Goal: Task Accomplishment & Management: Manage account settings

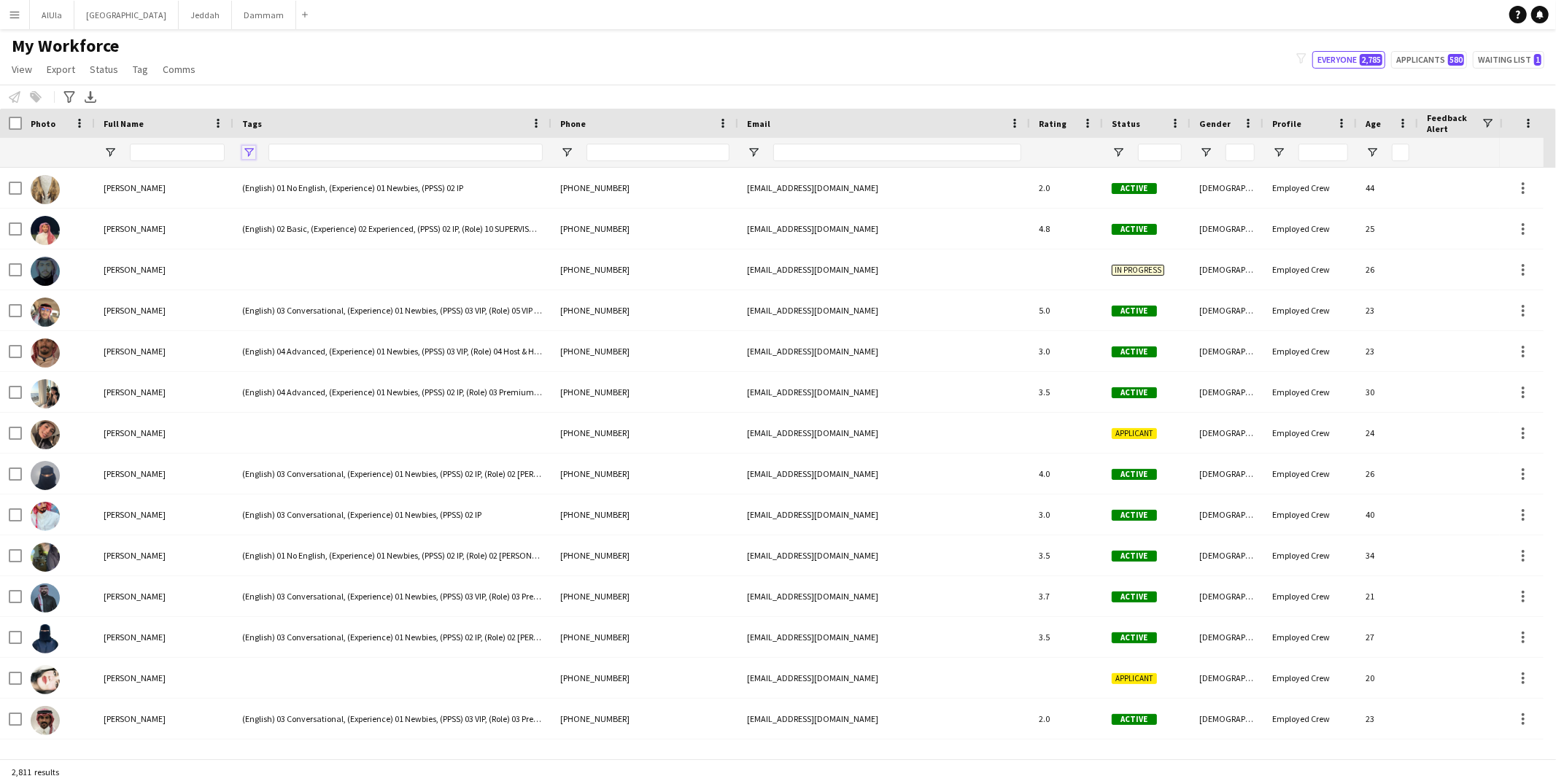
click at [242, 153] on span "Open Filter Menu" at bounding box center [249, 153] width 13 height 13
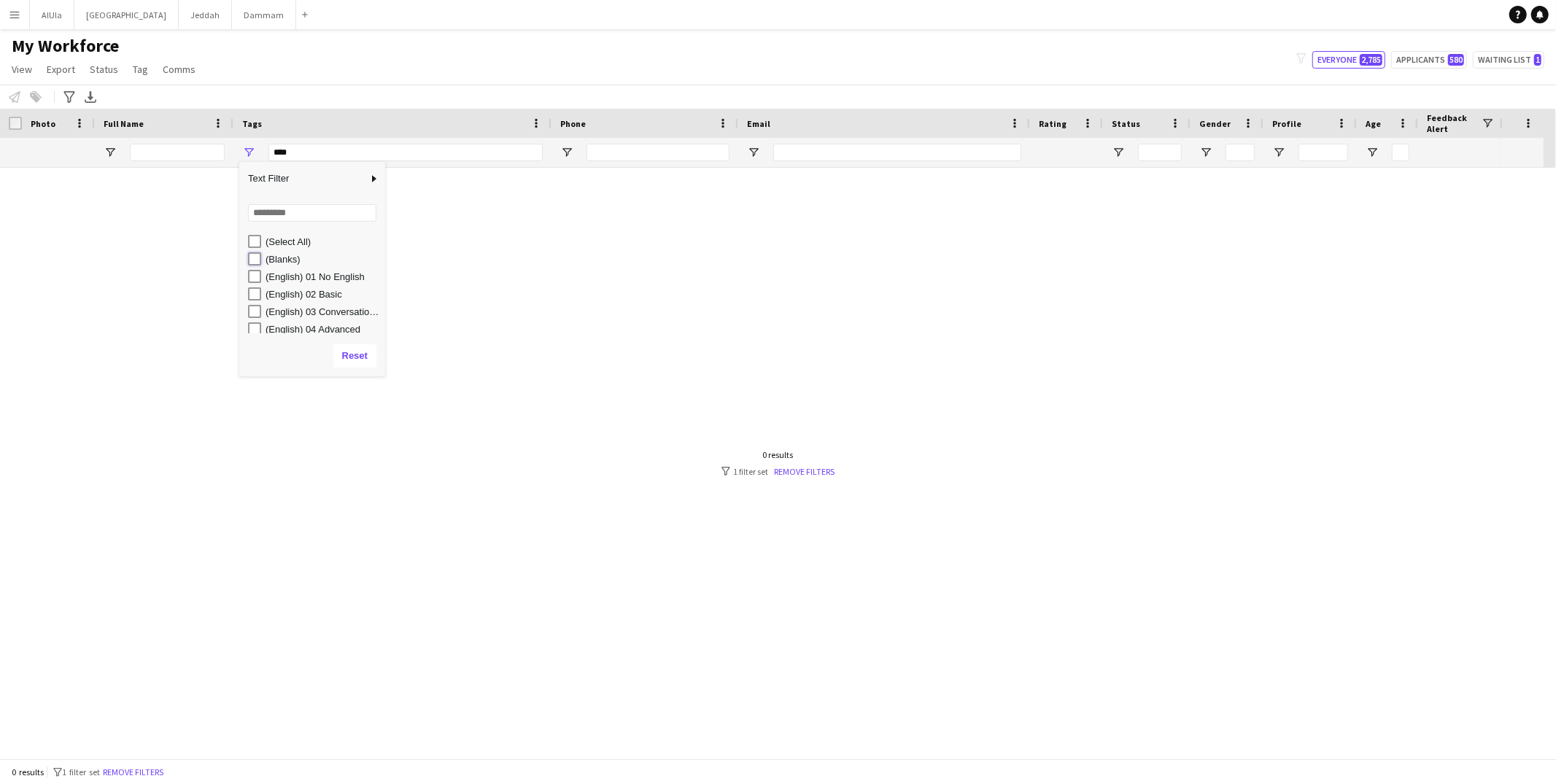
type input "**********"
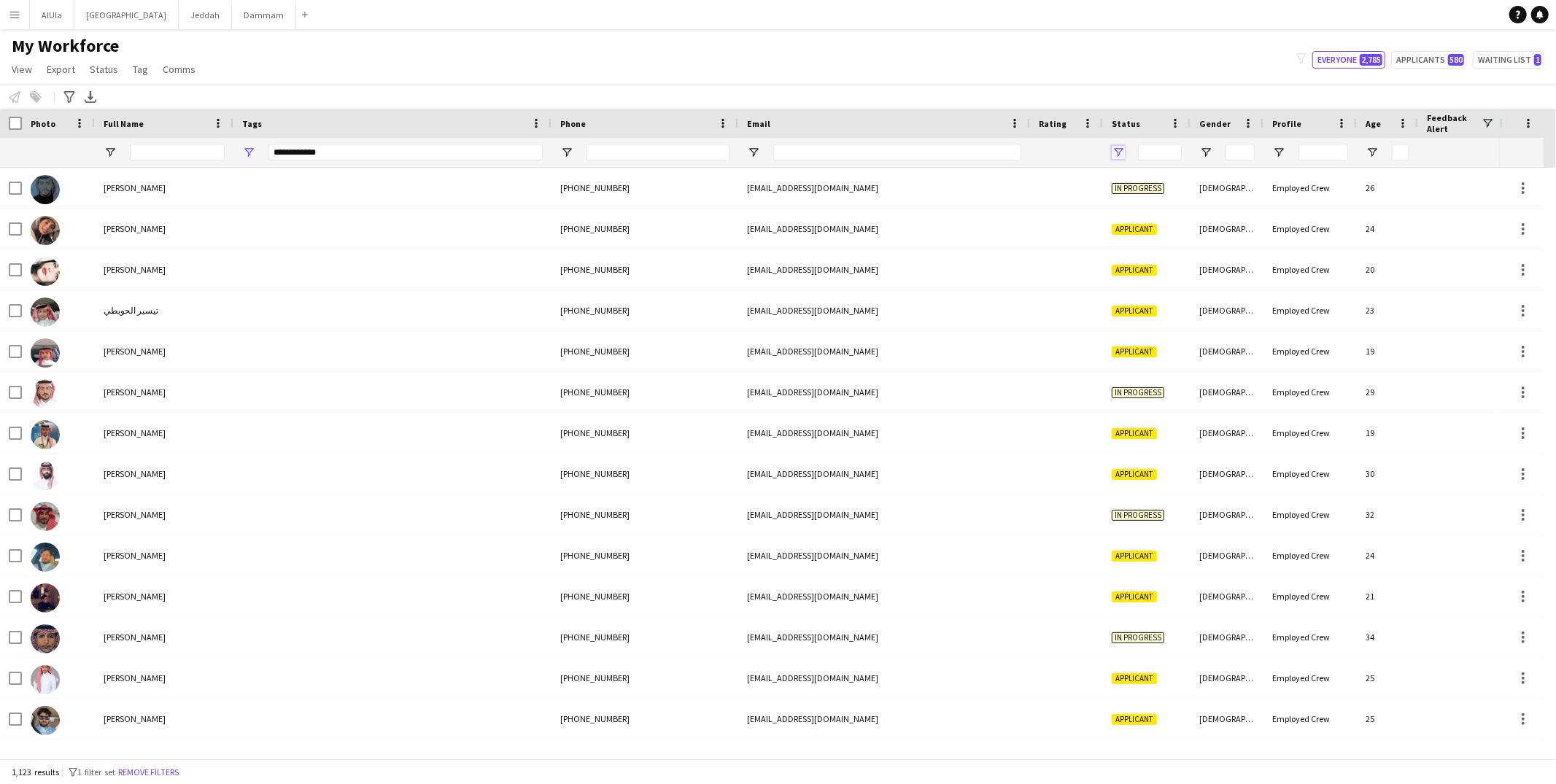
click at [1118, 150] on span "Open Filter Menu" at bounding box center [1118, 153] width 13 height 13
click at [1127, 249] on div "(Select All)" at bounding box center [1186, 241] width 137 height 17
type input "***"
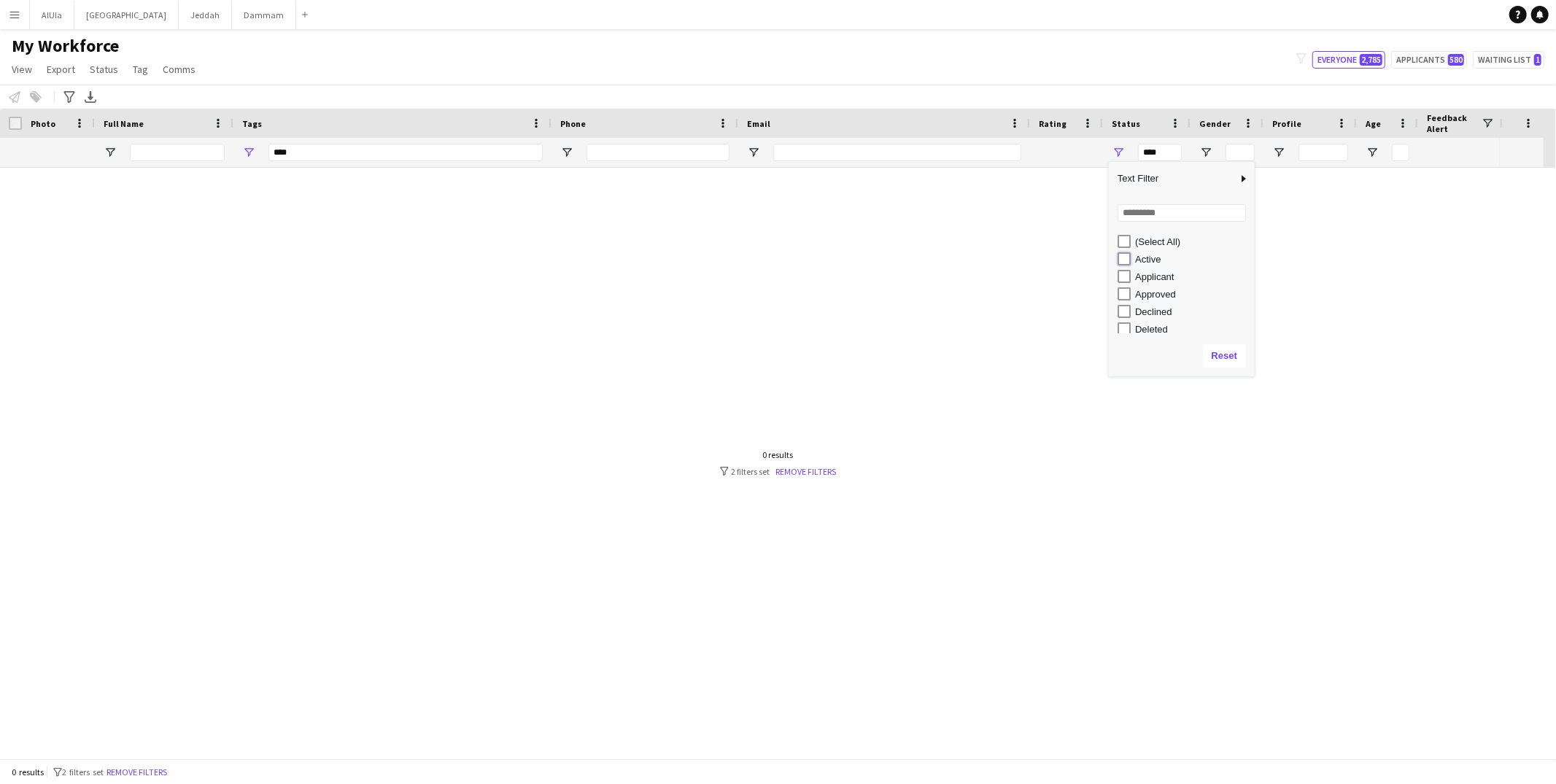
type input "**********"
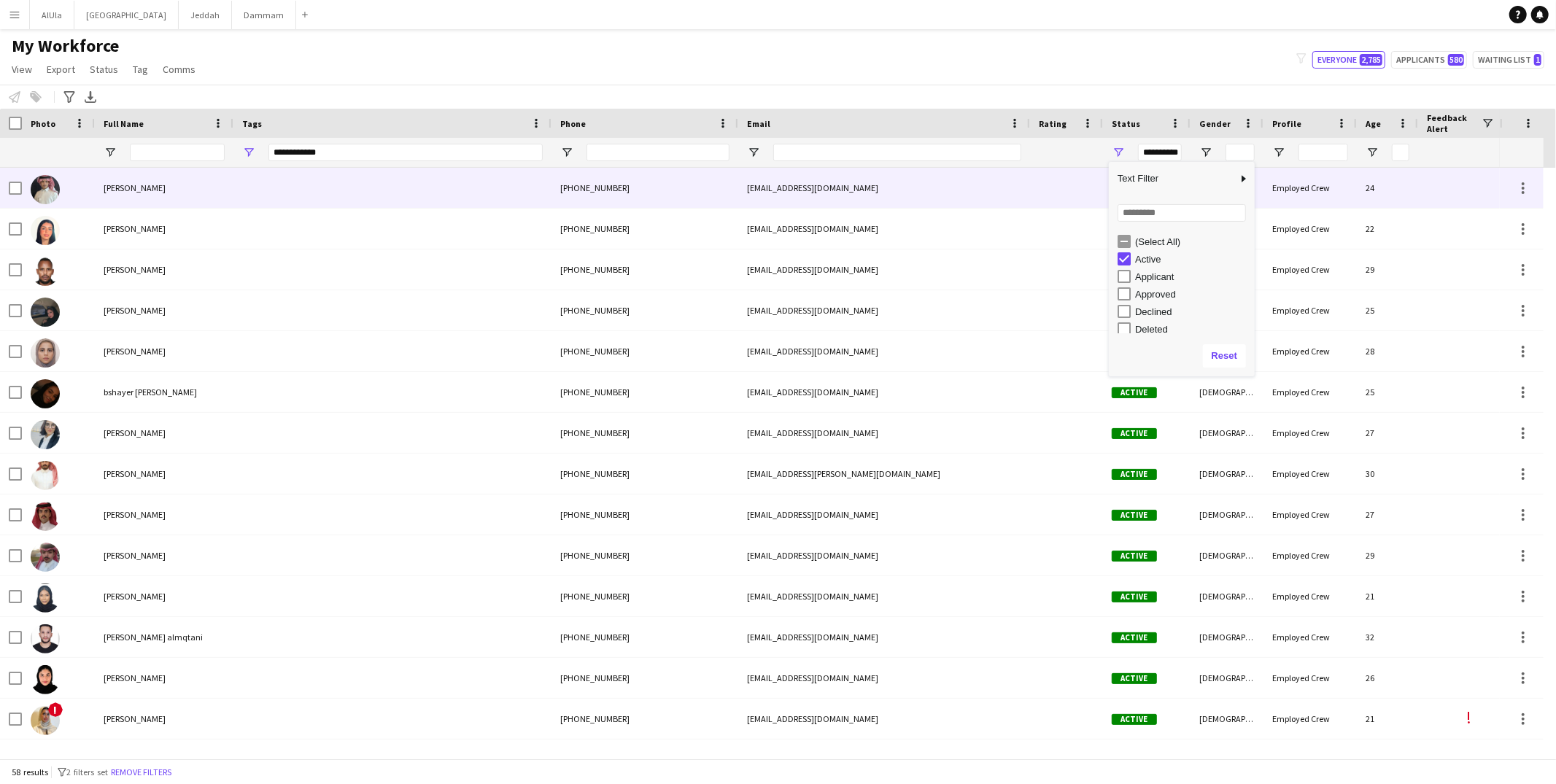
click at [312, 200] on div at bounding box center [392, 188] width 318 height 40
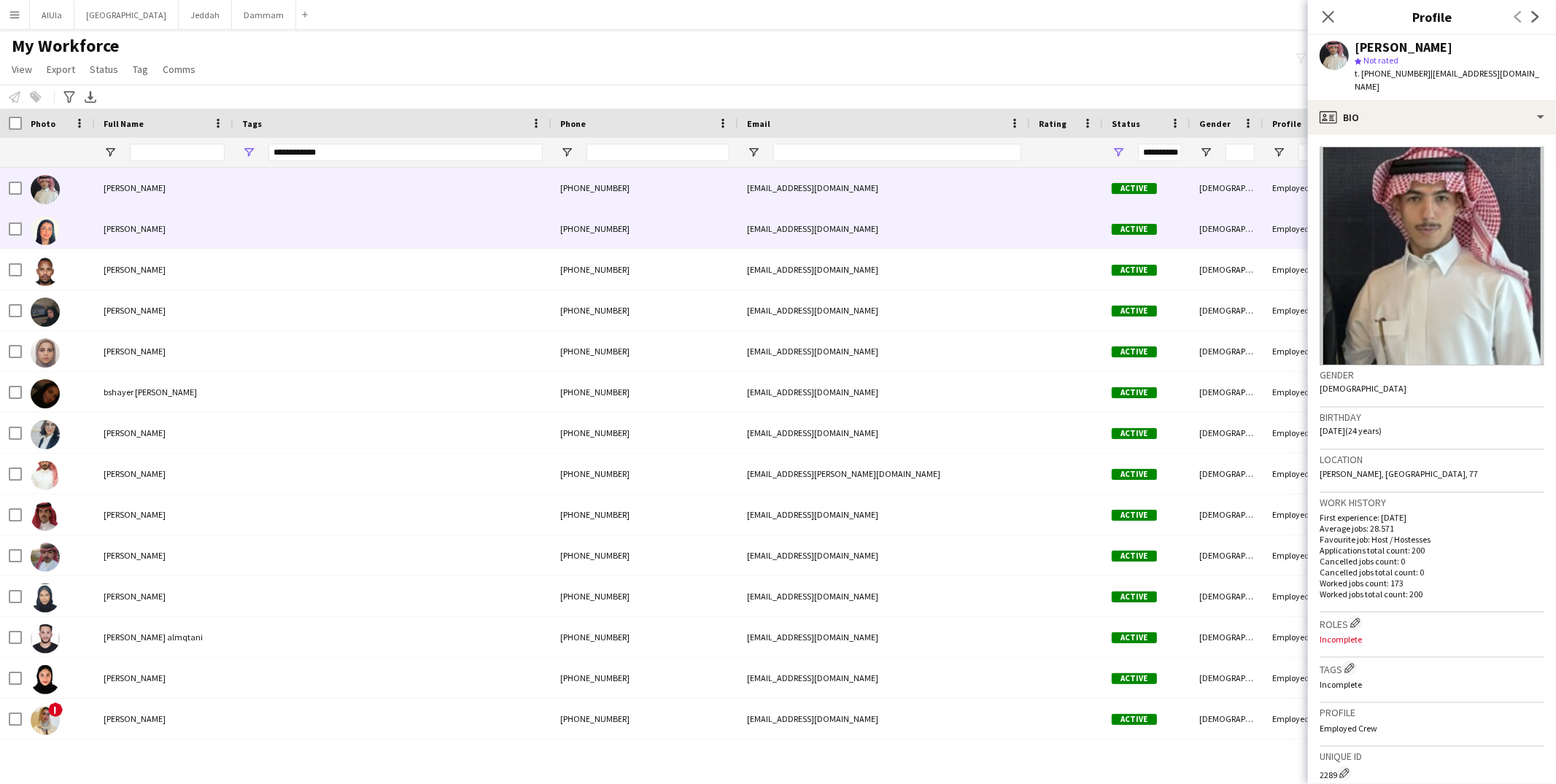
click at [306, 229] on div at bounding box center [392, 229] width 318 height 40
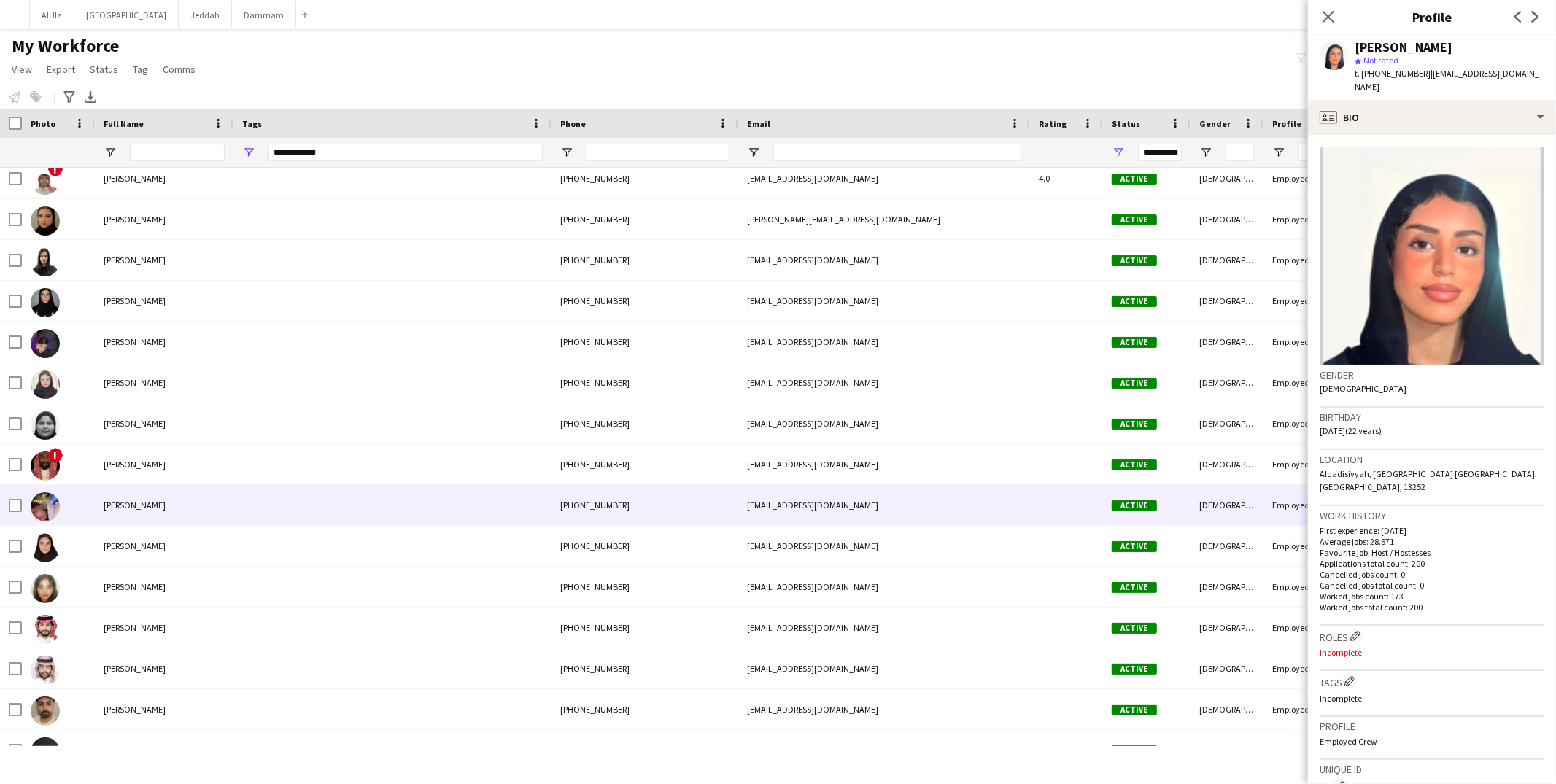
scroll to position [1014, 0]
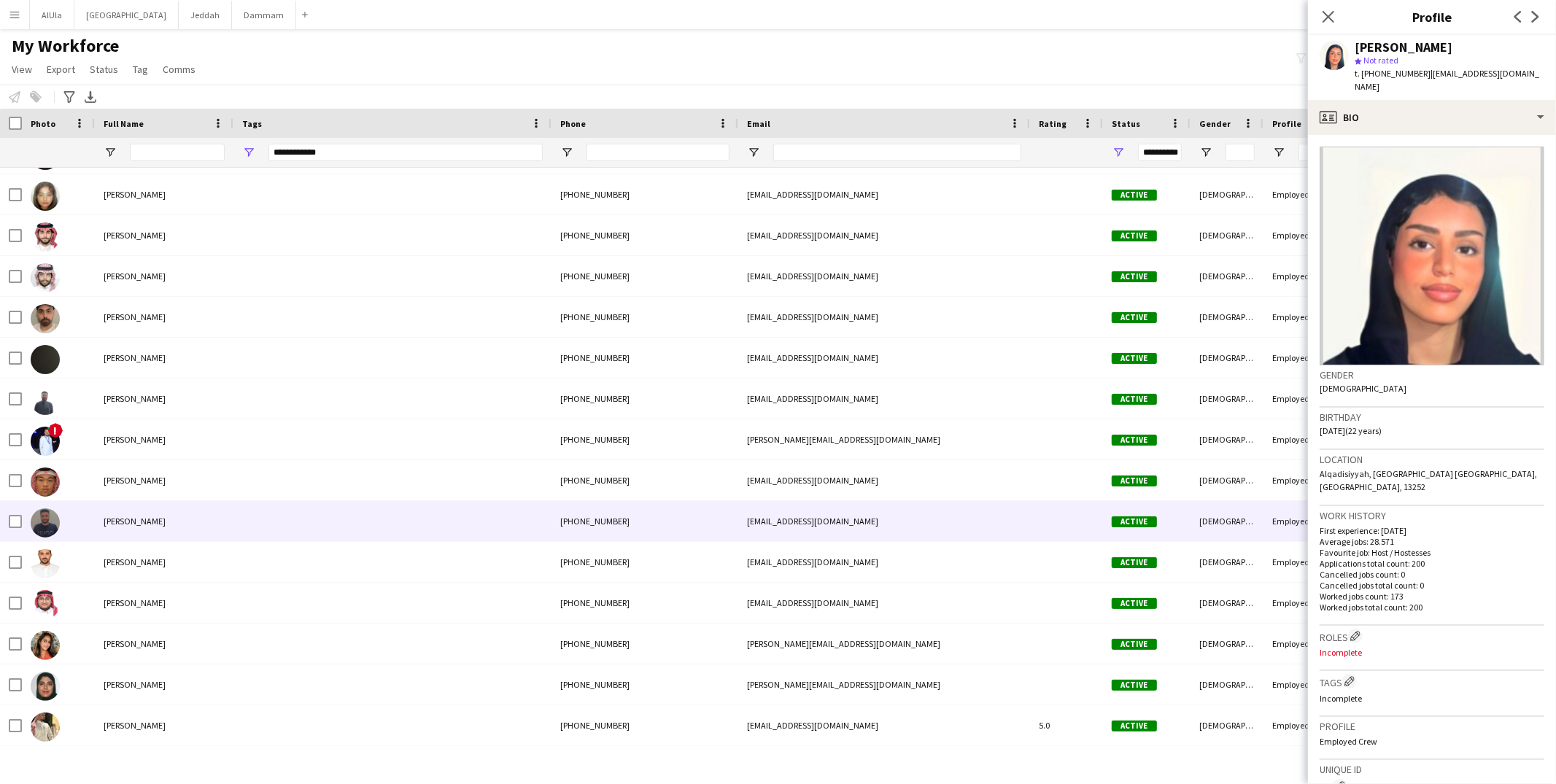
click at [255, 515] on div at bounding box center [392, 521] width 318 height 40
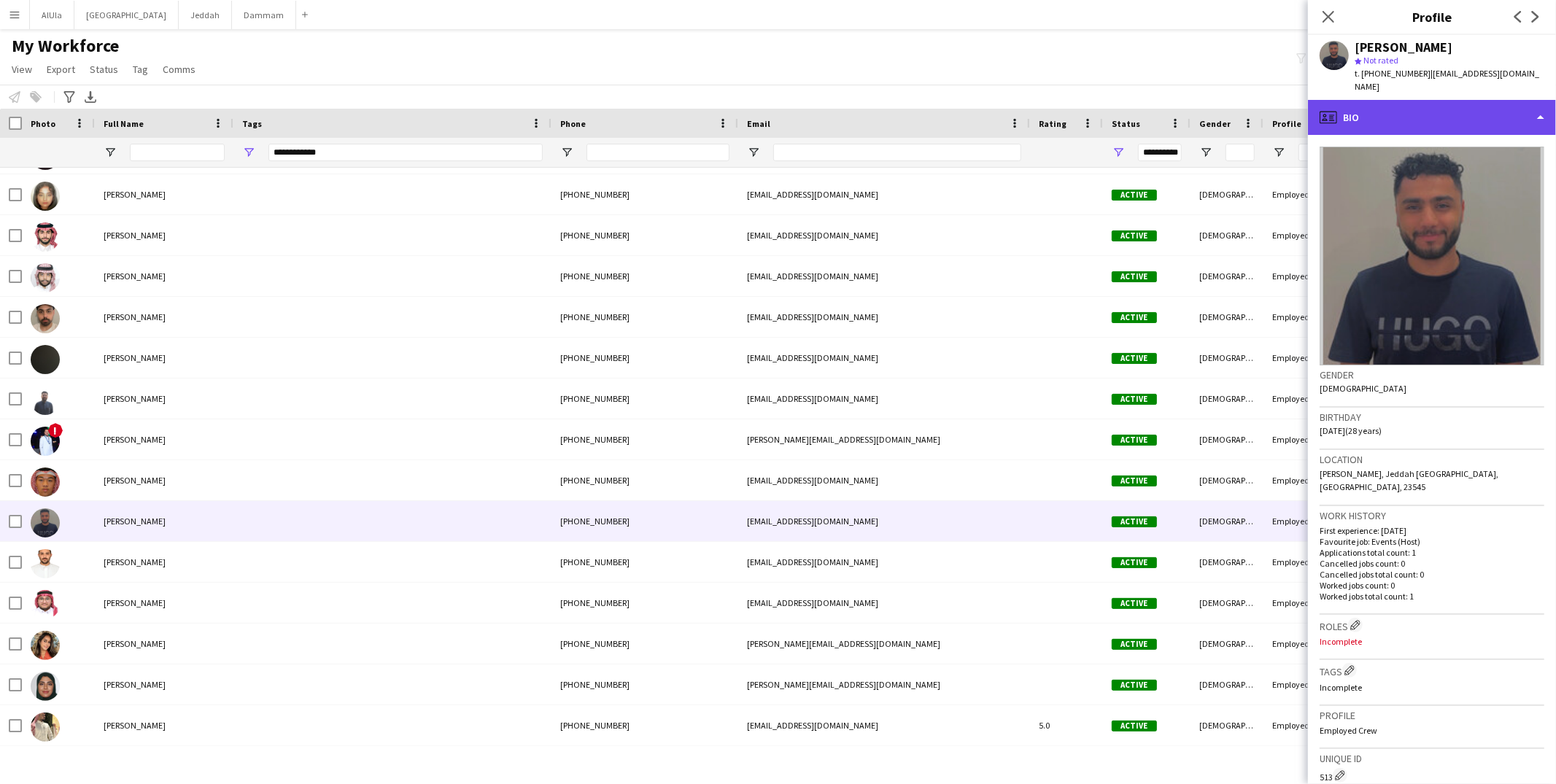
click at [1425, 106] on div "profile Bio" at bounding box center [1432, 117] width 248 height 35
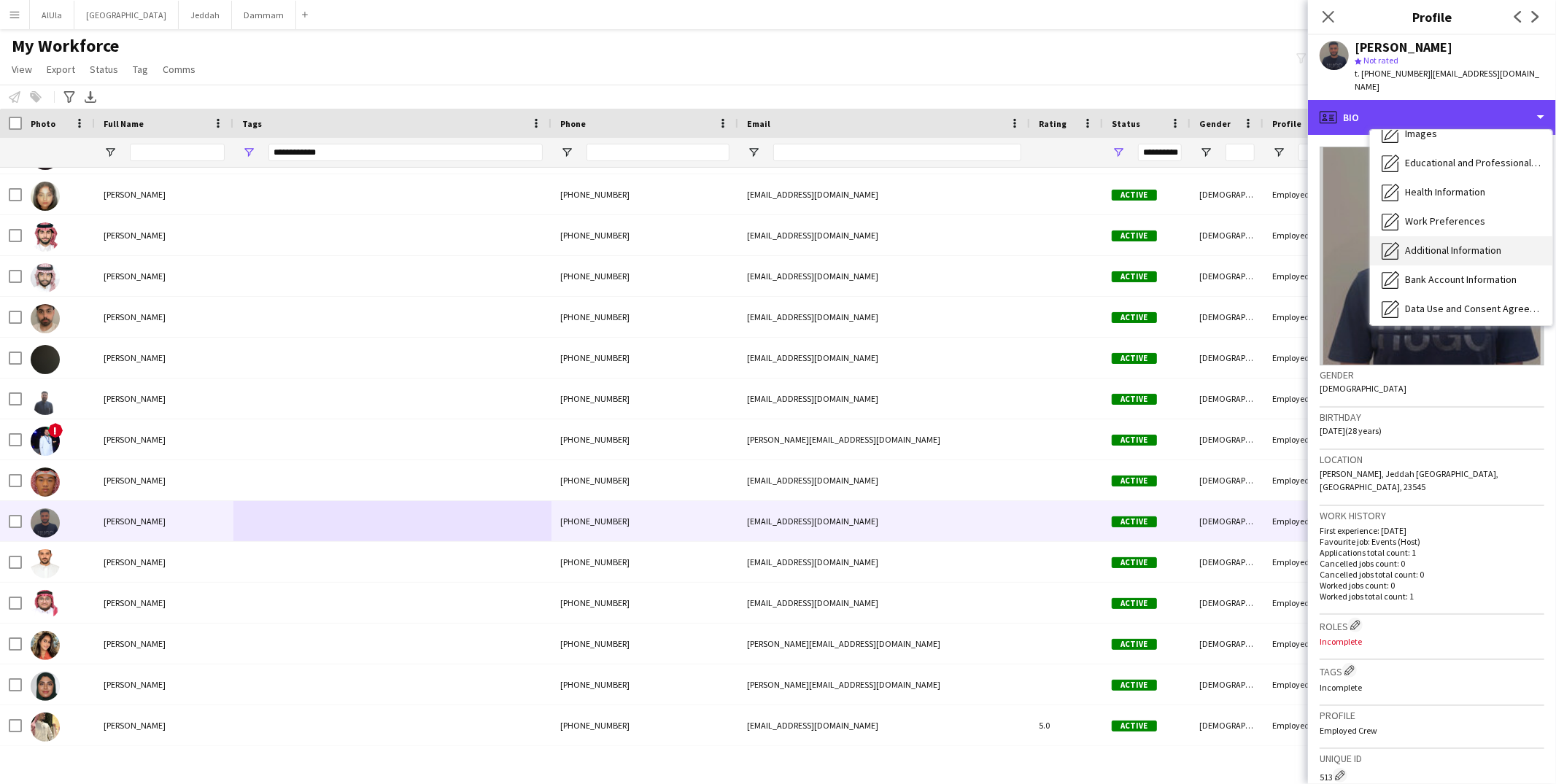
scroll to position [165, 0]
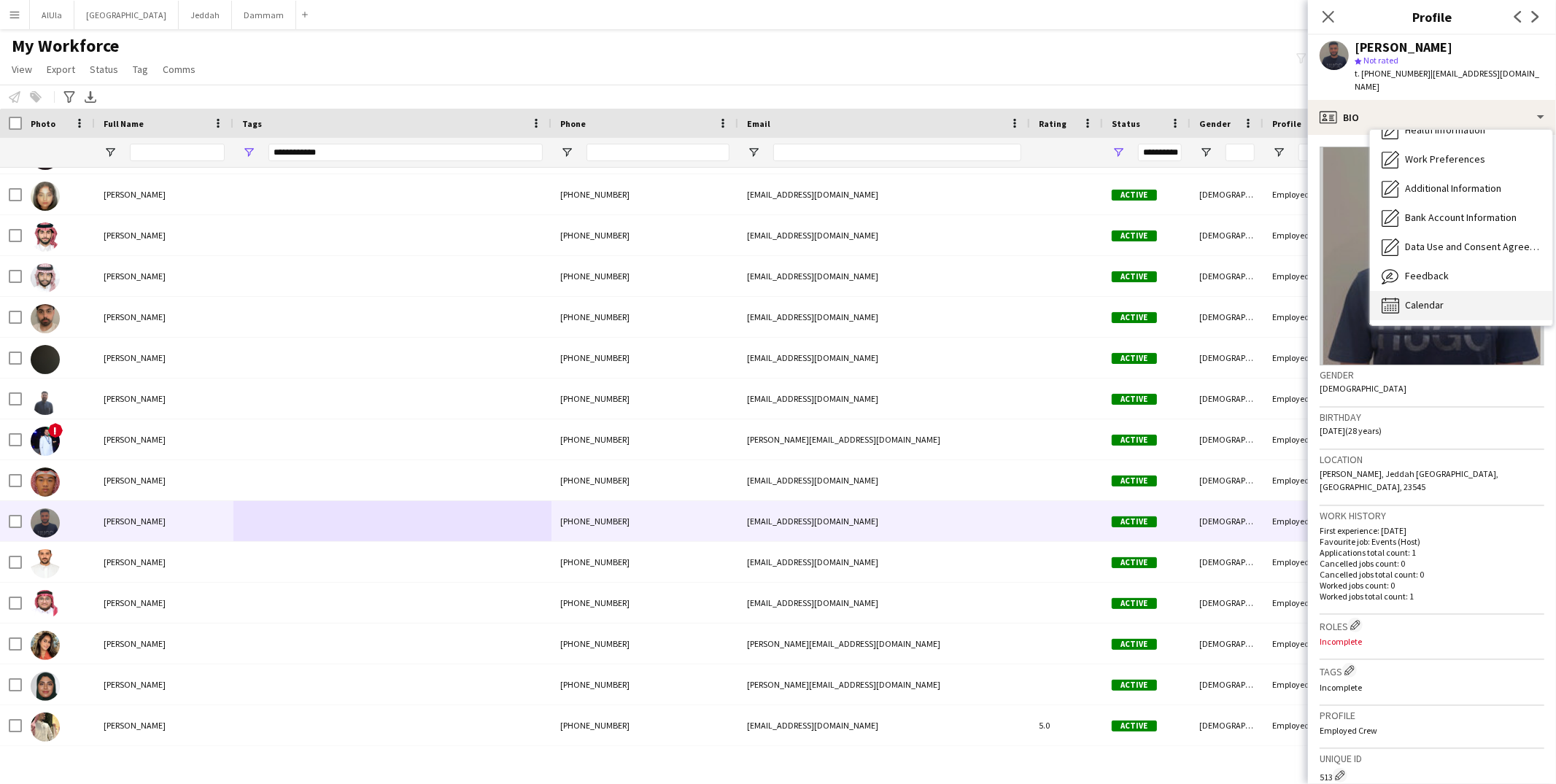
click at [1419, 298] on span "Calendar" at bounding box center [1425, 305] width 39 height 13
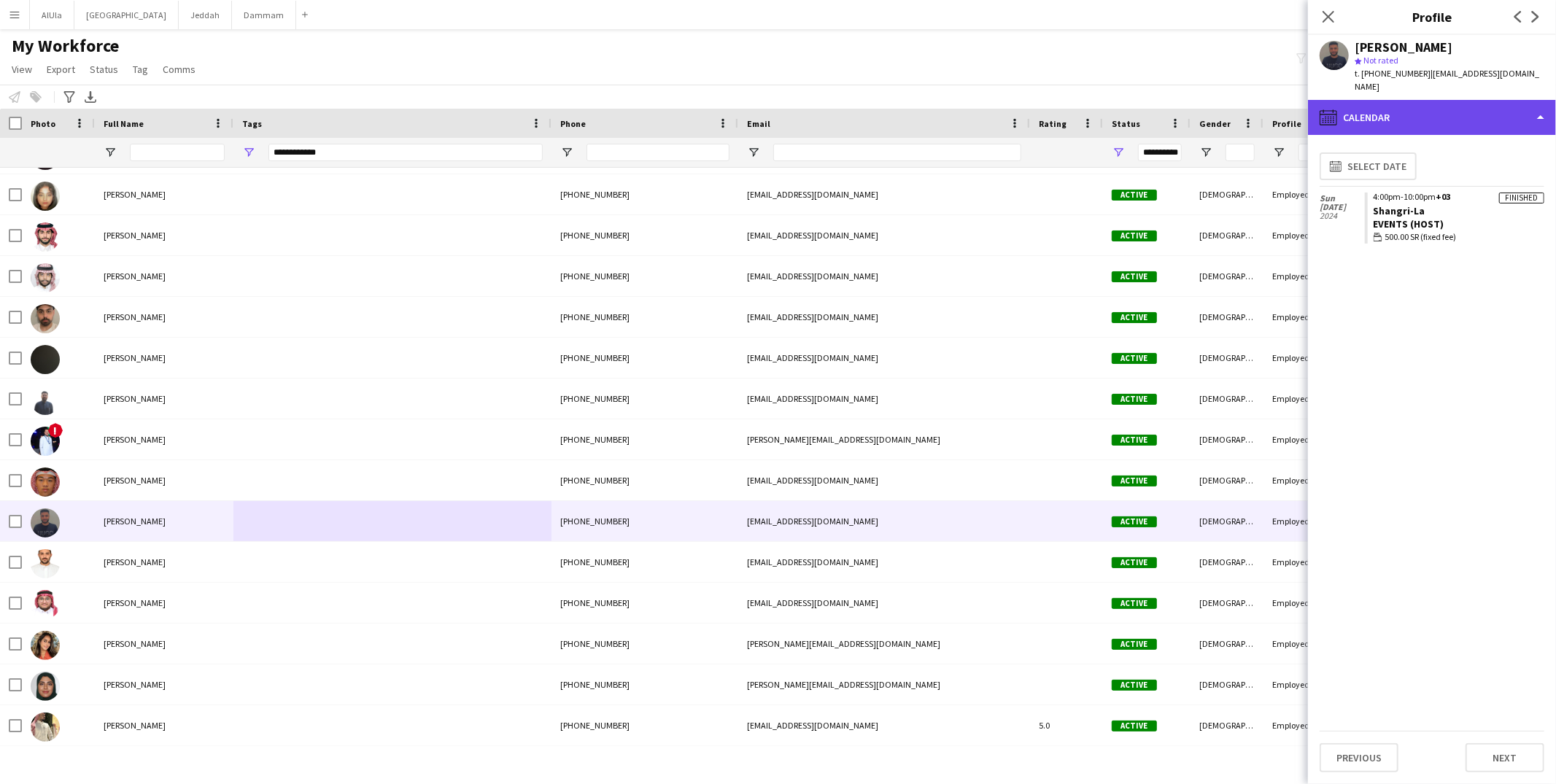
click at [1405, 113] on div "calendar-full Calendar" at bounding box center [1432, 117] width 248 height 35
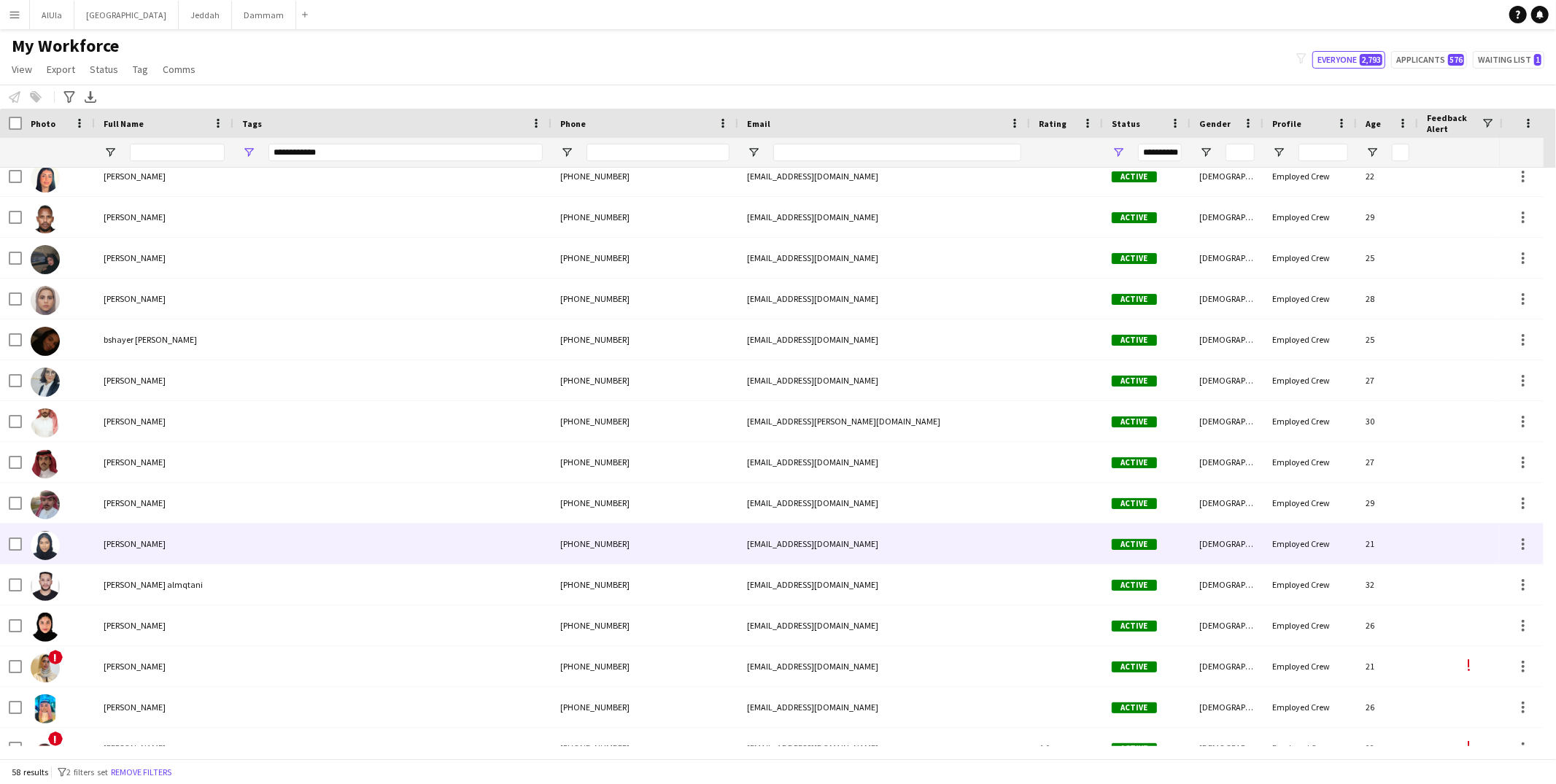
scroll to position [309, 0]
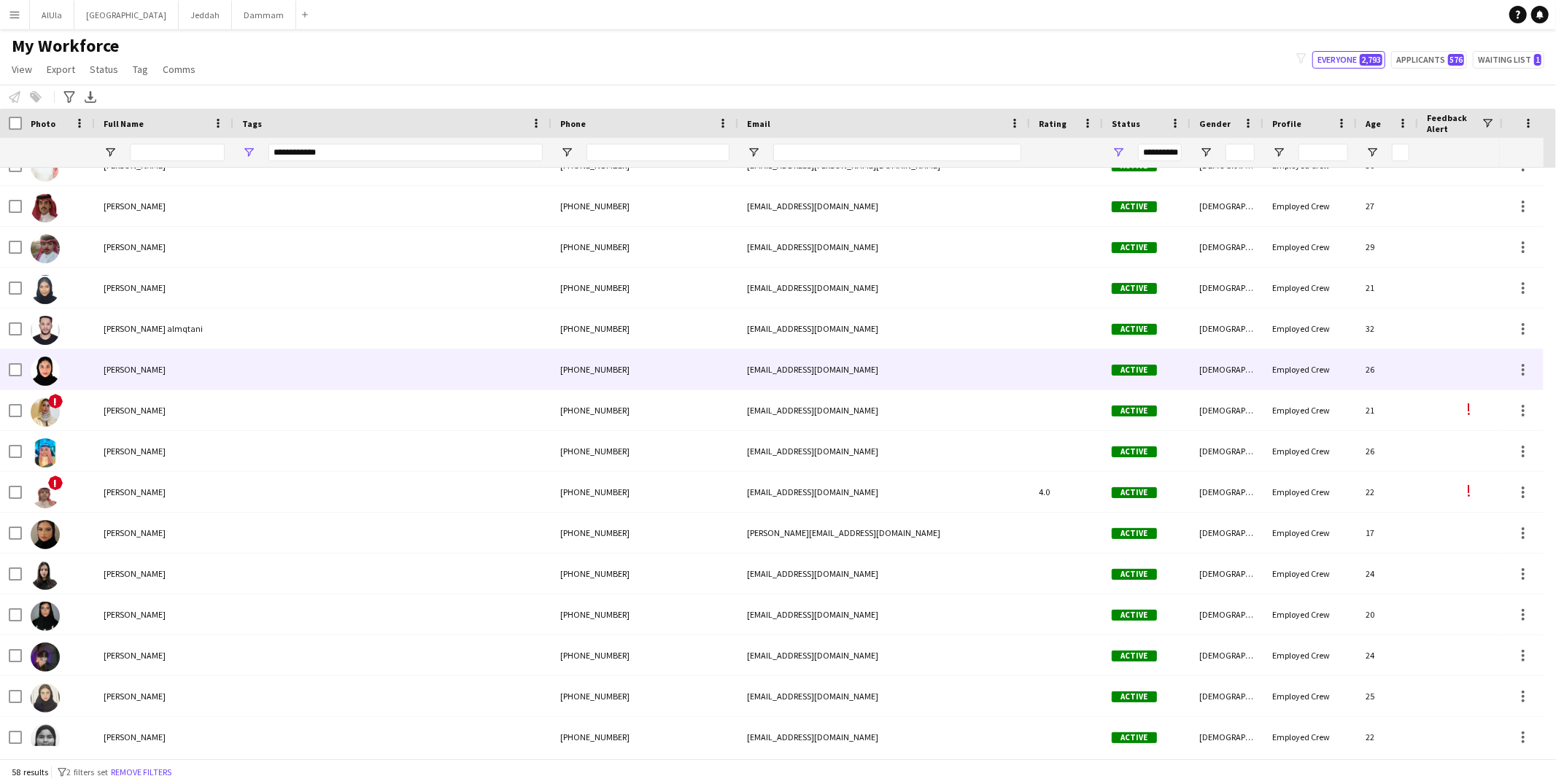
click at [198, 362] on div "[PERSON_NAME]" at bounding box center [164, 370] width 139 height 40
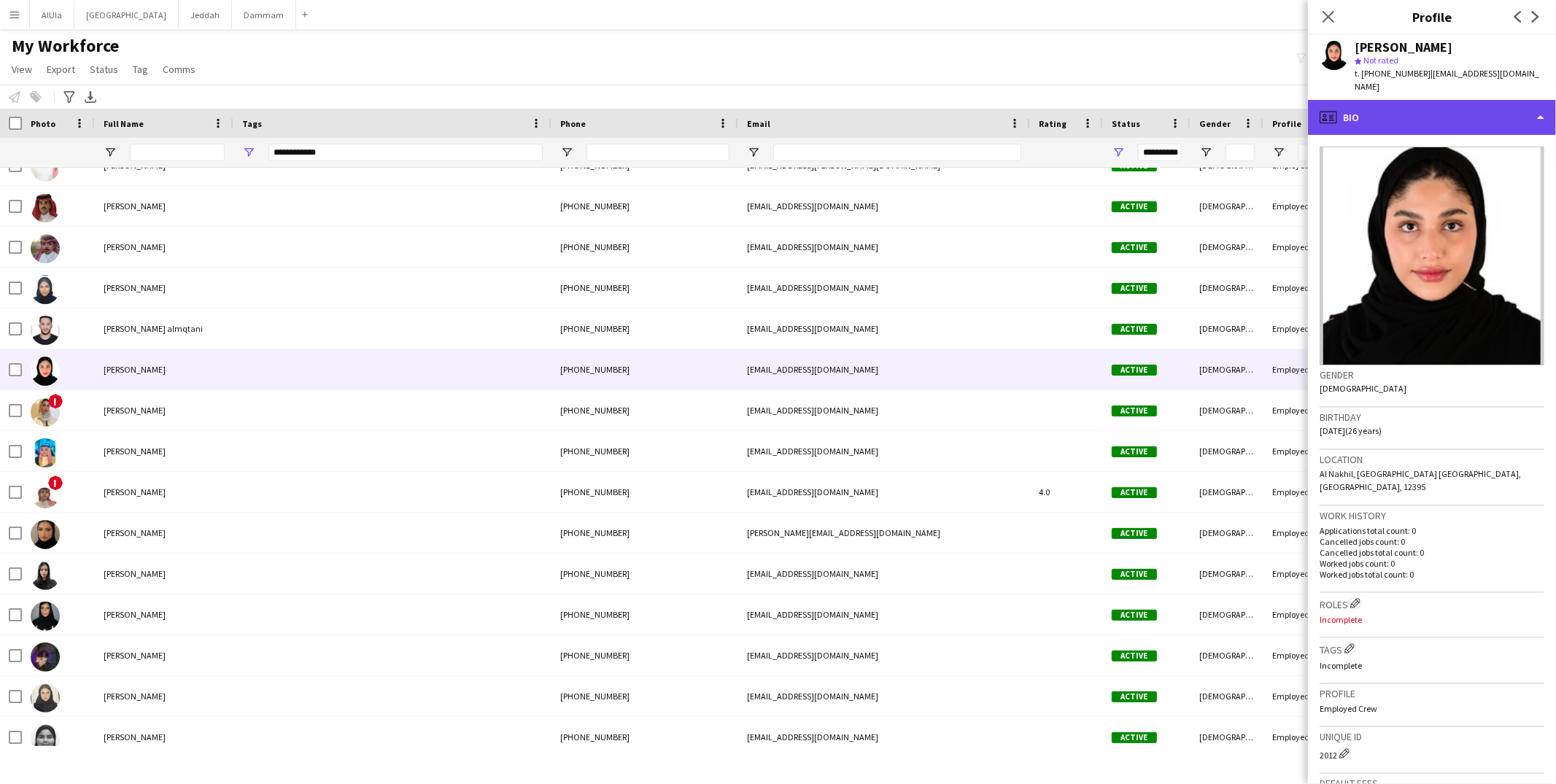
click at [1422, 110] on div "profile Bio" at bounding box center [1432, 117] width 248 height 35
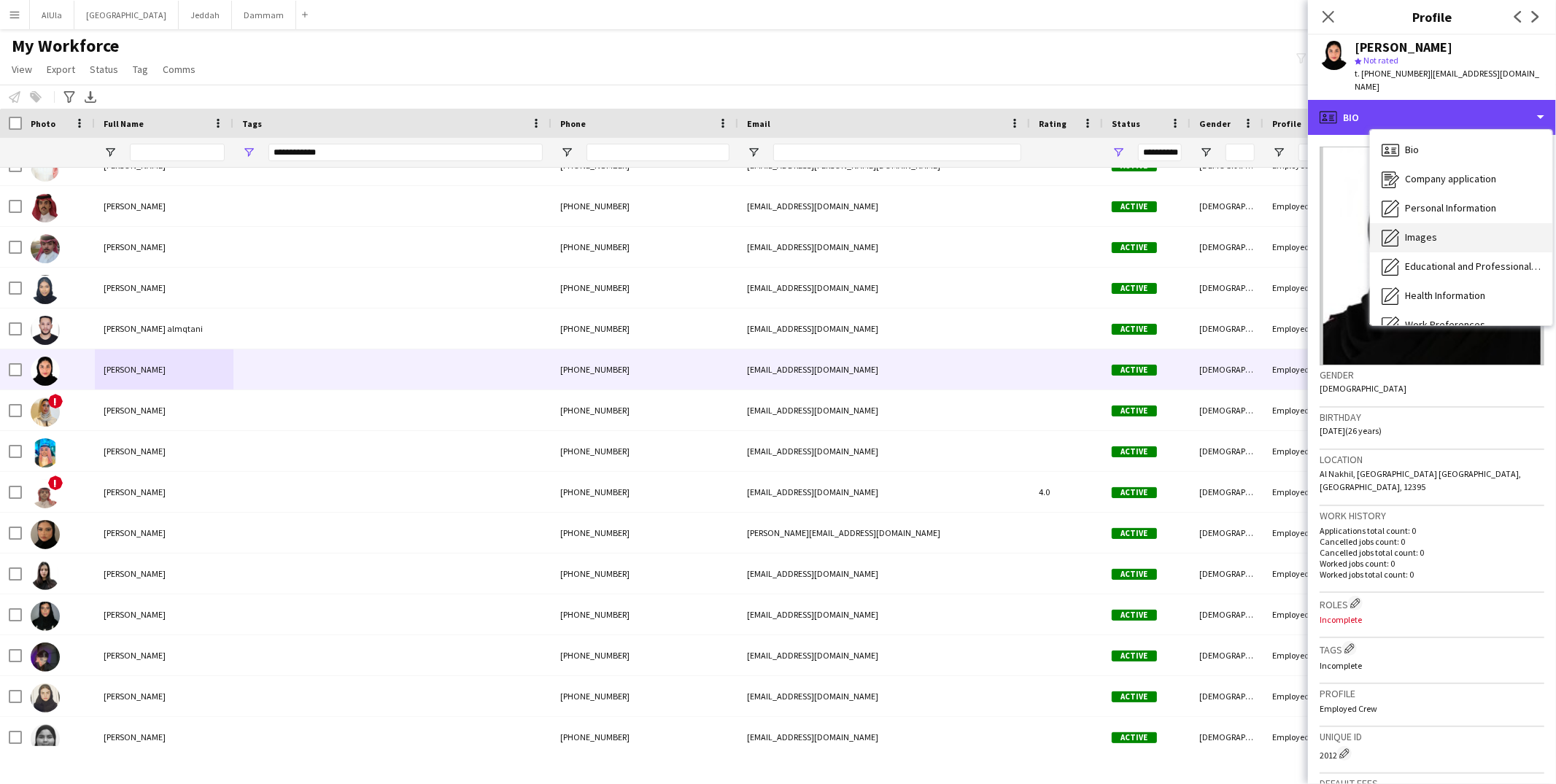
scroll to position [165, 0]
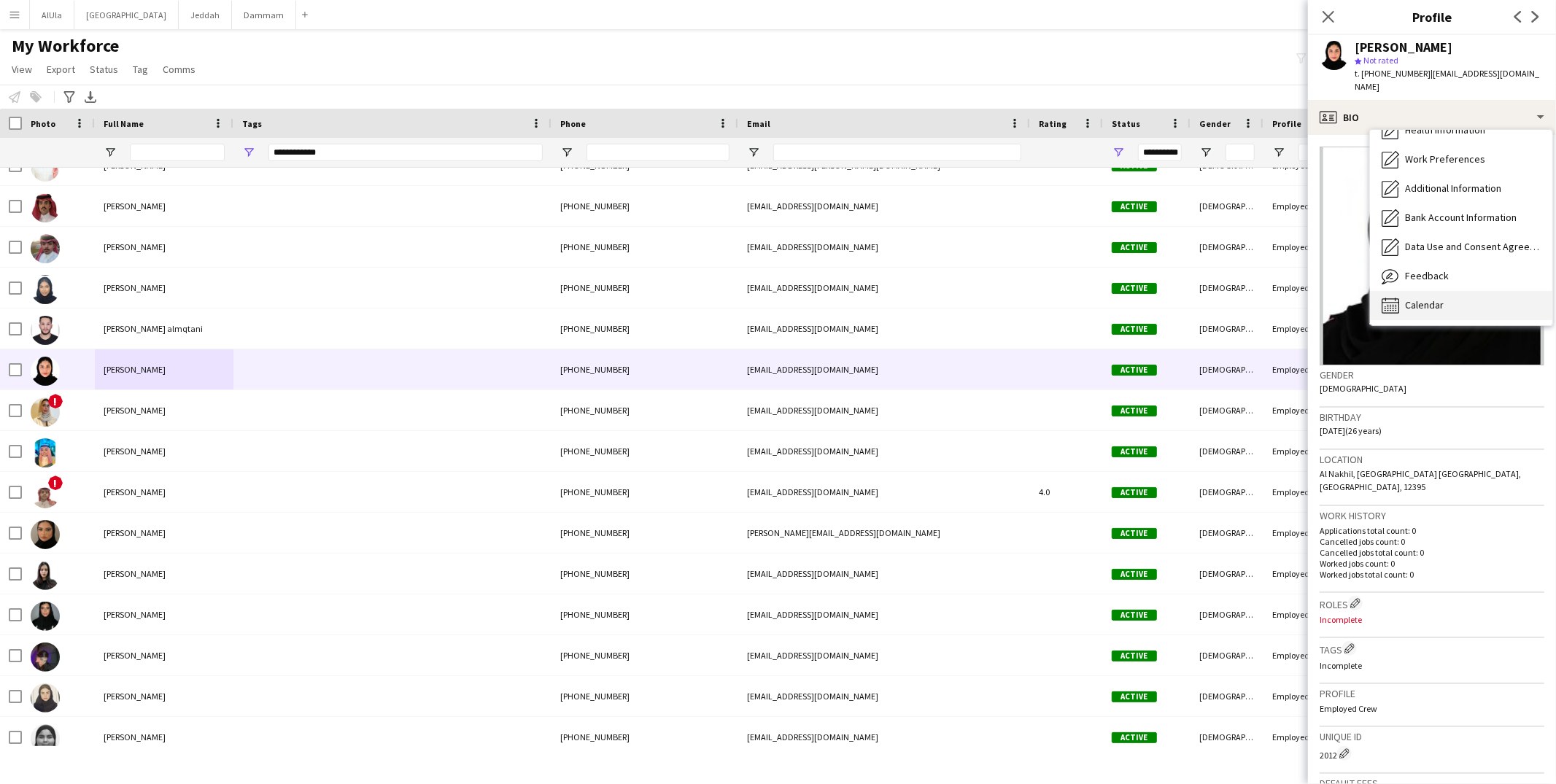
click at [1429, 298] on span "Calendar" at bounding box center [1425, 305] width 39 height 13
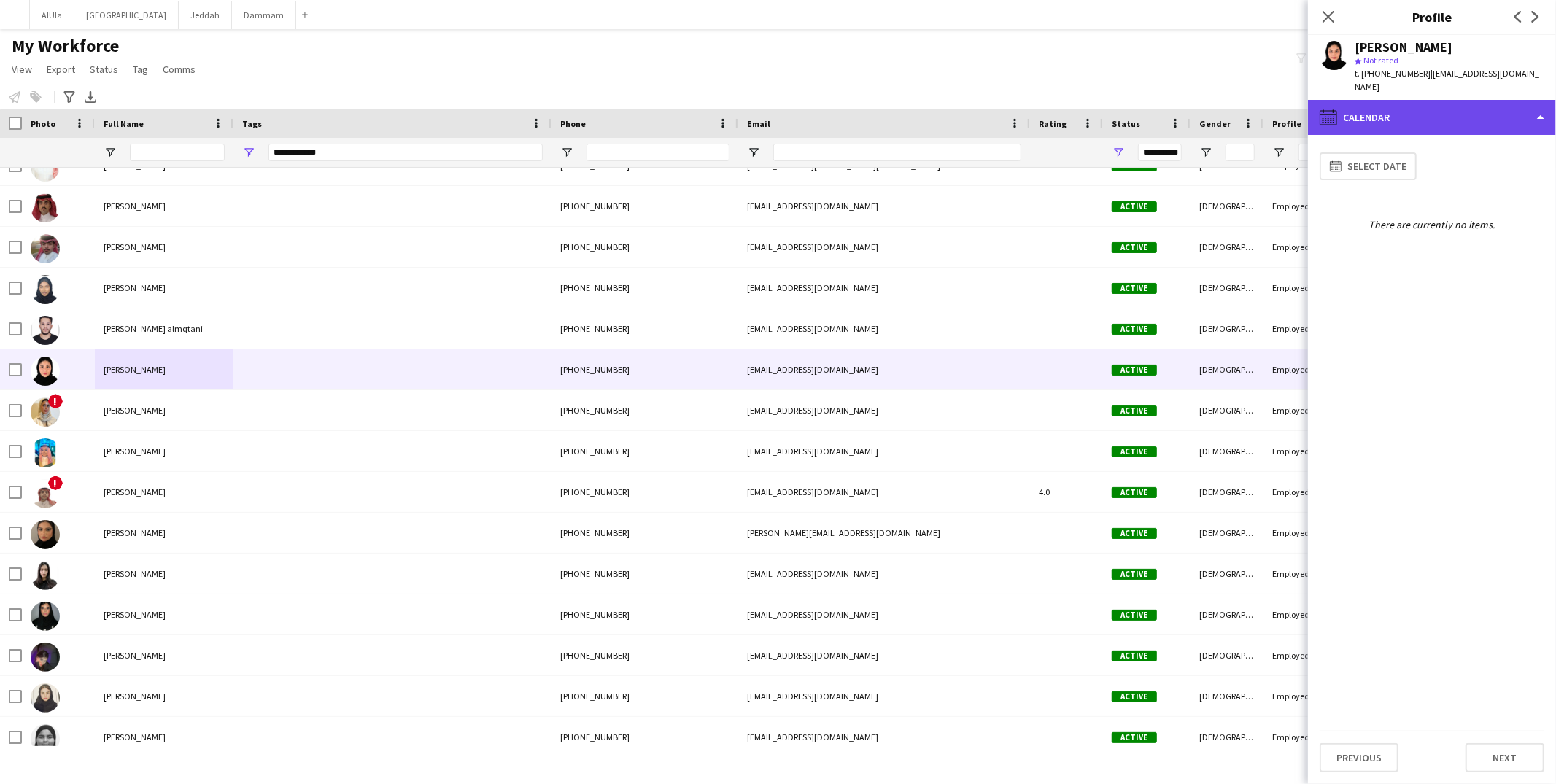
click at [1369, 119] on div "calendar-full Calendar" at bounding box center [1432, 117] width 248 height 35
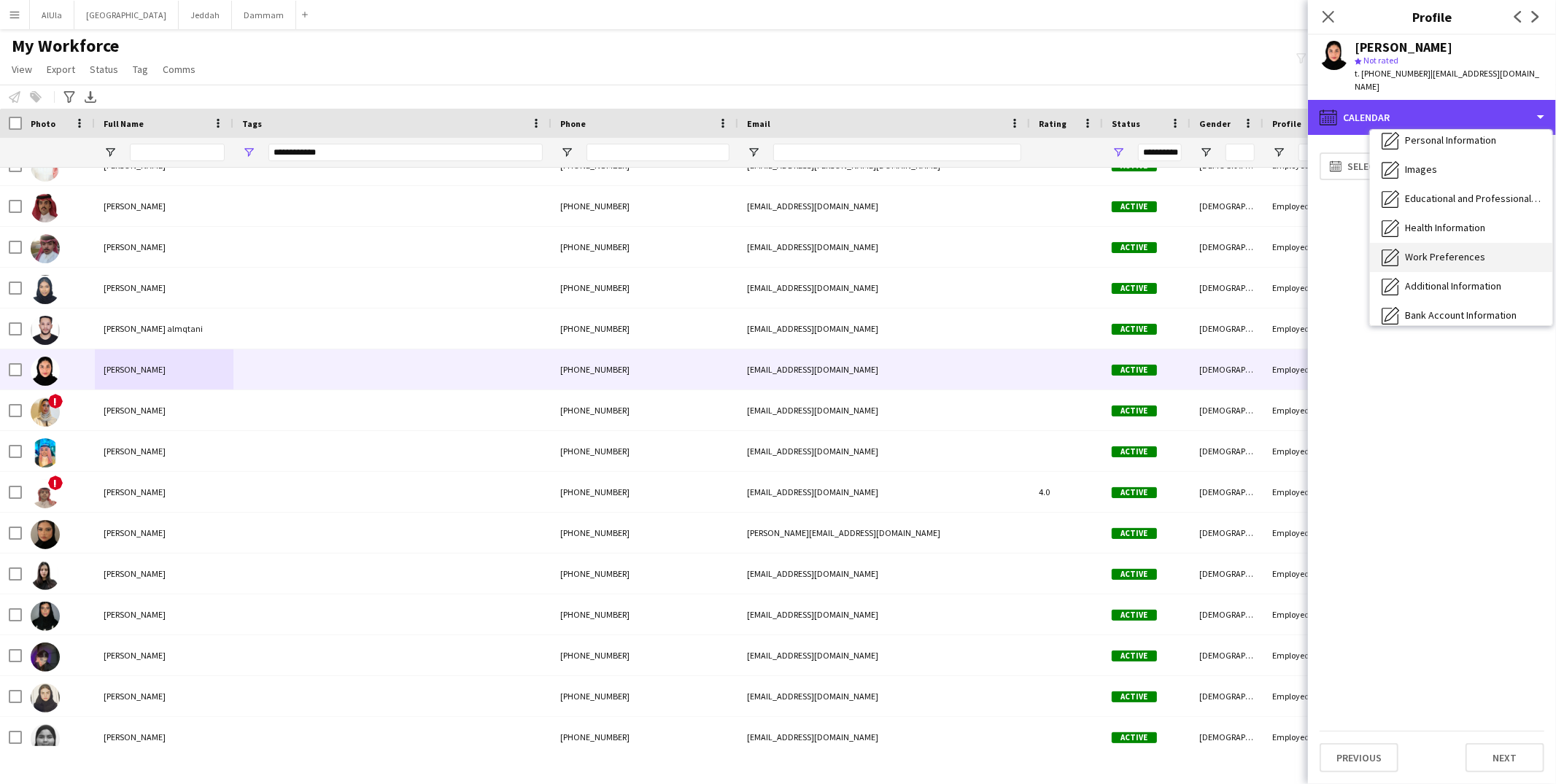
scroll to position [0, 0]
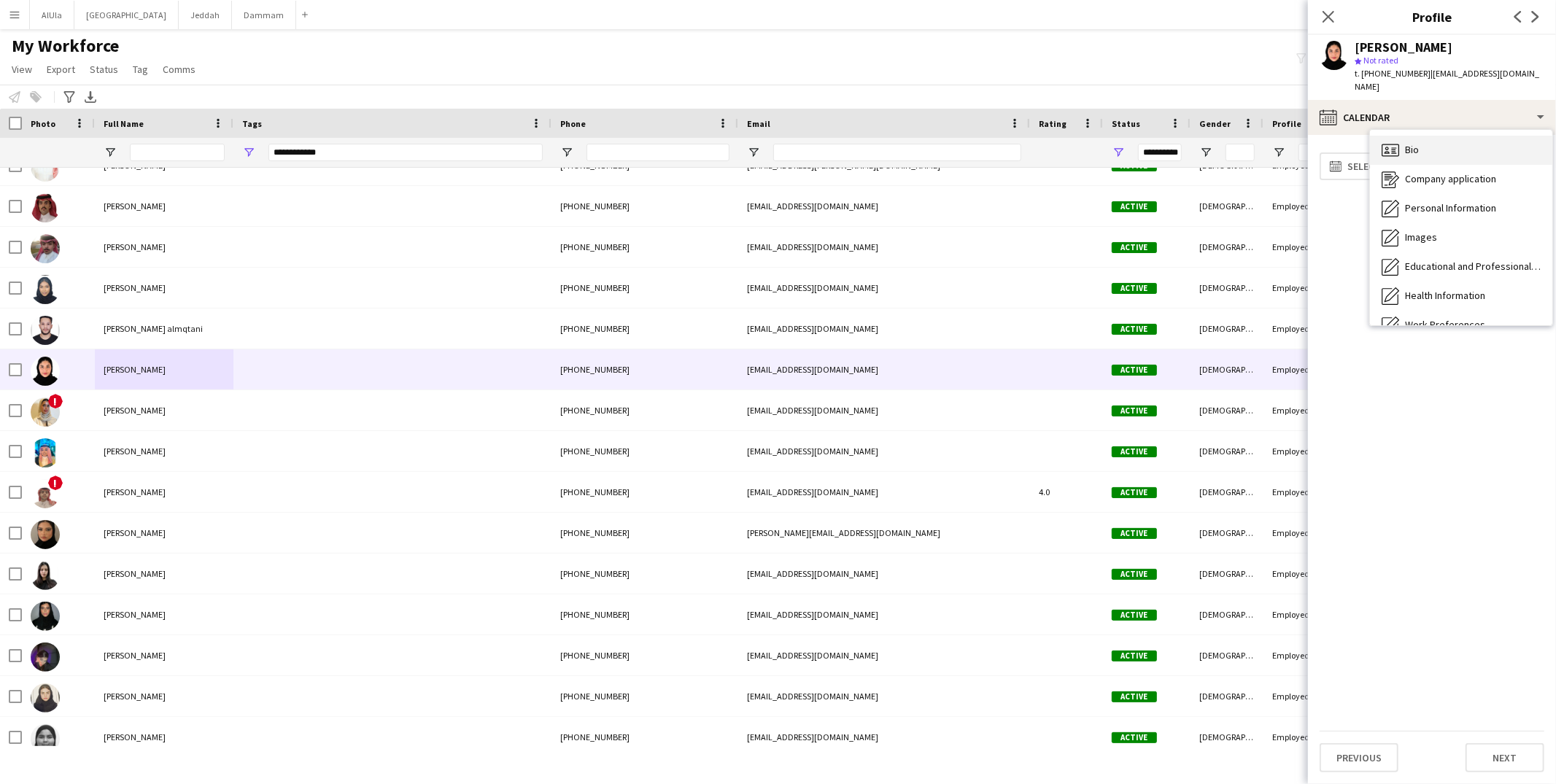
click at [1396, 145] on icon "Bio" at bounding box center [1390, 150] width 17 height 17
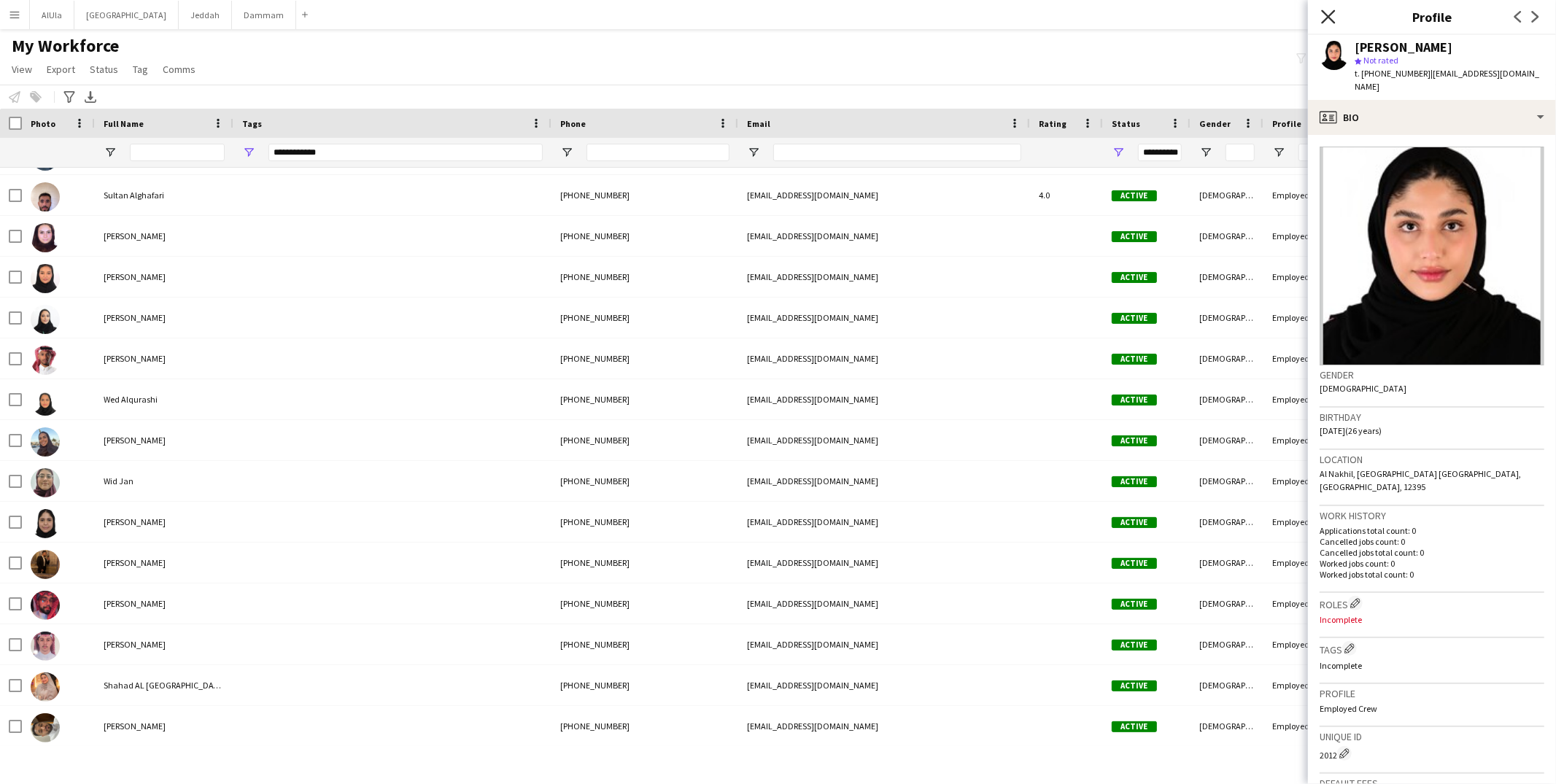
click at [1332, 17] on icon "Close pop-in" at bounding box center [1328, 16] width 14 height 14
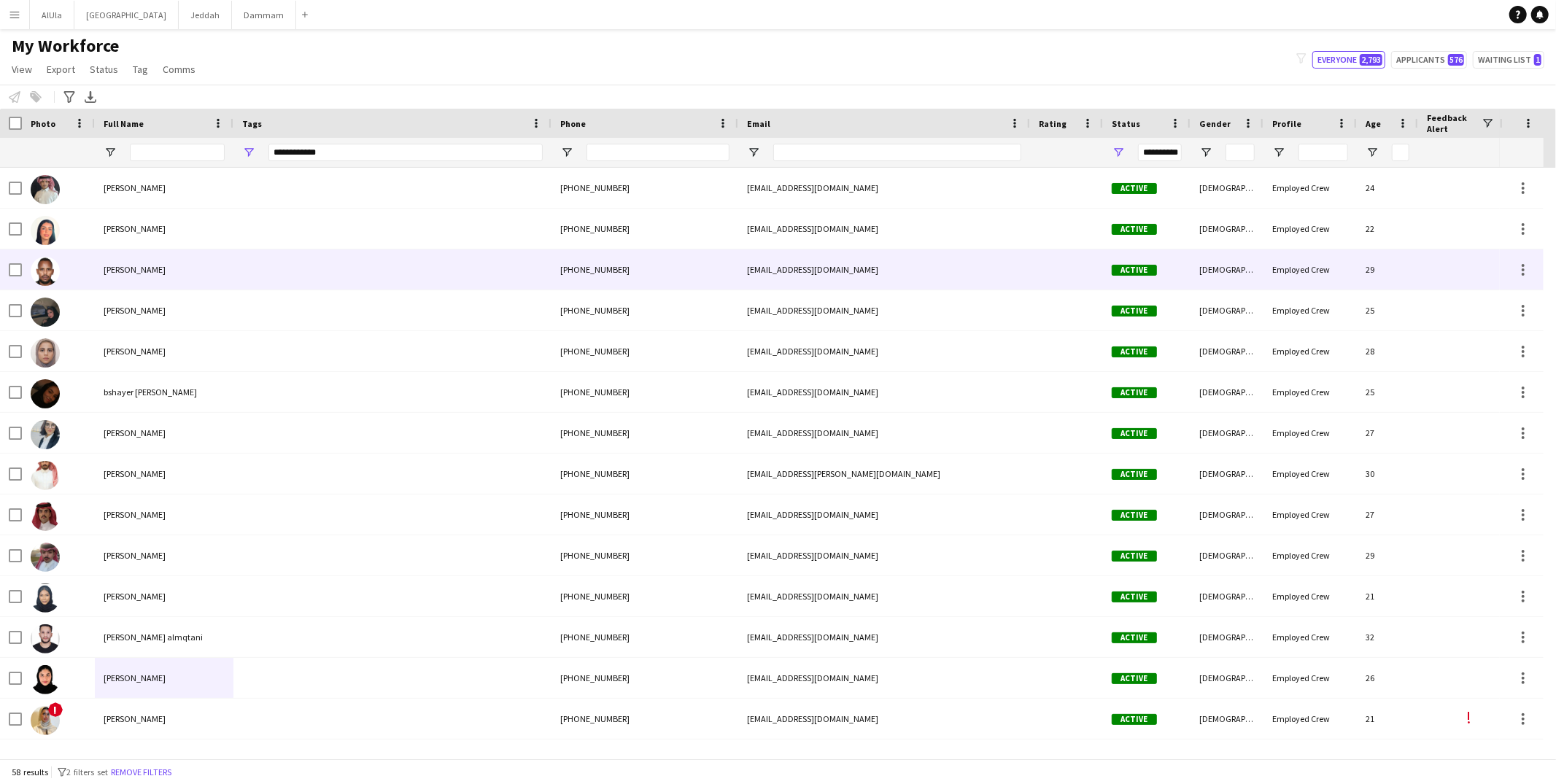
click at [168, 271] on div "Ahmed Kamal" at bounding box center [164, 270] width 139 height 40
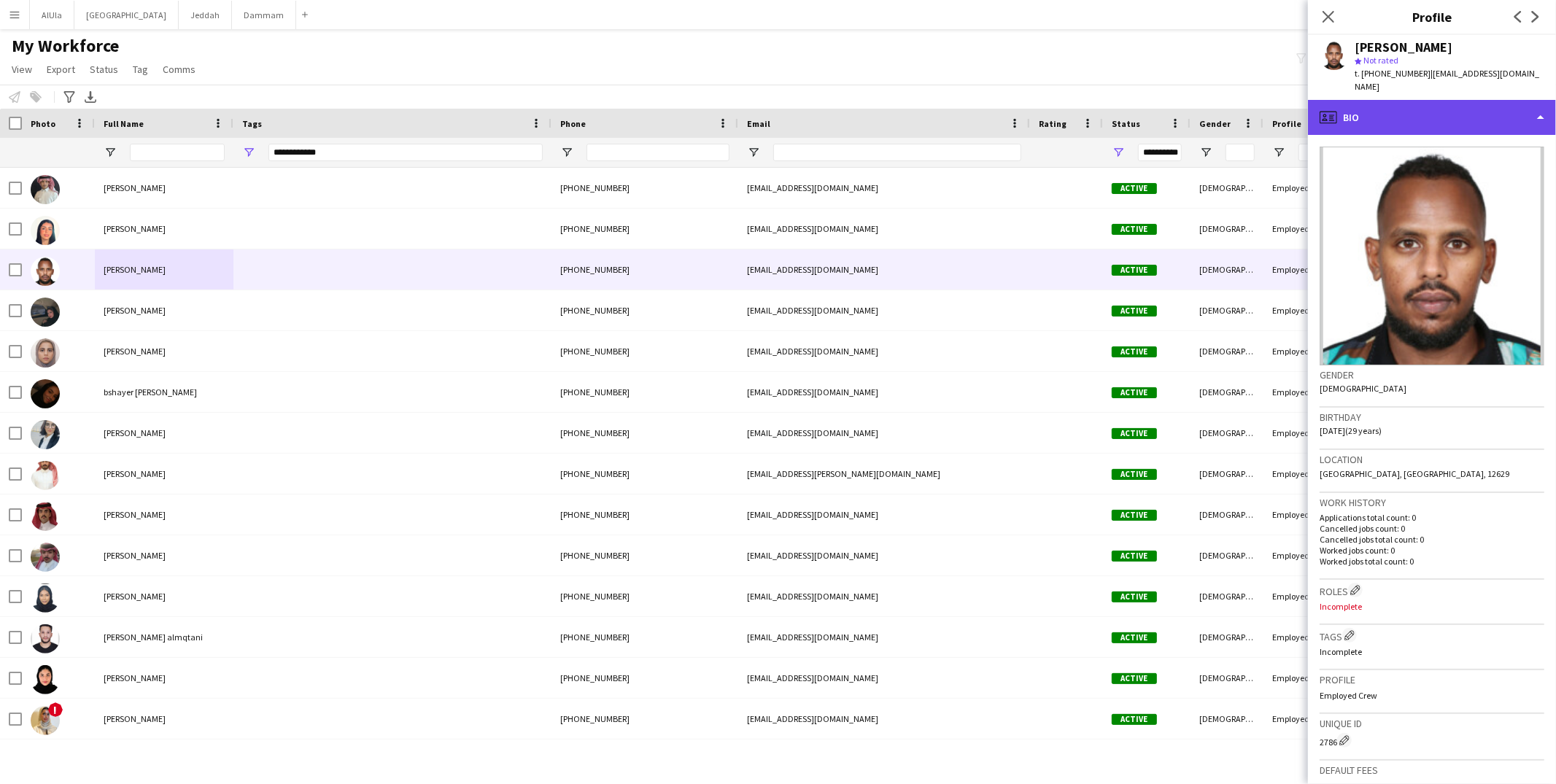
click at [1441, 104] on div "profile Bio" at bounding box center [1432, 117] width 248 height 35
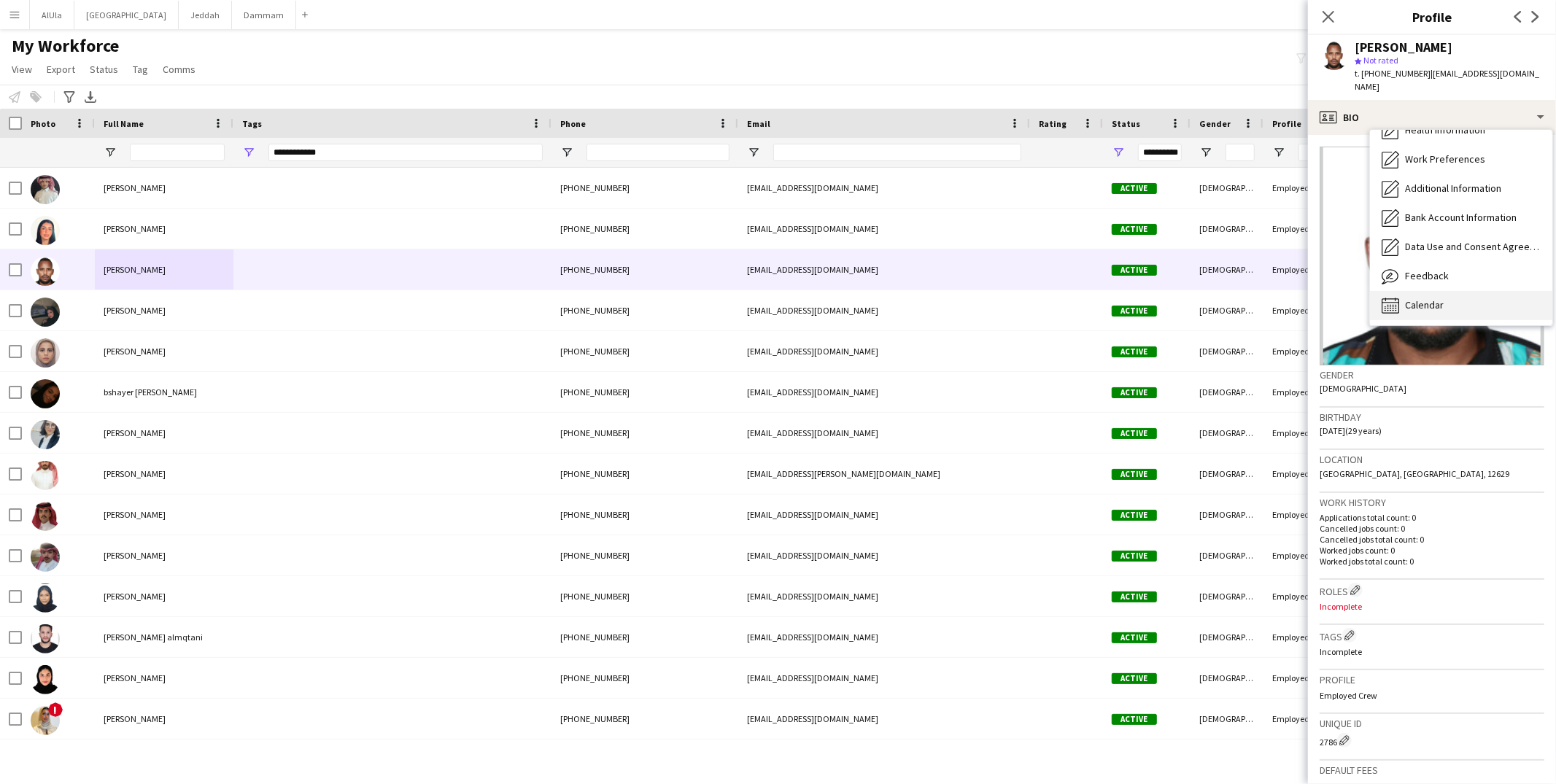
click at [1421, 298] on span "Calendar" at bounding box center [1425, 305] width 39 height 13
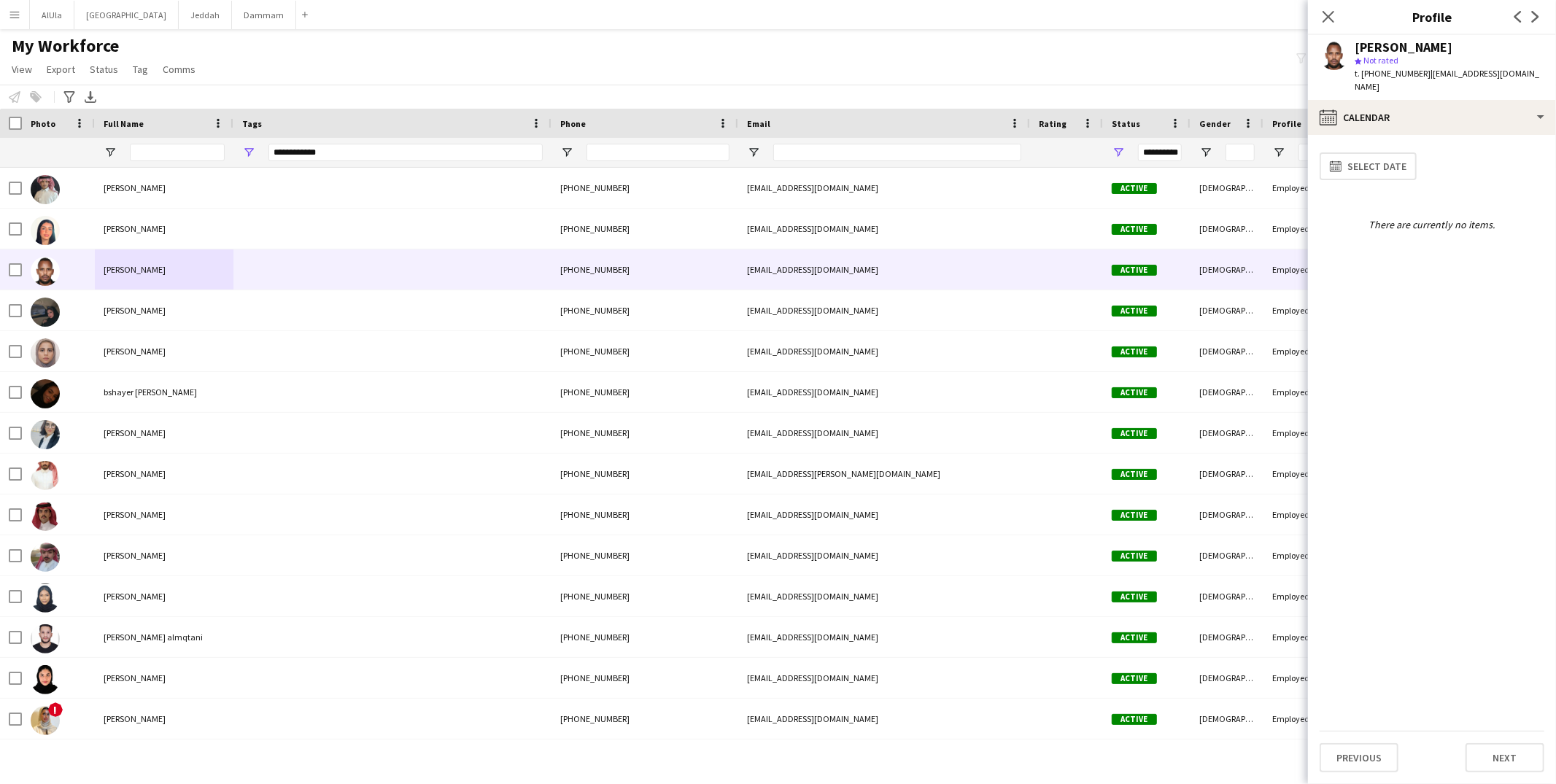
click at [1396, 76] on span "t. +966549490012" at bounding box center [1393, 73] width 76 height 11
copy span "966549490012"
click at [1364, 106] on div "calendar-full Calendar" at bounding box center [1432, 117] width 248 height 35
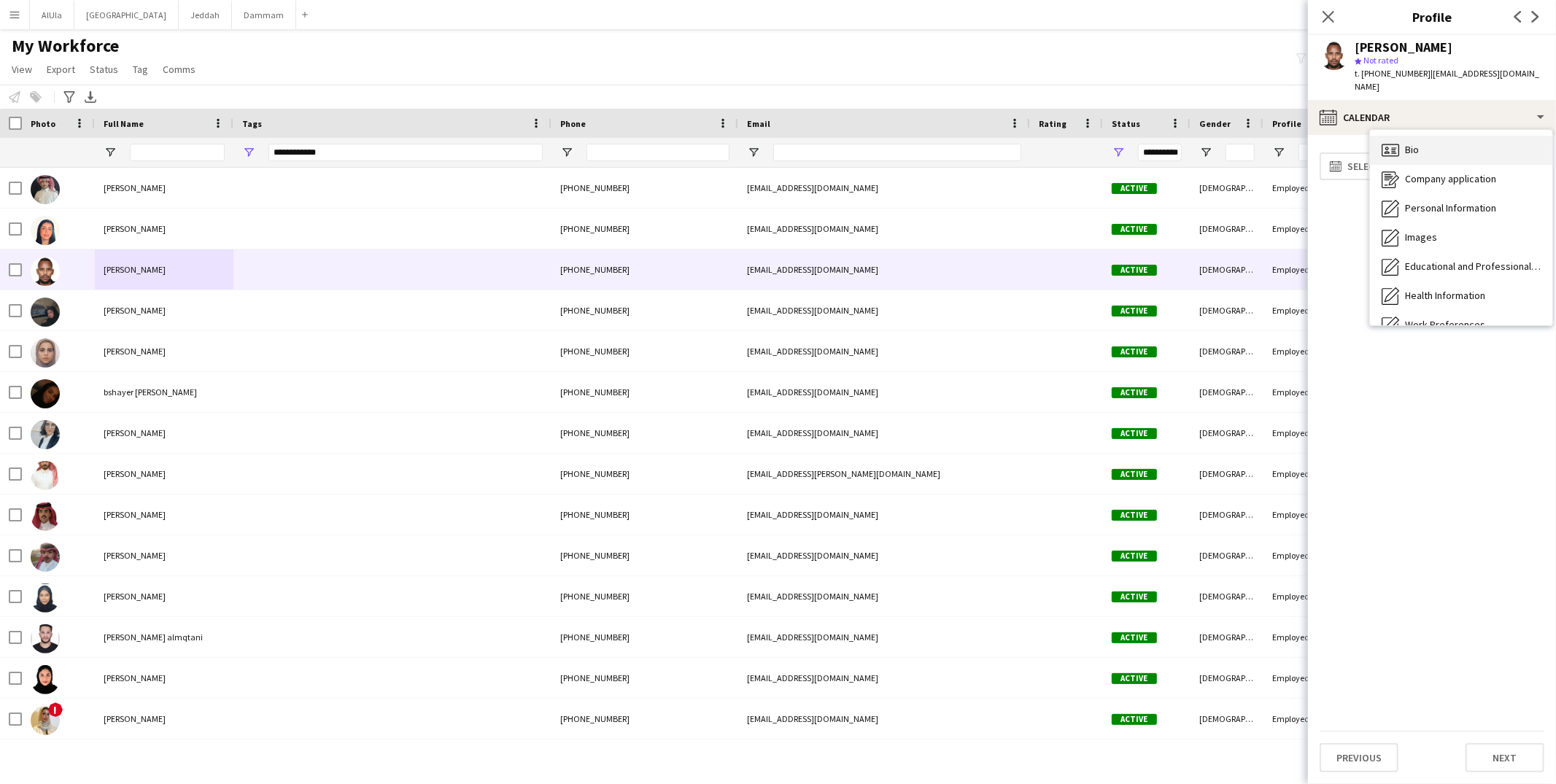
click at [1401, 147] on div "Bio Bio" at bounding box center [1461, 150] width 183 height 29
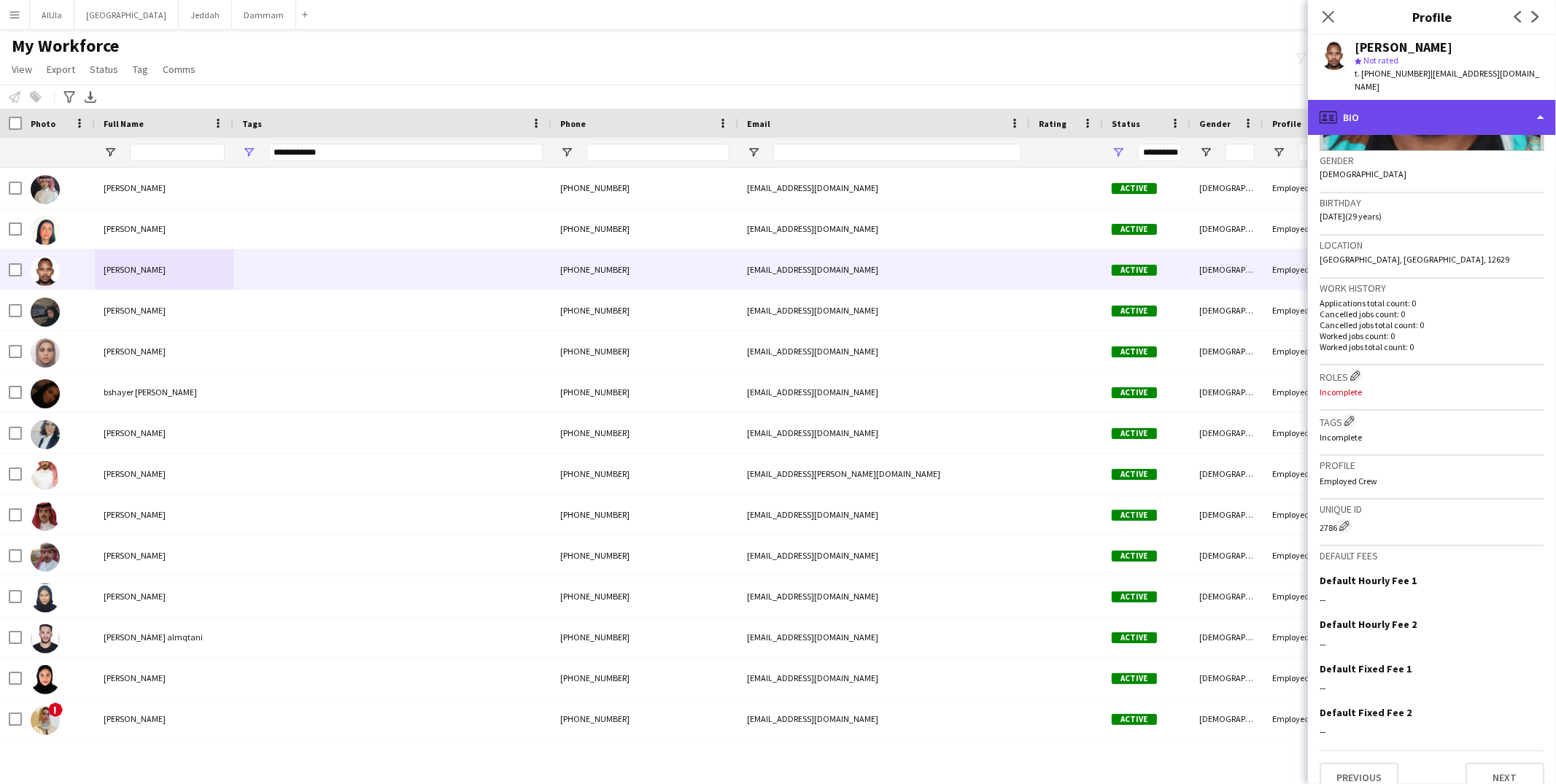
click at [1377, 104] on div "profile Bio" at bounding box center [1432, 117] width 248 height 35
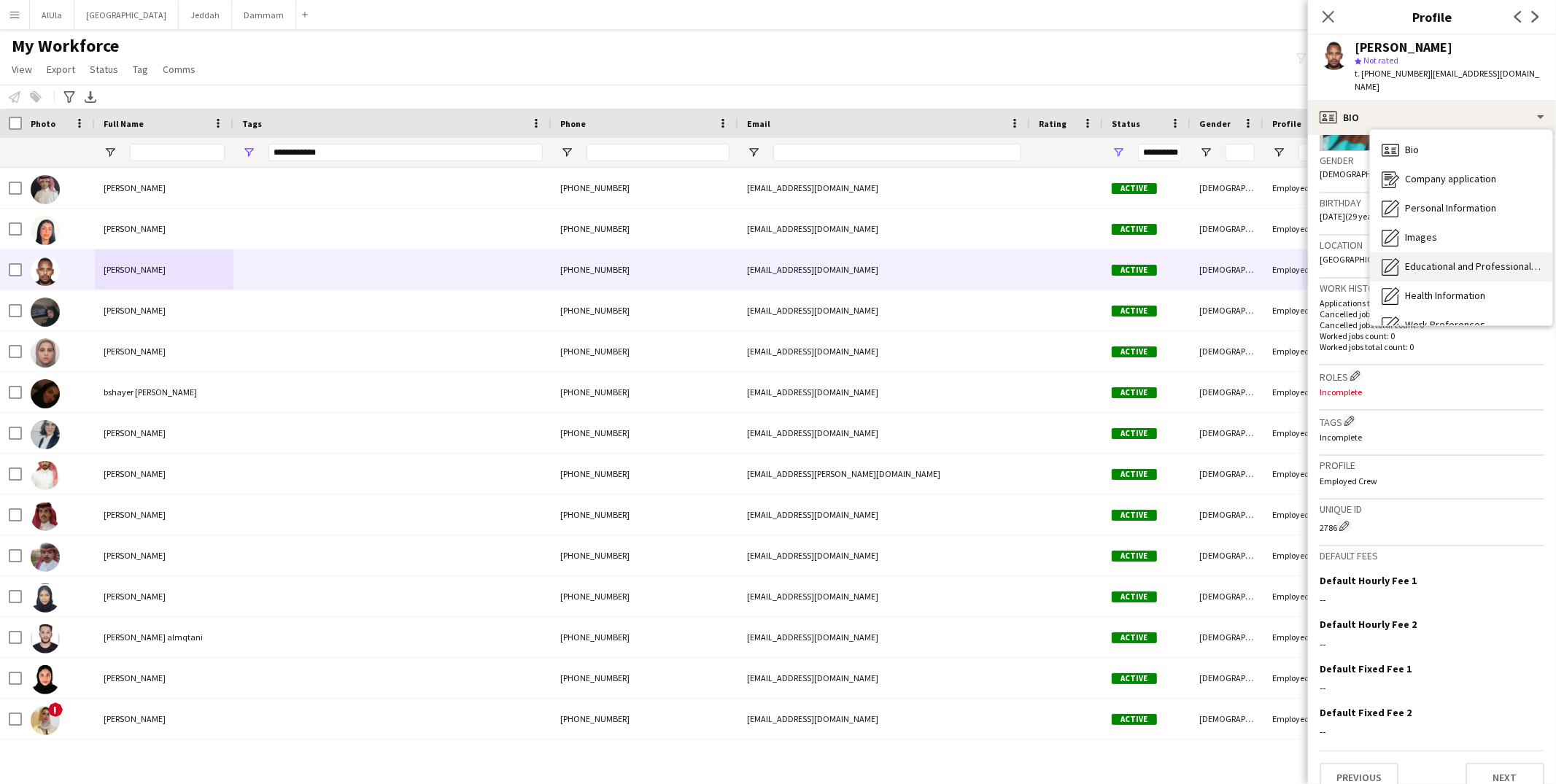
click at [1429, 259] on span "Educational and Professional Background" at bounding box center [1473, 266] width 136 height 13
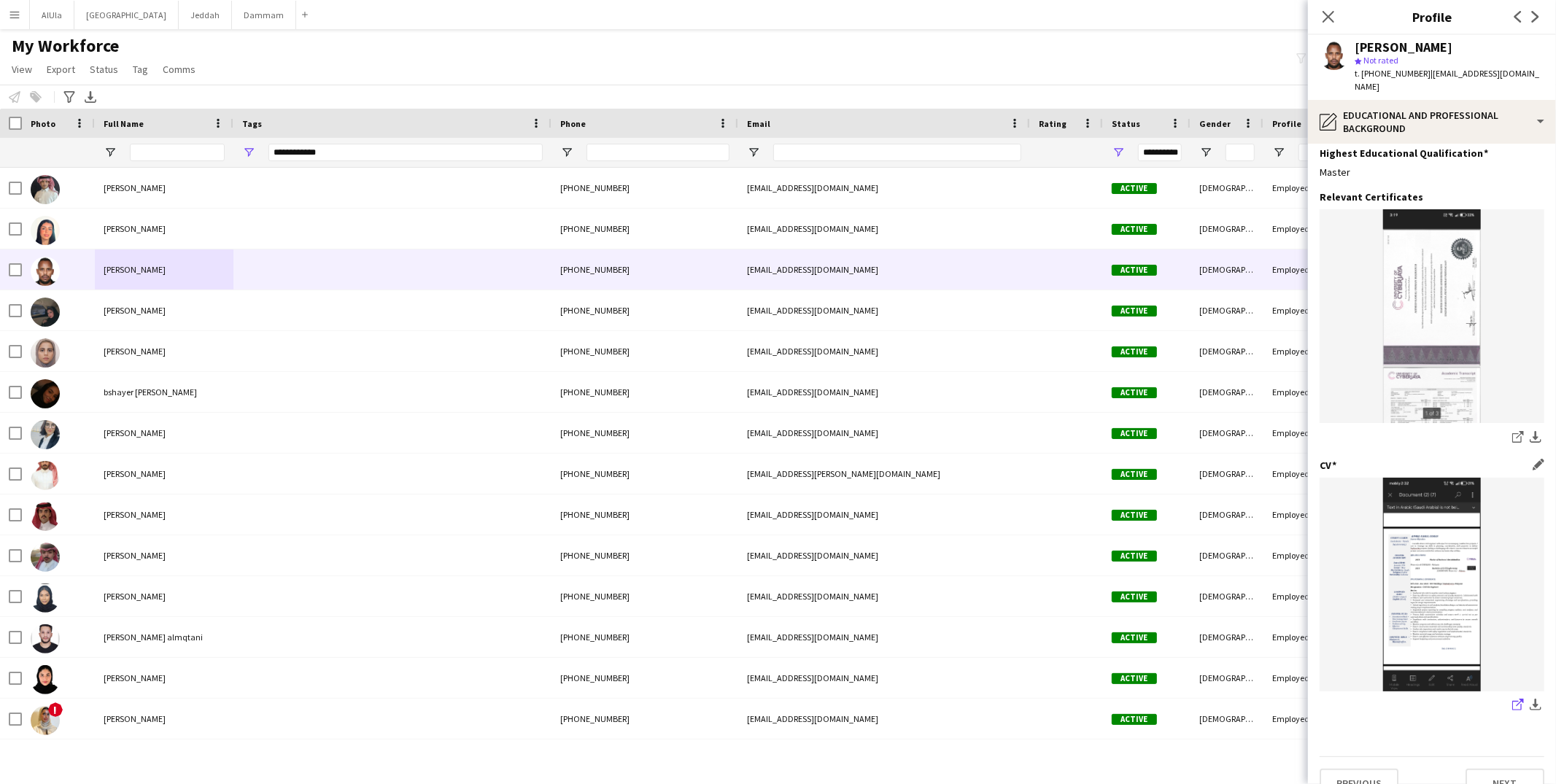
click at [1513, 701] on icon at bounding box center [1517, 705] width 10 height 10
click at [1377, 100] on div "pencil4 Educational and Professional Background" at bounding box center [1432, 121] width 248 height 44
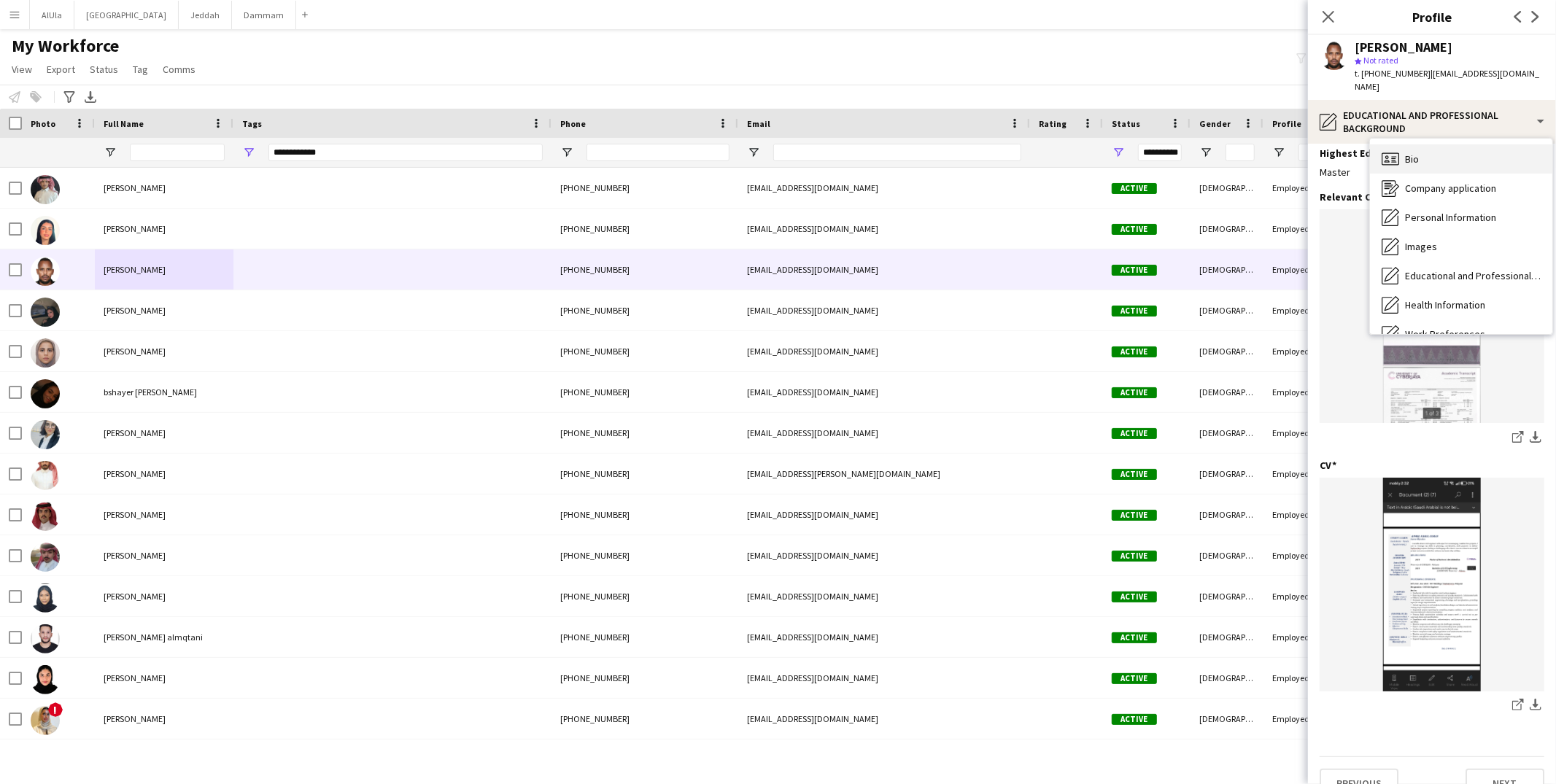
click at [1396, 157] on div "Bio Bio" at bounding box center [1461, 159] width 183 height 29
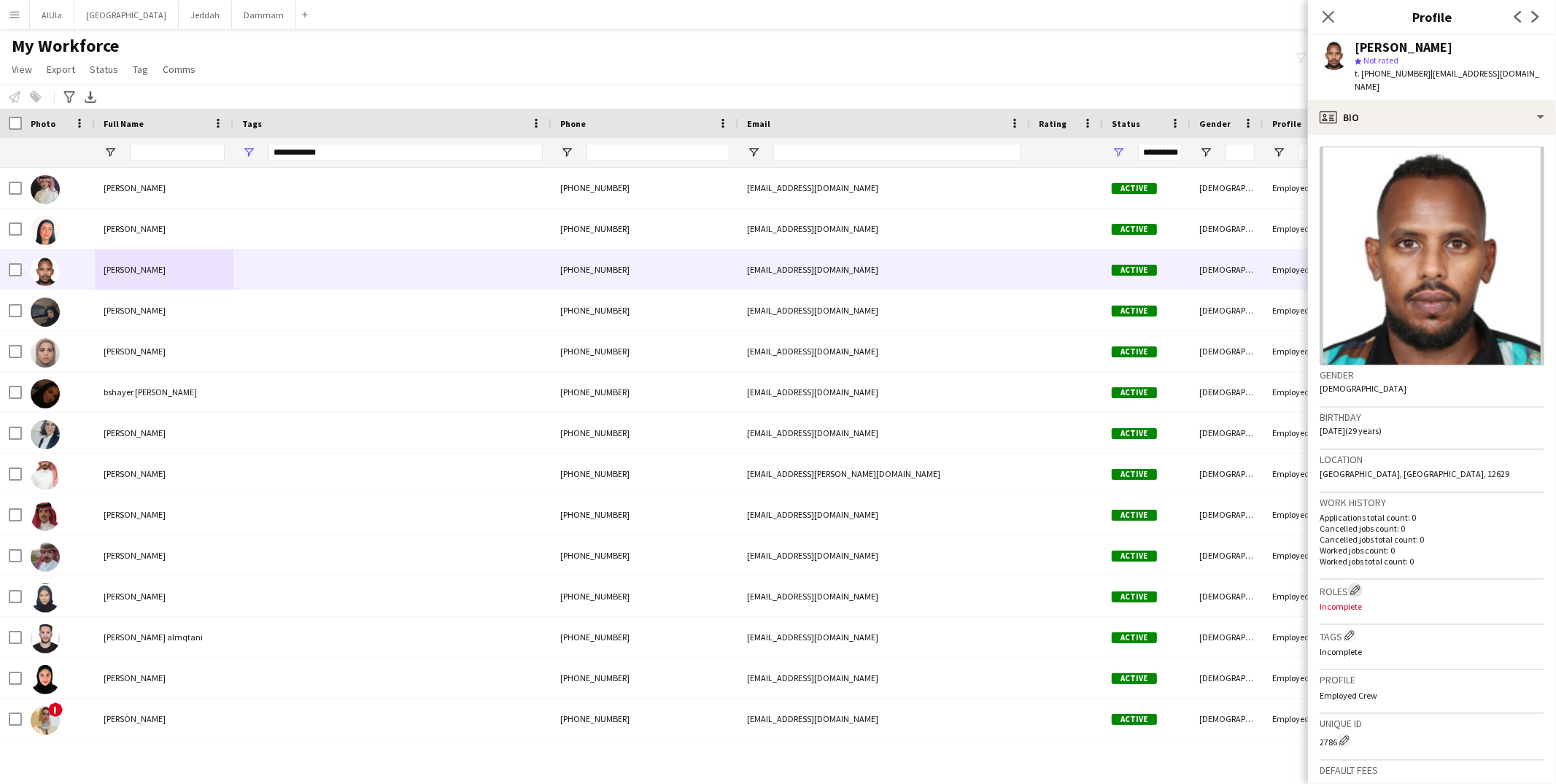
click at [1355, 585] on app-icon "Edit crew company roles" at bounding box center [1355, 590] width 10 height 10
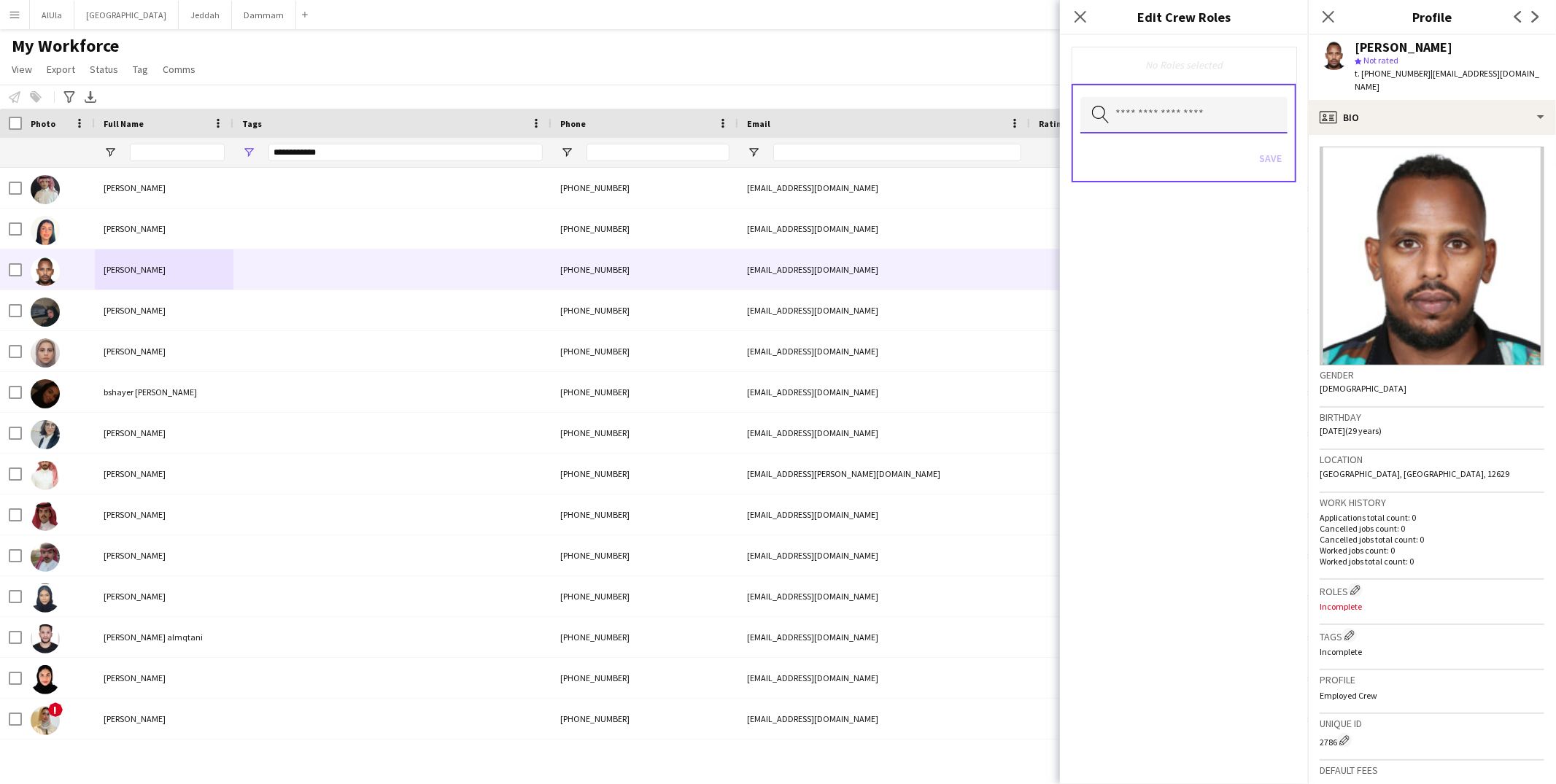
click at [1120, 118] on input "text" at bounding box center [1184, 115] width 207 height 37
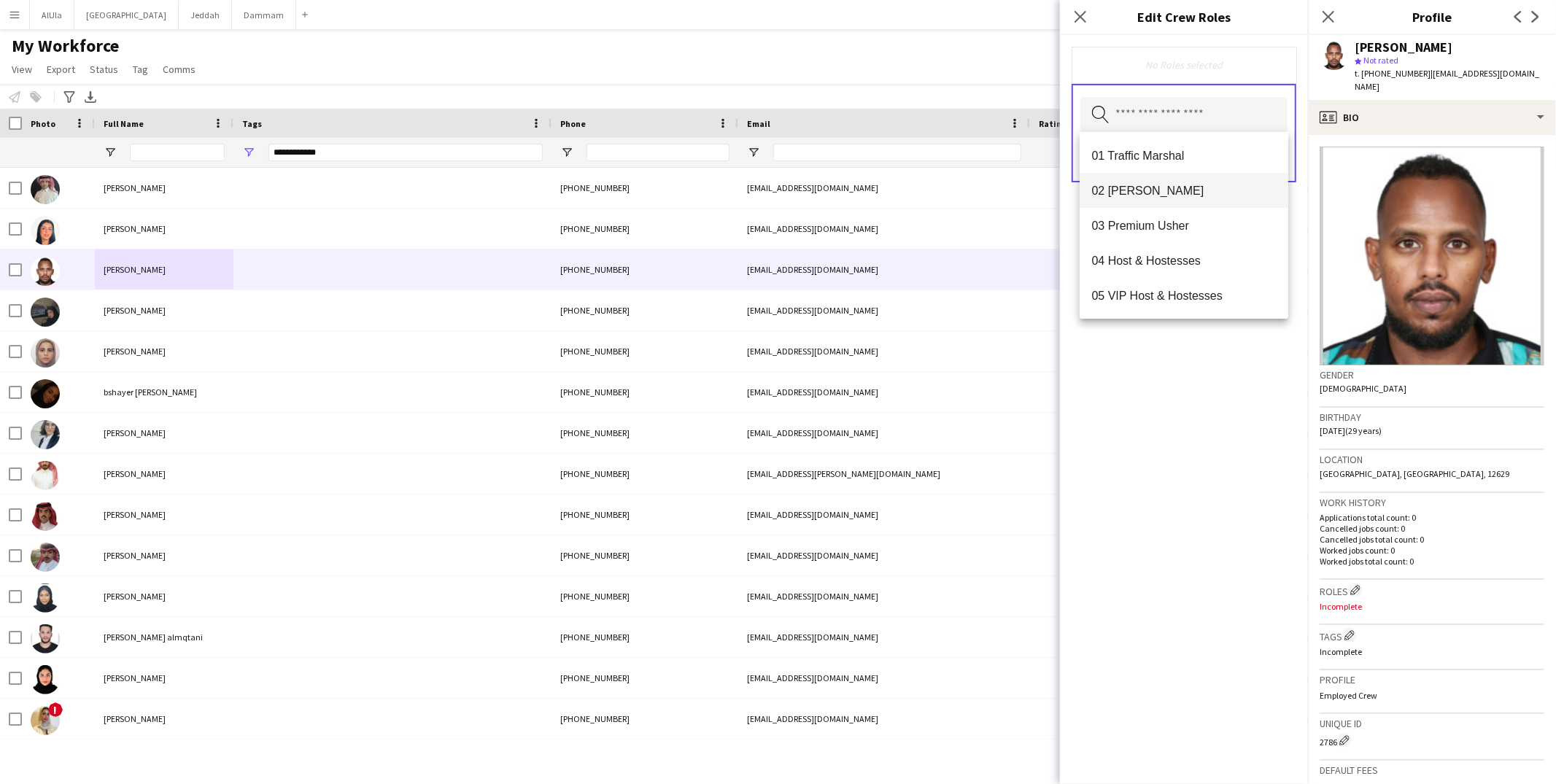
click at [1127, 196] on span "02 Usher" at bounding box center [1184, 191] width 186 height 14
click at [1167, 482] on div "02 Usher Remove Search by role type Save" at bounding box center [1184, 409] width 248 height 749
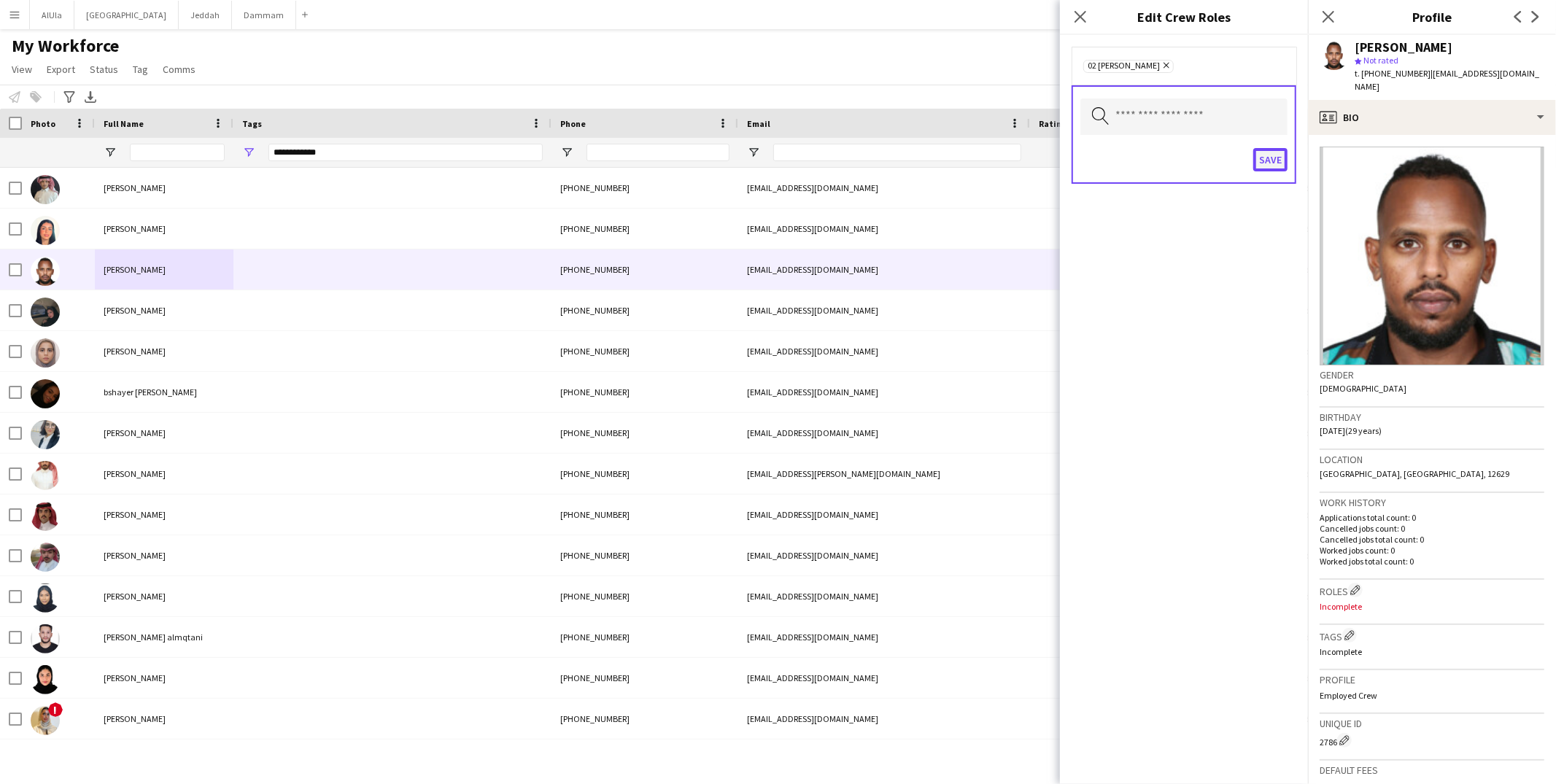
click at [1263, 153] on button "Save" at bounding box center [1270, 159] width 34 height 23
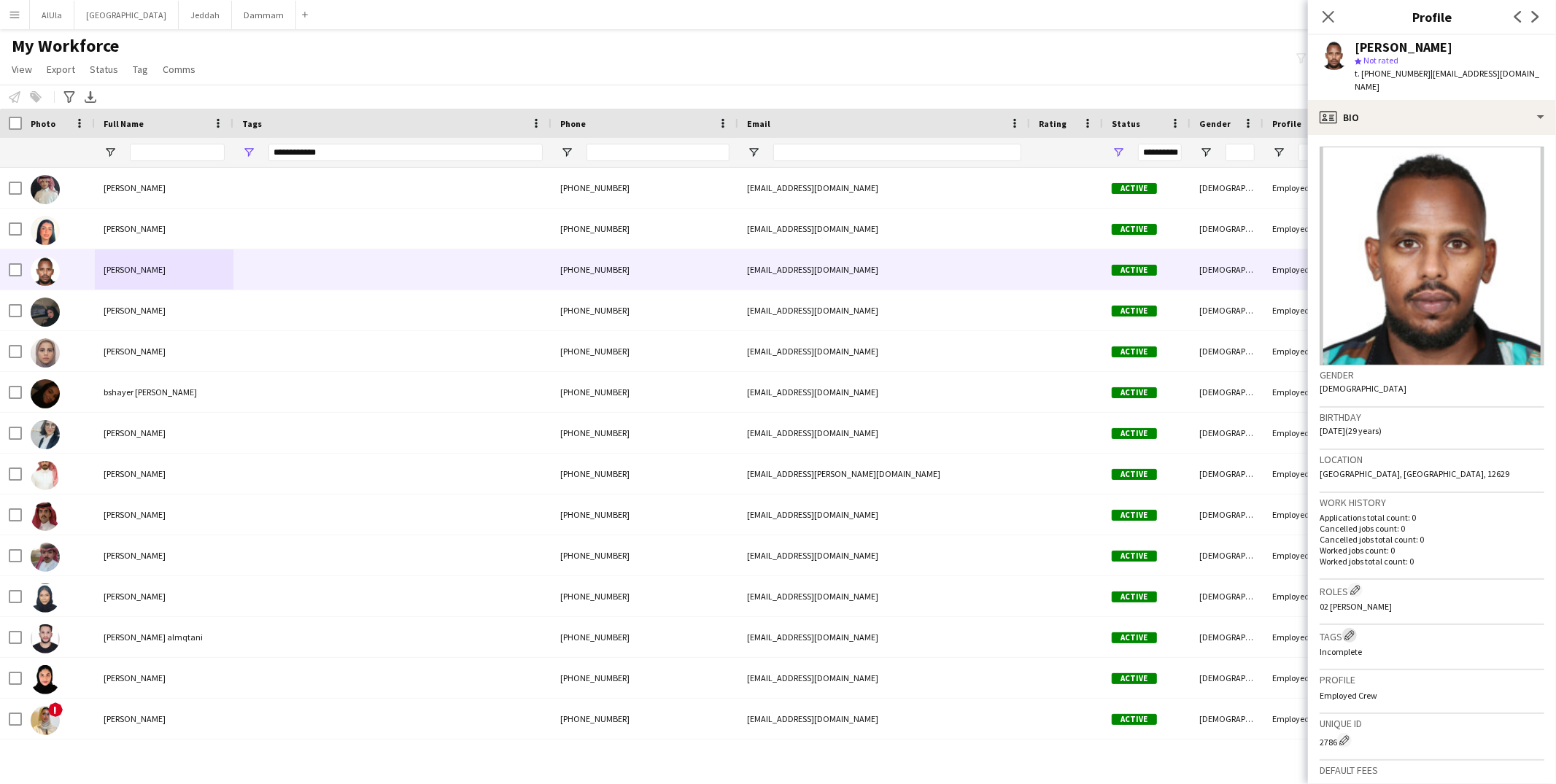
click at [1350, 630] on app-icon "Edit crew company tags" at bounding box center [1349, 635] width 10 height 10
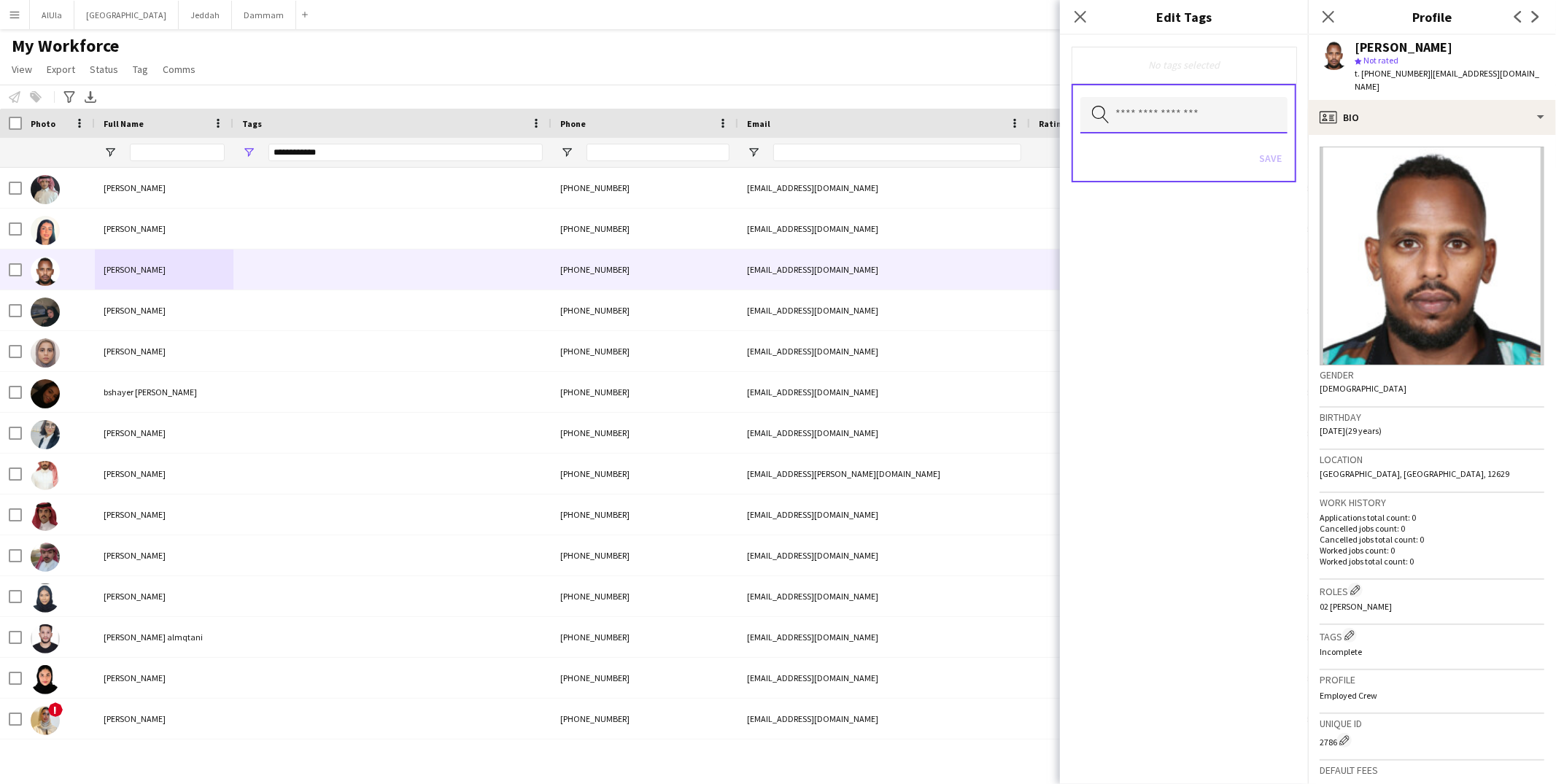
click at [1136, 113] on input "text" at bounding box center [1184, 115] width 207 height 37
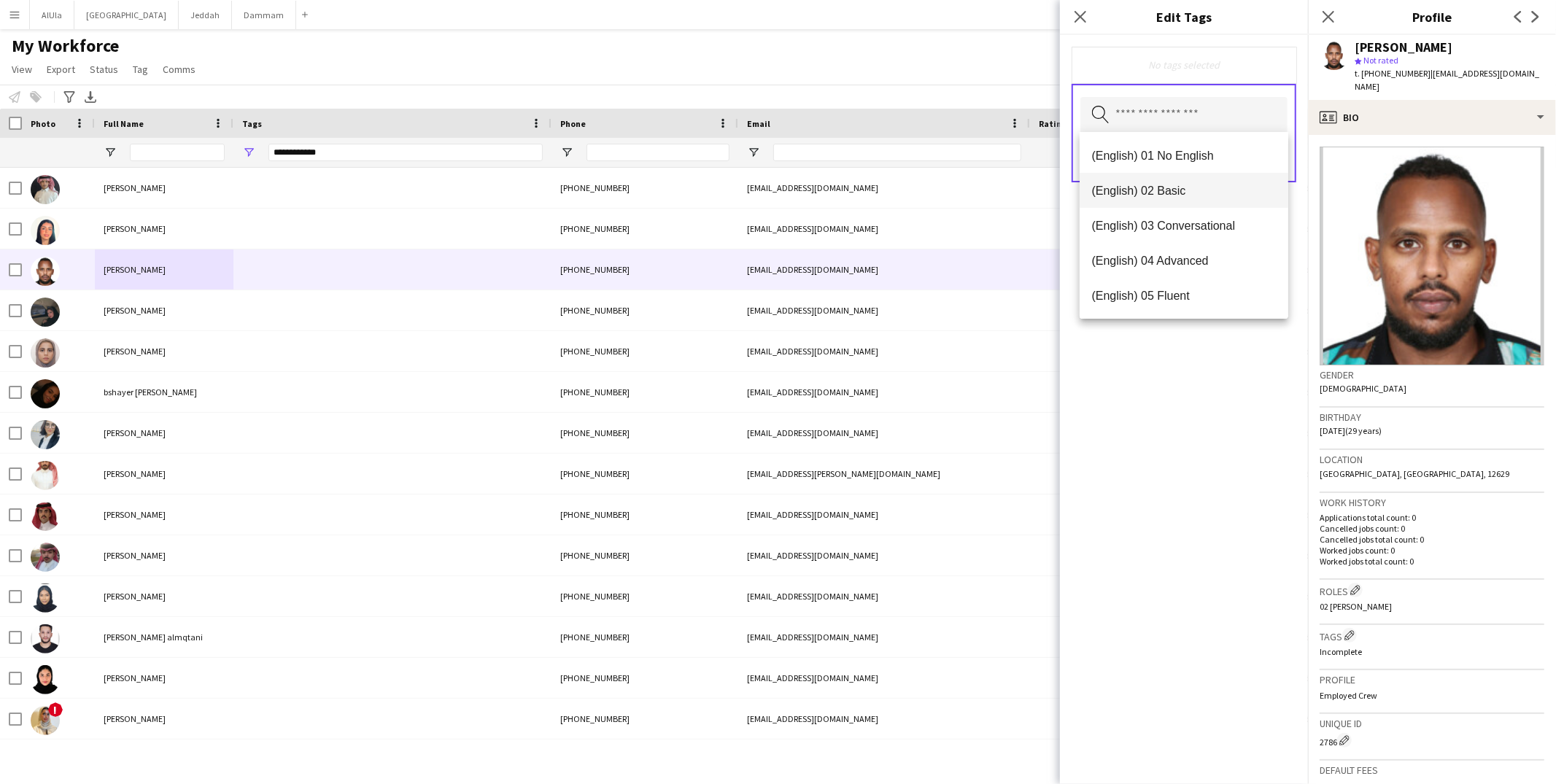
click at [1152, 179] on mat-option "(English) 02 Basic" at bounding box center [1184, 190] width 209 height 35
click at [1167, 295] on span "(Experience) 01 Newbies" at bounding box center [1184, 296] width 186 height 14
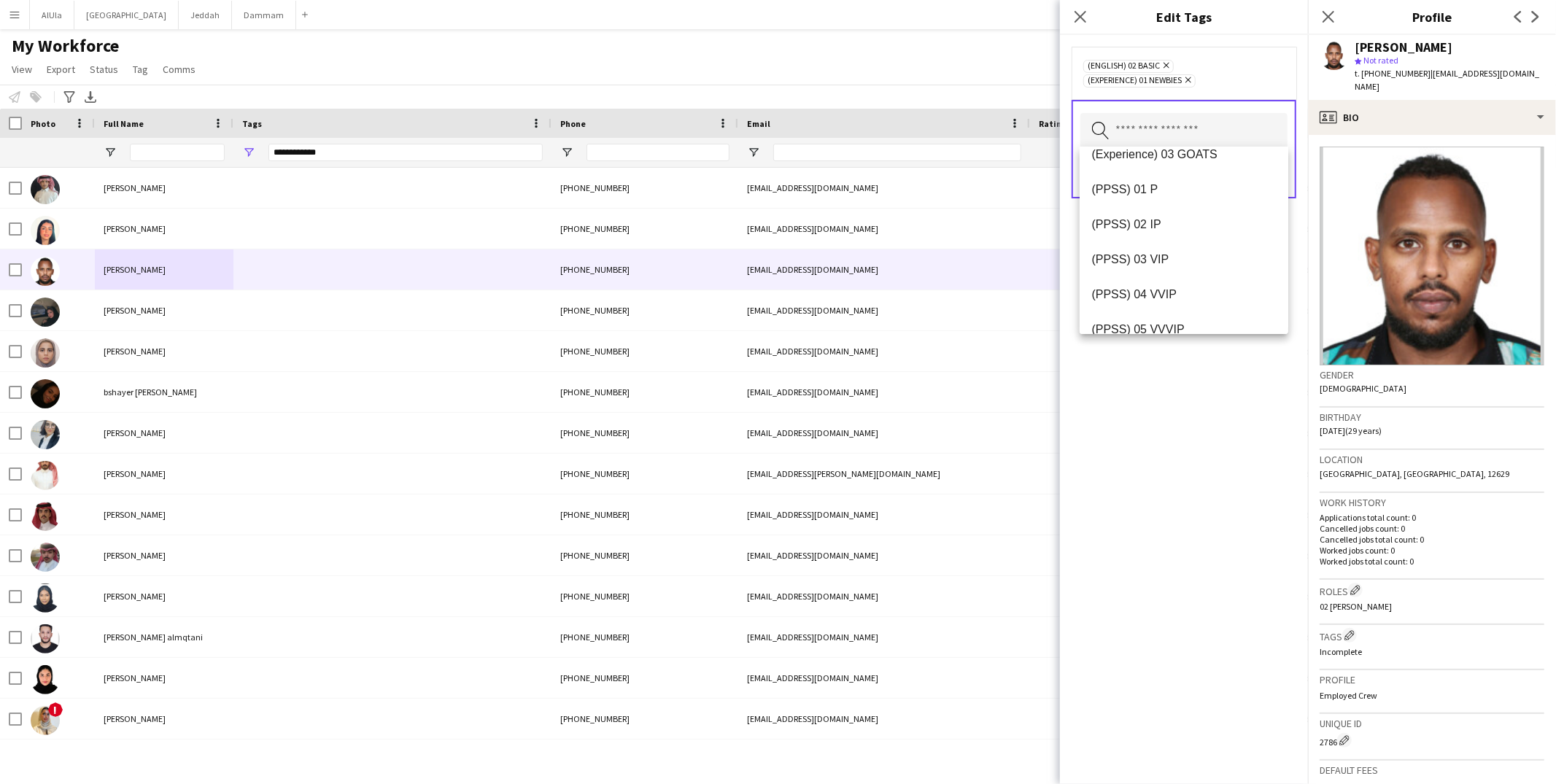
scroll to position [204, 0]
click at [1147, 182] on span "(PPSS) 01 P" at bounding box center [1184, 176] width 186 height 14
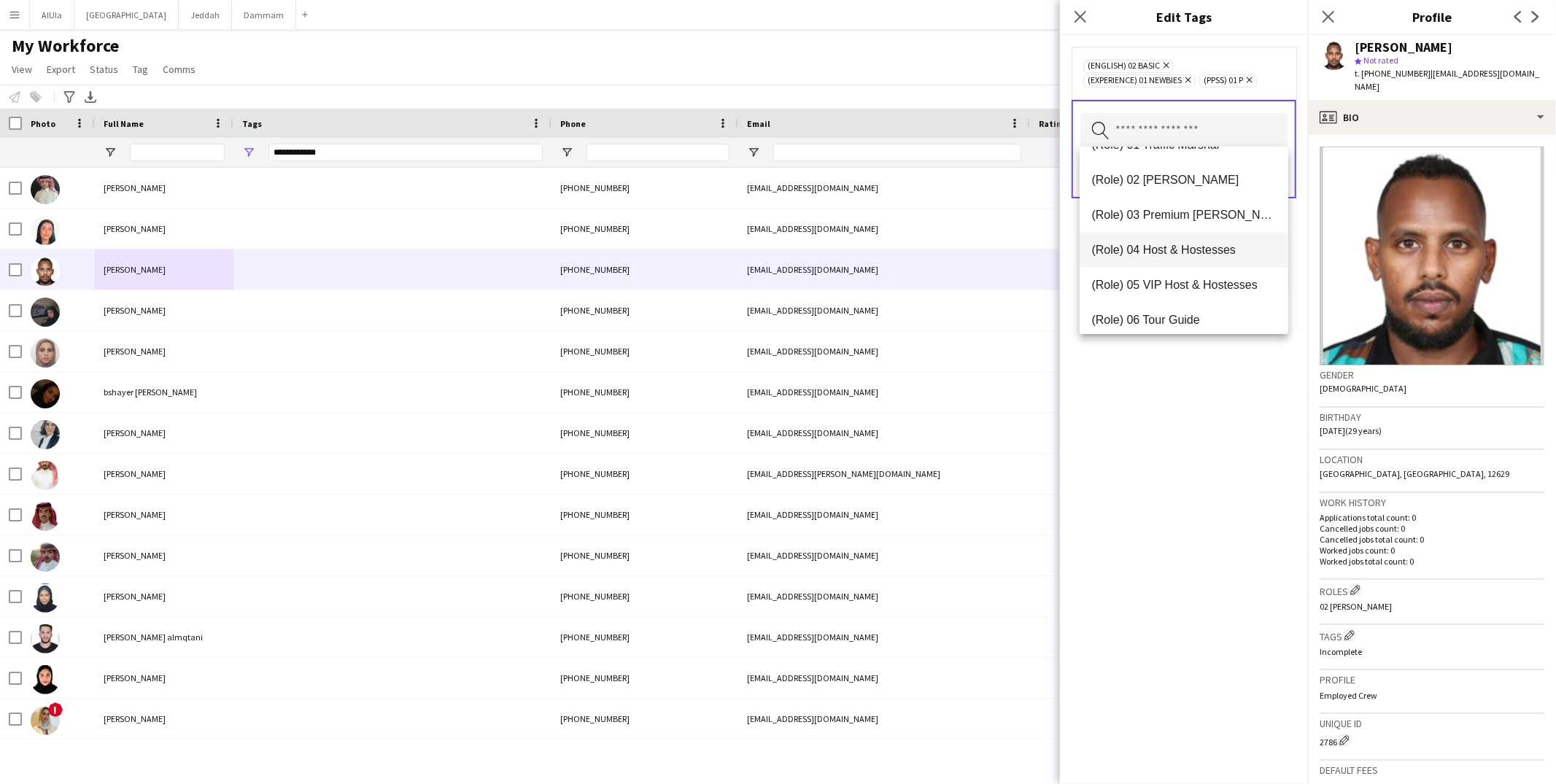
scroll to position [398, 0]
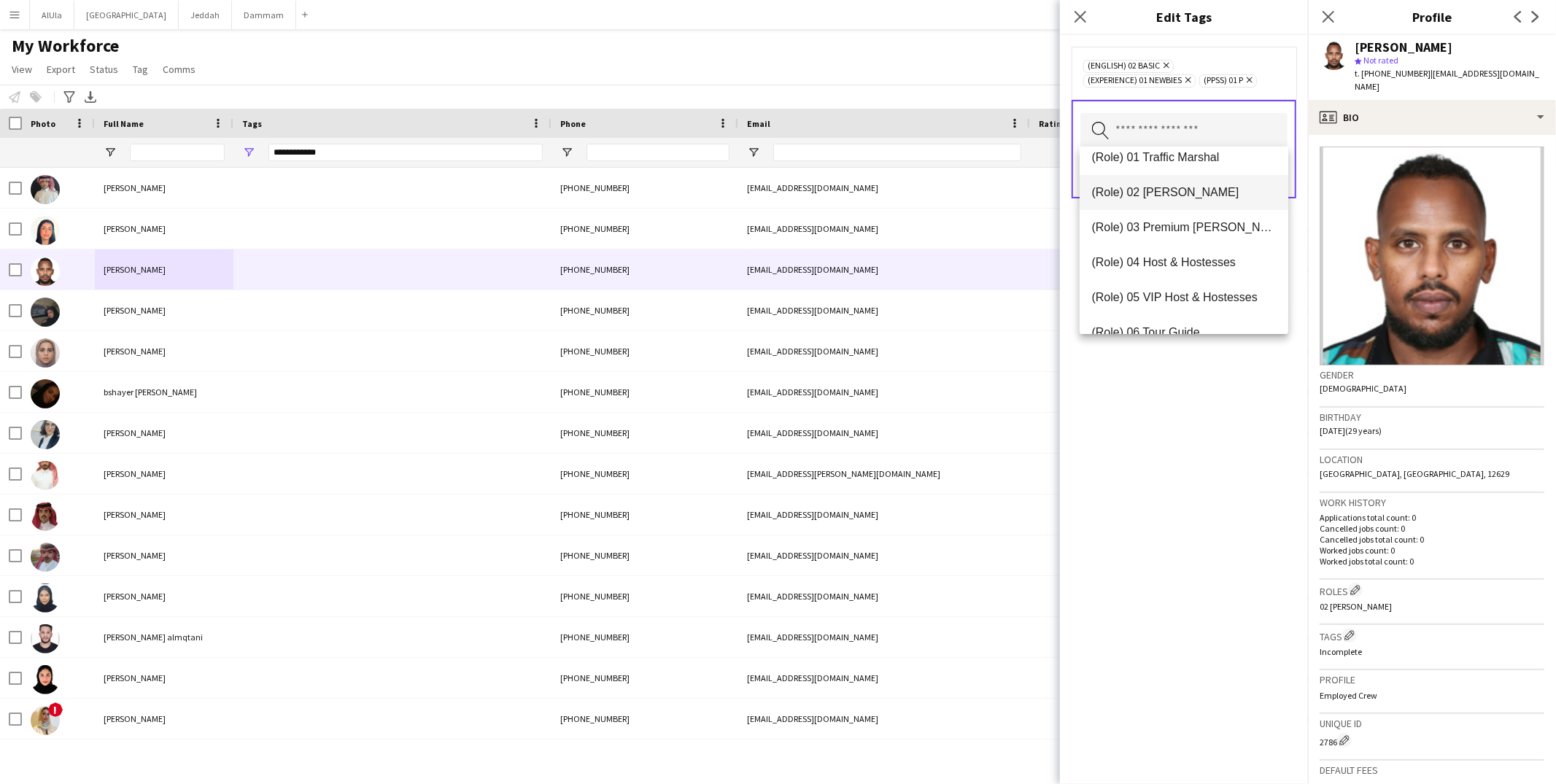
click at [1159, 202] on mat-option "(Role) 02 Usher" at bounding box center [1184, 192] width 209 height 35
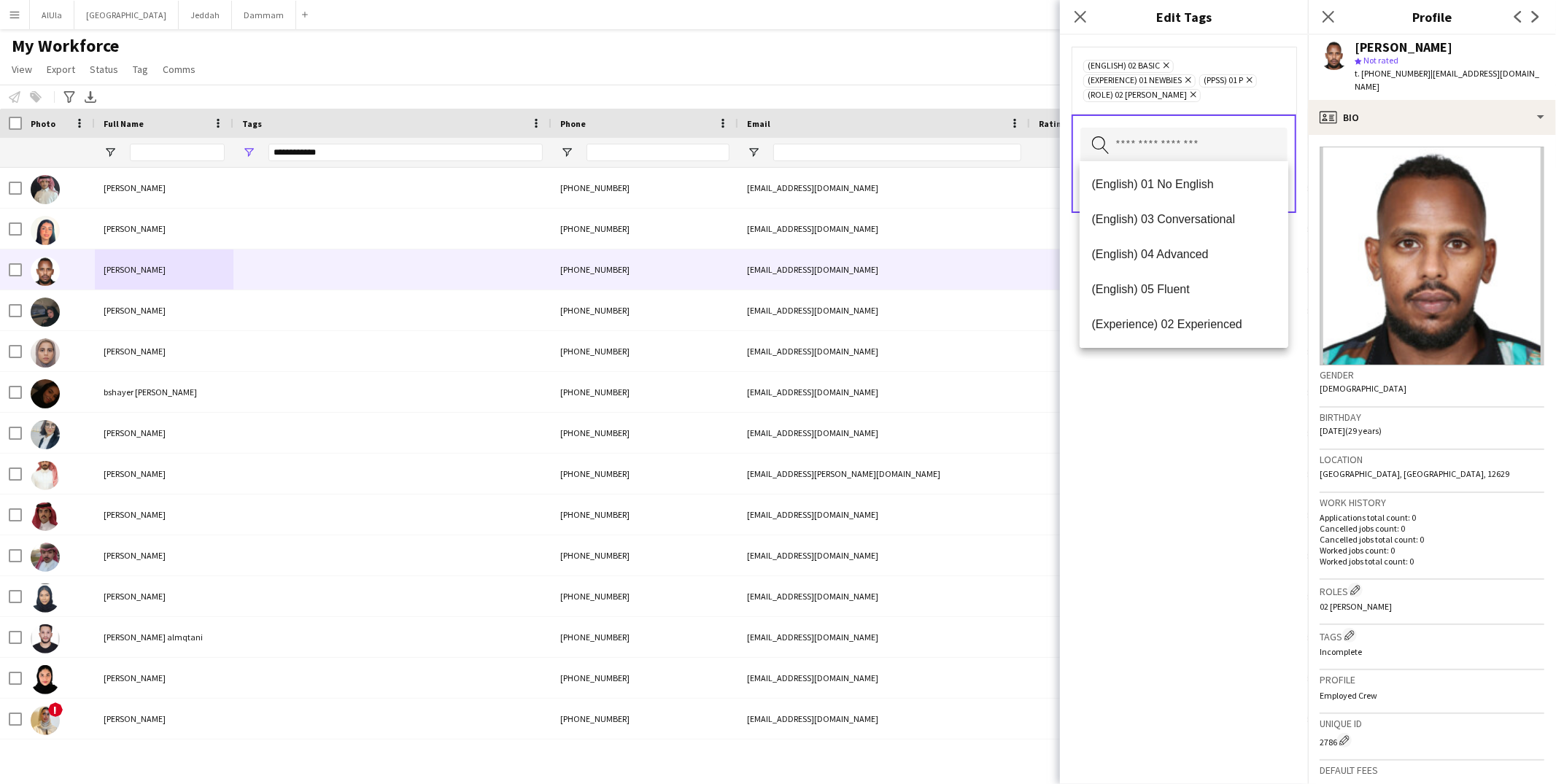
click at [1228, 459] on div "(English) 02 Basic Remove (Experience) 01 Newbies Remove (PPSS) 01 P Remove (Ro…" at bounding box center [1184, 409] width 248 height 749
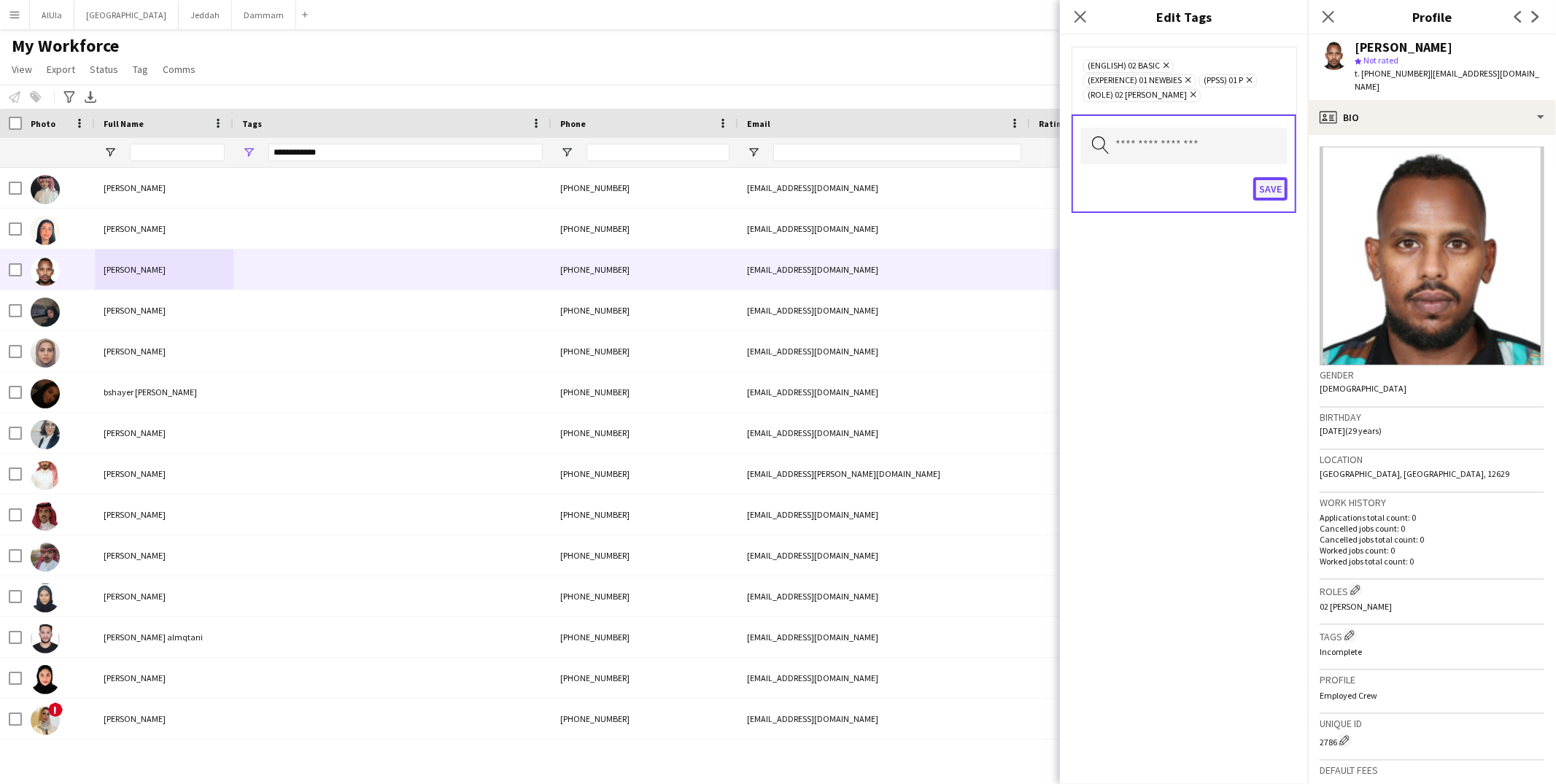
click at [1264, 188] on button "Save" at bounding box center [1270, 189] width 34 height 23
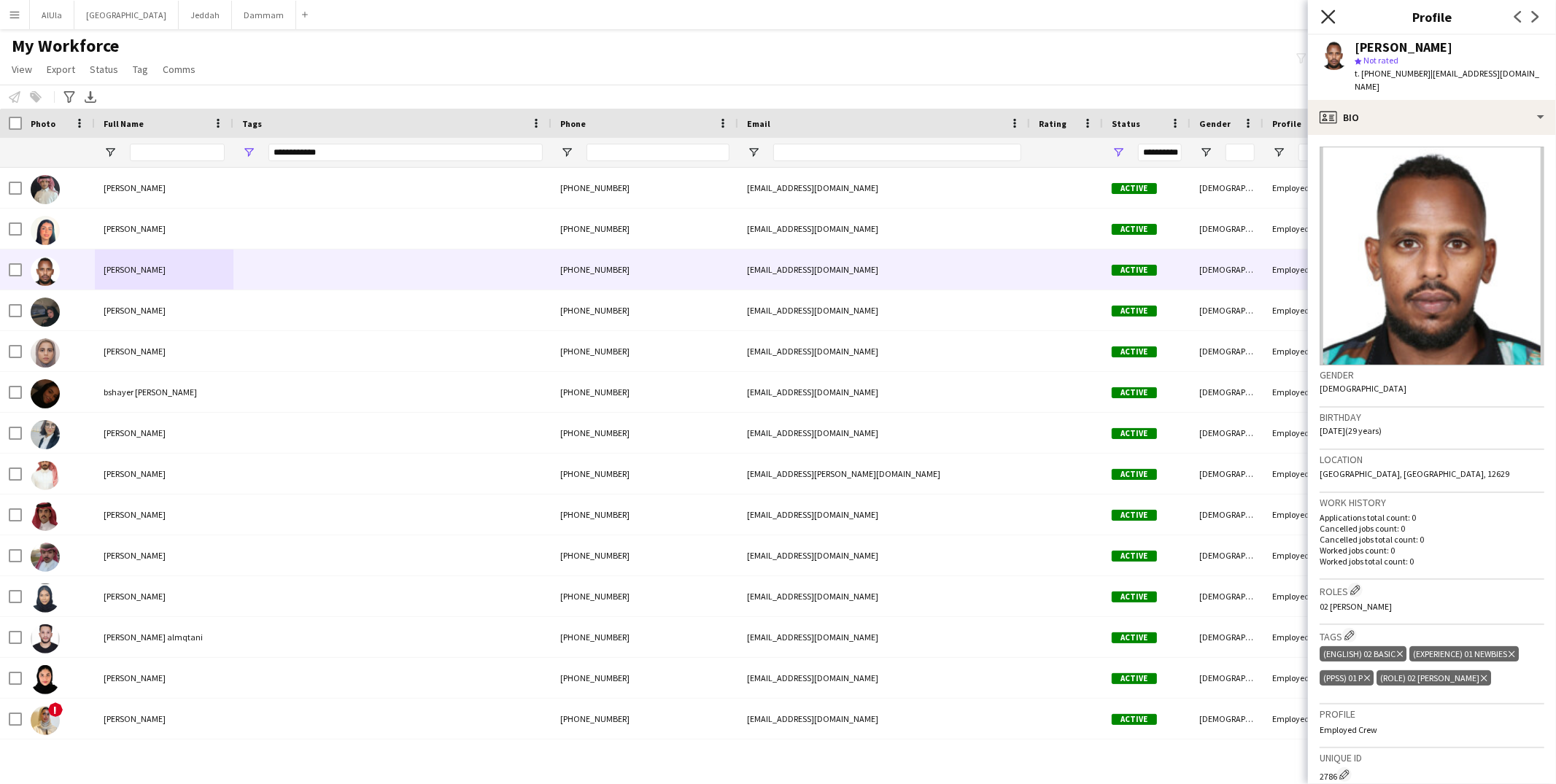
click at [1328, 12] on icon "Close pop-in" at bounding box center [1328, 16] width 14 height 14
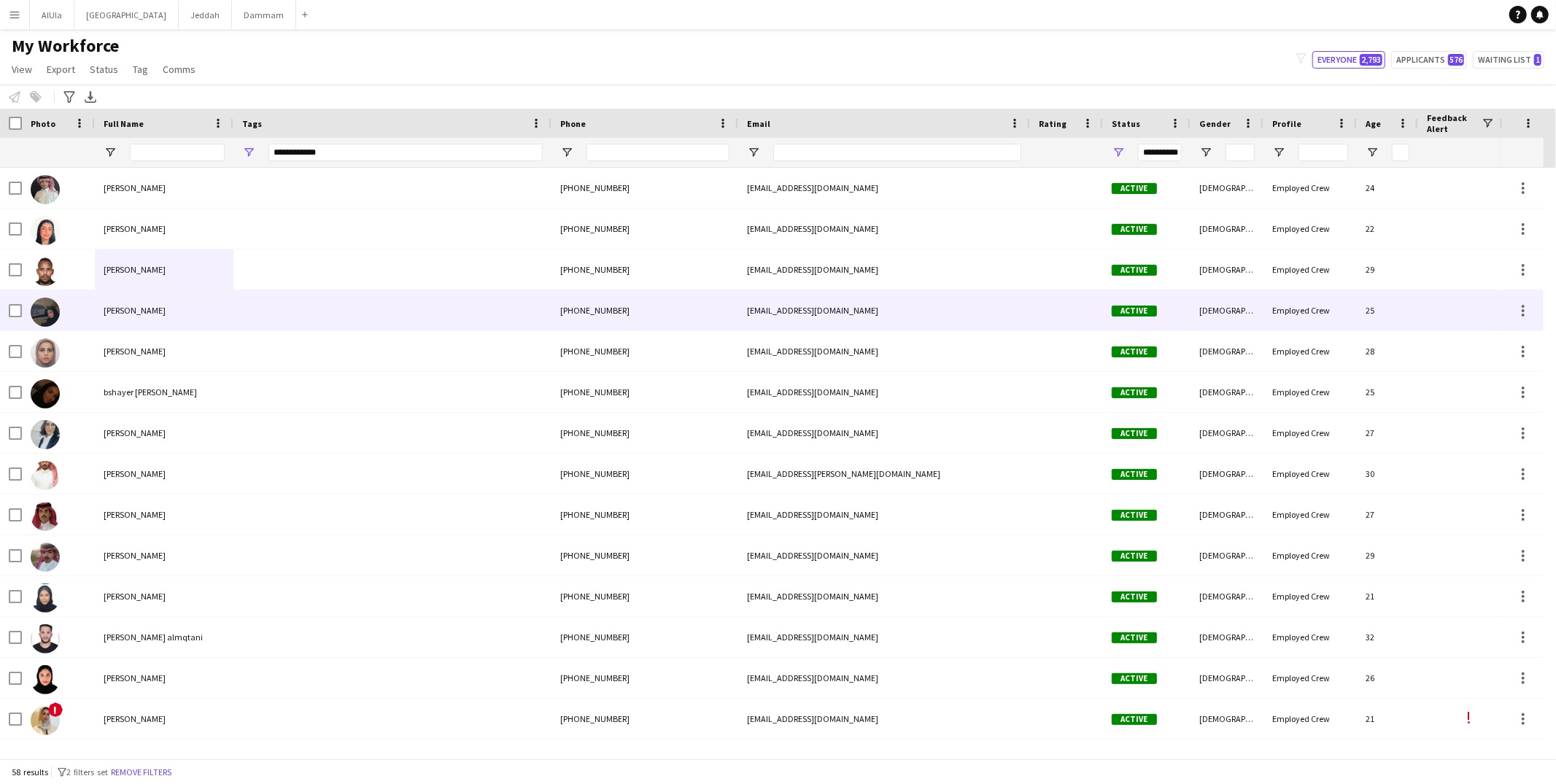
click at [266, 313] on div at bounding box center [392, 310] width 318 height 40
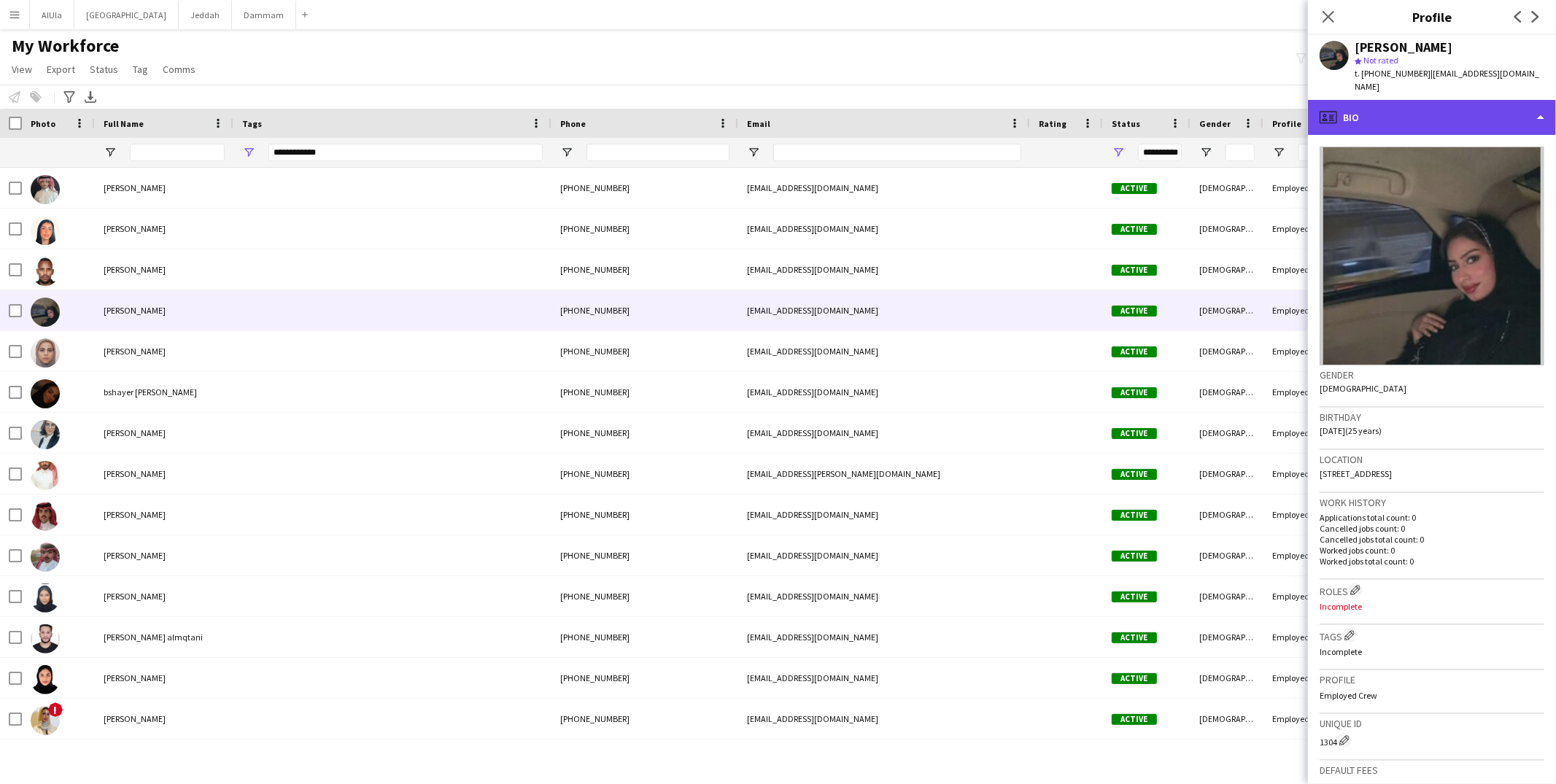
click at [1403, 100] on div "profile Bio" at bounding box center [1432, 117] width 248 height 35
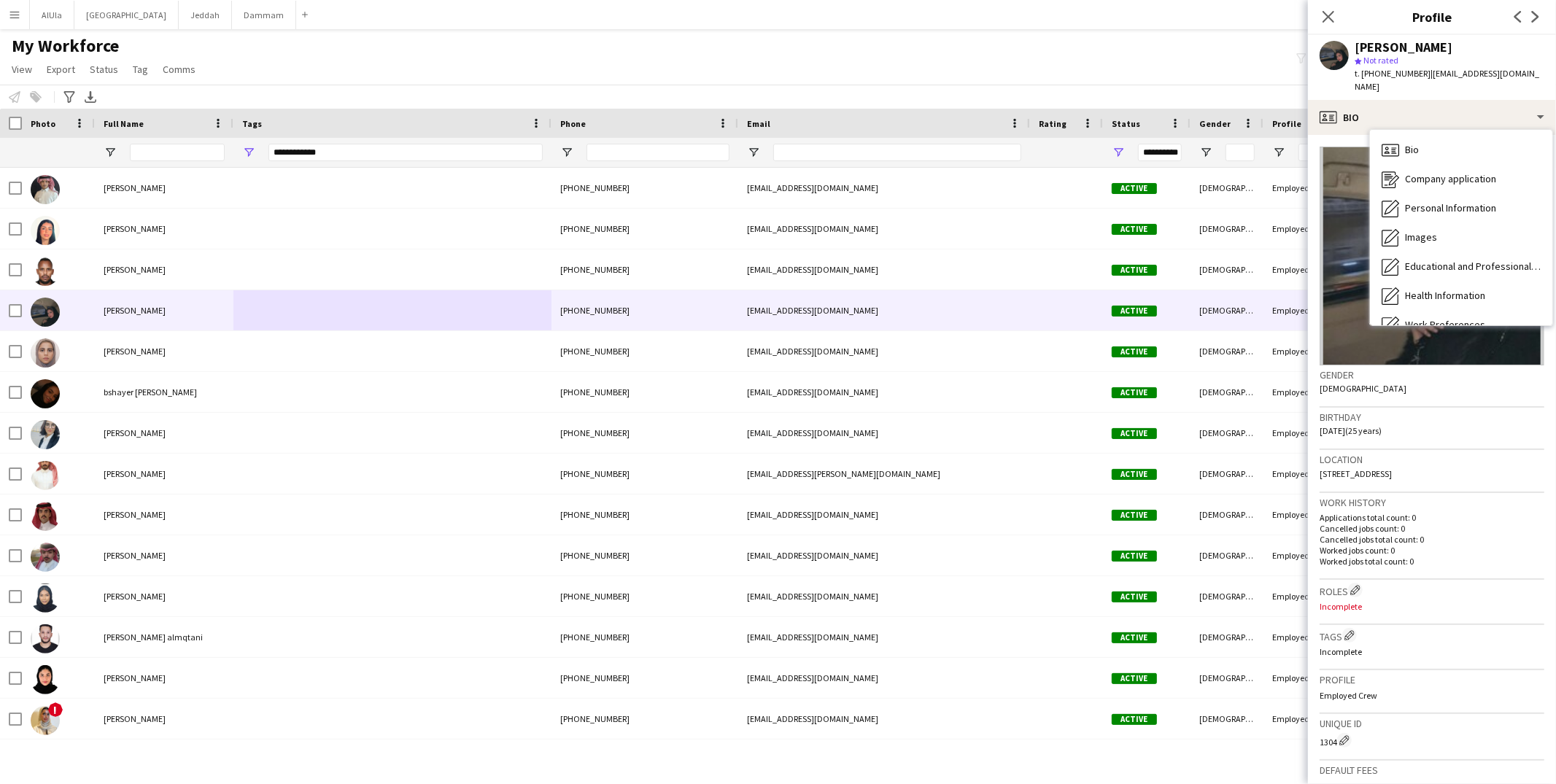
click at [1379, 69] on span "t. +9660532562243" at bounding box center [1393, 73] width 76 height 11
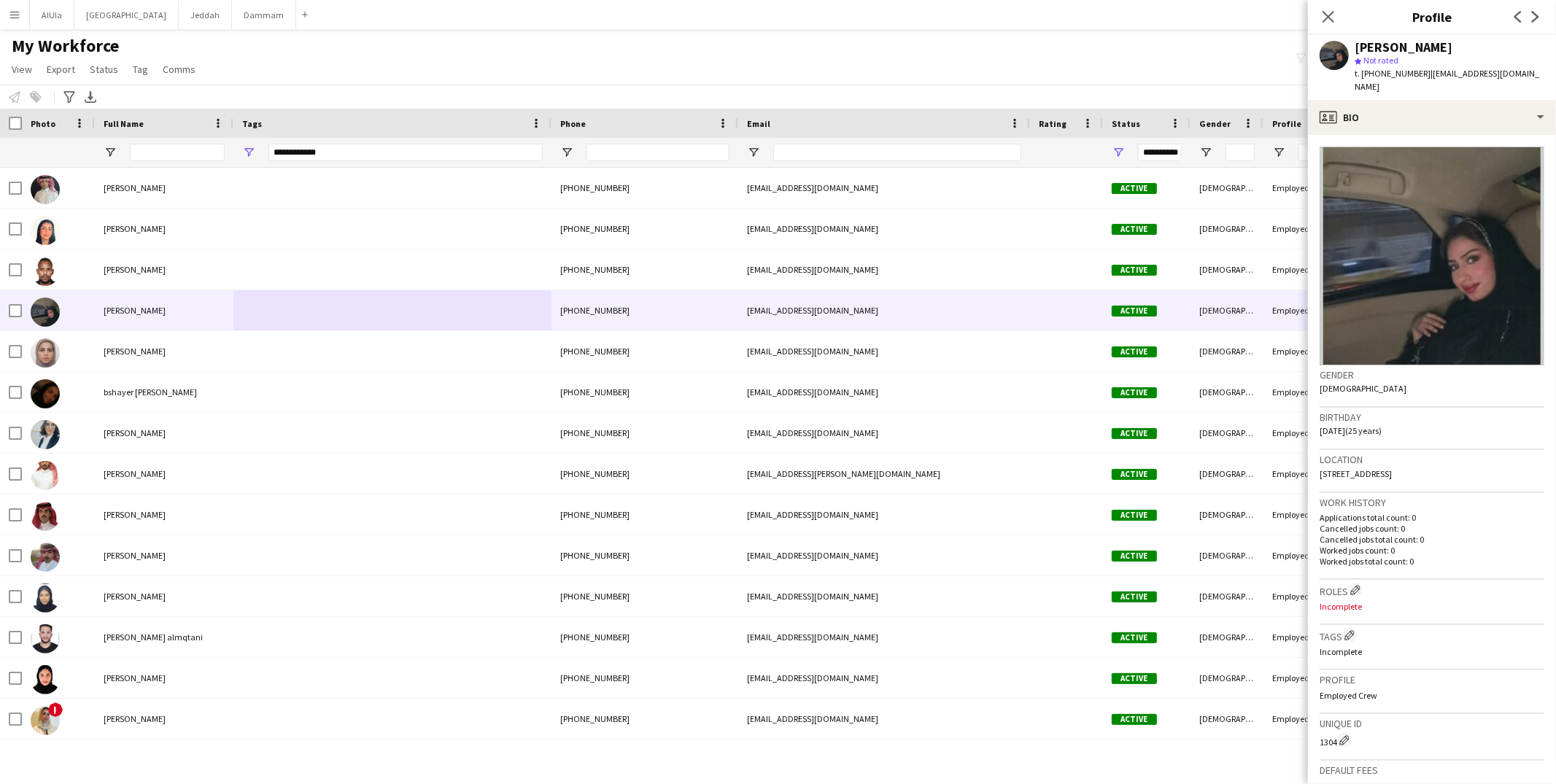
click at [1379, 69] on span "t. +9660532562243" at bounding box center [1393, 73] width 76 height 11
copy span "9660532562243"
click at [1364, 102] on div "profile Bio" at bounding box center [1432, 117] width 248 height 35
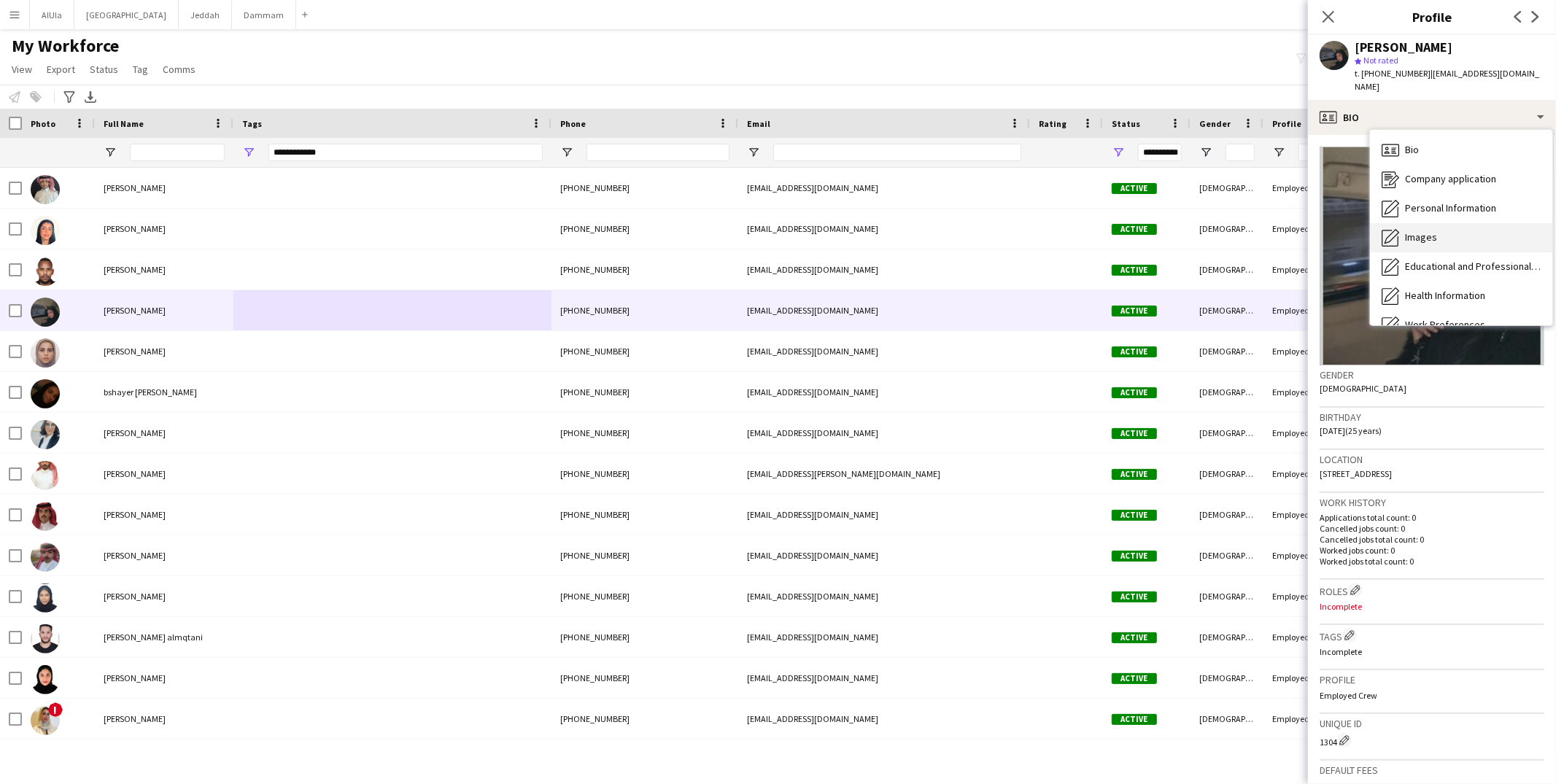
click at [1442, 223] on div "Images Images" at bounding box center [1461, 237] width 183 height 29
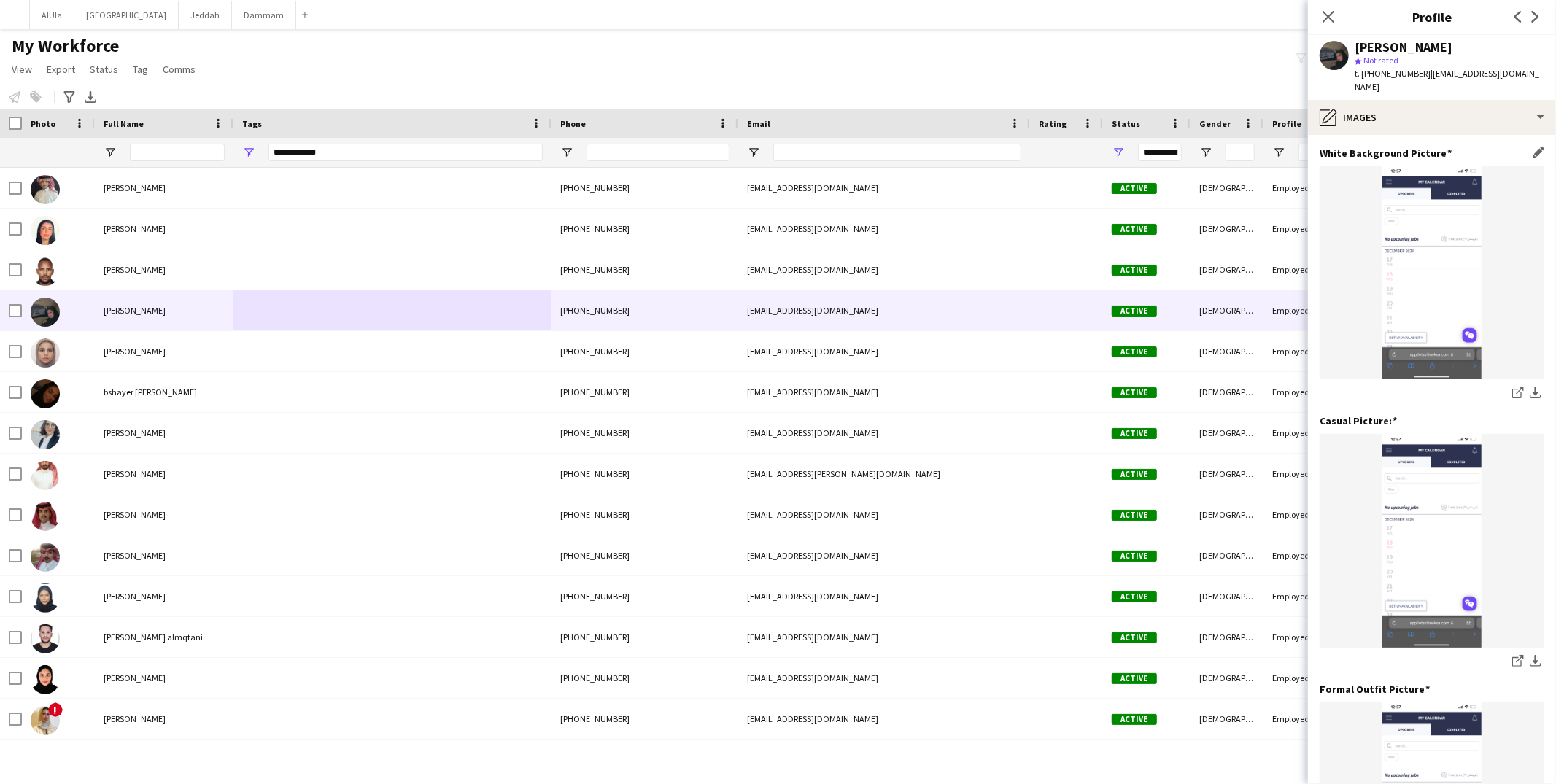
scroll to position [234, 0]
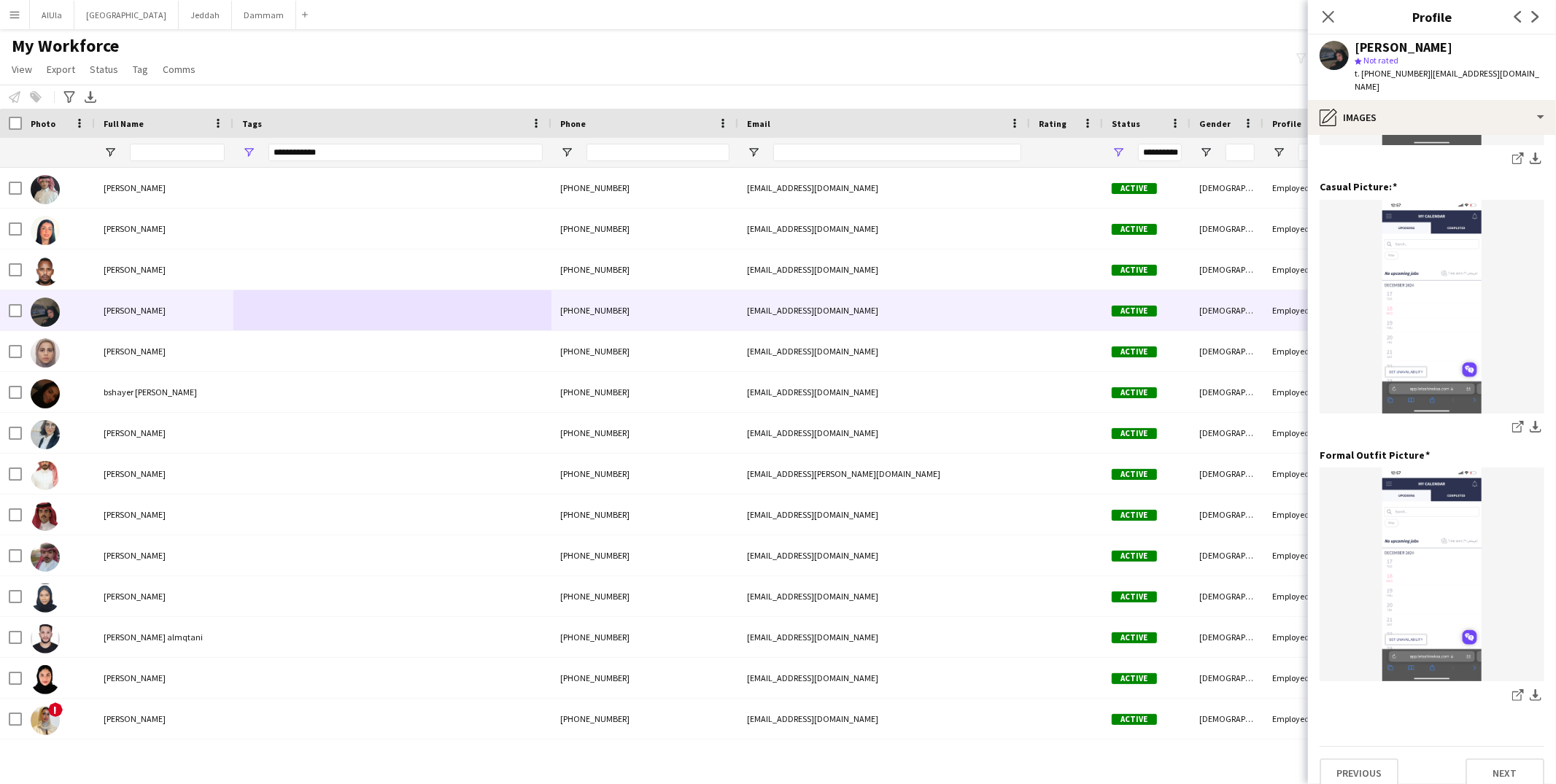
click at [1399, 74] on span "t. +9660532562243" at bounding box center [1393, 73] width 76 height 11
copy span "9660532562243"
click at [1382, 100] on div "pencil4 Images" at bounding box center [1432, 117] width 248 height 35
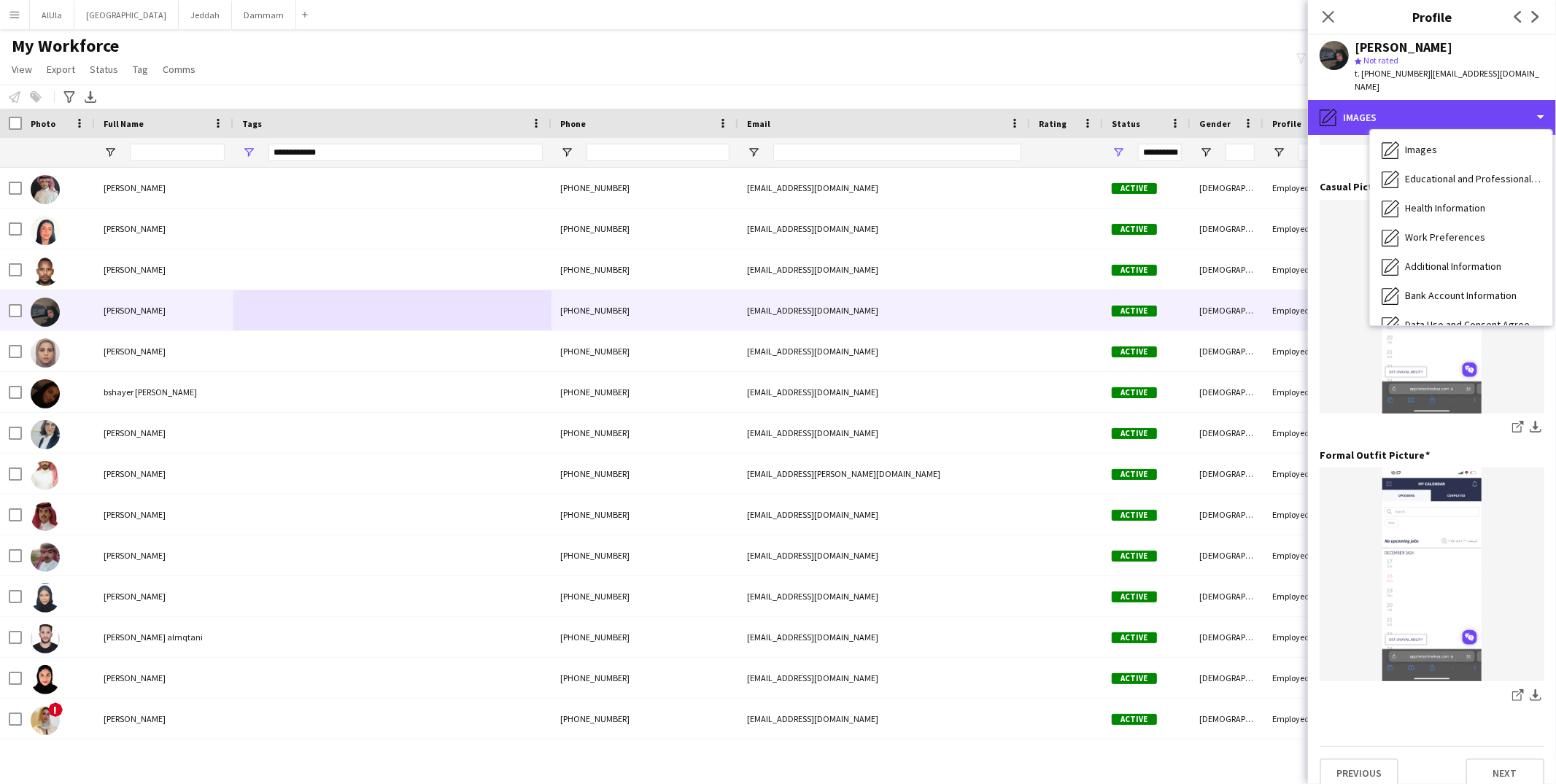
scroll to position [165, 0]
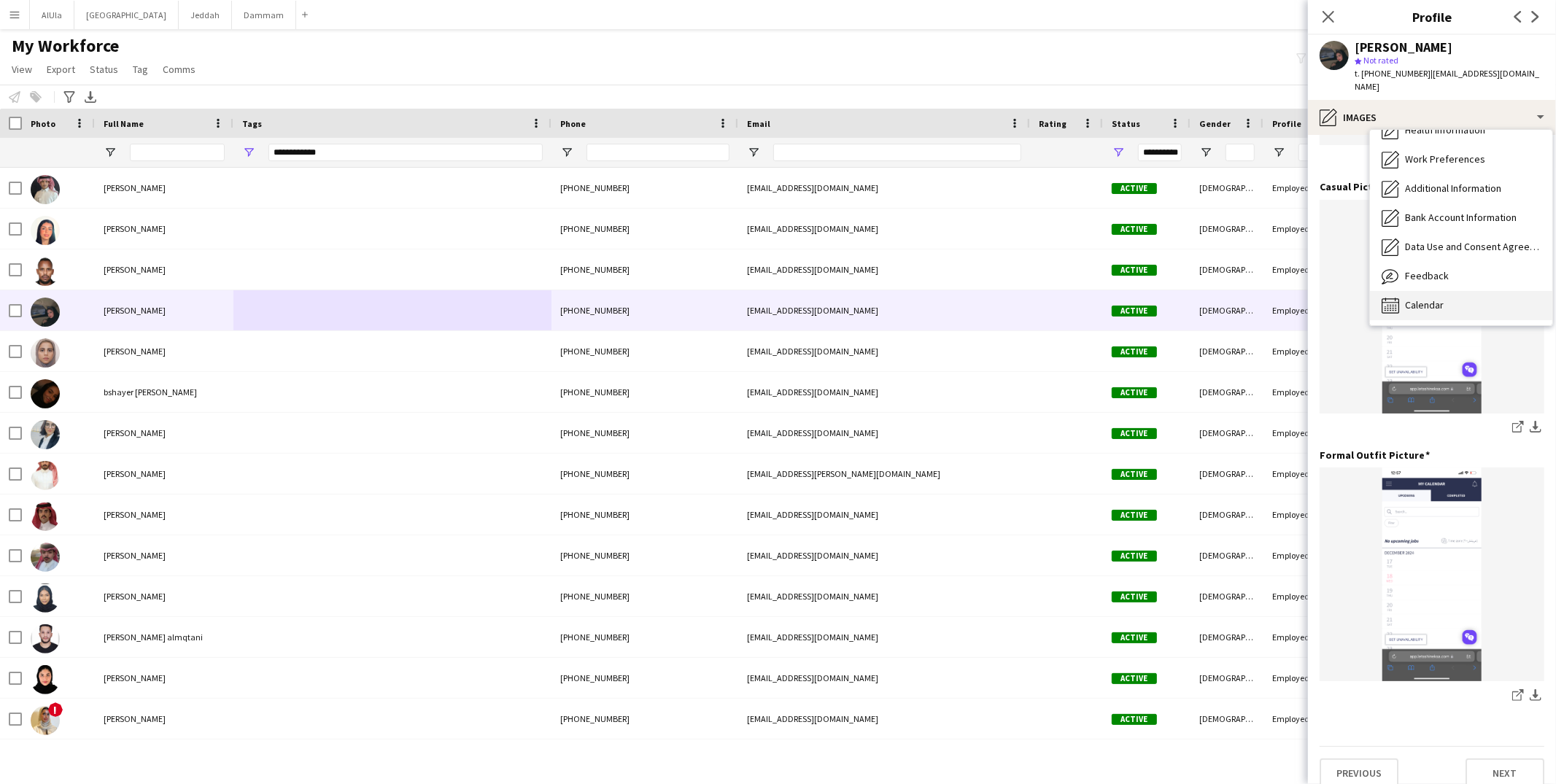
click at [1421, 298] on span "Calendar" at bounding box center [1425, 305] width 39 height 13
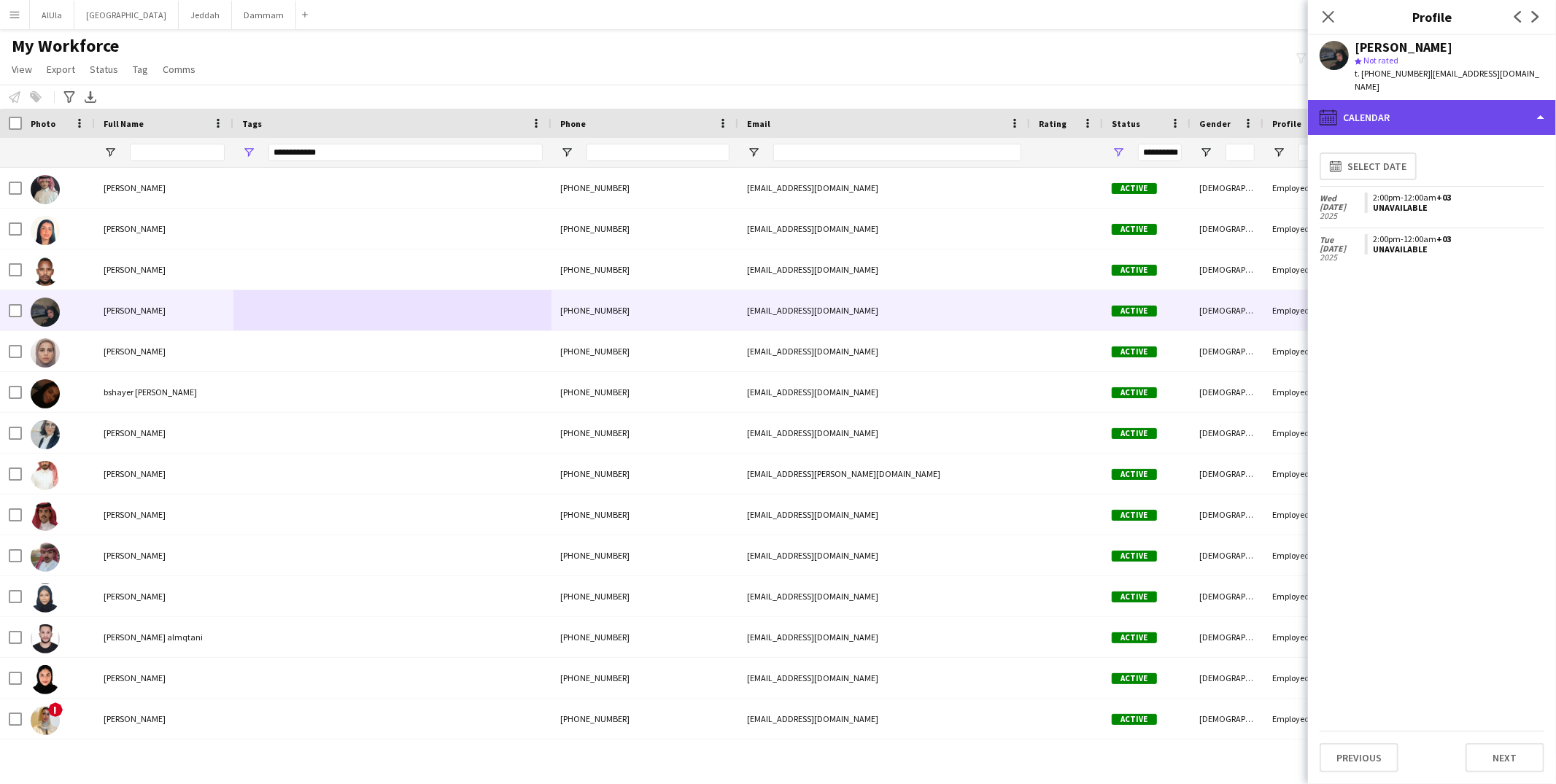
click at [1437, 101] on div "calendar-full Calendar" at bounding box center [1432, 117] width 248 height 35
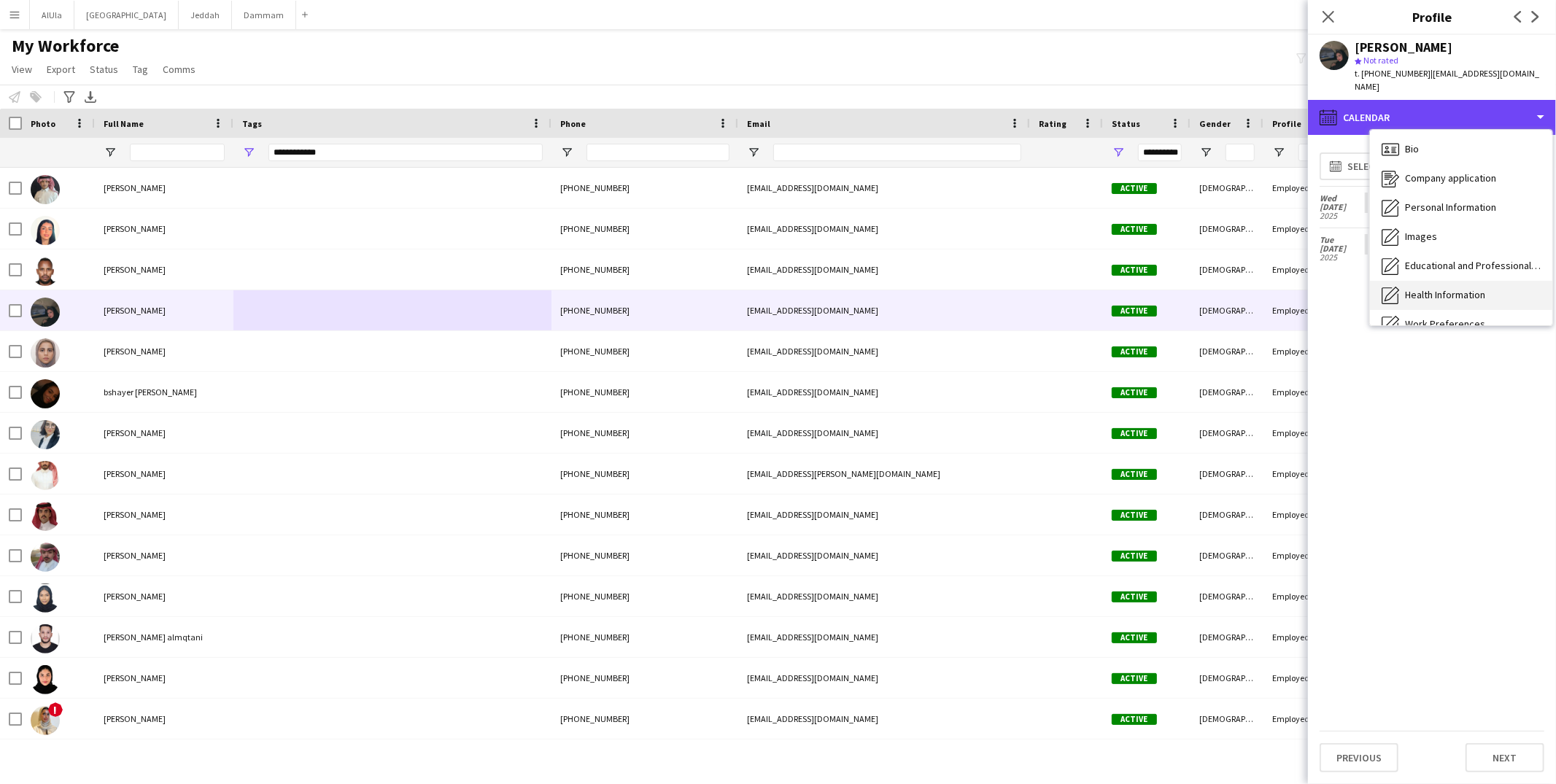
scroll to position [0, 0]
click at [1443, 136] on div "Bio Bio" at bounding box center [1461, 150] width 183 height 29
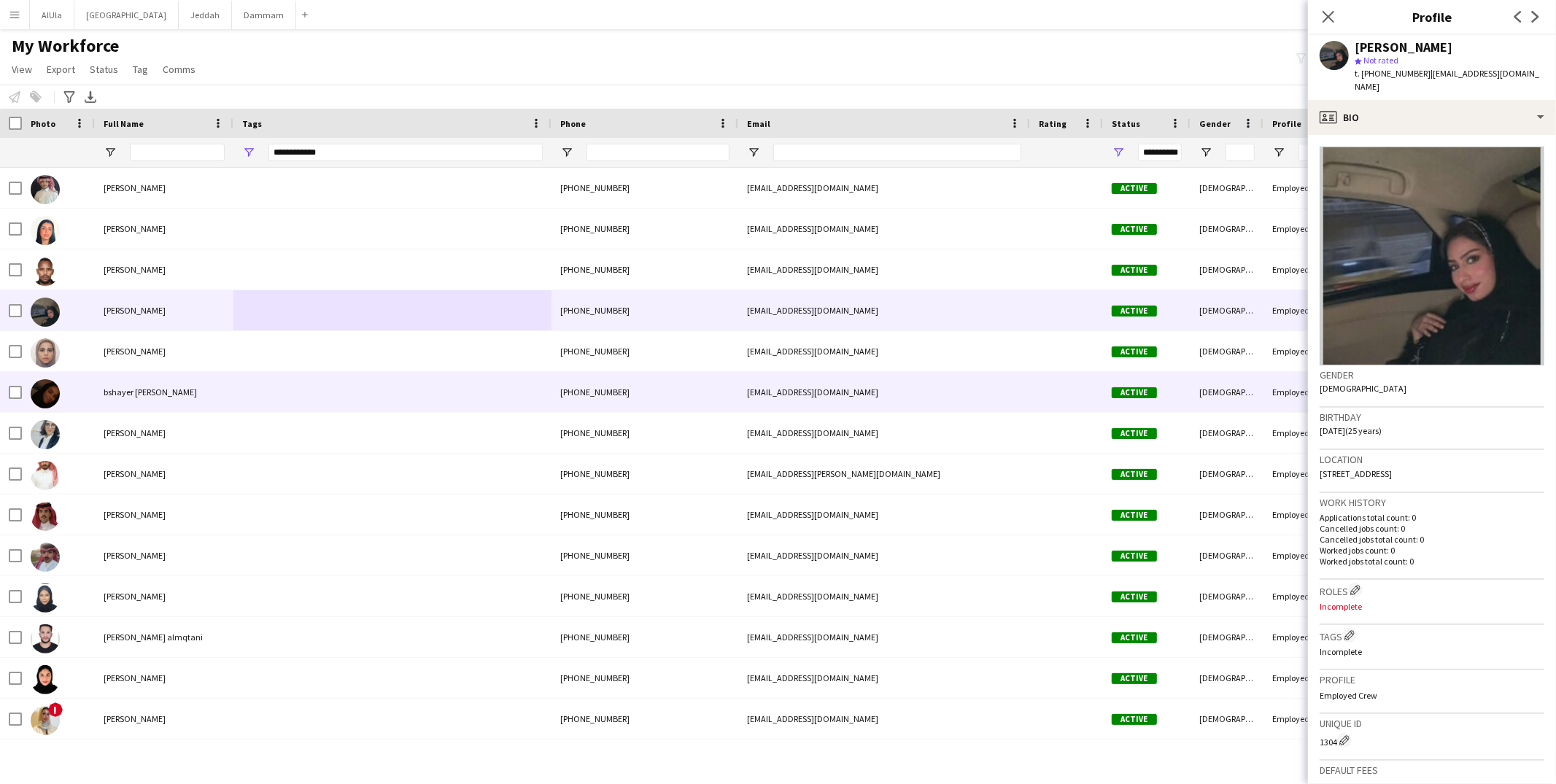
click at [212, 394] on div "bshayer [PERSON_NAME]" at bounding box center [164, 392] width 139 height 40
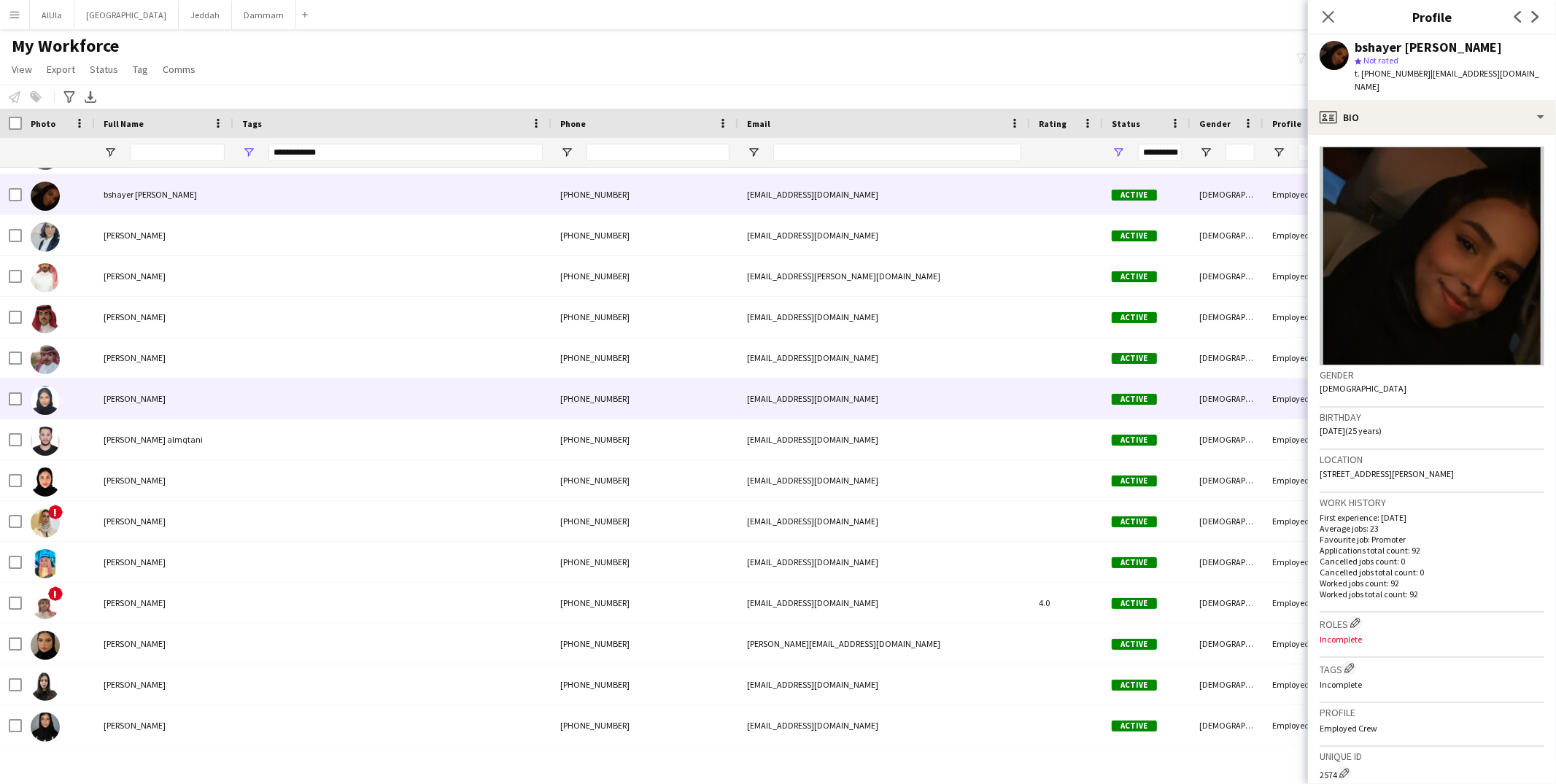
scroll to position [544, 0]
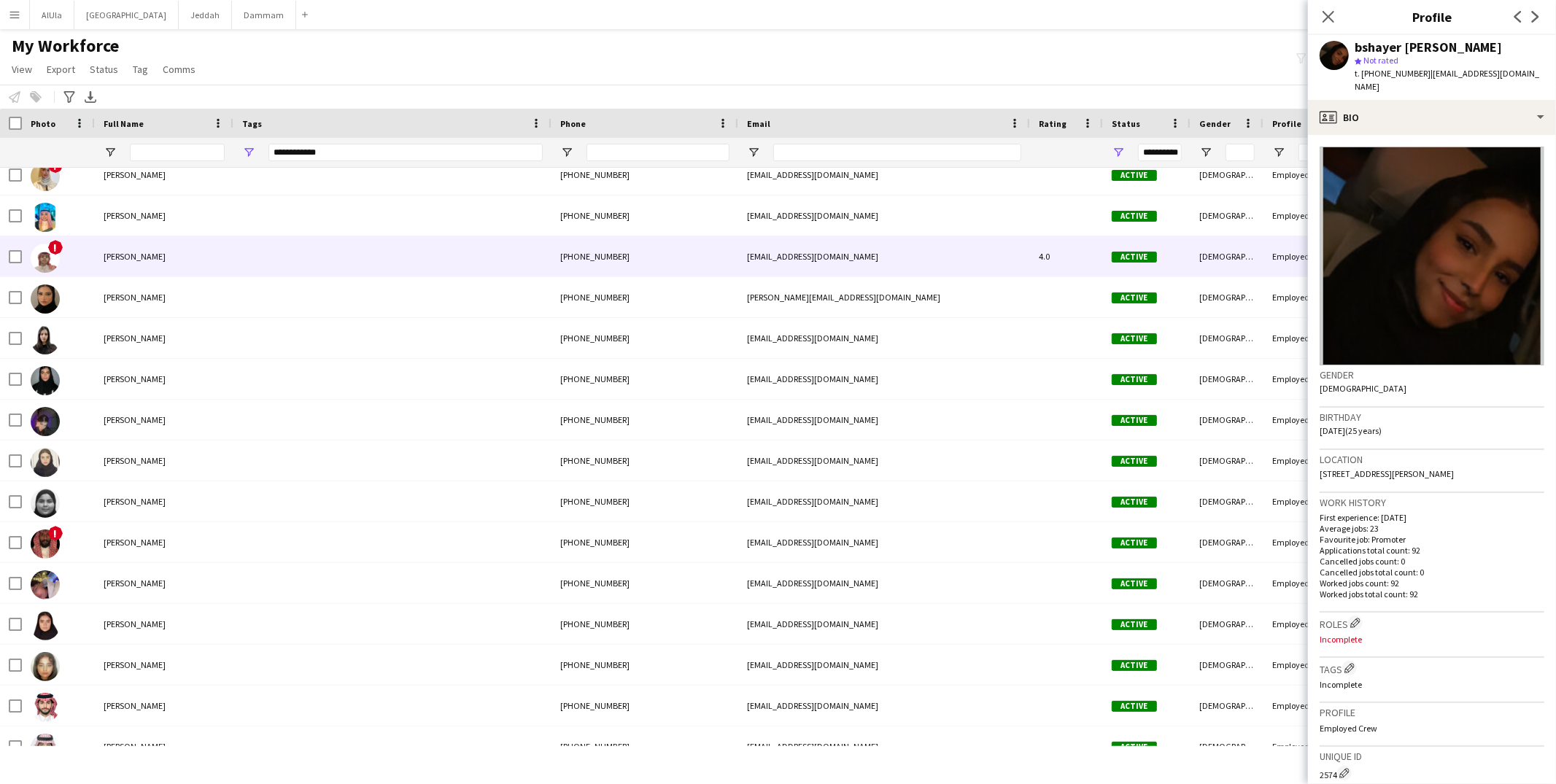
click at [279, 253] on div at bounding box center [392, 256] width 318 height 40
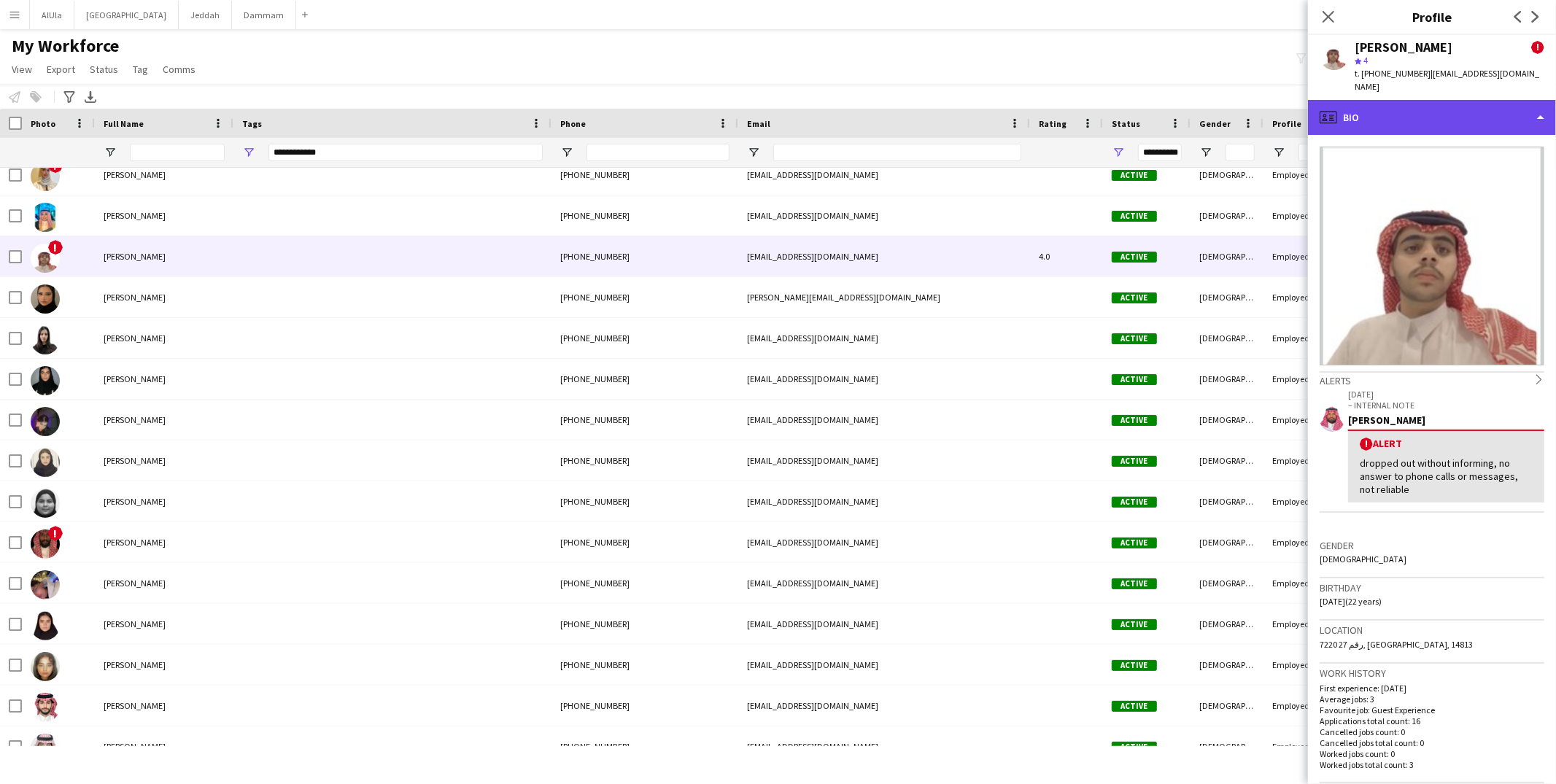
click at [1434, 100] on div "profile Bio" at bounding box center [1432, 117] width 248 height 35
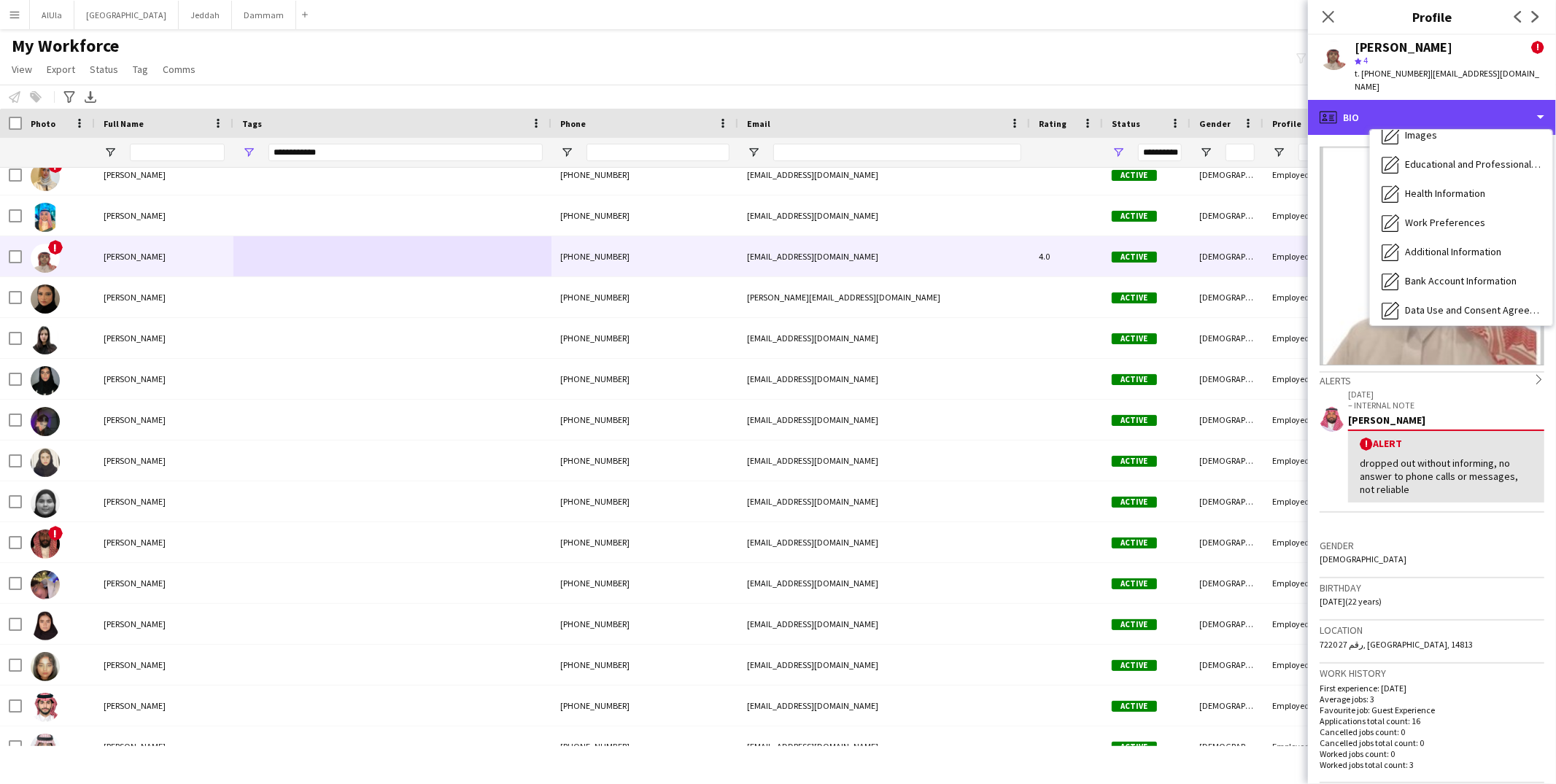
scroll to position [165, 0]
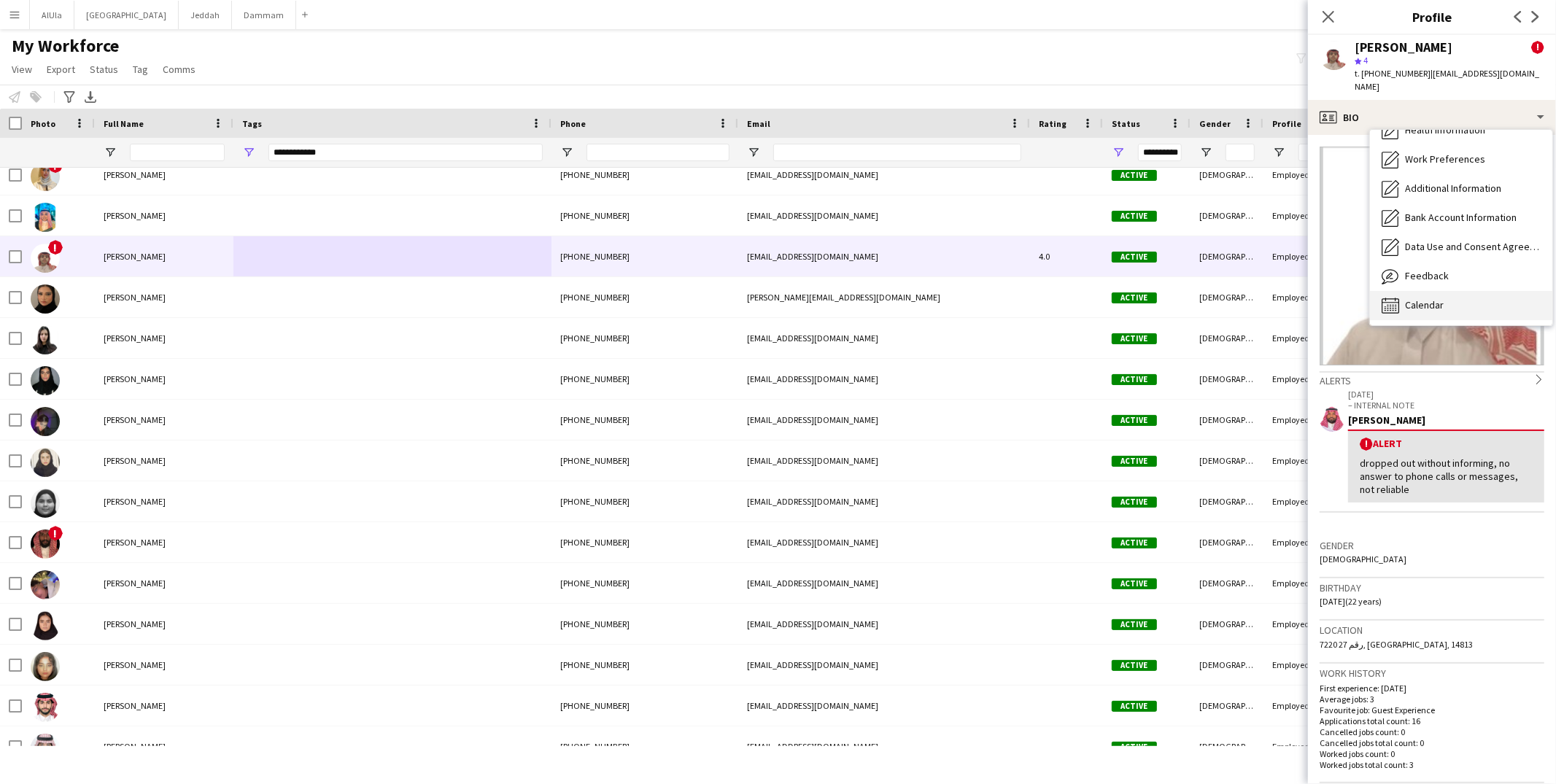
click at [1416, 298] on span "Calendar" at bounding box center [1425, 305] width 39 height 13
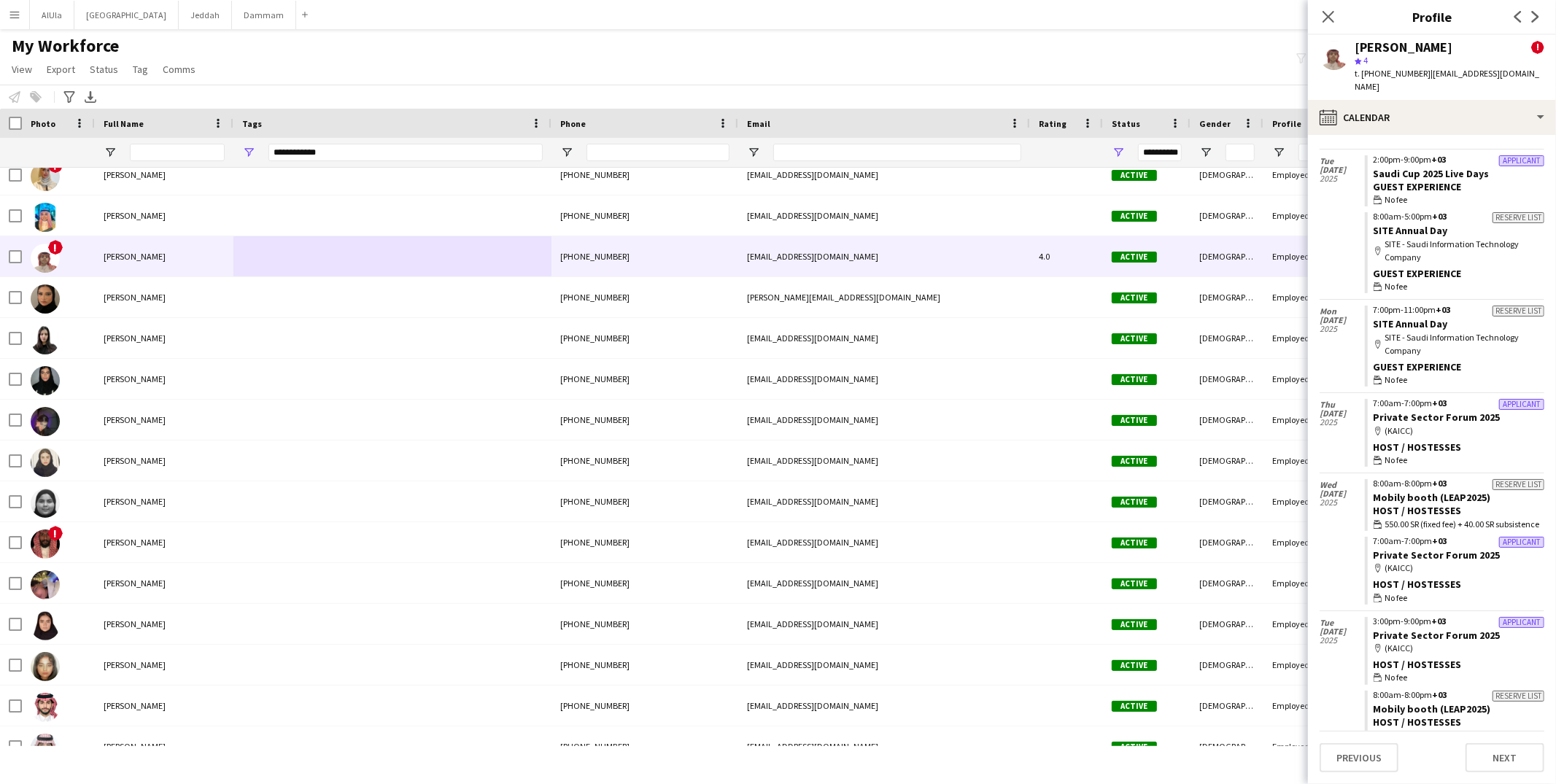
scroll to position [0, 0]
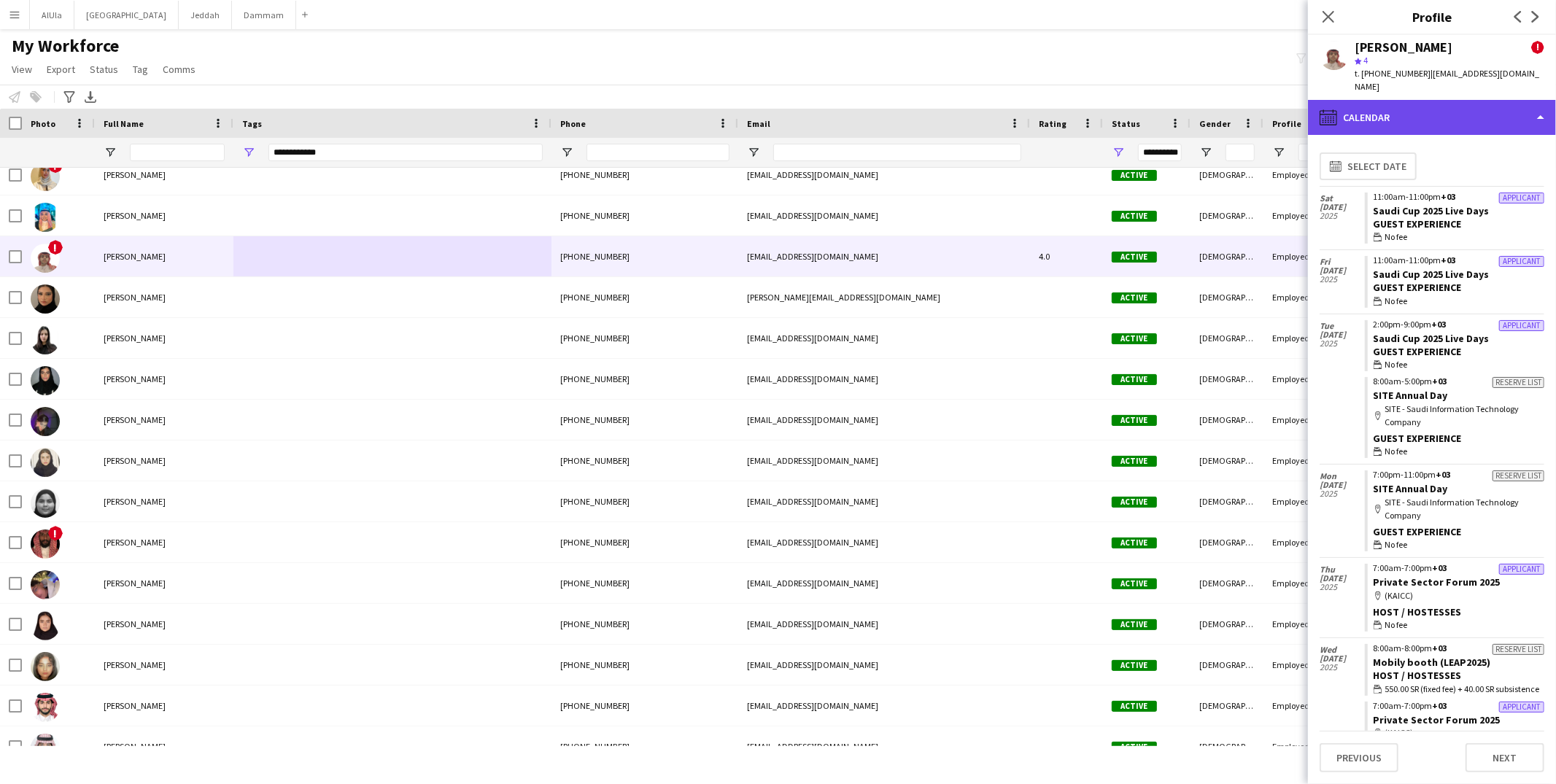
click at [1431, 111] on div "calendar-full Calendar" at bounding box center [1432, 117] width 248 height 35
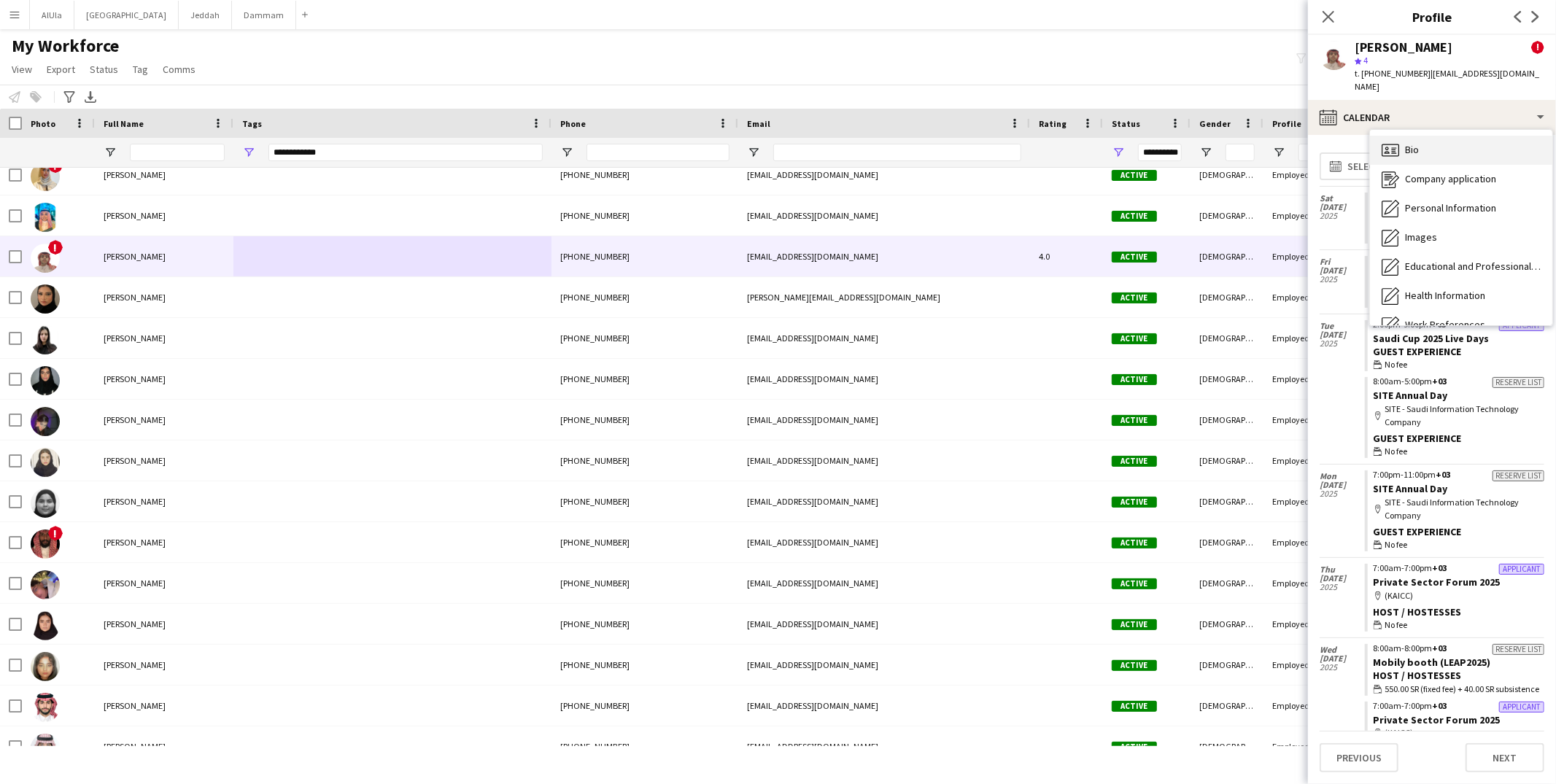
click at [1417, 147] on div "Bio Bio" at bounding box center [1461, 150] width 183 height 29
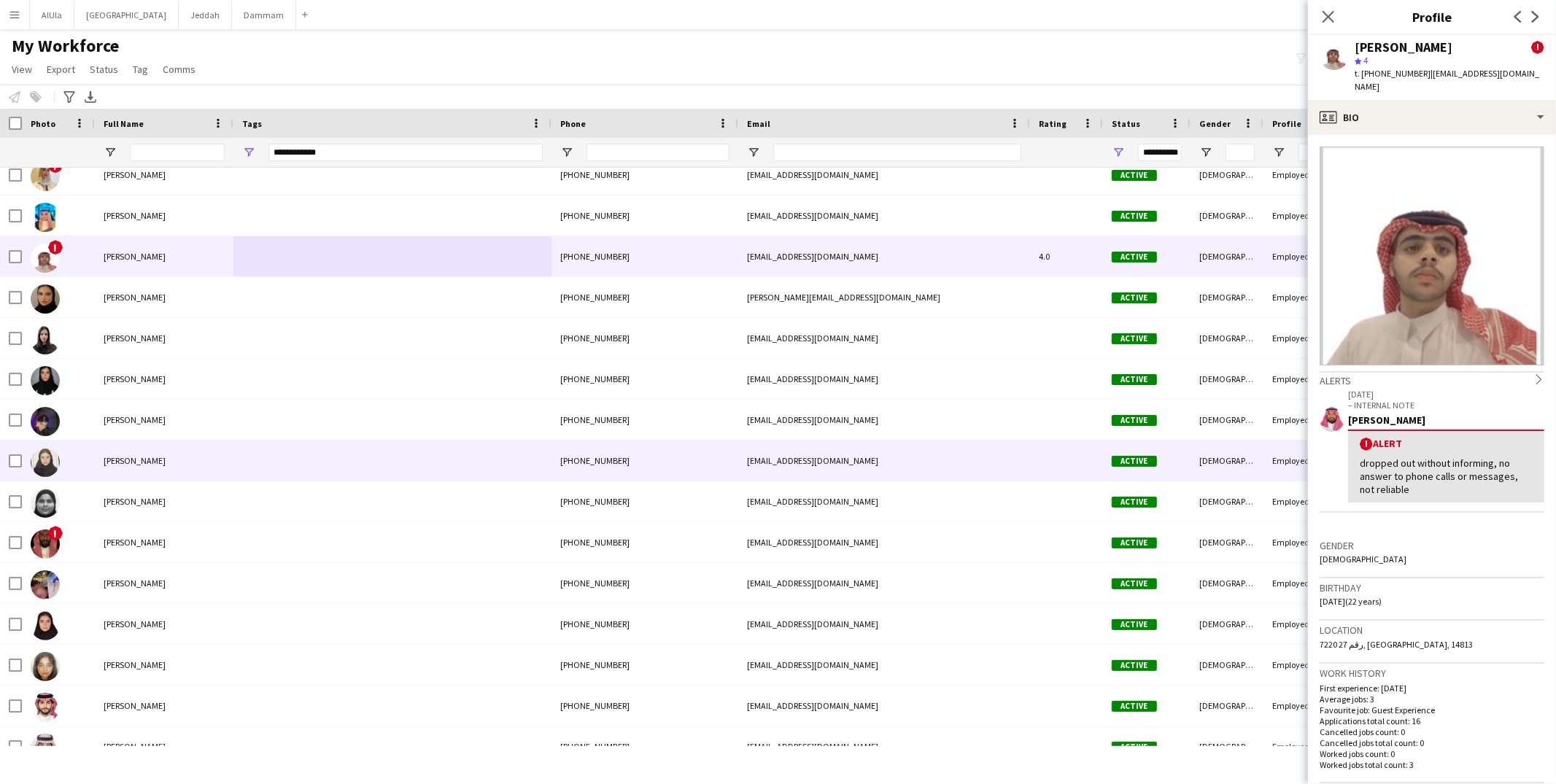
click at [286, 468] on div at bounding box center [392, 461] width 318 height 40
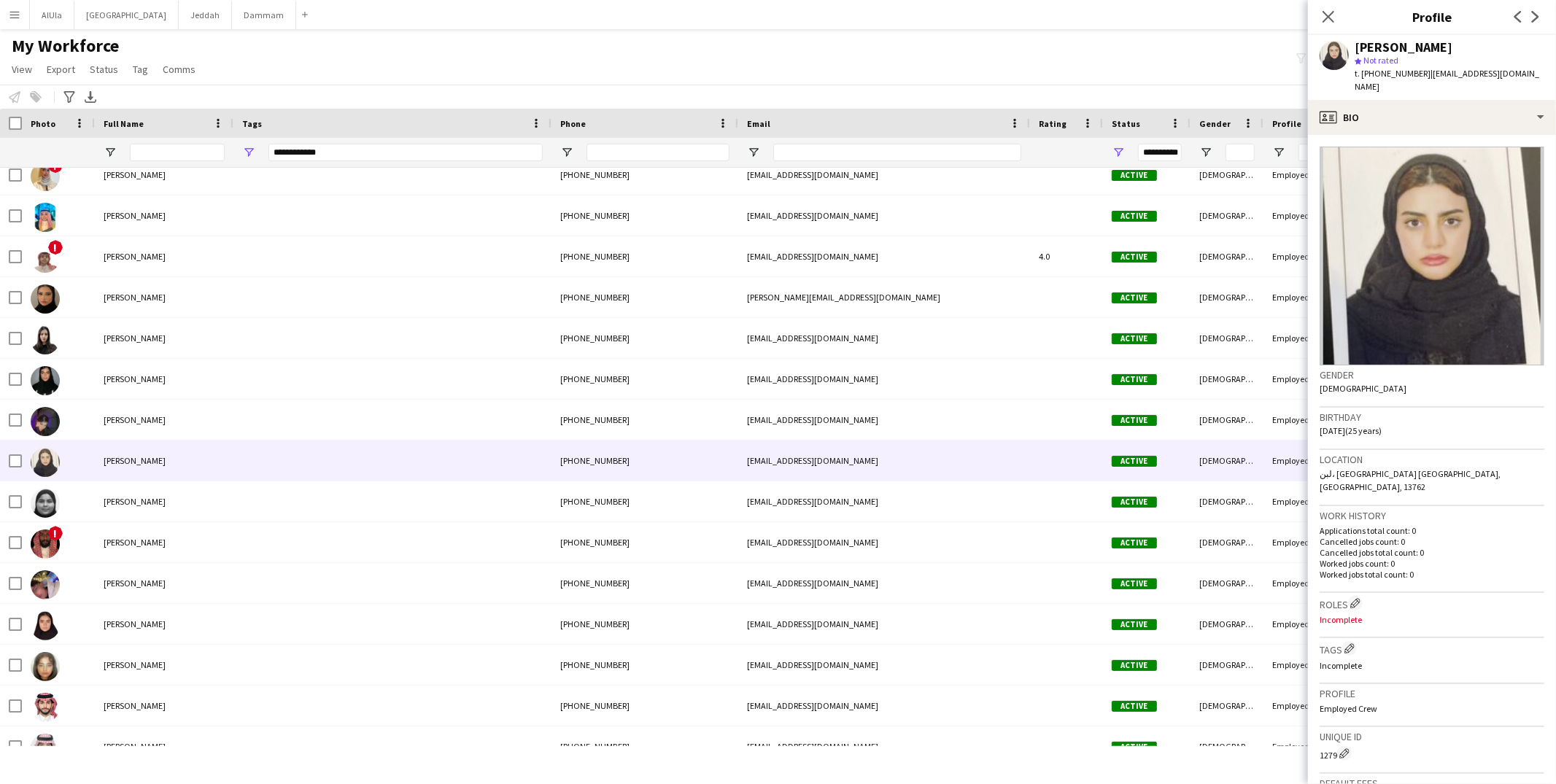
click at [1396, 66] on span "Not rated" at bounding box center [1381, 60] width 35 height 11
click at [1396, 70] on span "t. +966534817485" at bounding box center [1393, 73] width 76 height 11
copy span "966534817485"
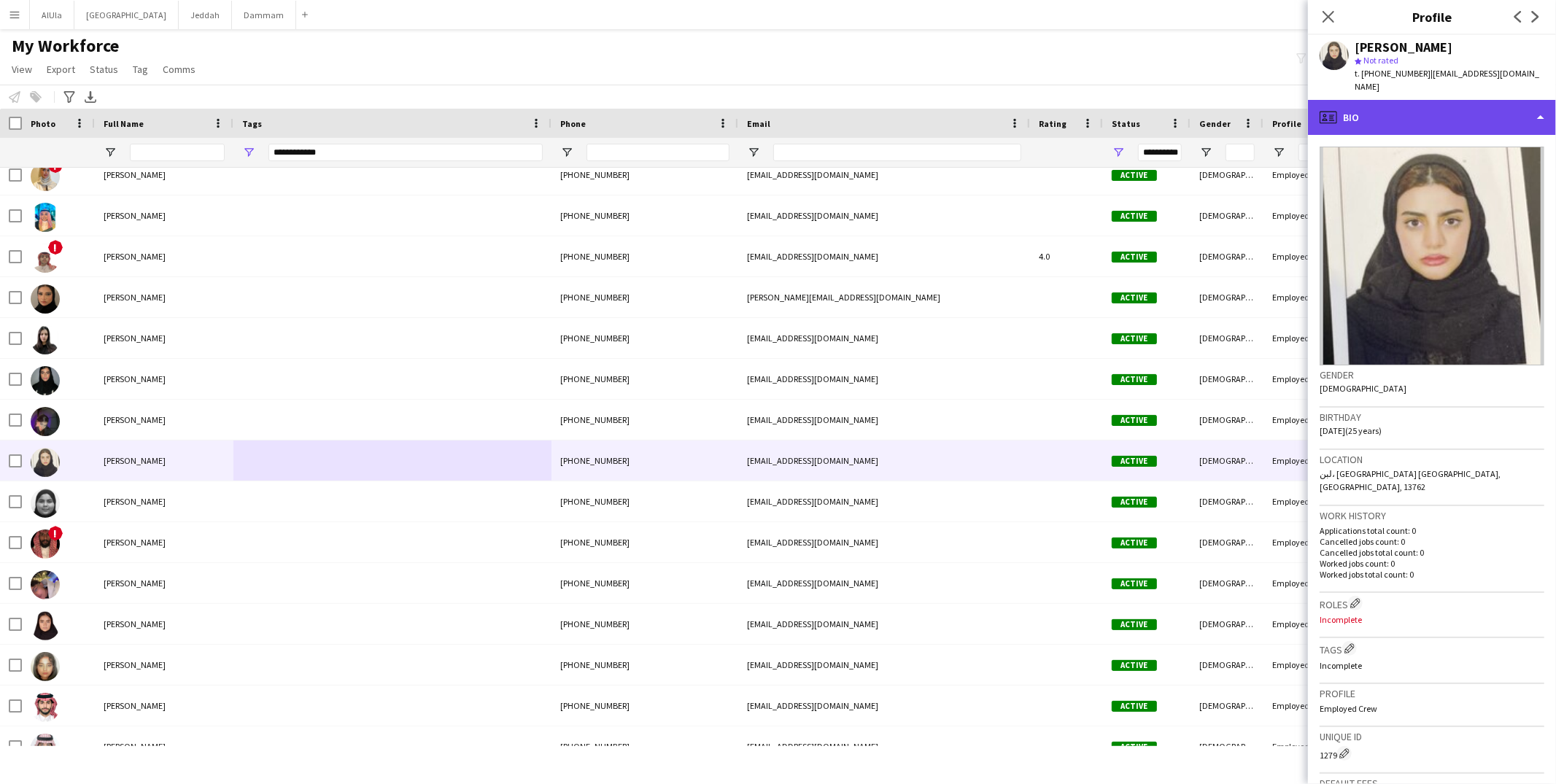
click at [1358, 107] on div "profile Bio" at bounding box center [1432, 117] width 248 height 35
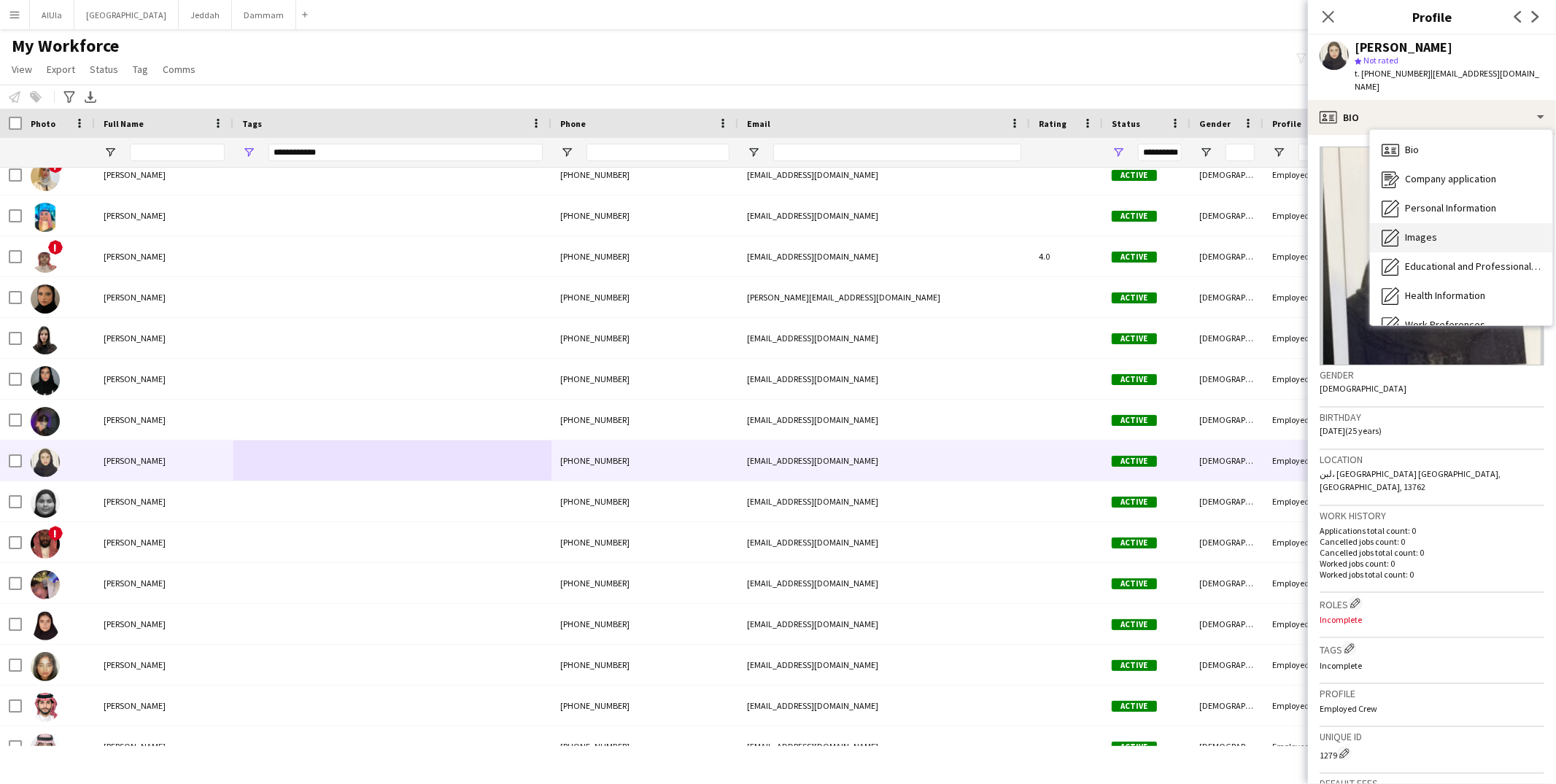
click at [1420, 230] on span "Images" at bounding box center [1421, 237] width 32 height 13
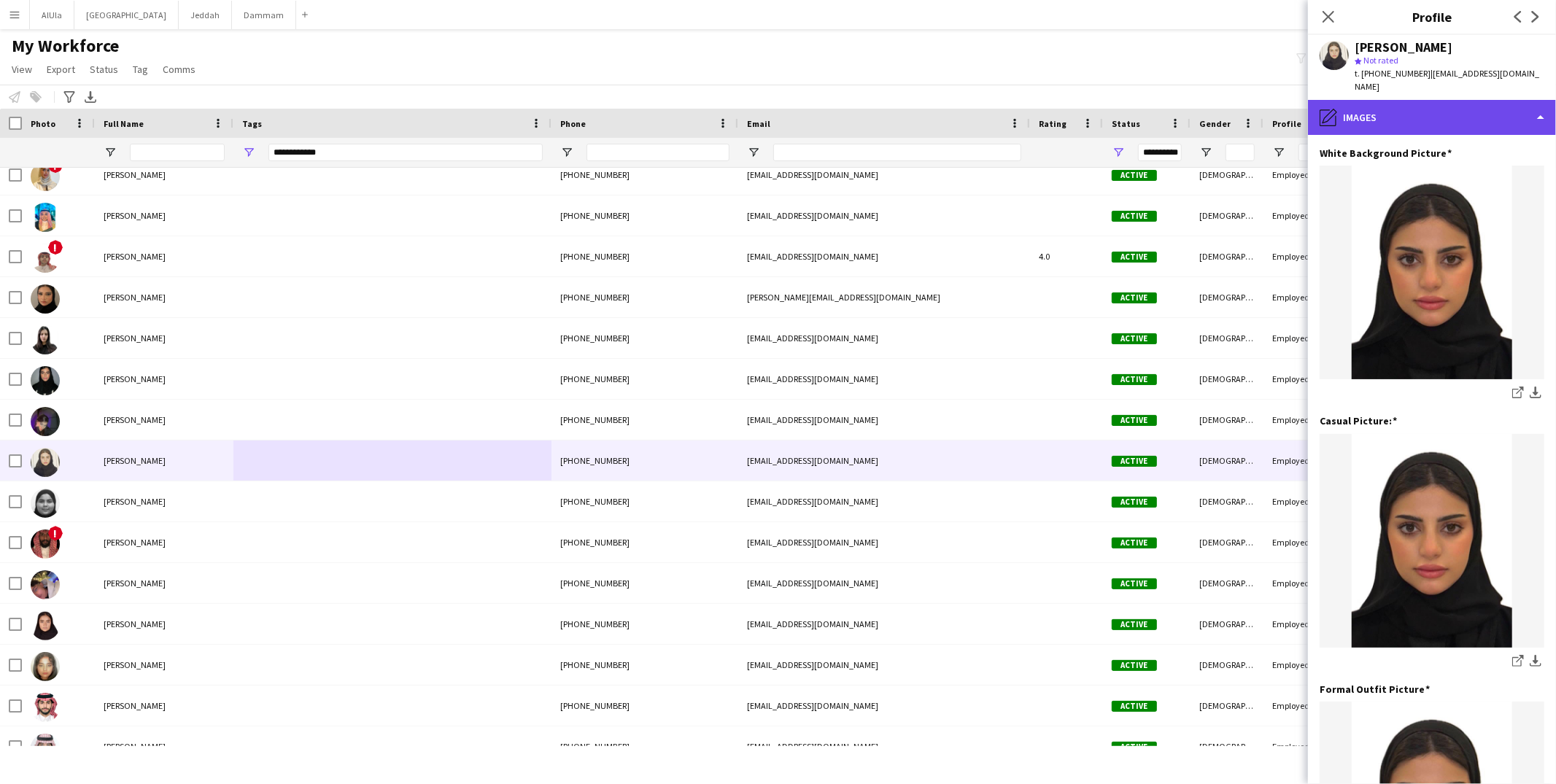
click at [1423, 112] on div "pencil4 Images" at bounding box center [1432, 117] width 248 height 35
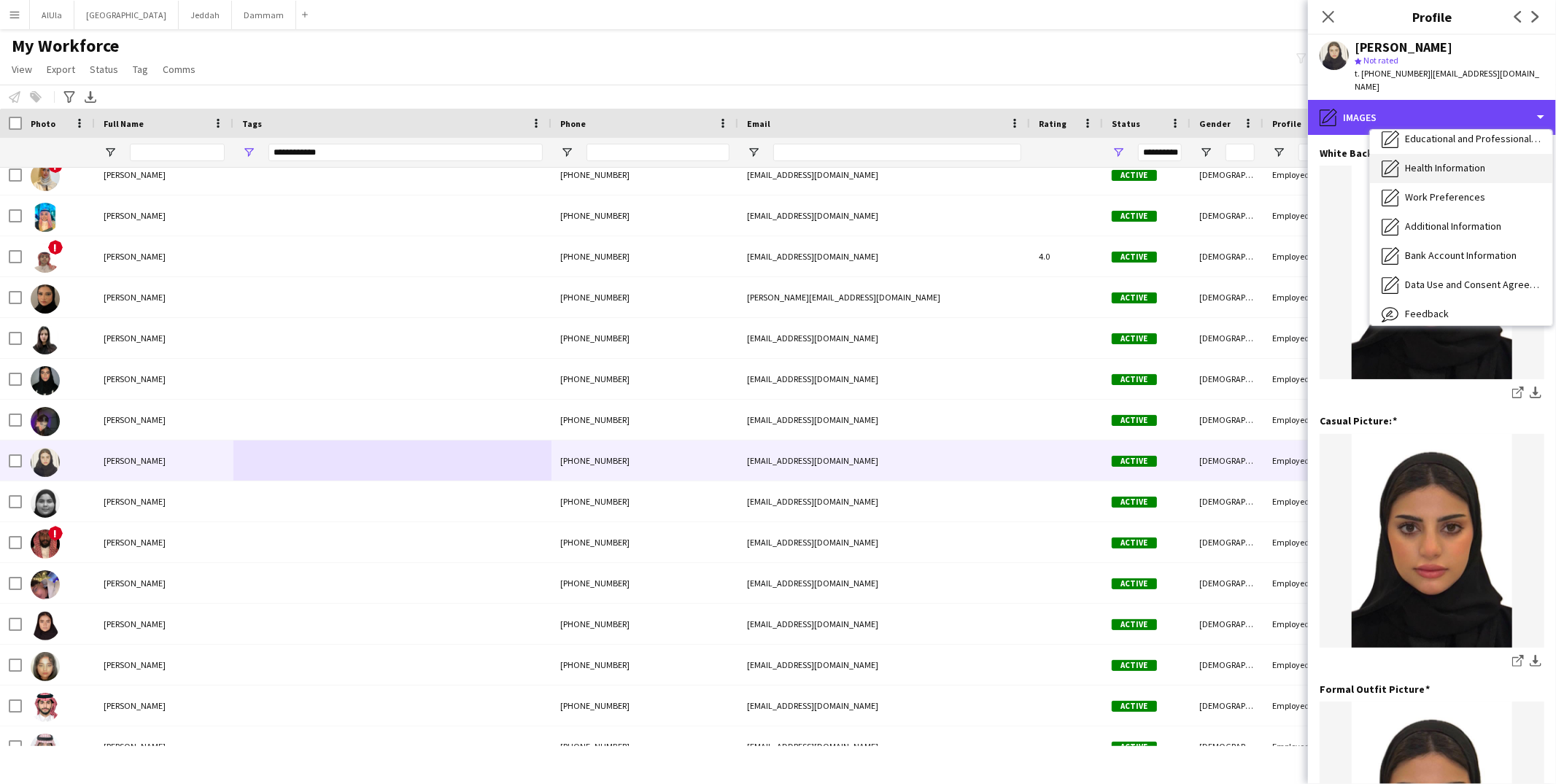
scroll to position [165, 0]
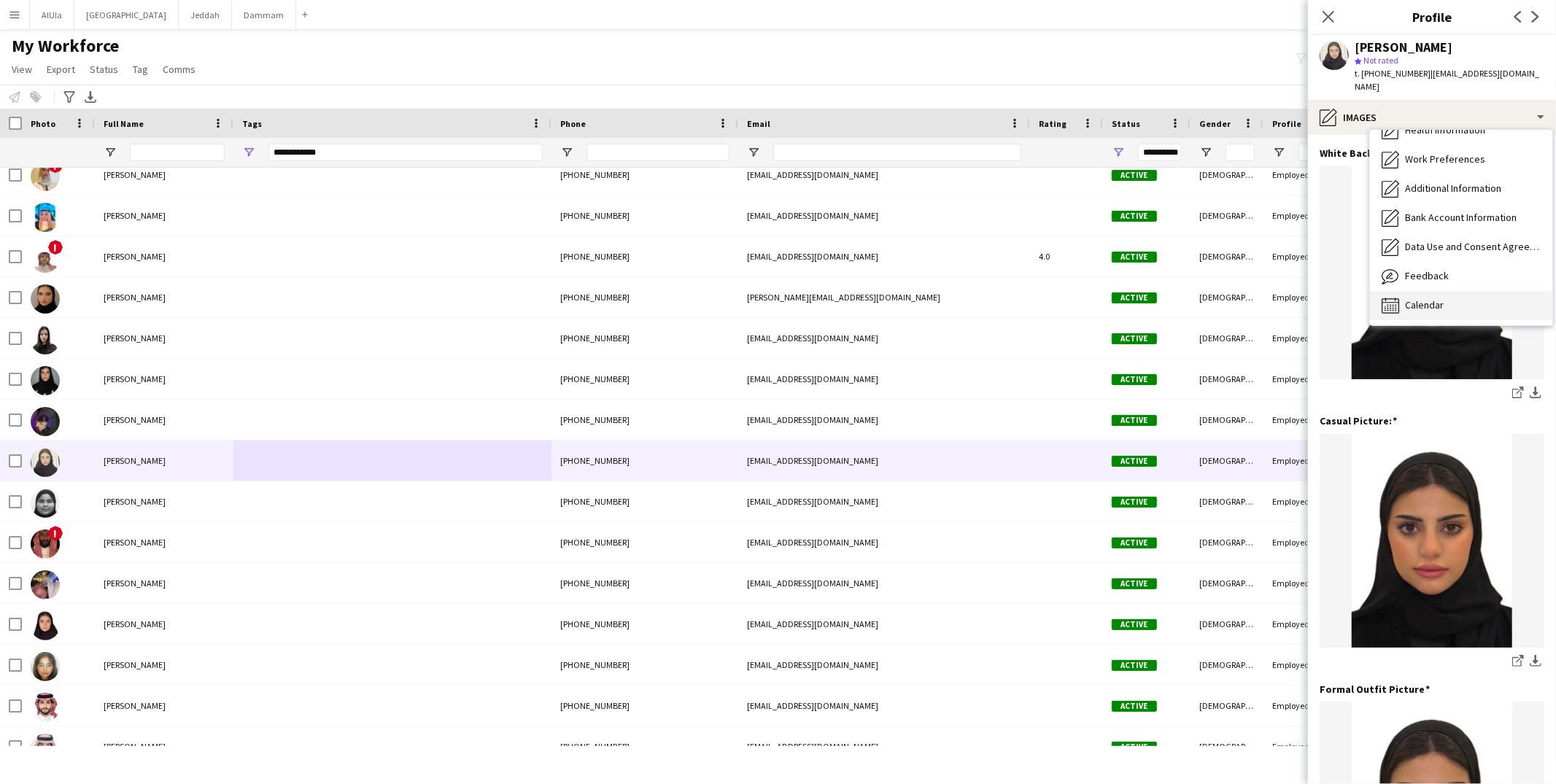
click at [1452, 291] on div "Calendar Calendar" at bounding box center [1461, 305] width 183 height 29
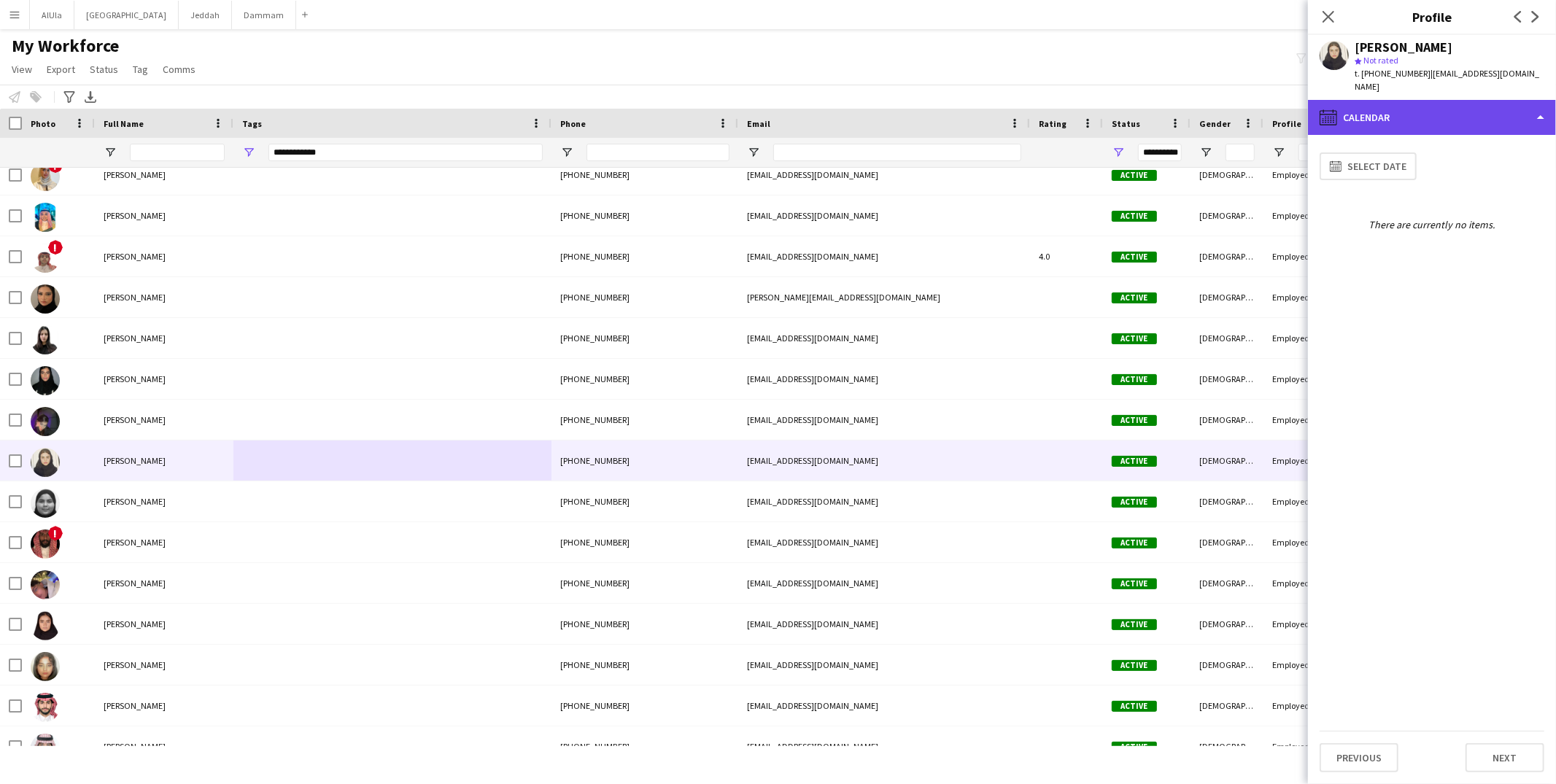
click at [1431, 100] on div "calendar-full Calendar" at bounding box center [1432, 117] width 248 height 35
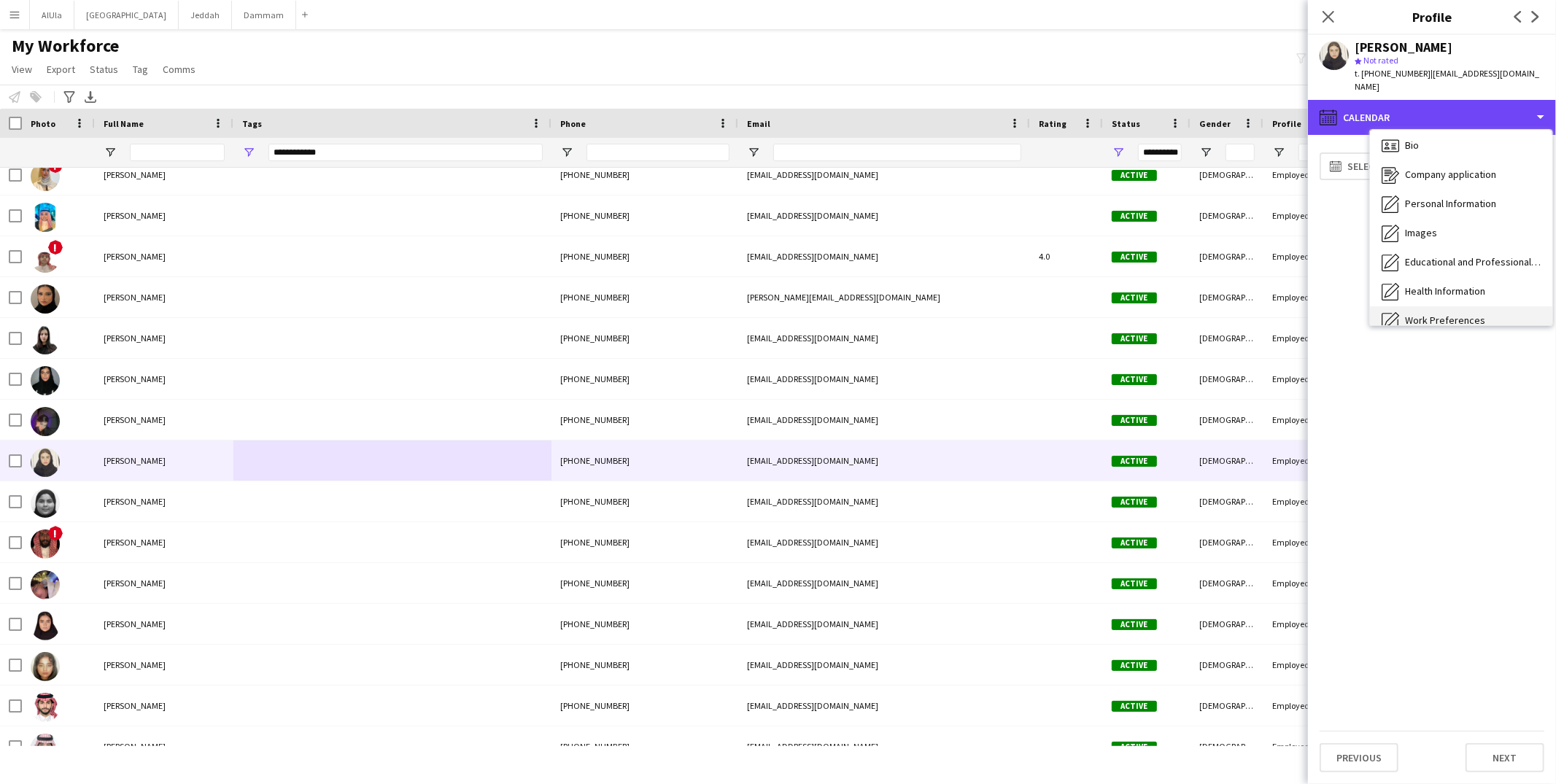
scroll to position [0, 0]
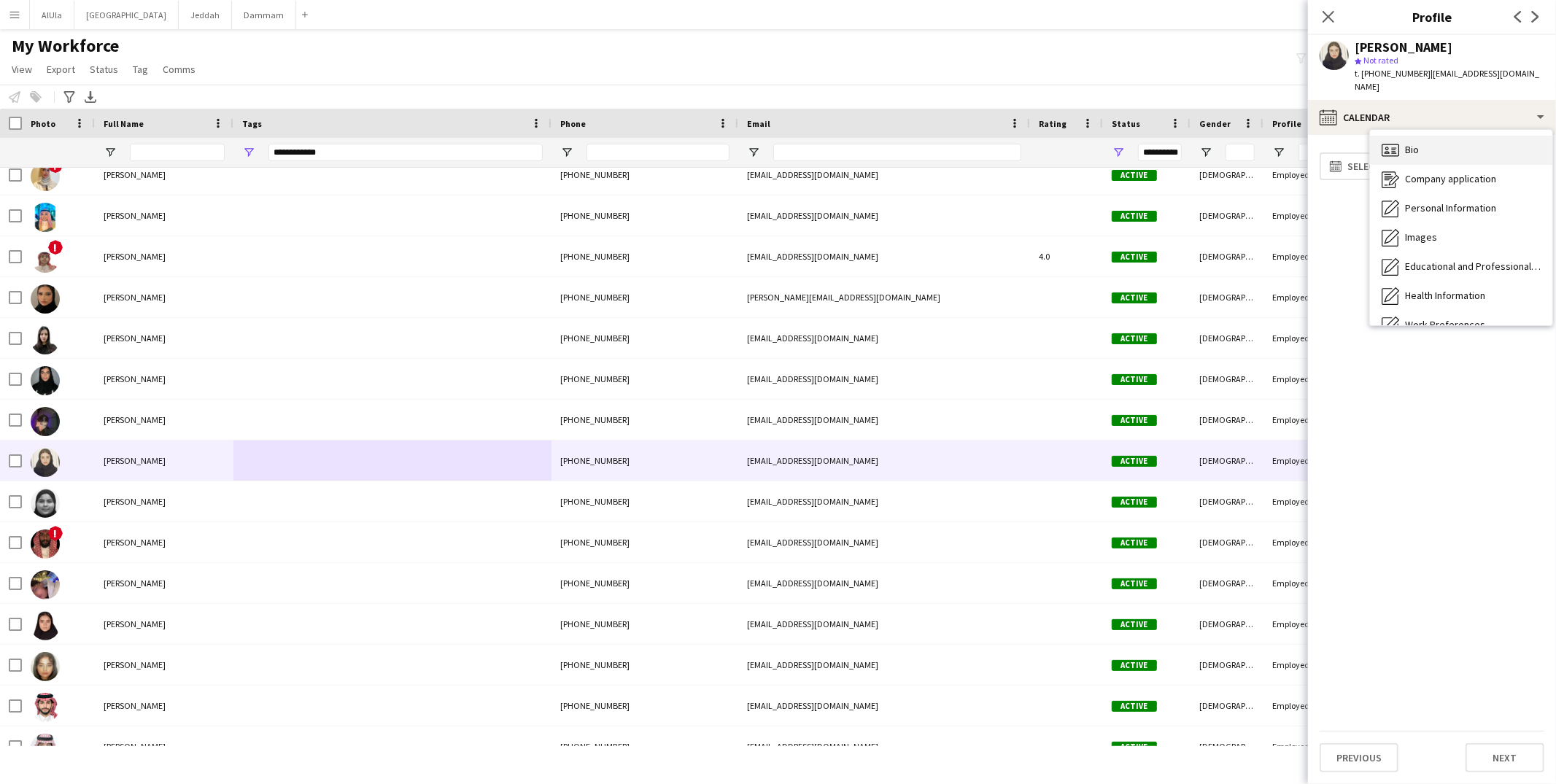
click at [1419, 143] on span "Bio" at bounding box center [1412, 150] width 14 height 13
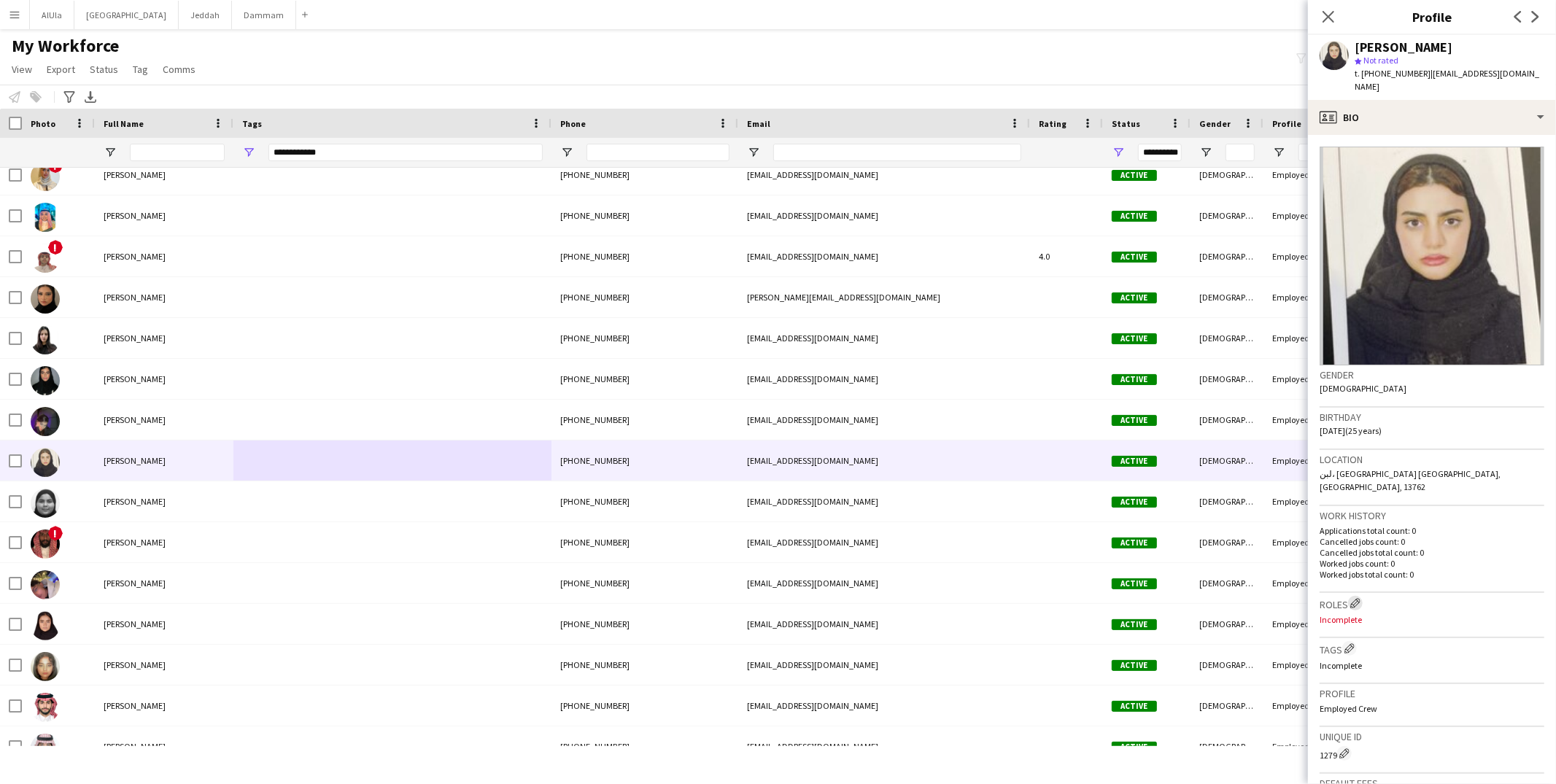
click at [1358, 598] on app-icon "Edit crew company roles" at bounding box center [1355, 603] width 10 height 10
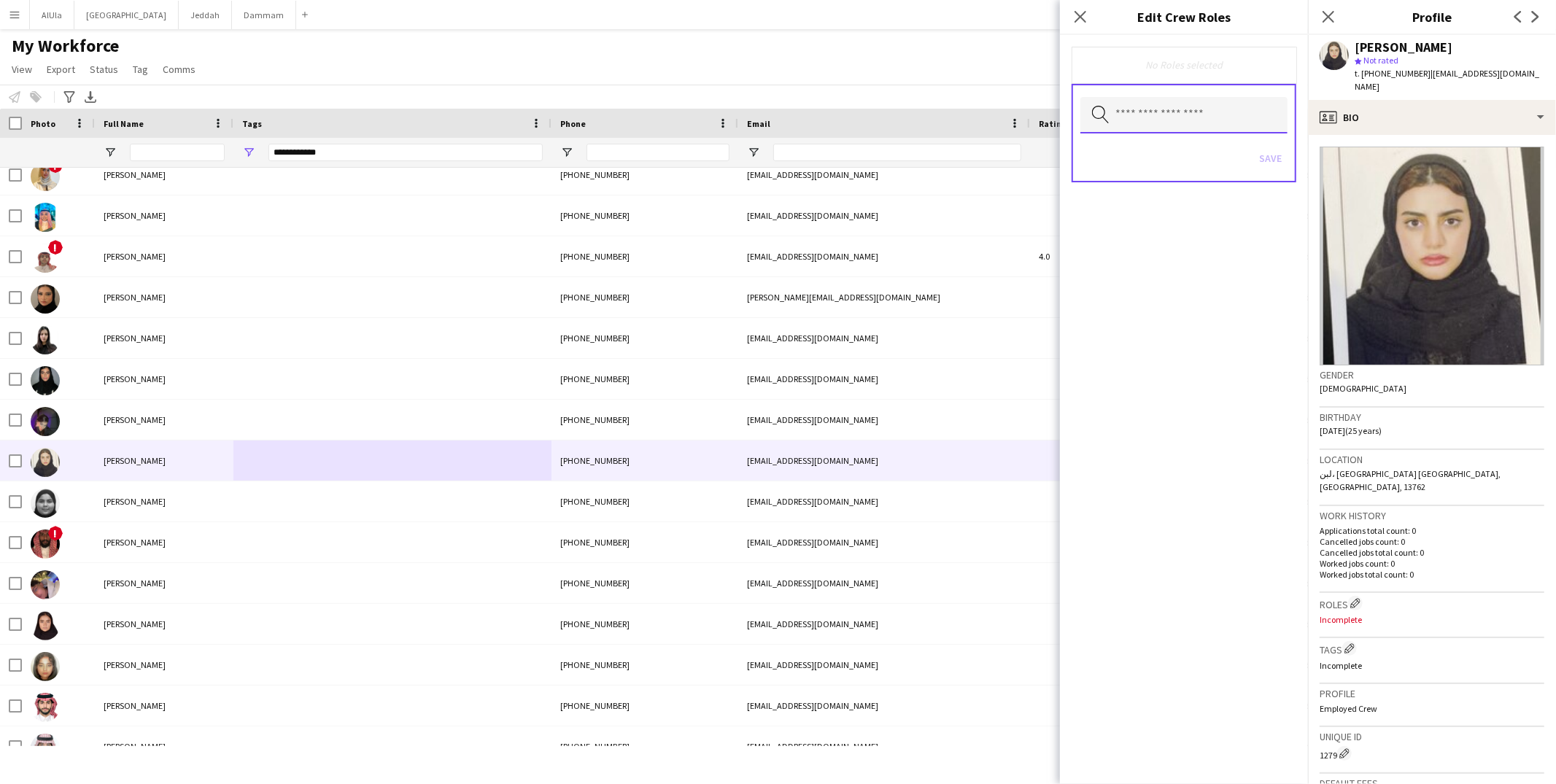
click at [1182, 118] on input "text" at bounding box center [1184, 115] width 207 height 37
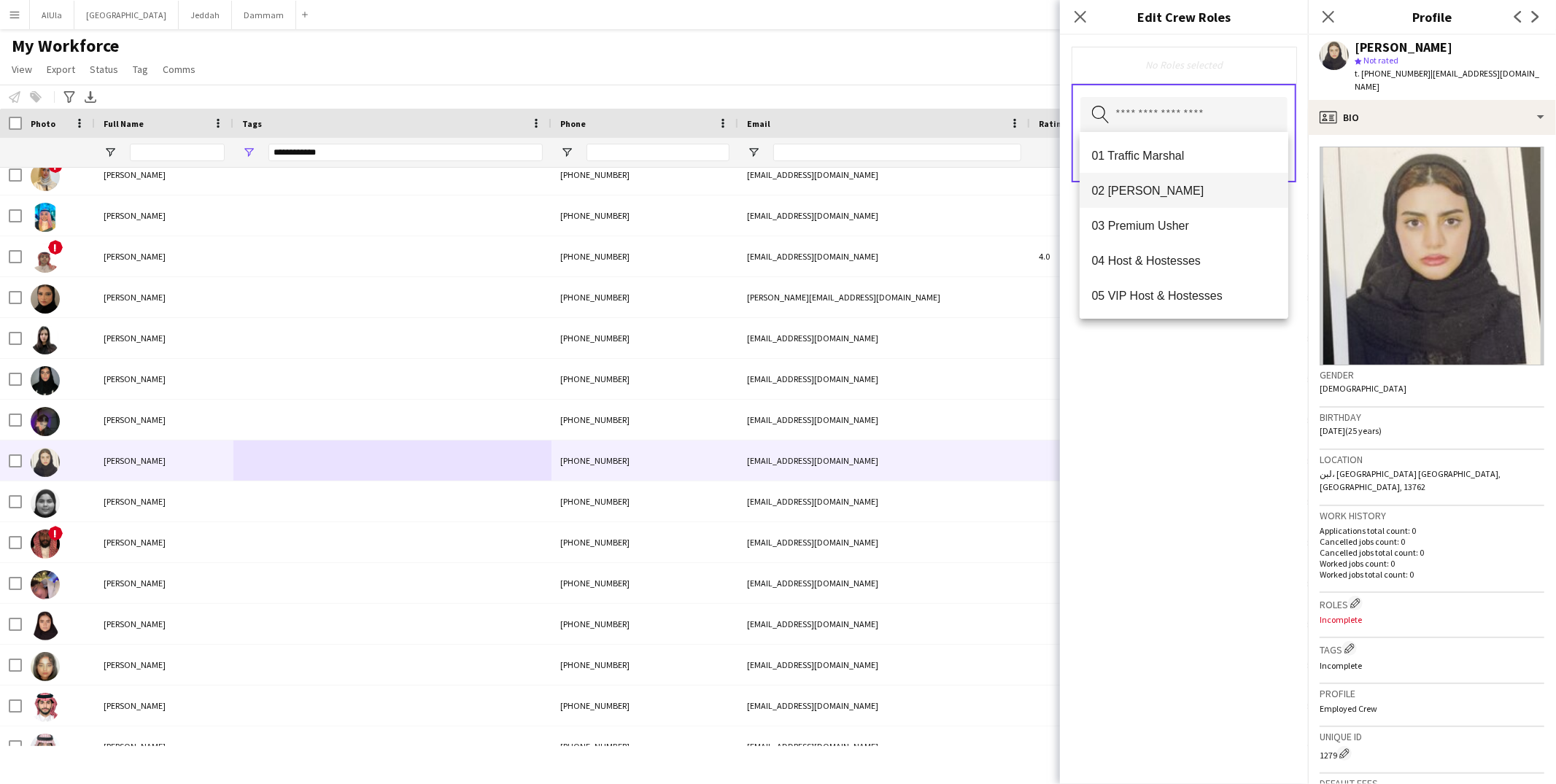
click at [1153, 190] on span "02 Usher" at bounding box center [1184, 191] width 186 height 14
click at [1182, 464] on div "02 Usher Remove Search by role type Save" at bounding box center [1184, 409] width 248 height 749
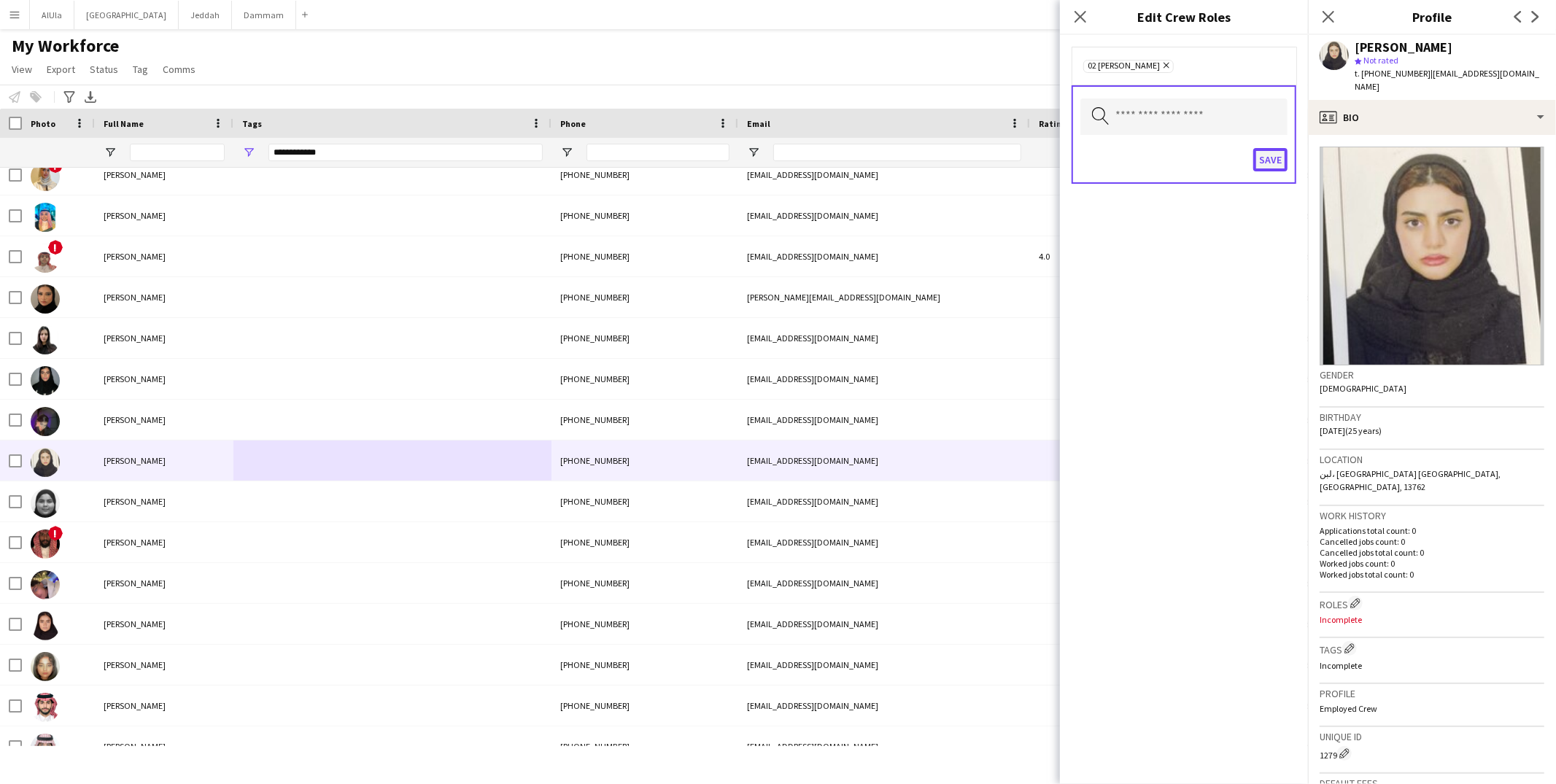
click at [1270, 162] on button "Save" at bounding box center [1270, 159] width 34 height 23
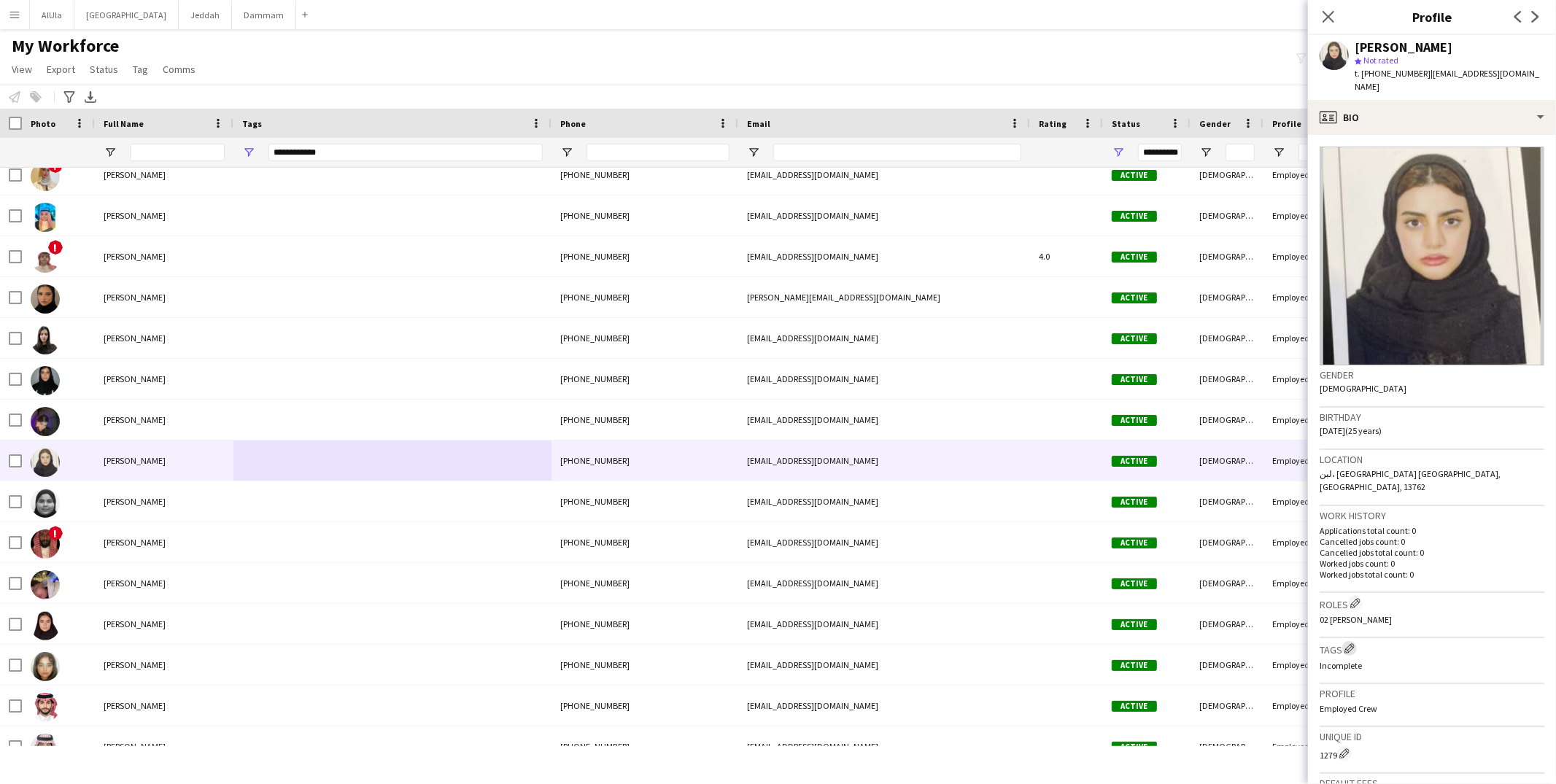
click at [1350, 643] on app-icon "Edit crew company tags" at bounding box center [1349, 648] width 10 height 10
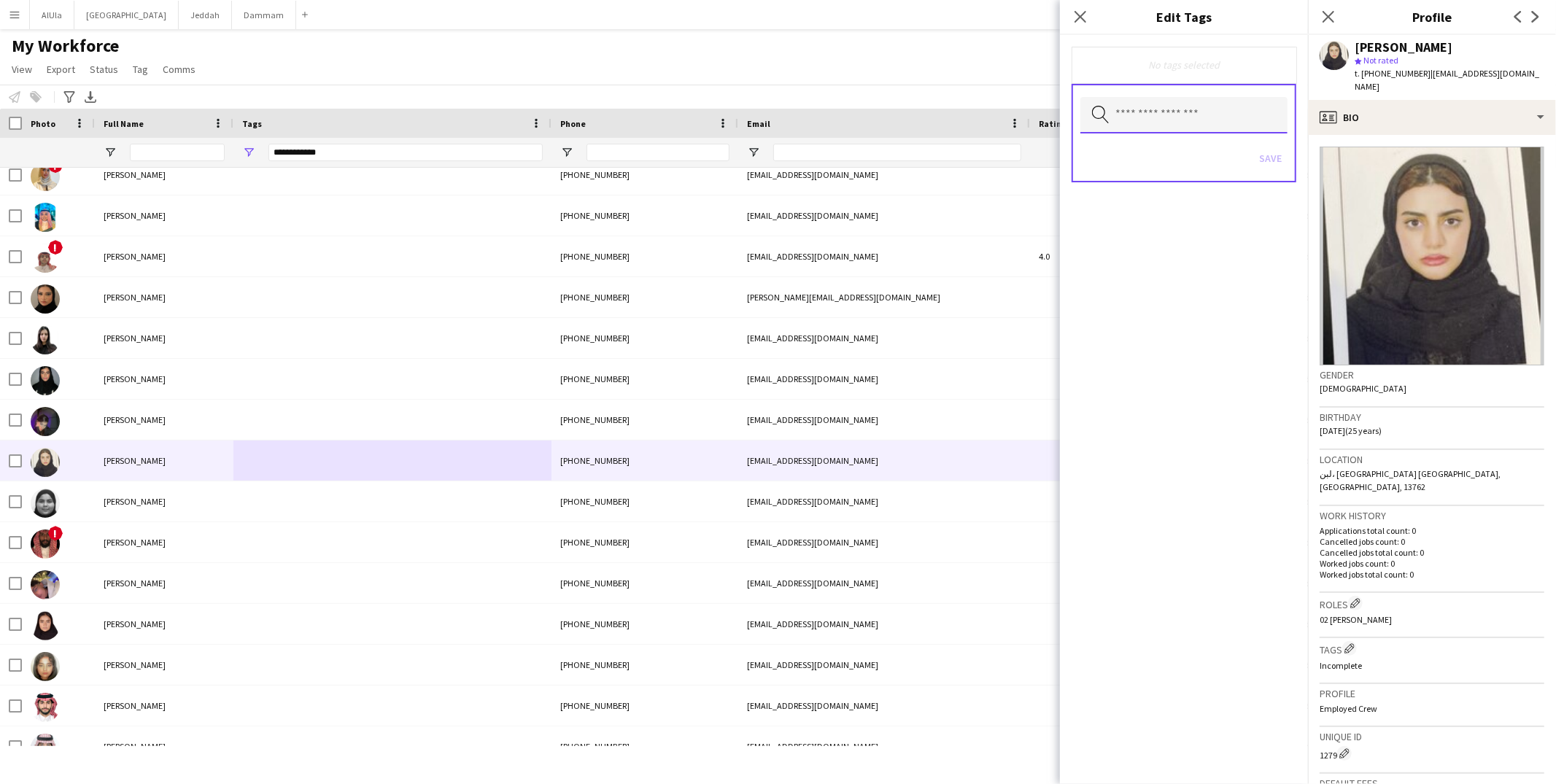
click at [1164, 121] on input "text" at bounding box center [1184, 115] width 207 height 37
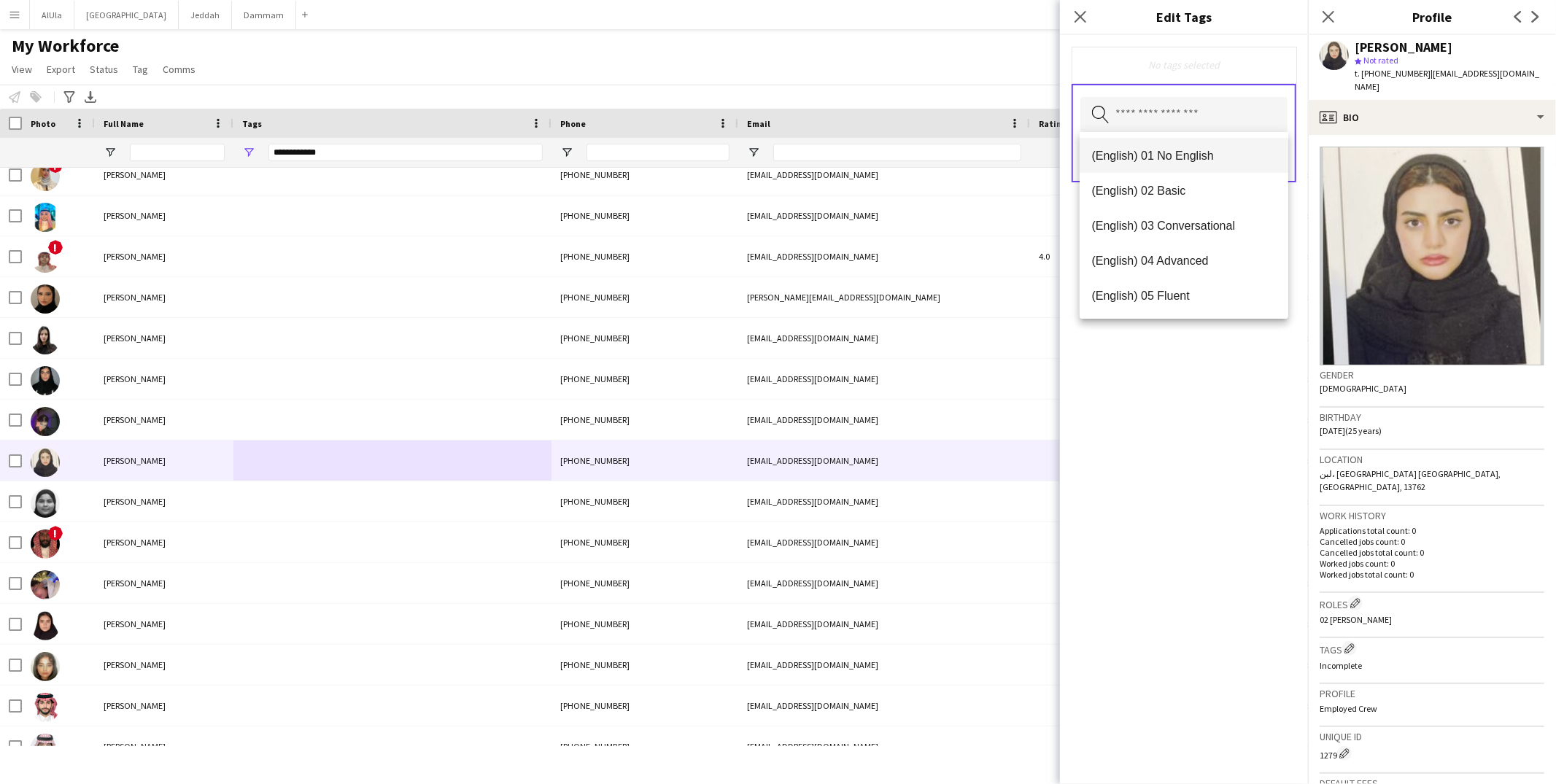
click at [1182, 164] on mat-option "(English) 01 No English" at bounding box center [1184, 155] width 209 height 35
click at [1177, 288] on mat-option "(Experience) 01 Newbies" at bounding box center [1184, 296] width 209 height 35
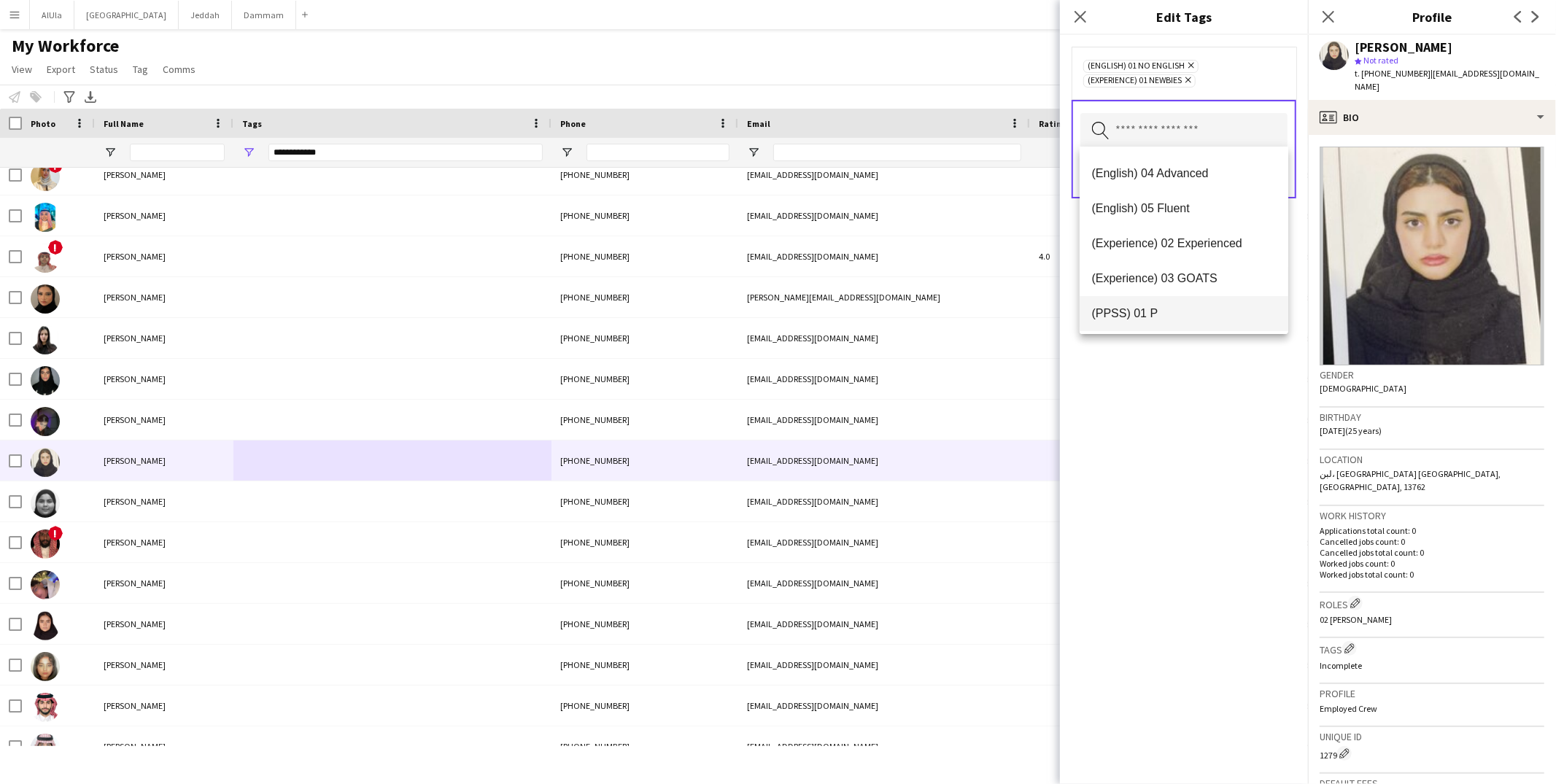
scroll to position [104, 0]
click at [1176, 300] on mat-option "(PPSS) 02 IP" at bounding box center [1184, 311] width 209 height 35
click at [1173, 238] on span "(Role) 02 Usher" at bounding box center [1184, 234] width 186 height 14
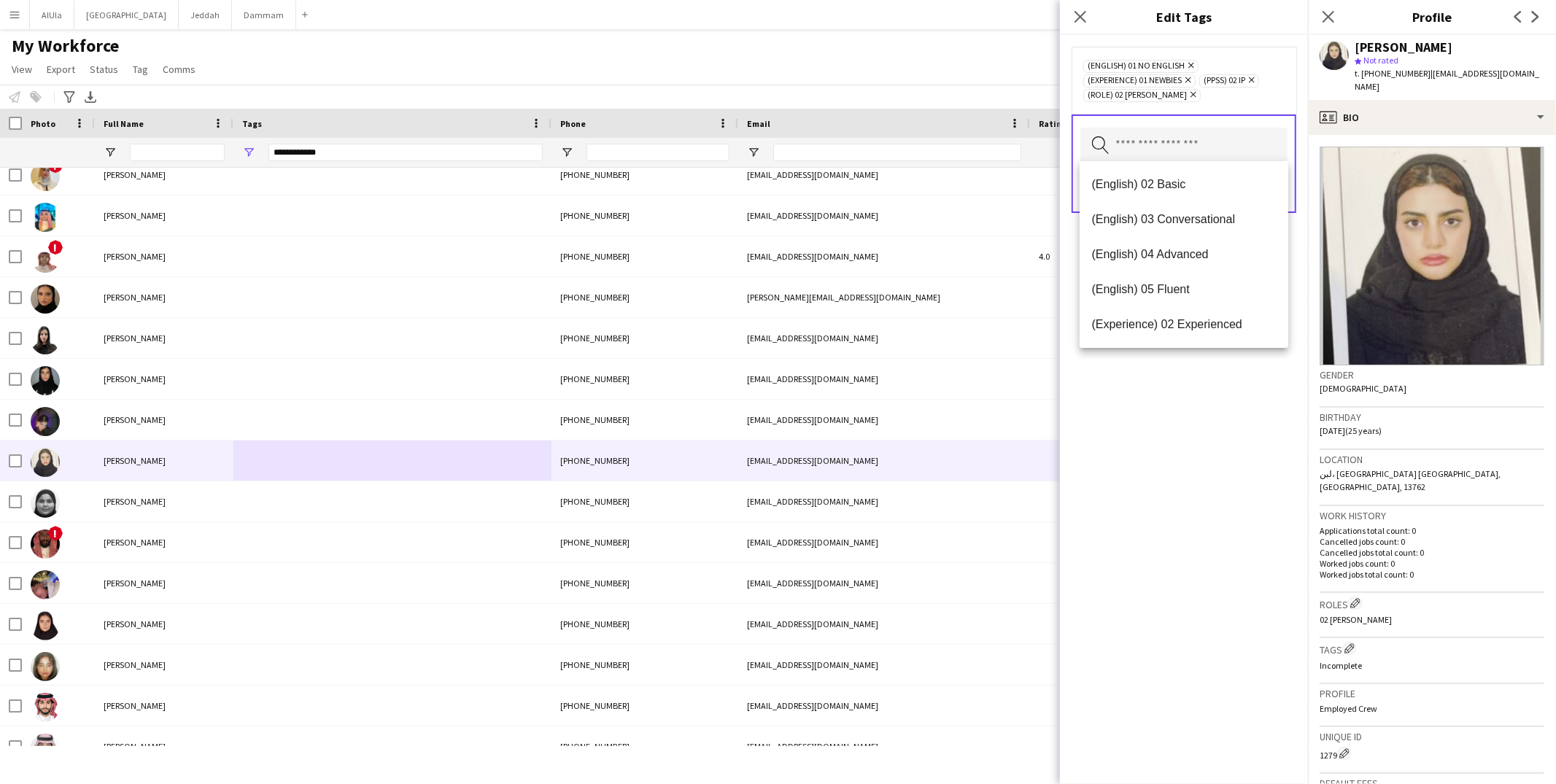
click at [1187, 454] on div "(English) 01 No English Remove (Experience) 01 Newbies Remove (PPSS) 02 IP Remo…" at bounding box center [1184, 409] width 248 height 749
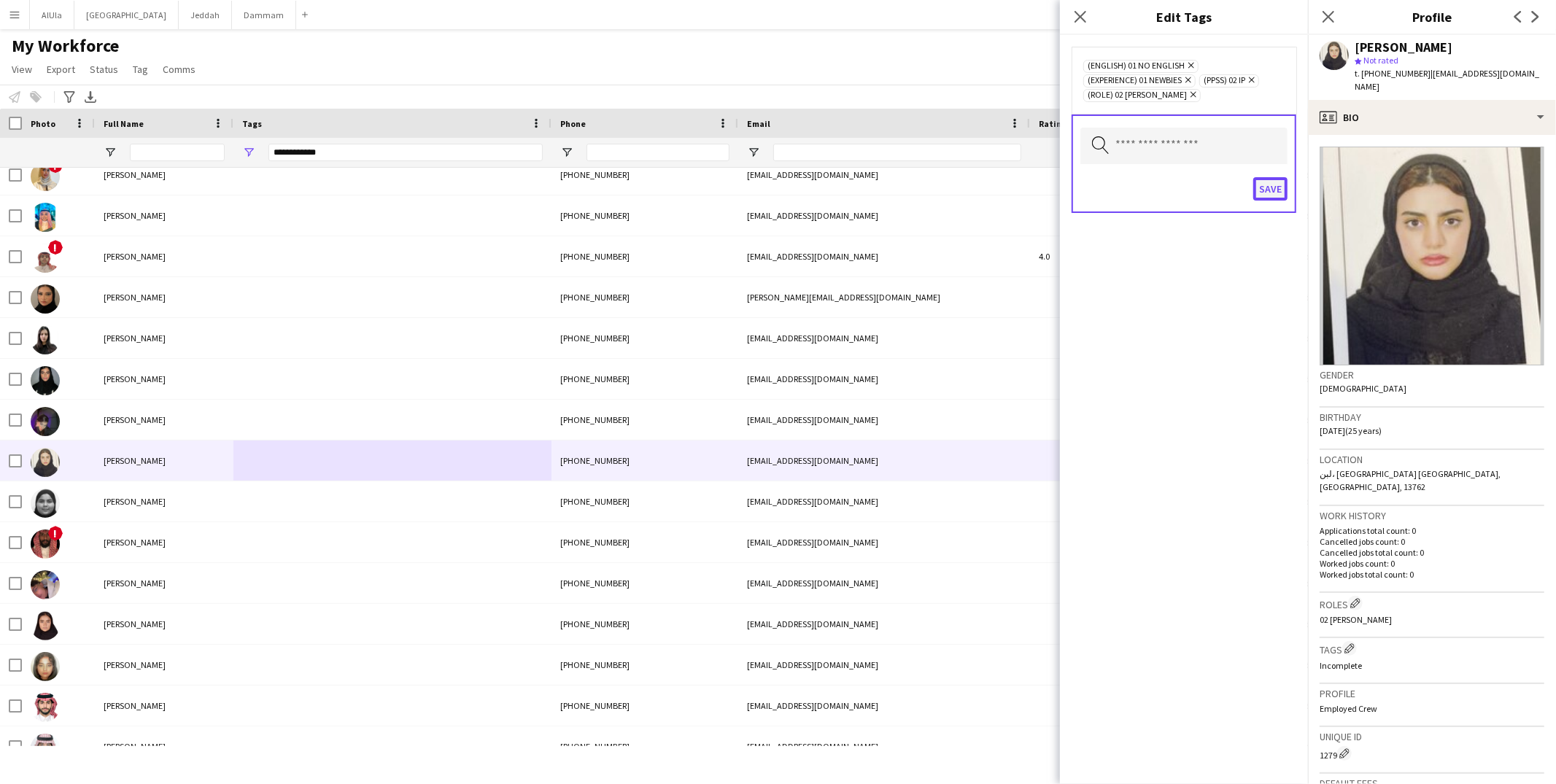
click at [1269, 180] on button "Save" at bounding box center [1270, 189] width 34 height 23
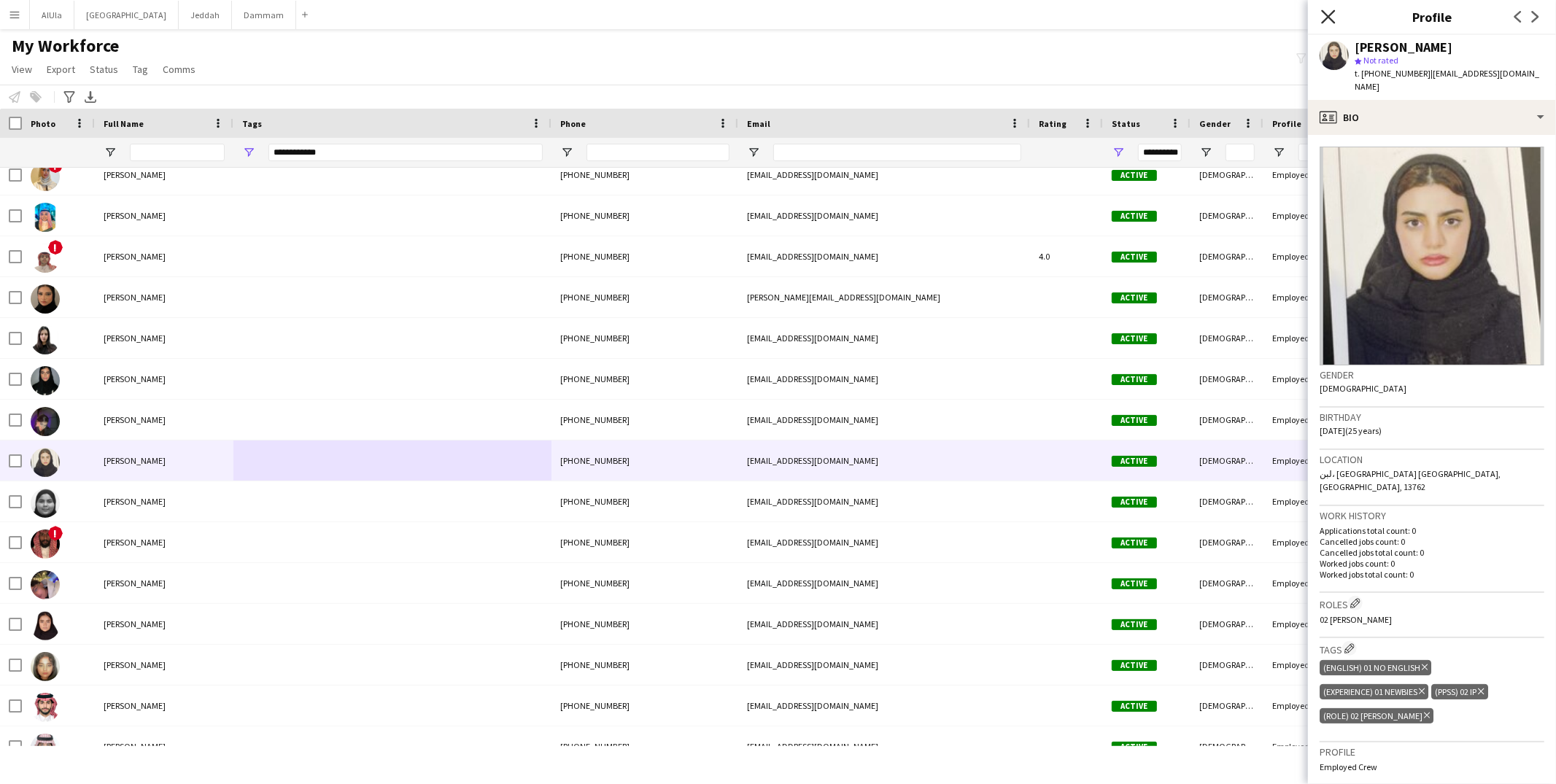
click at [1328, 10] on icon "Close pop-in" at bounding box center [1328, 16] width 14 height 14
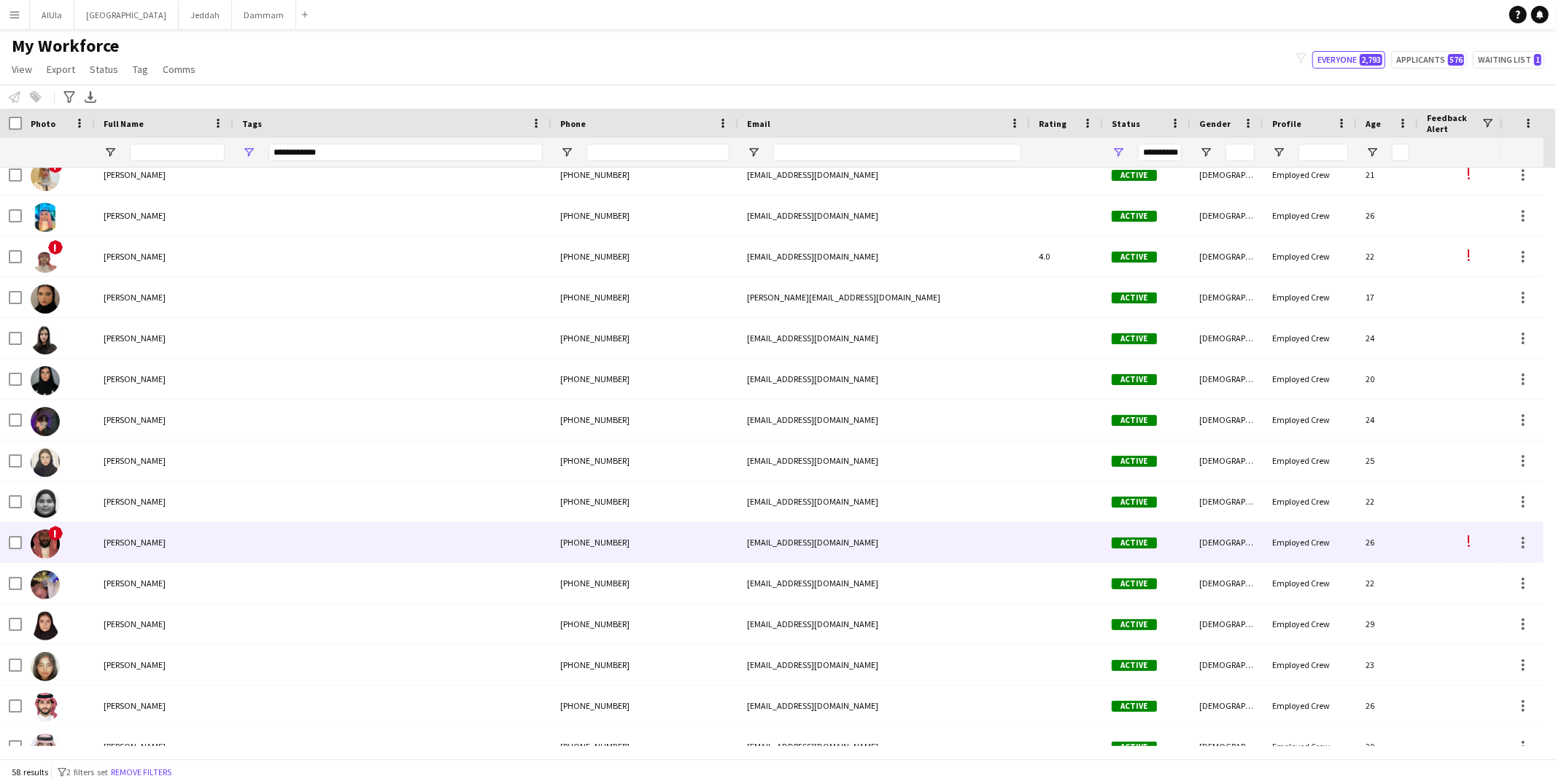
click at [338, 541] on div at bounding box center [392, 543] width 318 height 40
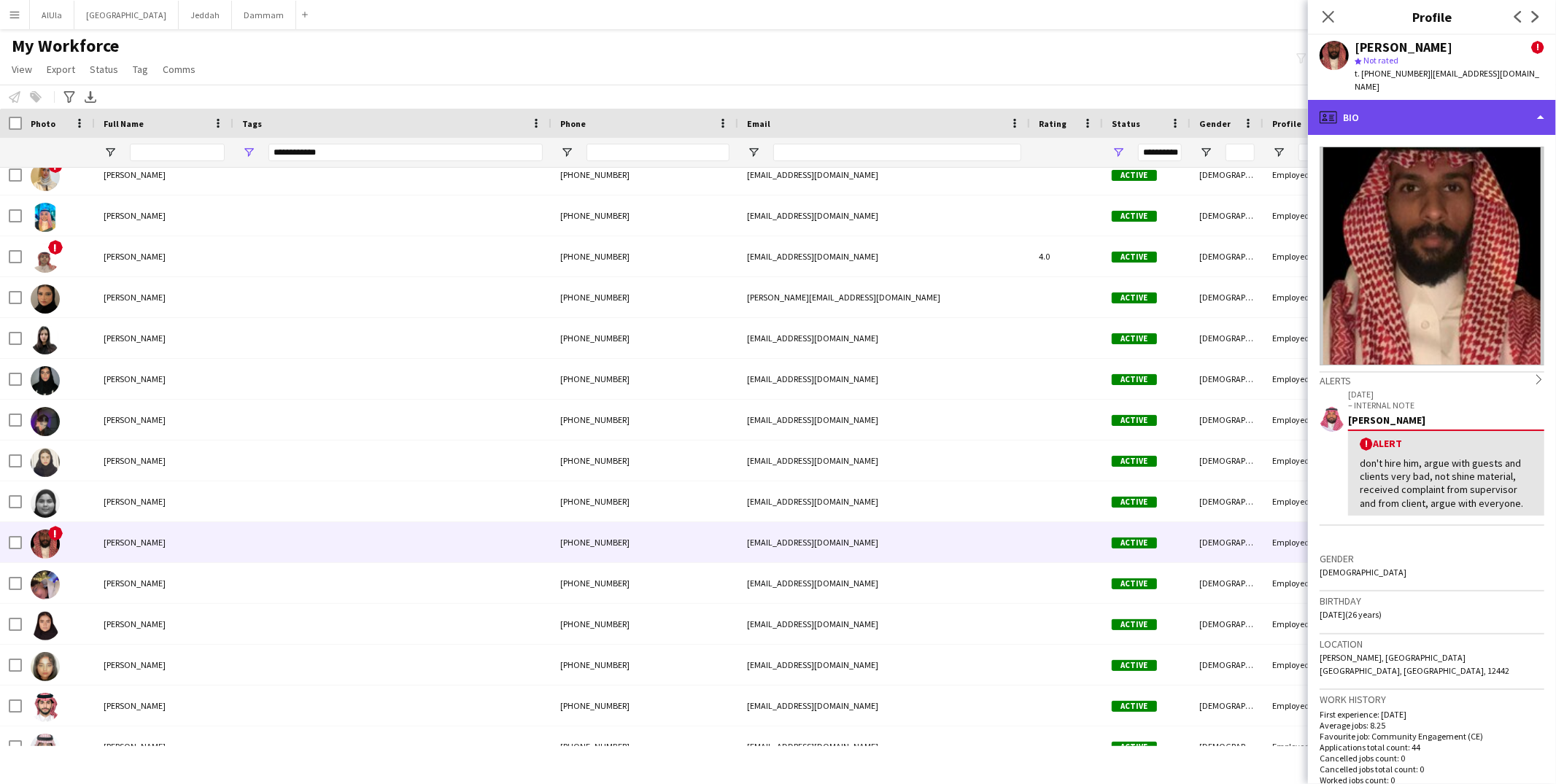
click at [1375, 105] on div "profile Bio" at bounding box center [1432, 117] width 248 height 35
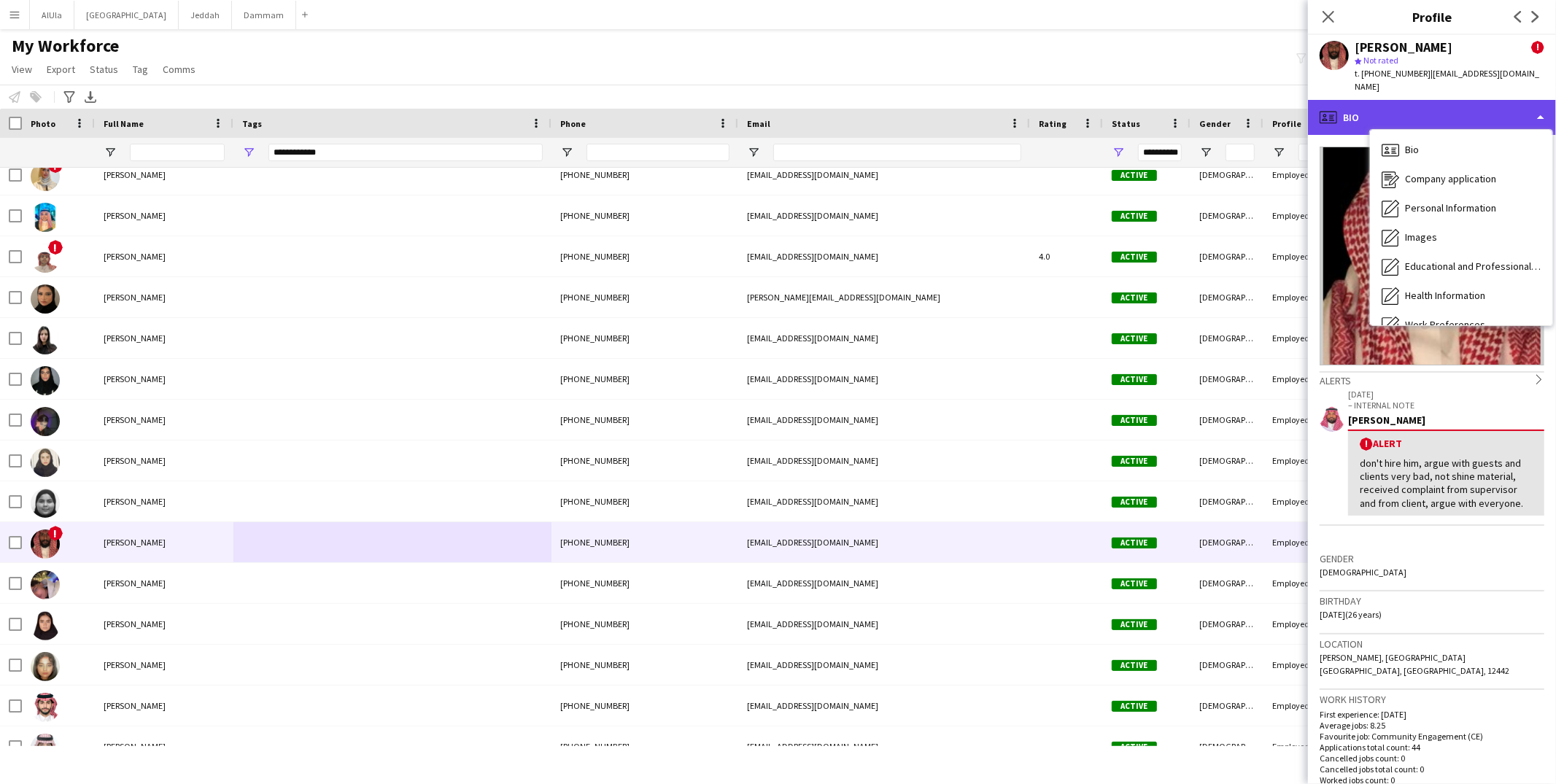
click at [1375, 105] on div "profile Bio" at bounding box center [1432, 117] width 248 height 35
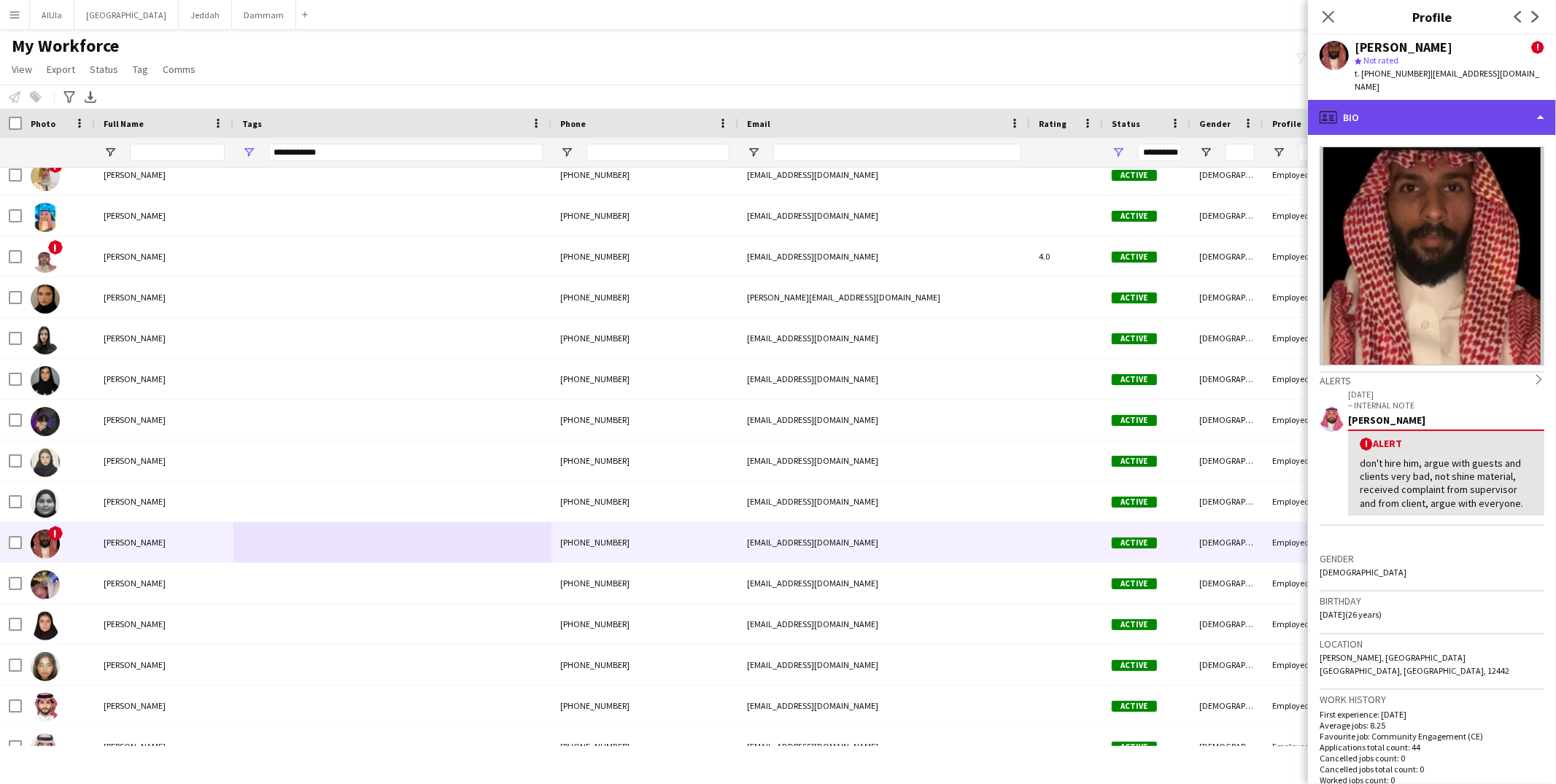
click at [1375, 105] on div "profile Bio" at bounding box center [1432, 117] width 248 height 35
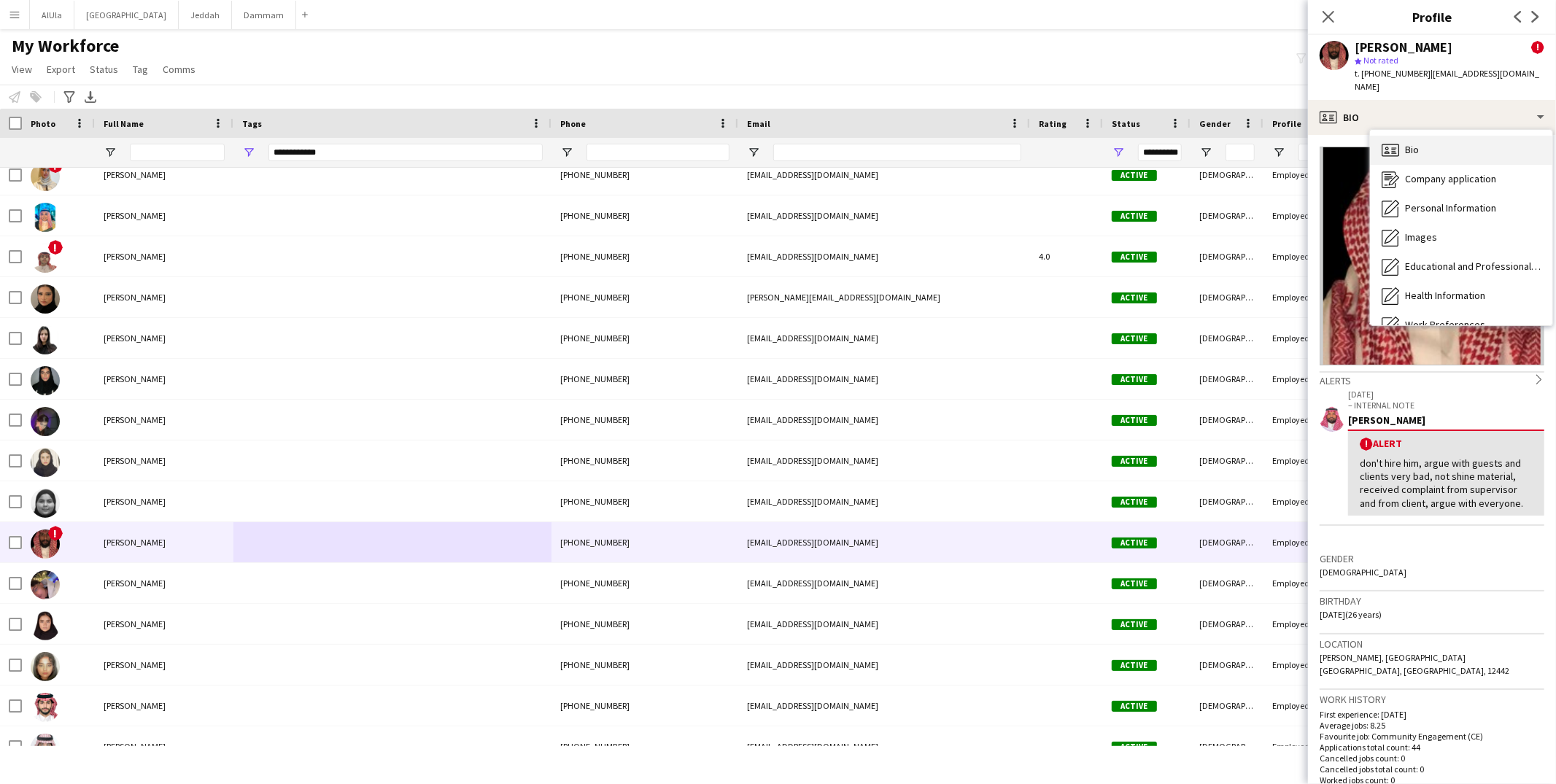
click at [1408, 143] on span "Bio" at bounding box center [1412, 150] width 14 height 13
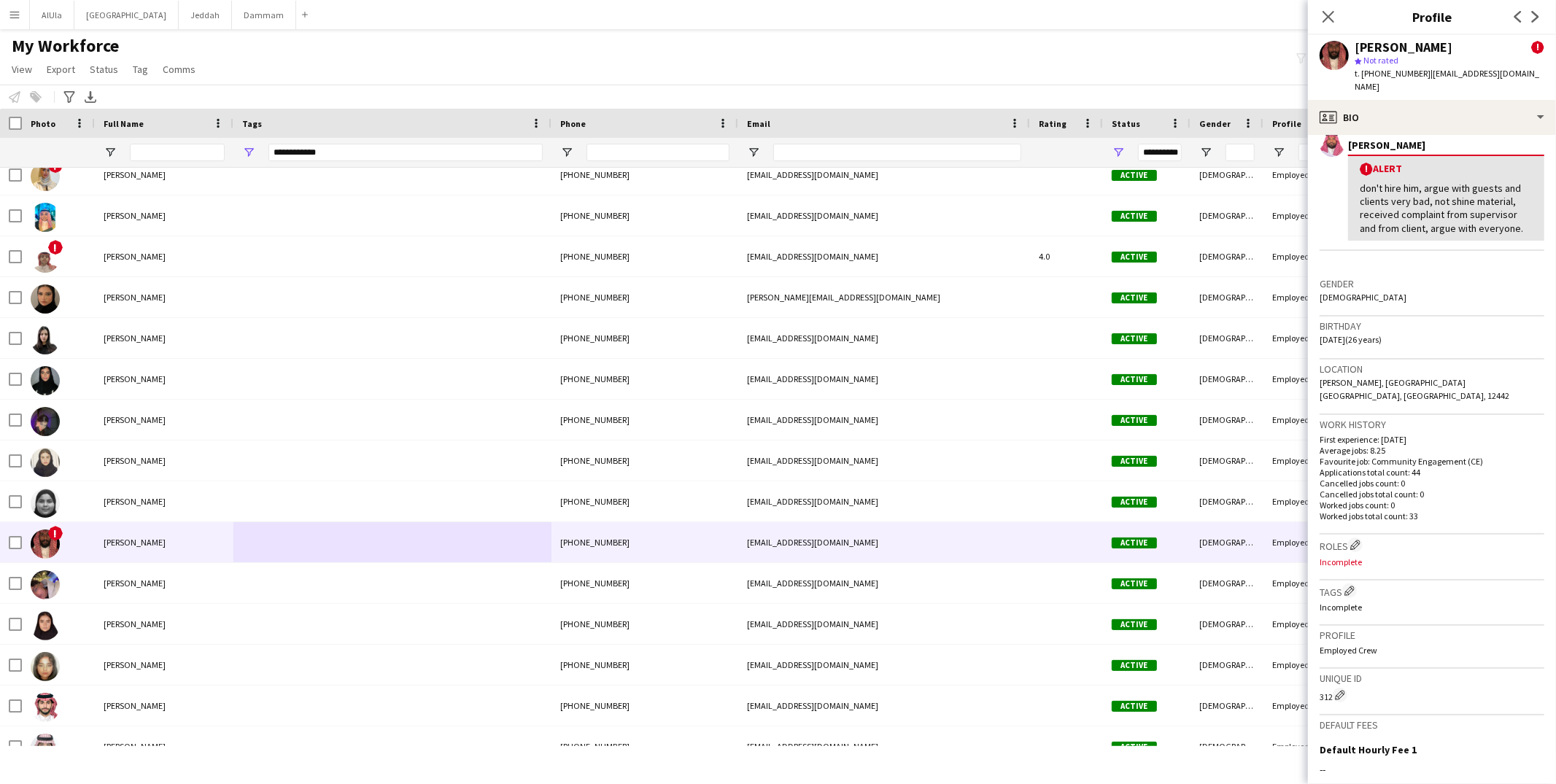
scroll to position [332, 0]
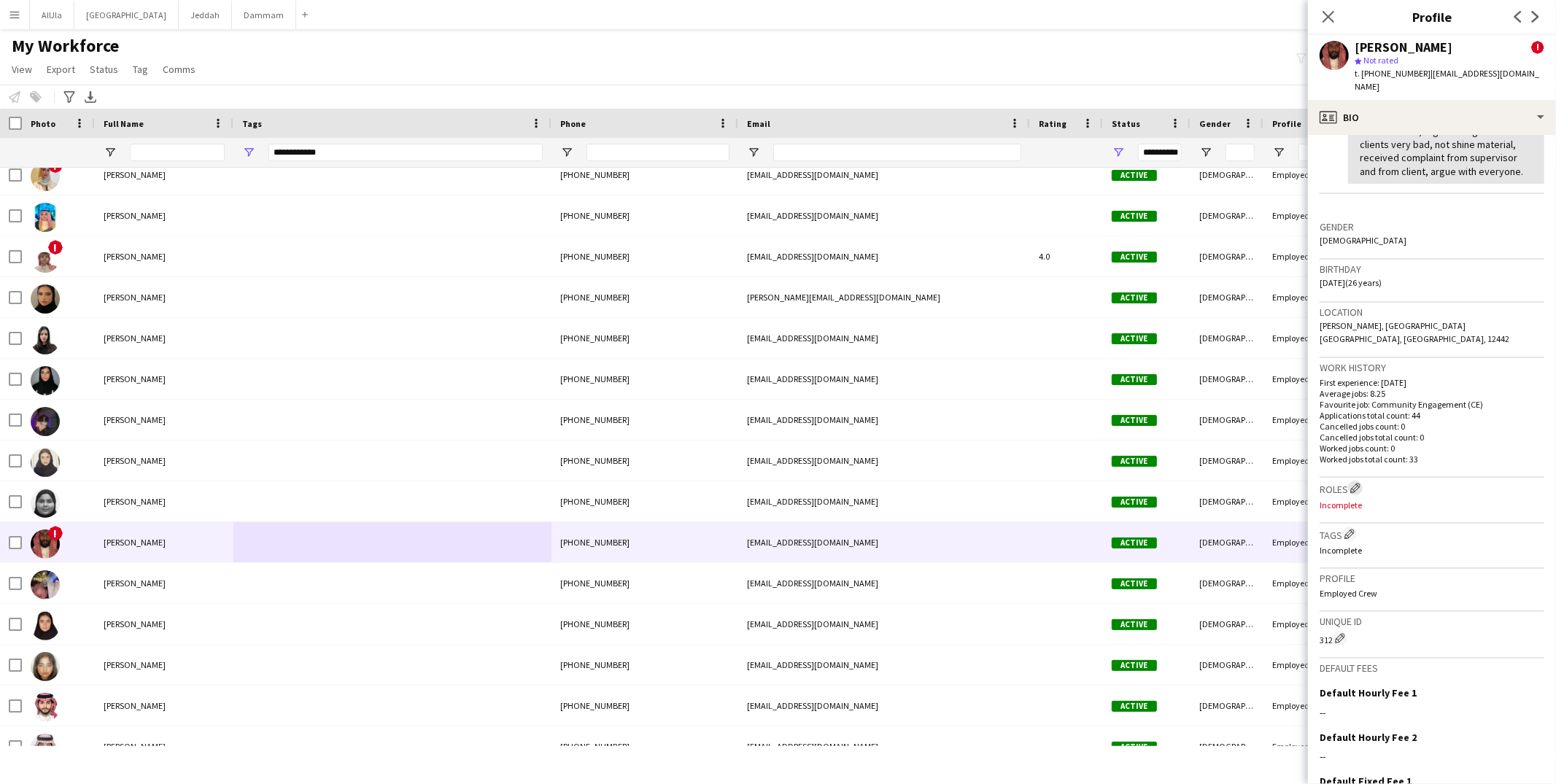
click at [1358, 483] on app-icon "Edit crew company roles" at bounding box center [1355, 488] width 10 height 10
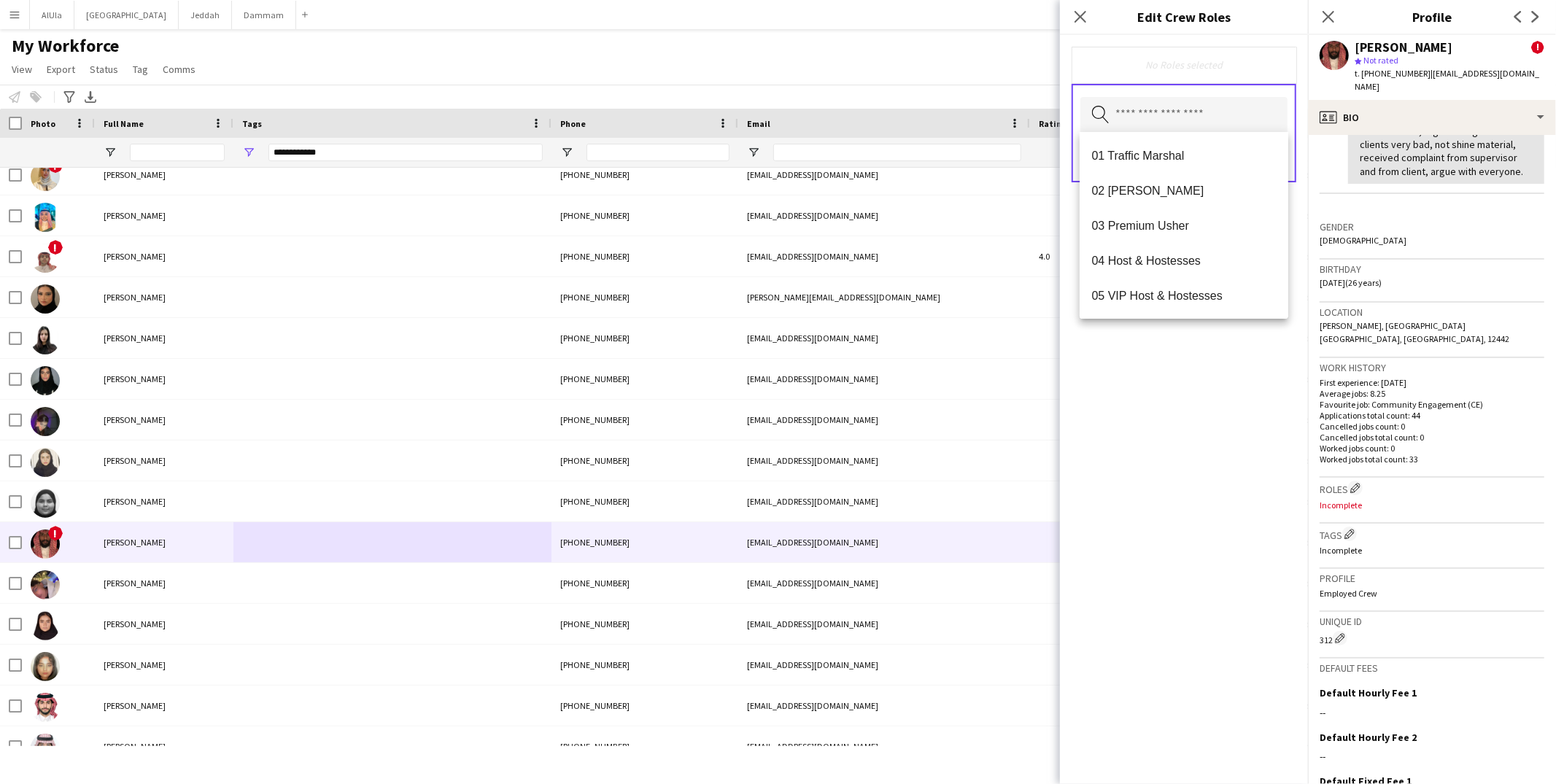
click at [1141, 117] on input "text" at bounding box center [1184, 115] width 207 height 37
click at [1159, 158] on span "01 Traffic Marshal" at bounding box center [1184, 156] width 186 height 14
click at [1168, 432] on div "01 Traffic Marshal Remove Search by role type Save" at bounding box center [1184, 409] width 248 height 749
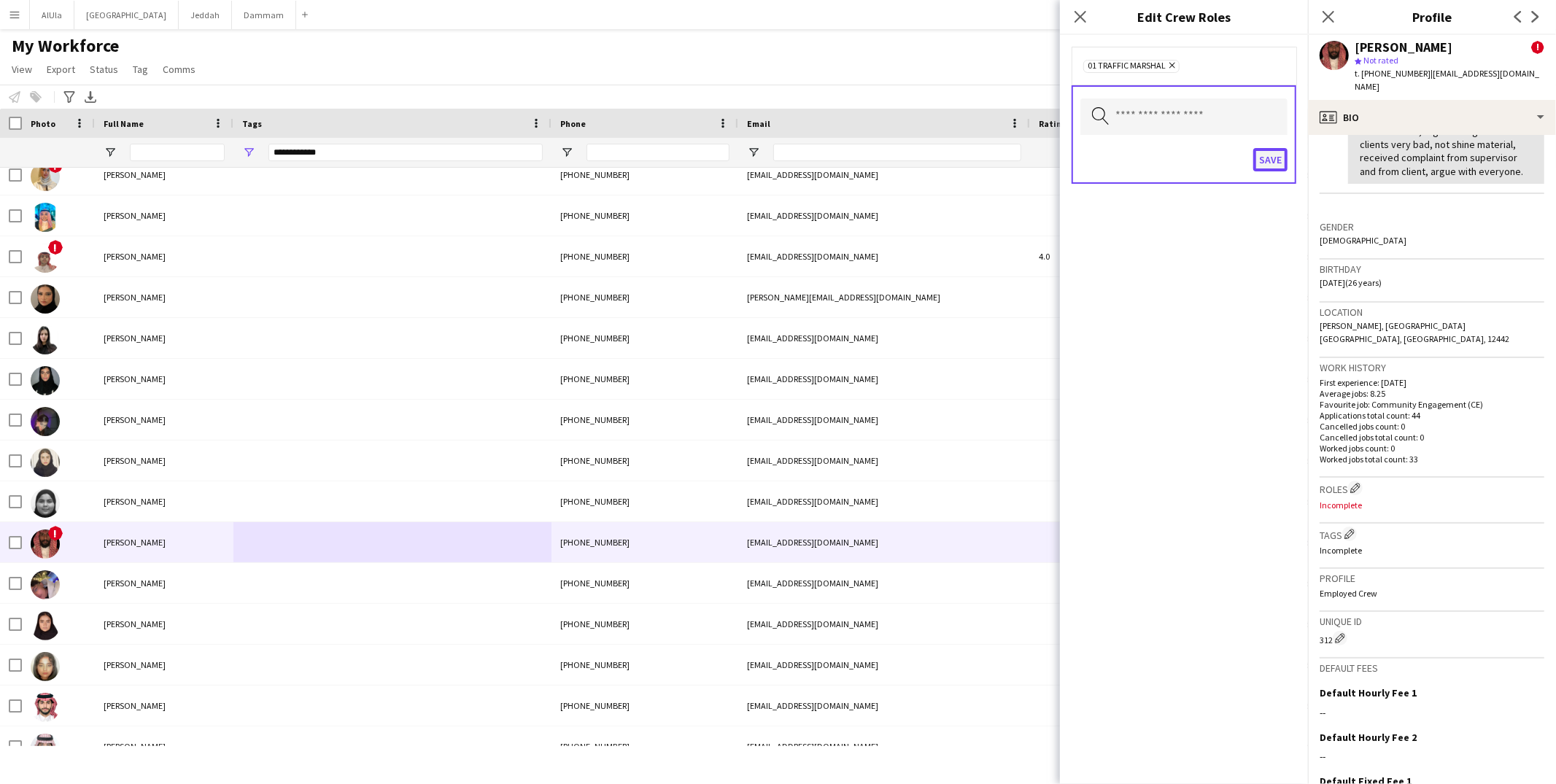
click at [1278, 159] on button "Save" at bounding box center [1270, 159] width 34 height 23
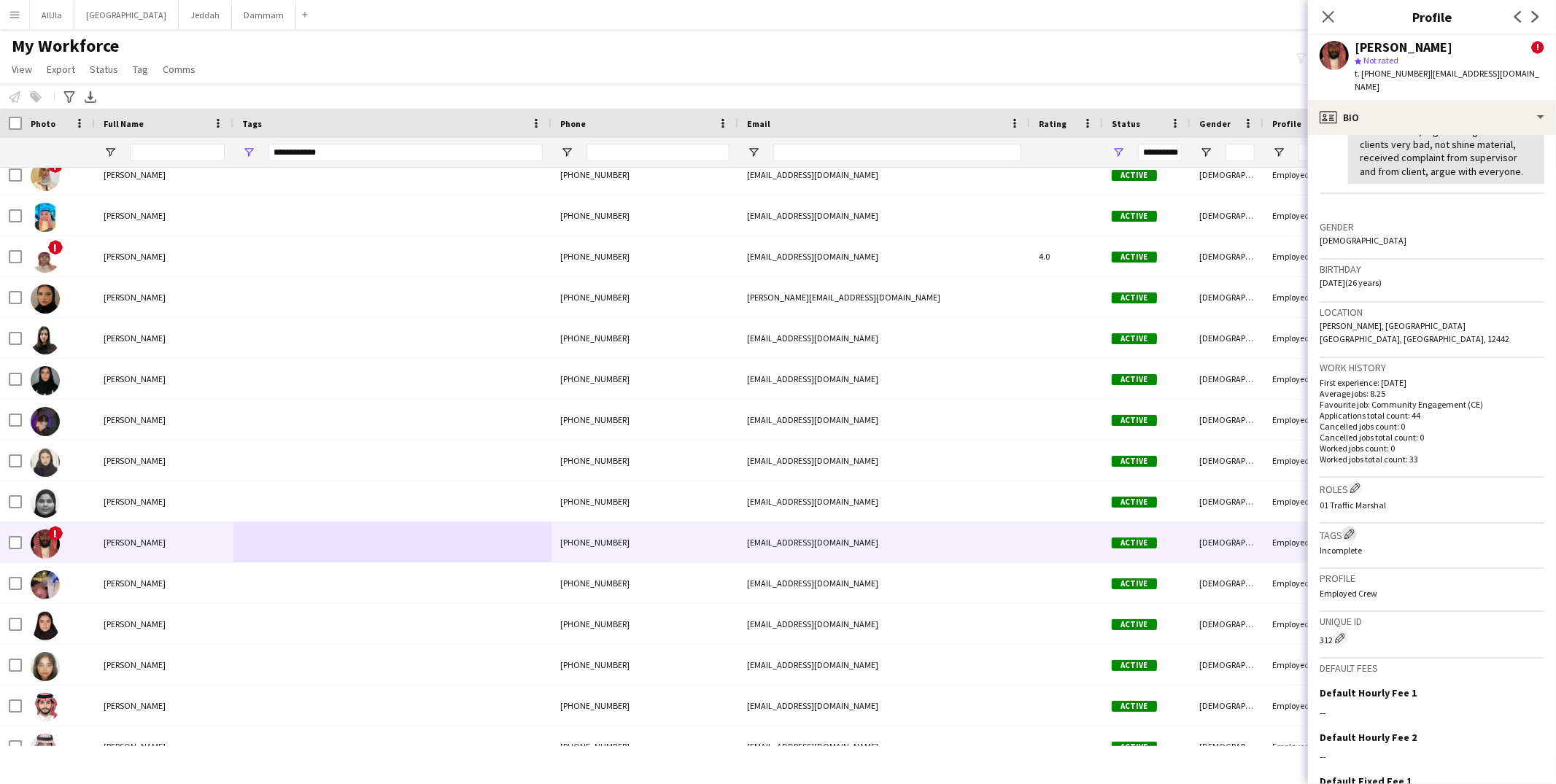
click at [1355, 528] on app-icon "Edit crew company tags" at bounding box center [1349, 534] width 10 height 10
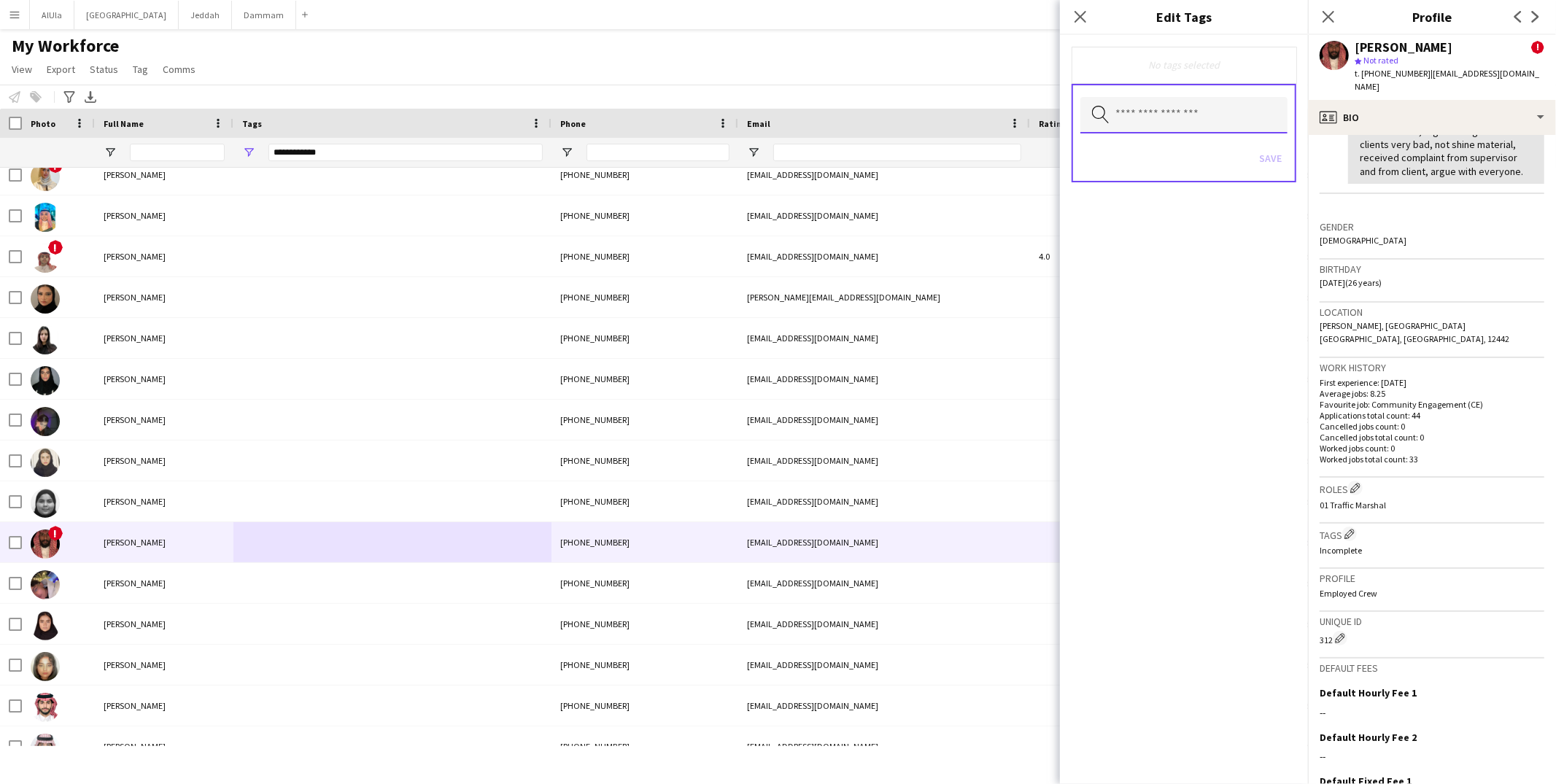
click at [1175, 116] on input "text" at bounding box center [1184, 115] width 207 height 37
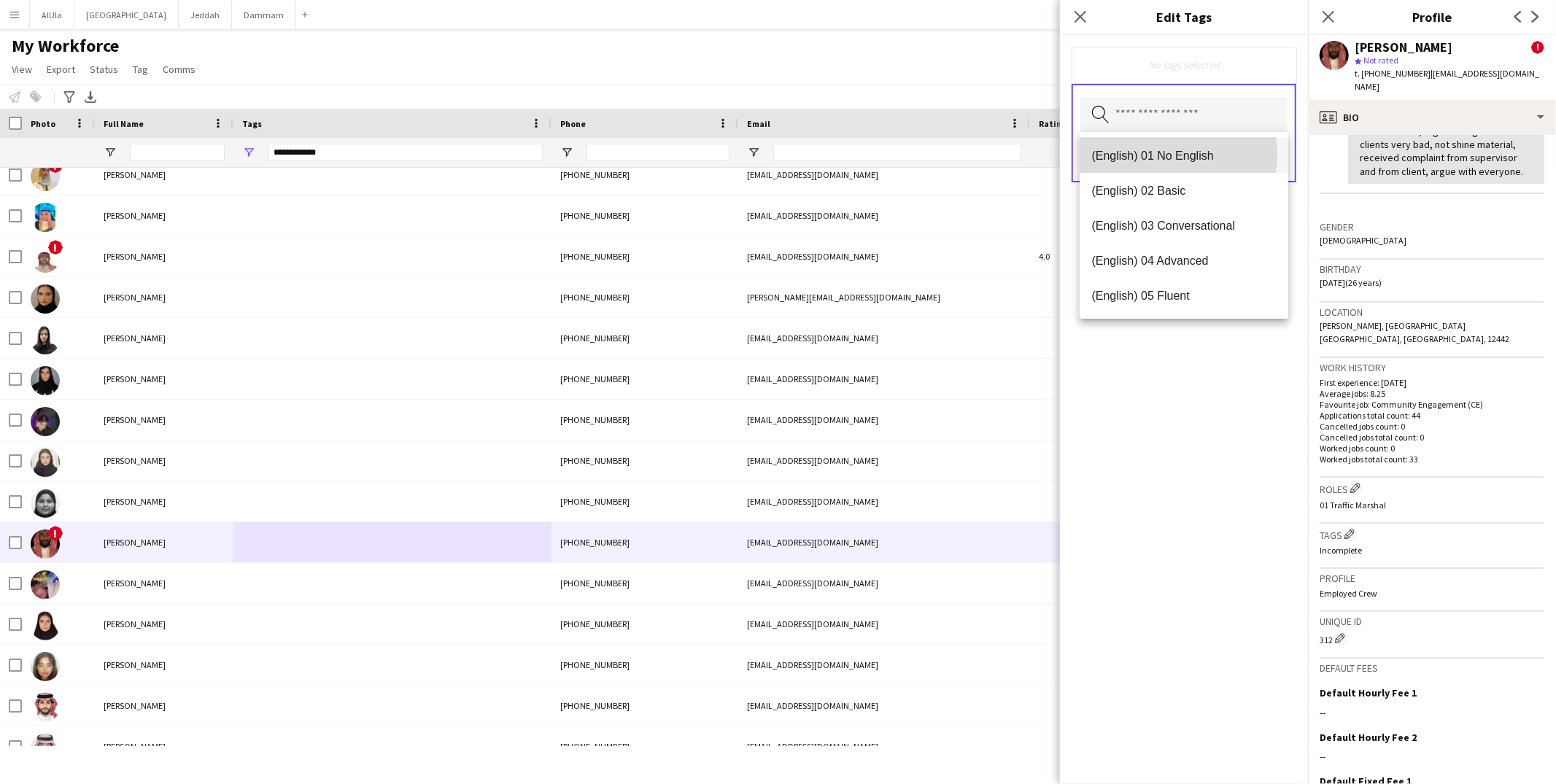
click at [1160, 154] on span "(English) 01 No English" at bounding box center [1184, 156] width 186 height 14
click at [1215, 482] on div "(English) 01 No English Remove Search by tag name Save" at bounding box center [1184, 409] width 248 height 749
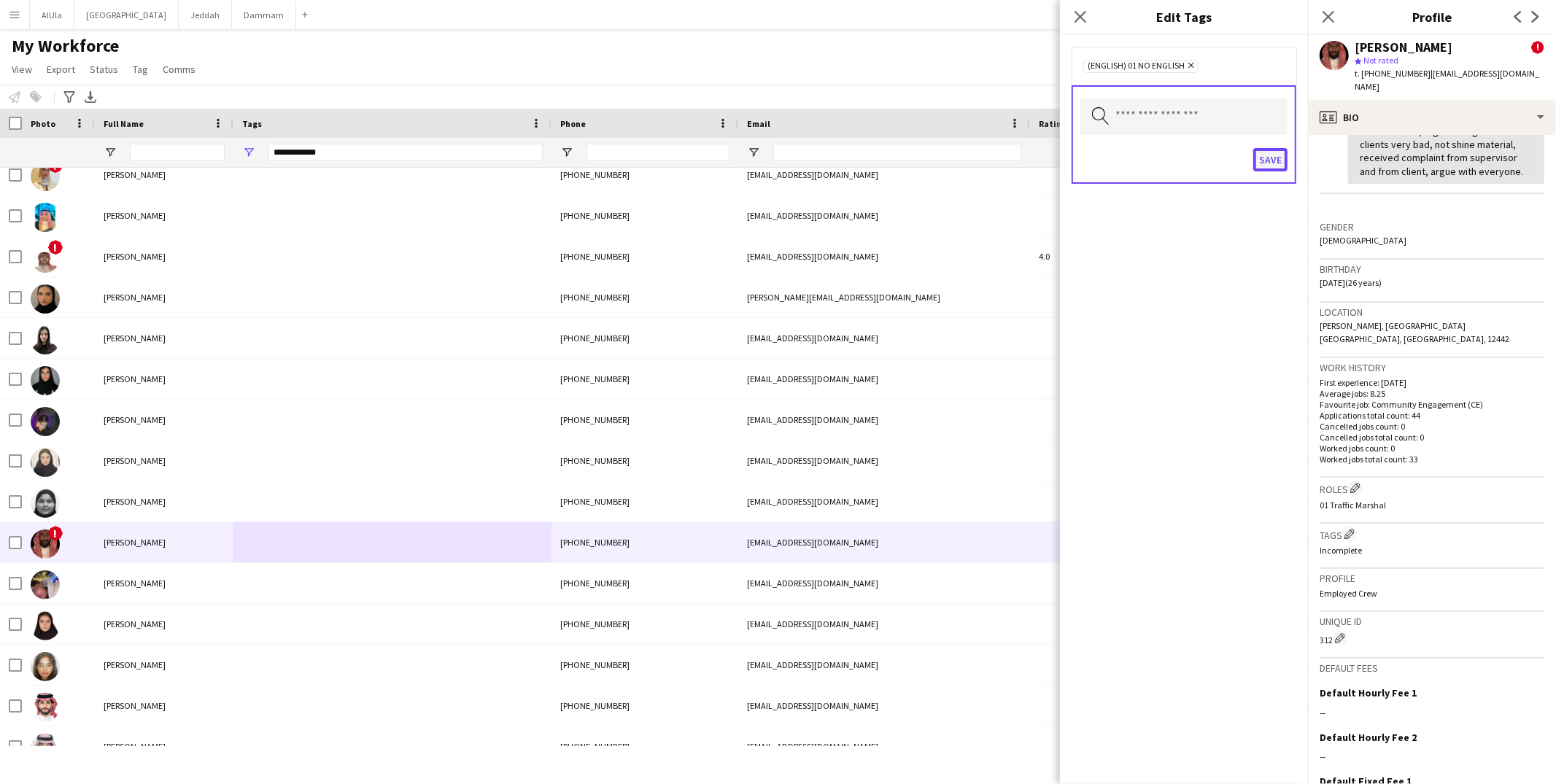
click at [1264, 153] on button "Save" at bounding box center [1270, 159] width 34 height 23
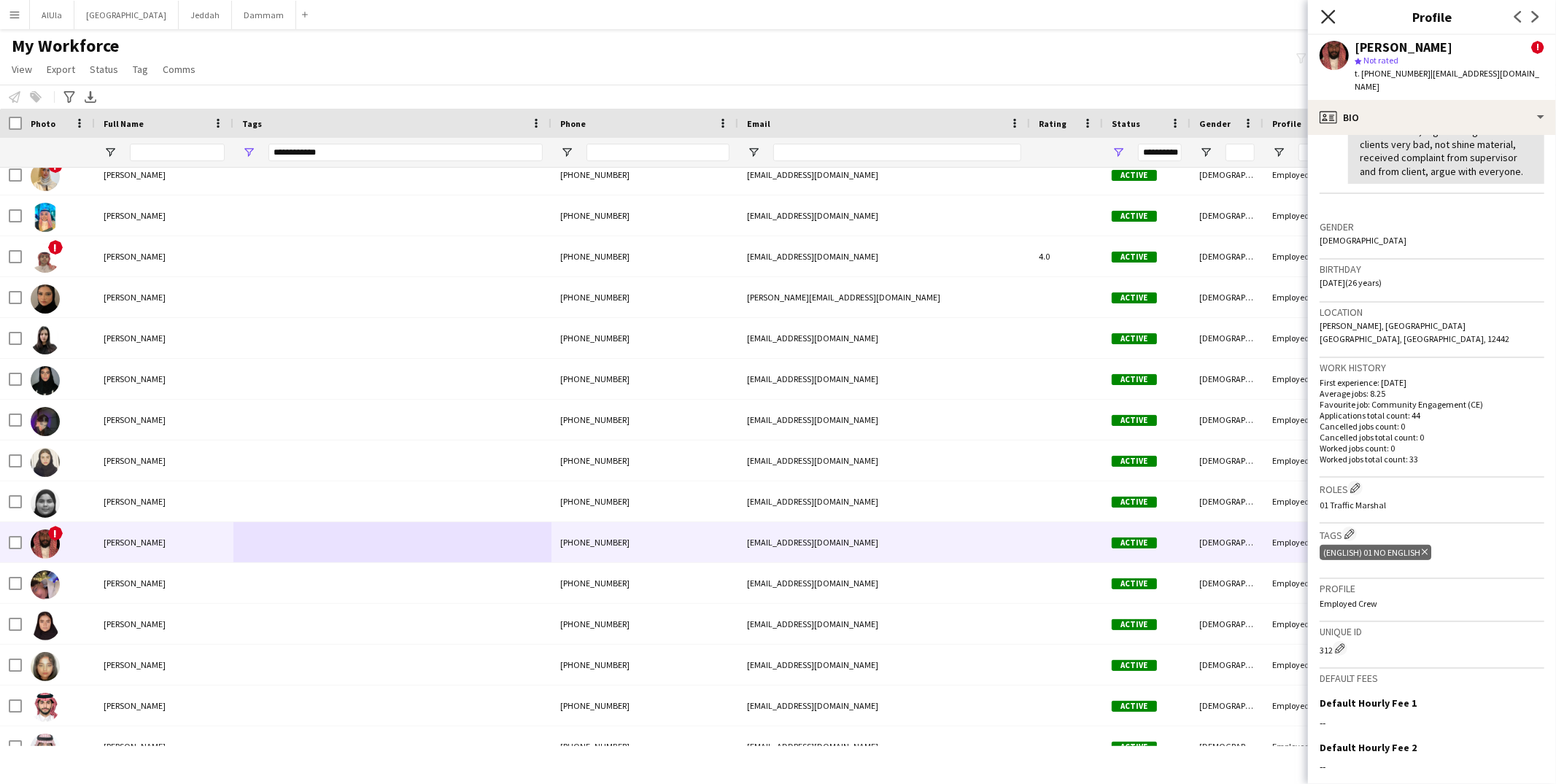
click at [1330, 13] on icon "Close pop-in" at bounding box center [1328, 16] width 14 height 14
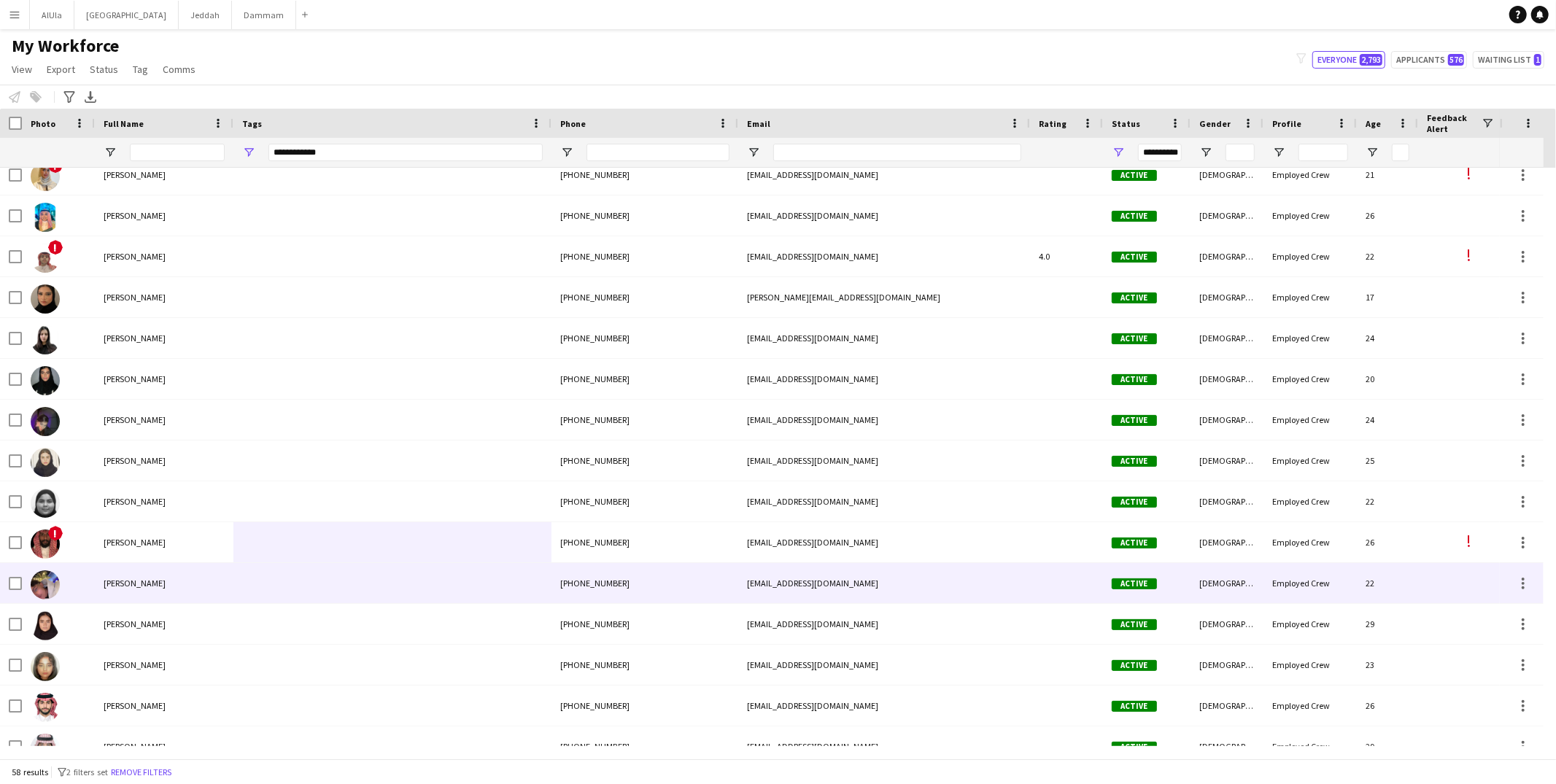
click at [297, 575] on div at bounding box center [392, 583] width 318 height 40
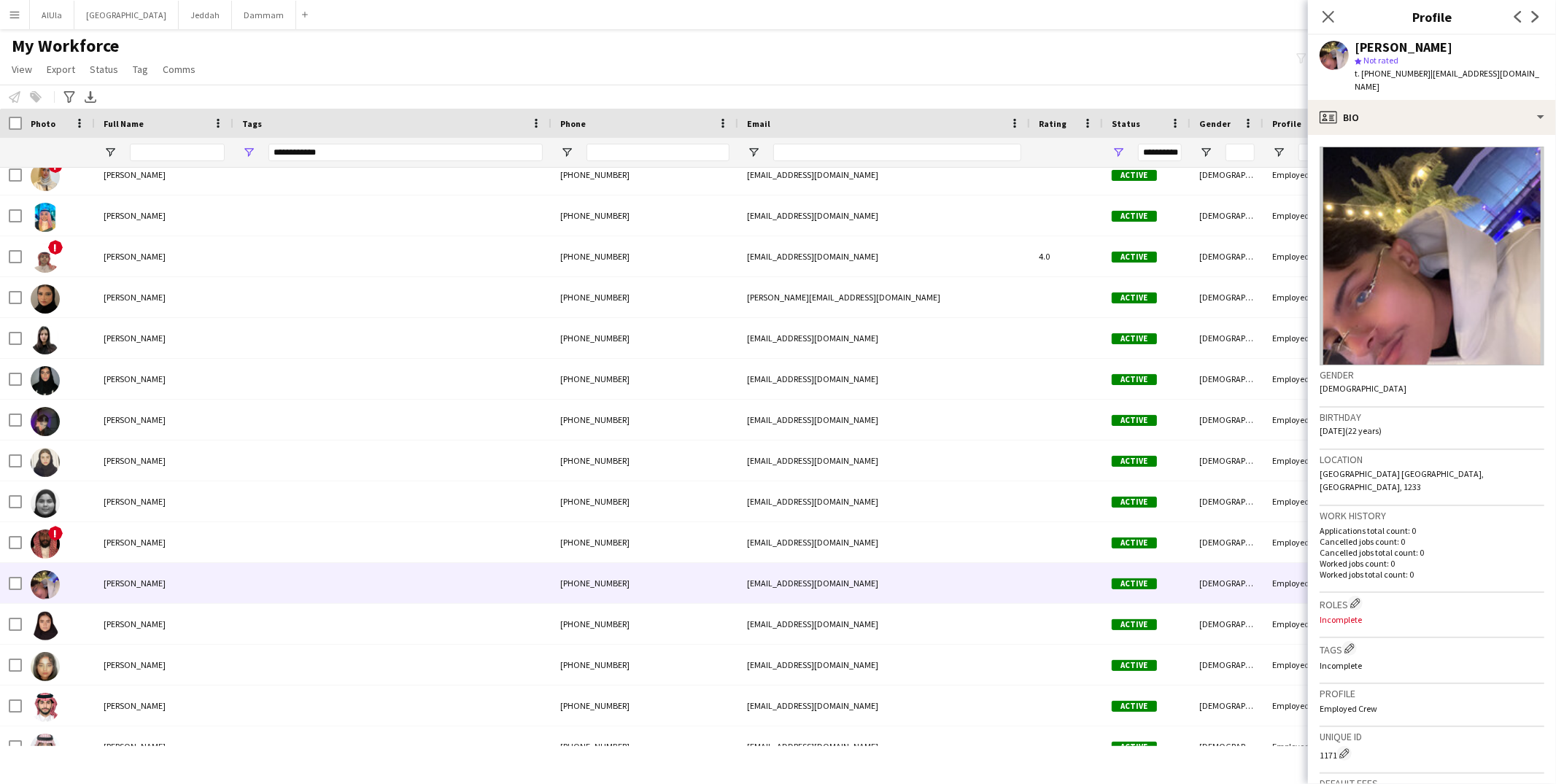
click at [1400, 50] on div "Turki Mohammed" at bounding box center [1403, 48] width 98 height 13
click at [1400, 70] on span "t. +966539202531" at bounding box center [1393, 73] width 76 height 11
copy span "966539202531"
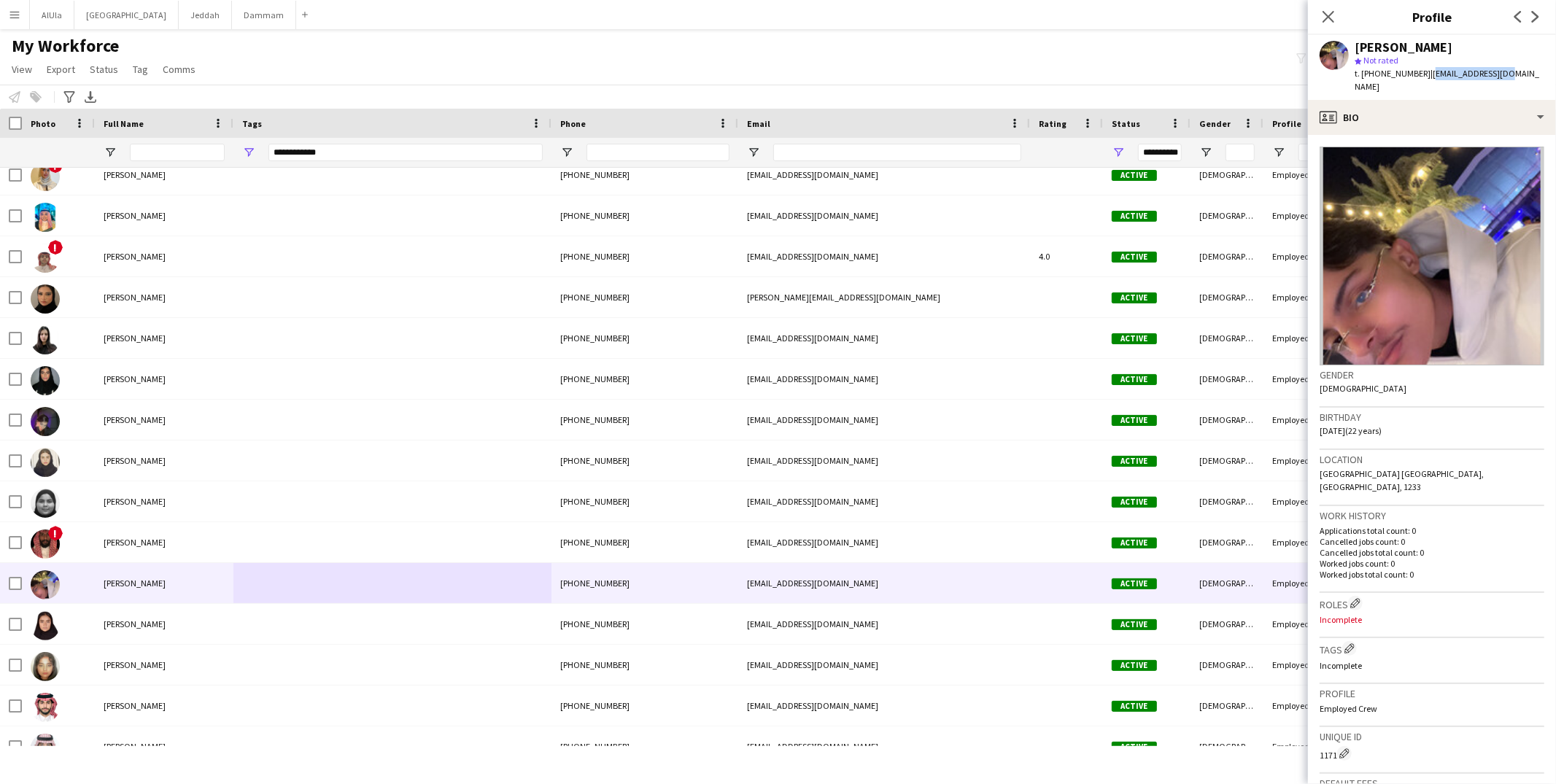
drag, startPoint x: 1424, startPoint y: 75, endPoint x: 1497, endPoint y: 72, distance: 73.1
click at [1497, 72] on div "Turki Mohammed star Not rated t. +966539202531 | taxzacj@gmail.com" at bounding box center [1432, 67] width 248 height 65
copy span "taxzacj@gmail.com"
click at [1411, 106] on div "profile Bio" at bounding box center [1432, 117] width 248 height 35
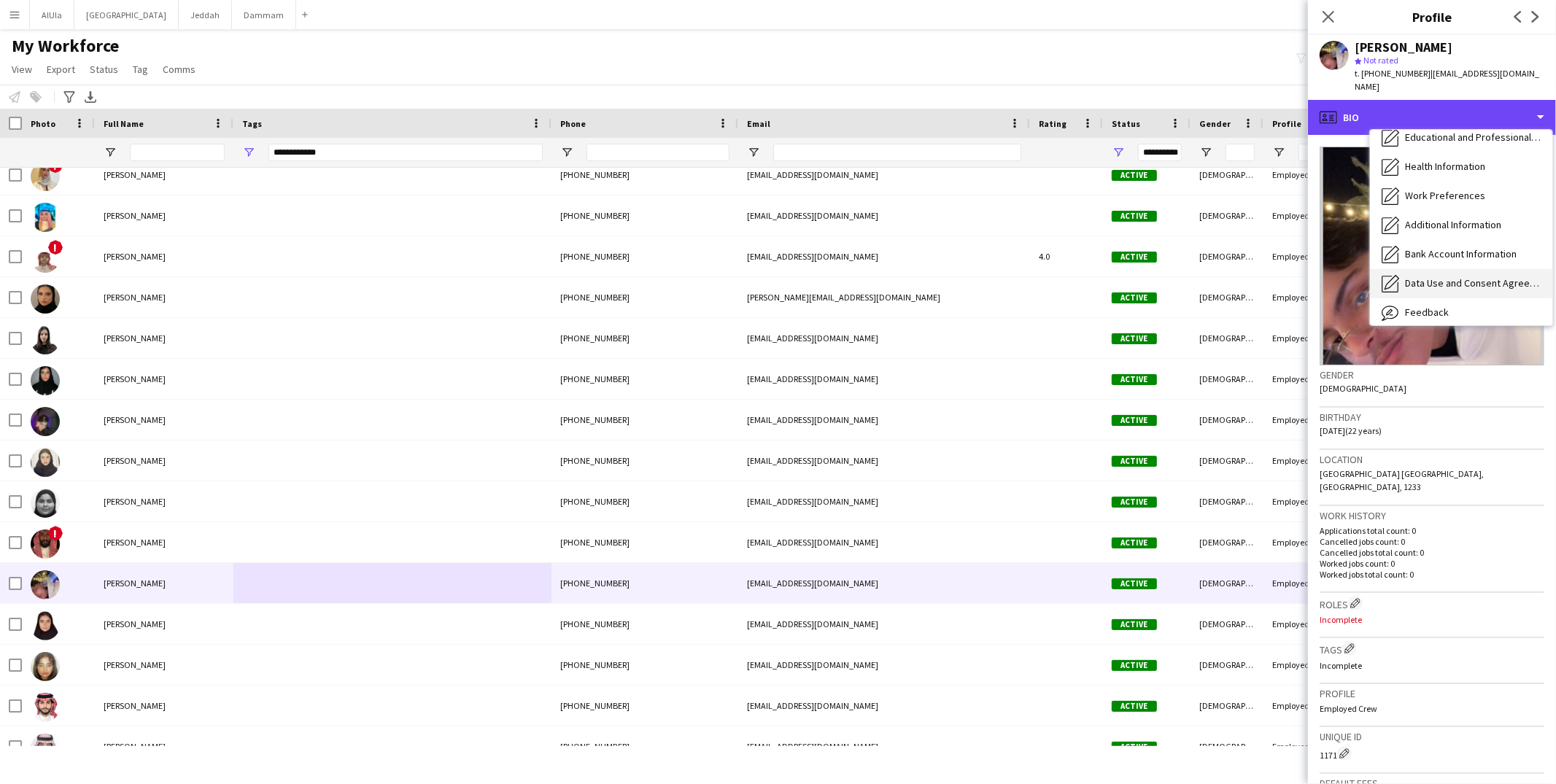
scroll to position [165, 0]
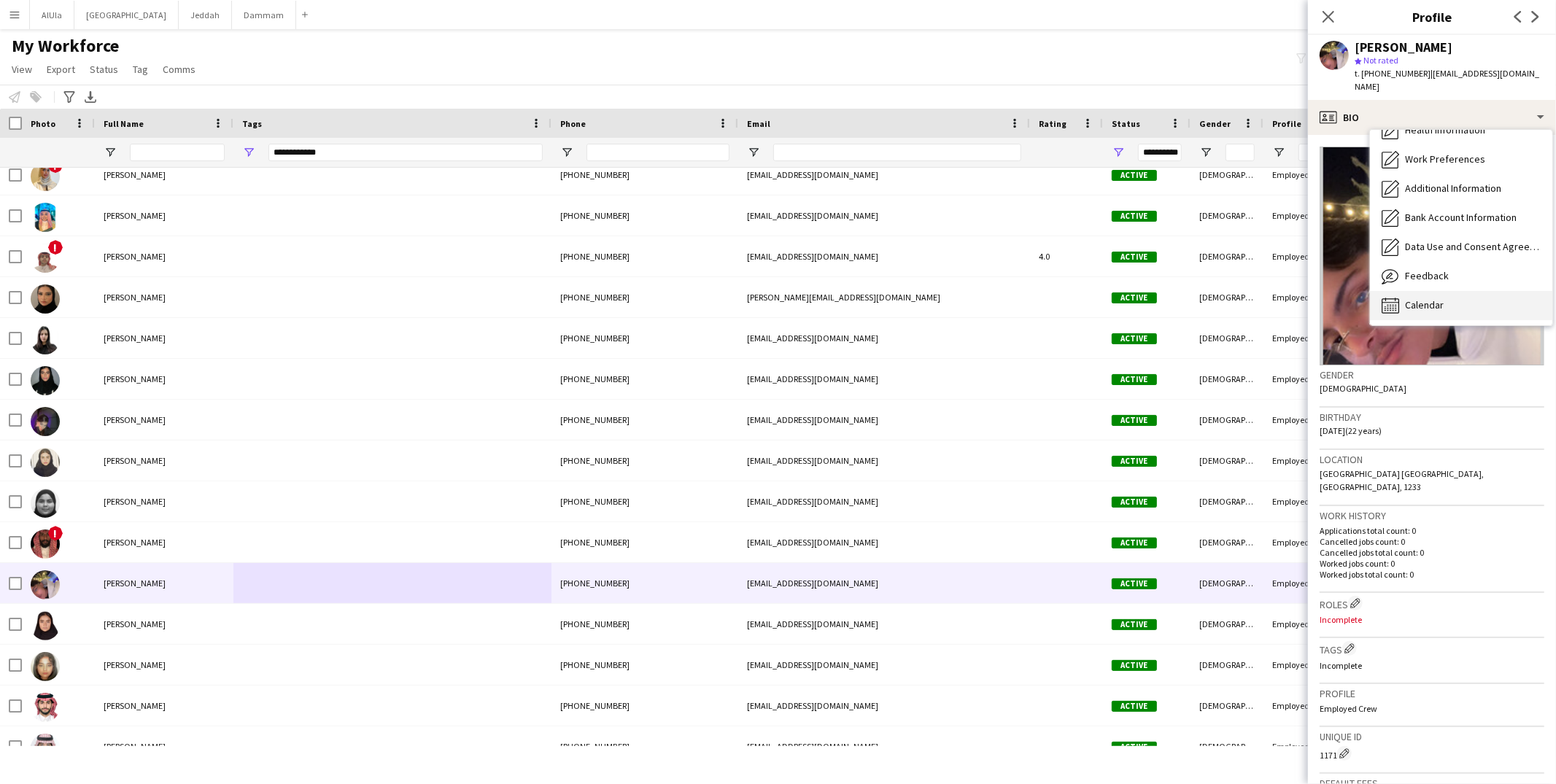
click at [1411, 300] on div "Calendar Calendar" at bounding box center [1461, 305] width 183 height 29
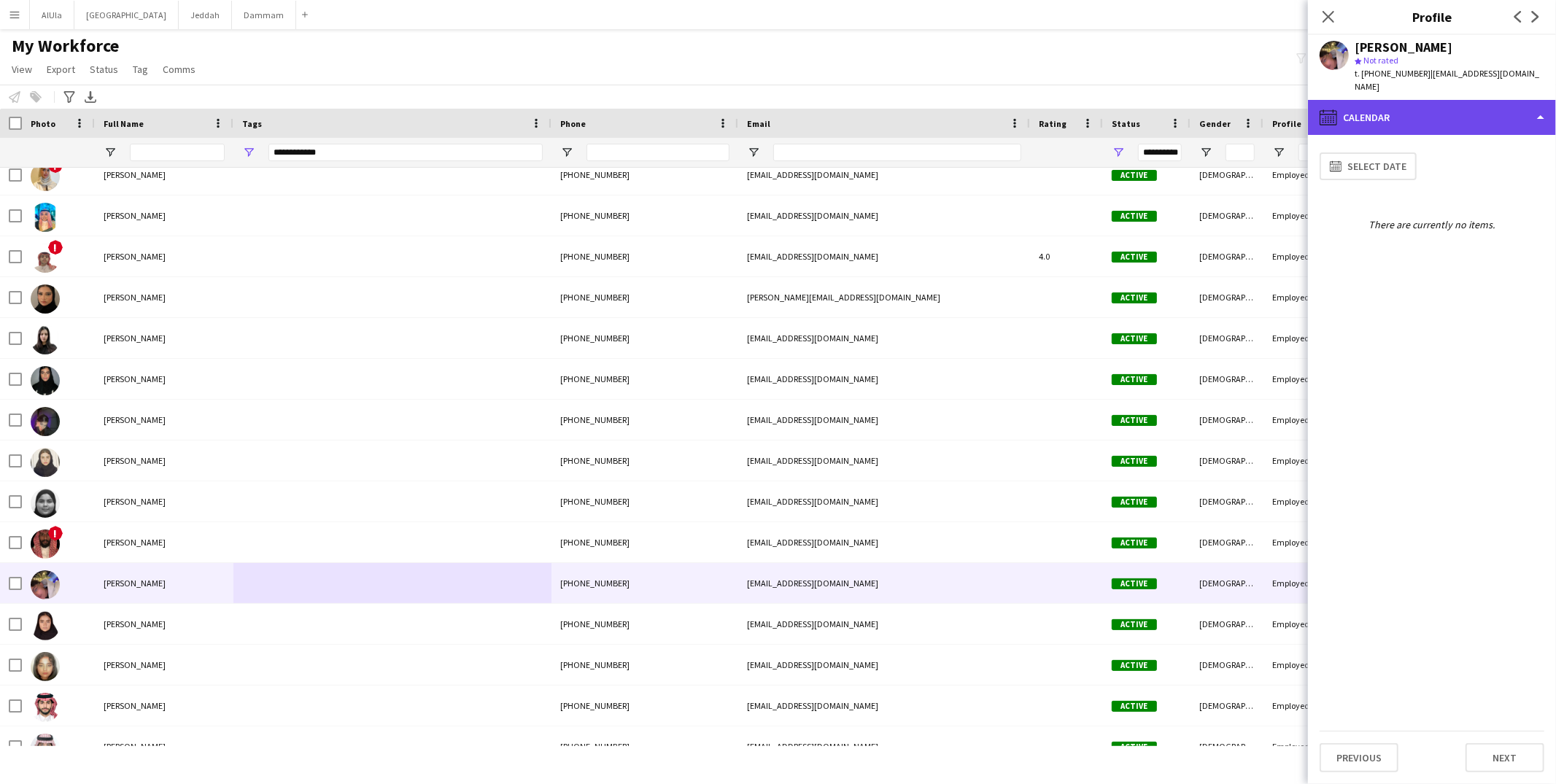
click at [1411, 112] on div "calendar-full Calendar" at bounding box center [1432, 117] width 248 height 35
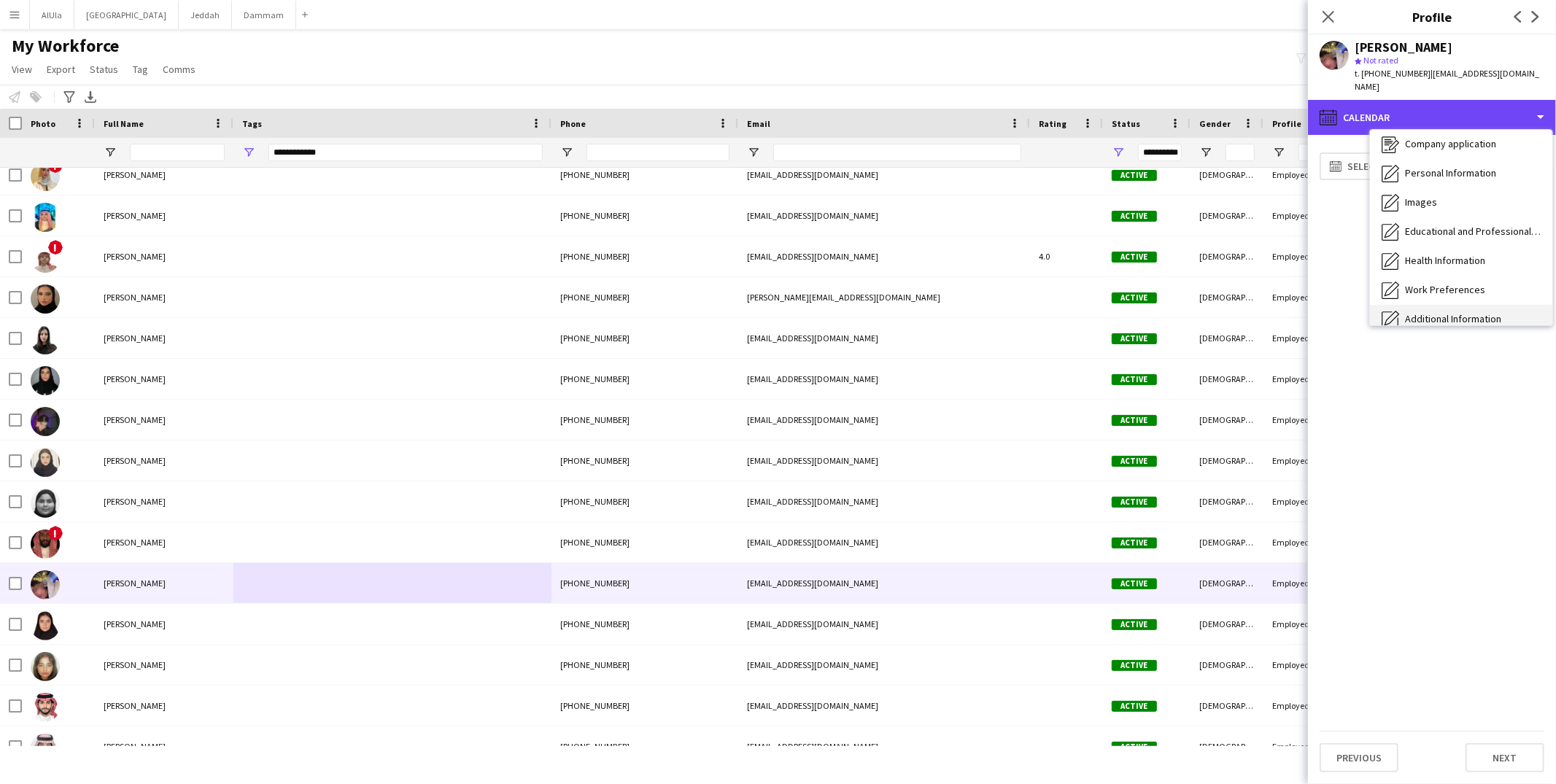
scroll to position [0, 0]
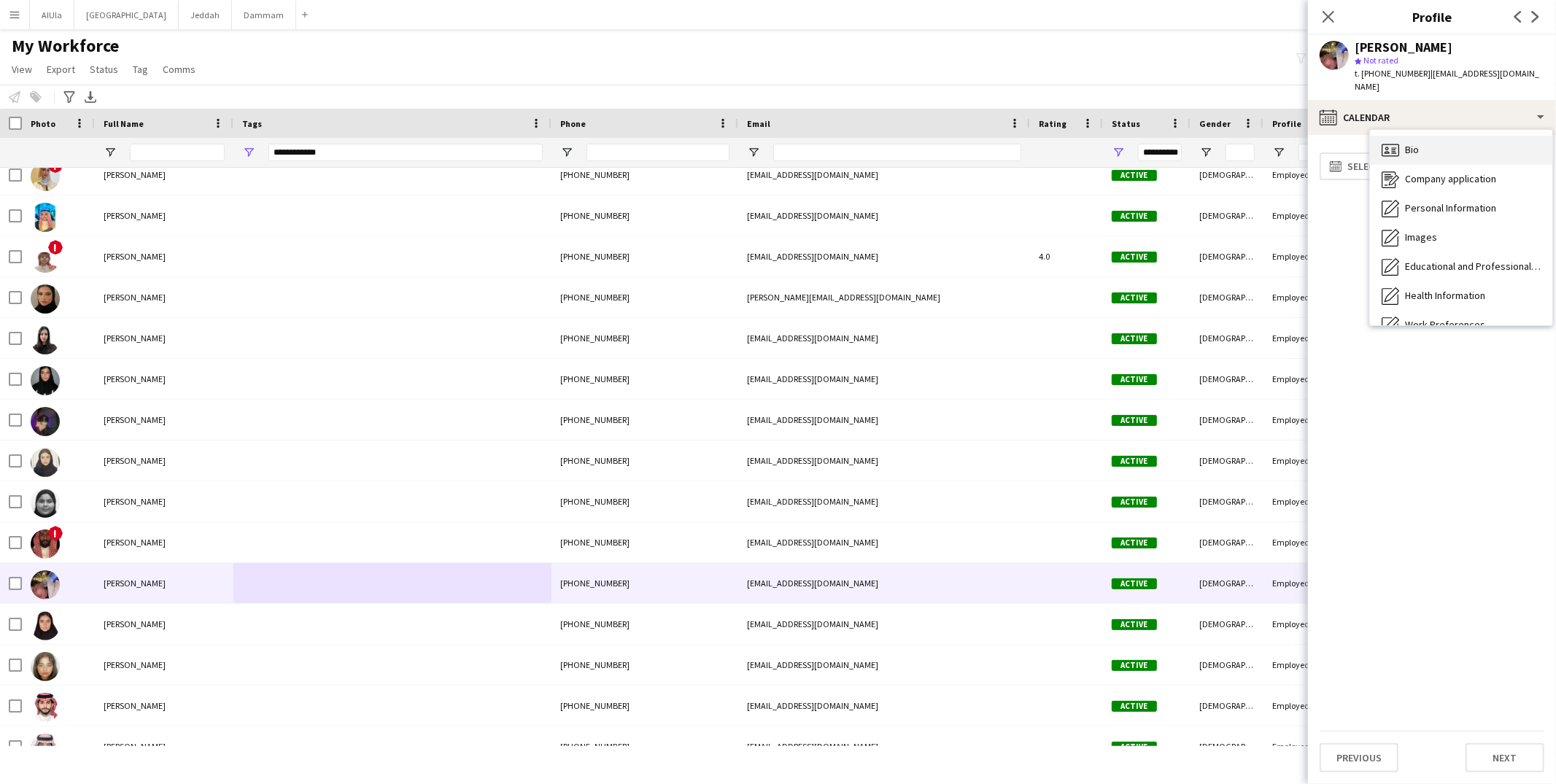
click at [1440, 139] on div "Bio Bio" at bounding box center [1461, 150] width 183 height 29
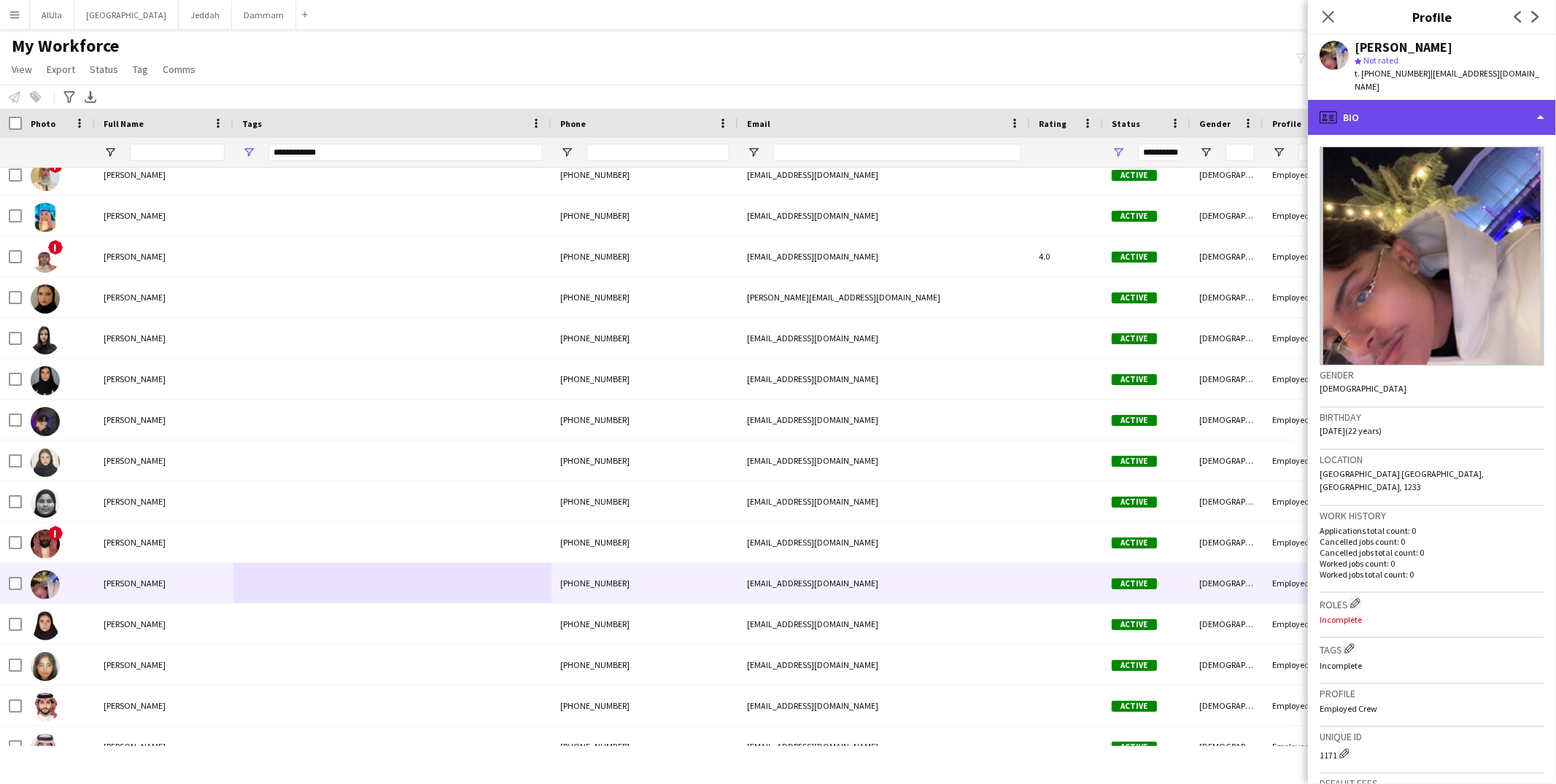
click at [1429, 101] on div "profile Bio" at bounding box center [1432, 117] width 248 height 35
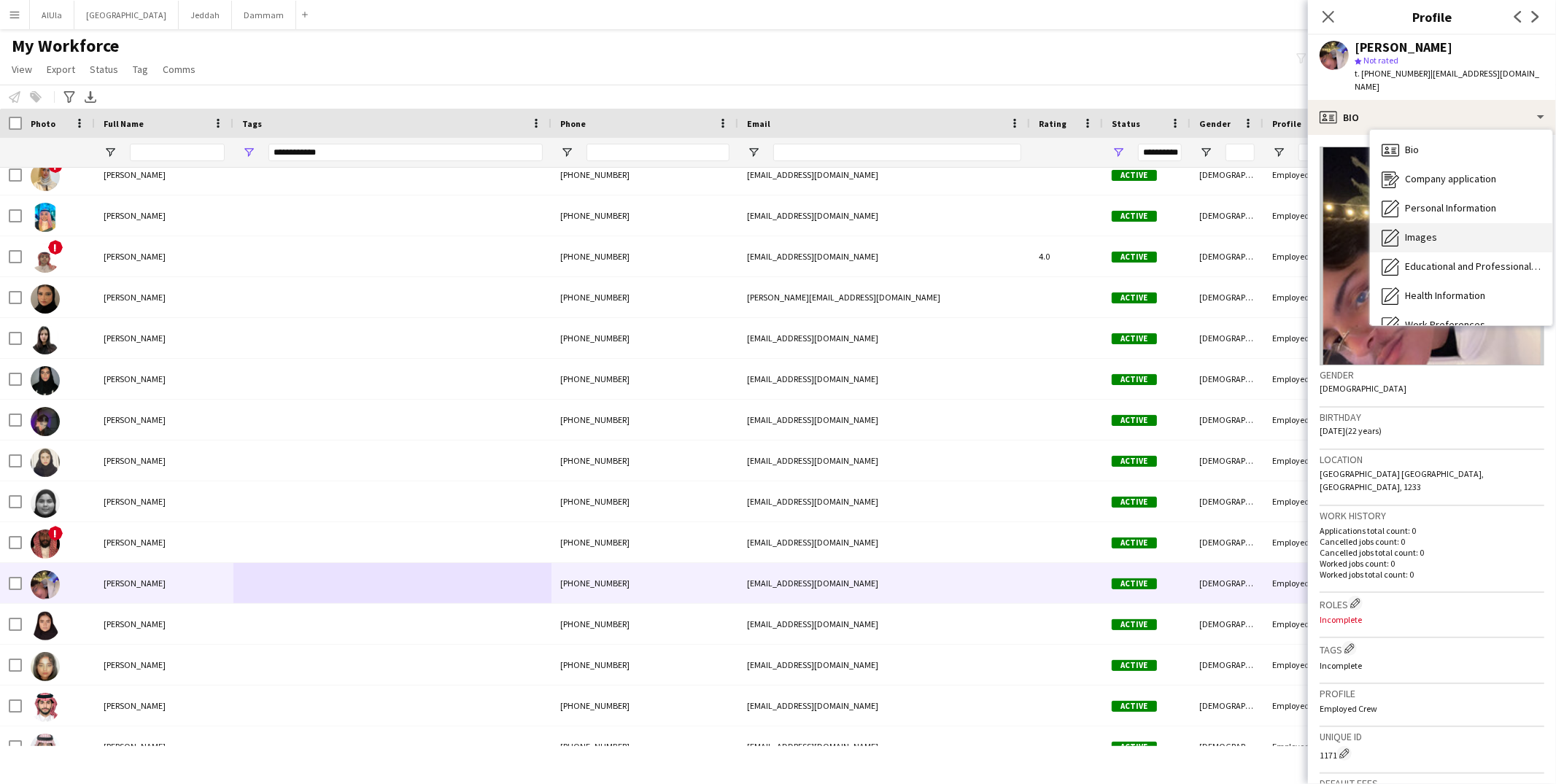
click at [1456, 227] on div "Images Images" at bounding box center [1461, 237] width 183 height 29
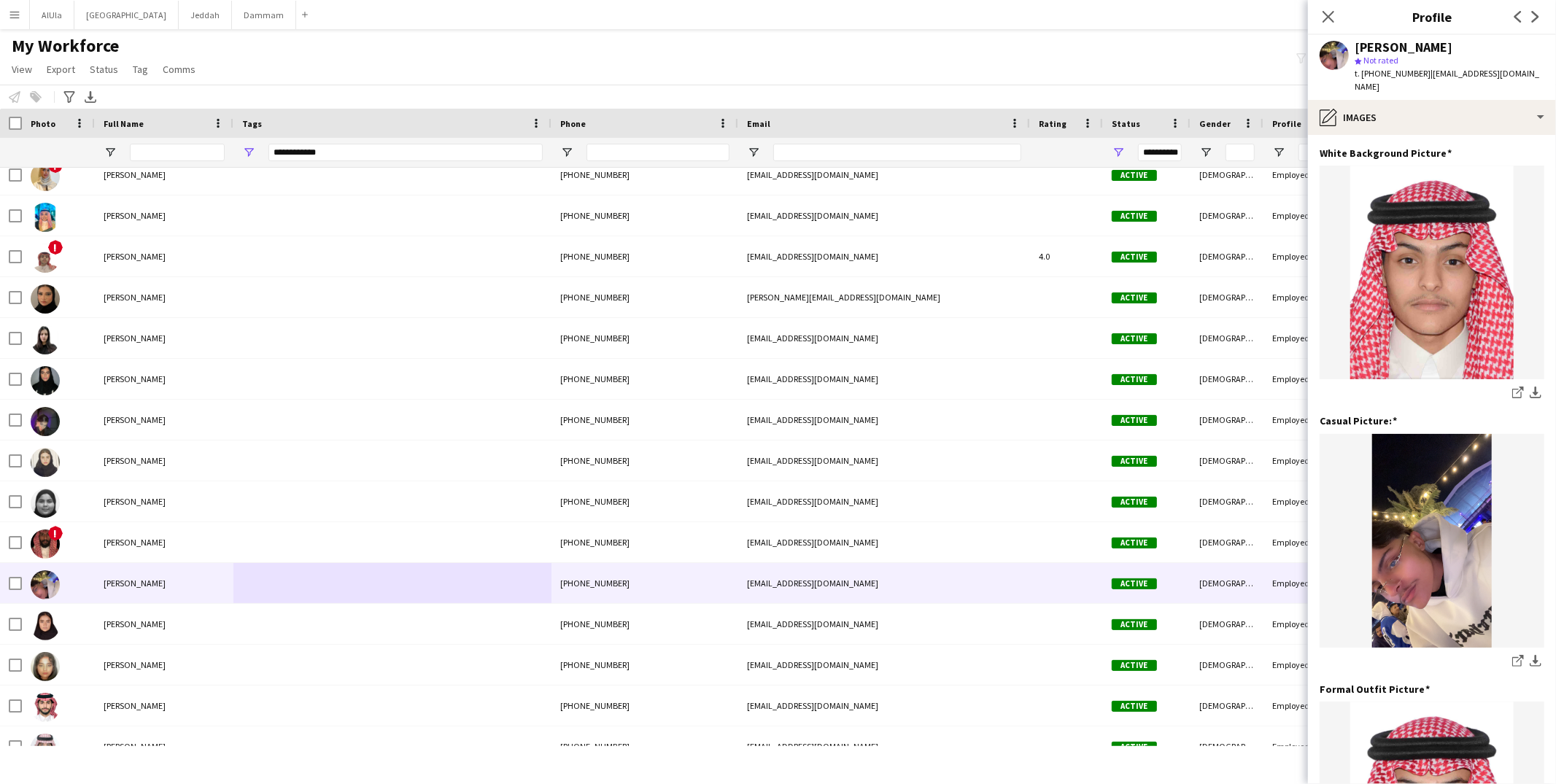
click at [1446, 135] on app-section-data-types "White Background Picture Edit this field share-external-link-1 download-bottom …" at bounding box center [1432, 459] width 248 height 649
click at [1457, 111] on div "pencil4 Images" at bounding box center [1432, 117] width 248 height 35
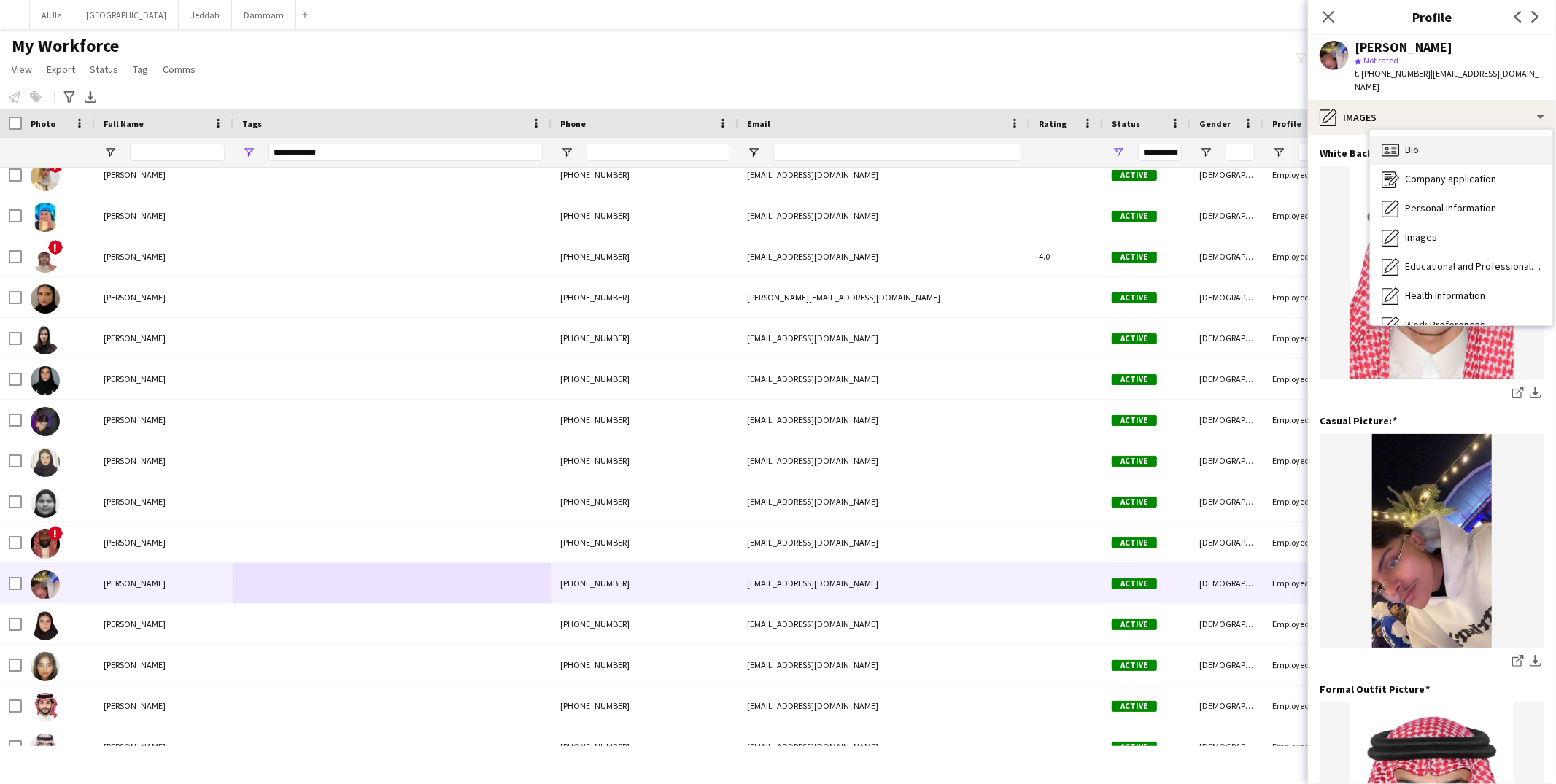
click at [1461, 144] on div "Bio Bio" at bounding box center [1461, 150] width 183 height 29
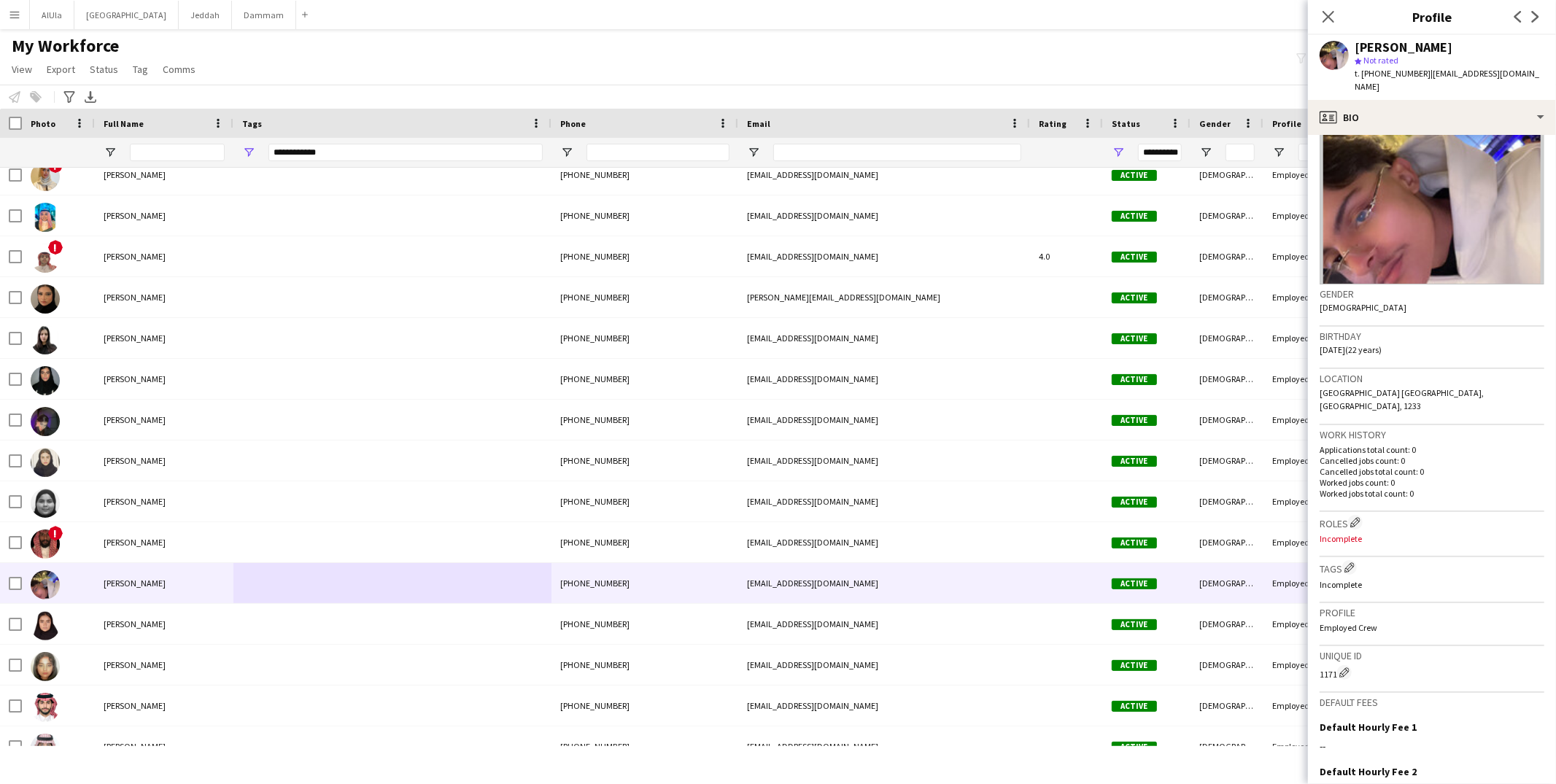
scroll to position [215, 0]
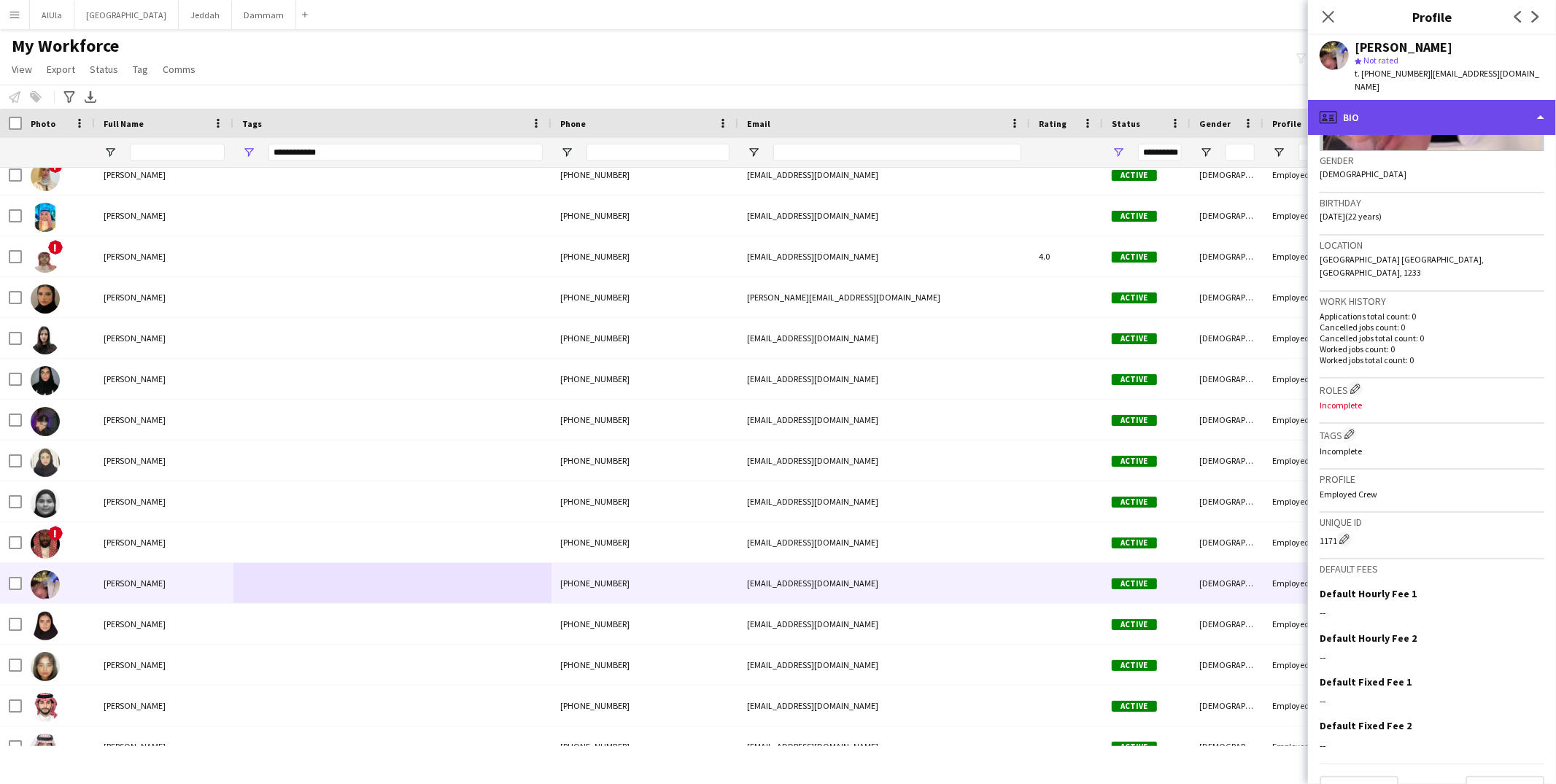
click at [1409, 109] on div "profile Bio" at bounding box center [1432, 117] width 248 height 35
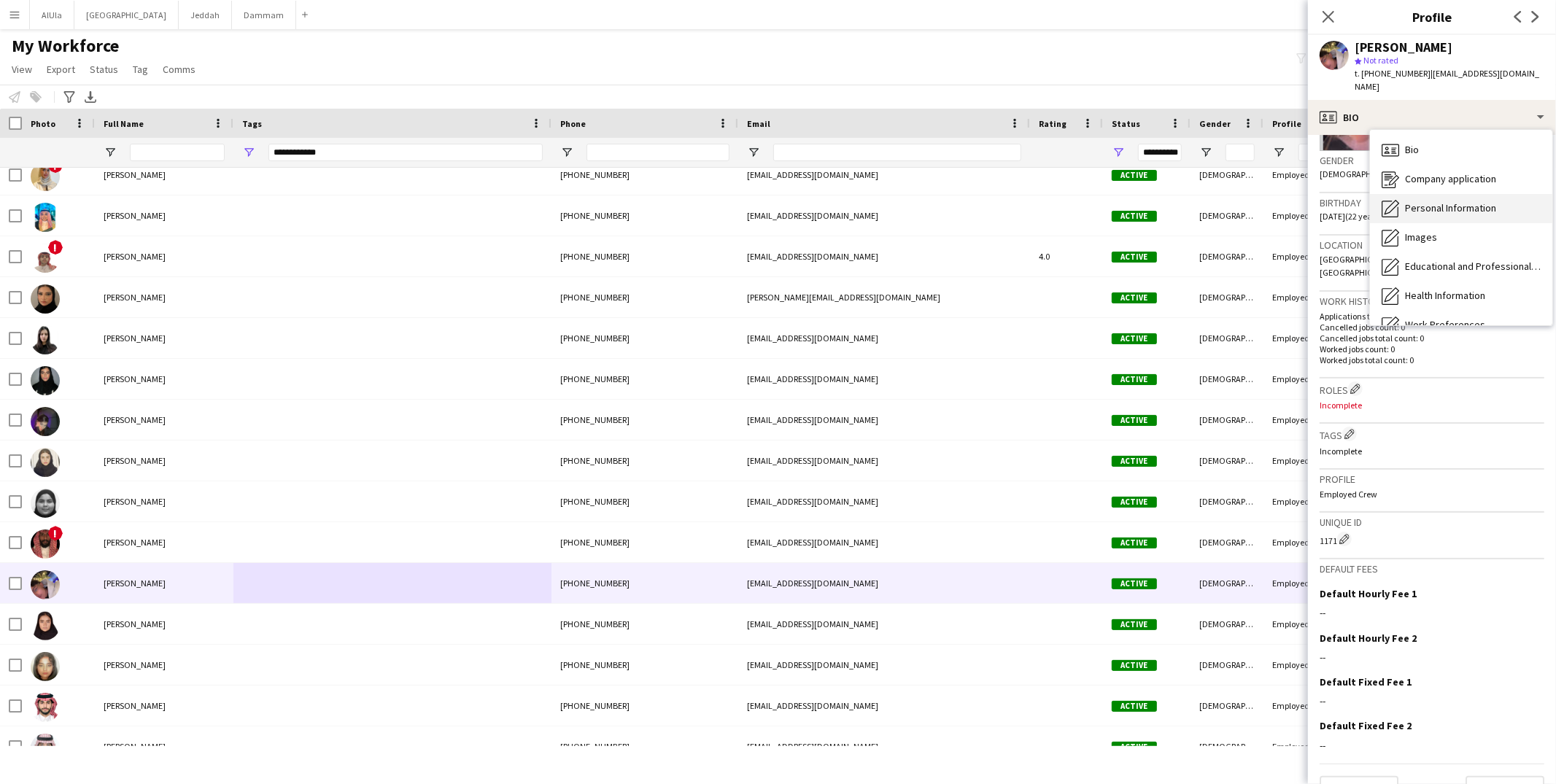
click at [1420, 201] on span "Personal Information" at bounding box center [1451, 208] width 91 height 13
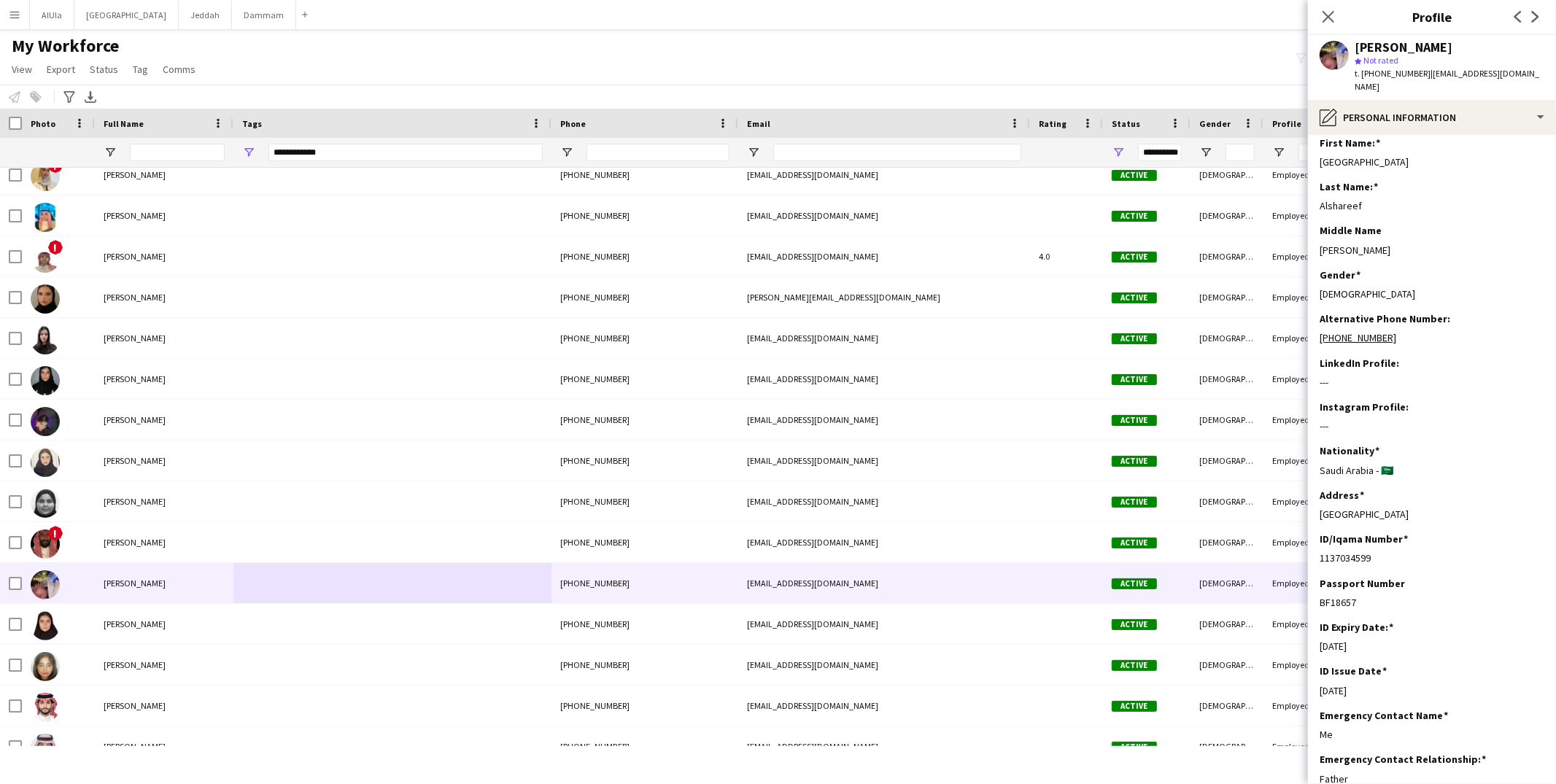
scroll to position [0, 0]
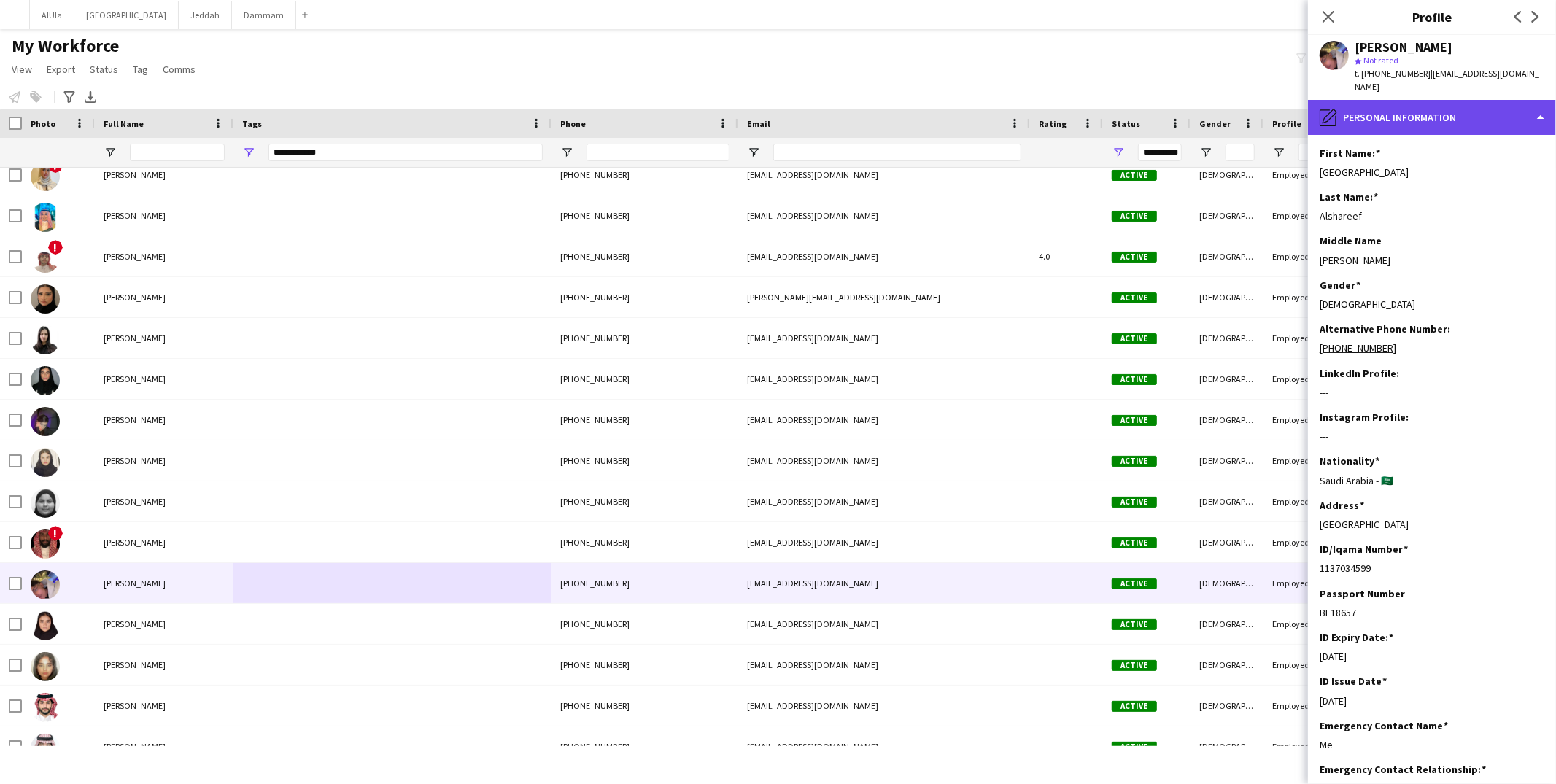
click at [1404, 111] on div "pencil4 Personal Information" at bounding box center [1432, 117] width 248 height 35
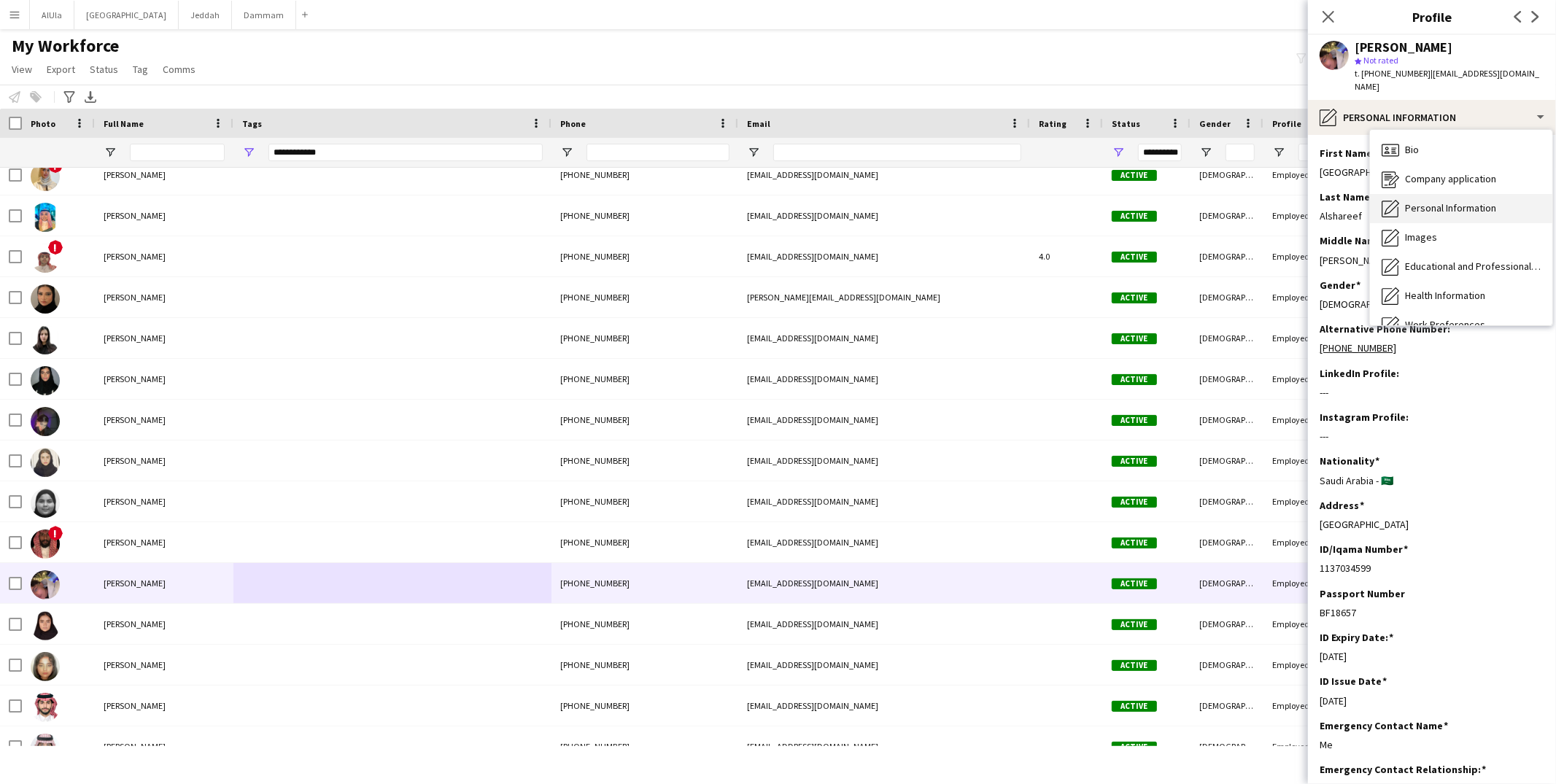
click at [1423, 201] on span "Personal Information" at bounding box center [1451, 208] width 91 height 13
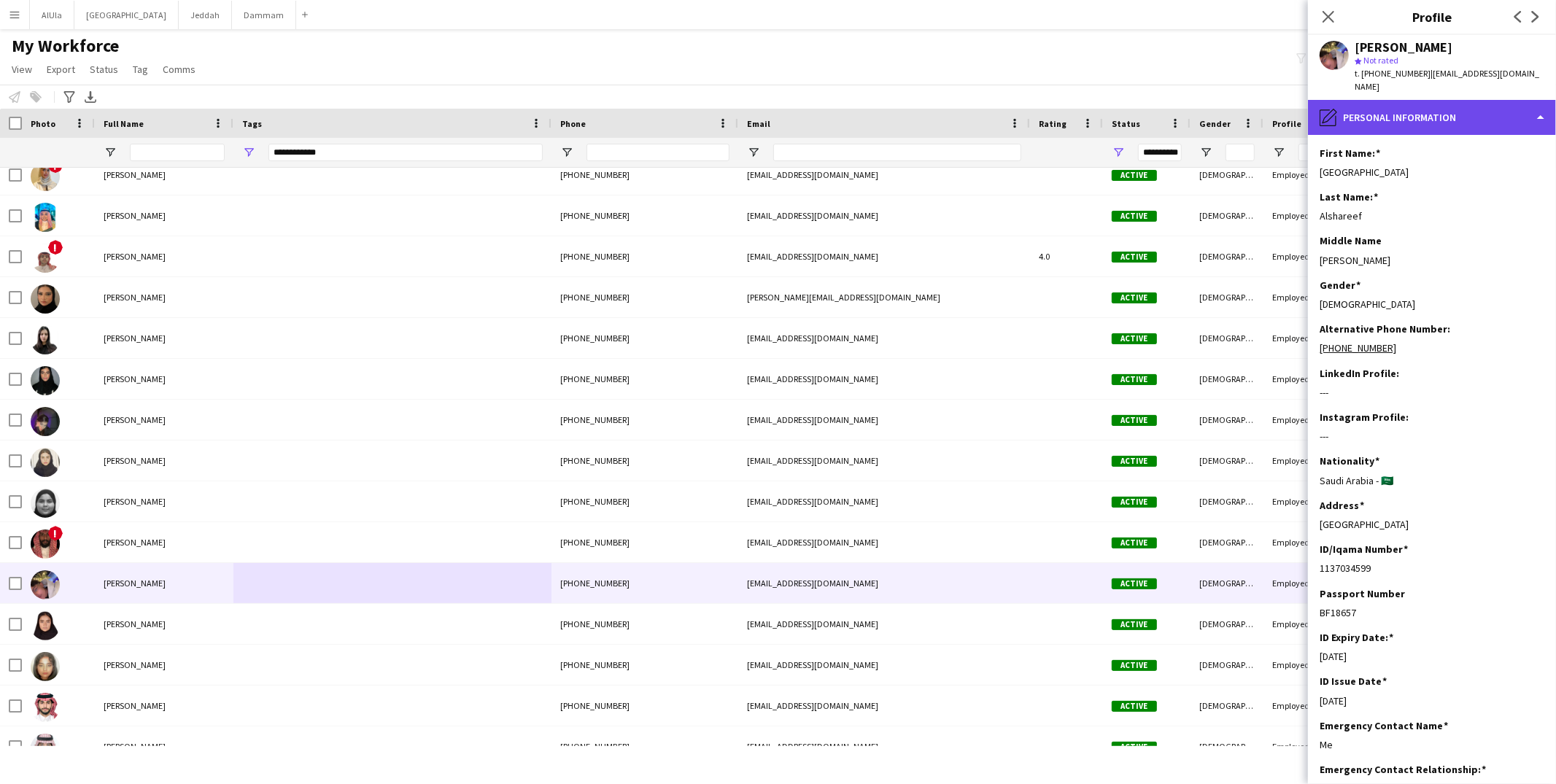
click at [1401, 109] on div "pencil4 Personal Information" at bounding box center [1432, 117] width 248 height 35
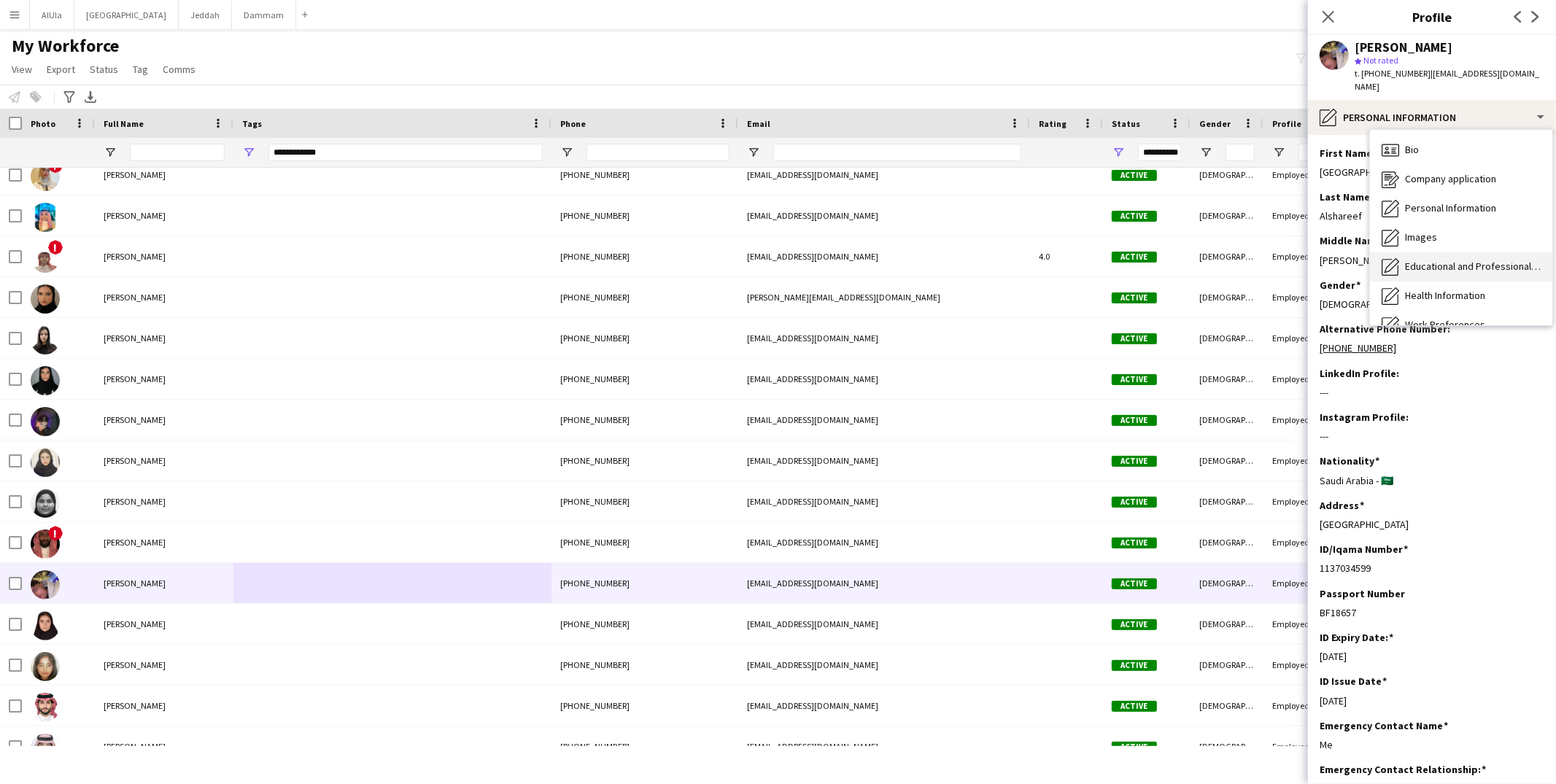
click at [1440, 259] on span "Educational and Professional Background" at bounding box center [1473, 266] width 136 height 13
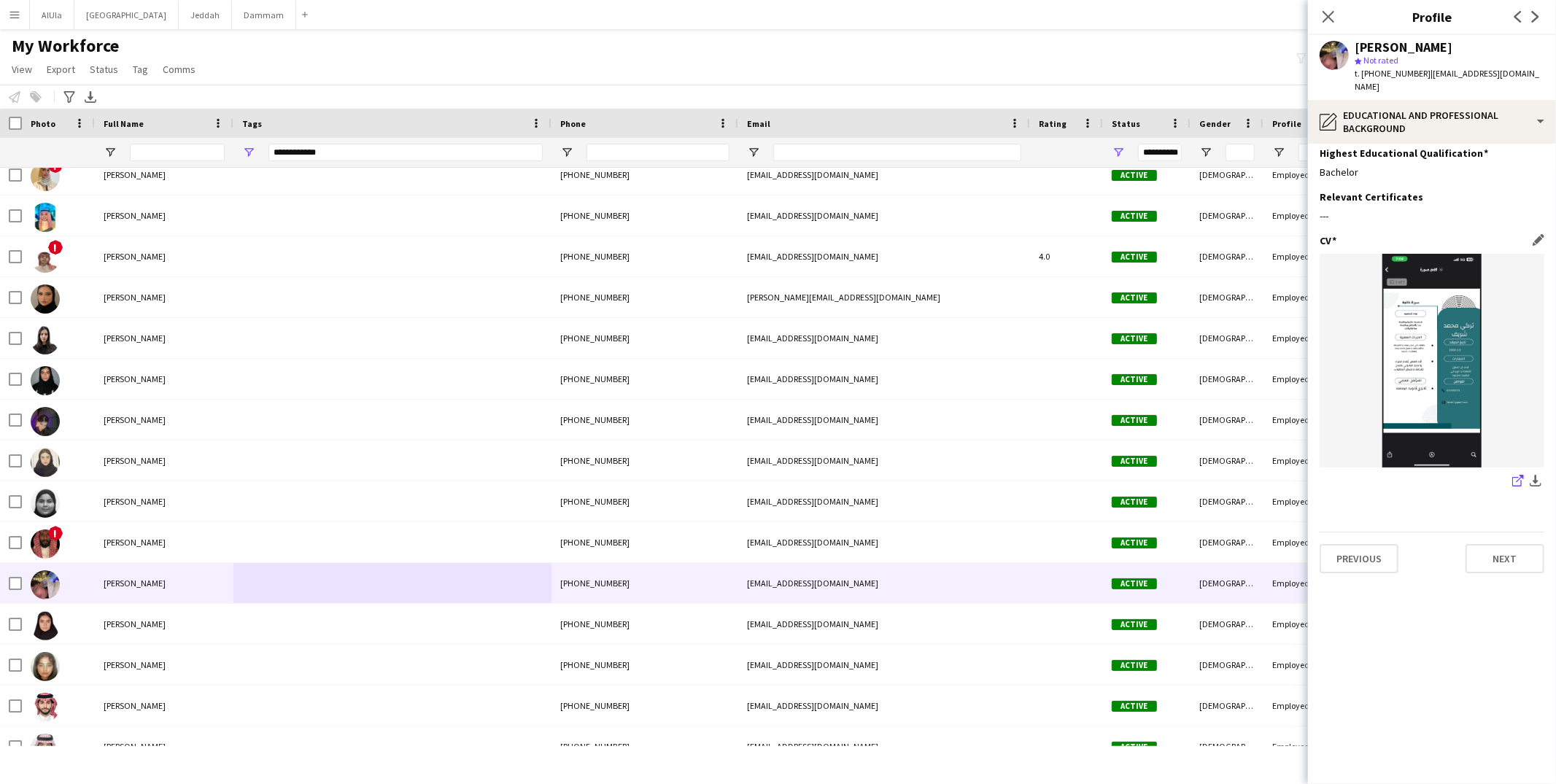
click at [1517, 475] on icon "share-external-link-1" at bounding box center [1519, 481] width 12 height 12
click at [1354, 103] on div "pencil4 Educational and Professional Background" at bounding box center [1432, 121] width 248 height 44
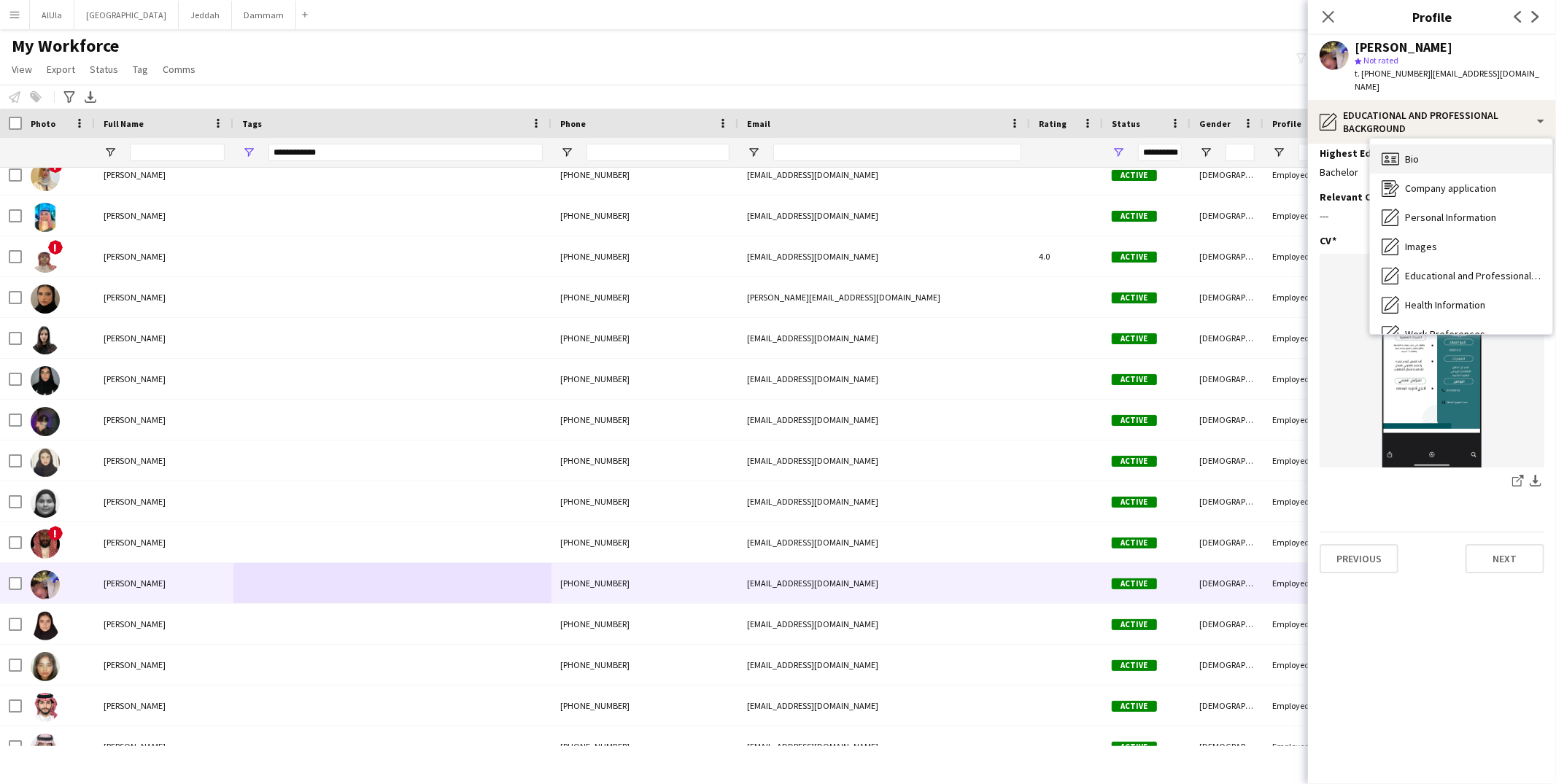
click at [1404, 151] on div "Bio Bio" at bounding box center [1461, 159] width 183 height 29
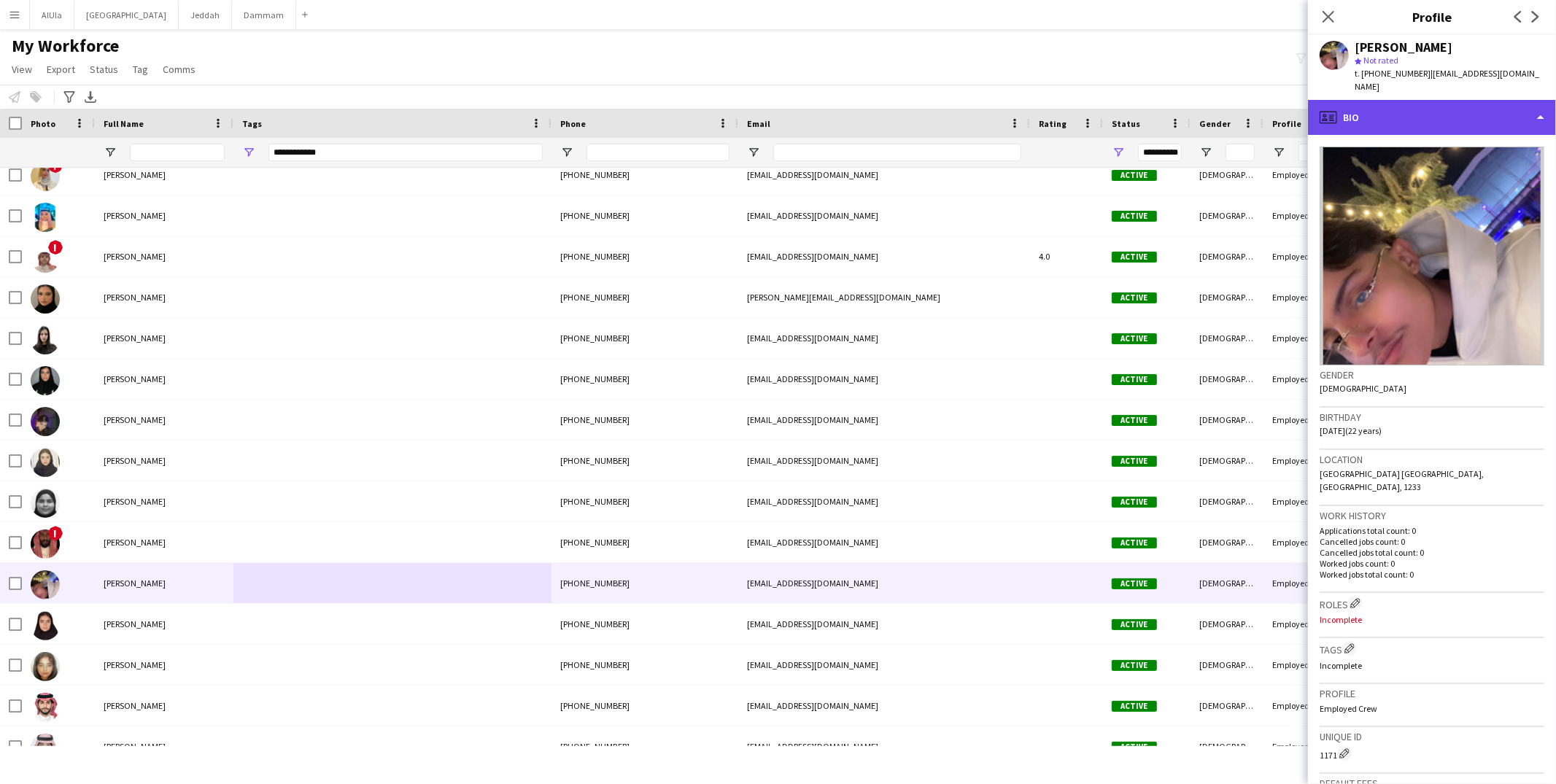
click at [1334, 109] on icon "profile" at bounding box center [1328, 117] width 17 height 17
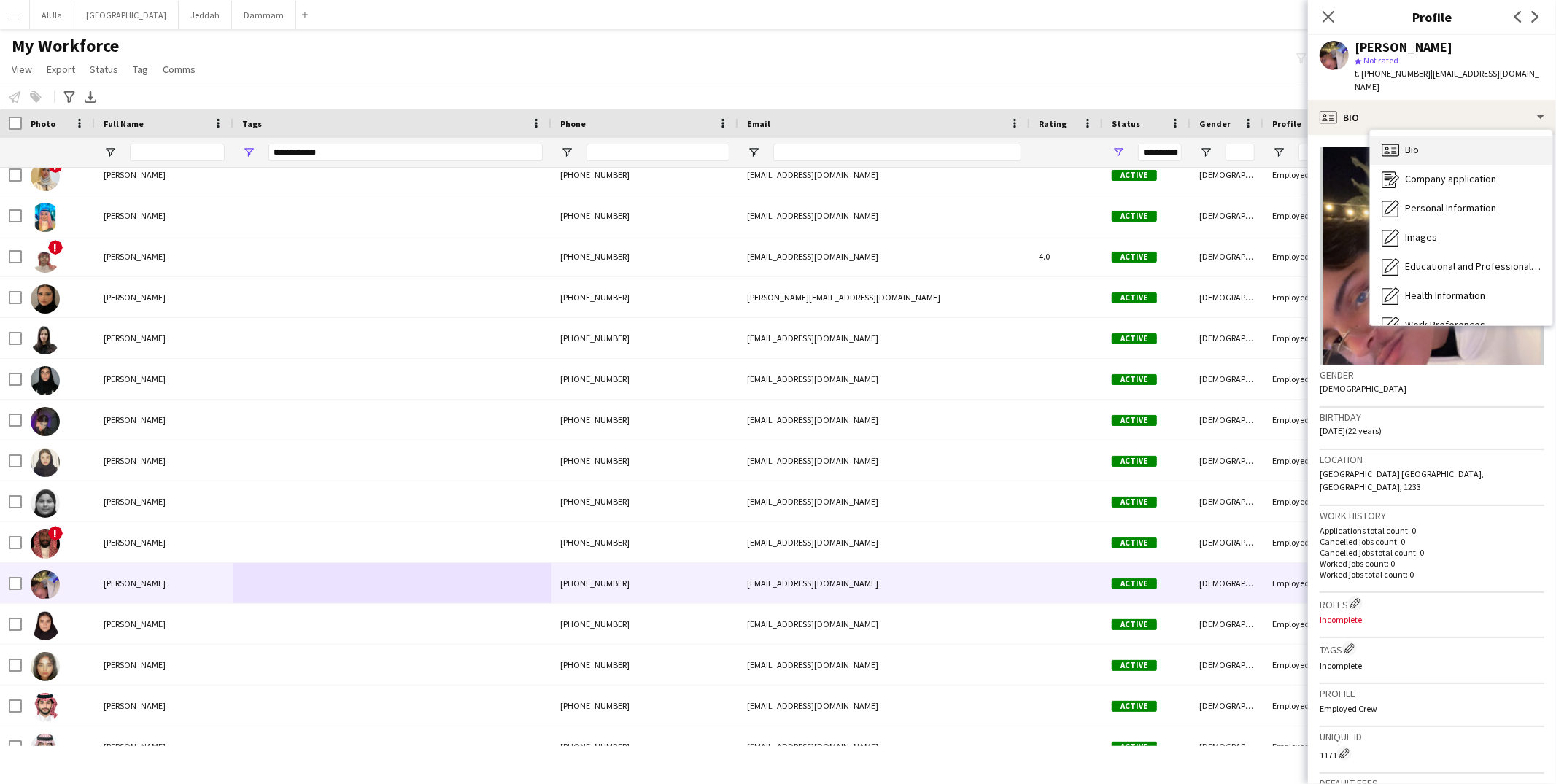
click at [1416, 136] on div "Bio Bio" at bounding box center [1461, 150] width 183 height 29
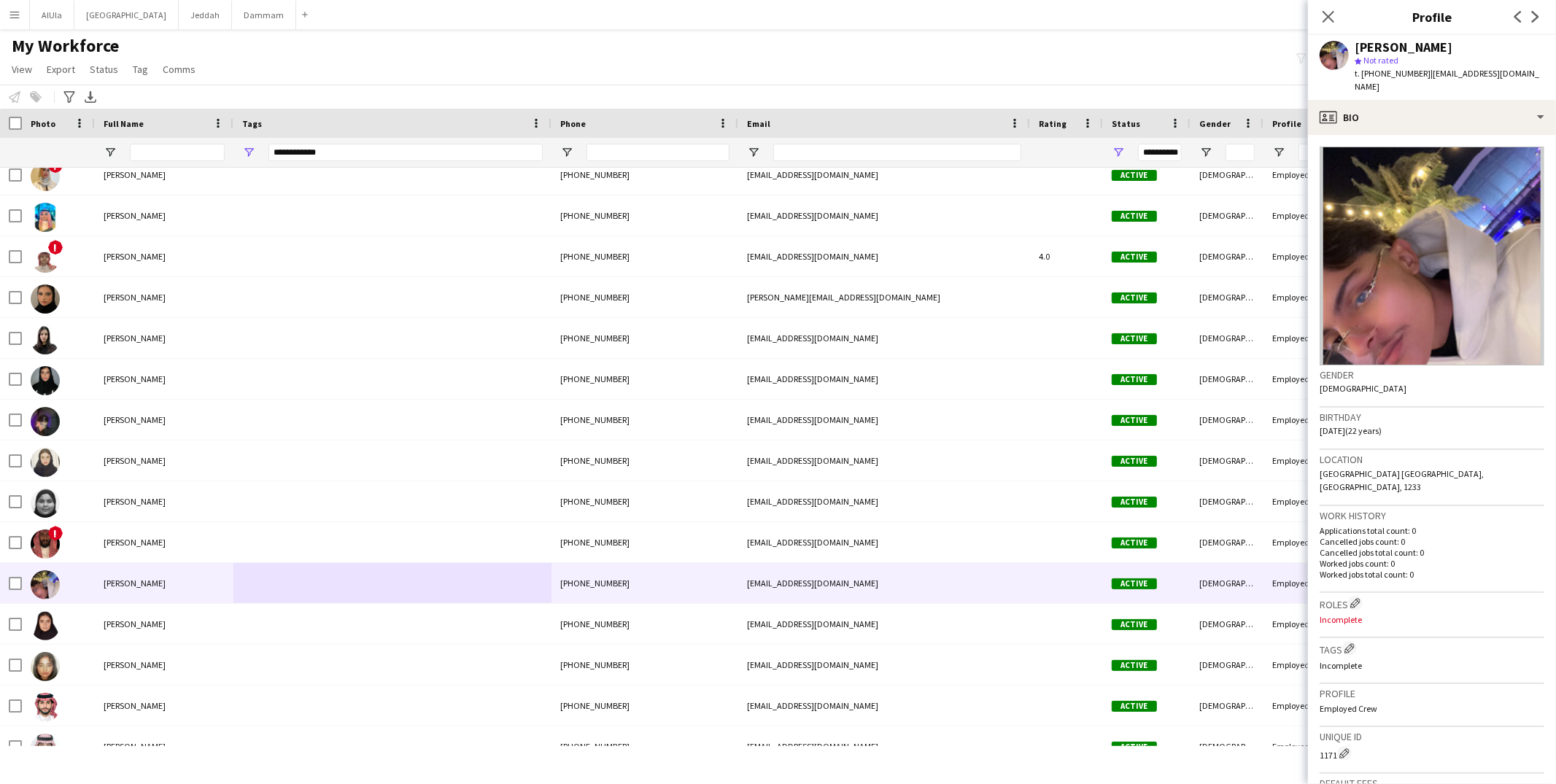
click at [1349, 595] on h3 "Roles Edit crew company roles" at bounding box center [1431, 603] width 224 height 16
drag, startPoint x: 1355, startPoint y: 572, endPoint x: 1354, endPoint y: 551, distance: 21.0
click at [1356, 598] on app-icon "Edit crew company roles" at bounding box center [1355, 603] width 10 height 10
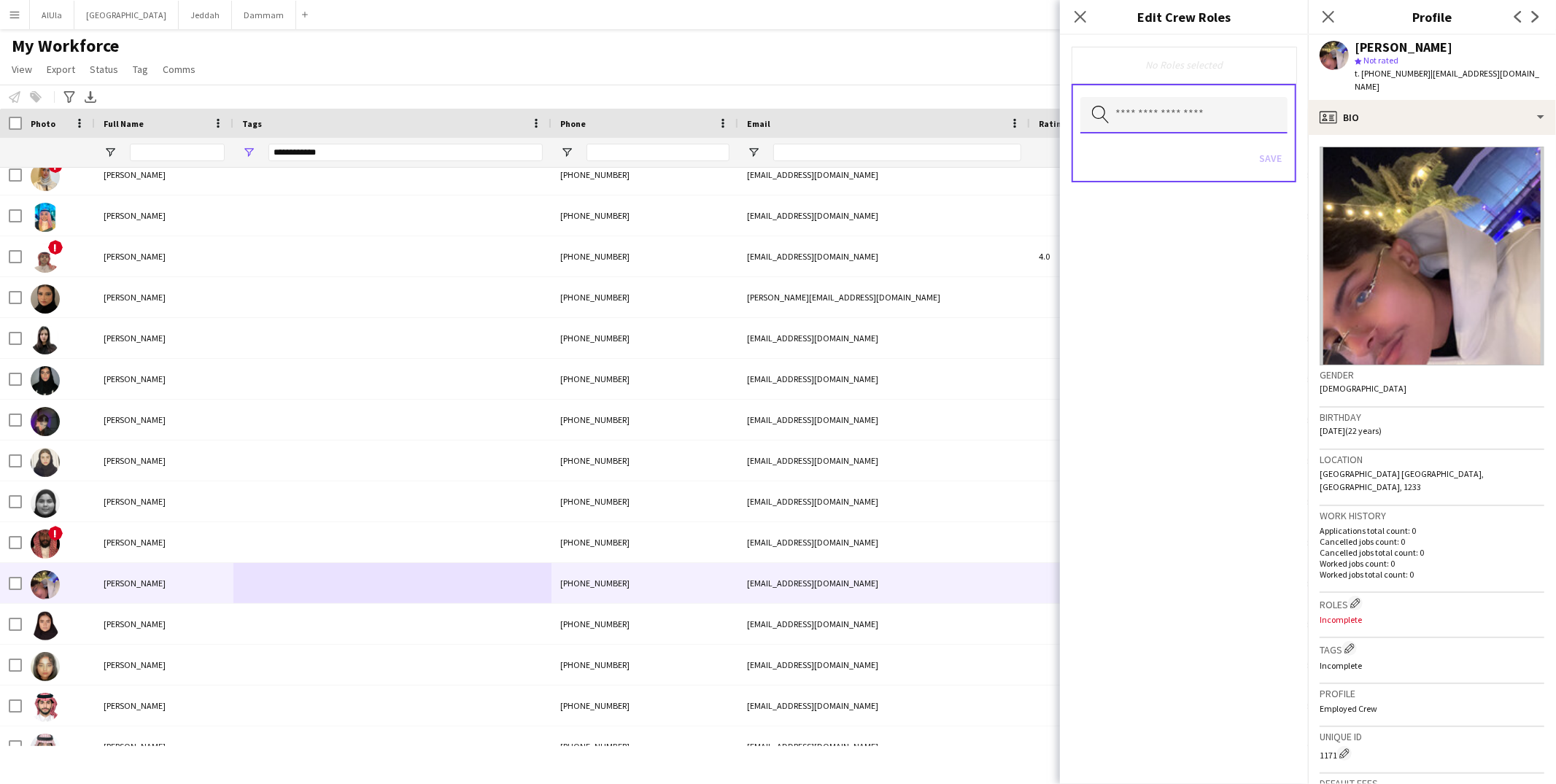
click at [1174, 126] on input "text" at bounding box center [1184, 115] width 207 height 37
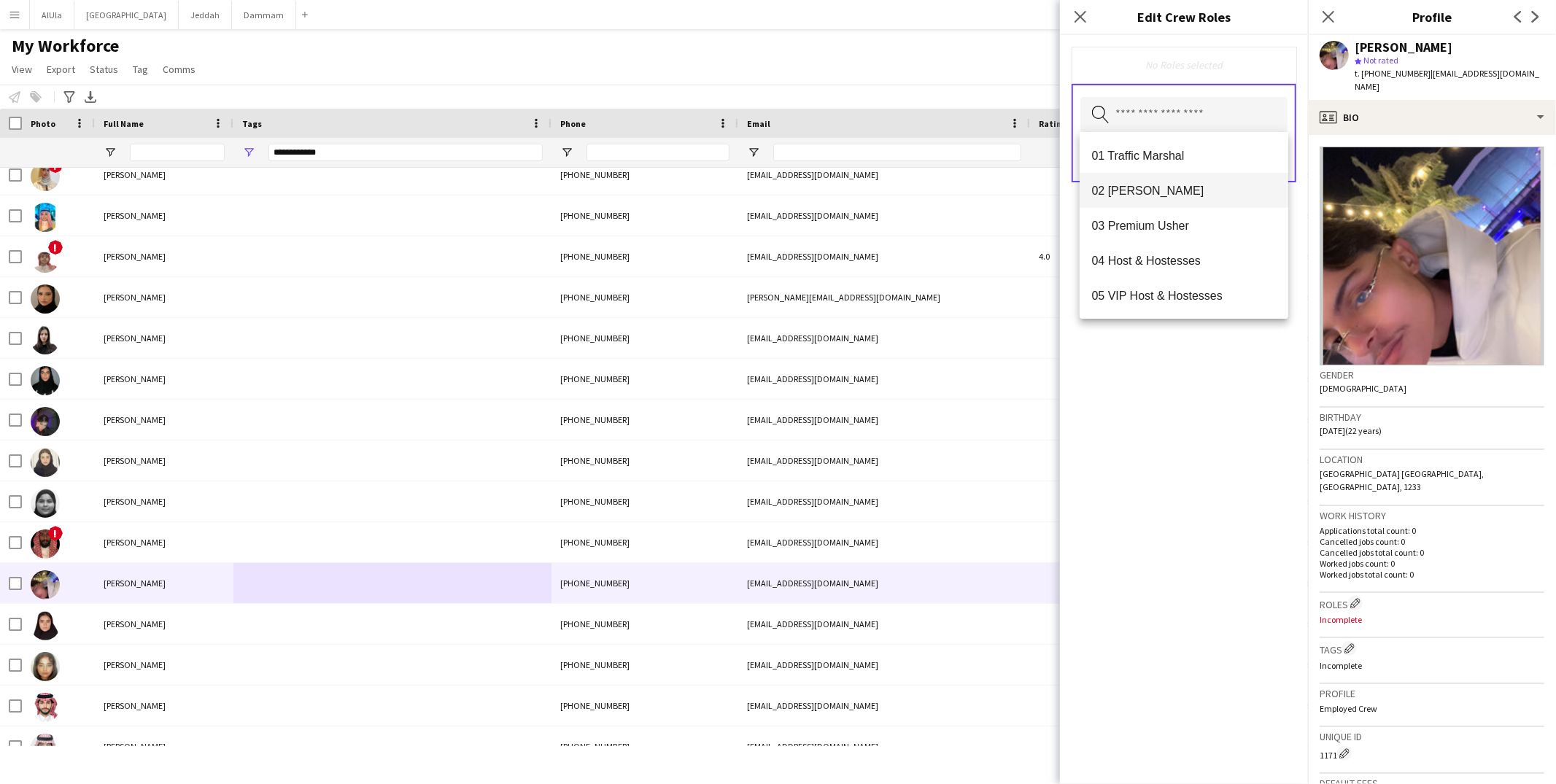
click at [1182, 201] on mat-option "02 Usher" at bounding box center [1184, 190] width 209 height 35
click at [1183, 453] on div "02 Usher Remove Search by role type Save" at bounding box center [1184, 409] width 248 height 749
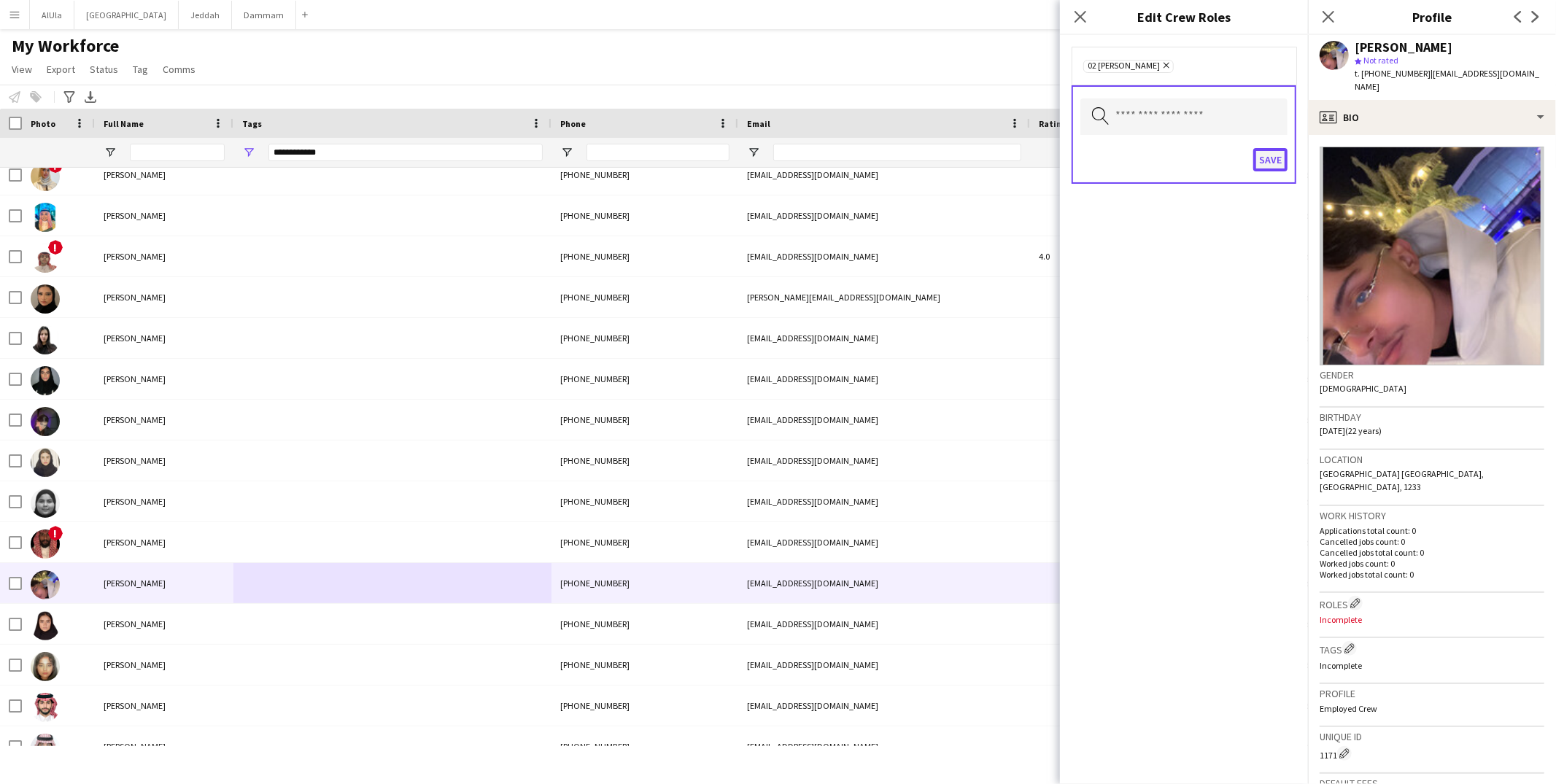
click at [1268, 158] on button "Save" at bounding box center [1270, 159] width 34 height 23
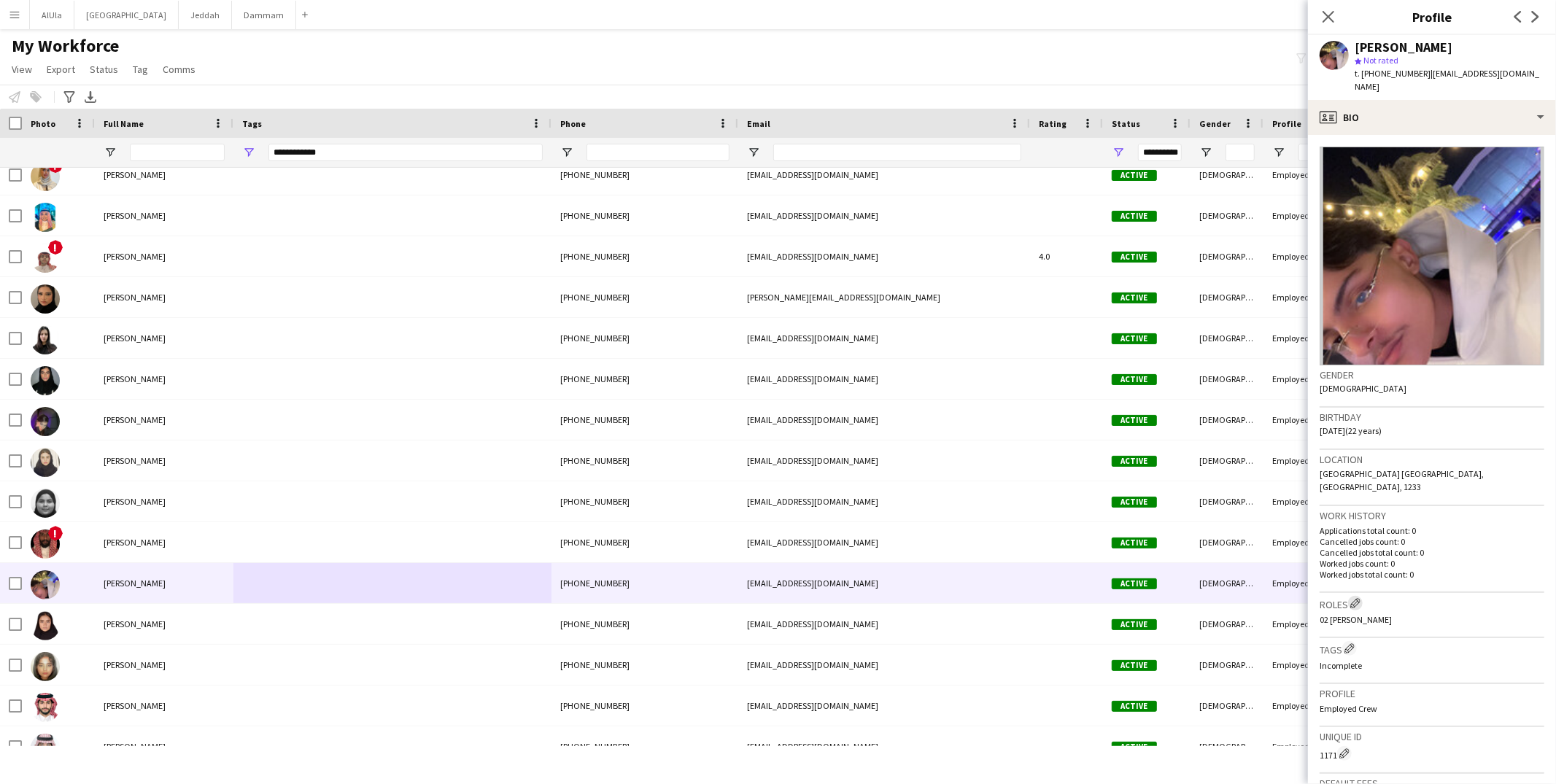
click at [1360, 598] on app-icon "Edit crew company roles" at bounding box center [1355, 603] width 10 height 10
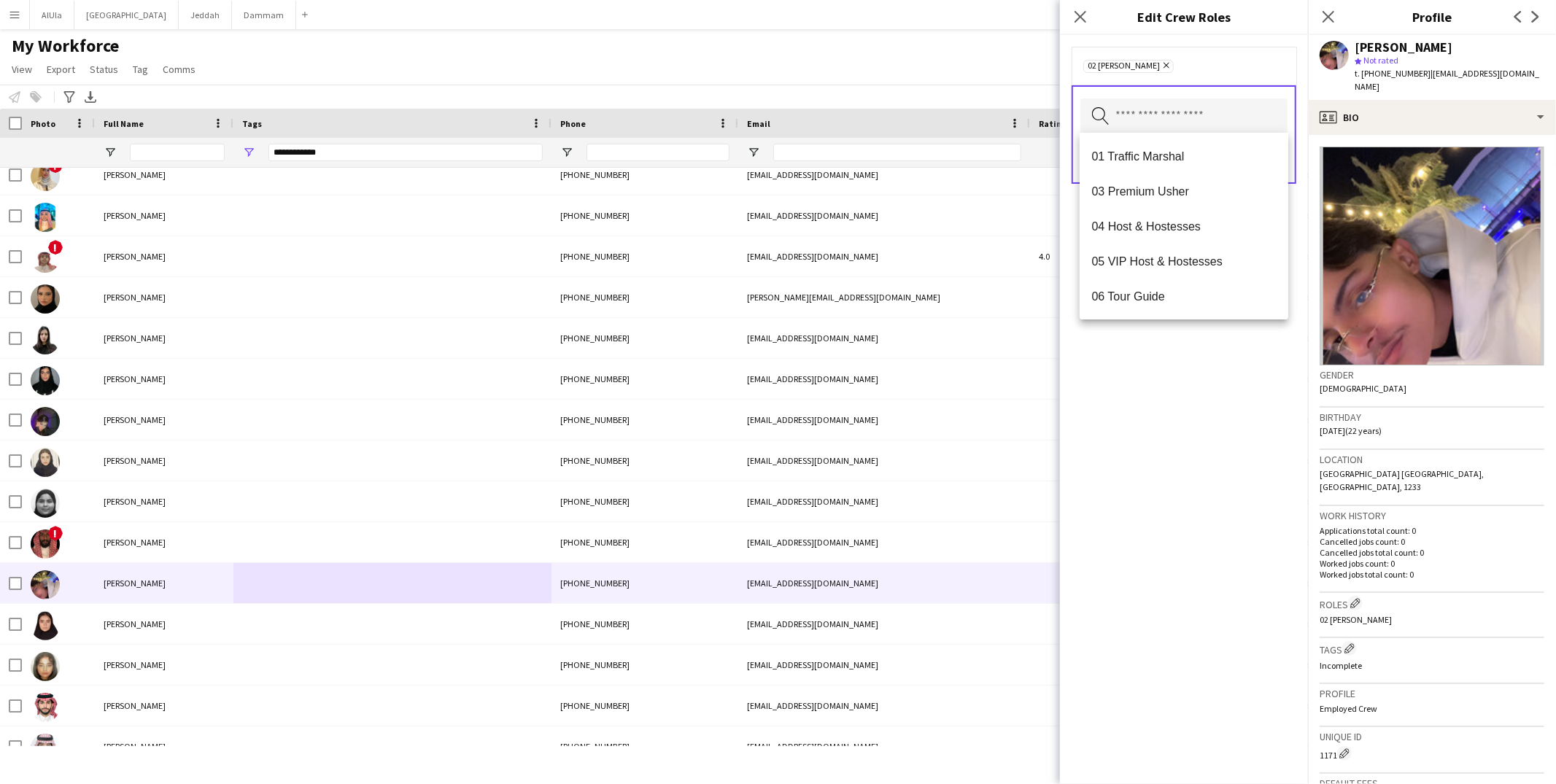
click at [1210, 113] on input "text" at bounding box center [1184, 116] width 207 height 37
click at [1177, 203] on mat-option "03 Premium Usher" at bounding box center [1184, 191] width 209 height 35
click at [1241, 423] on div "02 Usher Remove 03 Premium Usher Remove Search by role type Save" at bounding box center [1184, 409] width 248 height 749
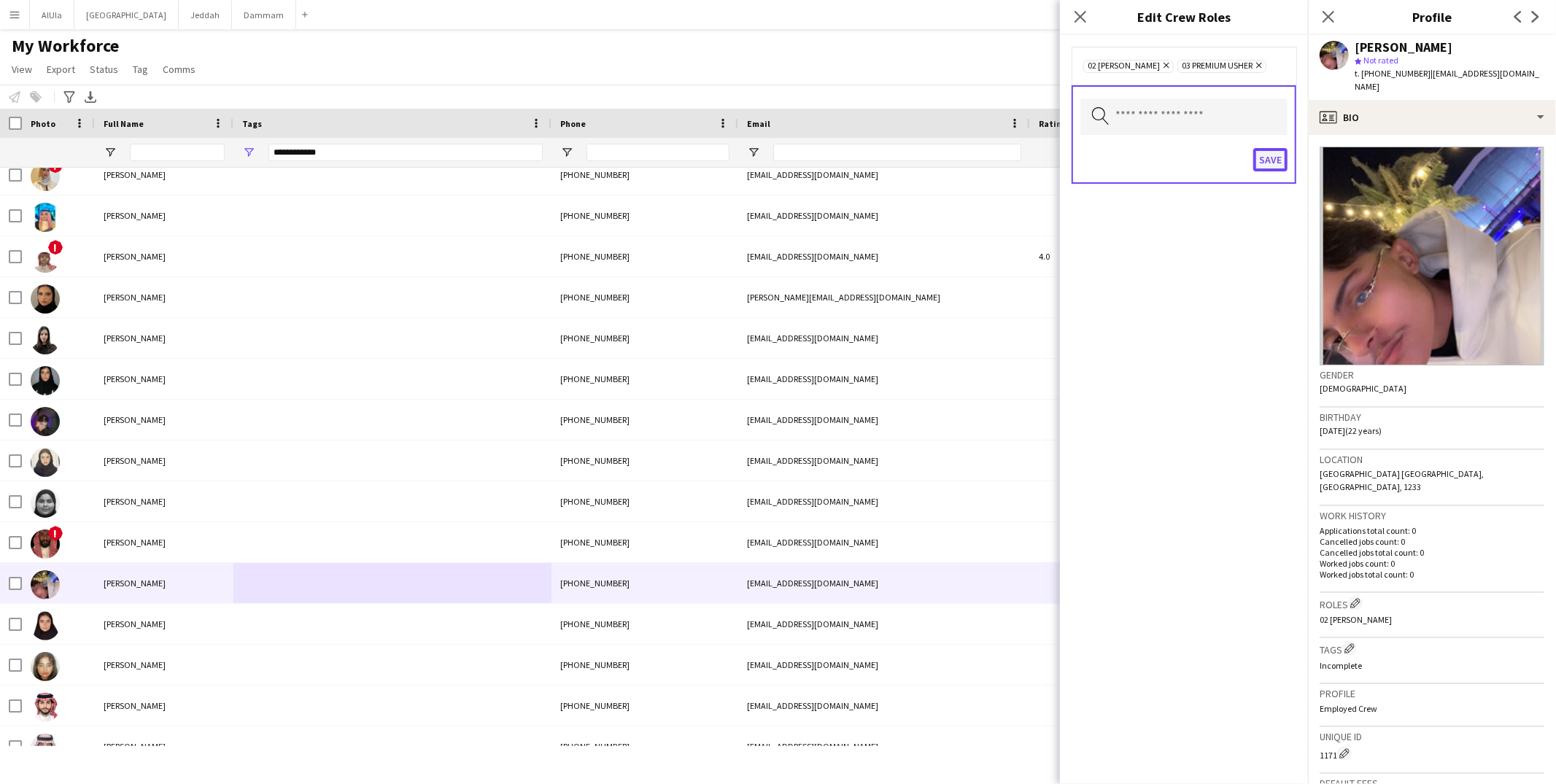
click at [1273, 165] on button "Save" at bounding box center [1270, 159] width 34 height 23
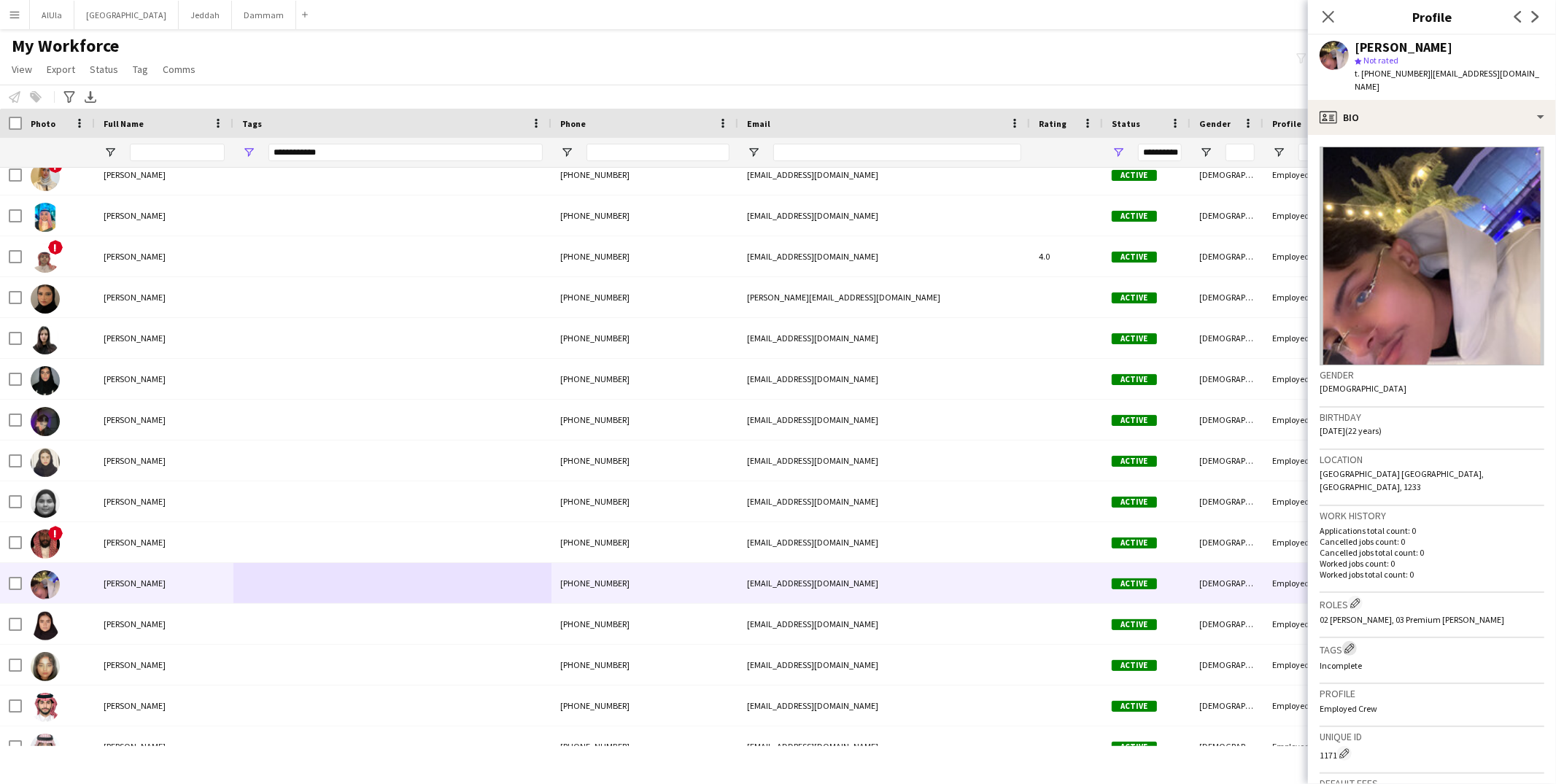
click at [1353, 643] on app-icon "Edit crew company tags" at bounding box center [1349, 648] width 10 height 10
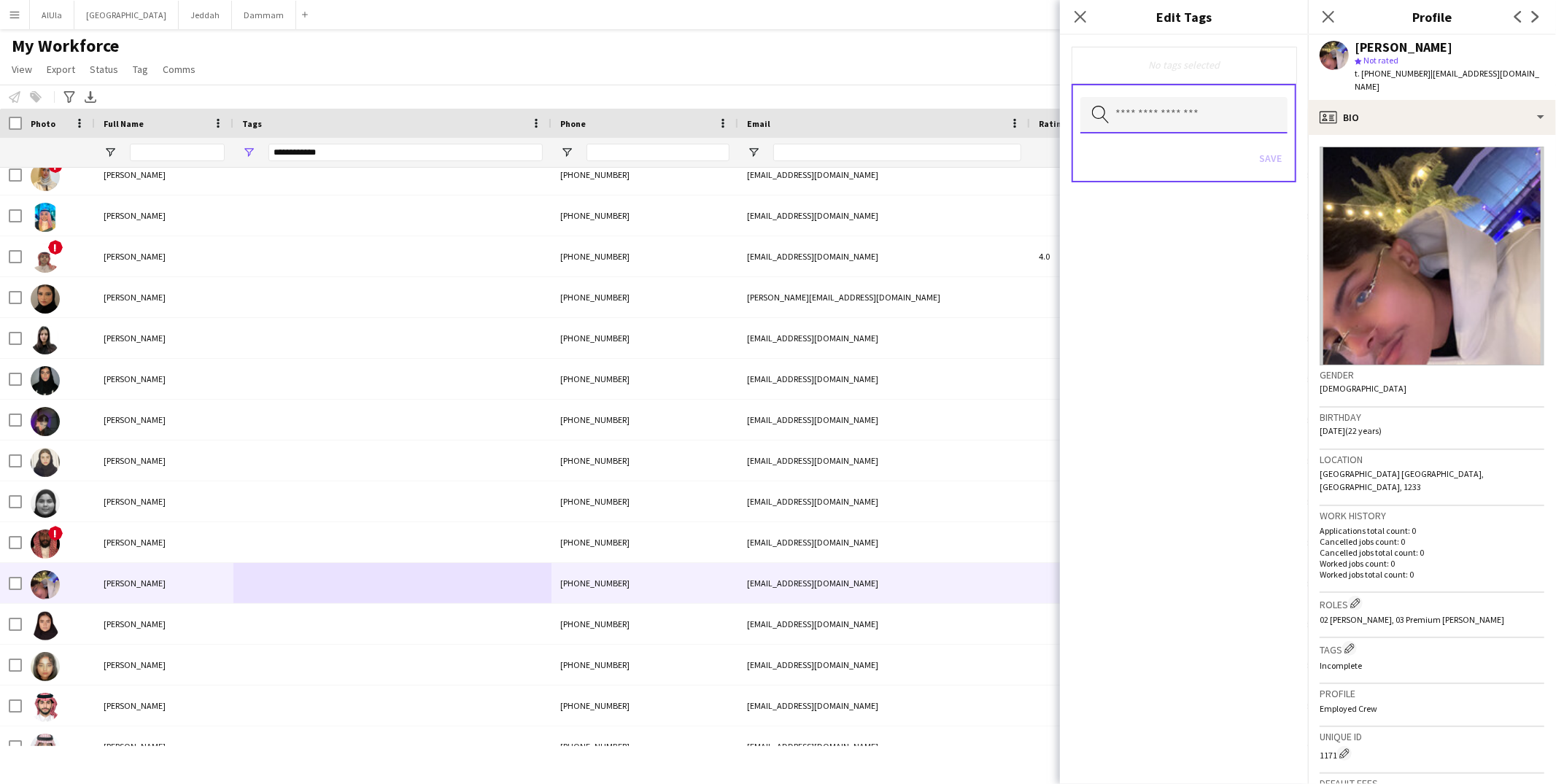
click at [1193, 105] on input "text" at bounding box center [1184, 115] width 207 height 37
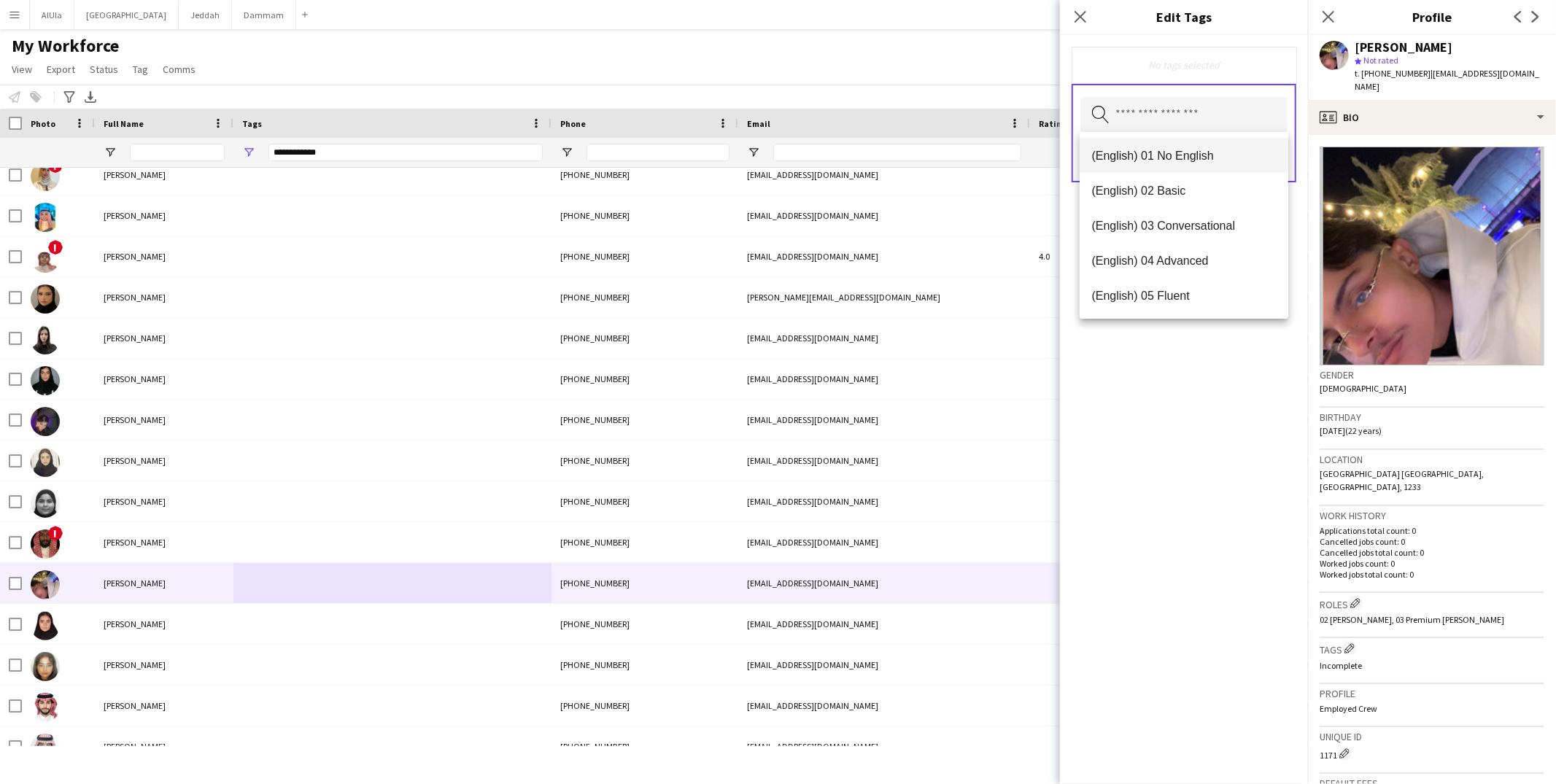
click at [1186, 151] on span "(English) 01 No English" at bounding box center [1184, 156] width 186 height 14
click at [1192, 282] on mat-option "(Experience) 01 Newbies" at bounding box center [1184, 296] width 209 height 35
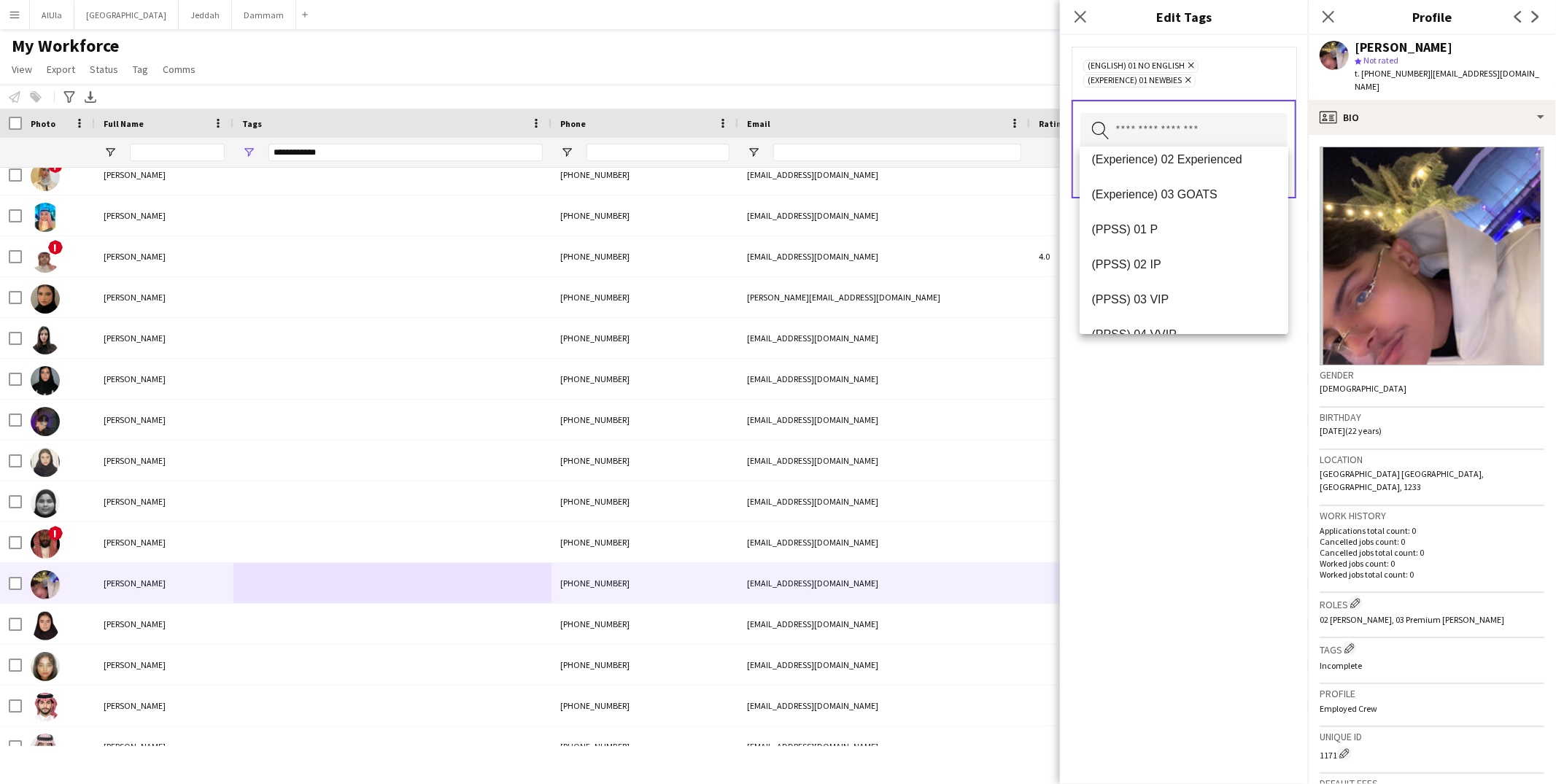
scroll to position [172, 0]
click at [1182, 244] on span "(PPSS) 02 IP" at bounding box center [1184, 243] width 186 height 14
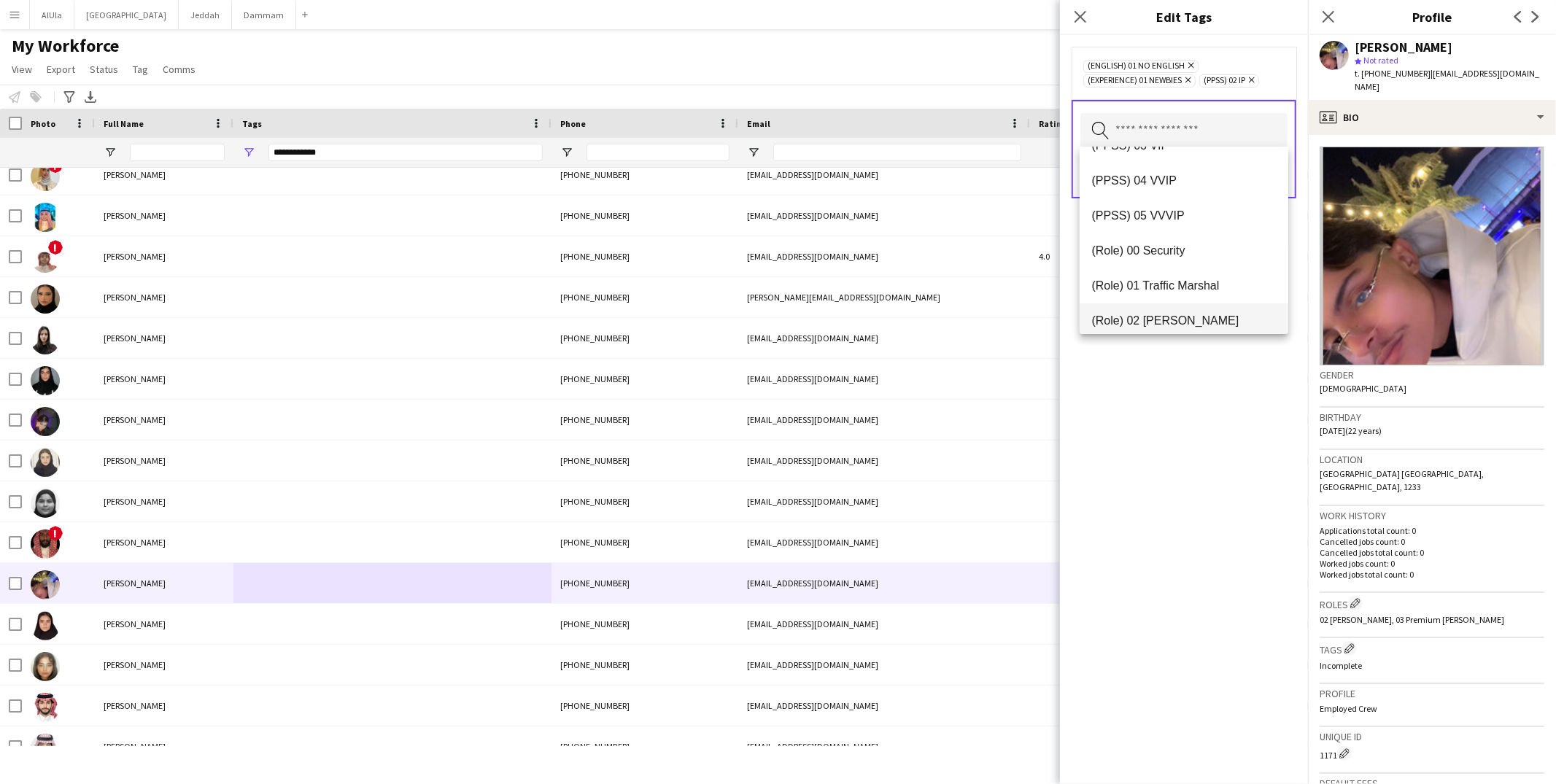
click at [1187, 306] on mat-option "(Role) 02 Usher" at bounding box center [1184, 320] width 209 height 35
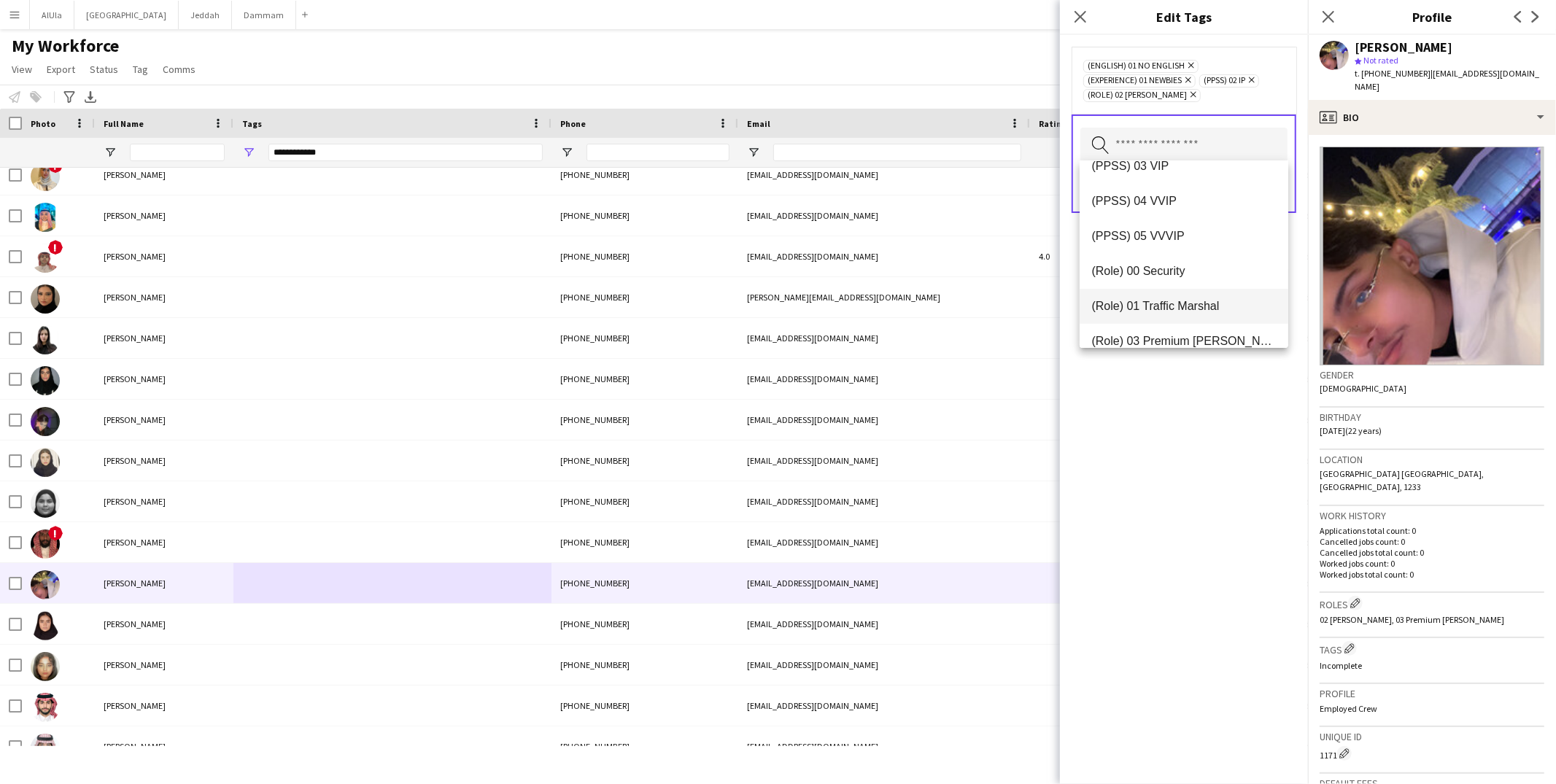
scroll to position [289, 0]
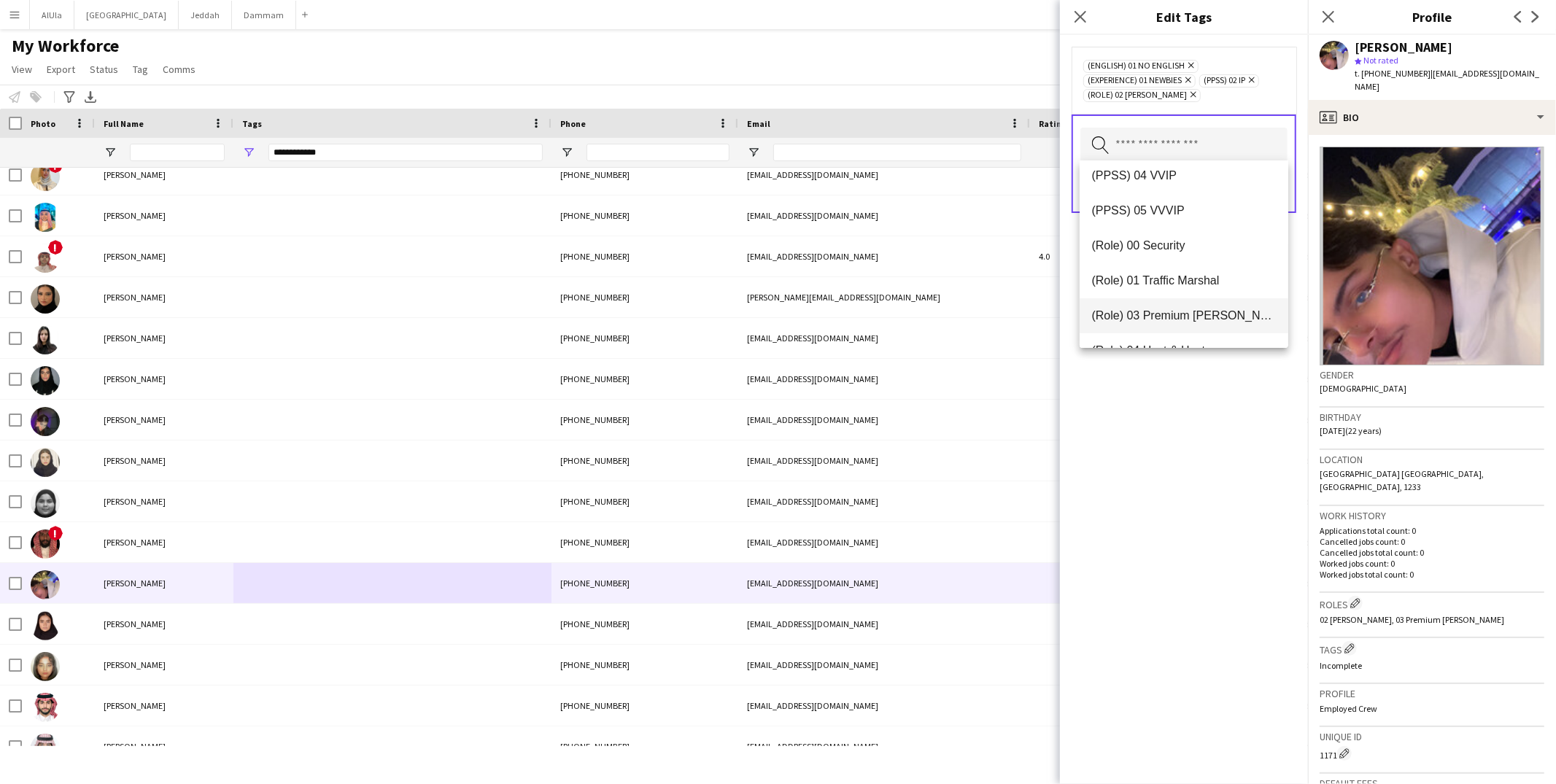
click at [1176, 300] on mat-option "(Role) 03 Premium Usher" at bounding box center [1184, 315] width 209 height 35
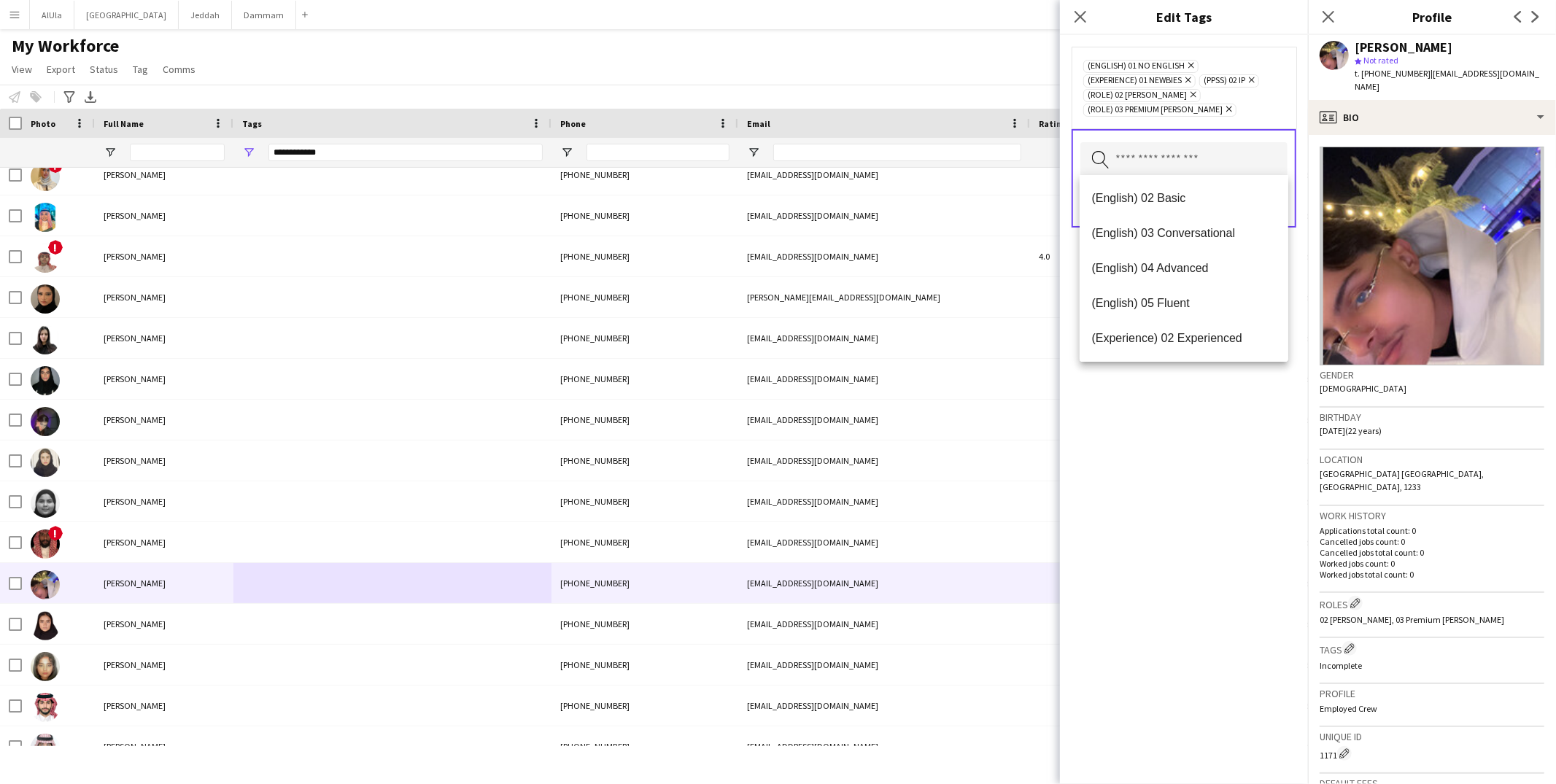
click at [1198, 405] on div "(English) 01 No English Remove (Experience) 01 Newbies Remove (PPSS) 02 IP Remo…" at bounding box center [1184, 409] width 248 height 749
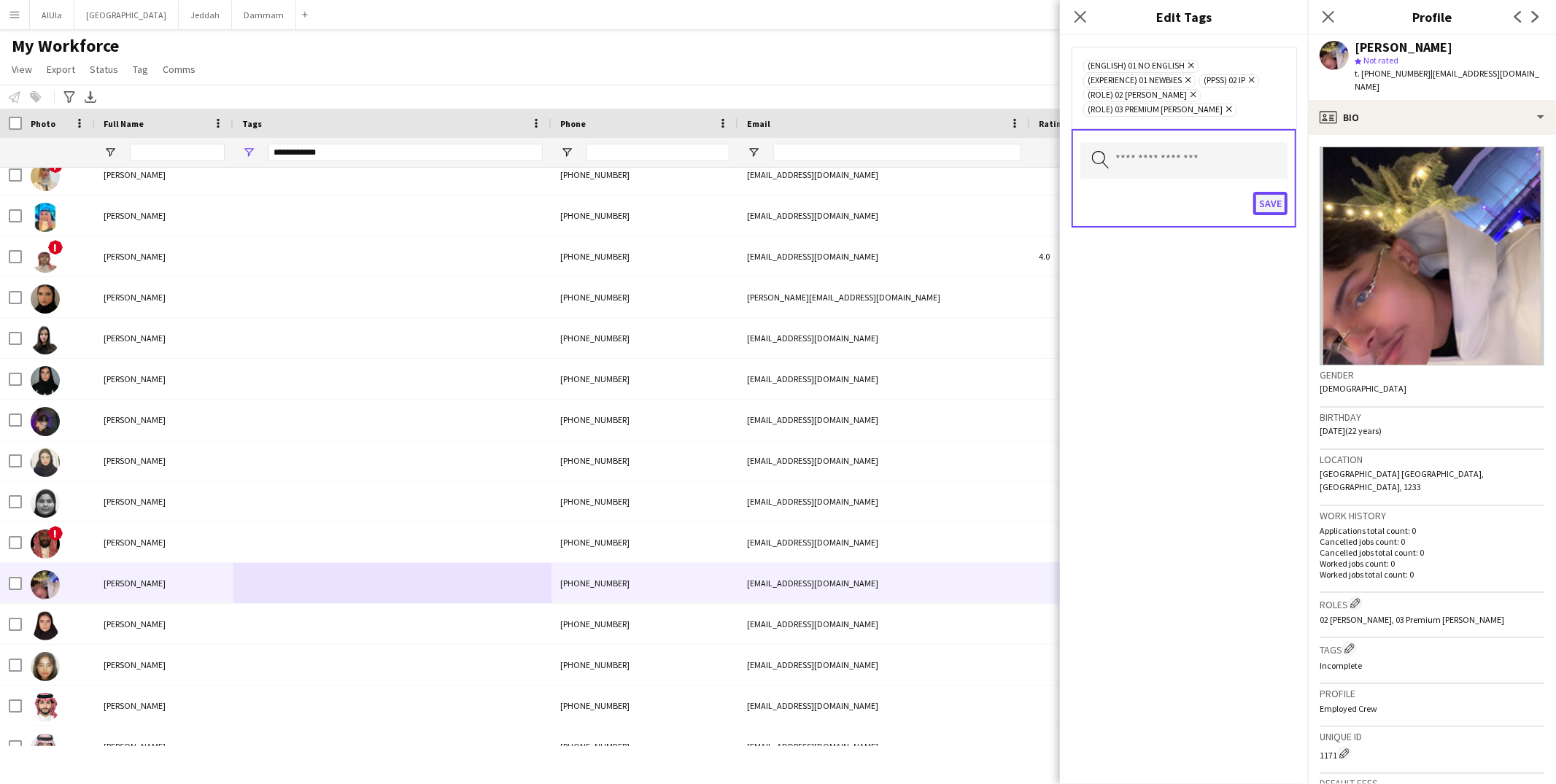
click at [1273, 209] on button "Save" at bounding box center [1270, 203] width 34 height 23
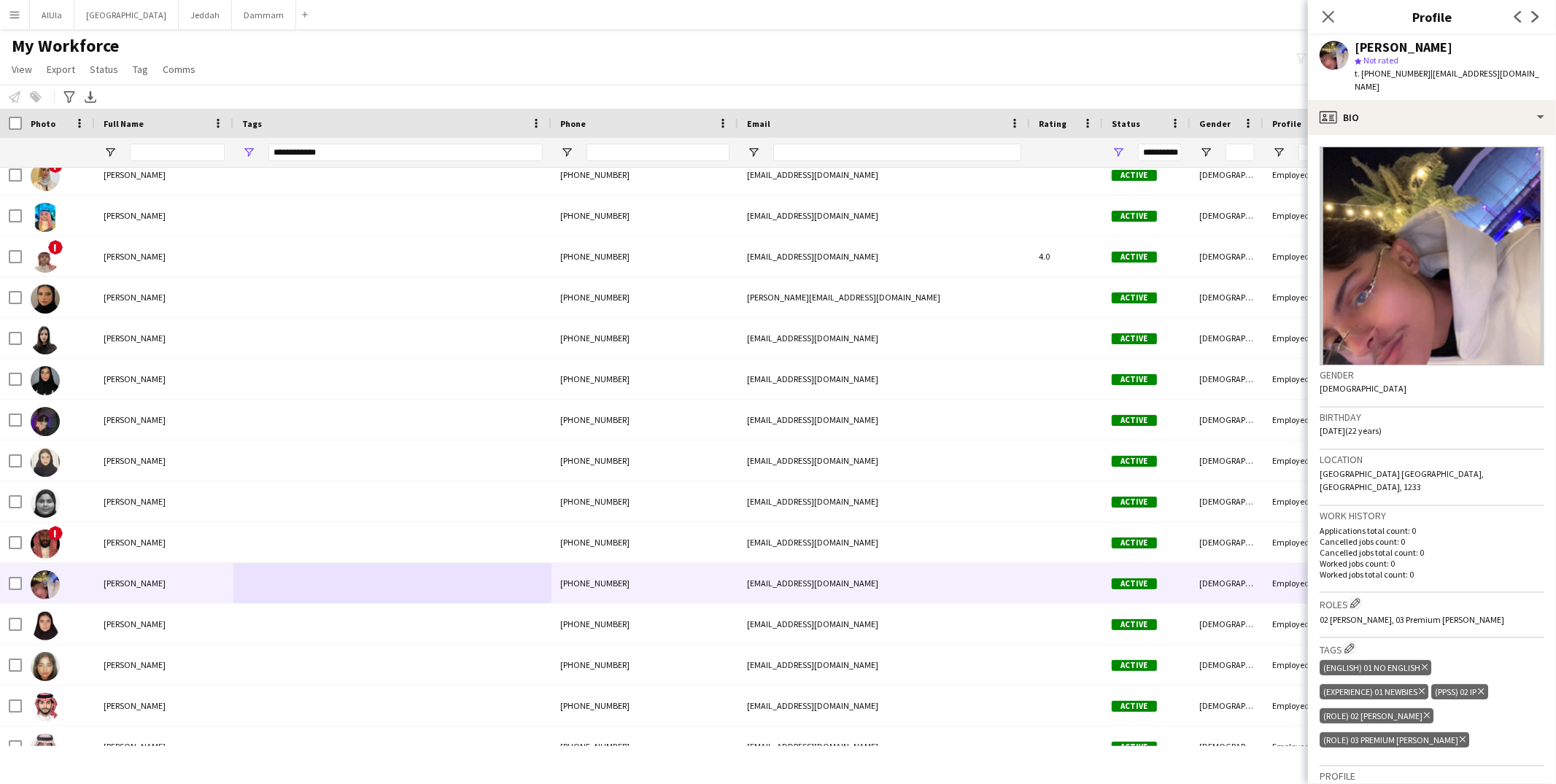
click at [1390, 595] on h3 "Roles Edit crew company roles" at bounding box center [1431, 603] width 224 height 16
click at [1361, 595] on h3 "Roles Edit crew company roles" at bounding box center [1431, 603] width 224 height 16
click at [1358, 598] on app-icon "Edit crew company roles" at bounding box center [1355, 603] width 10 height 10
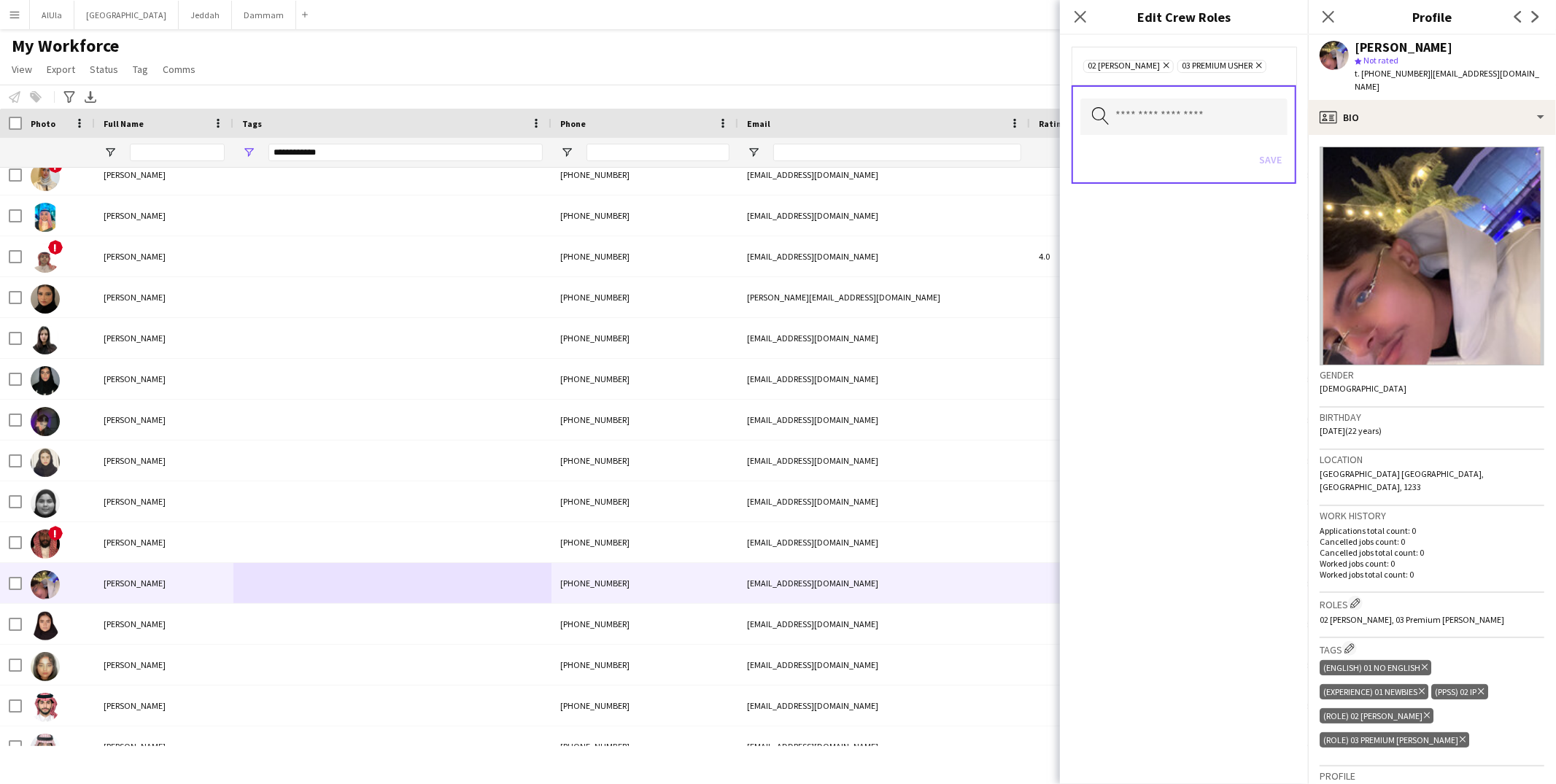
click at [1253, 66] on icon "Remove" at bounding box center [1257, 65] width 10 height 10
click at [1279, 156] on button "Save" at bounding box center [1270, 159] width 34 height 23
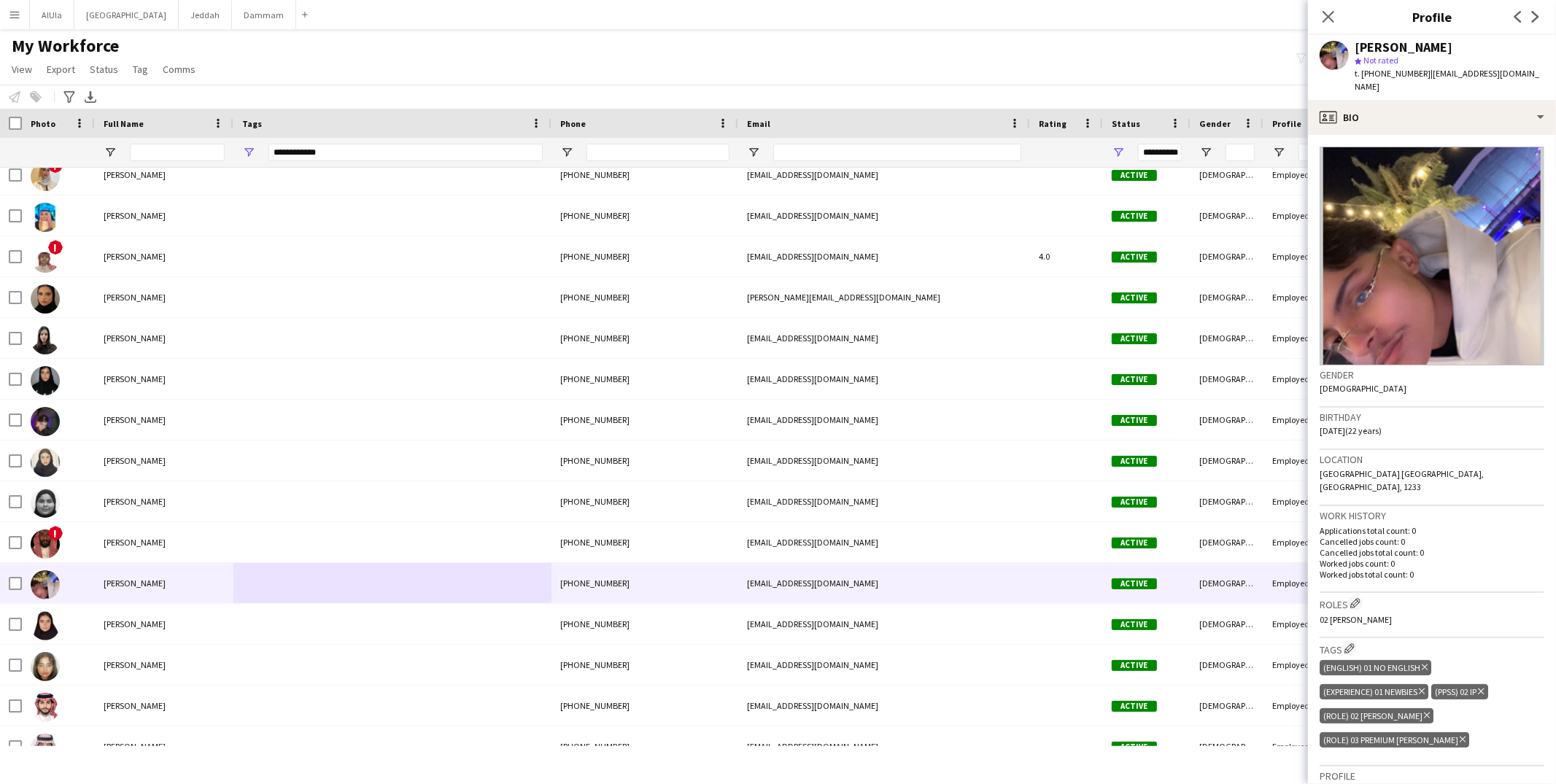
click at [1389, 684] on div "(Experience) 01 Newbies Delete tag" at bounding box center [1374, 692] width 109 height 16
click at [1346, 641] on button "Edit crew company tags" at bounding box center [1350, 648] width 15 height 15
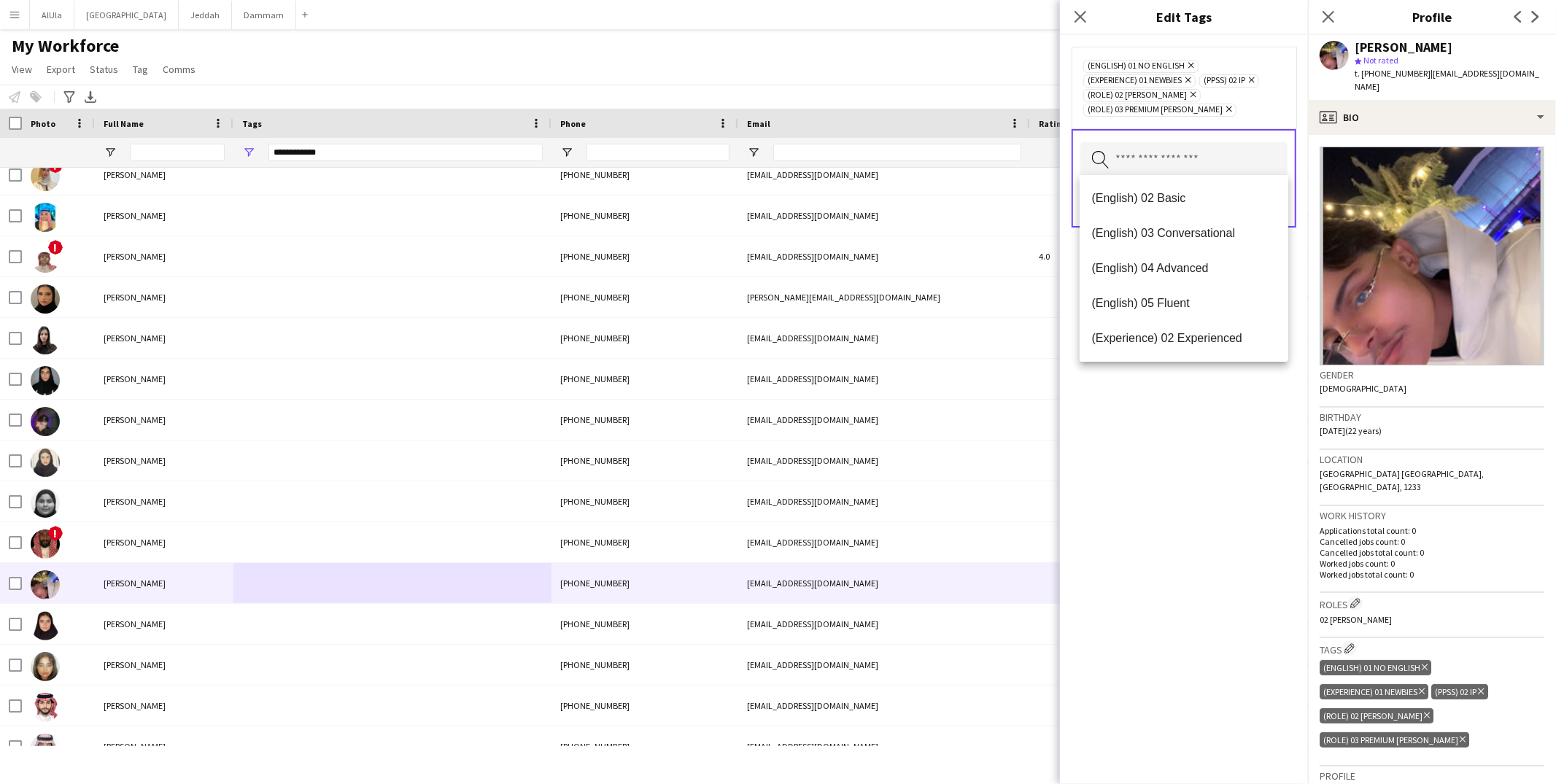
click at [1124, 152] on input "text" at bounding box center [1184, 160] width 207 height 37
click at [1223, 104] on icon "Remove" at bounding box center [1227, 109] width 10 height 10
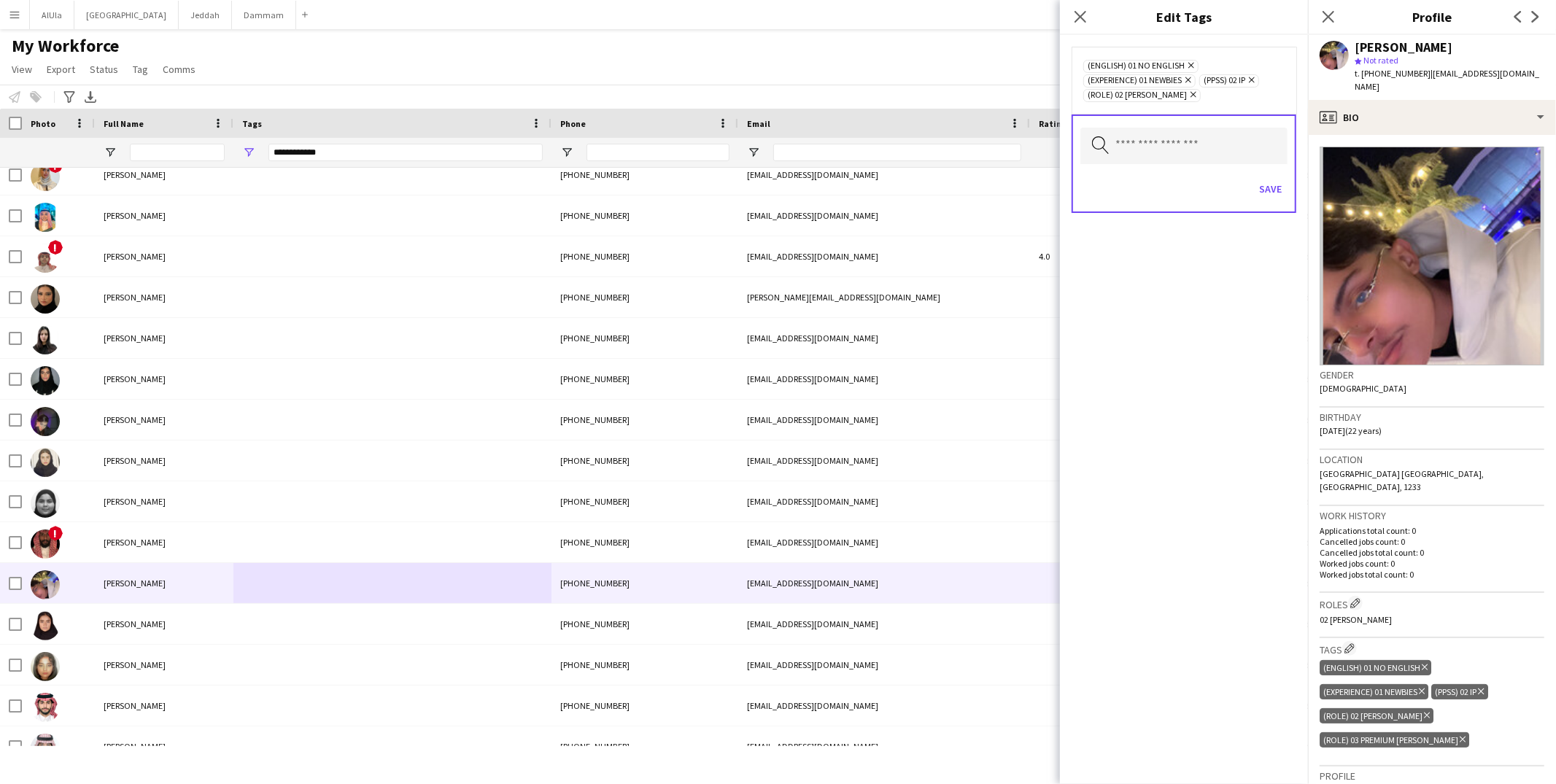
click at [1241, 442] on div "(English) 01 No English Remove (Experience) 01 Newbies Remove (PPSS) 02 IP Remo…" at bounding box center [1184, 409] width 248 height 749
click at [1281, 182] on button "Save" at bounding box center [1270, 189] width 34 height 23
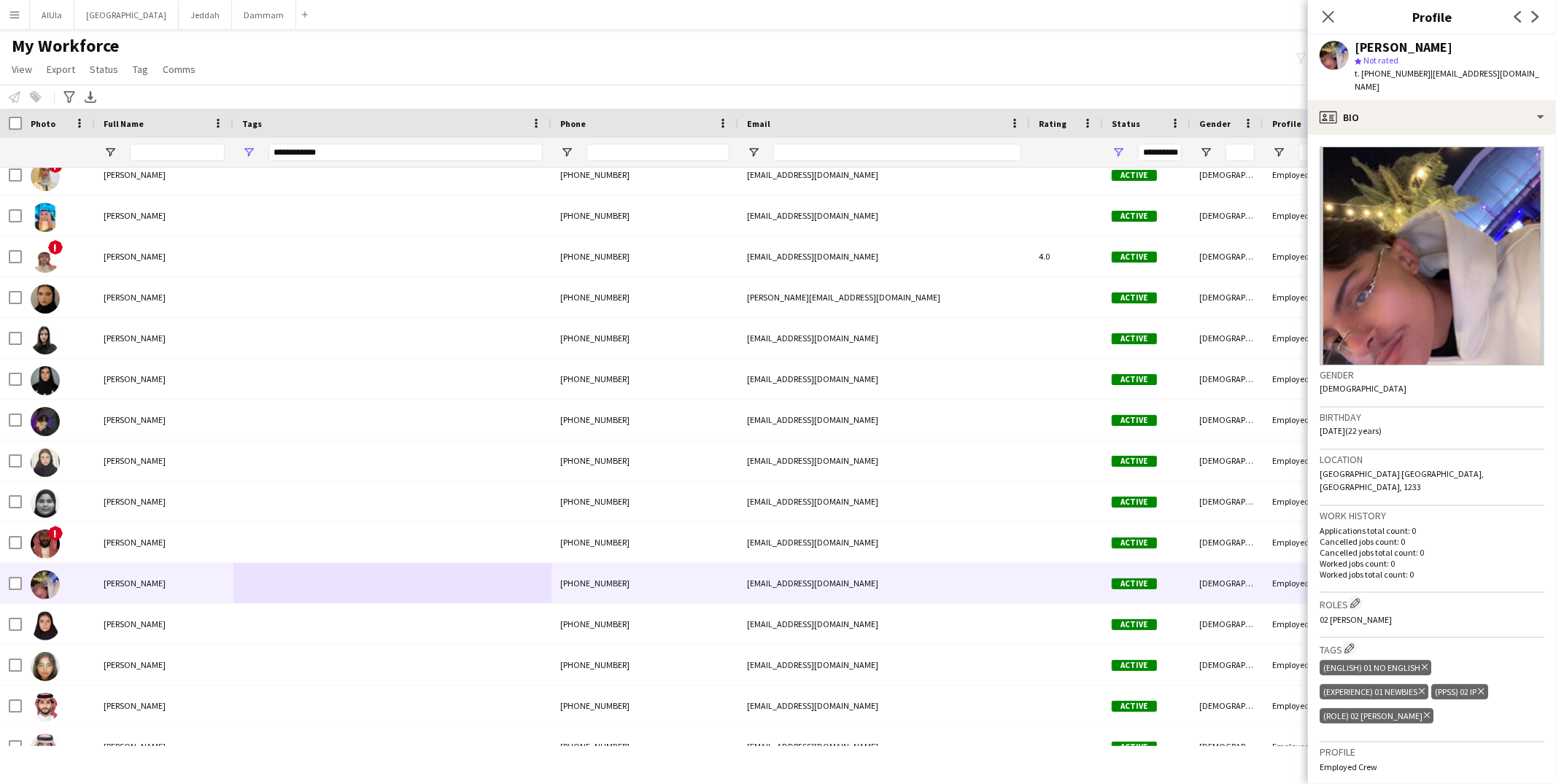
drag, startPoint x: 1326, startPoint y: 18, endPoint x: 1297, endPoint y: 32, distance: 32.2
click at [1326, 18] on icon at bounding box center [1329, 17] width 12 height 12
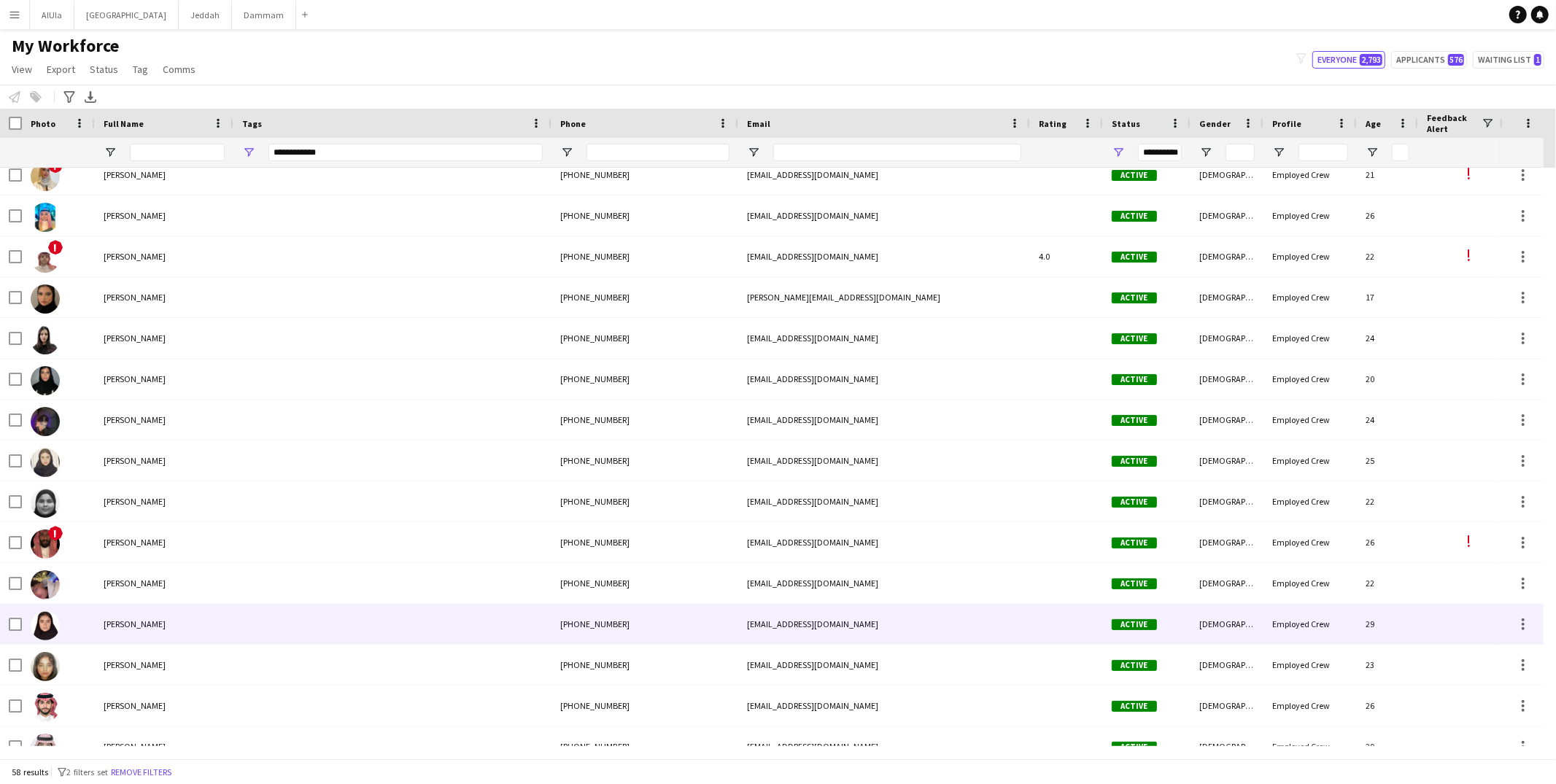
click at [392, 616] on div at bounding box center [392, 624] width 318 height 40
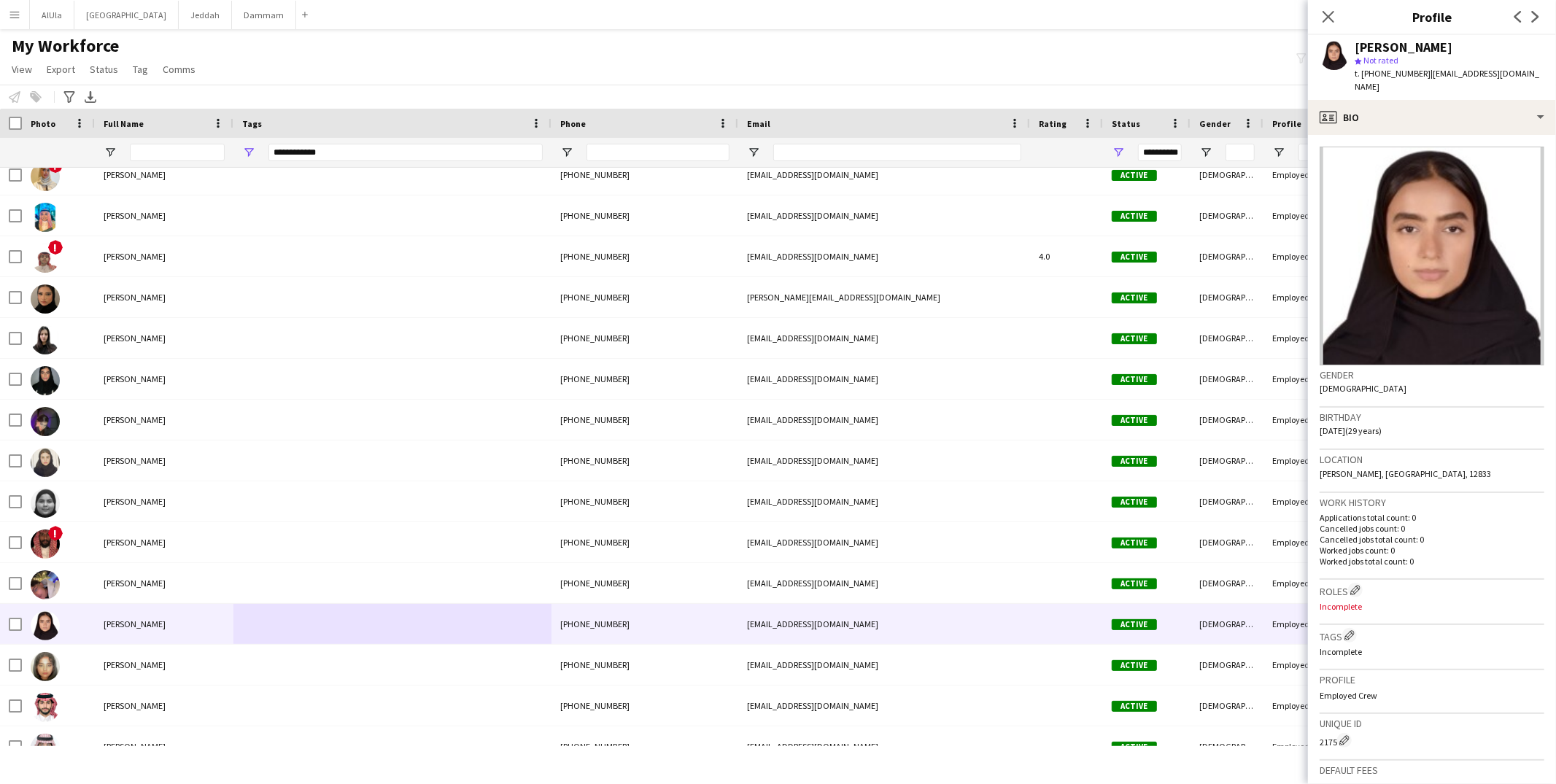
click at [1416, 73] on span "t. +966590771145" at bounding box center [1393, 73] width 76 height 11
copy span "966590771145"
click at [1385, 100] on div "profile Bio" at bounding box center [1432, 117] width 248 height 35
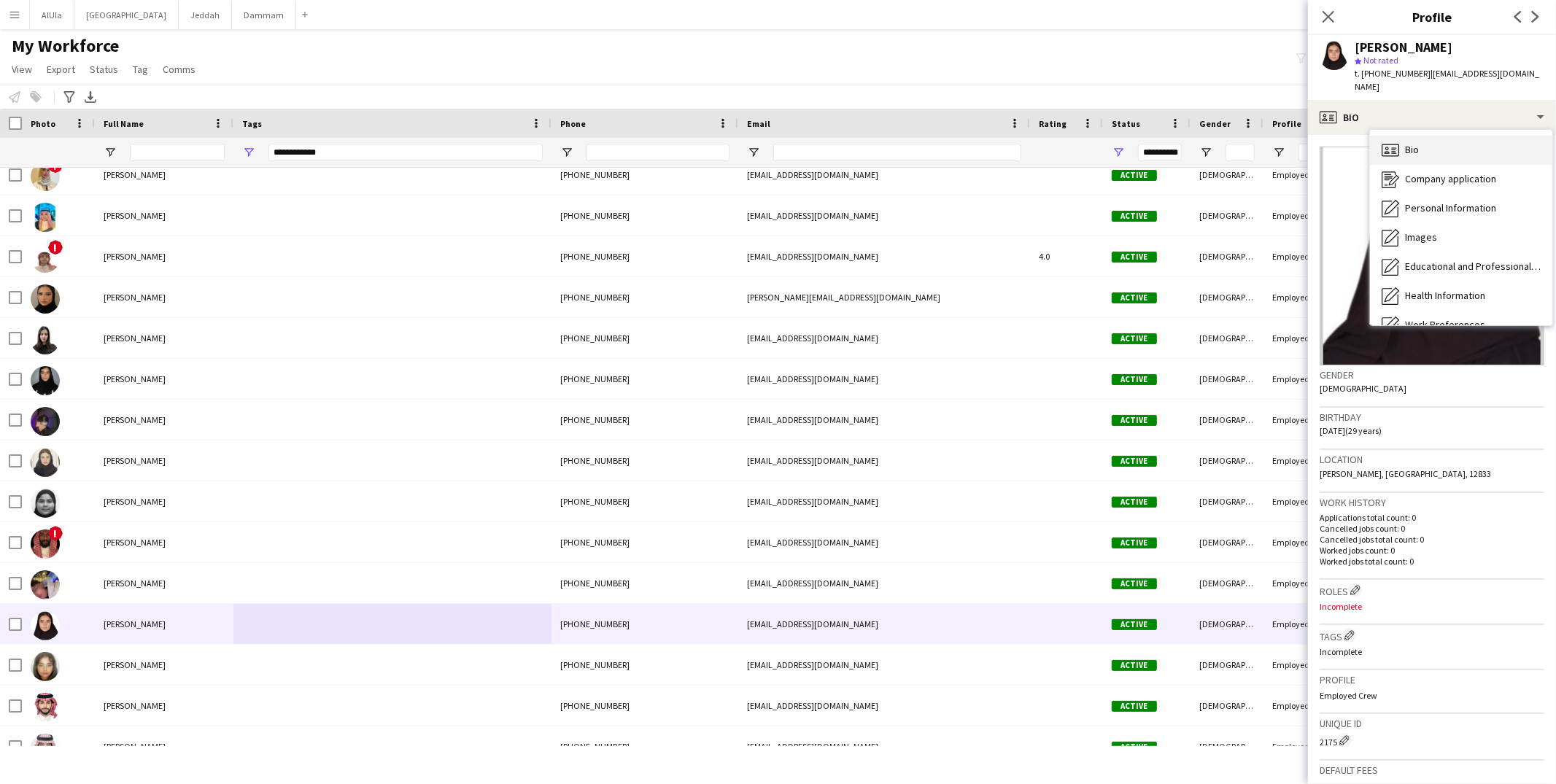
click at [1394, 142] on icon "Bio" at bounding box center [1390, 150] width 17 height 17
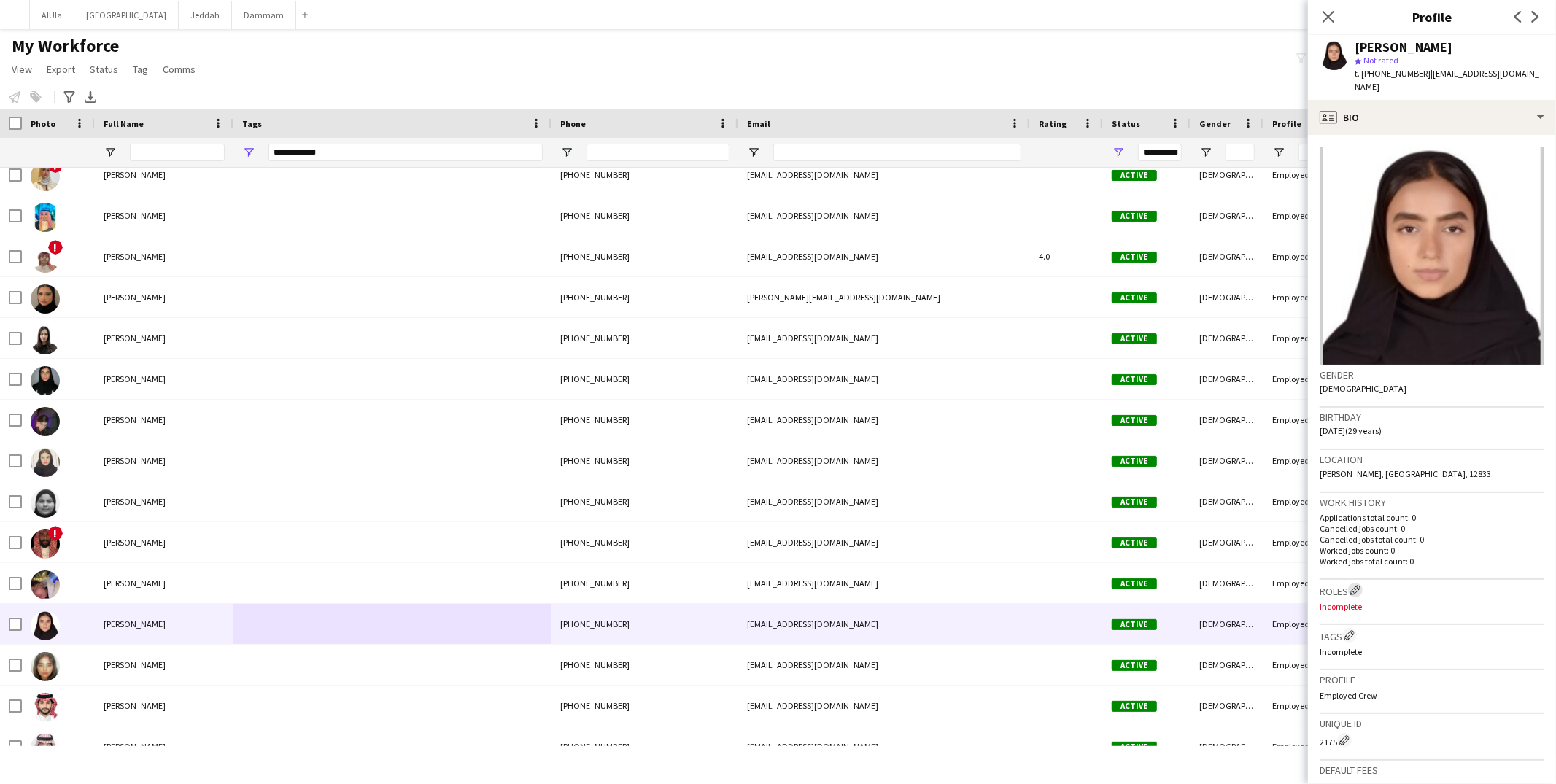
click at [1361, 585] on app-icon "Edit crew company roles" at bounding box center [1355, 590] width 10 height 10
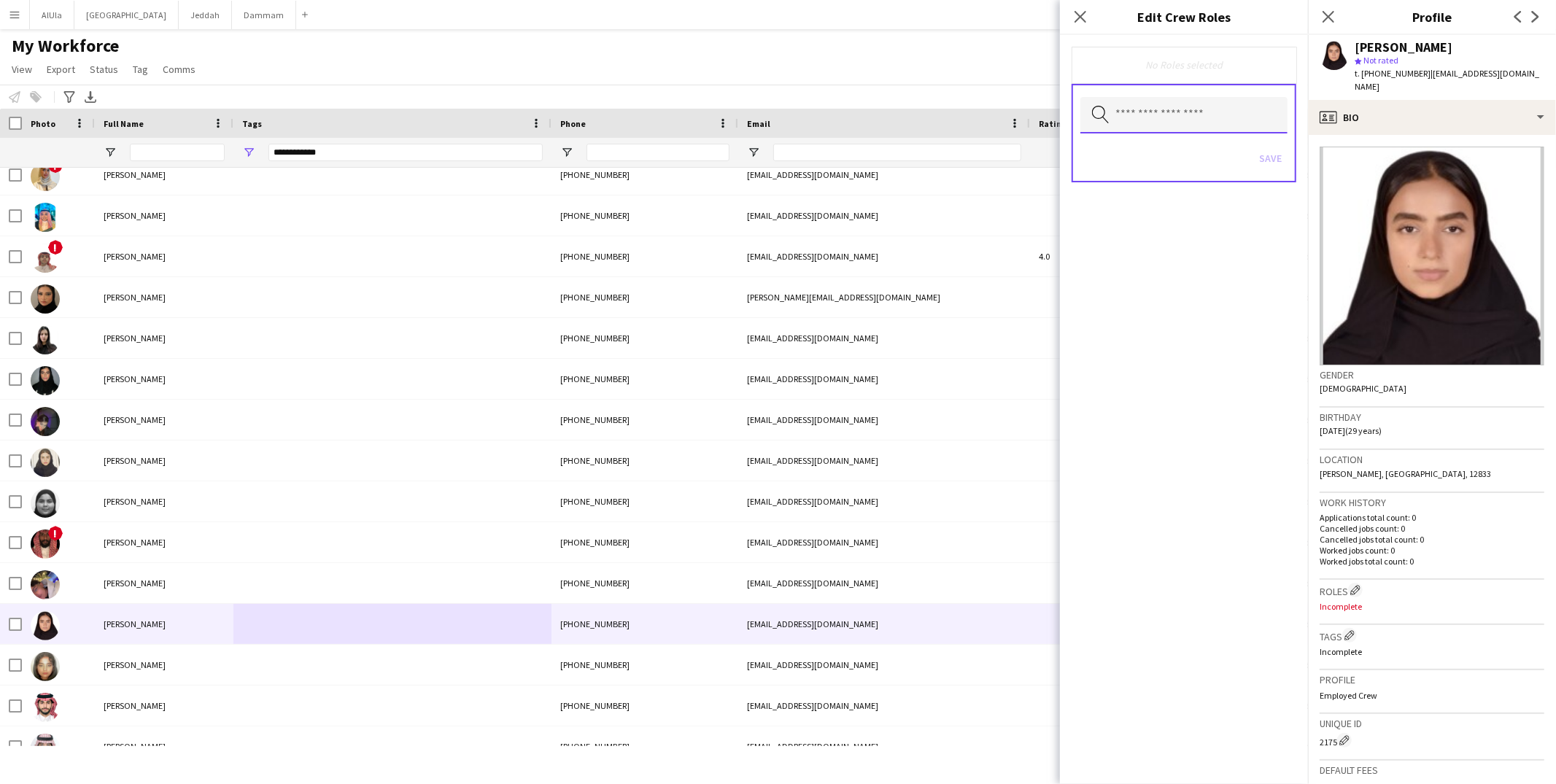
click at [1171, 116] on input "text" at bounding box center [1184, 115] width 207 height 37
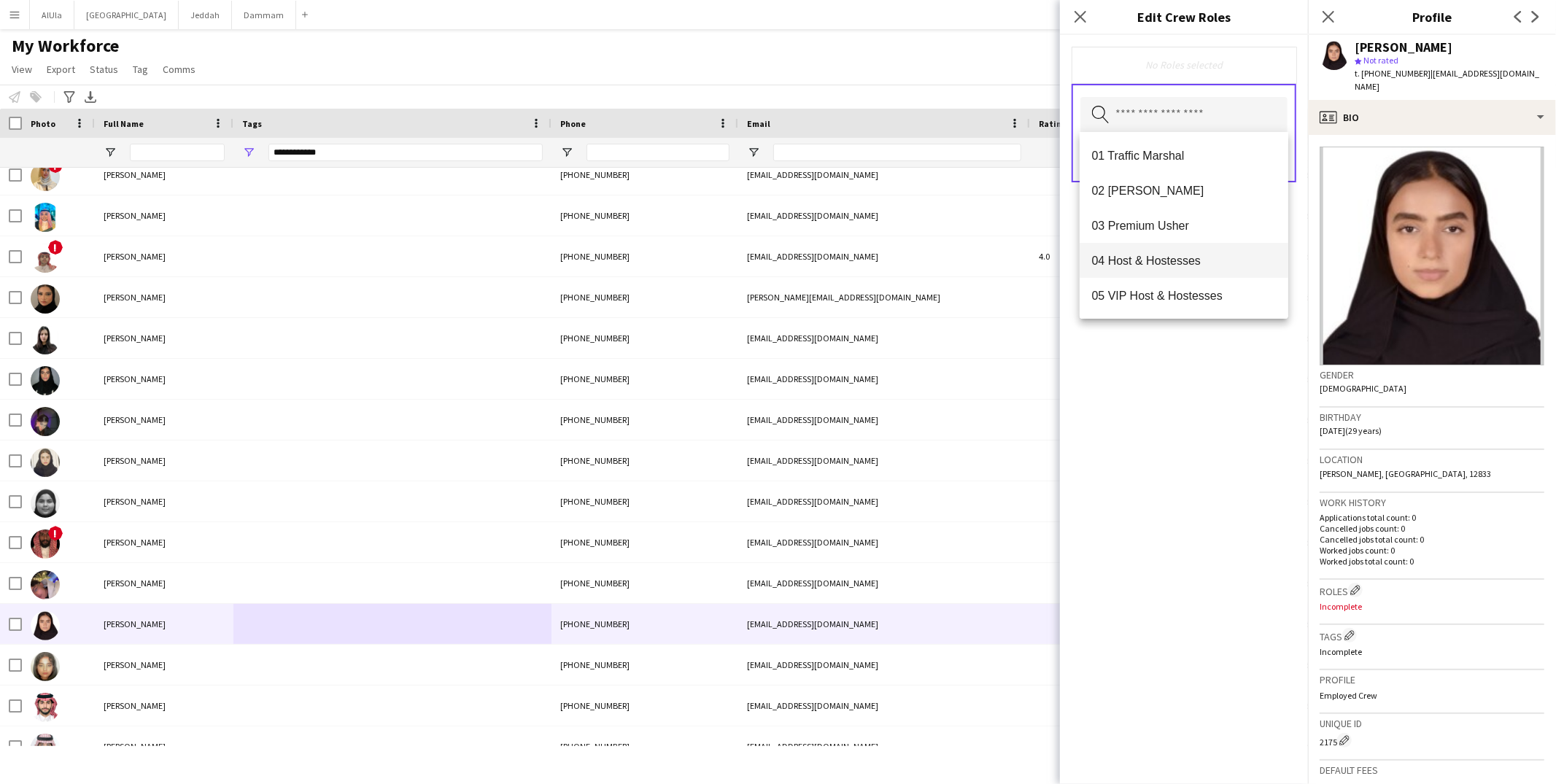
click at [1202, 273] on mat-option "04 Host & Hostesses" at bounding box center [1184, 260] width 209 height 35
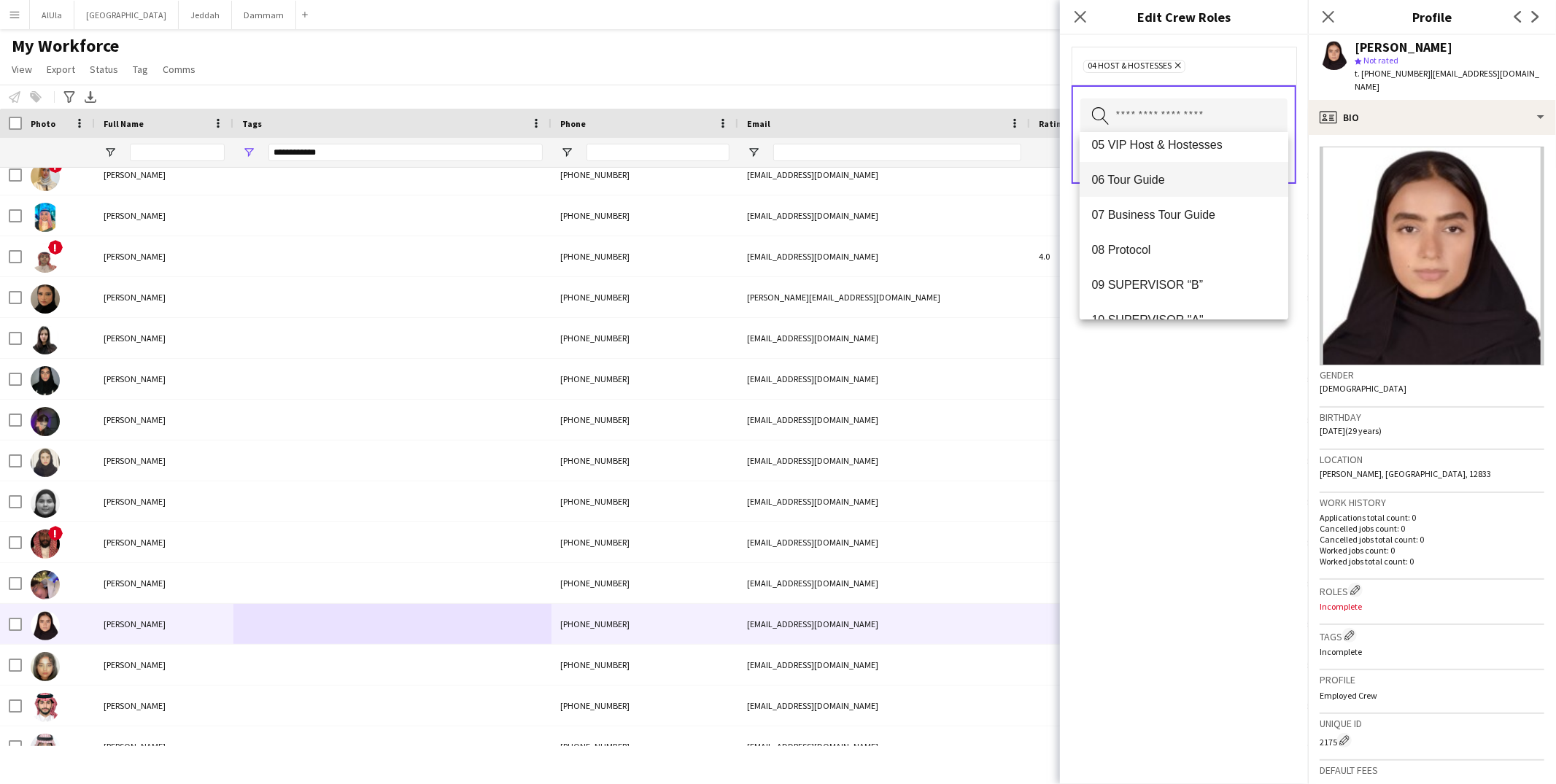
scroll to position [150, 0]
click at [1203, 422] on div "04 Host & Hostesses Remove Search by role type Save" at bounding box center [1184, 409] width 248 height 749
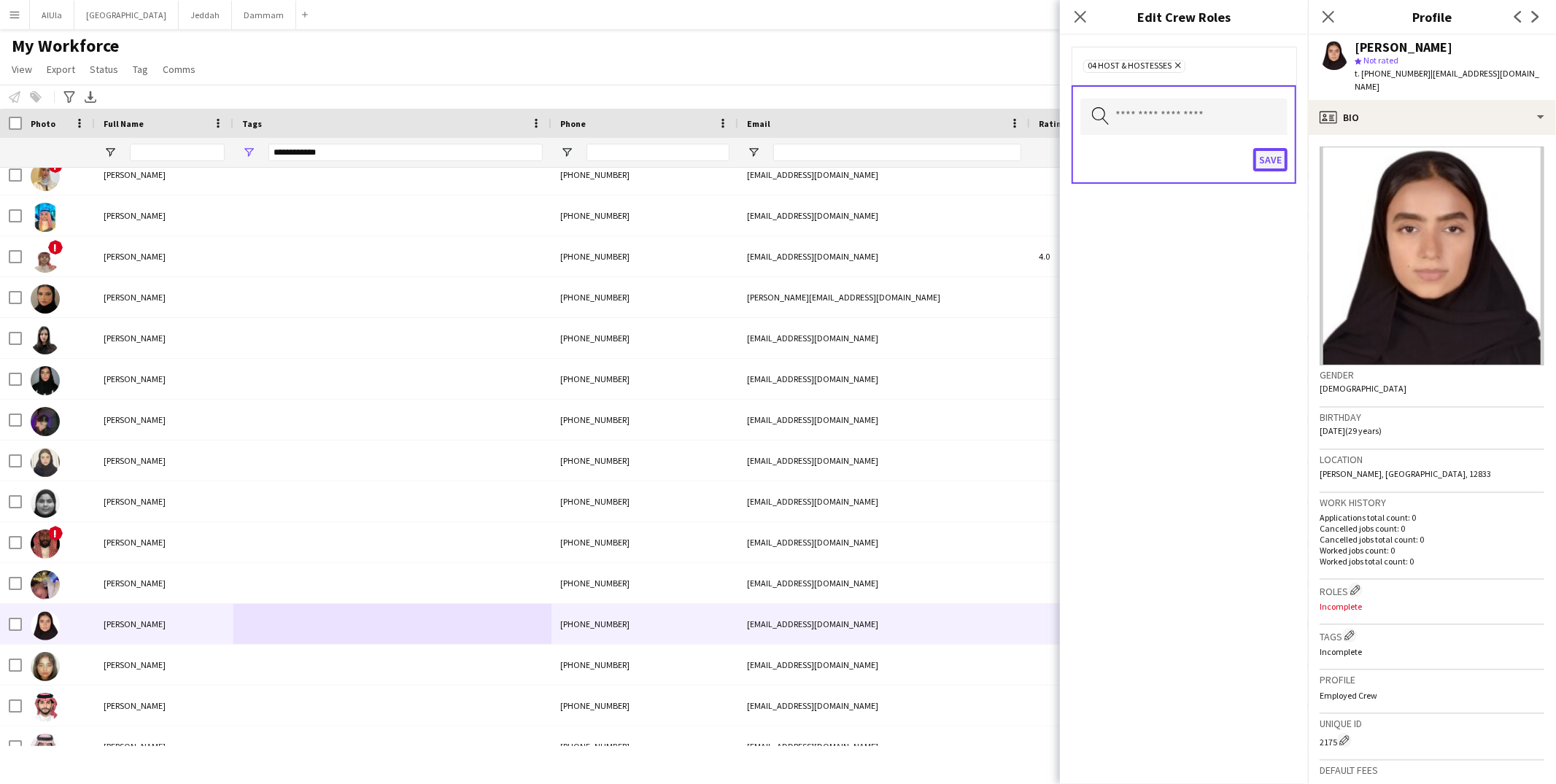
click at [1269, 155] on button "Save" at bounding box center [1270, 159] width 34 height 23
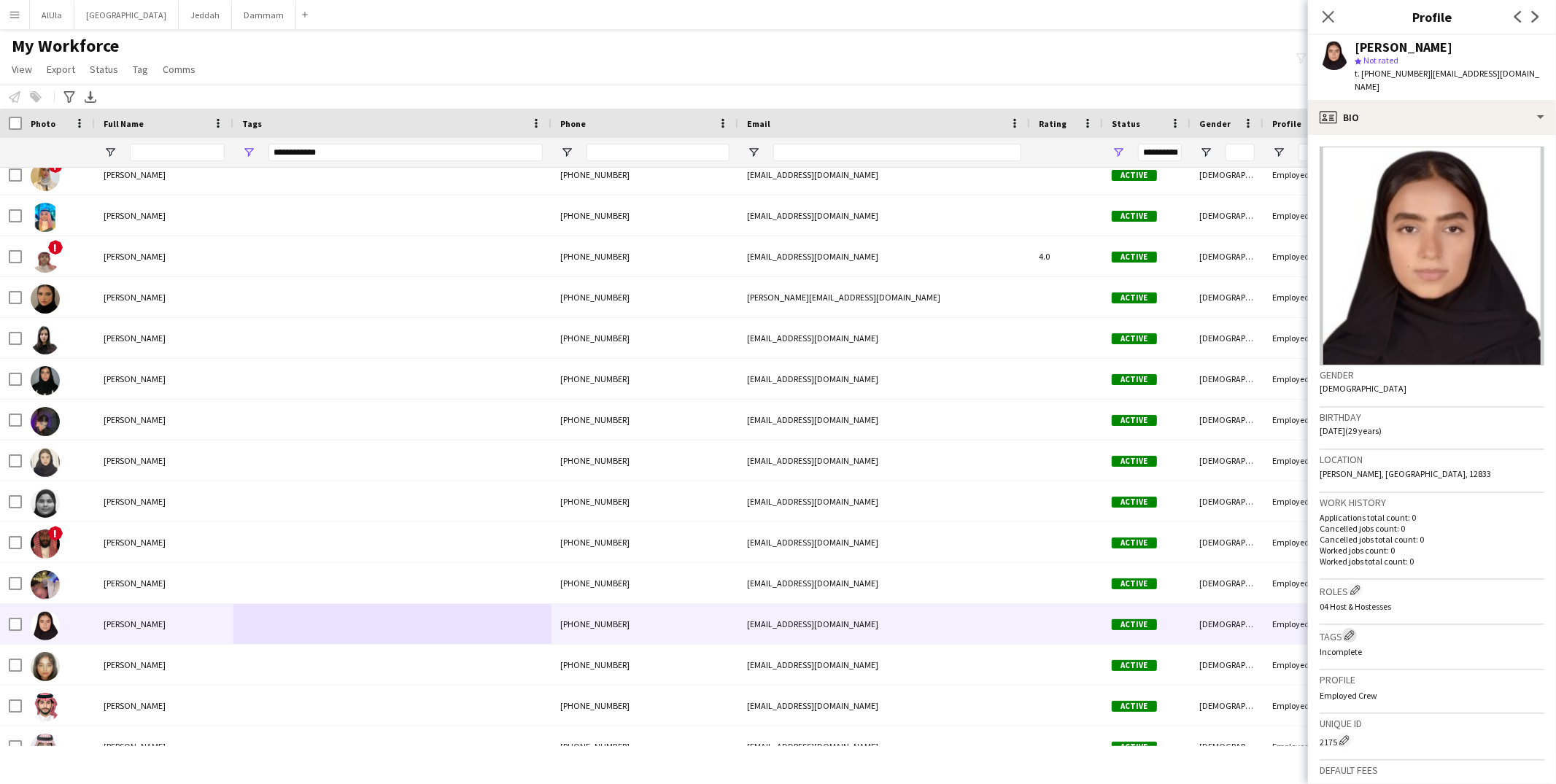
click at [1353, 630] on app-icon "Edit crew company tags" at bounding box center [1349, 635] width 10 height 10
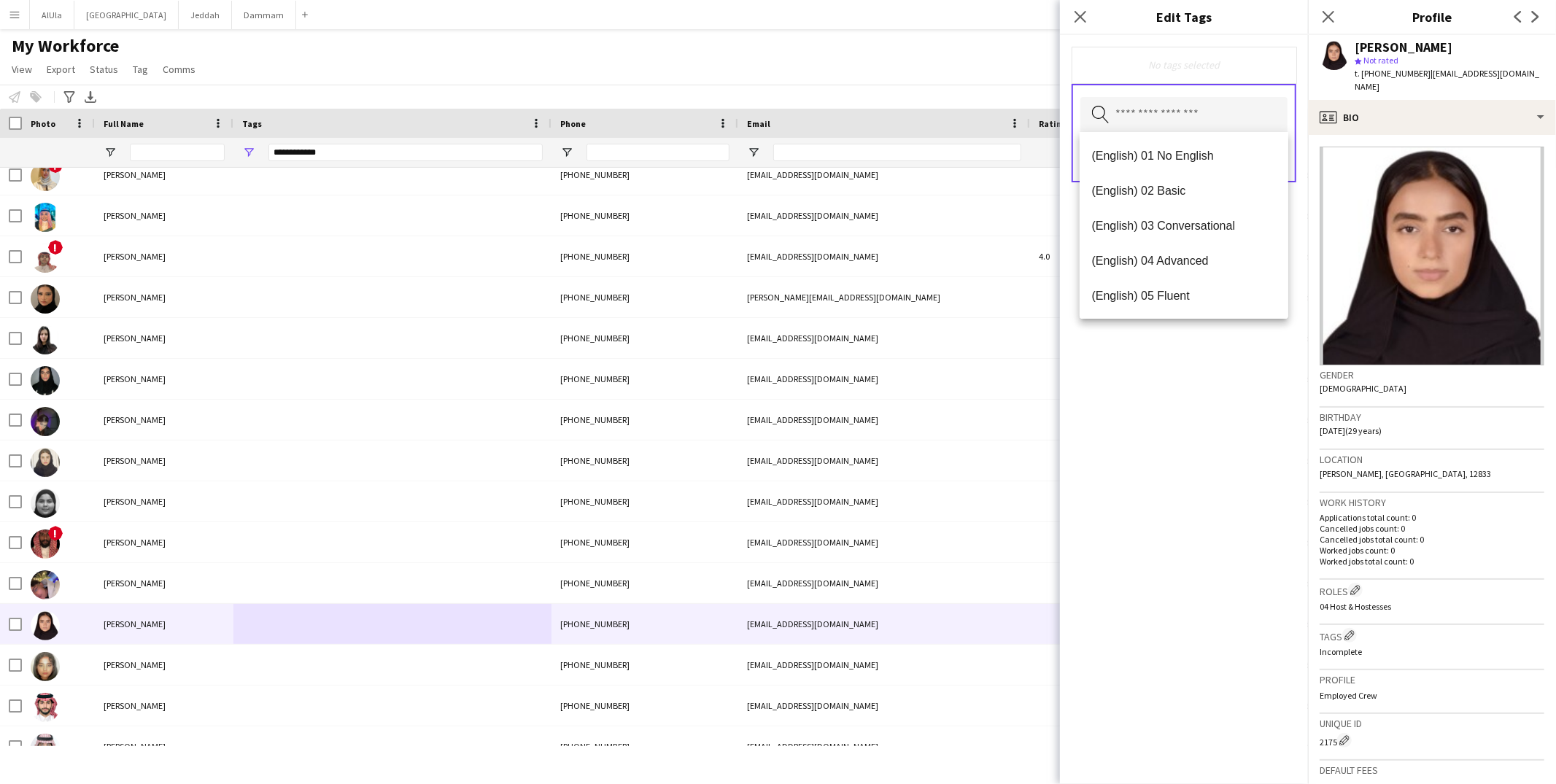
click at [1172, 116] on input "text" at bounding box center [1184, 115] width 207 height 37
click at [1190, 259] on span "(English) 04 Advanced" at bounding box center [1184, 261] width 186 height 14
click at [1171, 291] on span "(Experience) 01 Newbies" at bounding box center [1184, 296] width 186 height 14
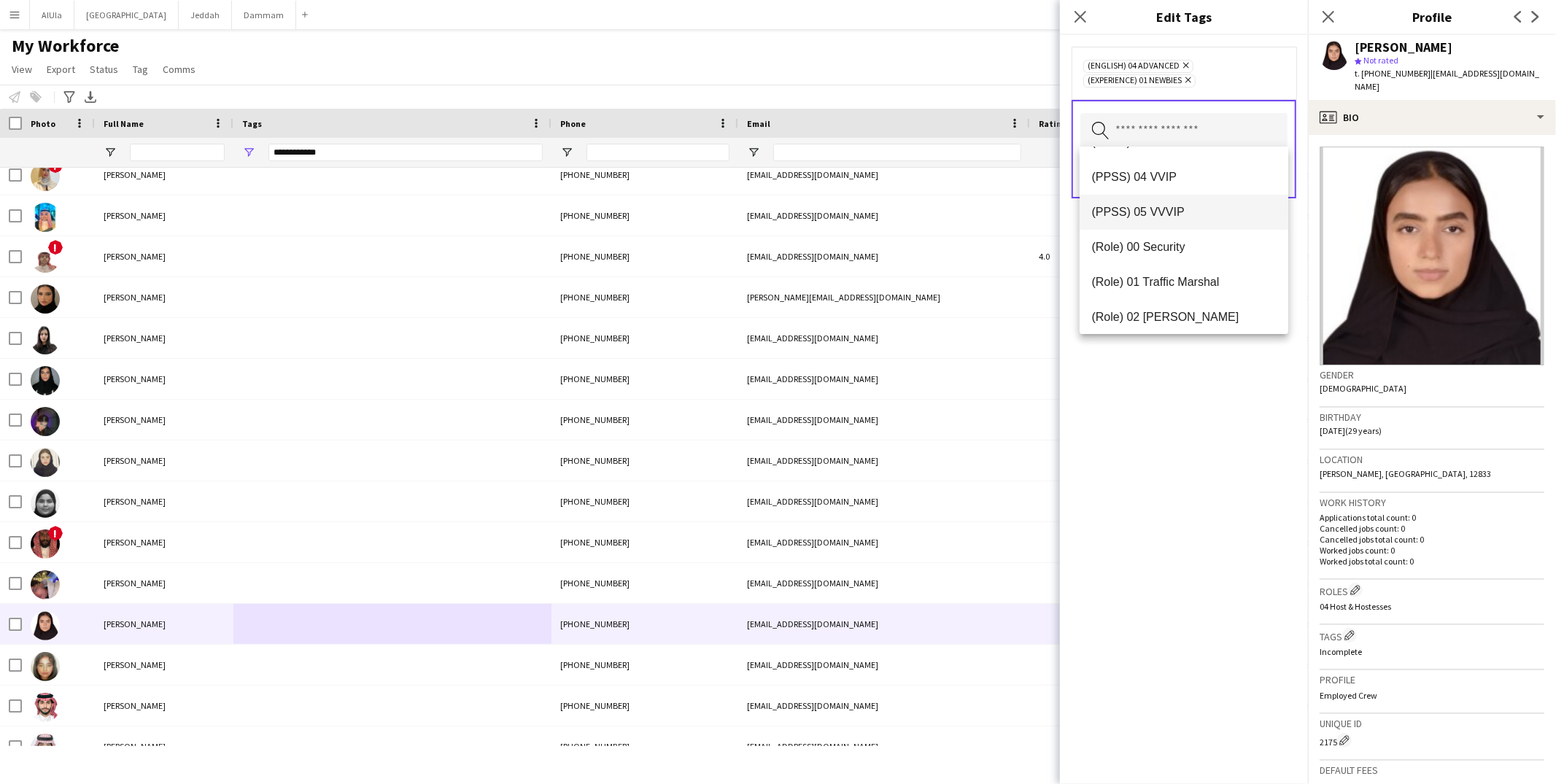
scroll to position [273, 0]
click at [1147, 174] on span "(PPSS) 03 VIP" at bounding box center [1184, 177] width 186 height 14
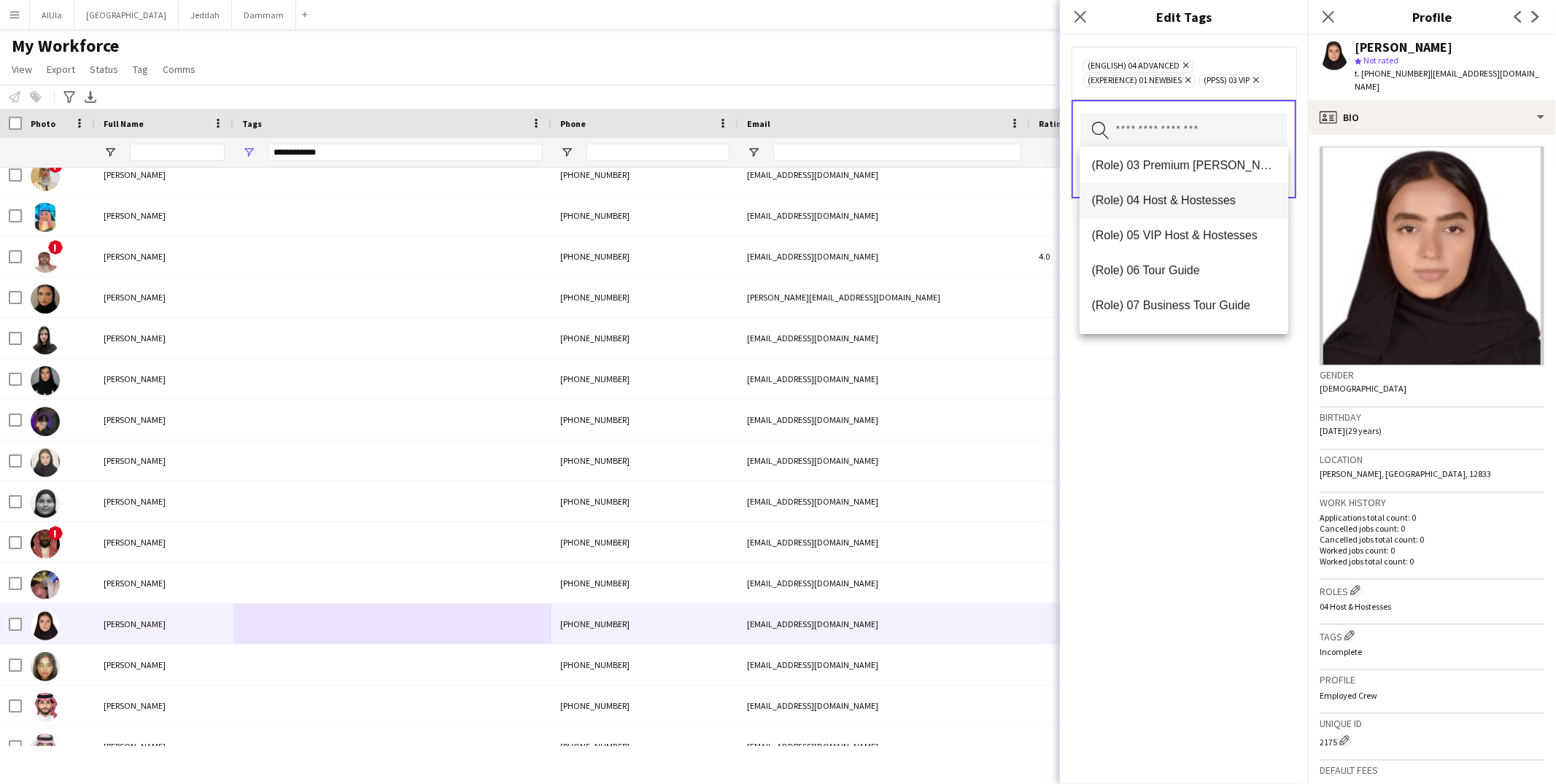
click at [1139, 202] on span "(Role) 04 Host & Hostesses" at bounding box center [1184, 200] width 186 height 14
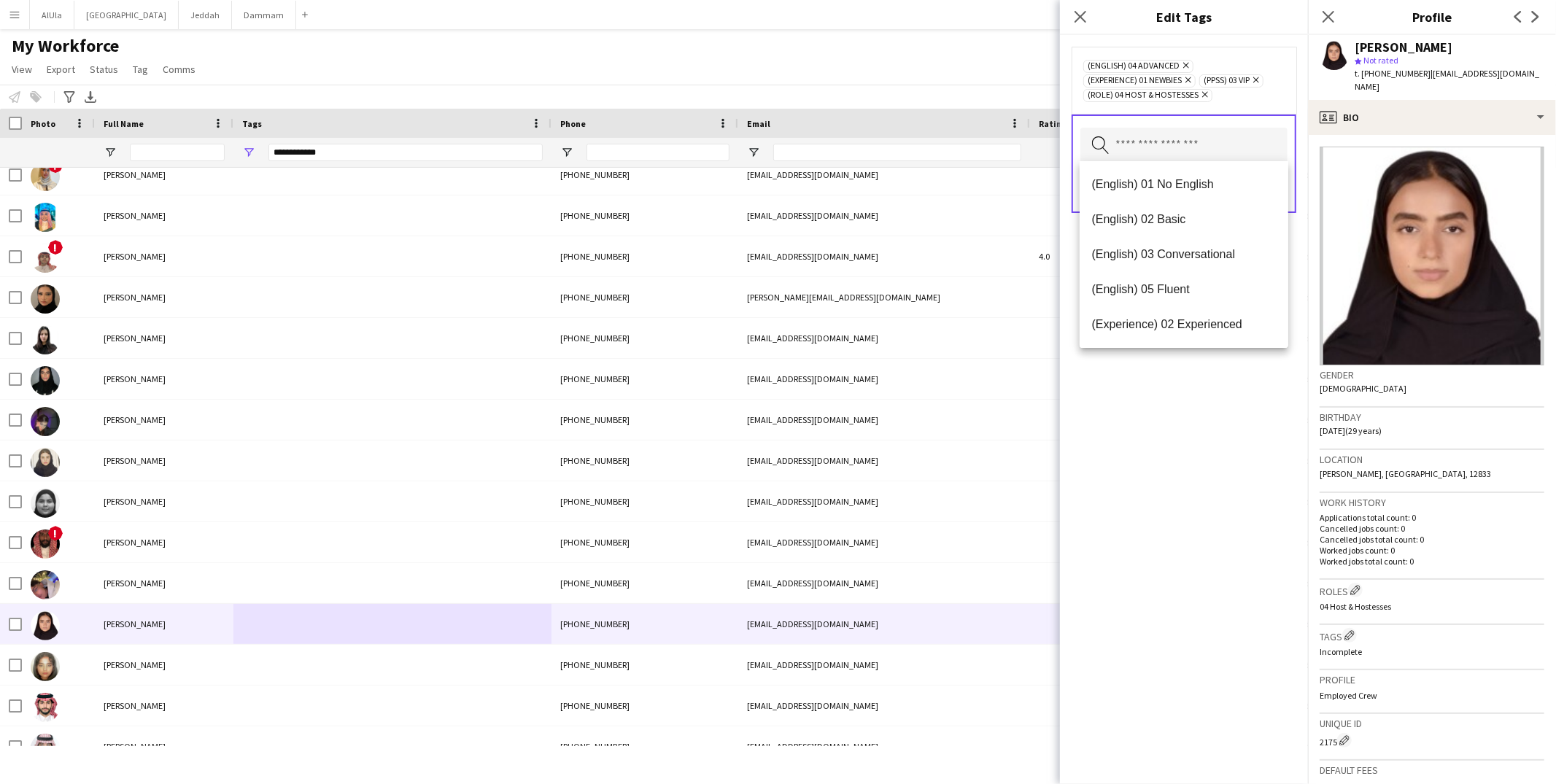
click at [1207, 420] on div "(English) 04 Advanced Remove (Experience) 01 Newbies Remove (PPSS) 03 VIP Remov…" at bounding box center [1184, 409] width 248 height 749
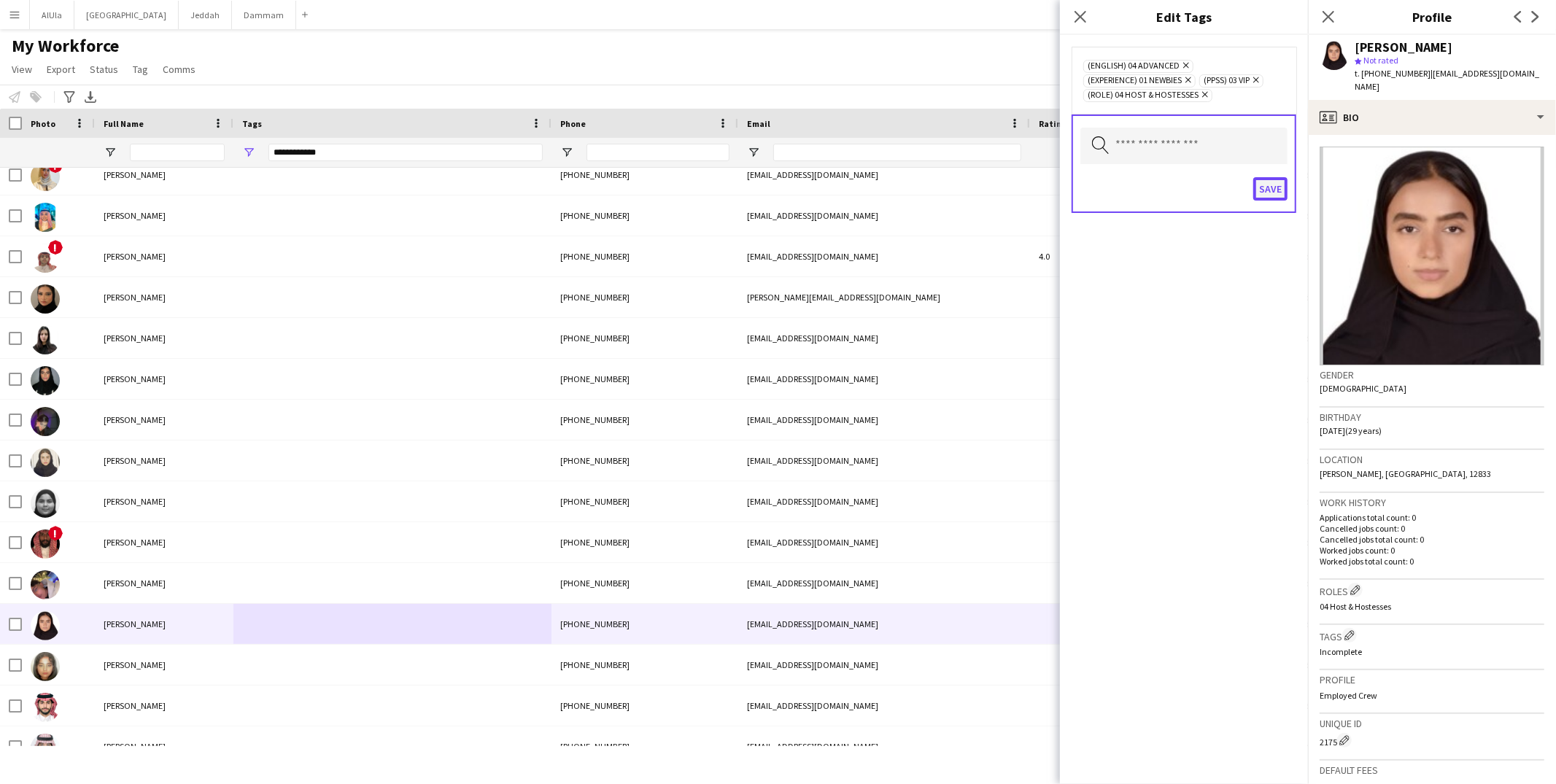
click at [1275, 177] on button "Save" at bounding box center [1270, 189] width 34 height 23
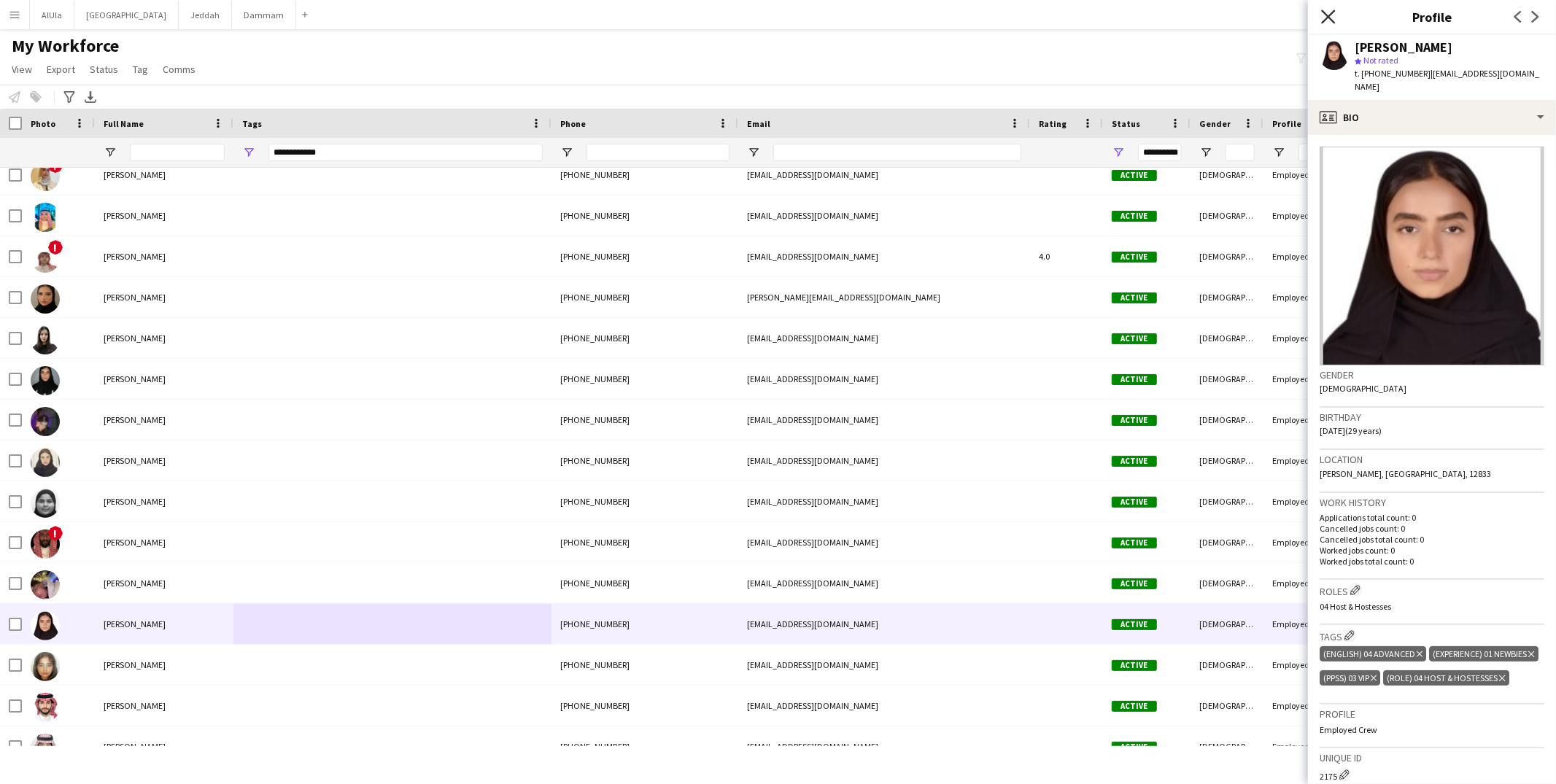
click at [1330, 14] on icon at bounding box center [1328, 16] width 14 height 14
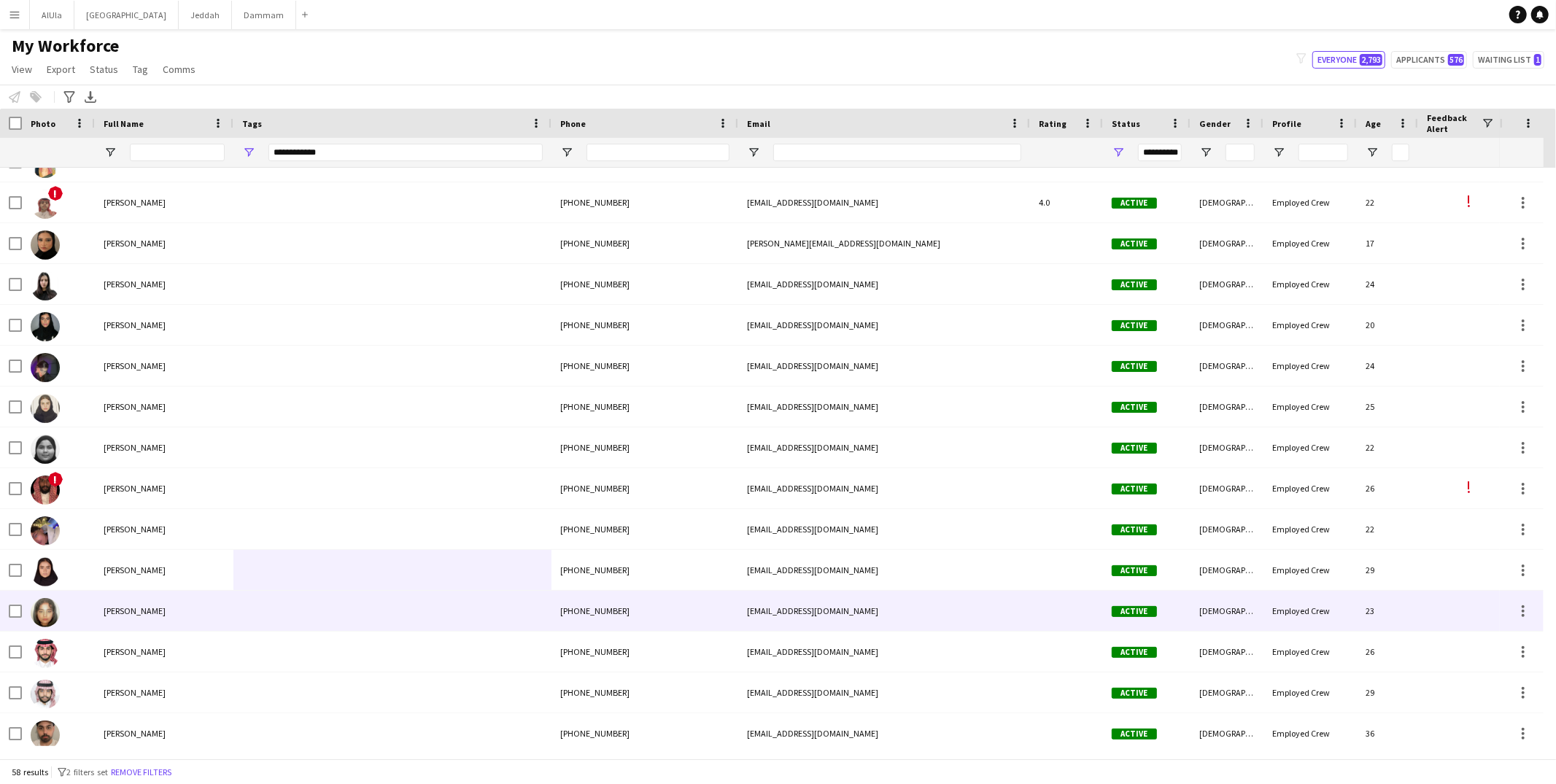
scroll to position [613, 0]
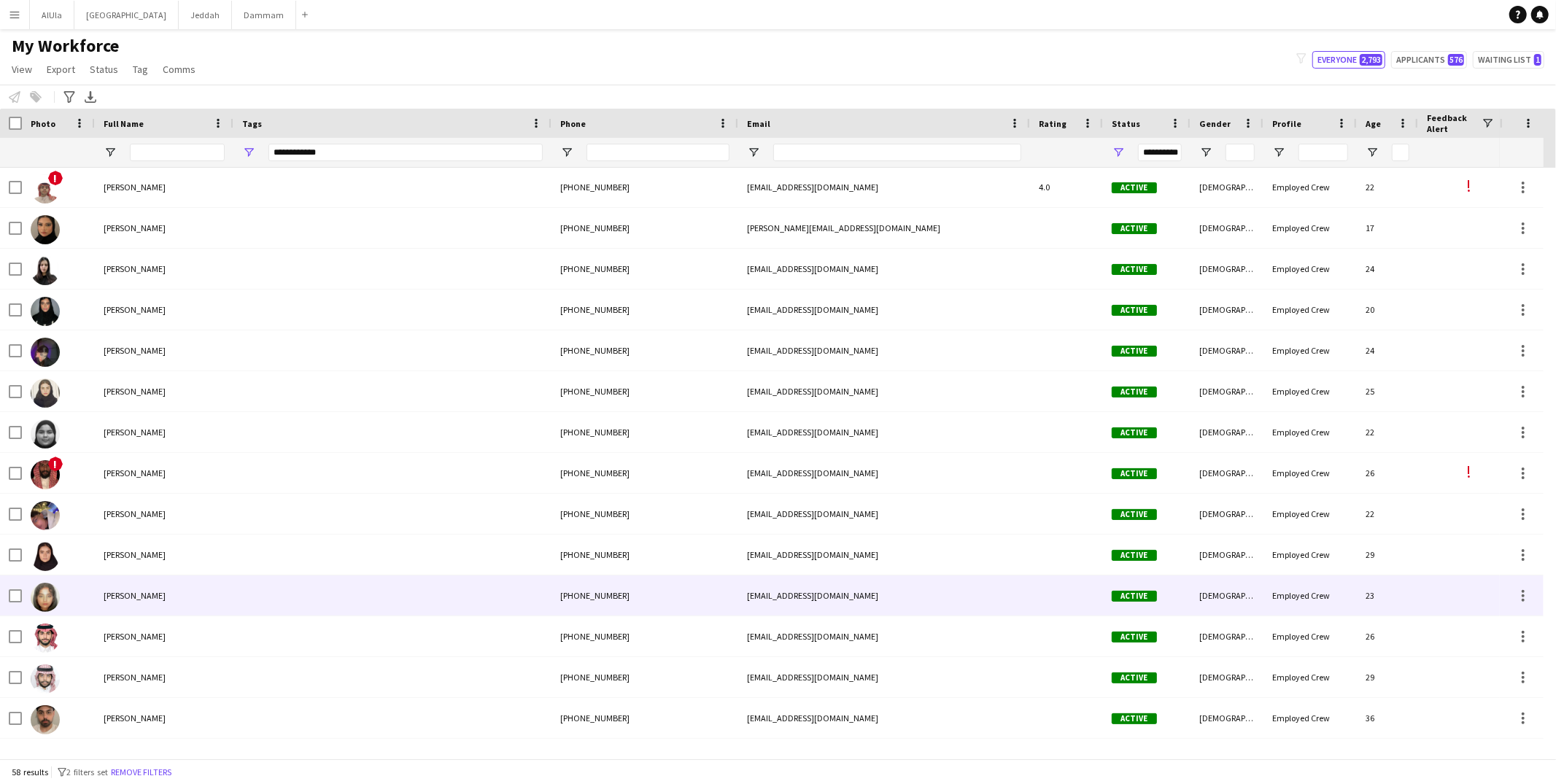
click at [192, 589] on div "yara aljohani" at bounding box center [164, 595] width 139 height 40
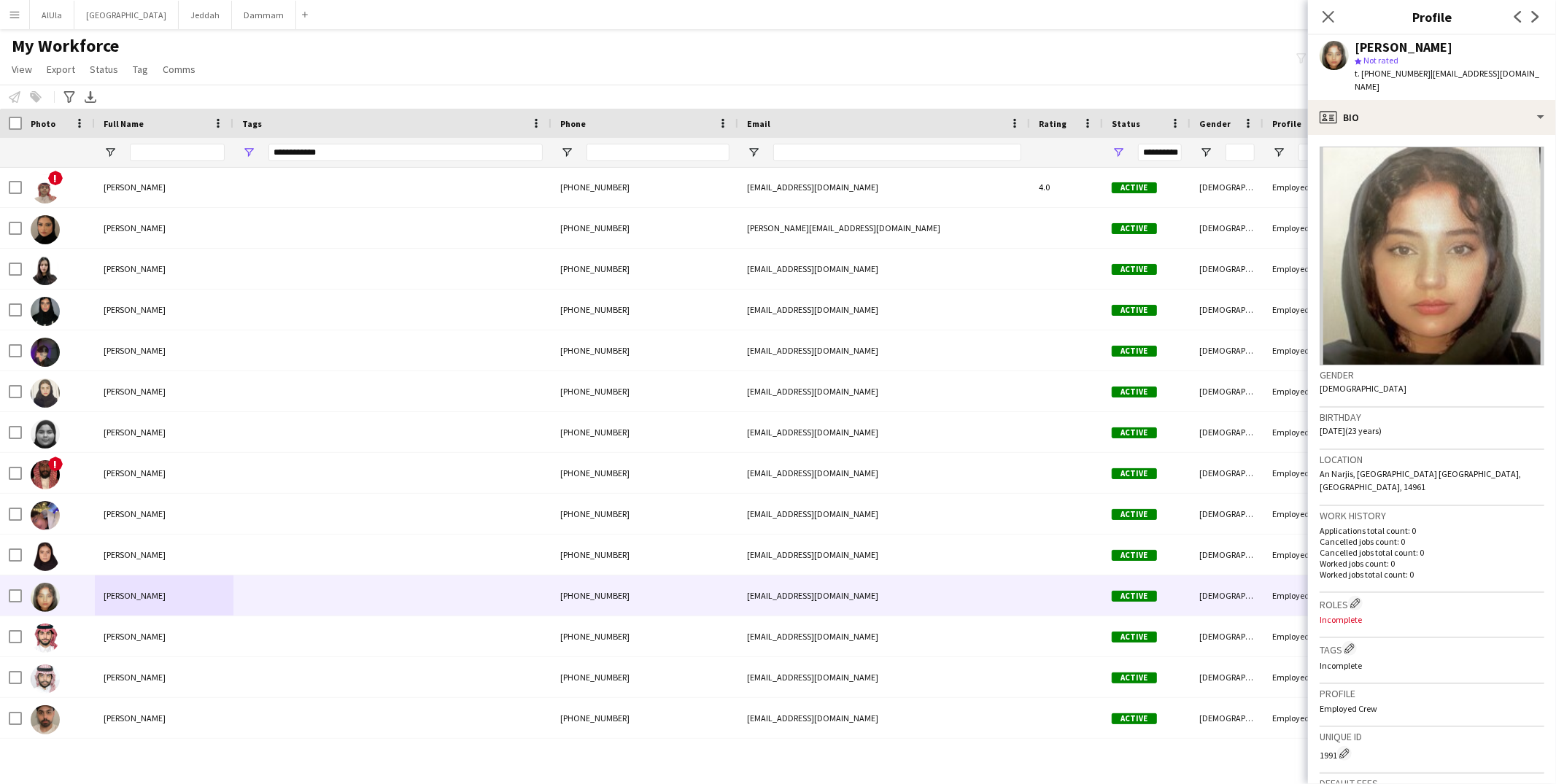
click at [1411, 48] on div "yara aljohani" at bounding box center [1403, 48] width 98 height 13
copy div "yara aljohani"
click at [1417, 115] on div "profile Bio" at bounding box center [1432, 117] width 248 height 35
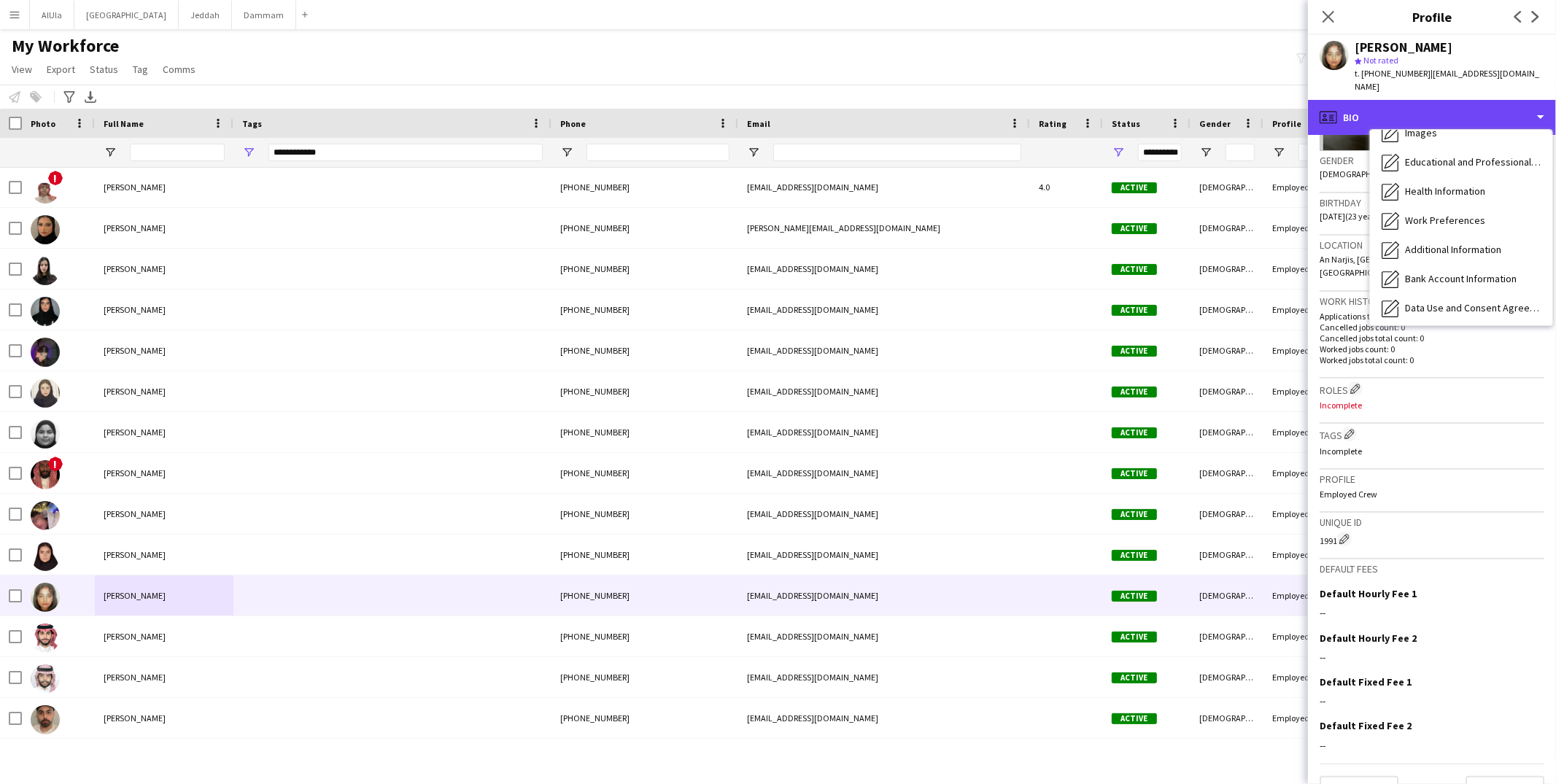
scroll to position [165, 0]
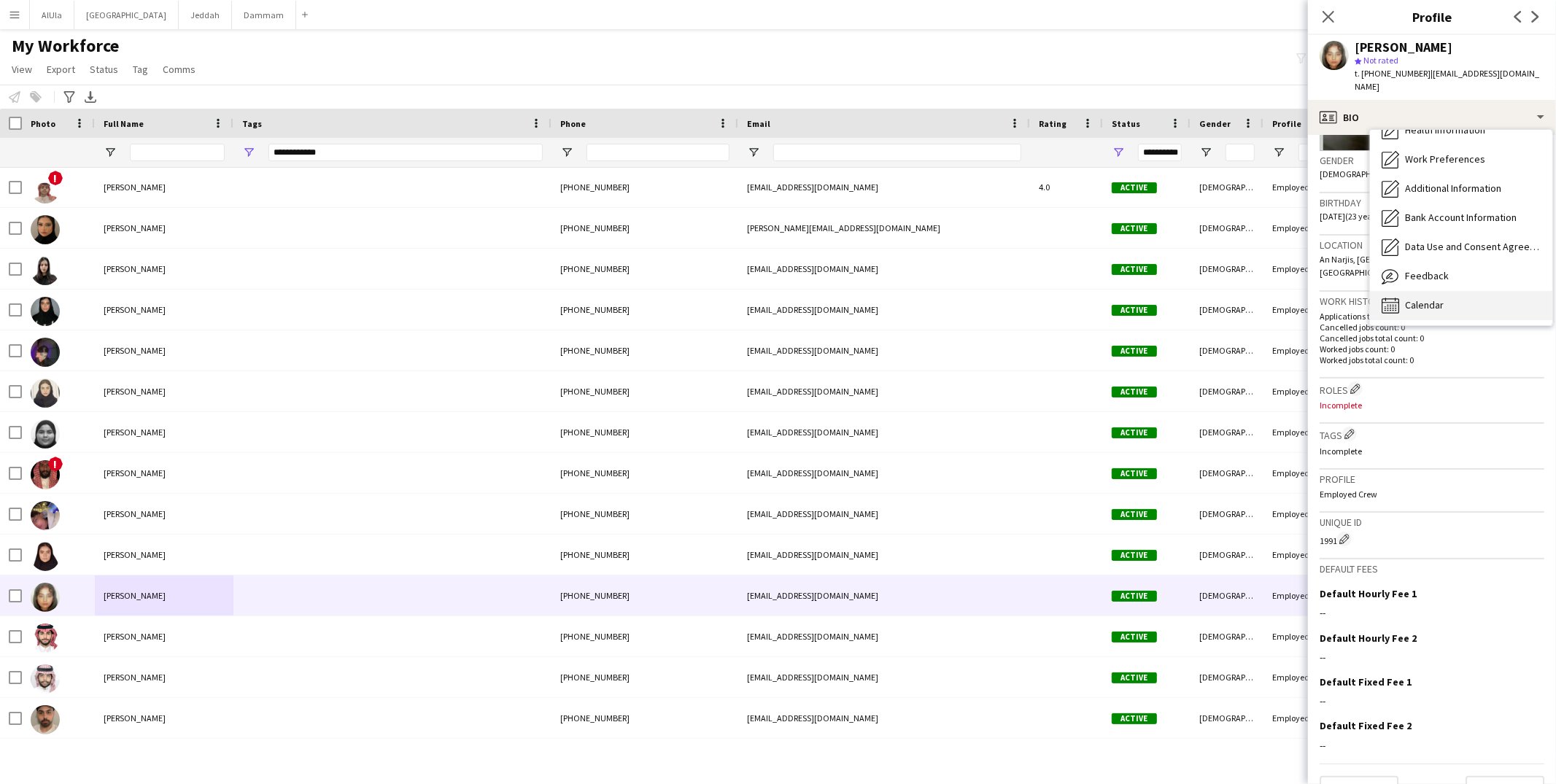
click at [1464, 291] on div "Calendar Calendar" at bounding box center [1461, 305] width 183 height 29
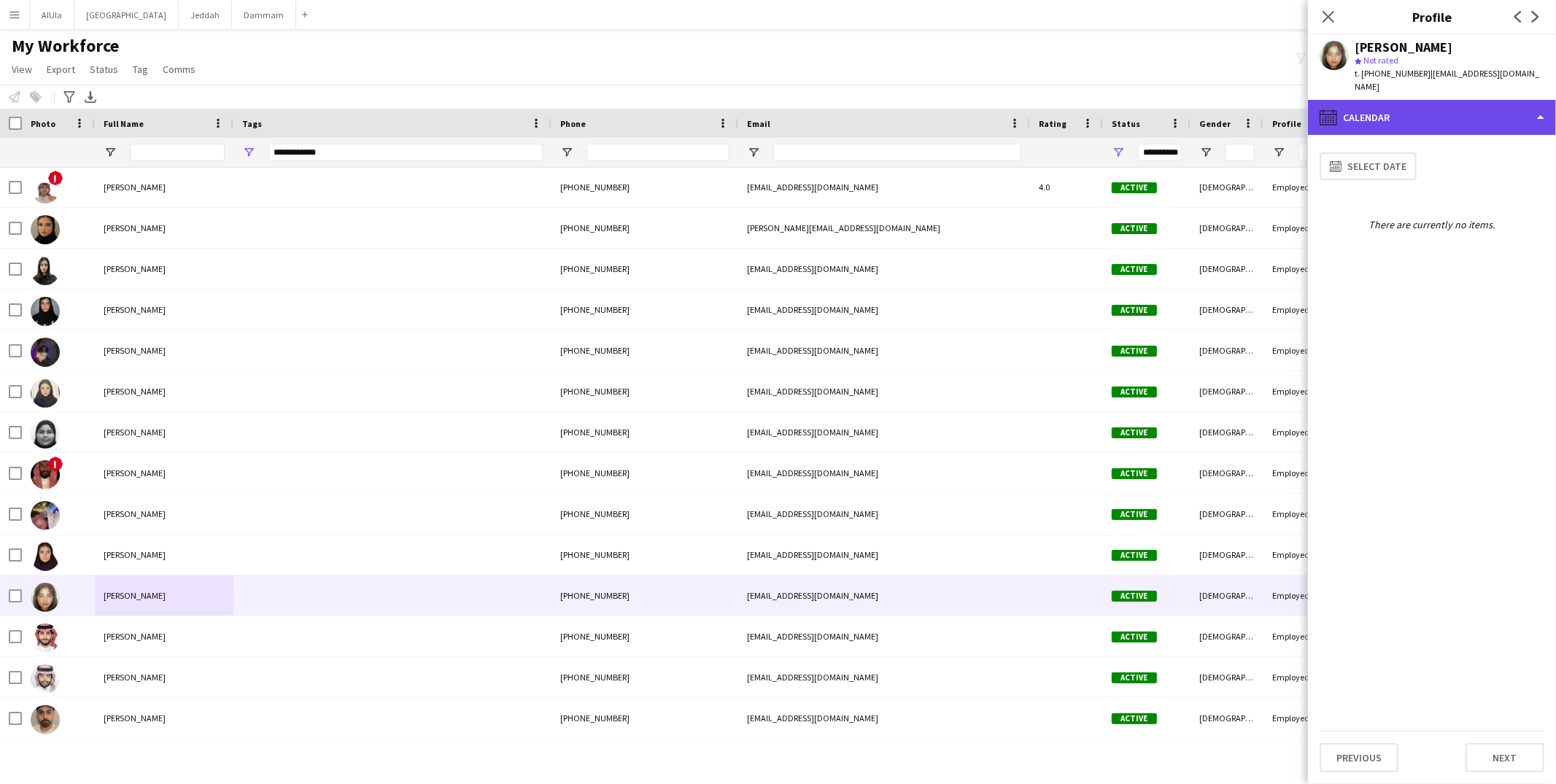
click at [1464, 102] on div "calendar-full Calendar" at bounding box center [1432, 117] width 248 height 35
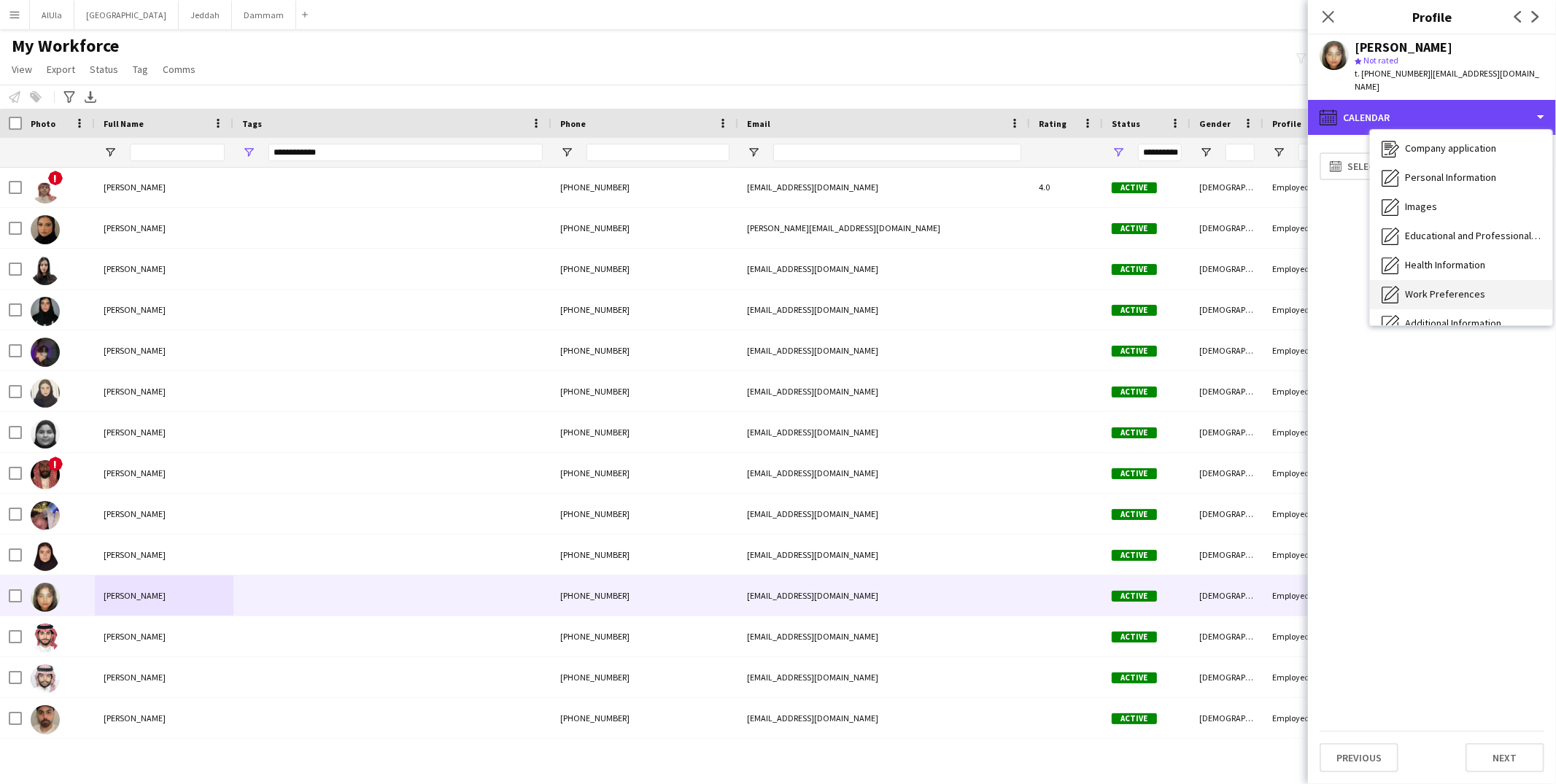
scroll to position [0, 0]
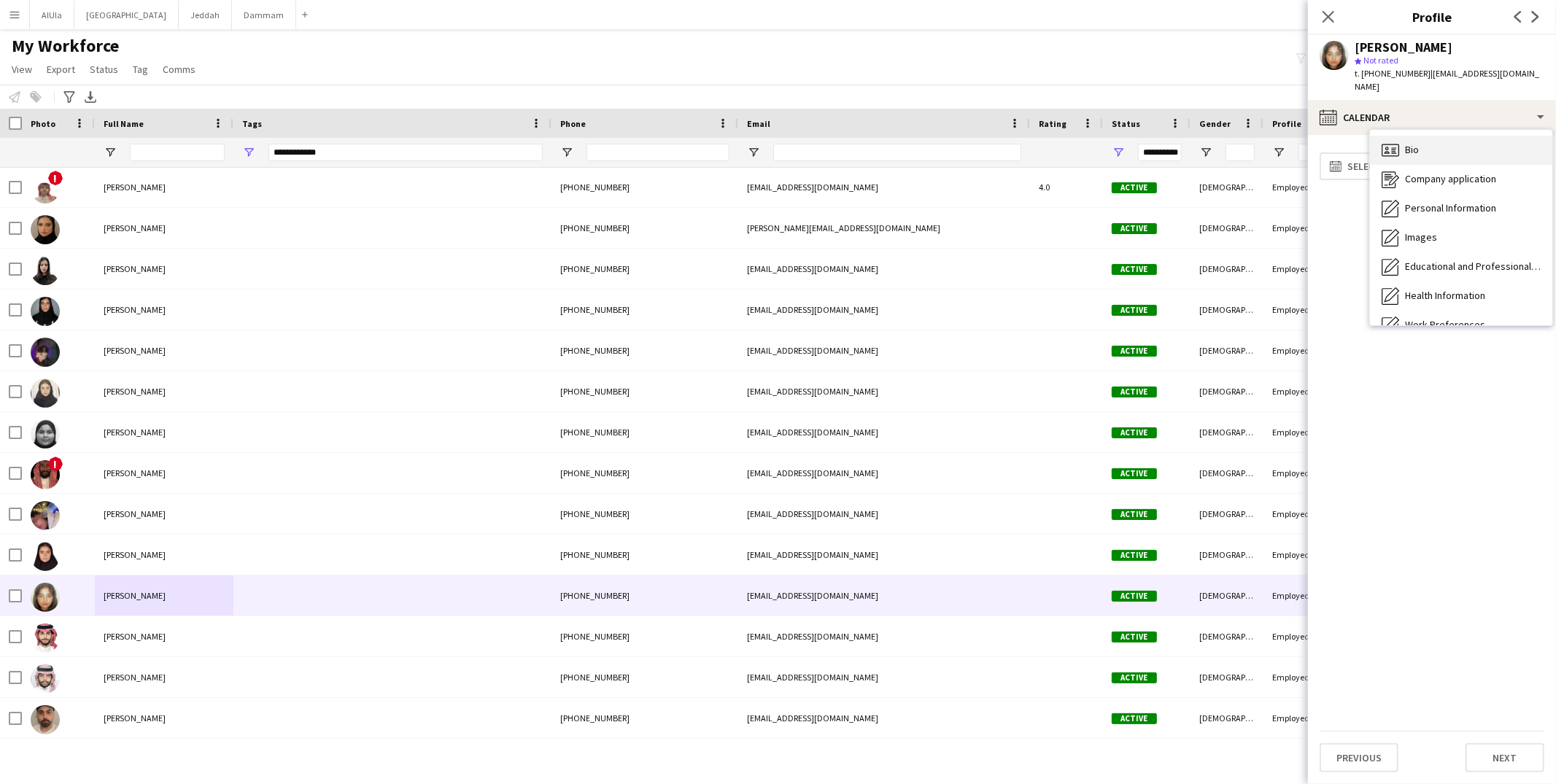
click at [1453, 142] on div "Bio Bio" at bounding box center [1461, 150] width 183 height 29
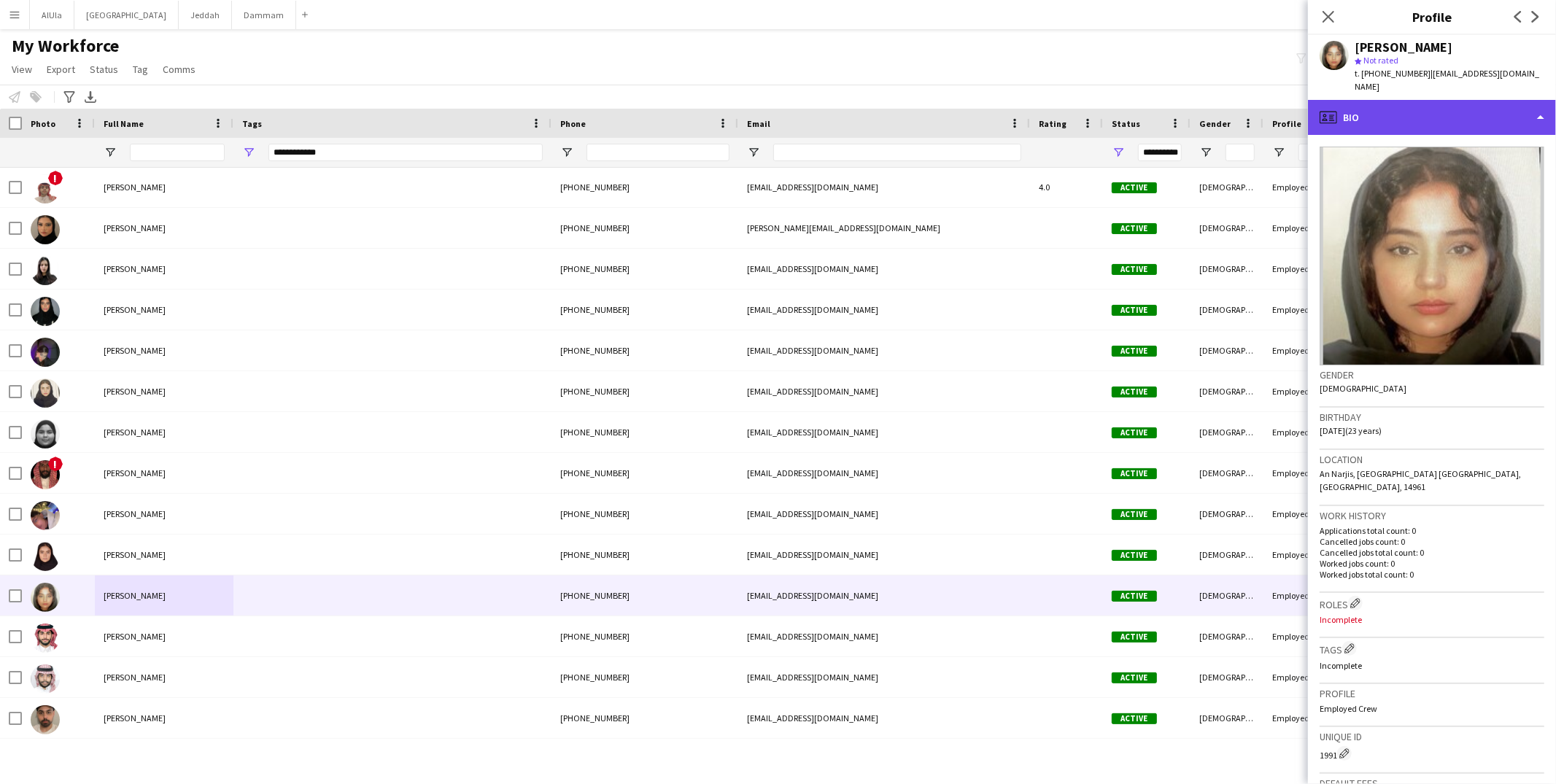
drag, startPoint x: 1349, startPoint y: 102, endPoint x: 1355, endPoint y: 108, distance: 8.5
click at [1349, 102] on div "profile Bio" at bounding box center [1432, 117] width 248 height 35
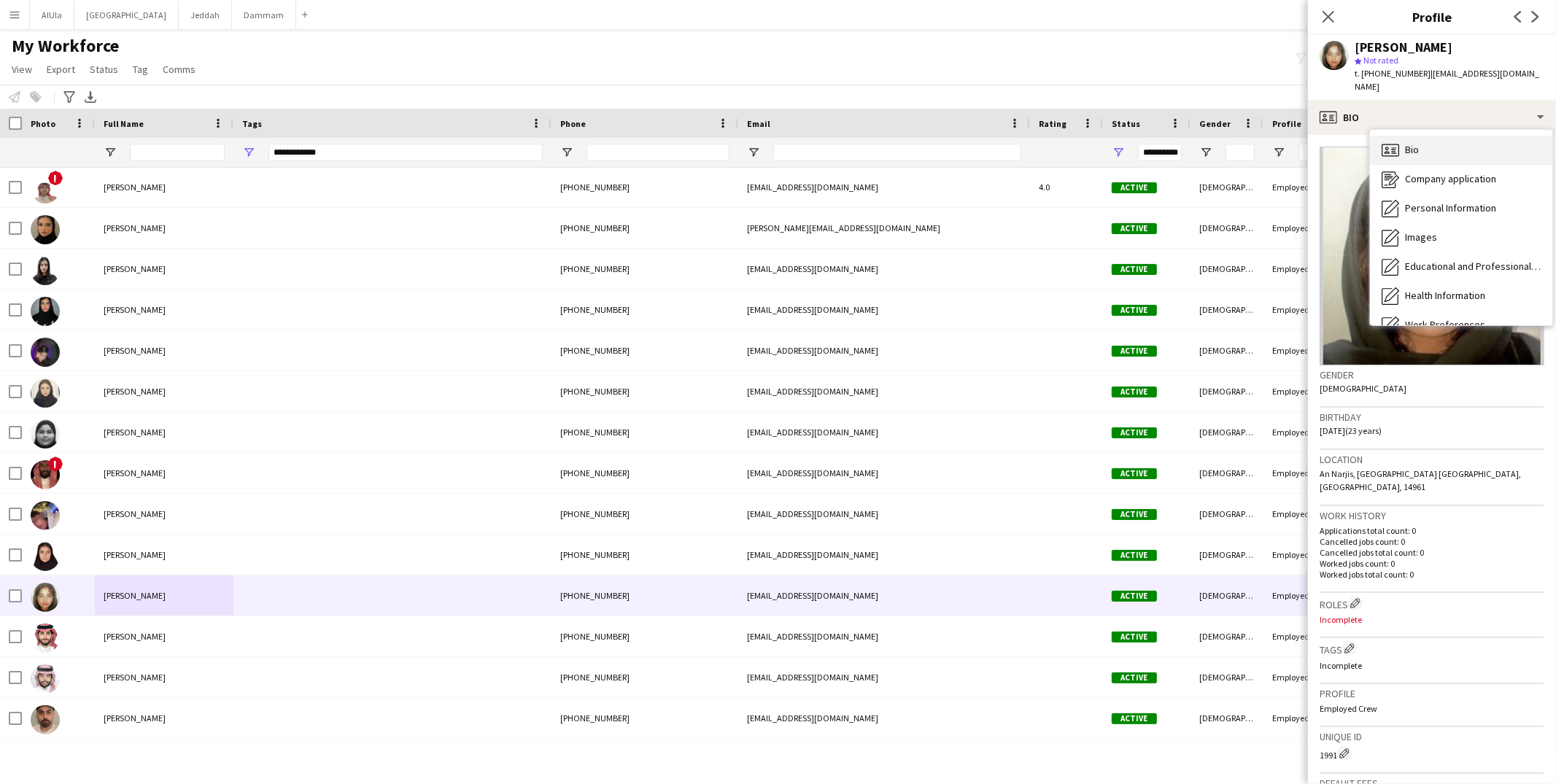
click at [1392, 145] on icon "Bio" at bounding box center [1390, 150] width 17 height 17
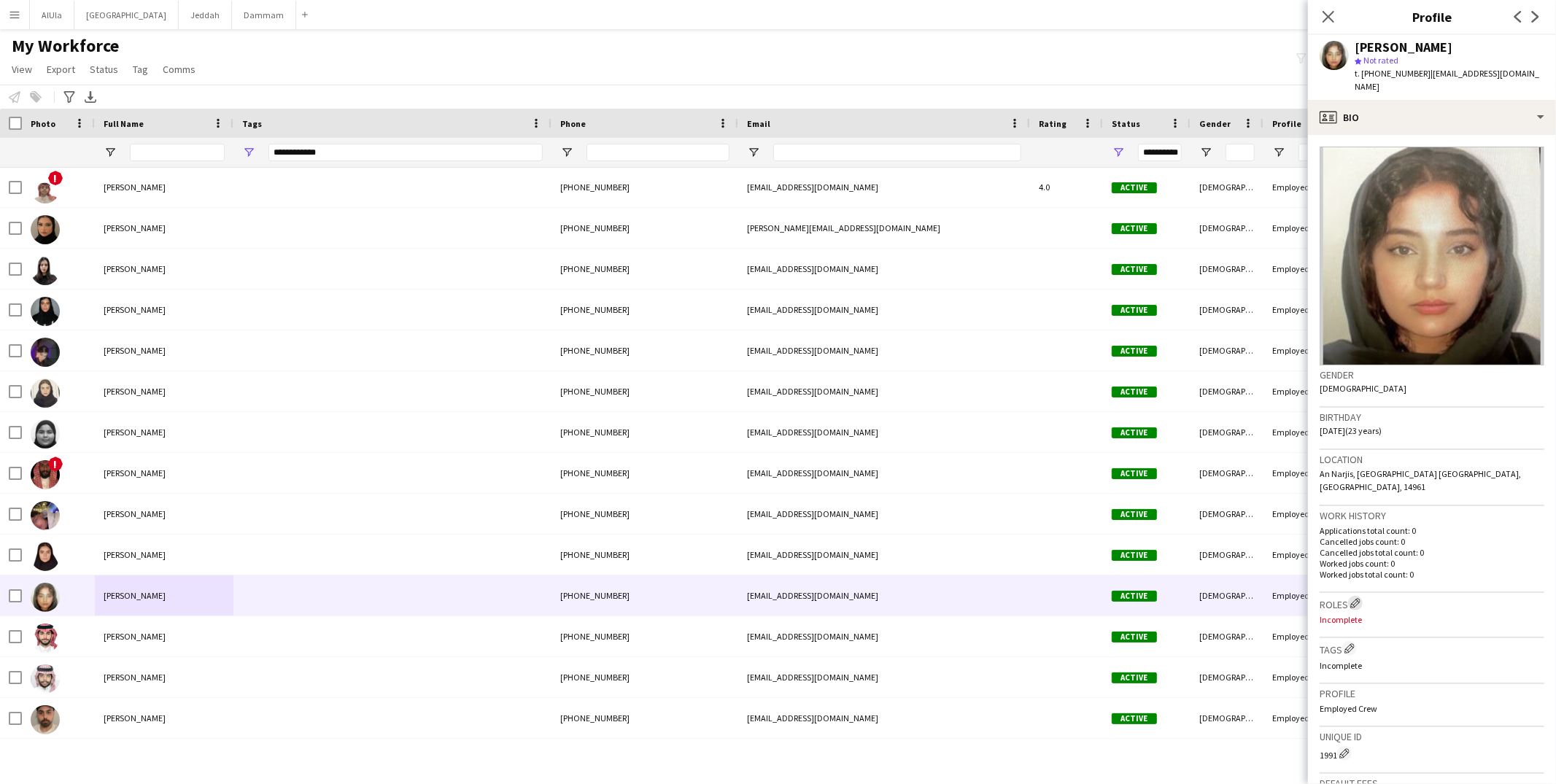
click at [1355, 598] on app-icon "Edit crew company roles" at bounding box center [1355, 603] width 10 height 10
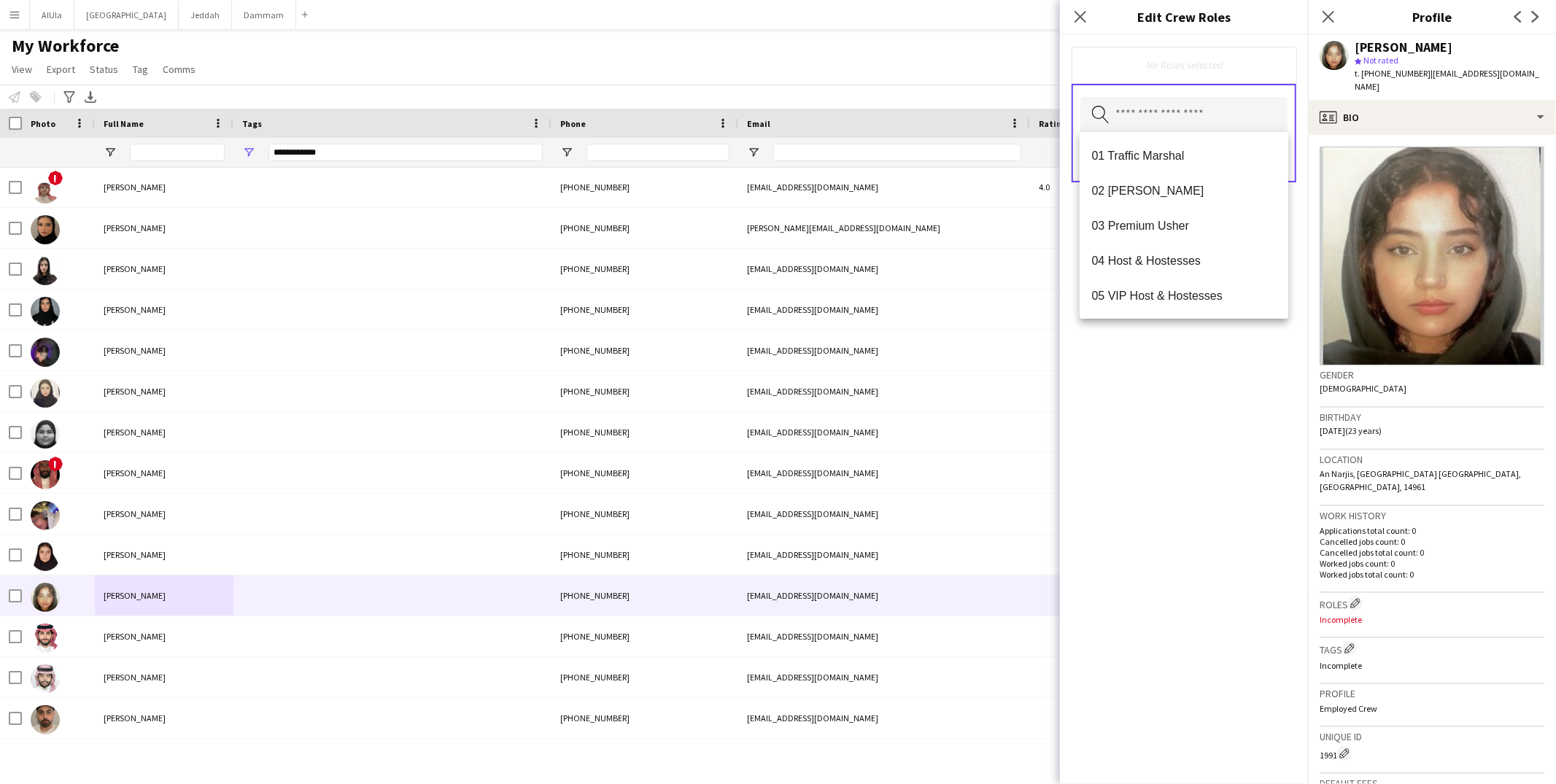
click at [1181, 122] on input "text" at bounding box center [1184, 115] width 207 height 37
click at [1377, 100] on div "profile Bio" at bounding box center [1432, 117] width 248 height 35
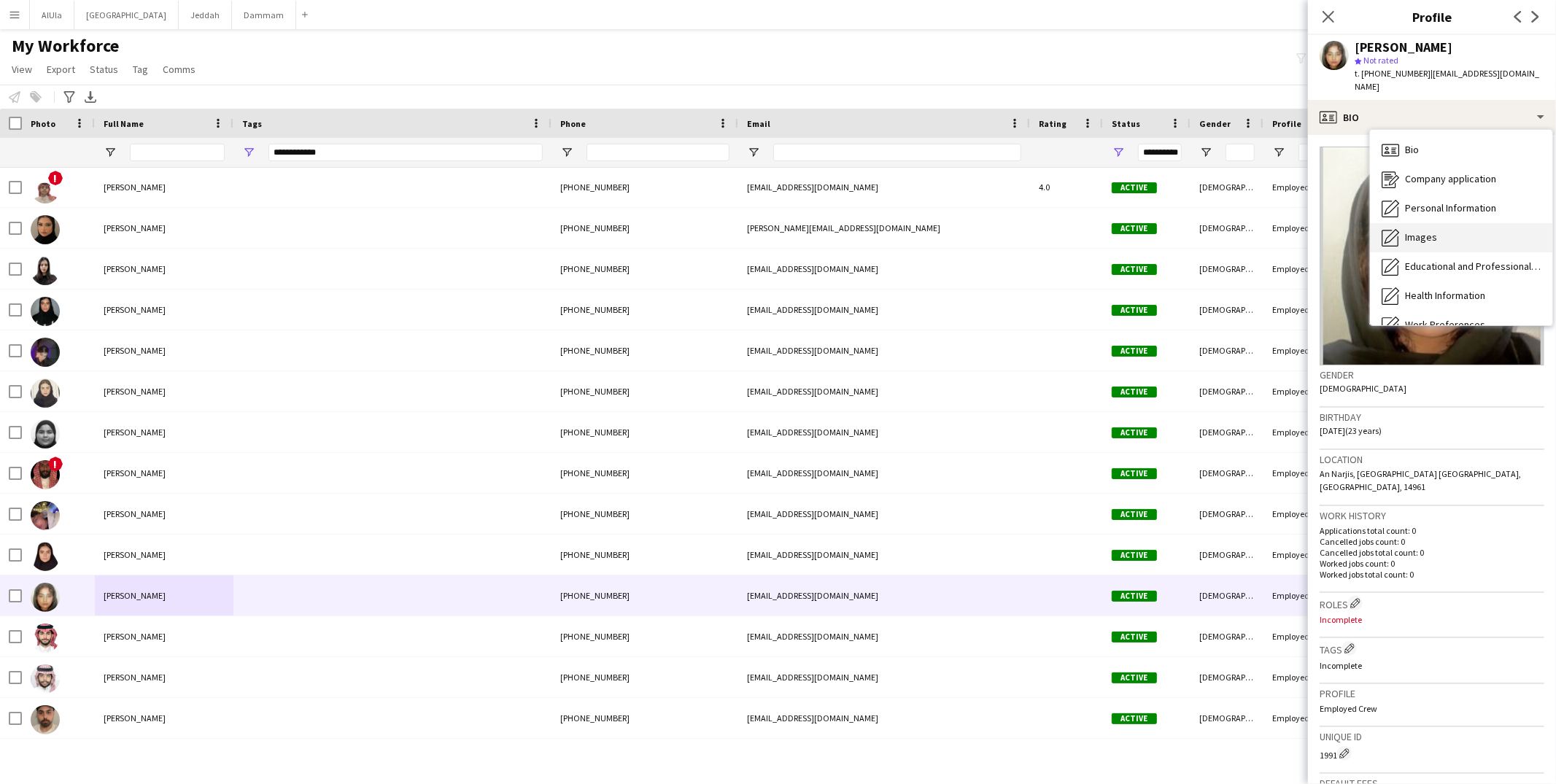
click at [1417, 230] on span "Images" at bounding box center [1421, 237] width 32 height 13
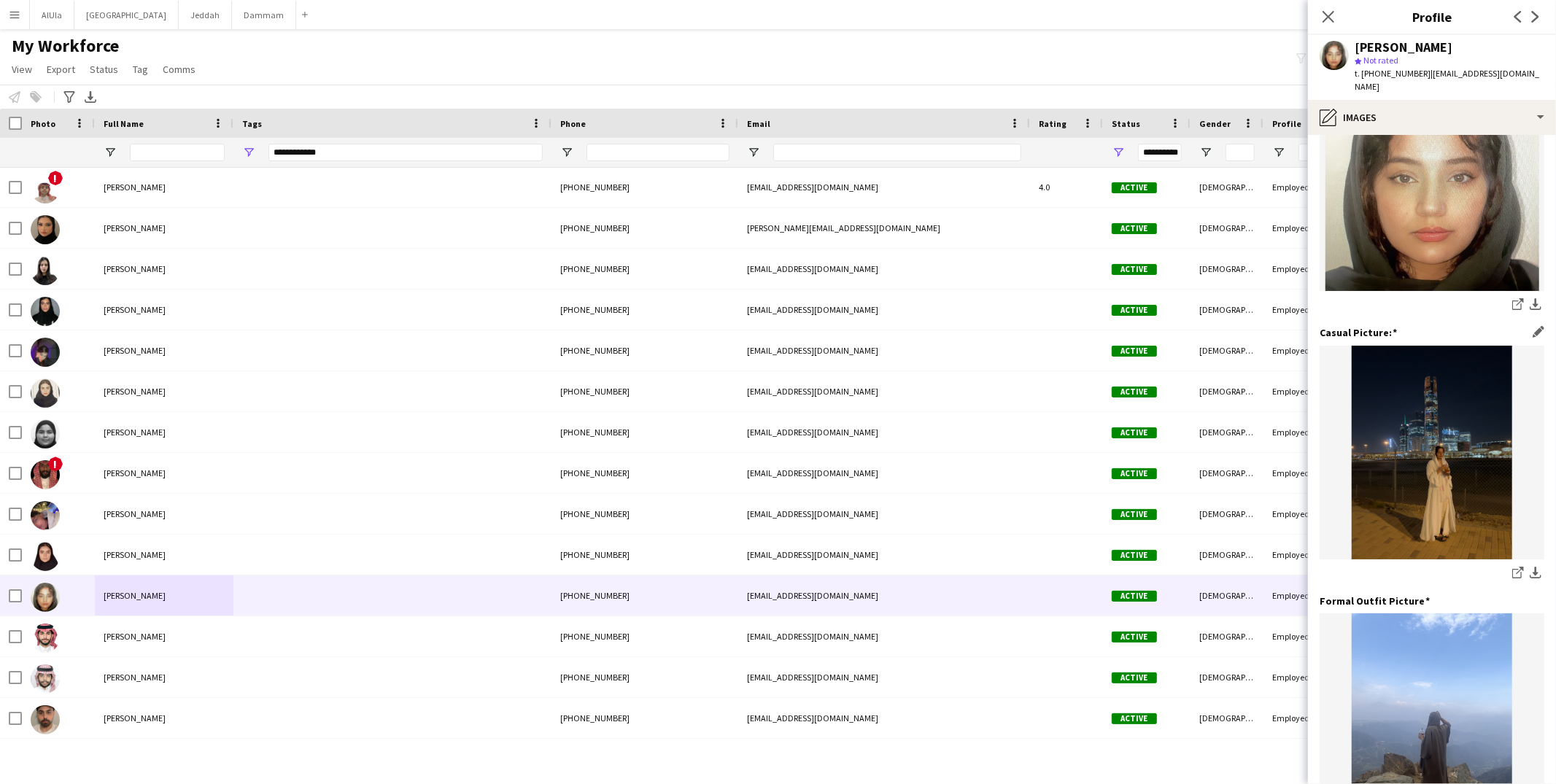
scroll to position [234, 0]
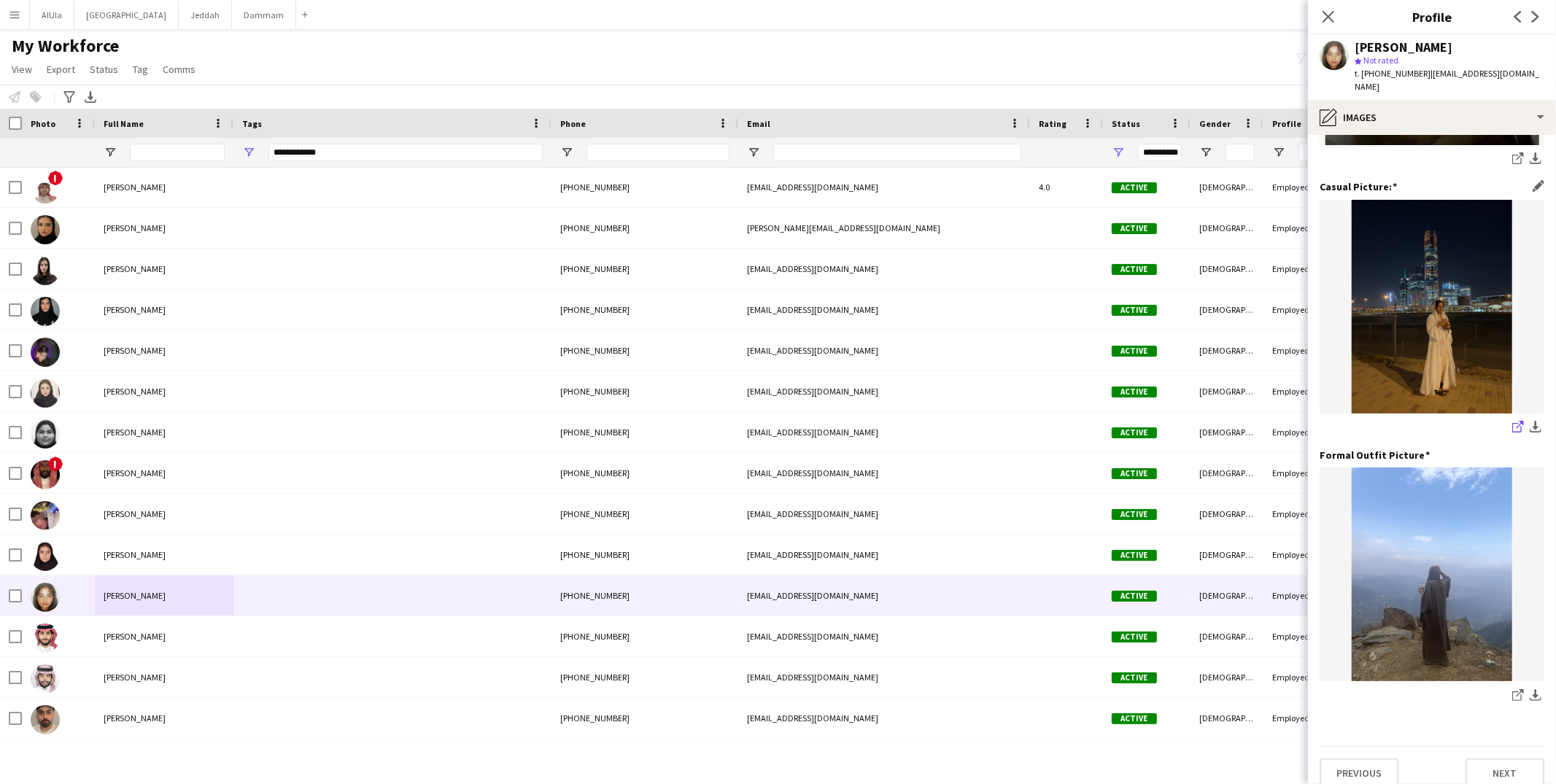
click at [1513, 421] on icon "share-external-link-1" at bounding box center [1519, 427] width 12 height 12
click at [1446, 109] on div "pencil4 Images" at bounding box center [1432, 117] width 248 height 35
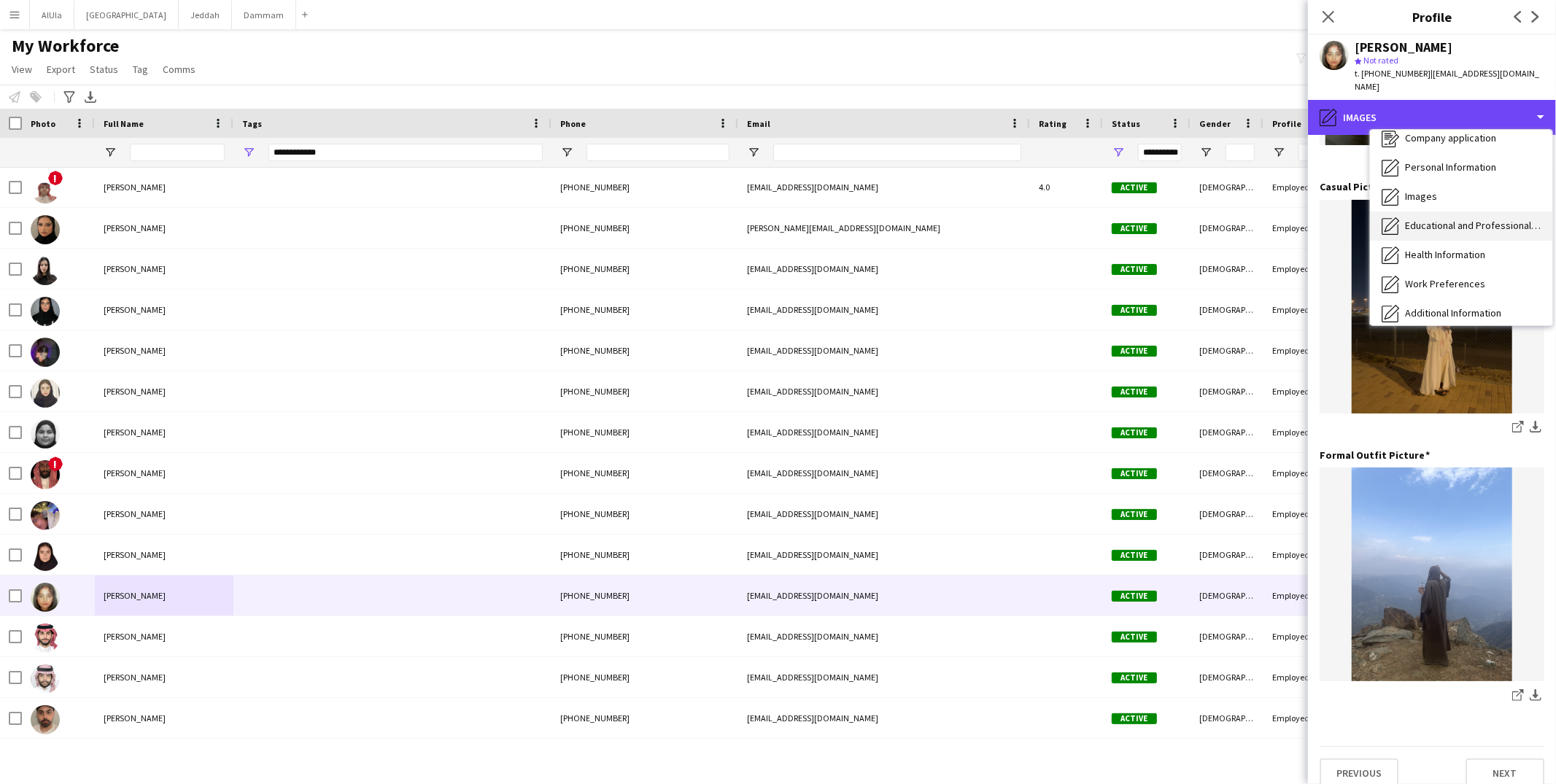
scroll to position [20, 0]
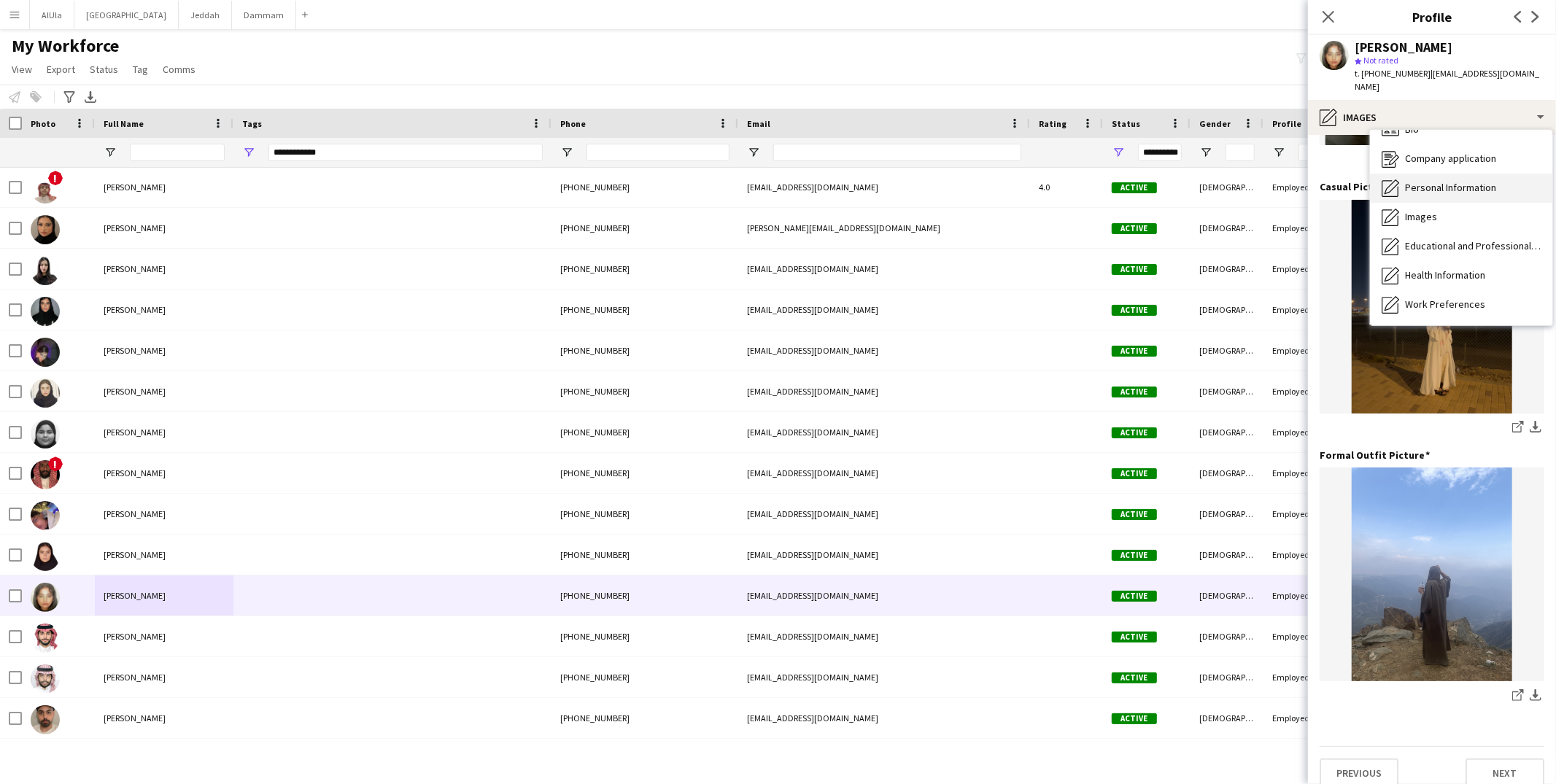
click at [1451, 181] on span "Personal Information" at bounding box center [1451, 188] width 91 height 13
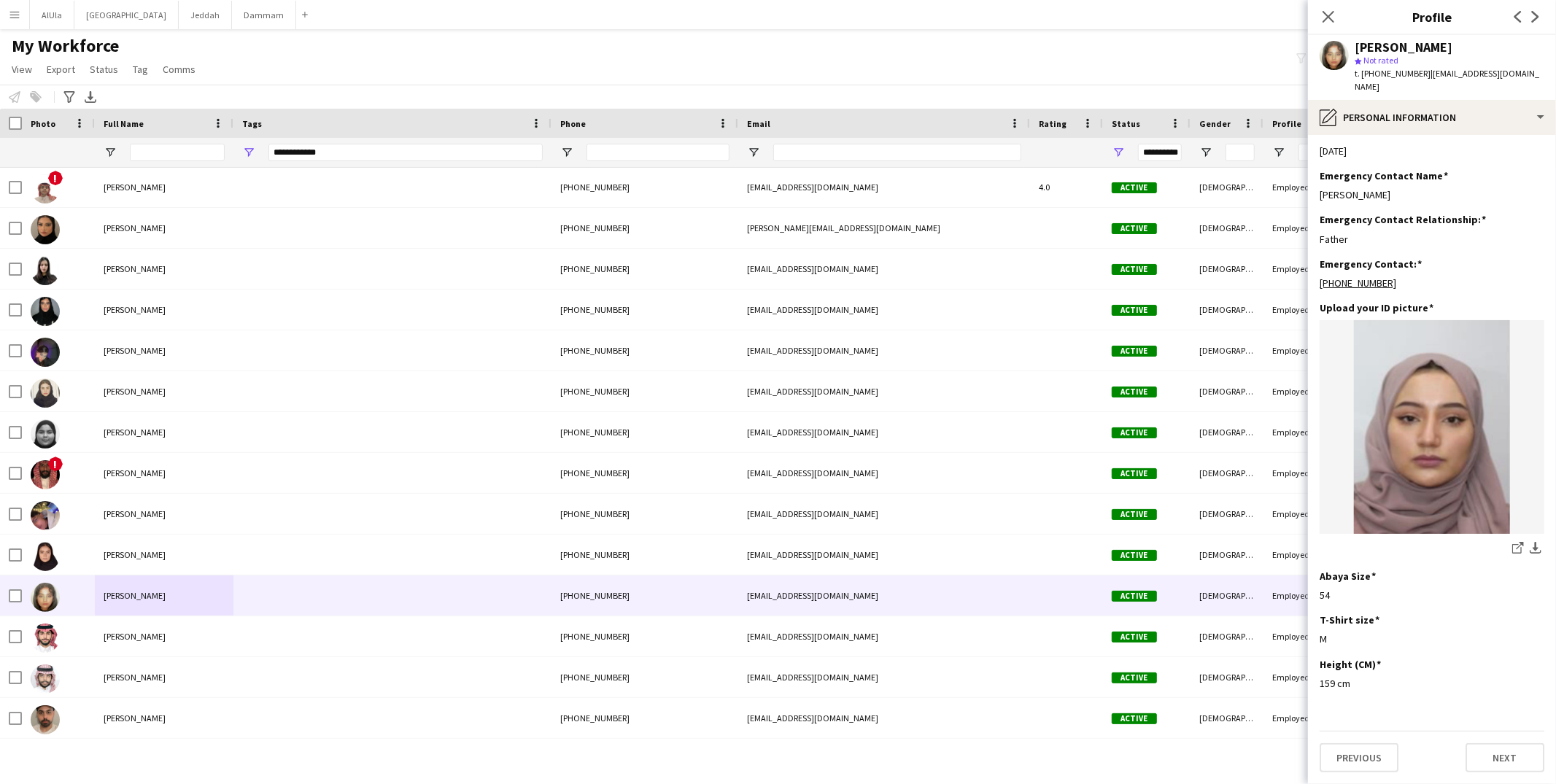
scroll to position [0, 0]
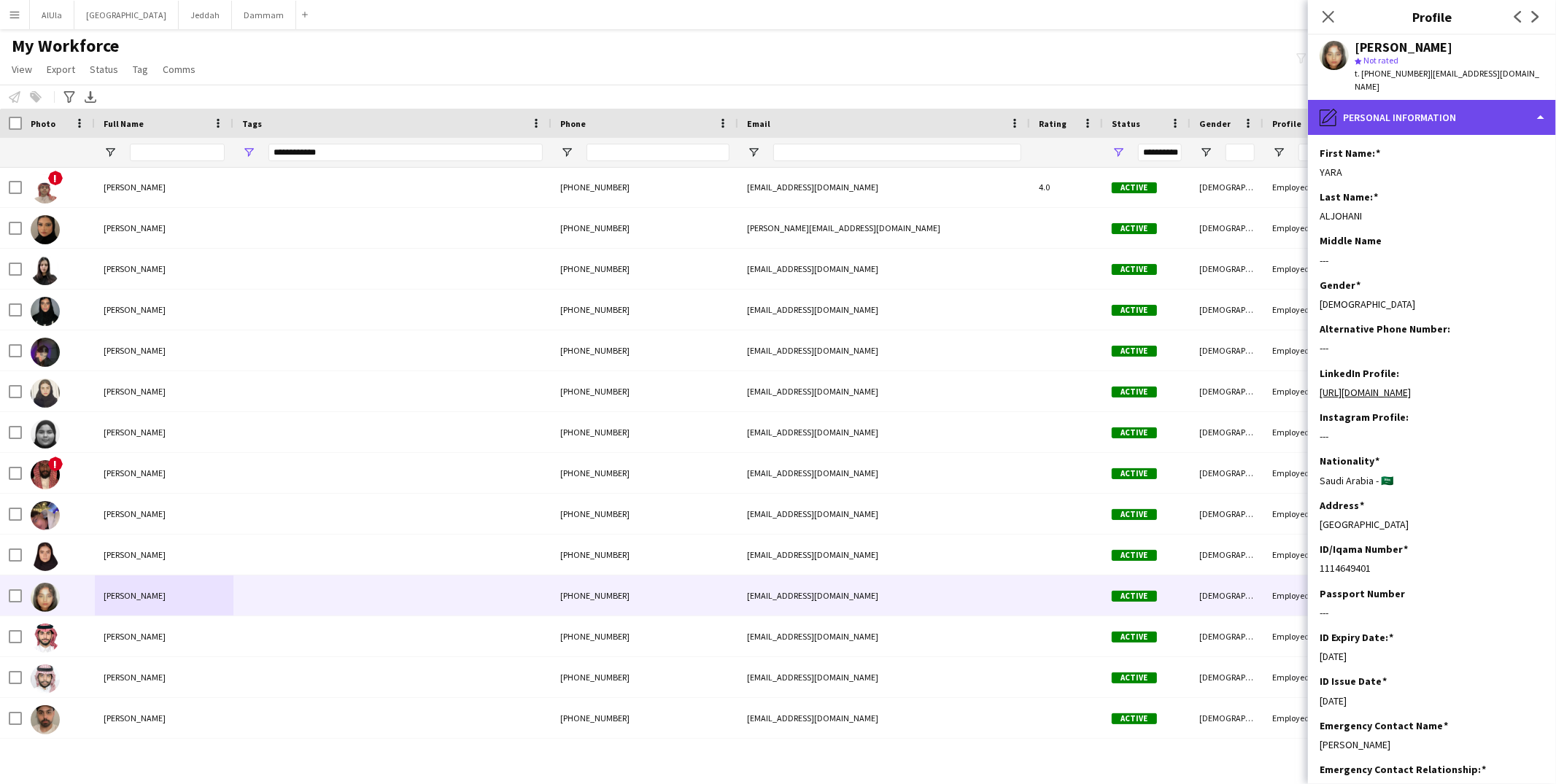
click at [1398, 100] on div "pencil4 Personal Information" at bounding box center [1432, 117] width 248 height 35
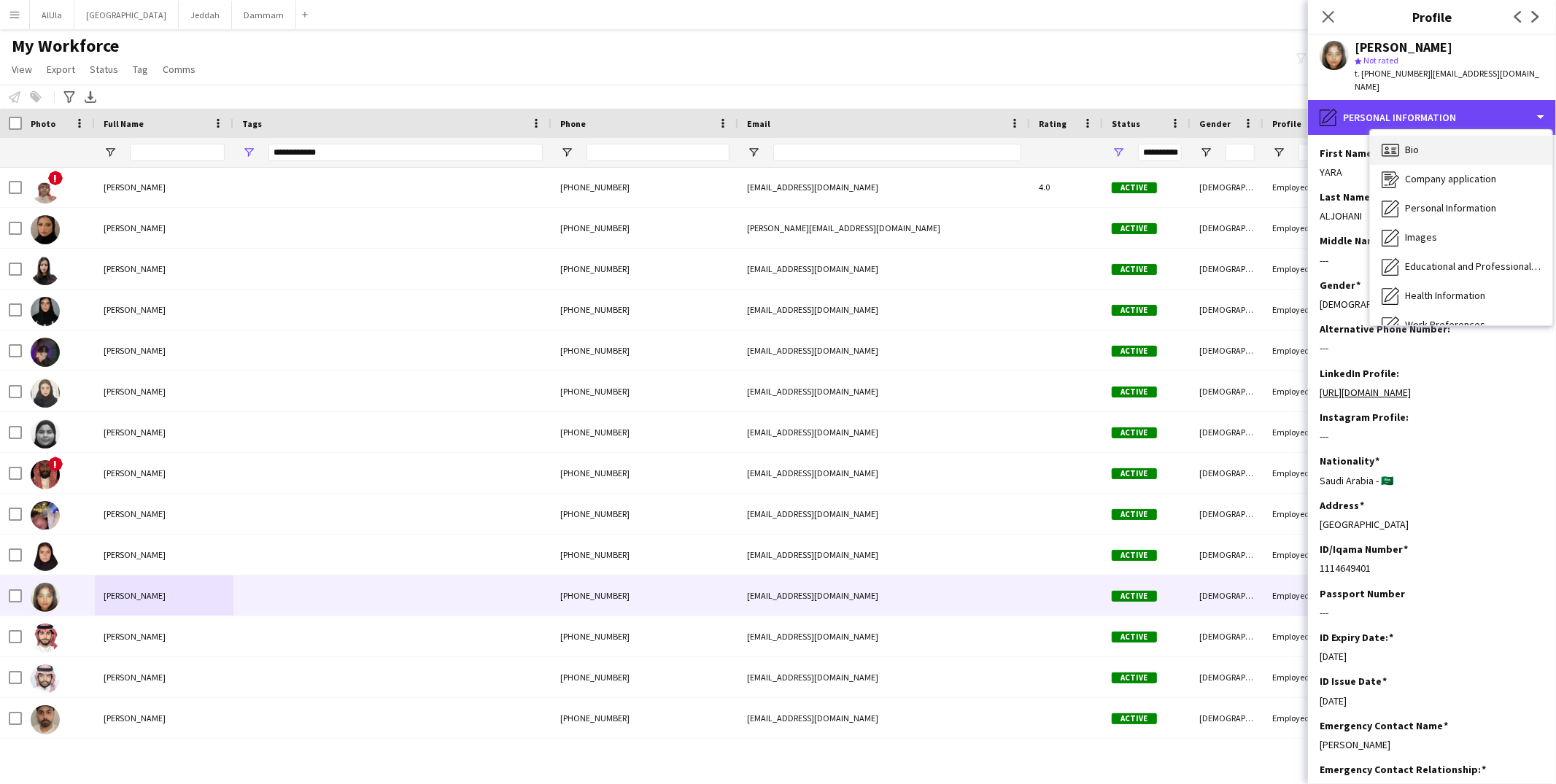
scroll to position [16, 0]
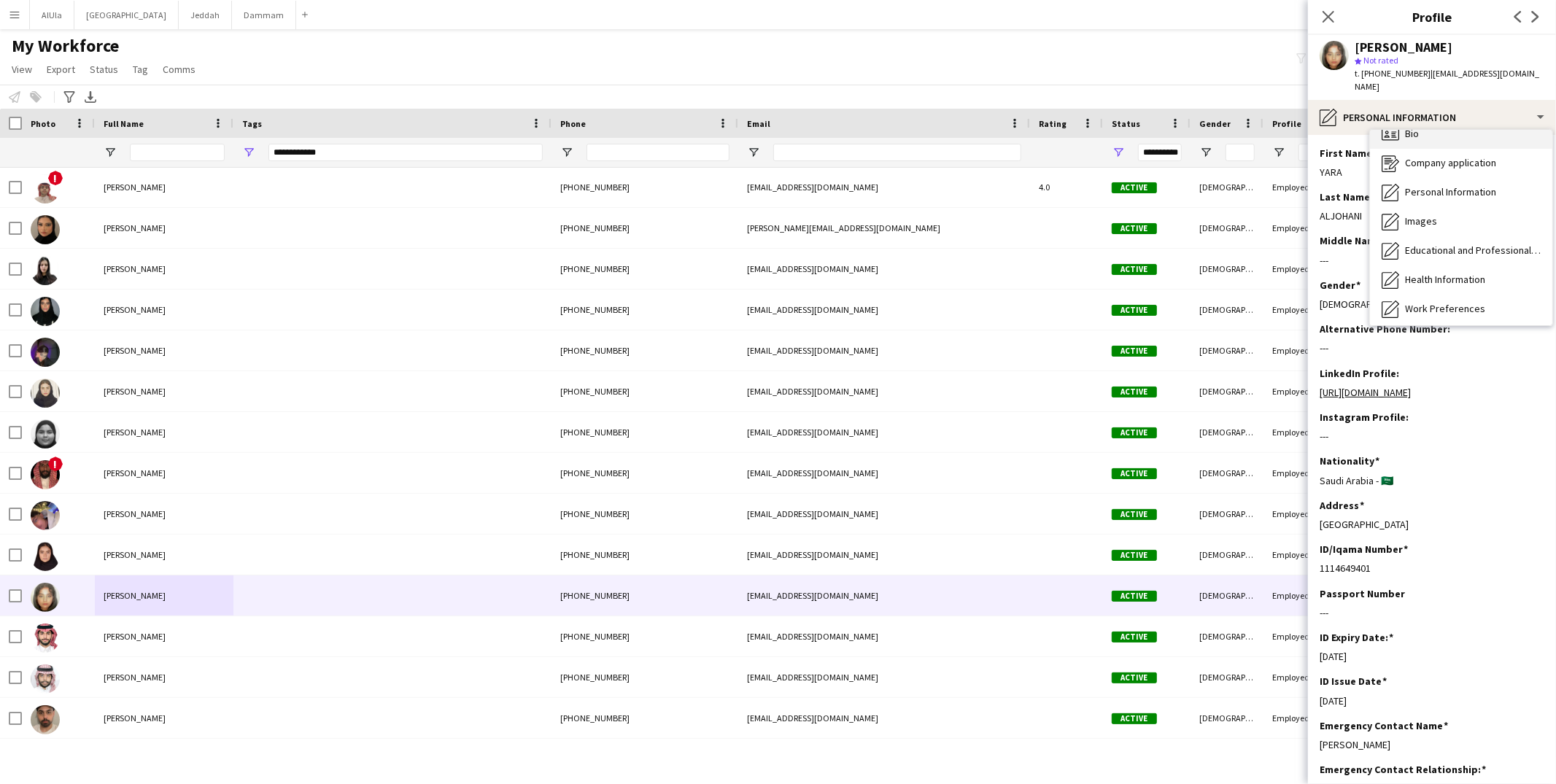
click at [1432, 149] on div "Company application Company application" at bounding box center [1461, 163] width 183 height 29
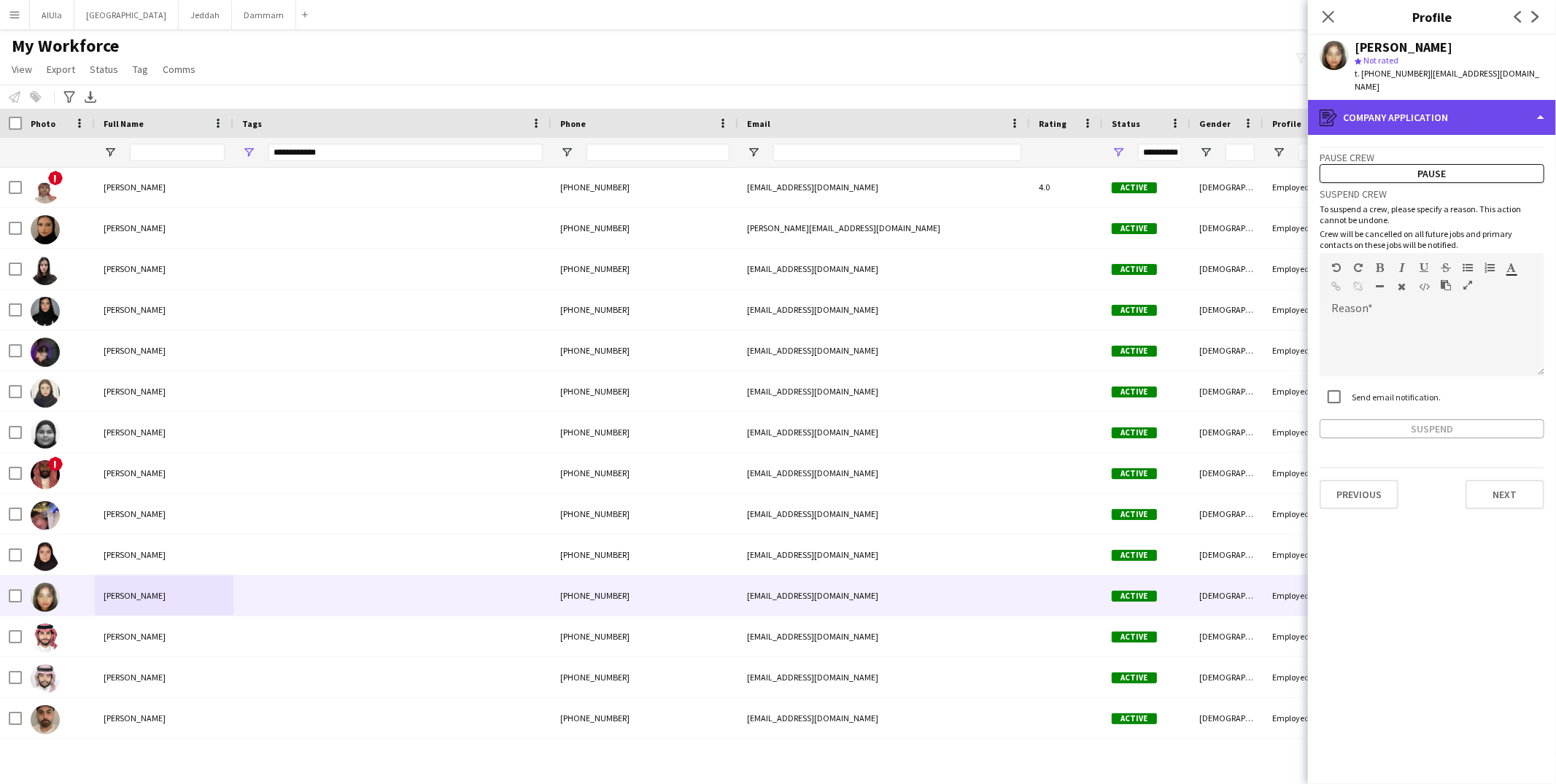
click at [1370, 118] on div "register Company application" at bounding box center [1432, 117] width 248 height 35
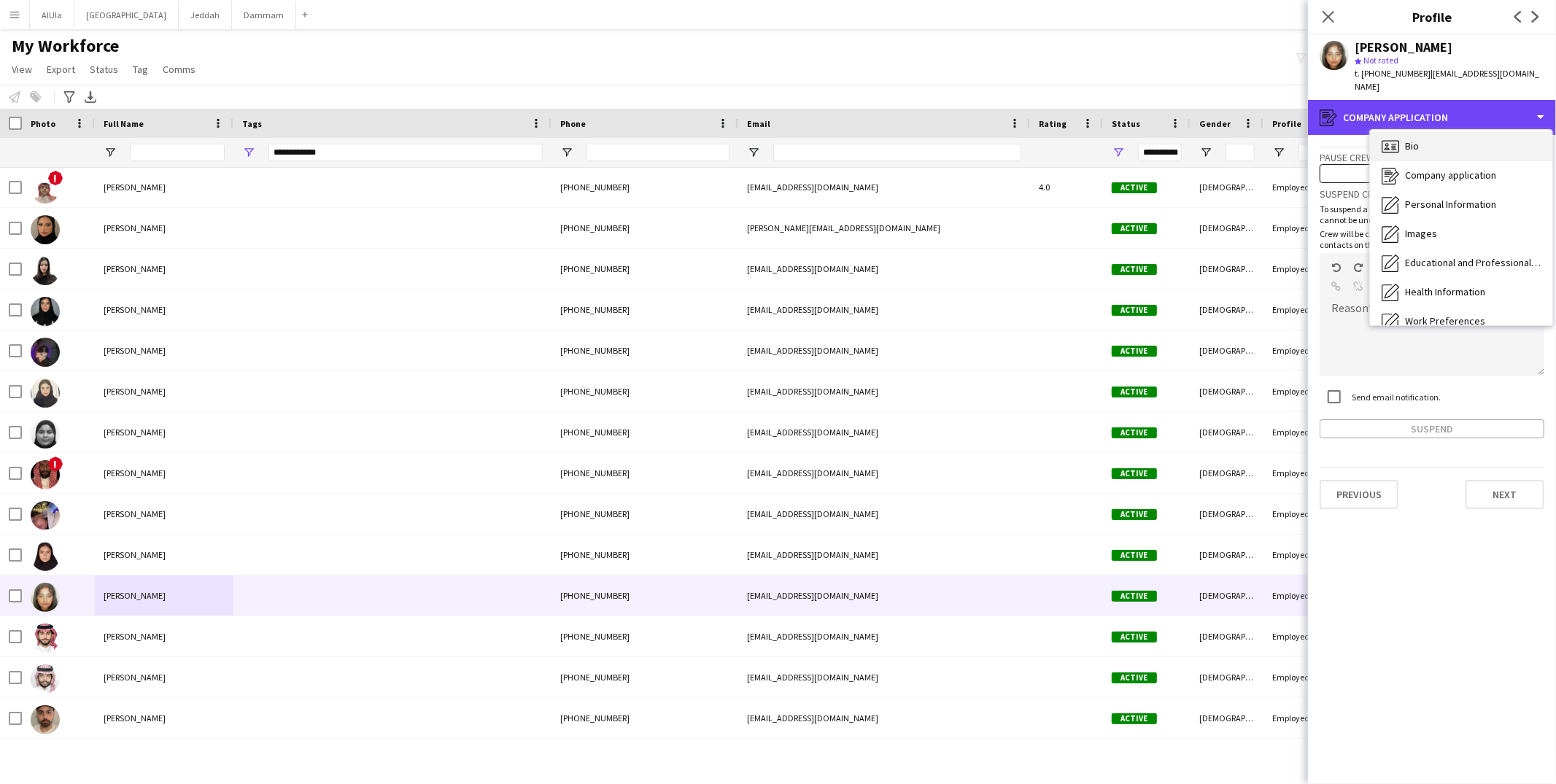
scroll to position [0, 0]
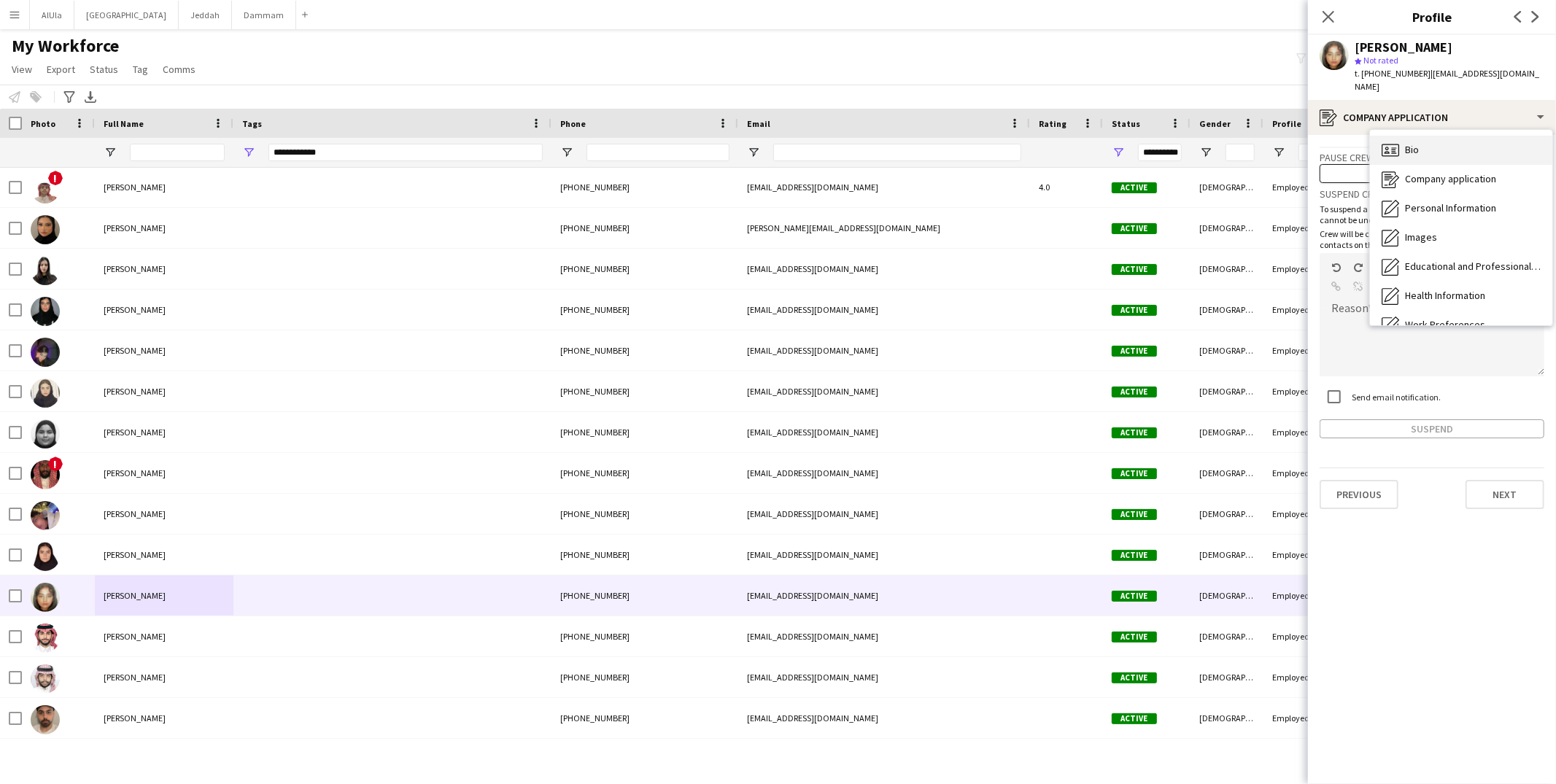
click at [1413, 143] on span "Bio" at bounding box center [1412, 150] width 14 height 13
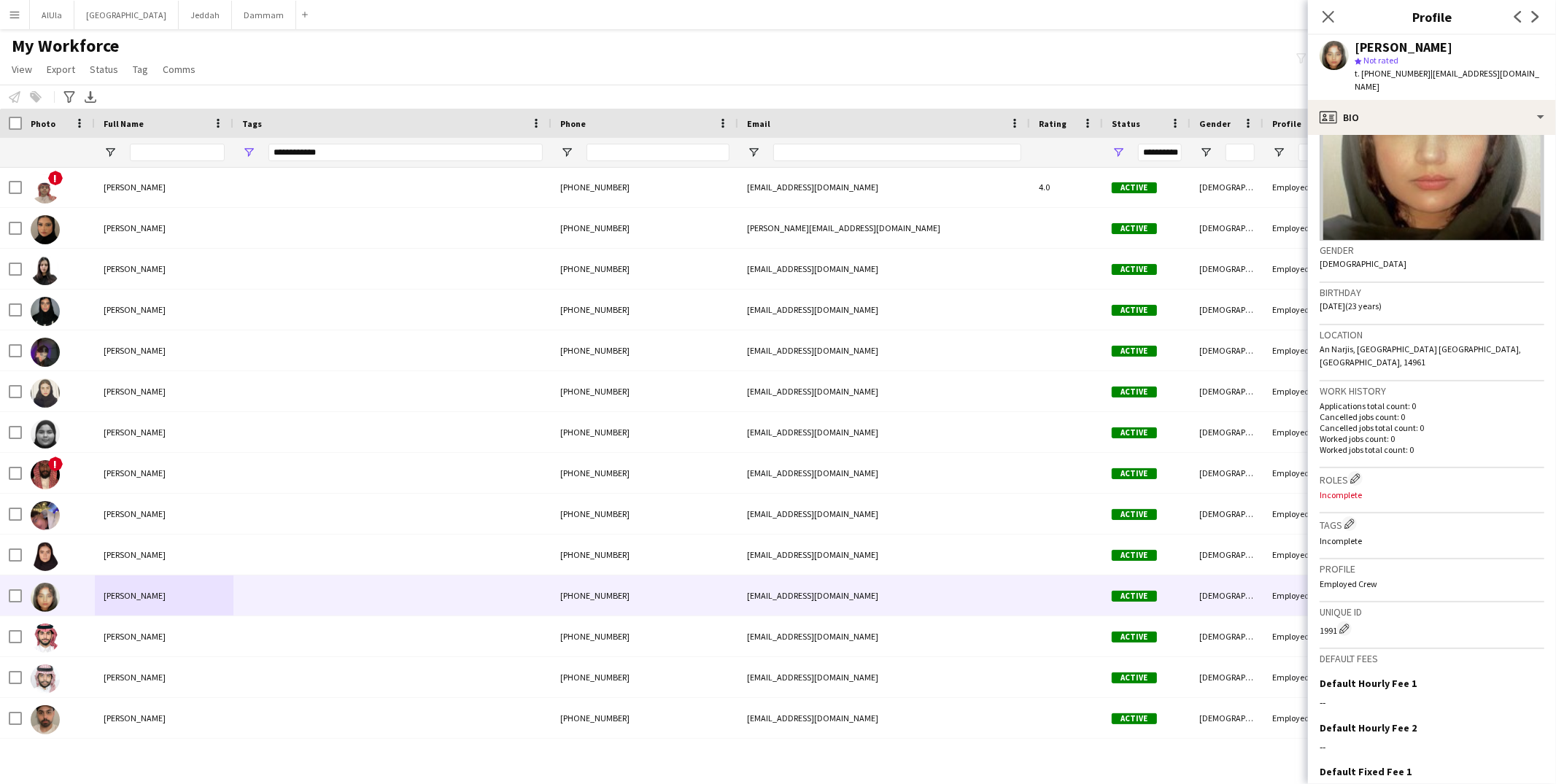
scroll to position [215, 0]
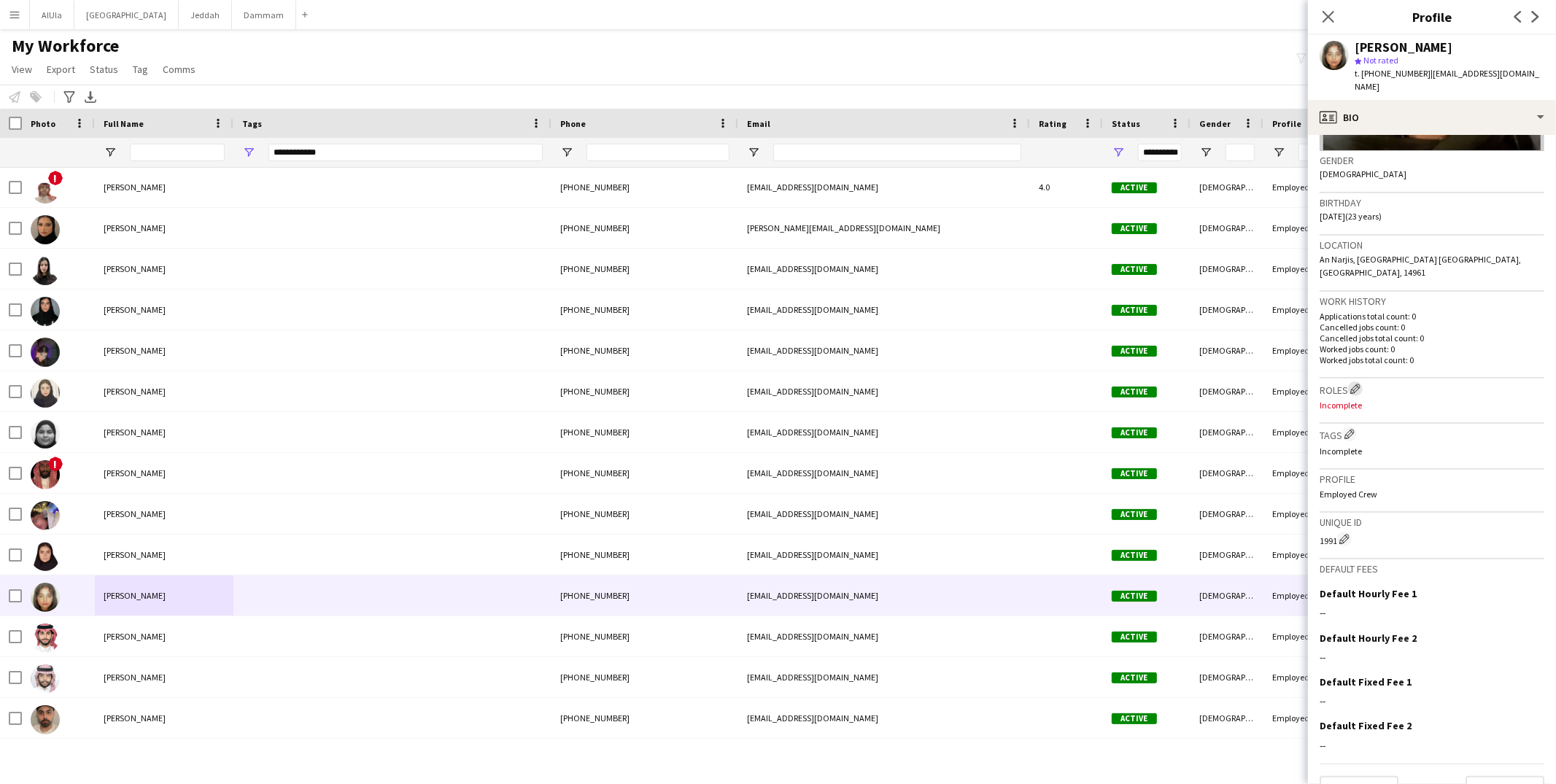
click at [1361, 384] on app-icon "Edit crew company roles" at bounding box center [1355, 389] width 10 height 10
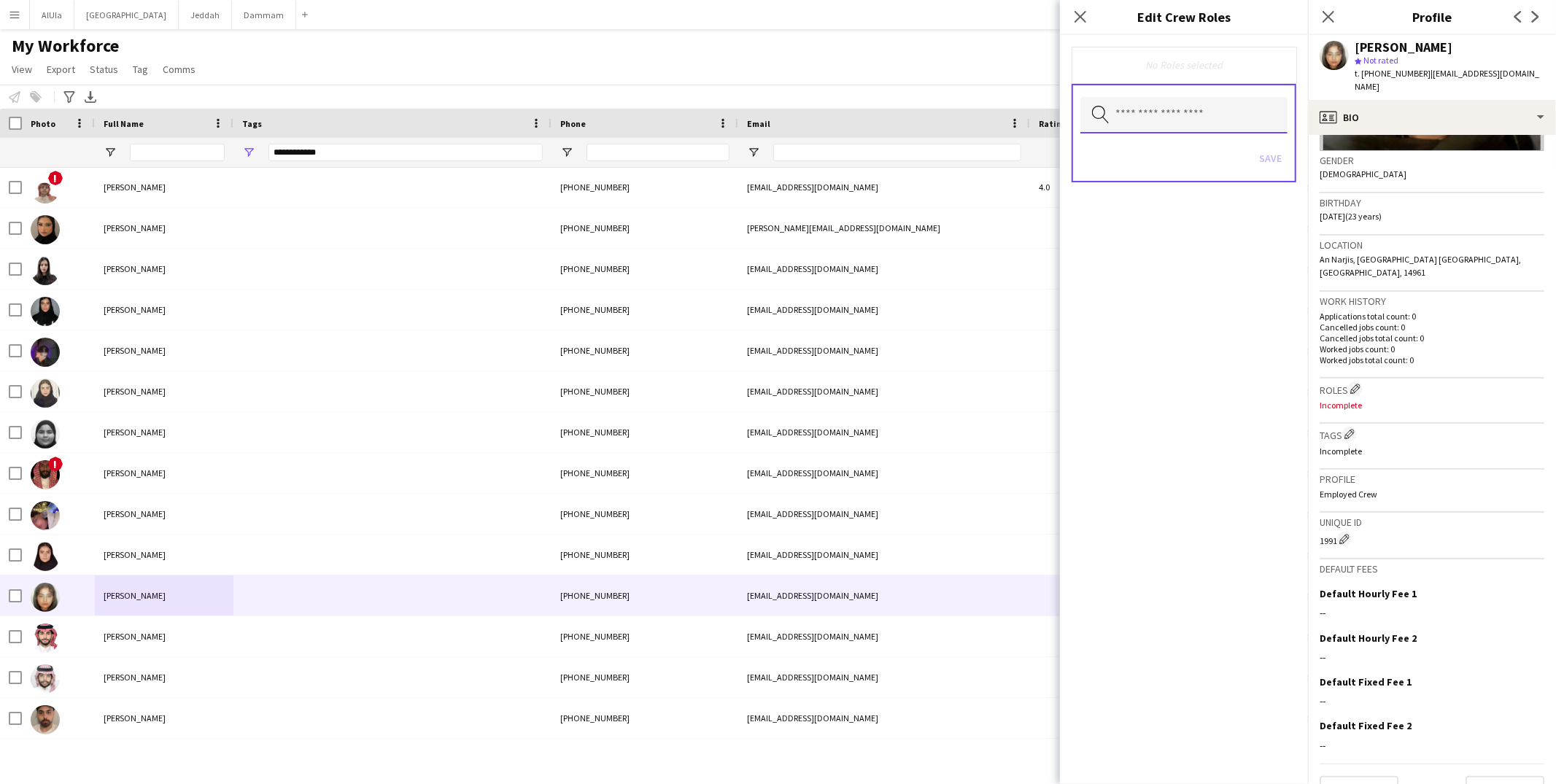
click at [1196, 118] on input "text" at bounding box center [1184, 115] width 207 height 37
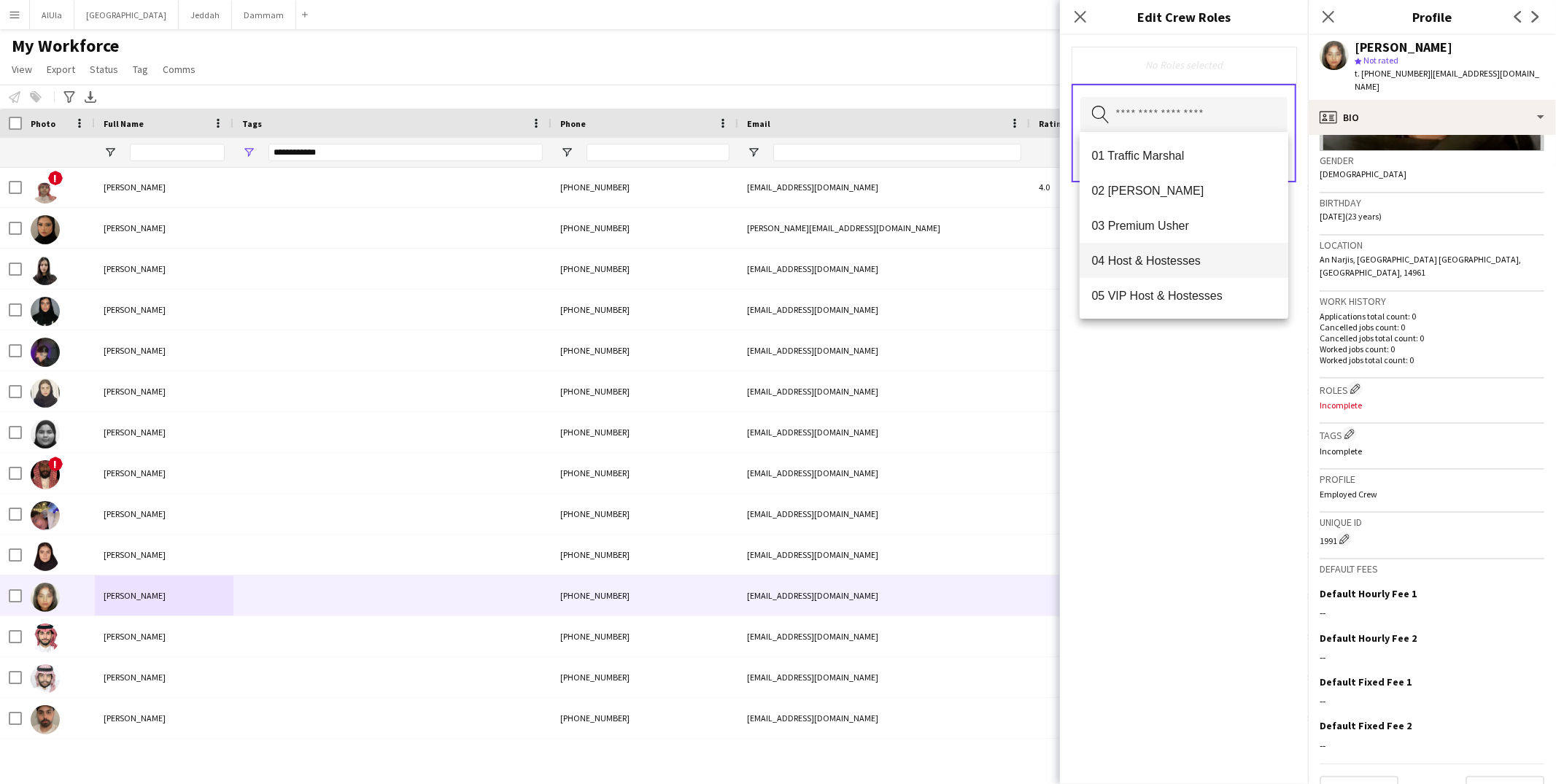
click at [1149, 258] on span "04 Host & Hostesses" at bounding box center [1184, 261] width 186 height 14
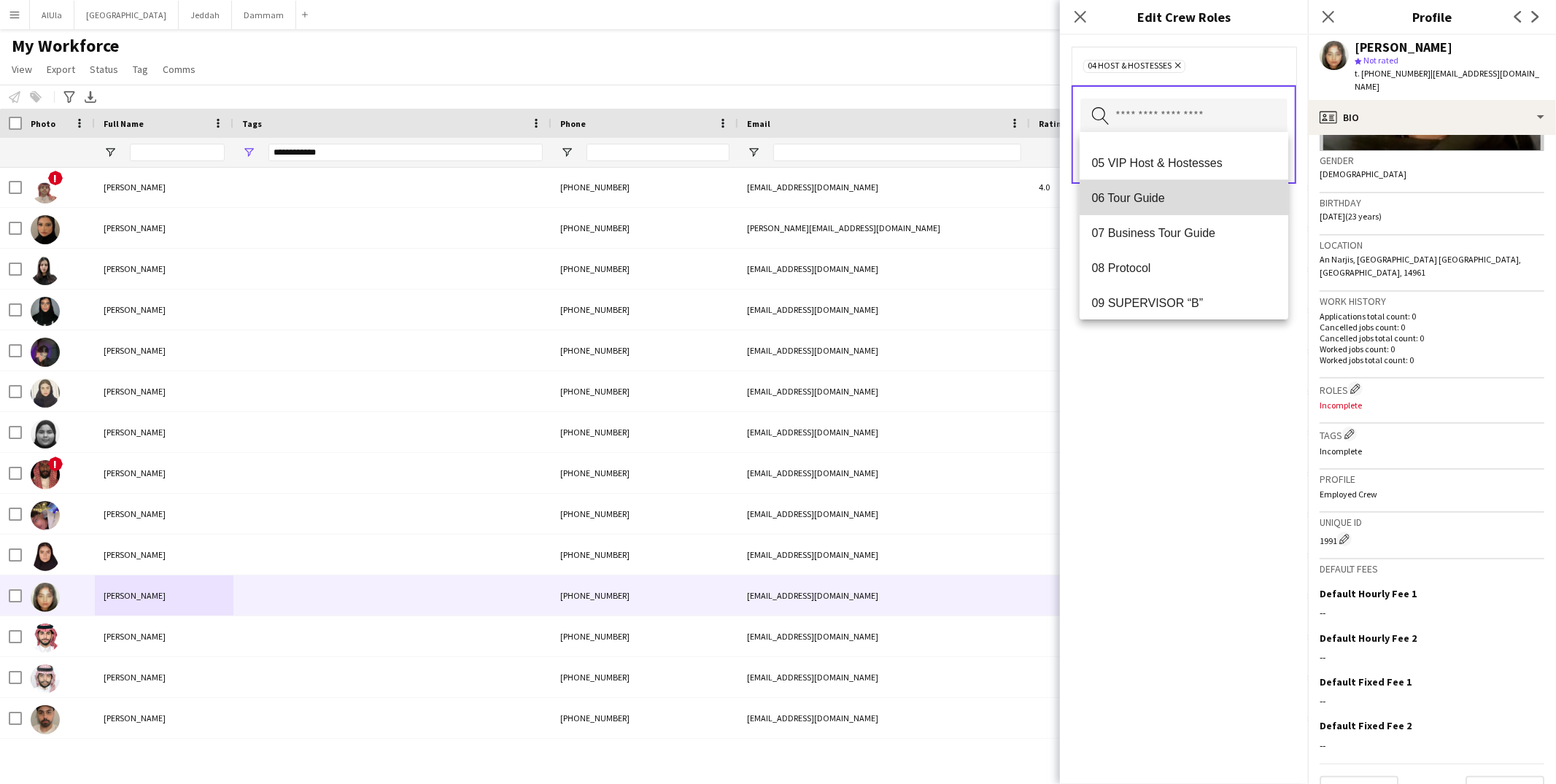
click at [1190, 202] on span "06 Tour Guide" at bounding box center [1184, 197] width 186 height 14
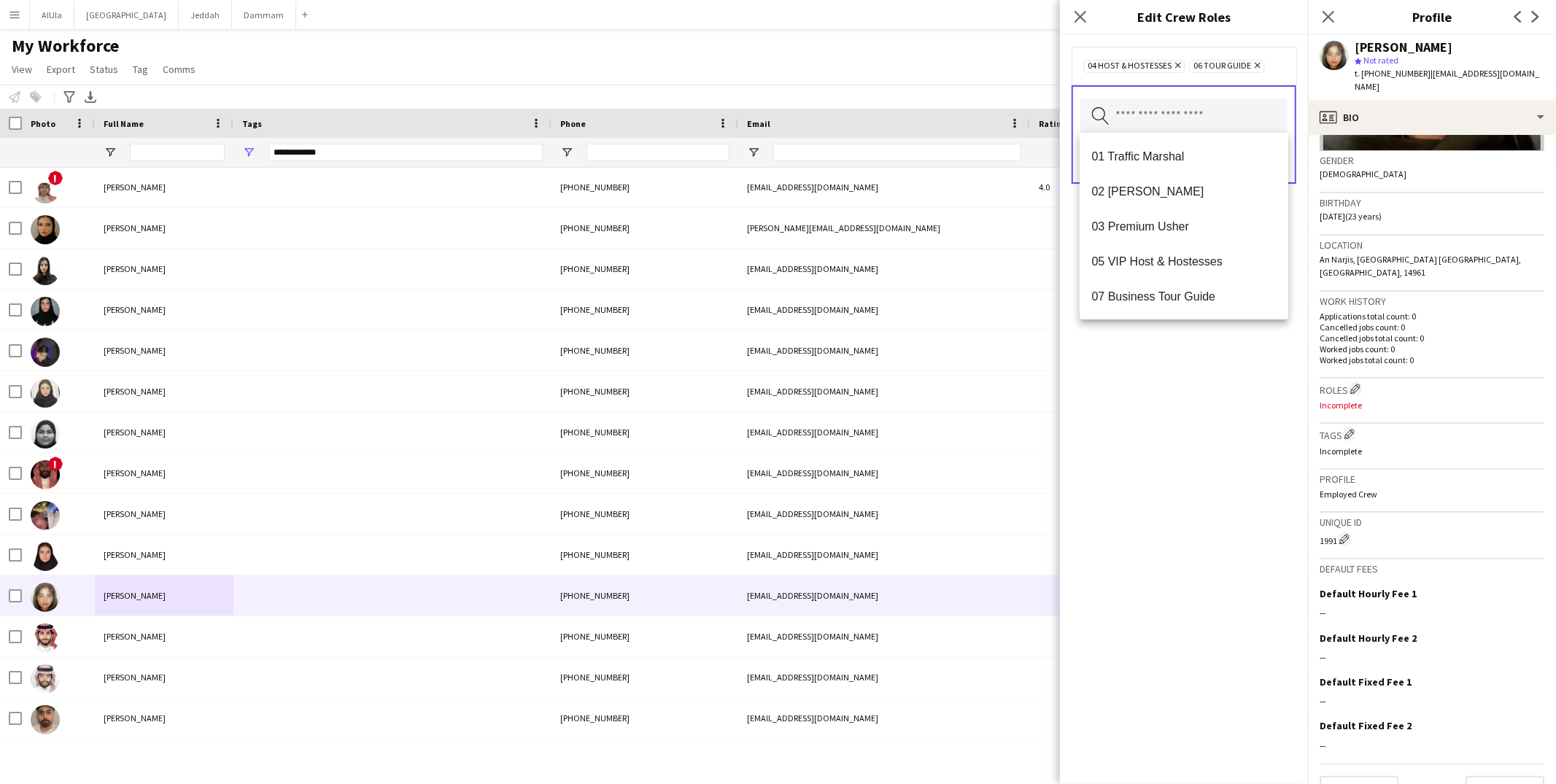
drag, startPoint x: 1159, startPoint y: 359, endPoint x: 1193, endPoint y: 316, distance: 54.8
click at [1160, 359] on div "04 Host & Hostesses Remove 06 Tour Guide Remove Search by role type Save" at bounding box center [1184, 409] width 248 height 749
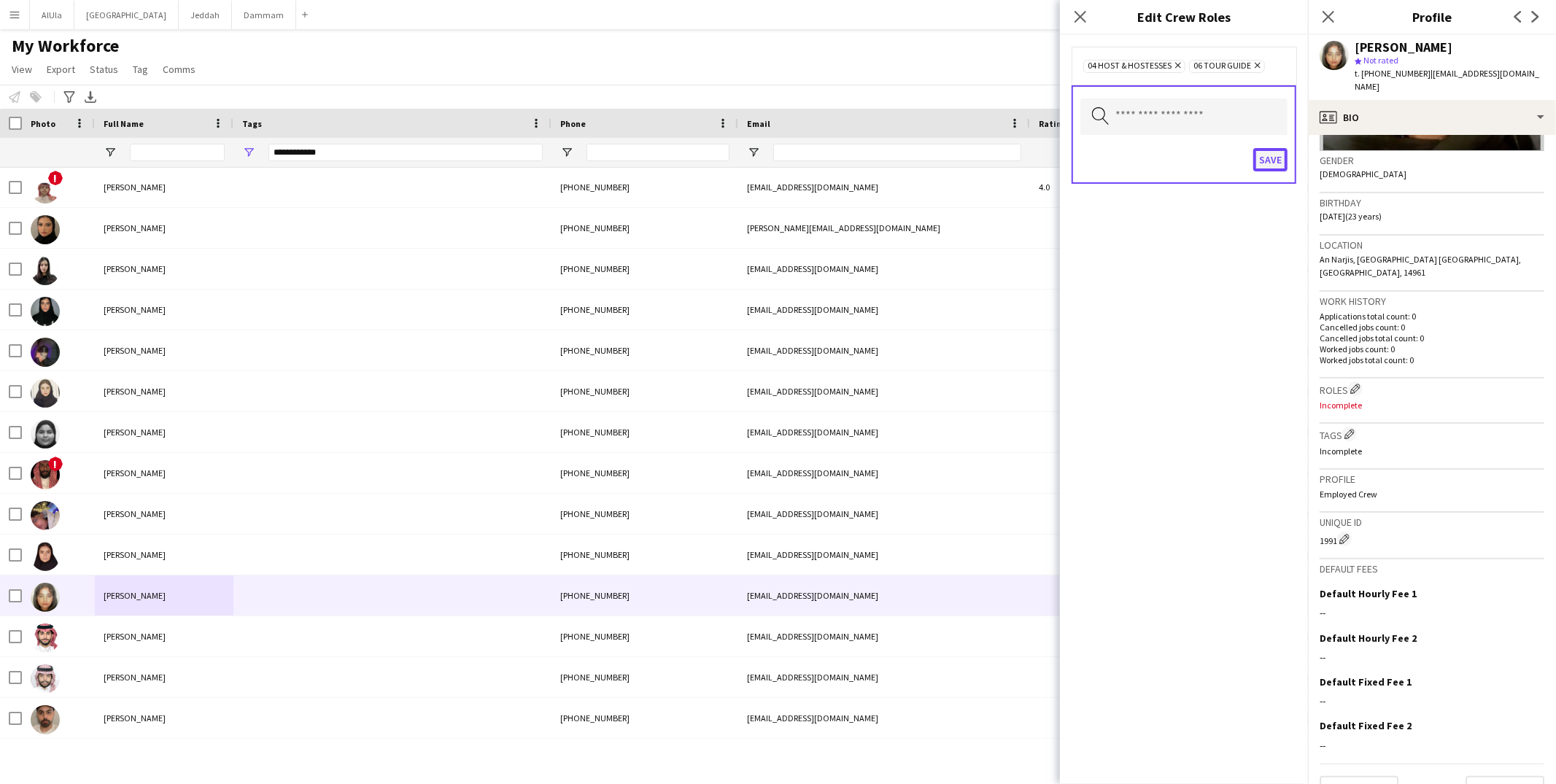
click at [1265, 162] on button "Save" at bounding box center [1270, 159] width 34 height 23
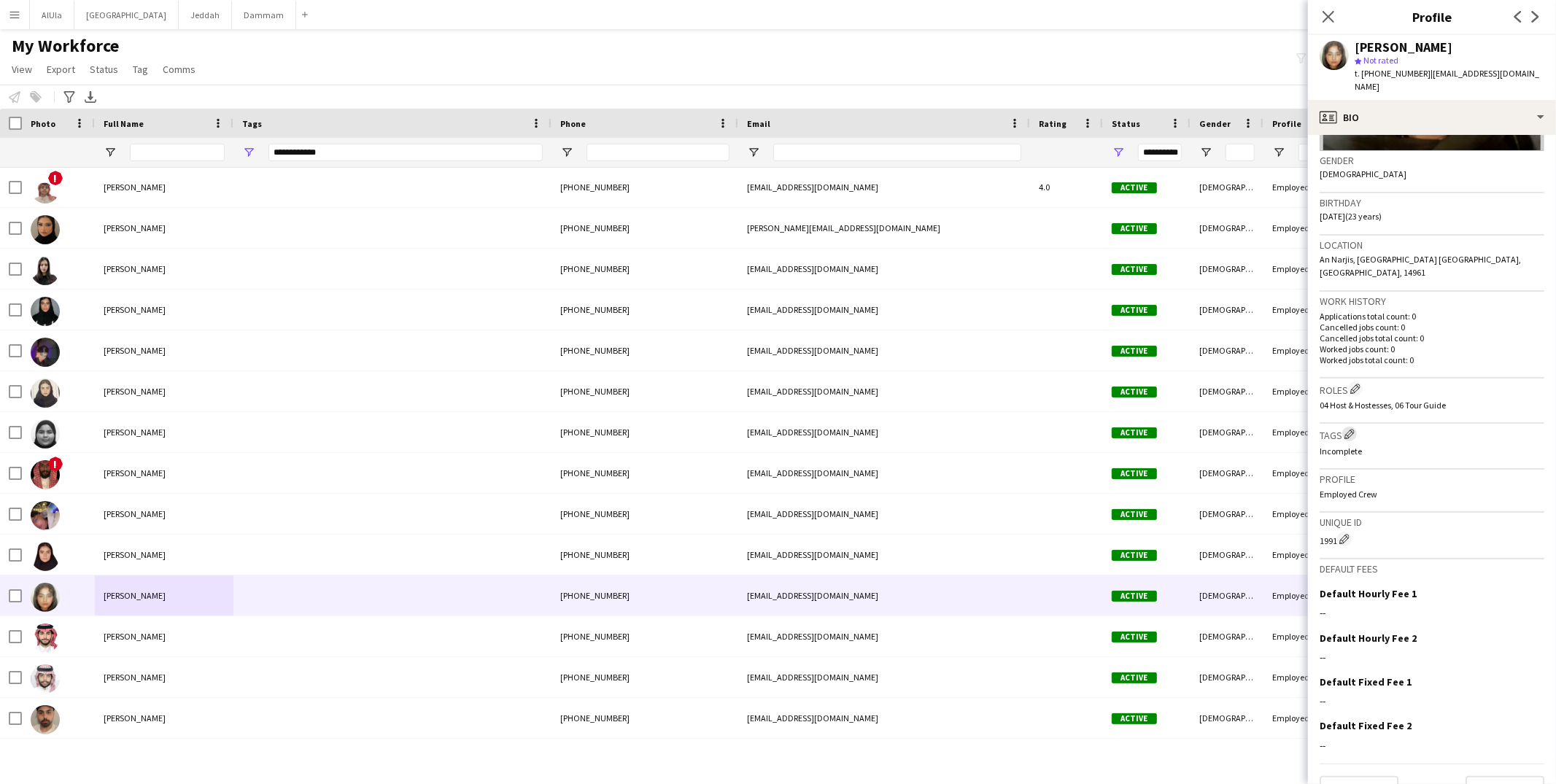
click at [1353, 429] on app-icon "Edit crew company tags" at bounding box center [1349, 434] width 10 height 10
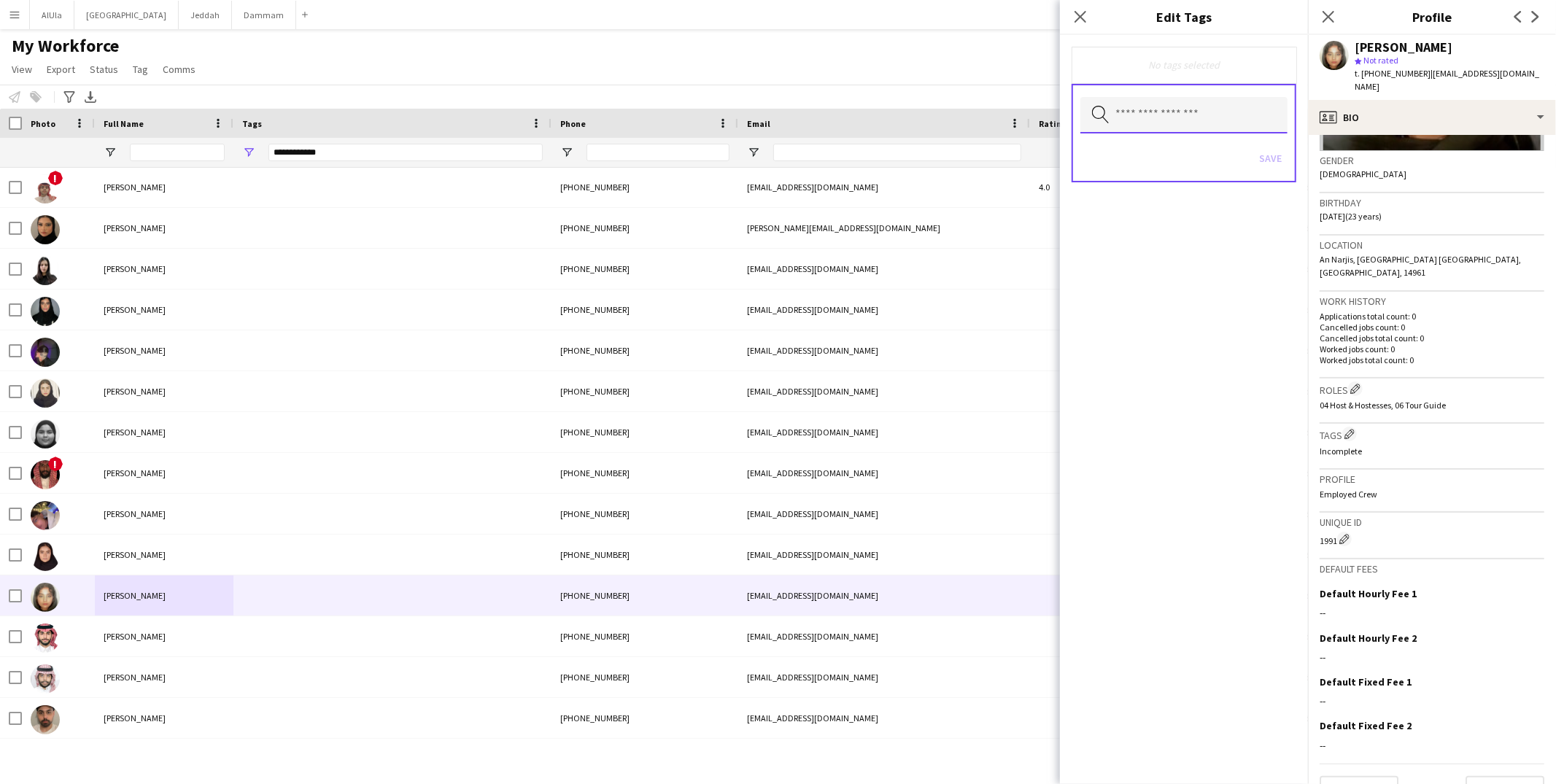
click at [1173, 124] on input "text" at bounding box center [1184, 115] width 207 height 37
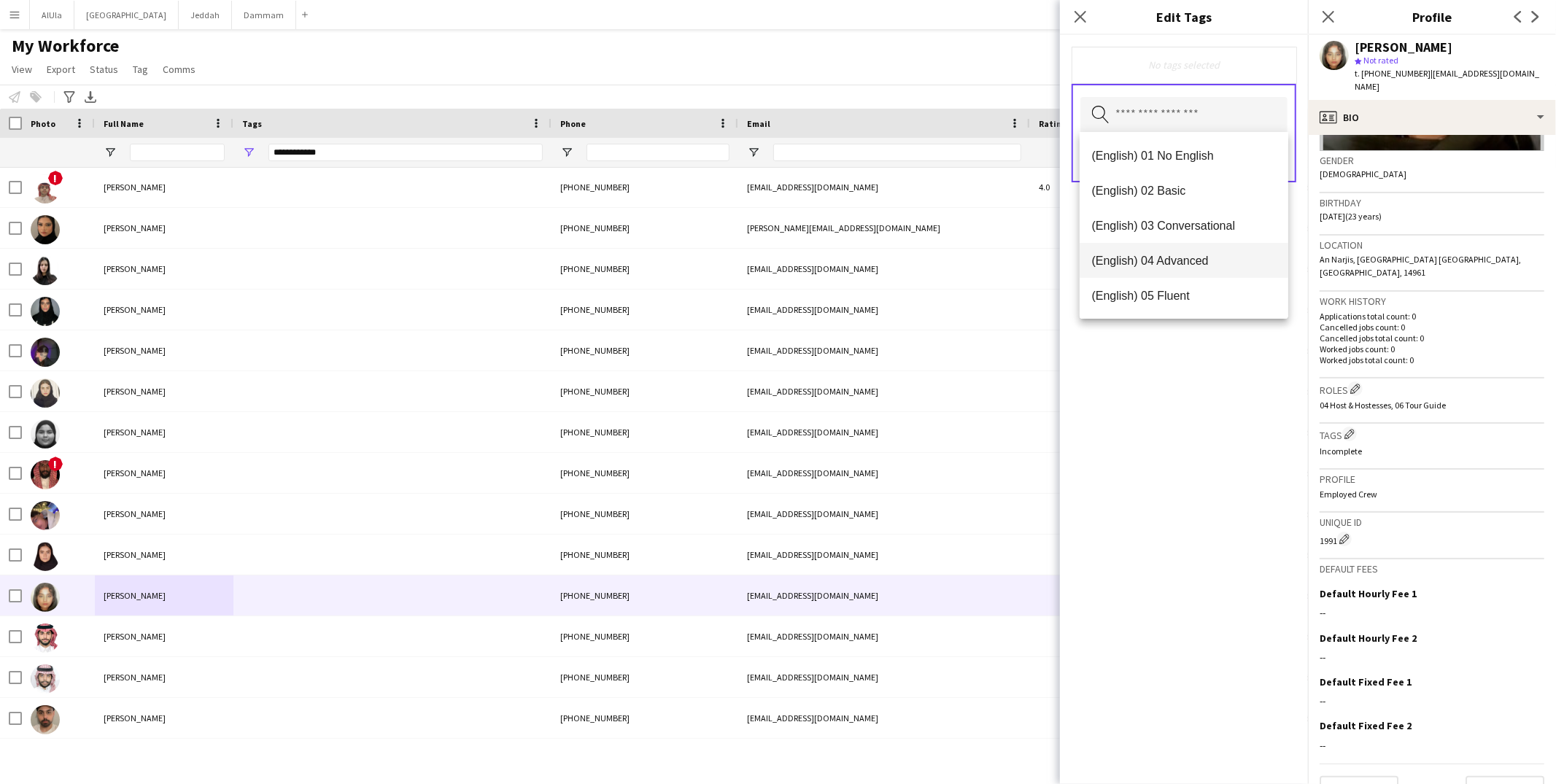
click at [1165, 255] on span "(English) 04 Advanced" at bounding box center [1184, 261] width 186 height 14
click at [1174, 287] on span "(Experience) 02 Experienced" at bounding box center [1184, 289] width 186 height 14
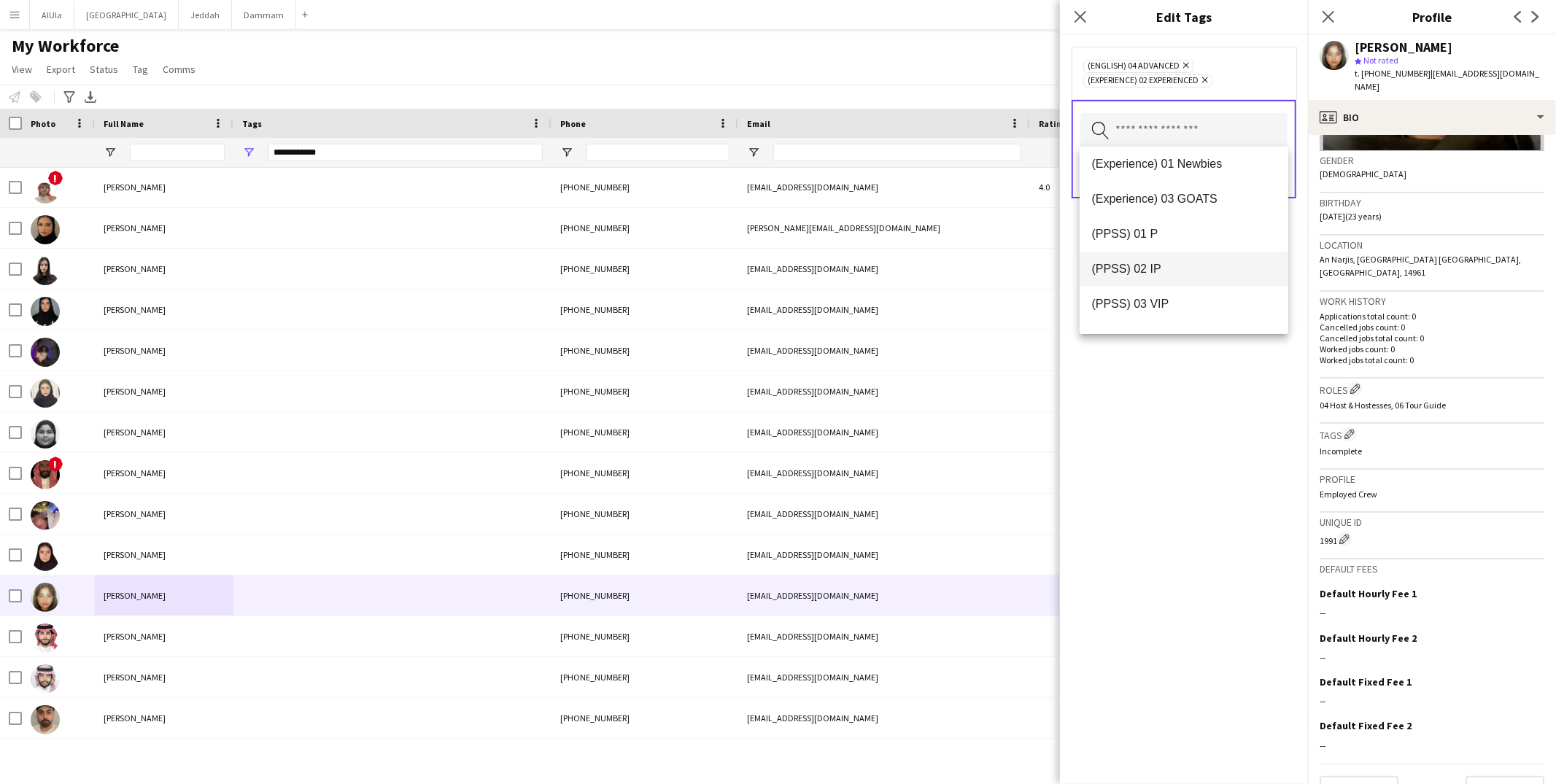
scroll to position [148, 0]
click at [1171, 271] on span "(PPSS) 02 IP" at bounding box center [1184, 267] width 186 height 14
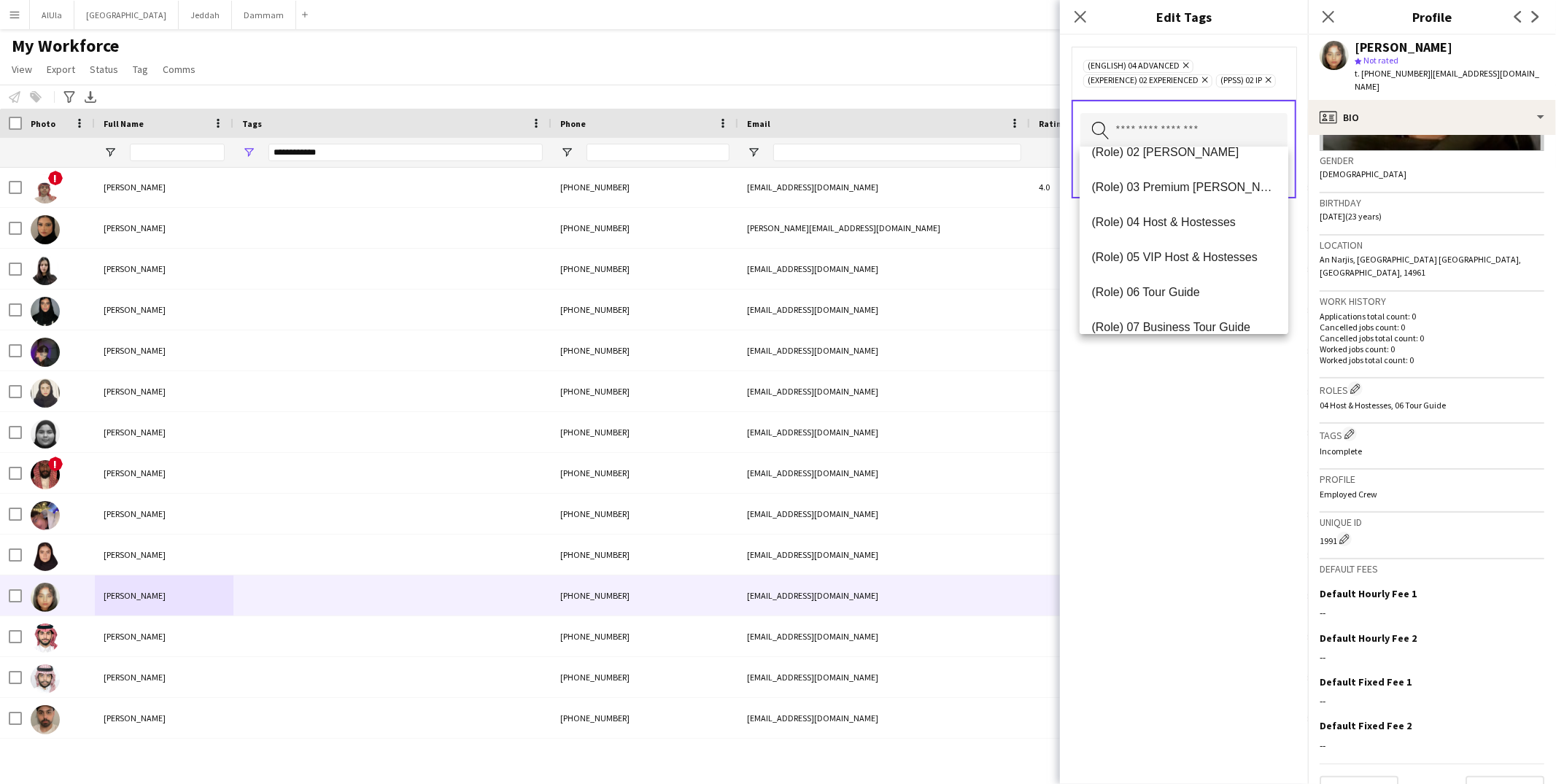
scroll to position [461, 0]
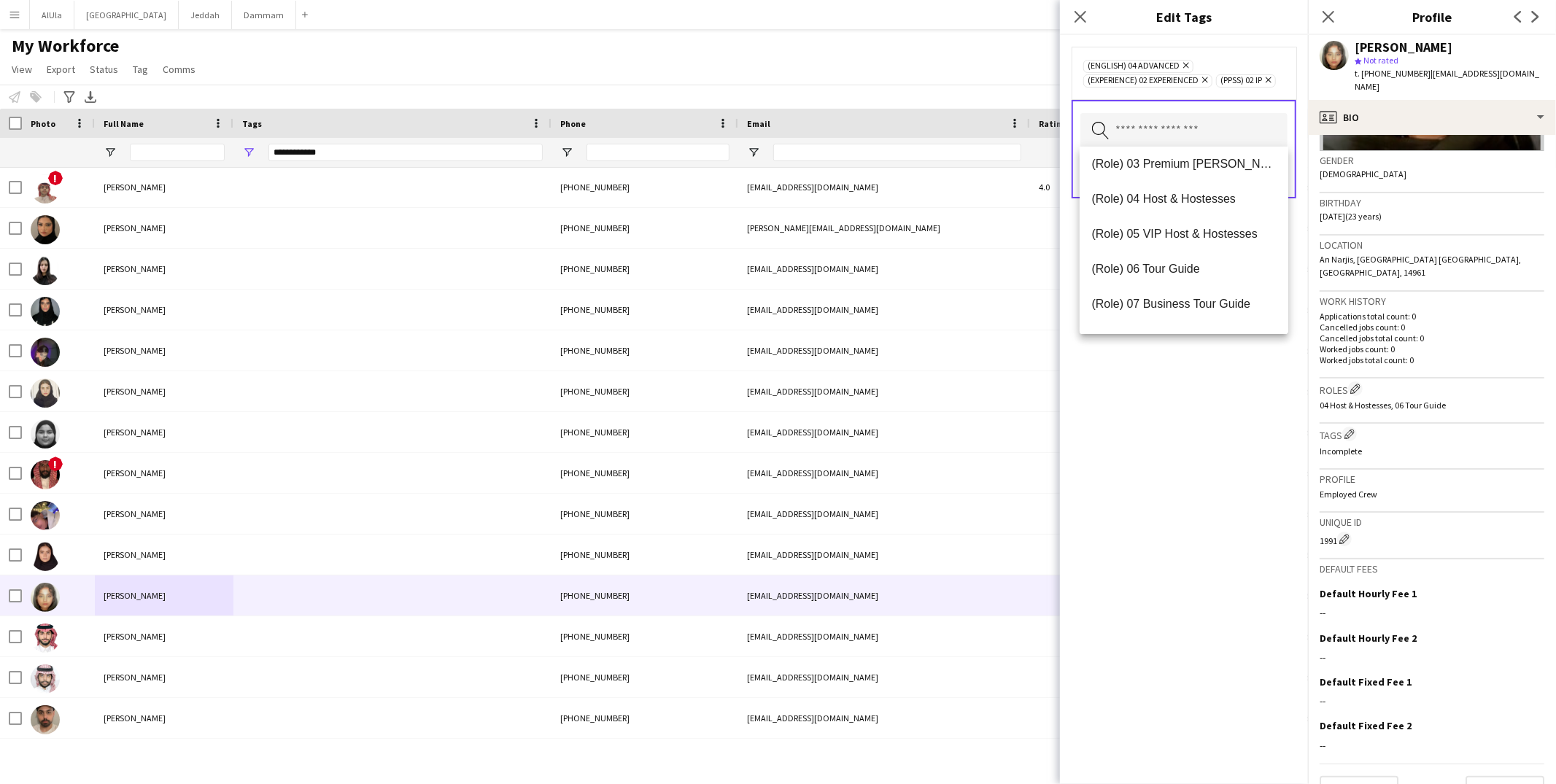
click at [1171, 271] on span "(Role) 06 Tour Guide" at bounding box center [1184, 268] width 186 height 14
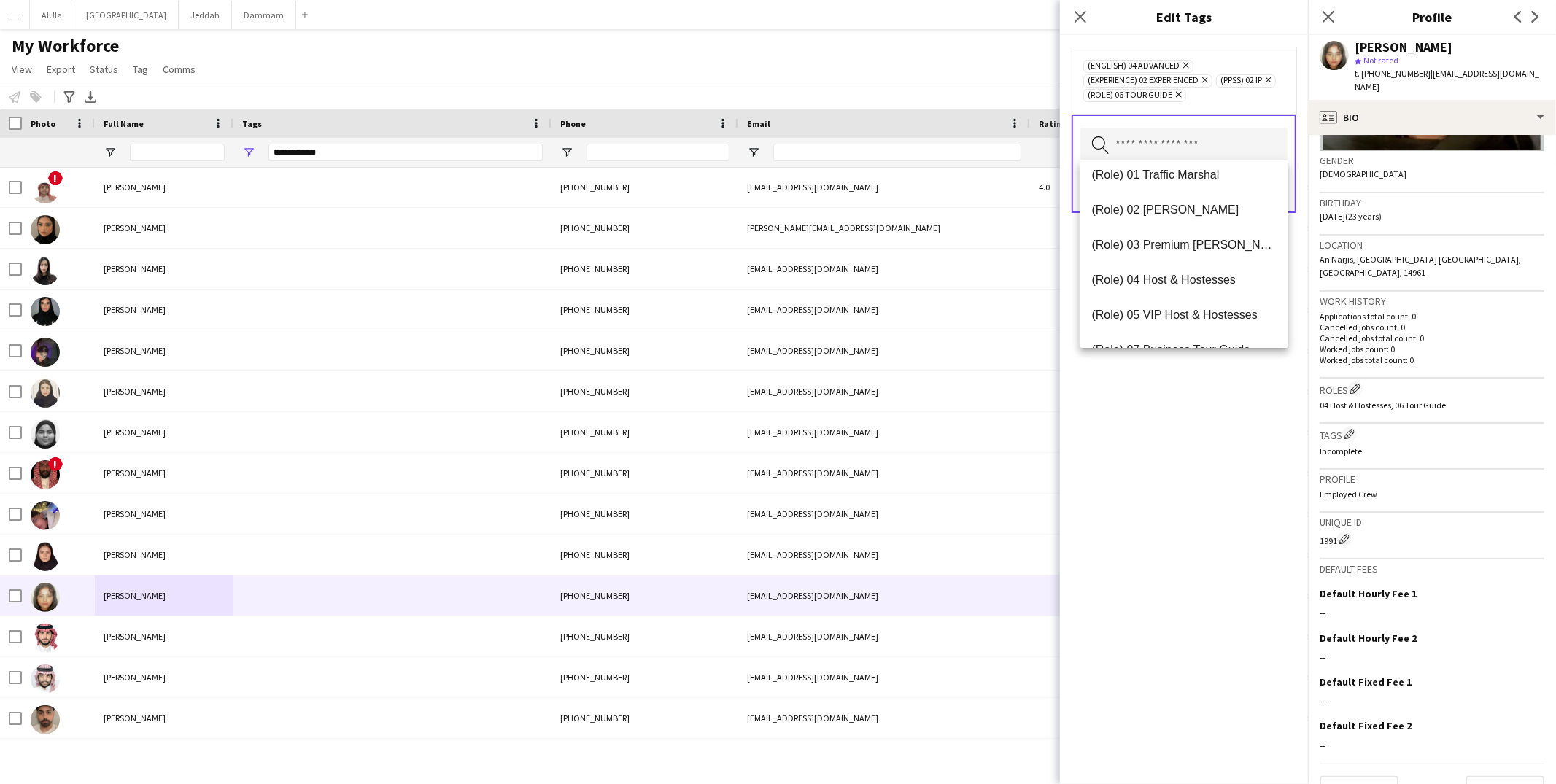
scroll to position [396, 0]
click at [1171, 271] on span "(Role) 04 Host & Hostesses" at bounding box center [1184, 278] width 186 height 14
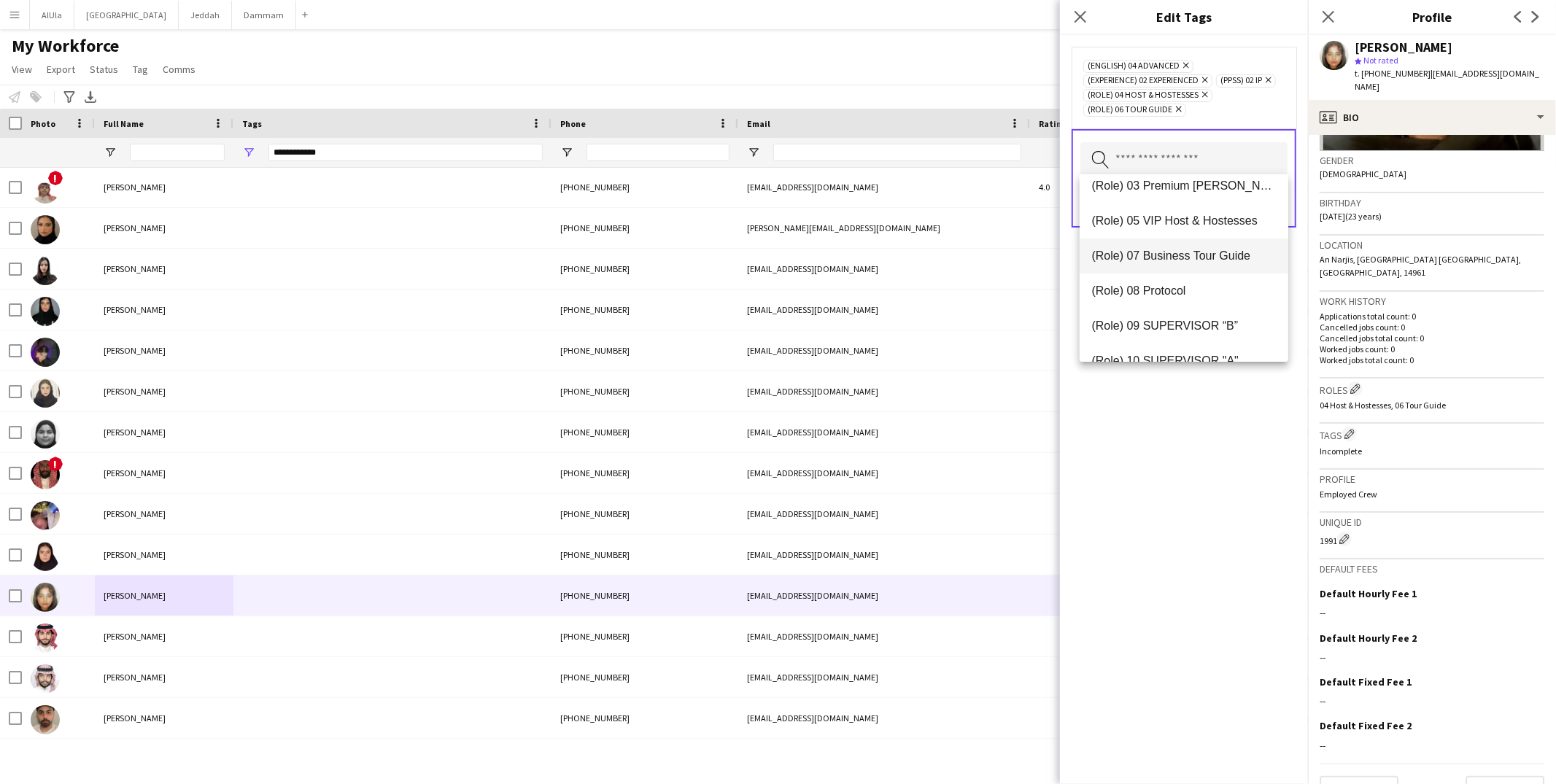
scroll to position [197, 0]
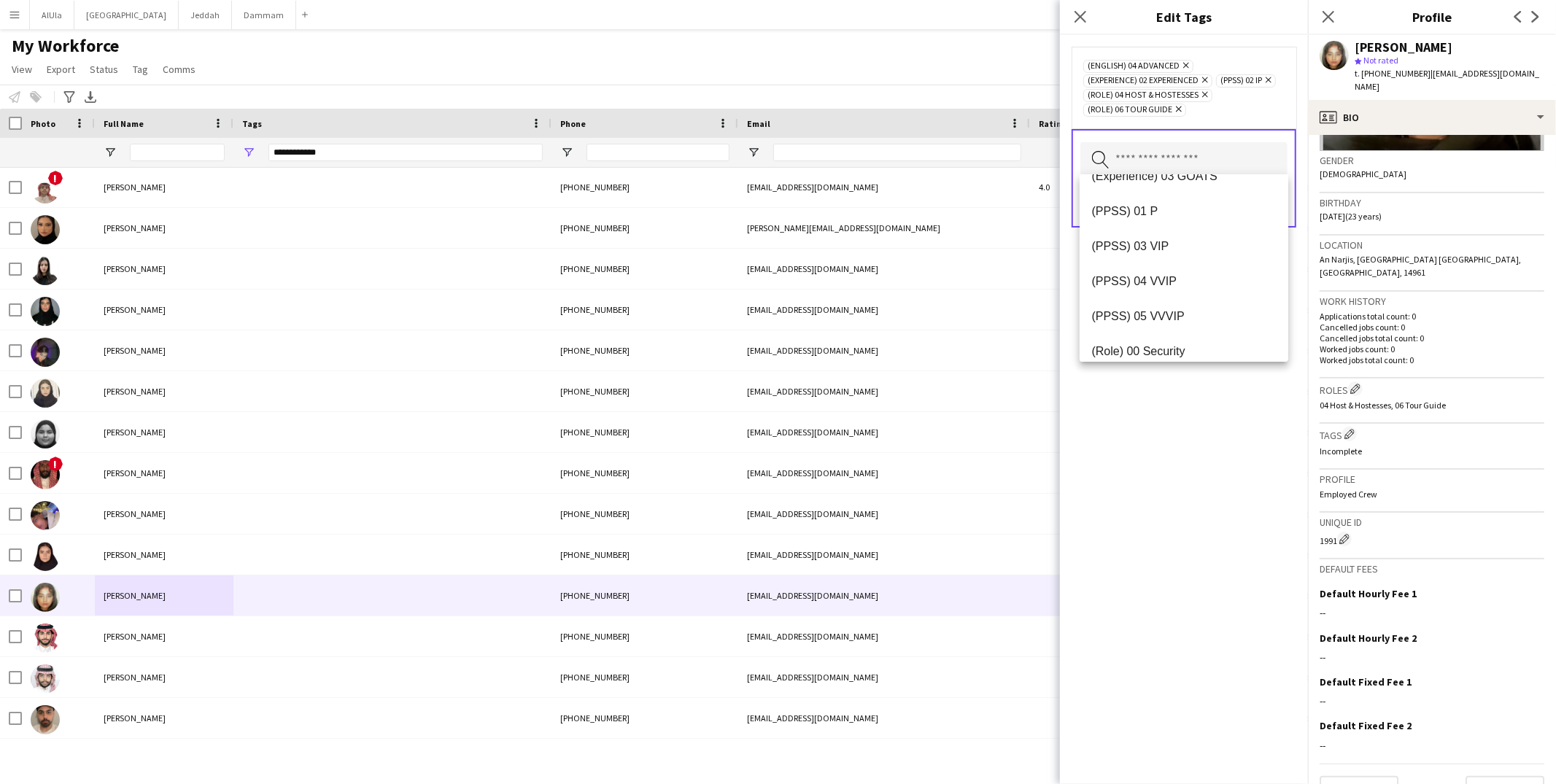
click at [1191, 418] on div "(English) 04 Advanced Remove (Experience) 02 Experienced Remove (PPSS) 02 IP Re…" at bounding box center [1184, 409] width 248 height 749
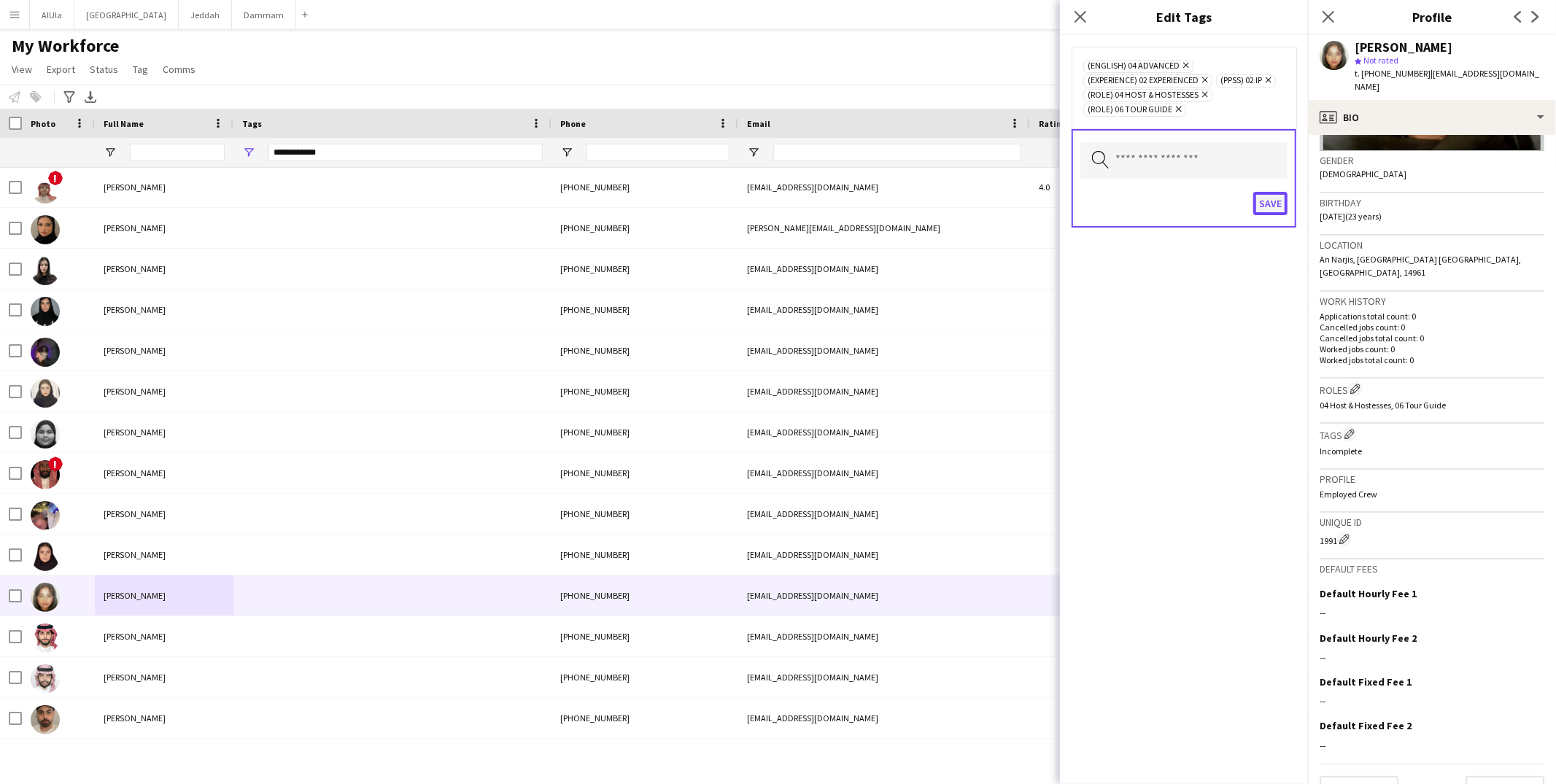
click at [1272, 197] on button "Save" at bounding box center [1270, 203] width 34 height 23
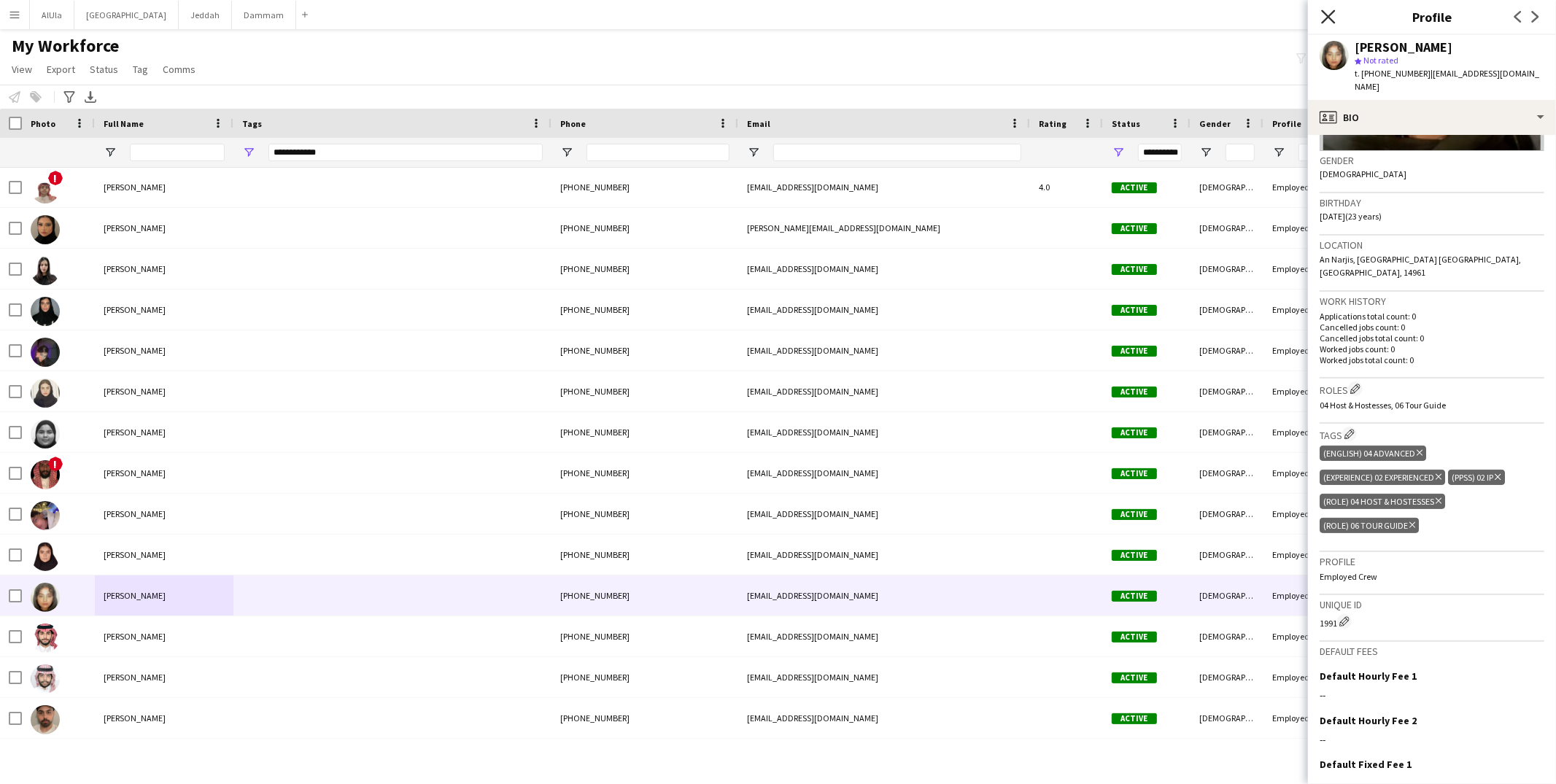
click at [1332, 17] on icon "Close pop-in" at bounding box center [1328, 16] width 14 height 14
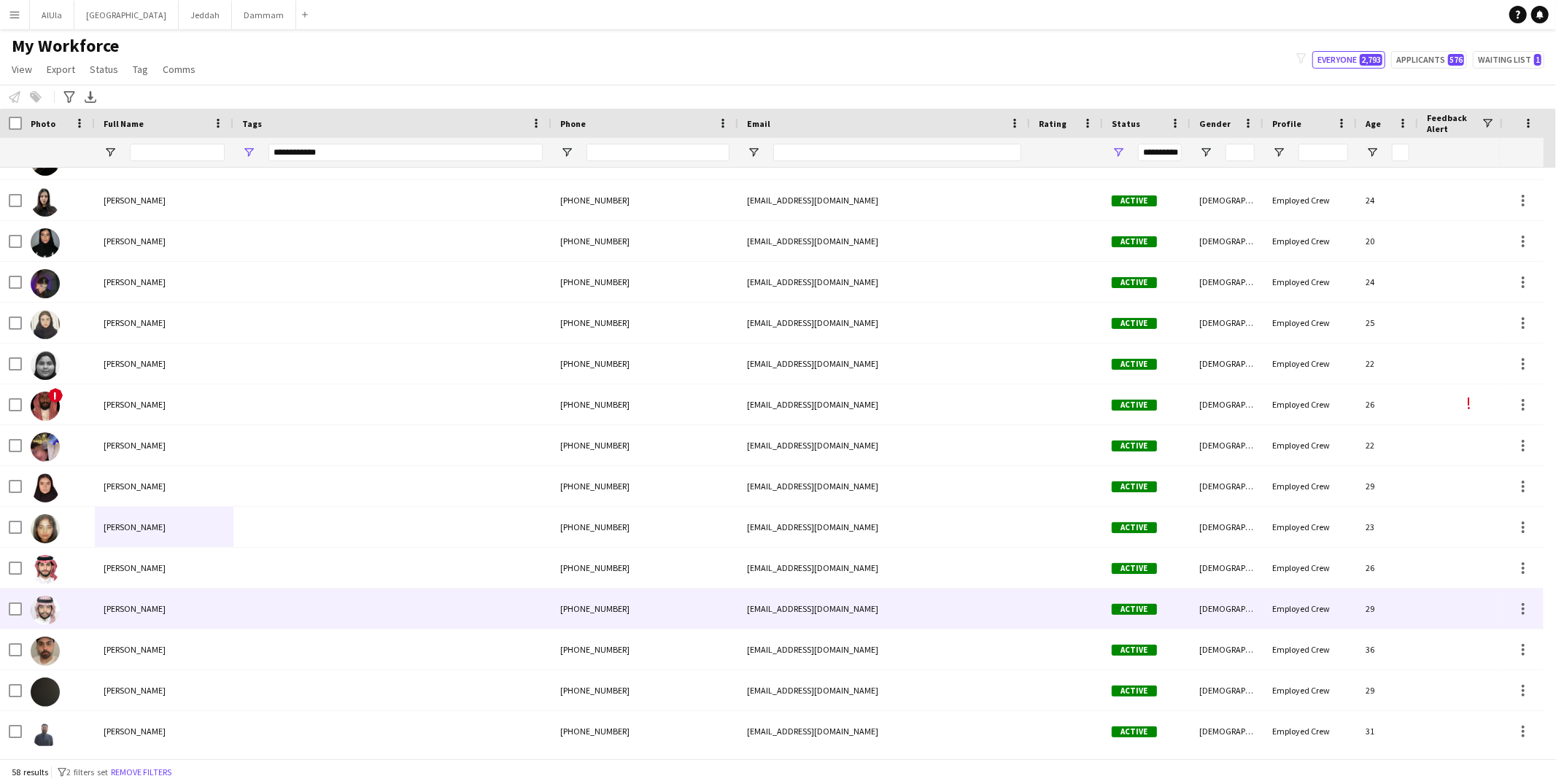
scroll to position [723, 0]
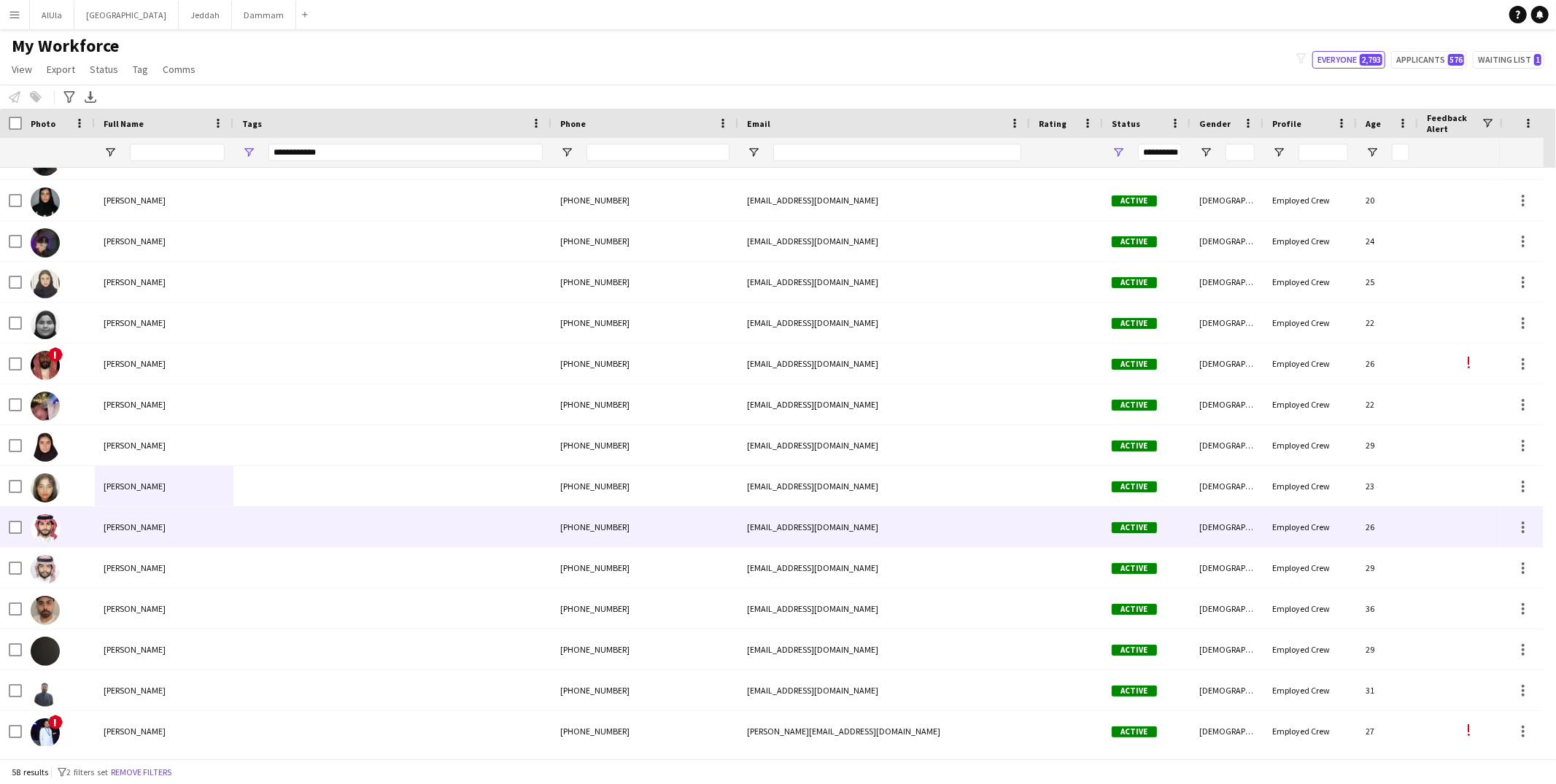
click at [230, 534] on div "[PERSON_NAME]" at bounding box center [164, 527] width 139 height 40
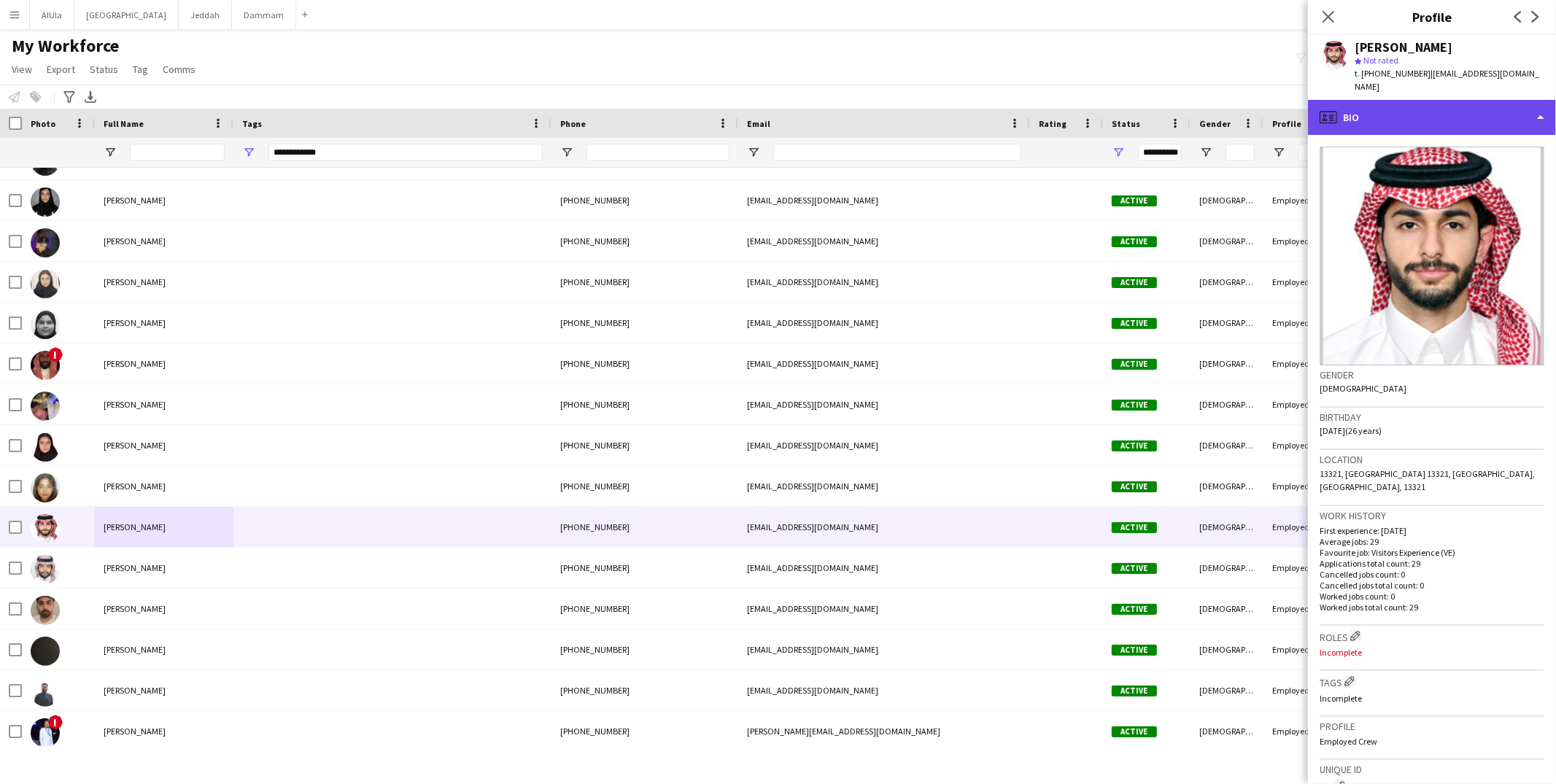
click at [1389, 100] on div "profile Bio" at bounding box center [1432, 117] width 248 height 35
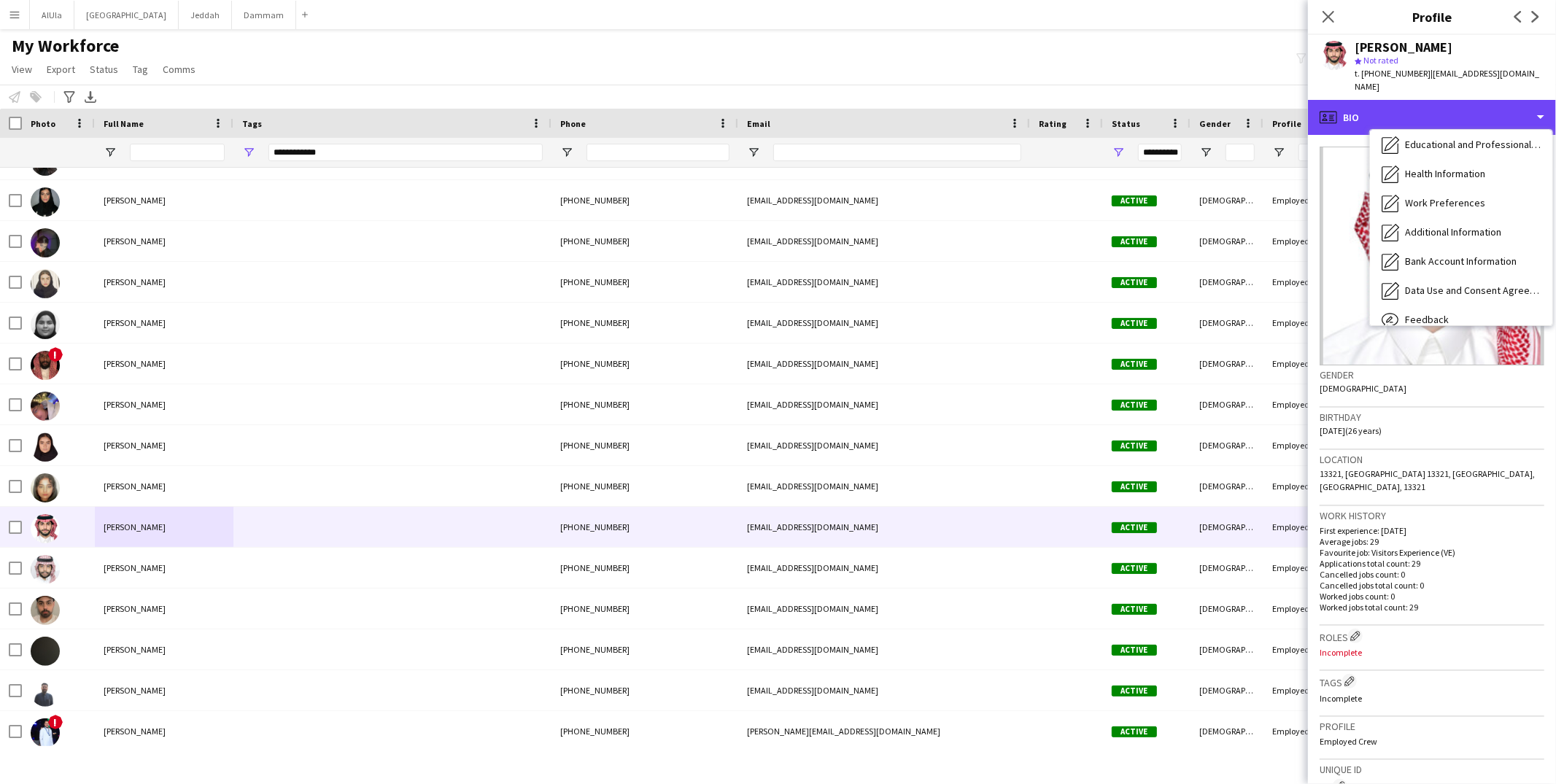
scroll to position [165, 0]
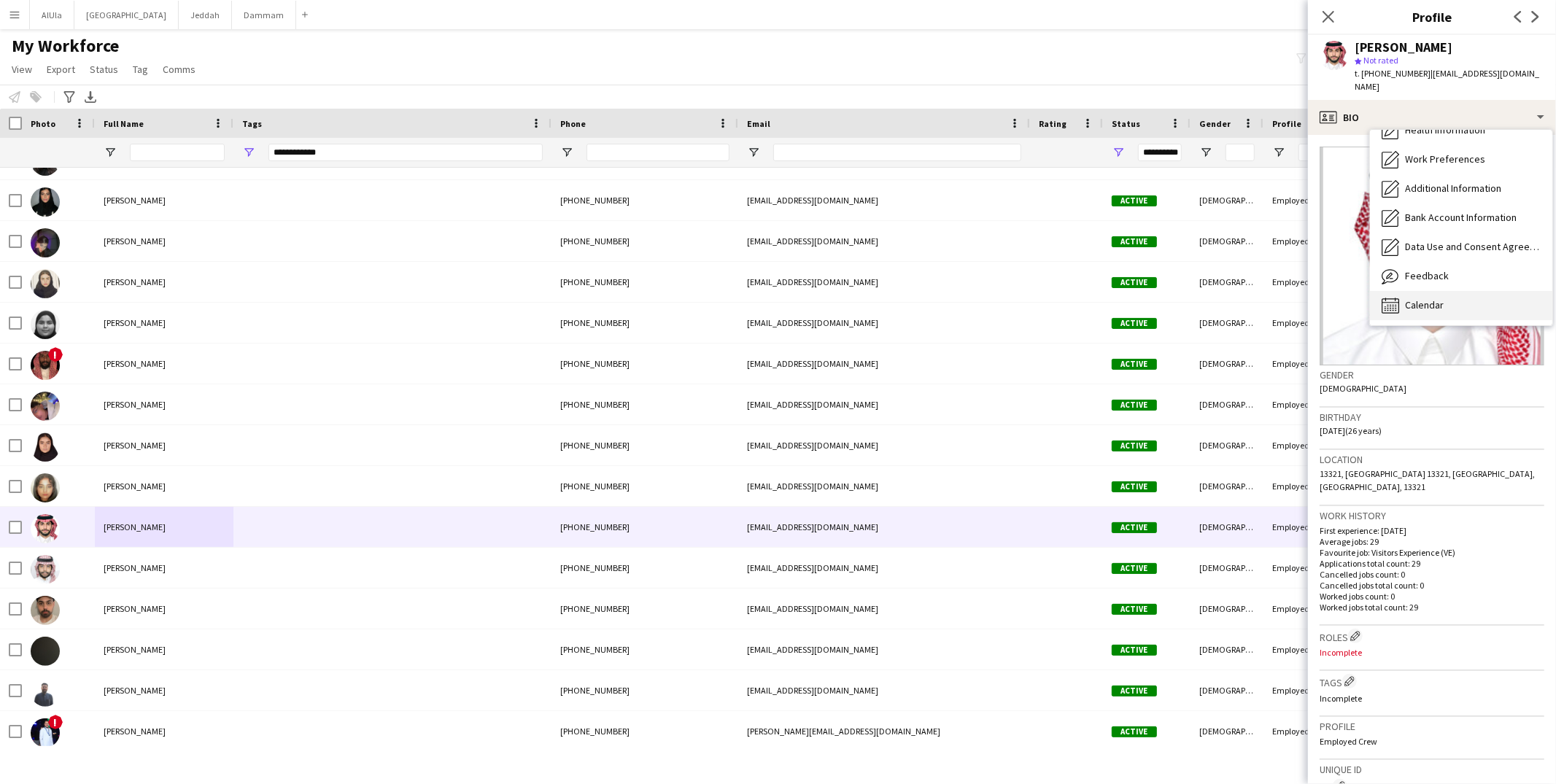
click at [1432, 291] on div "Calendar Calendar" at bounding box center [1461, 305] width 183 height 29
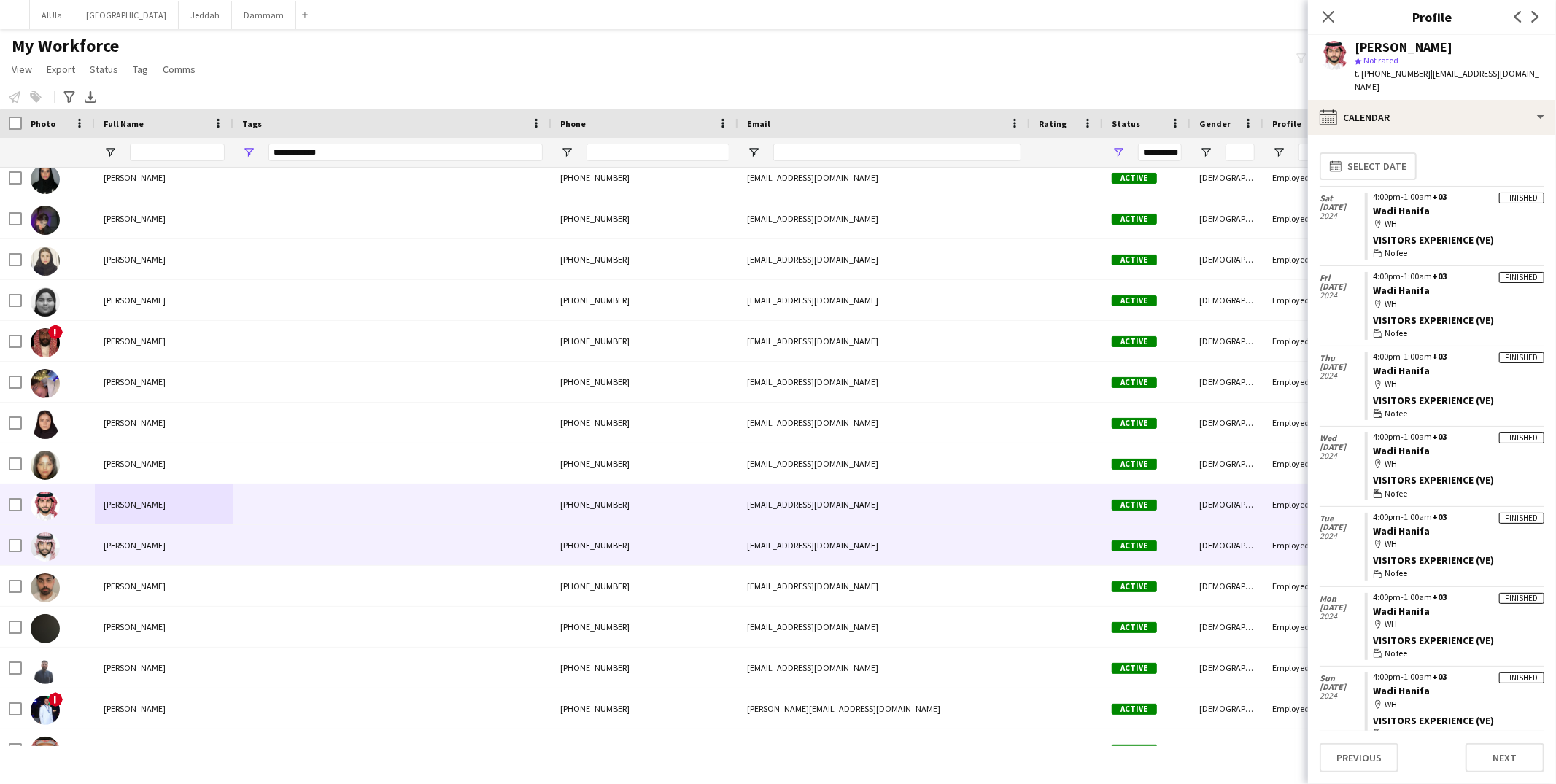
scroll to position [799, 0]
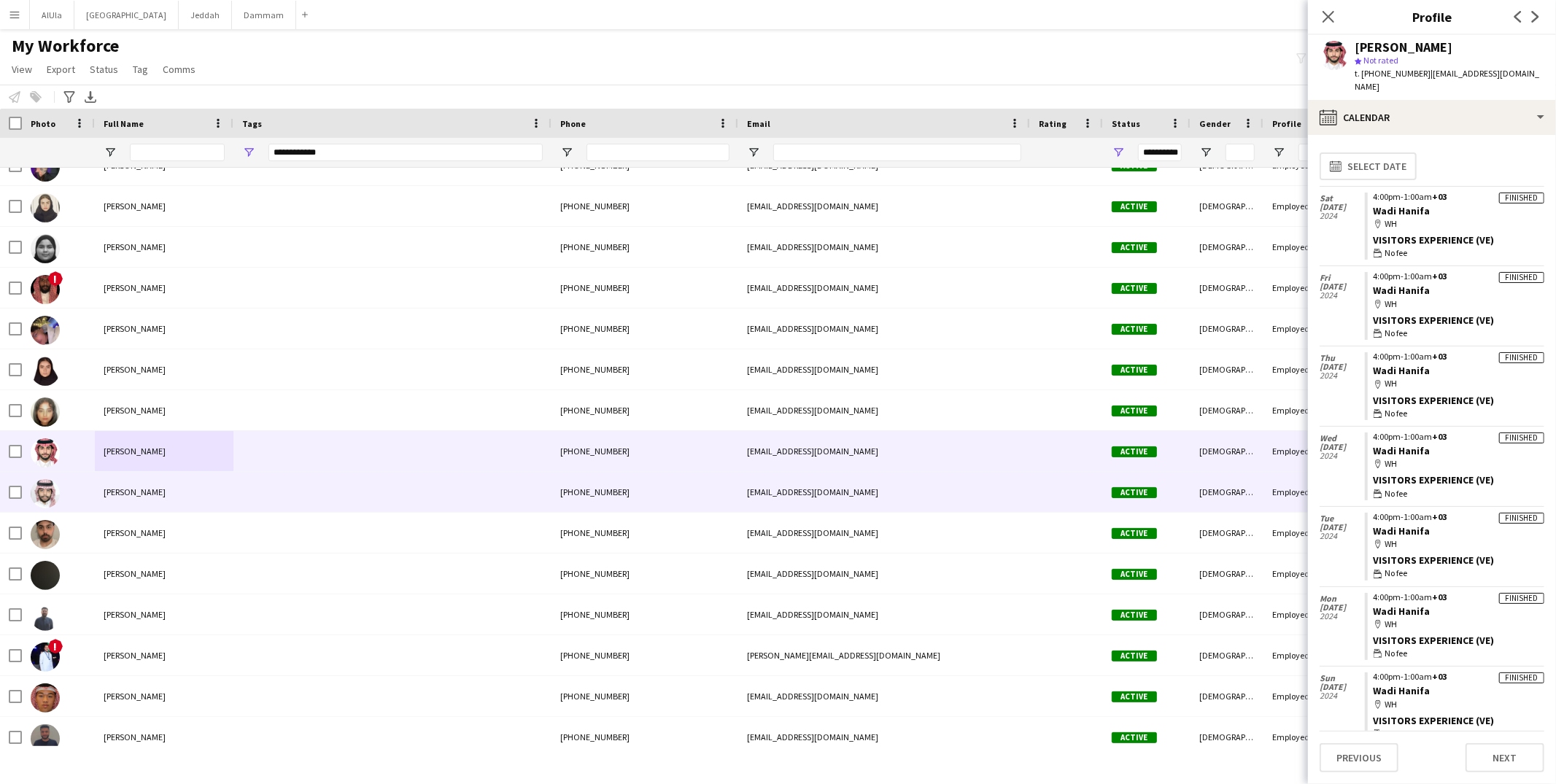
click at [309, 501] on div at bounding box center [392, 492] width 318 height 40
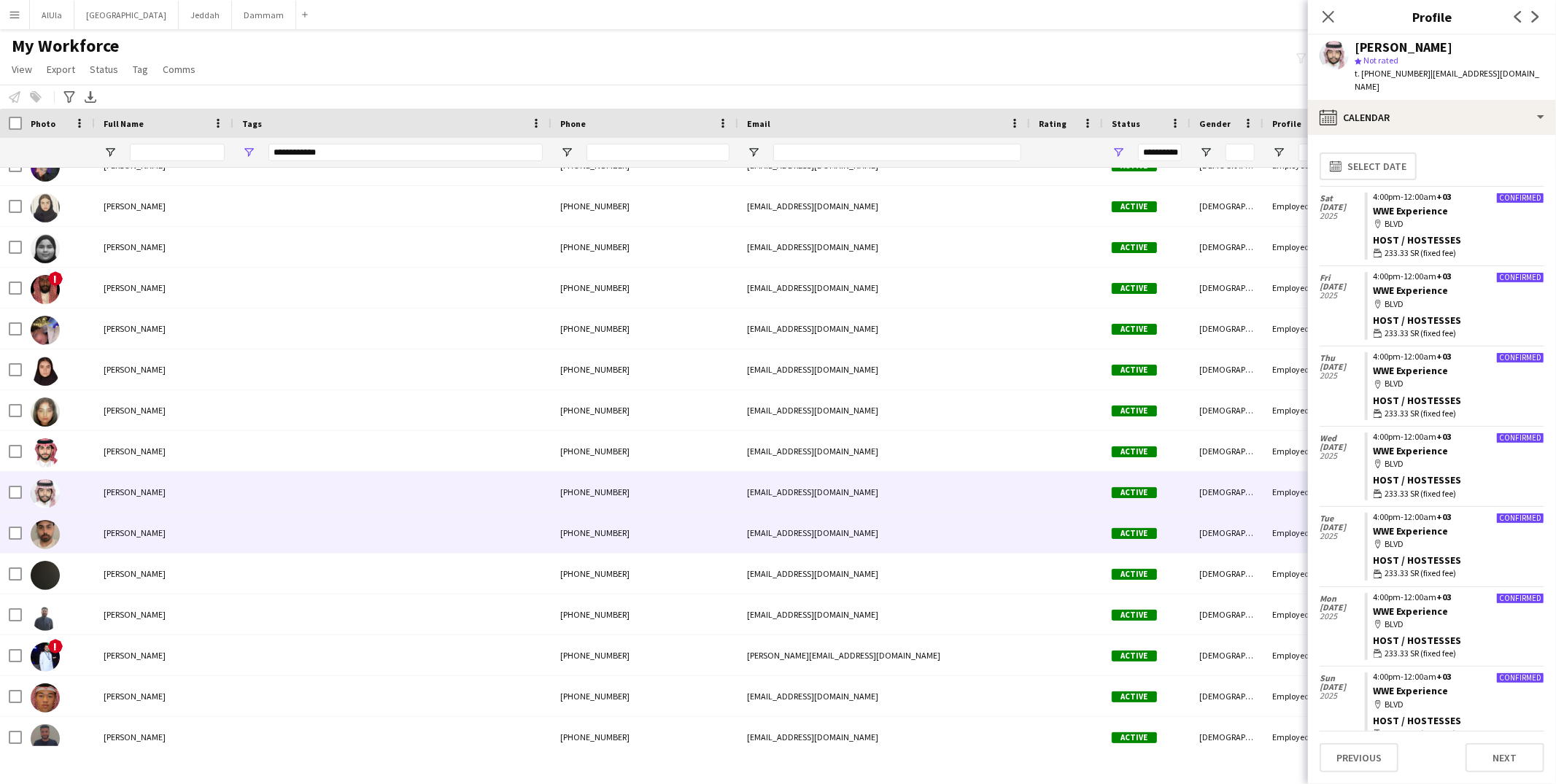
click at [292, 537] on div at bounding box center [392, 533] width 318 height 40
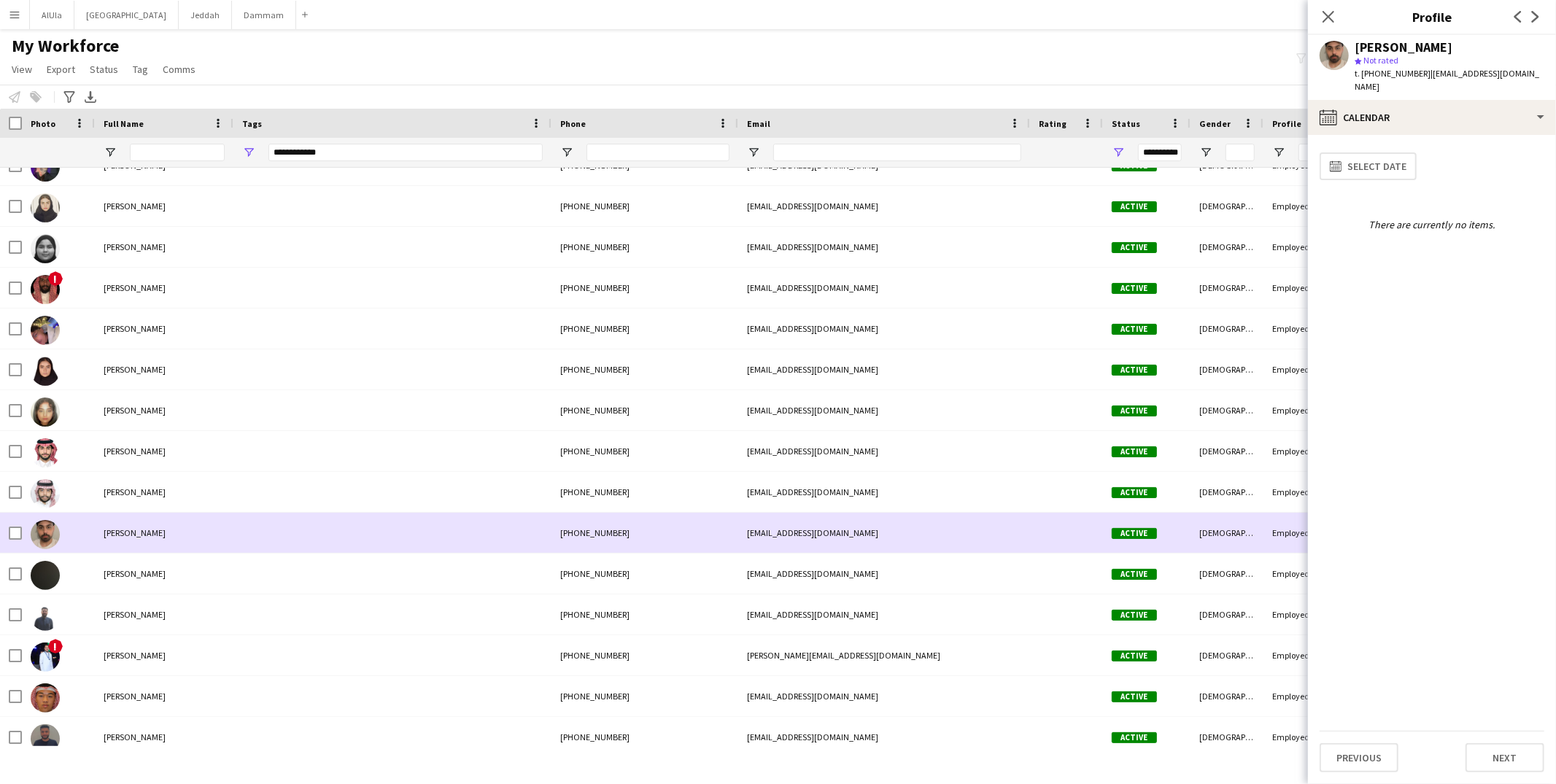
scroll to position [802, 0]
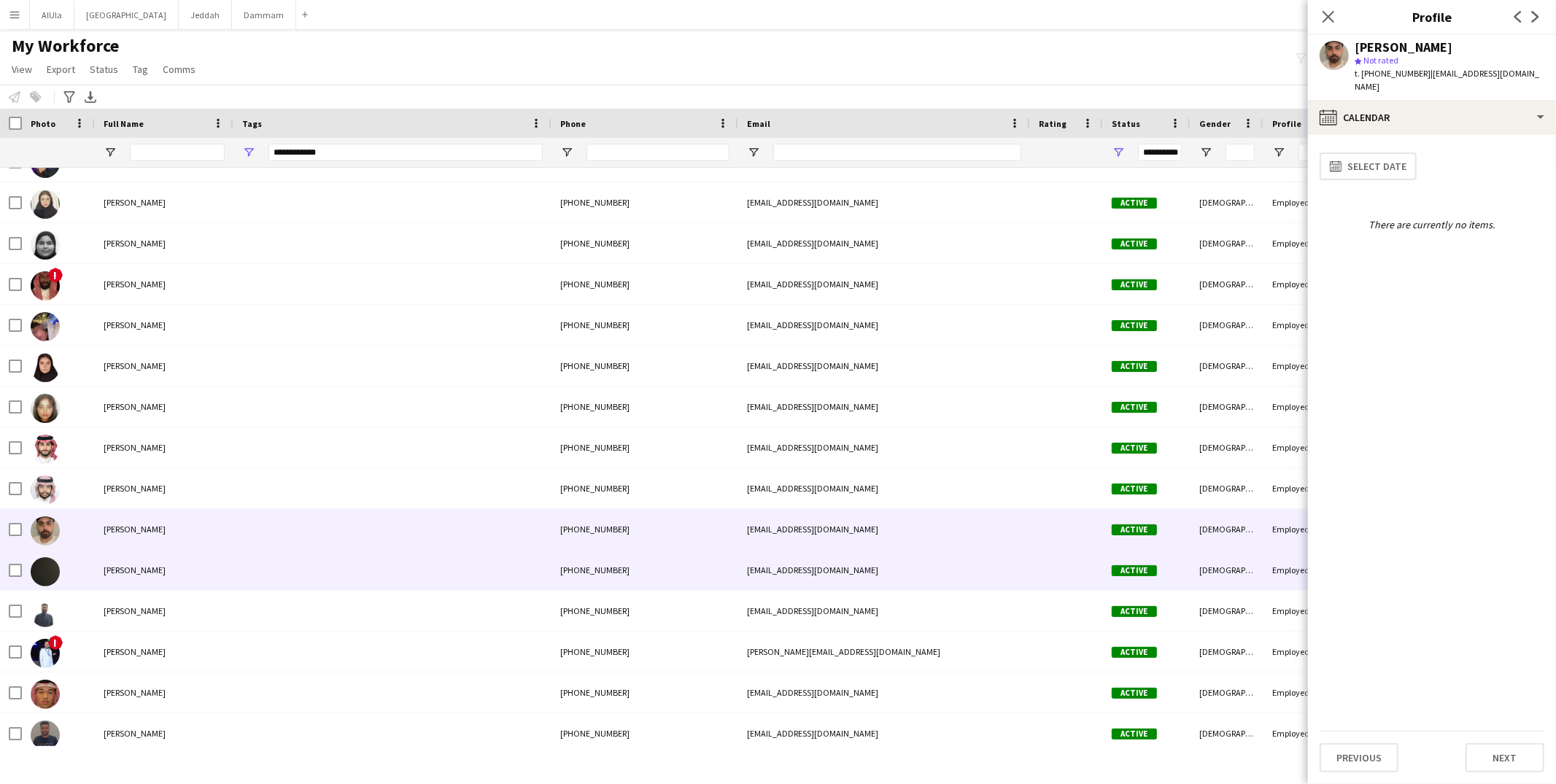
click at [271, 565] on div at bounding box center [392, 570] width 318 height 40
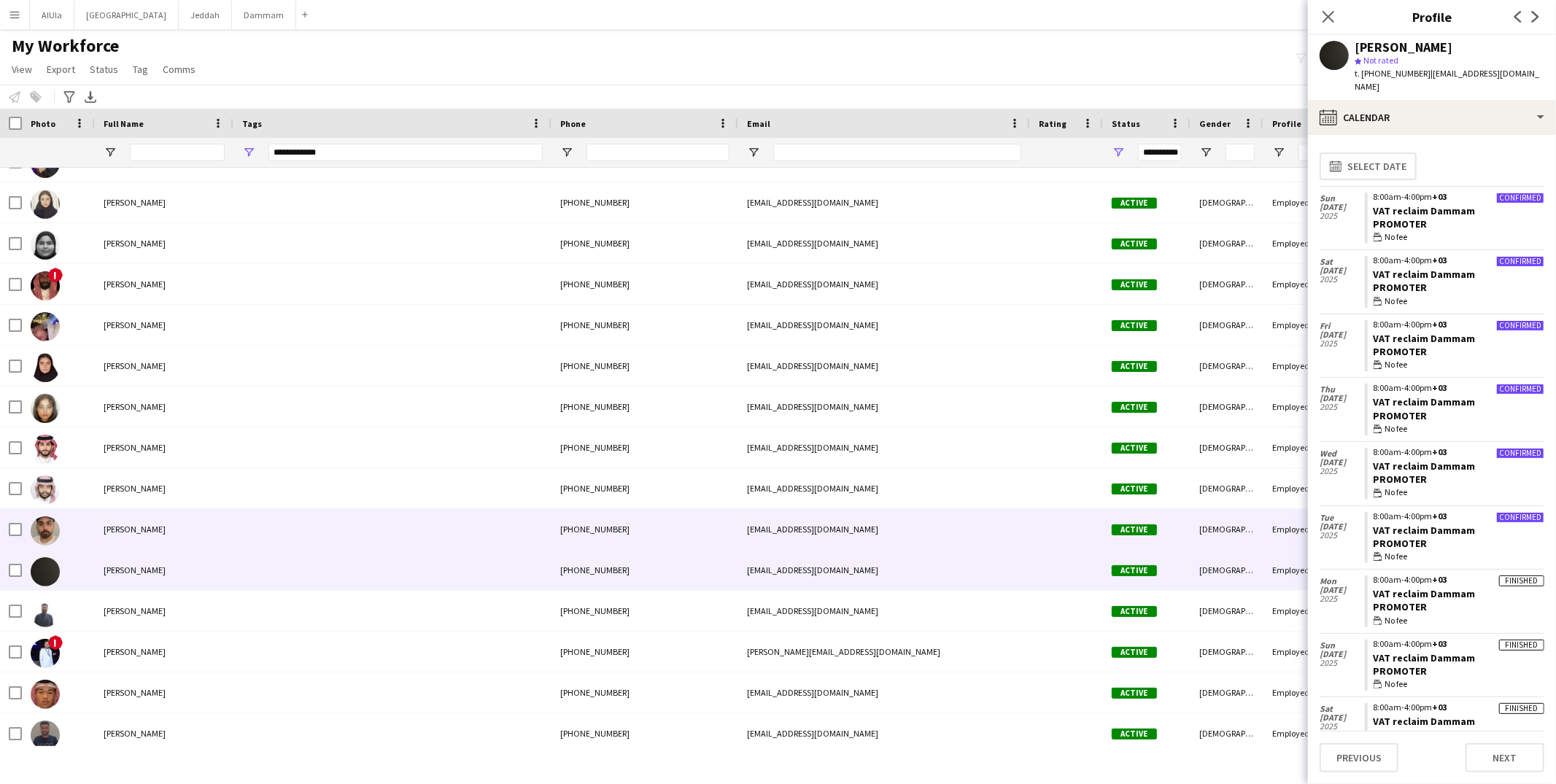
click at [254, 525] on div at bounding box center [392, 529] width 318 height 40
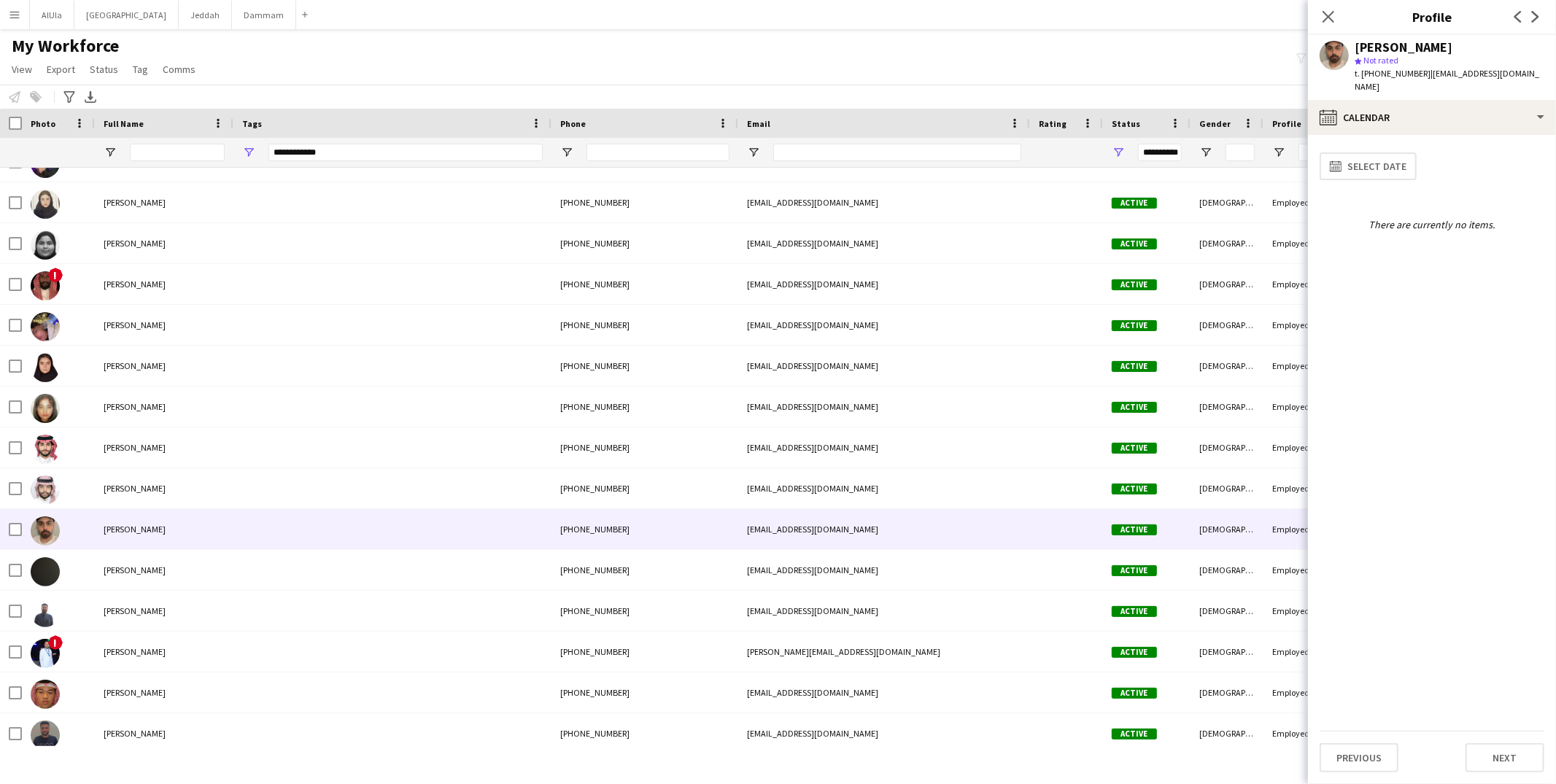
click at [1402, 76] on span "t. +447775482588" at bounding box center [1393, 73] width 76 height 11
copy span "447775482588"
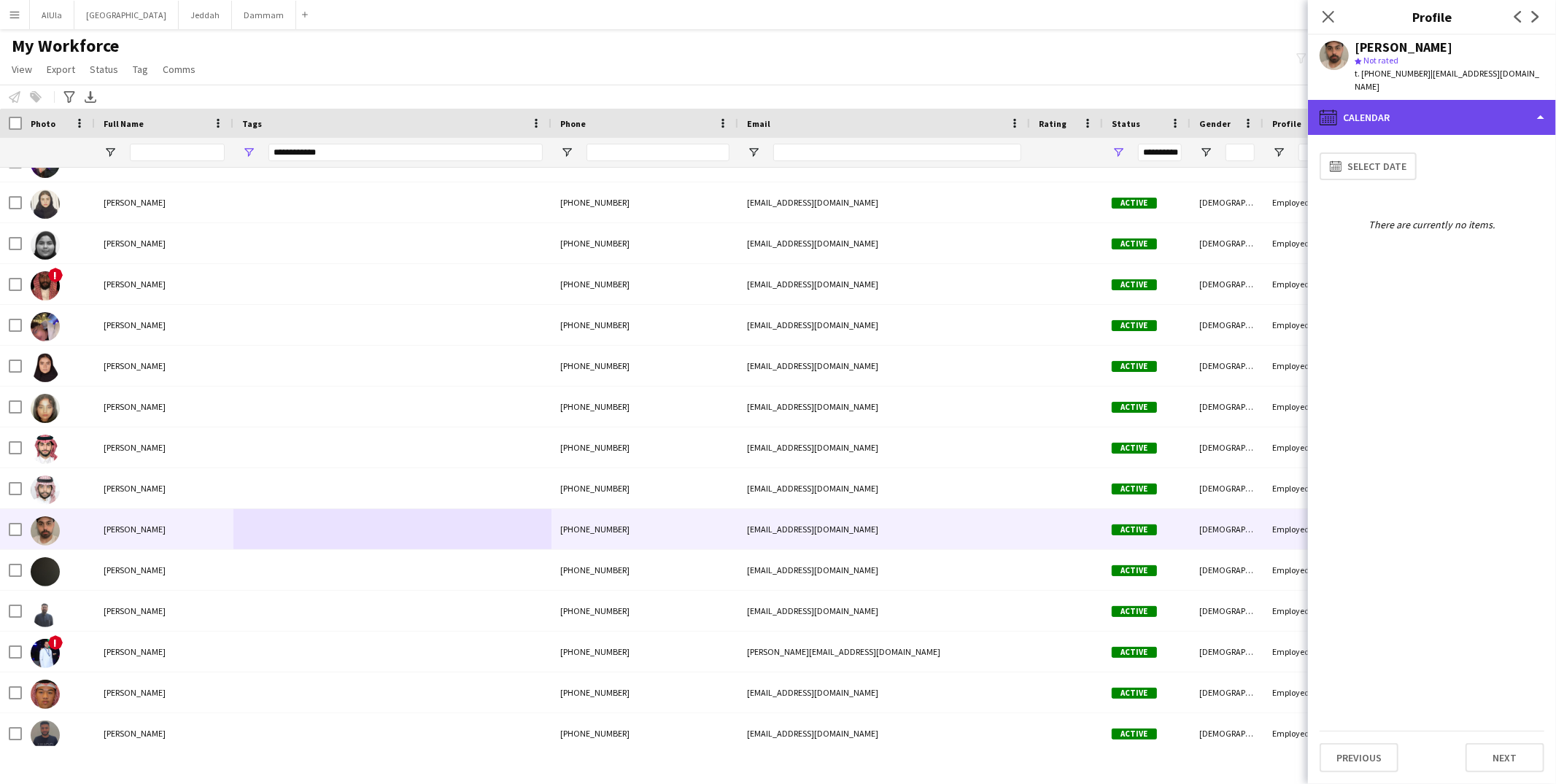
click at [1427, 100] on div "calendar-full Calendar" at bounding box center [1432, 117] width 248 height 35
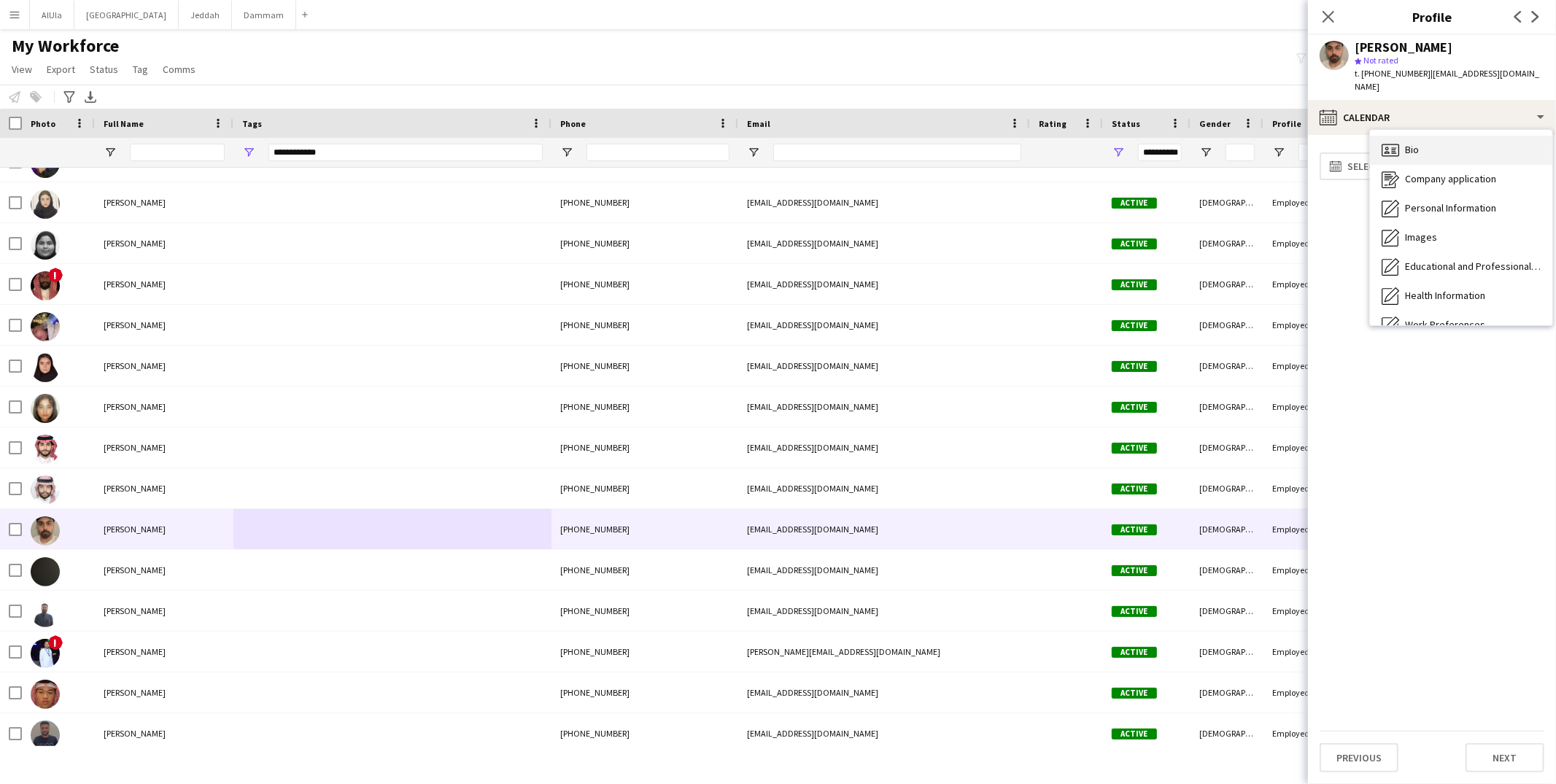
click at [1426, 136] on div "Bio Bio" at bounding box center [1461, 150] width 183 height 29
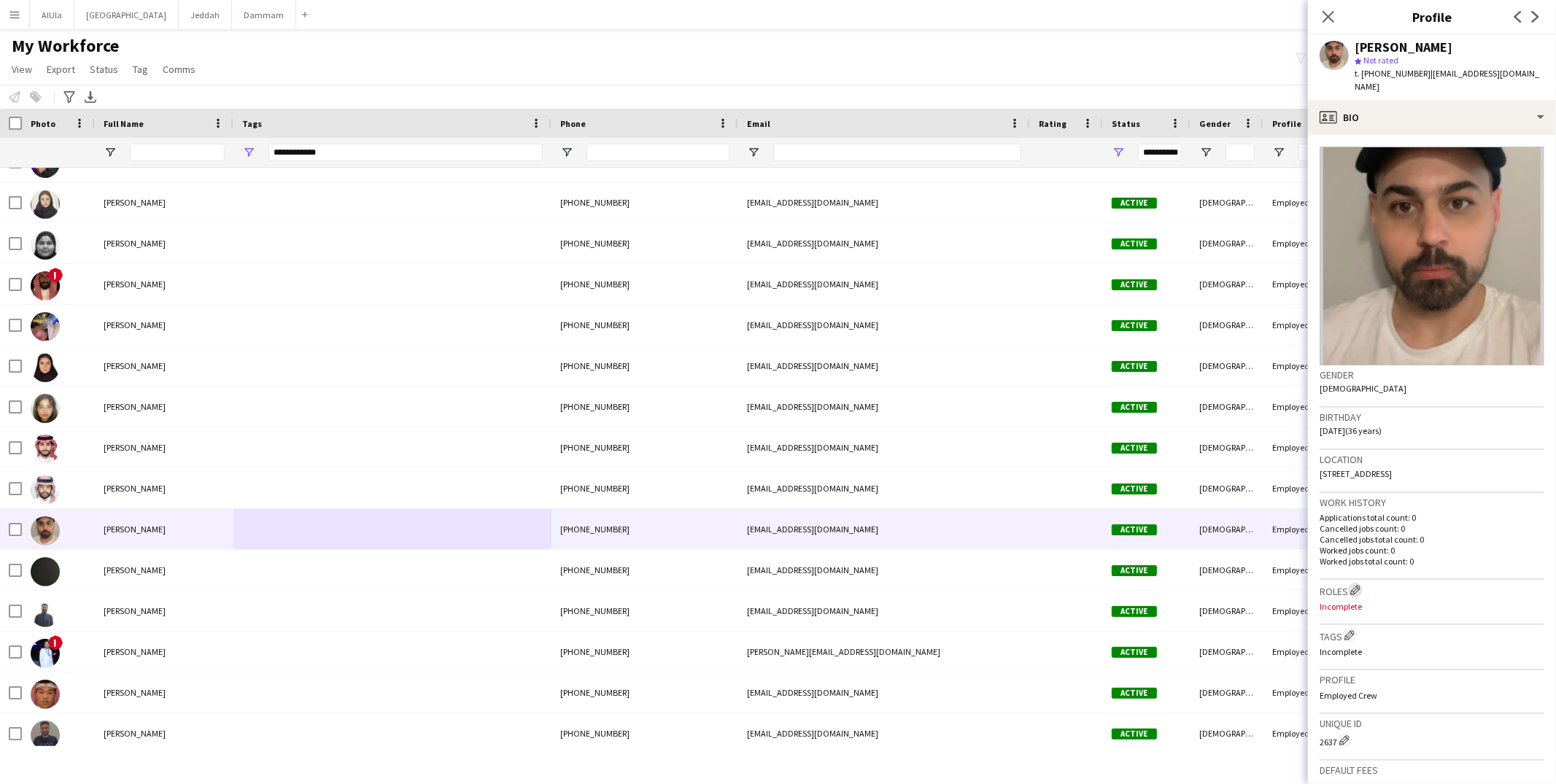
click at [1354, 585] on app-icon "Edit crew company roles" at bounding box center [1355, 590] width 10 height 10
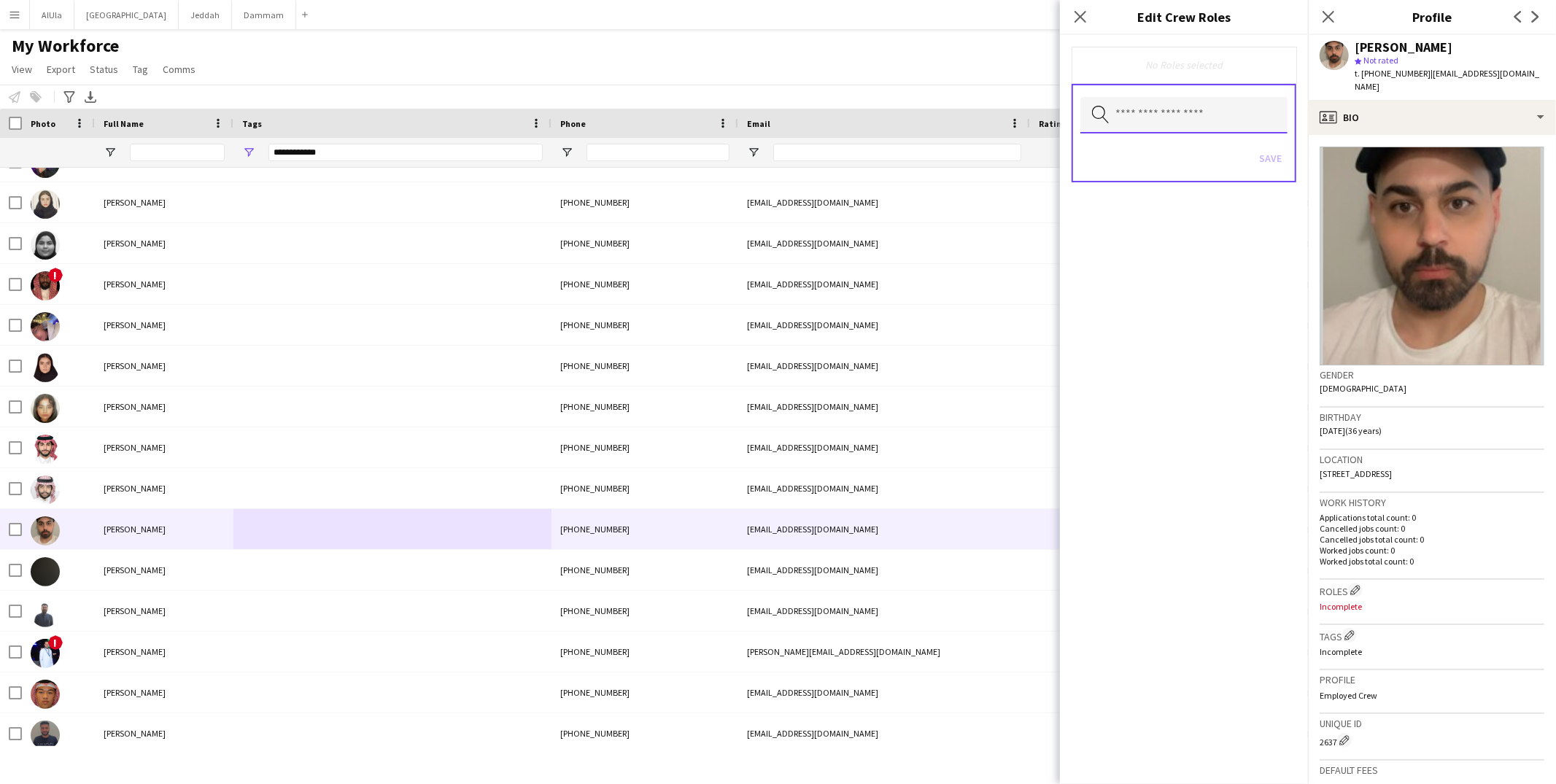
click at [1130, 116] on input "text" at bounding box center [1184, 115] width 207 height 37
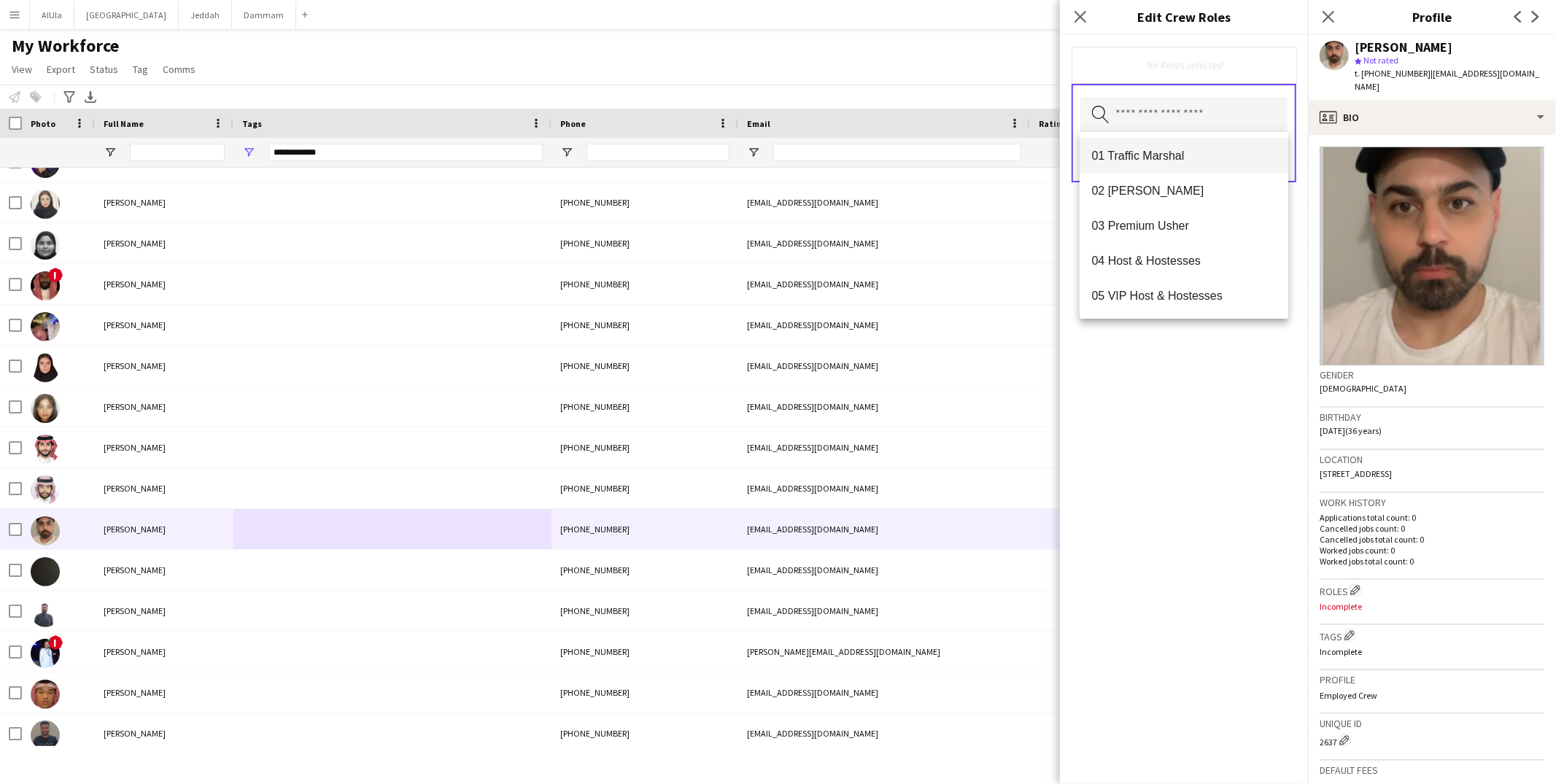
click at [1159, 151] on span "01 Traffic Marshal" at bounding box center [1184, 156] width 186 height 14
drag, startPoint x: 1158, startPoint y: 168, endPoint x: 1157, endPoint y: 183, distance: 15.0
click at [1158, 168] on mat-option "02 Usher" at bounding box center [1184, 156] width 209 height 35
click at [1214, 510] on div "01 Traffic Marshal Remove 02 Usher Remove Search by role type Save" at bounding box center [1184, 409] width 248 height 749
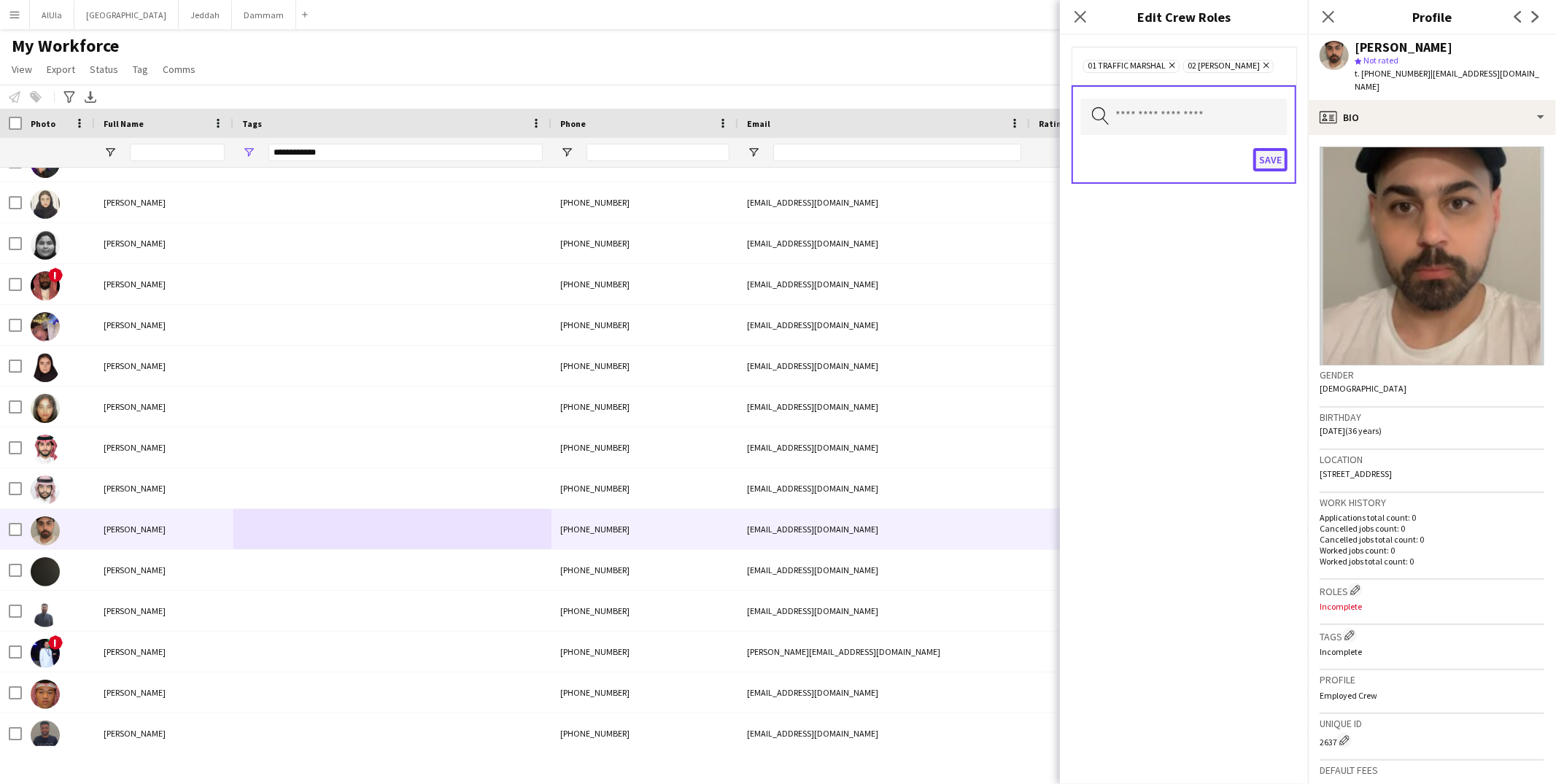
click at [1279, 159] on button "Save" at bounding box center [1270, 159] width 34 height 23
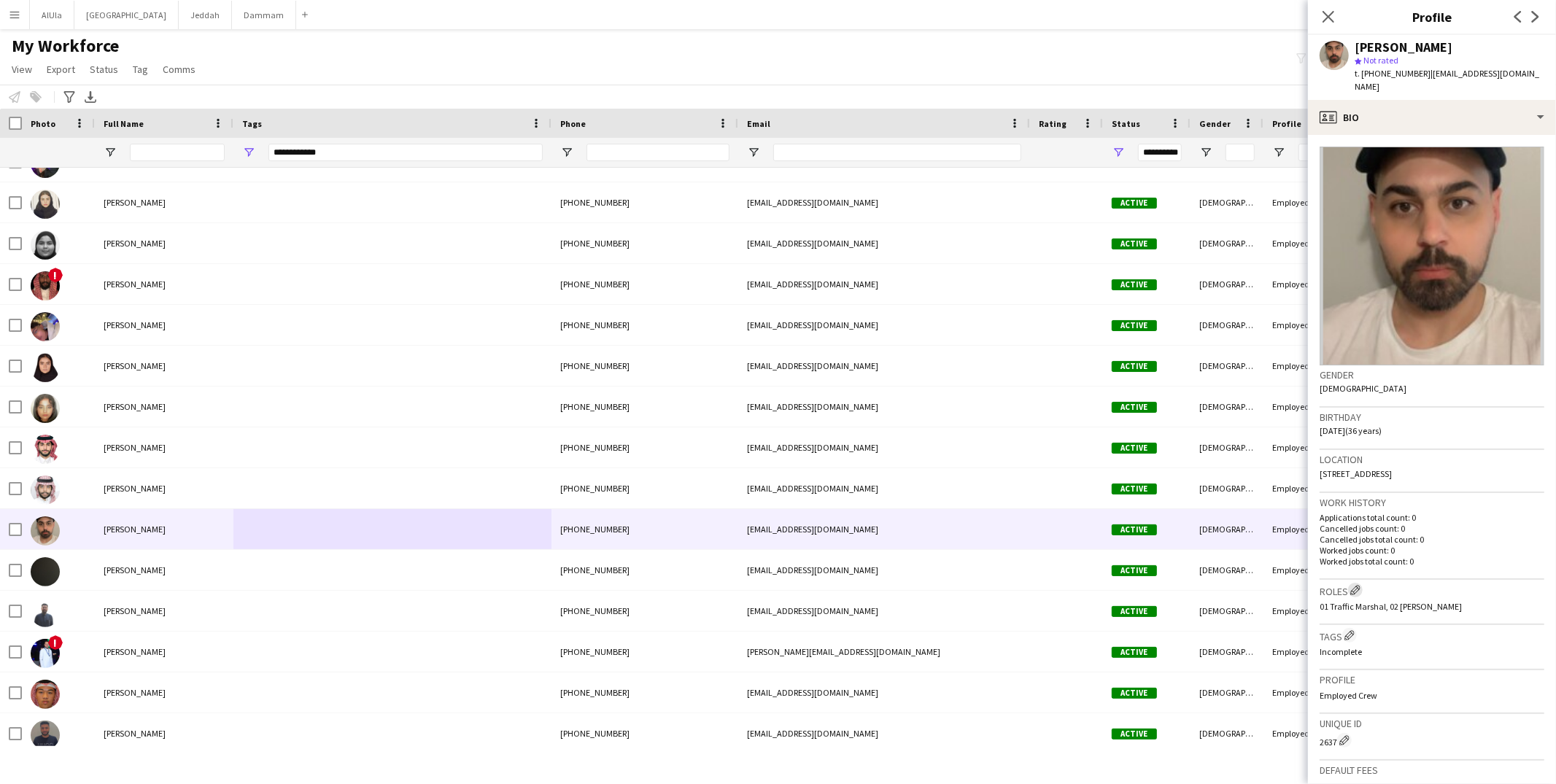
click at [1358, 583] on button "Edit crew company roles" at bounding box center [1355, 590] width 15 height 15
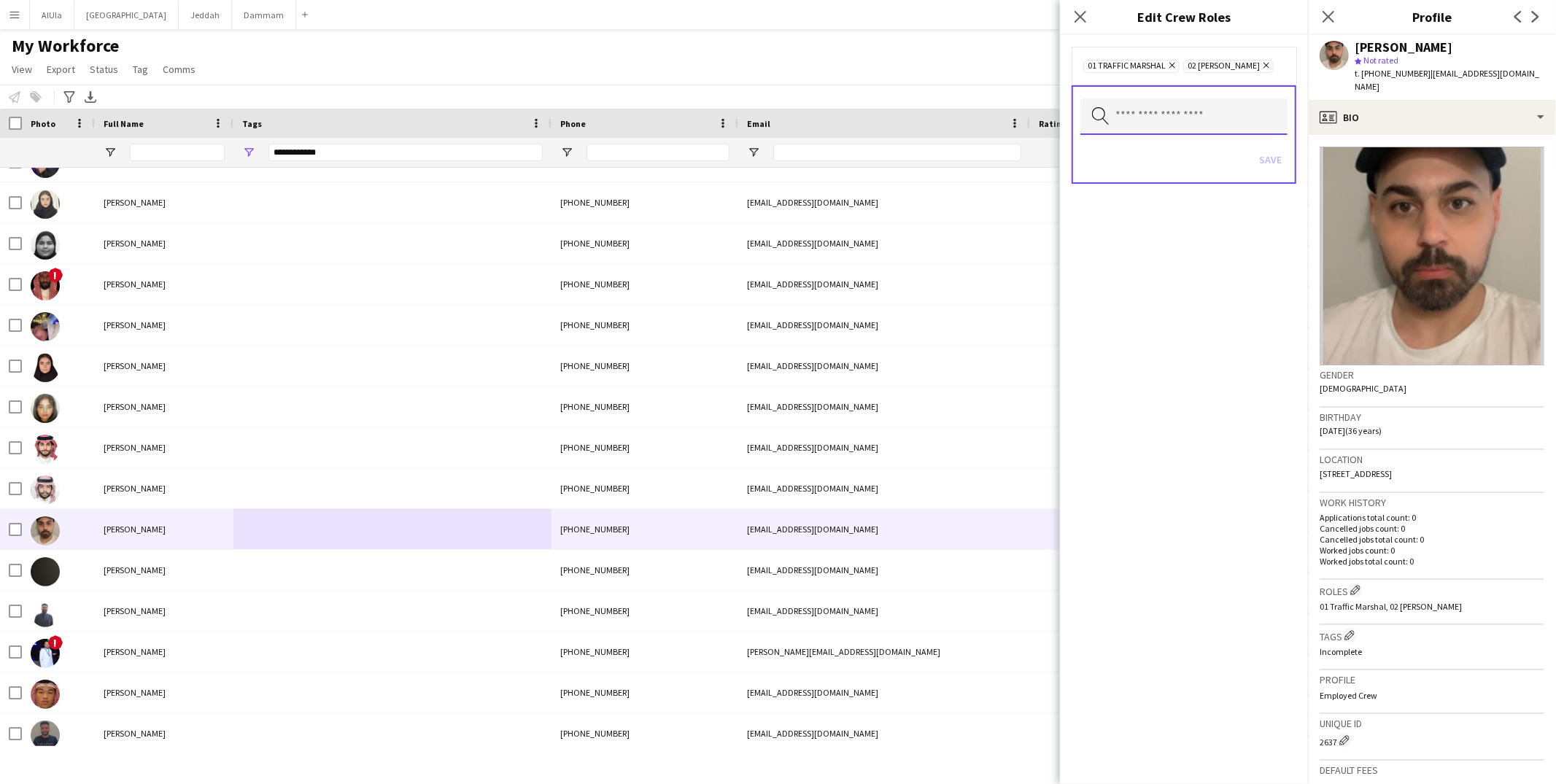
click at [1166, 101] on input "text" at bounding box center [1184, 116] width 207 height 37
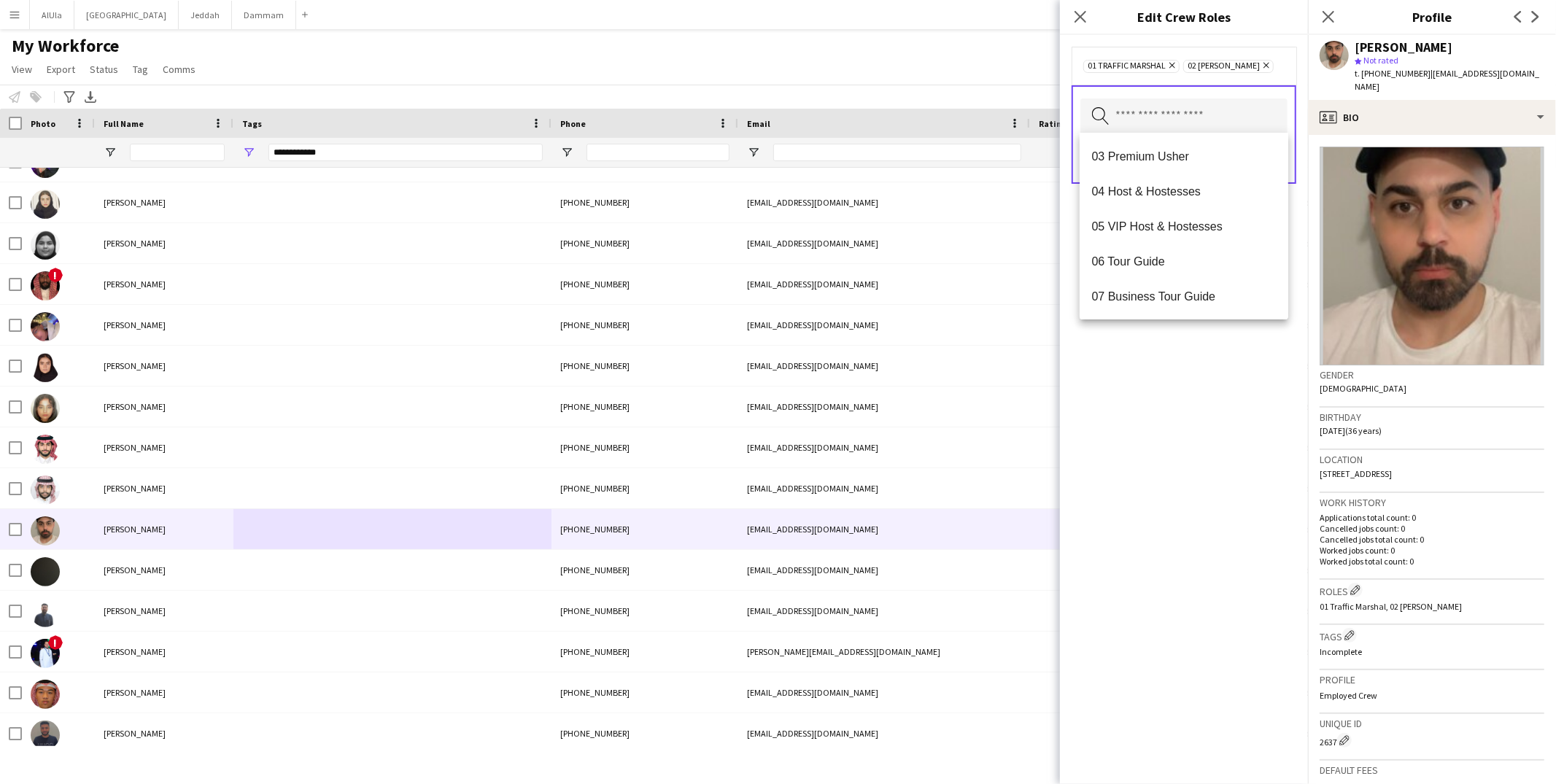
click at [1226, 448] on div "01 Traffic Marshal Remove 02 Usher Remove Search by role type Save" at bounding box center [1184, 409] width 248 height 749
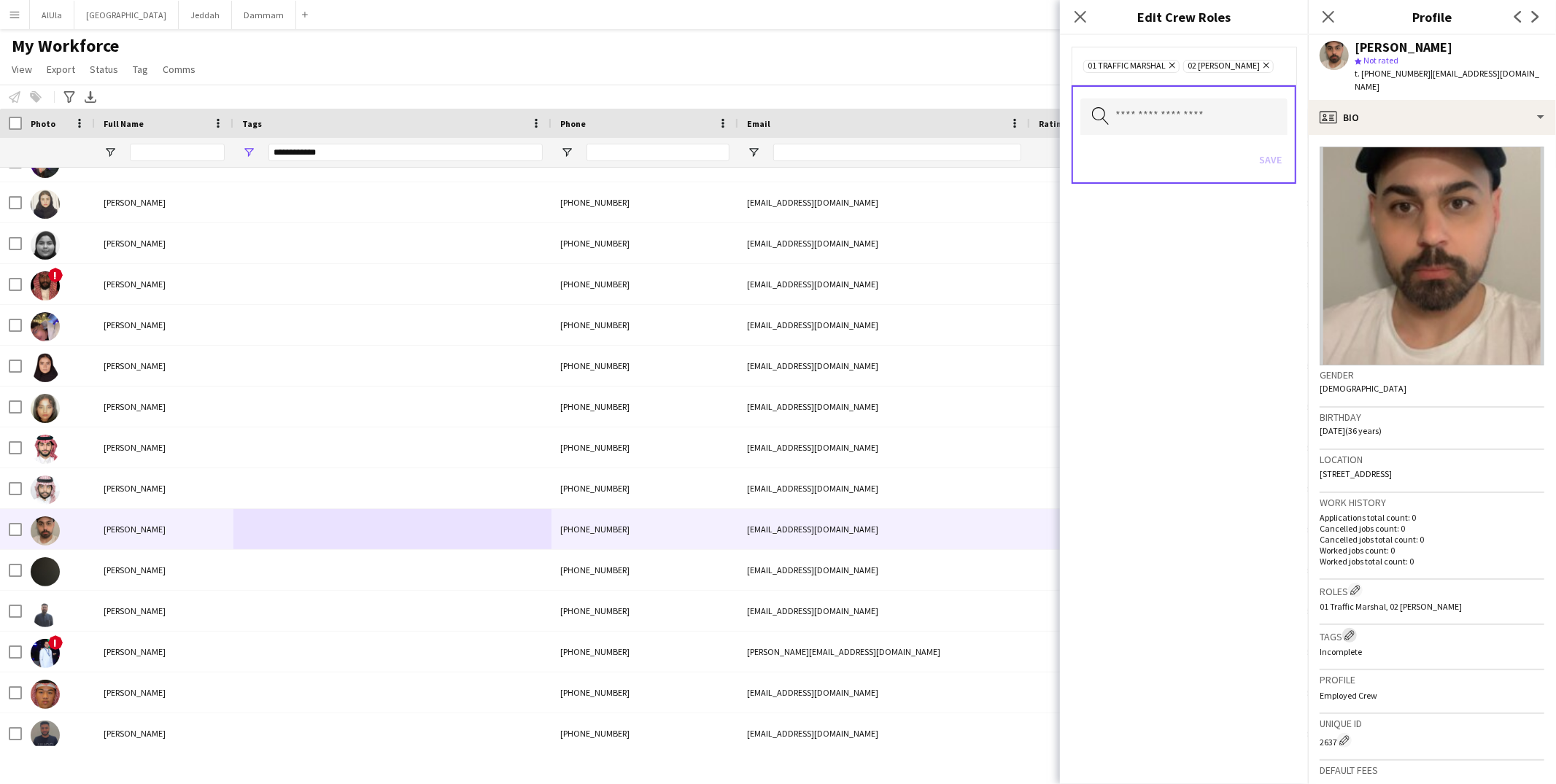
click at [1354, 630] on app-icon "Edit crew company tags" at bounding box center [1349, 635] width 10 height 10
click at [1186, 118] on input "text" at bounding box center [1184, 115] width 207 height 37
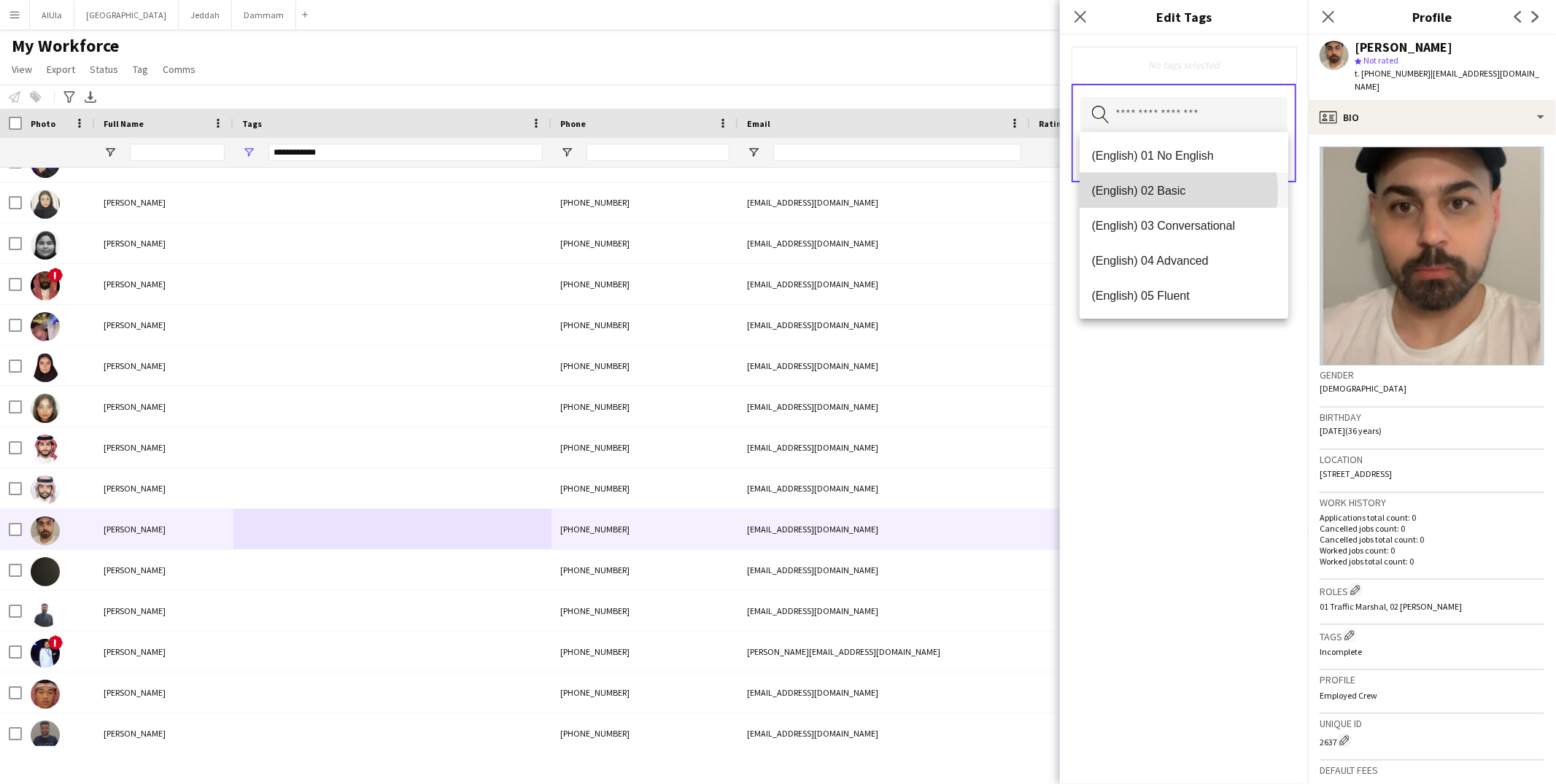
click at [1164, 190] on span "(English) 02 Basic" at bounding box center [1184, 191] width 186 height 14
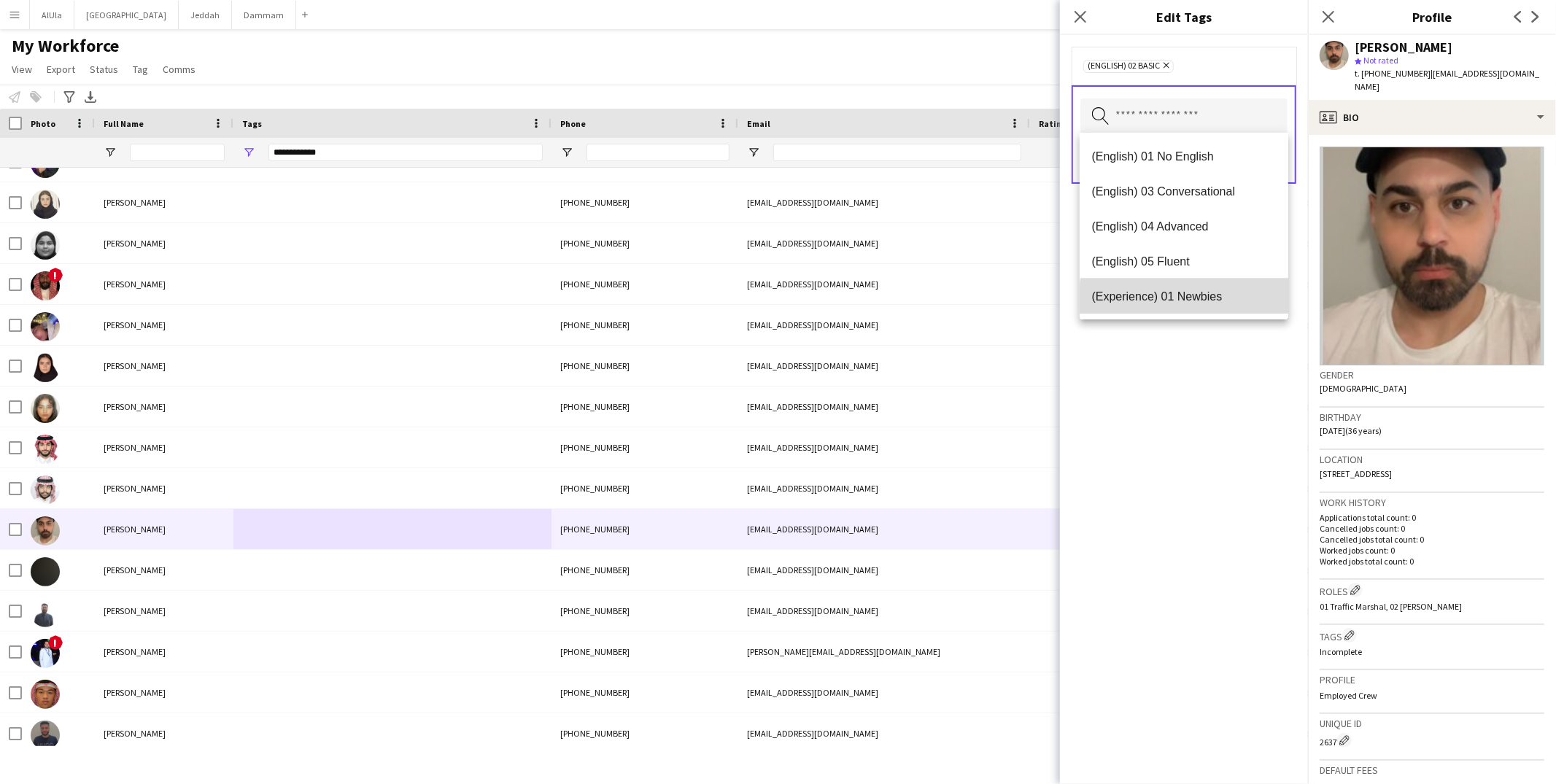
click at [1191, 300] on span "(Experience) 01 Newbies" at bounding box center [1184, 296] width 186 height 14
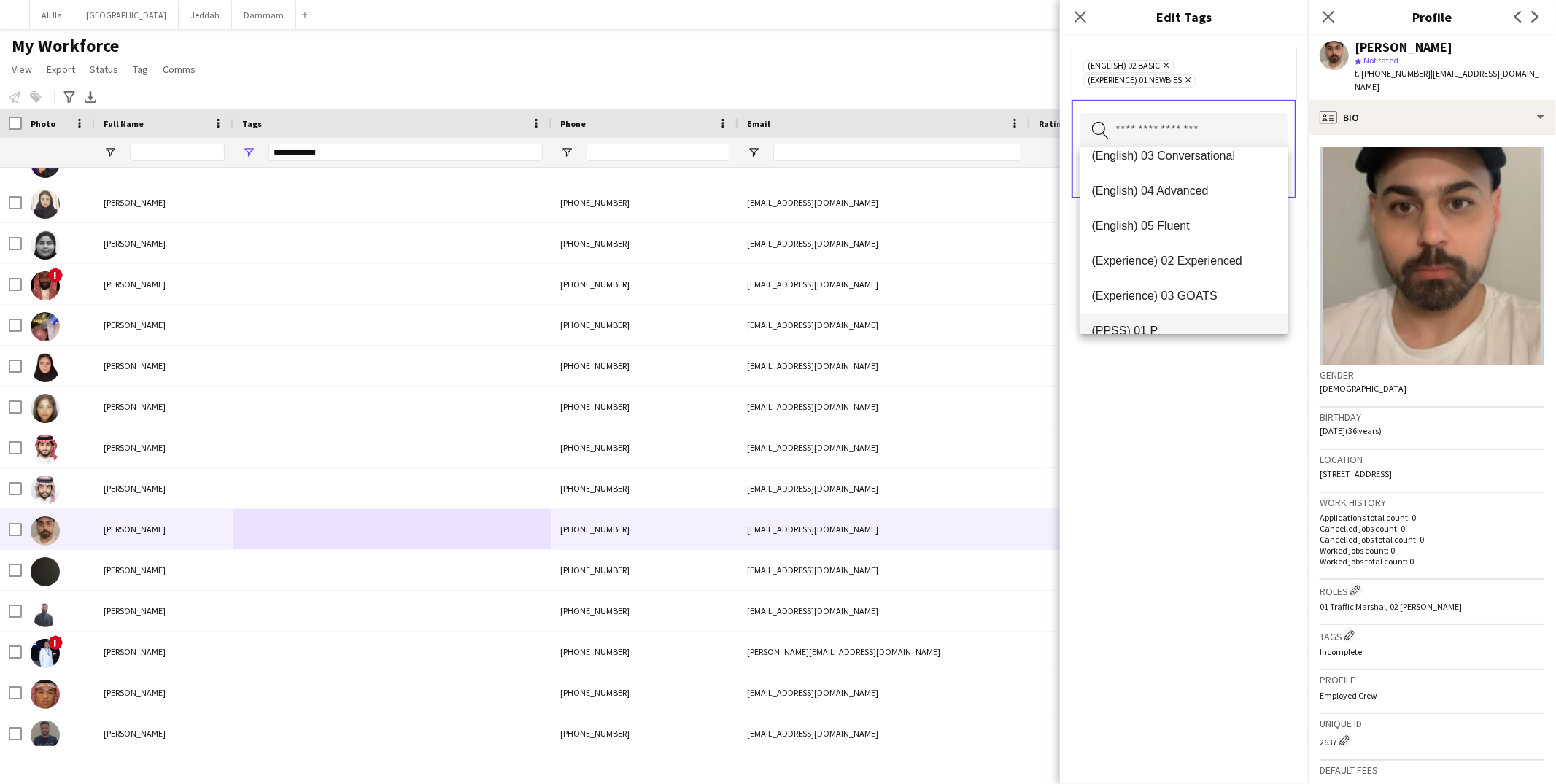
scroll to position [86, 0]
click at [1181, 320] on mat-option "(PPSS) 02 IP" at bounding box center [1184, 329] width 209 height 35
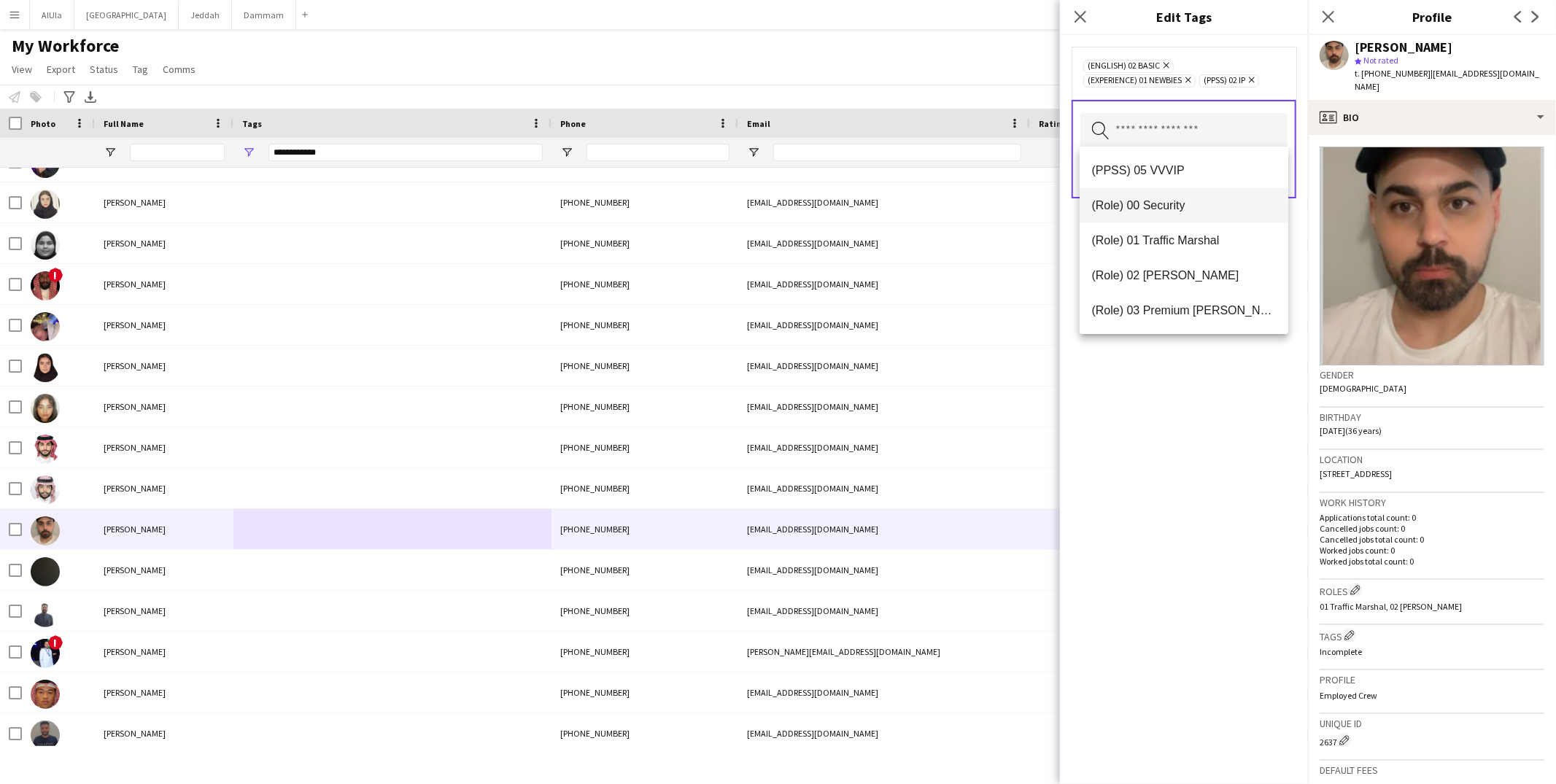
scroll to position [353, 0]
click at [1188, 244] on span "(Role) 02 Usher" at bounding box center [1184, 238] width 186 height 14
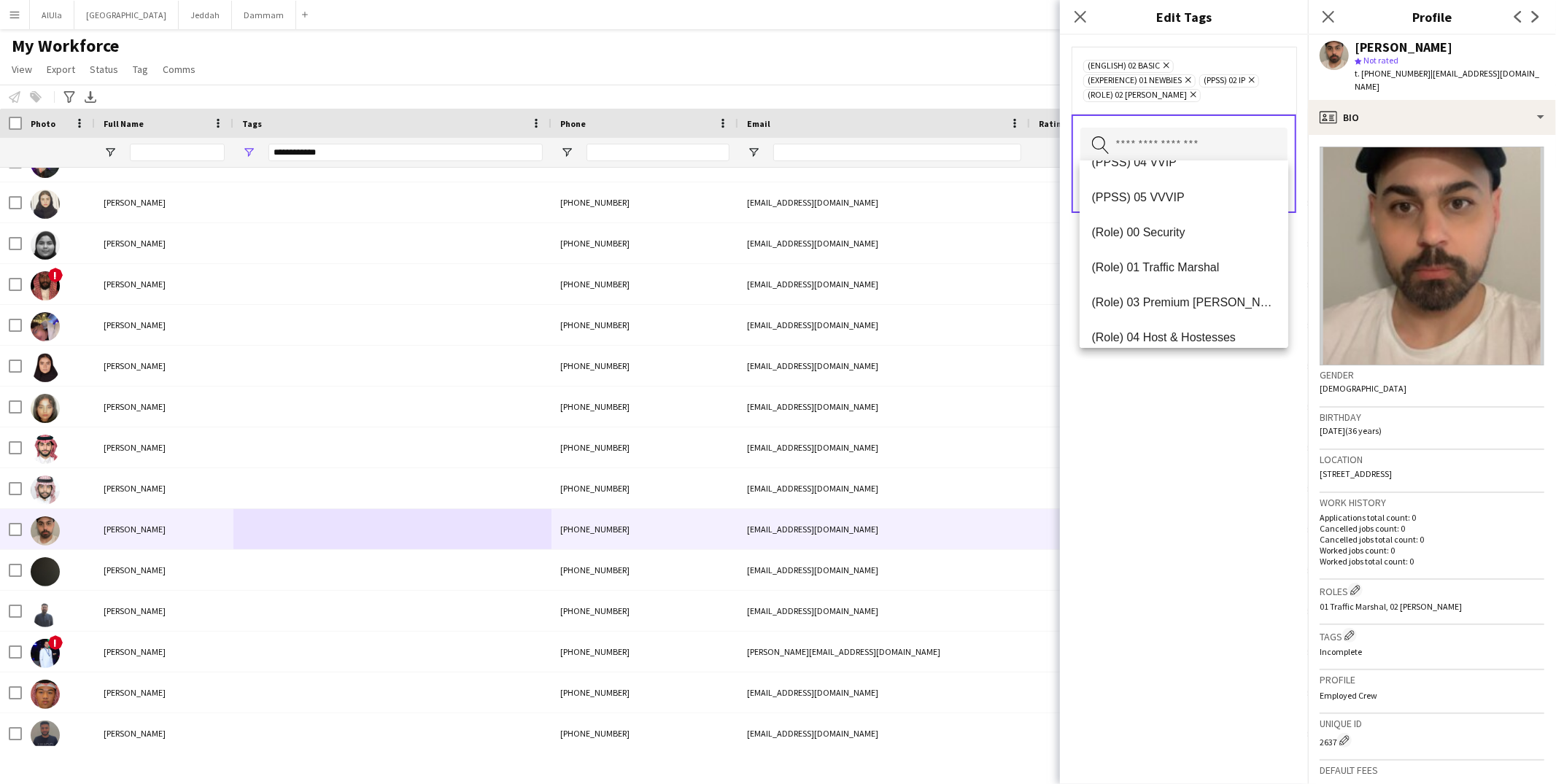
scroll to position [307, 0]
click at [1177, 259] on span "(Role) 01 Traffic Marshal" at bounding box center [1184, 262] width 186 height 14
click at [1232, 521] on div "(English) 02 Basic Remove (Experience) 01 Newbies Remove (PPSS) 02 IP Remove (R…" at bounding box center [1184, 409] width 248 height 749
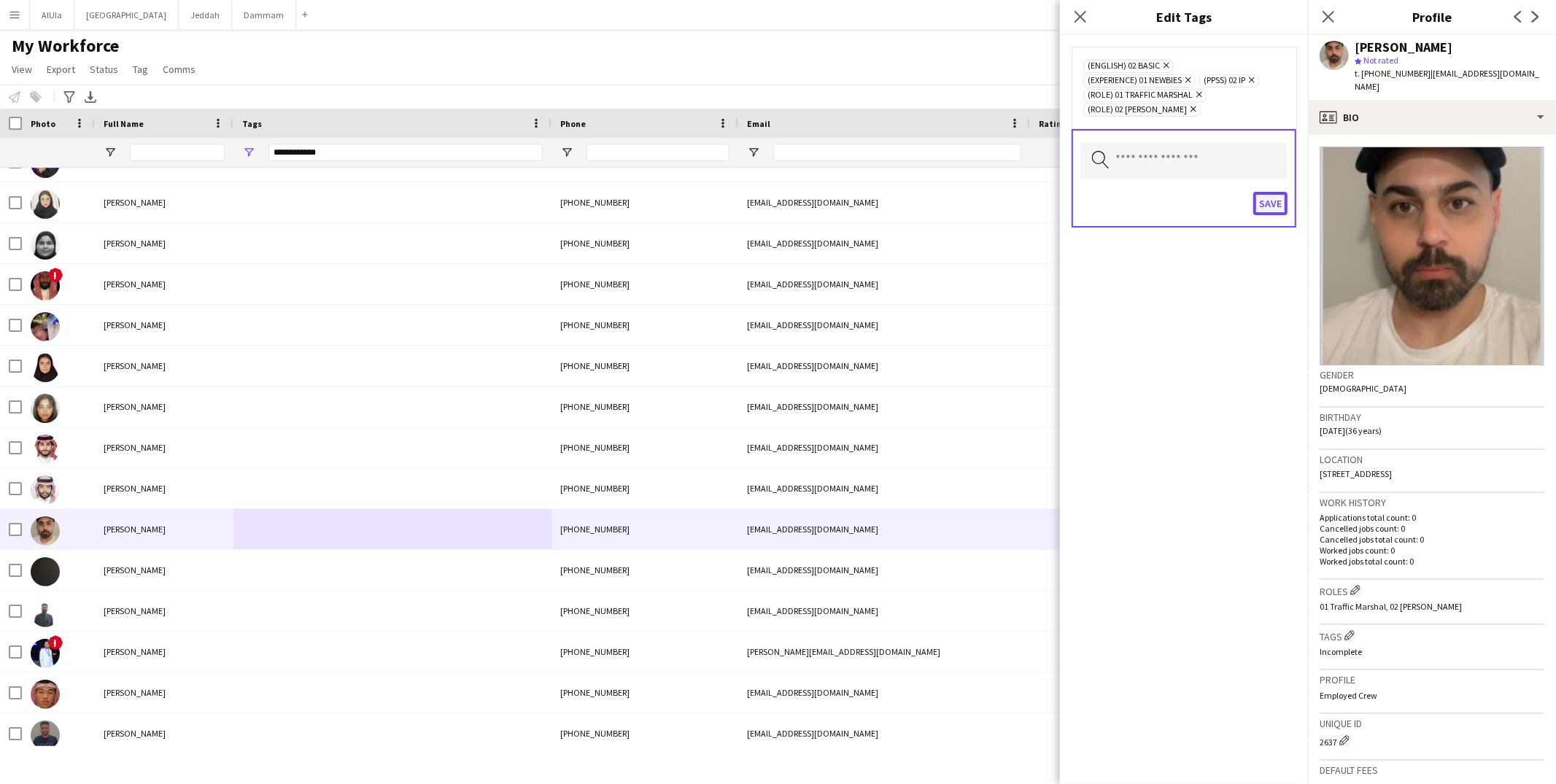
click at [1280, 195] on button "Save" at bounding box center [1270, 203] width 34 height 23
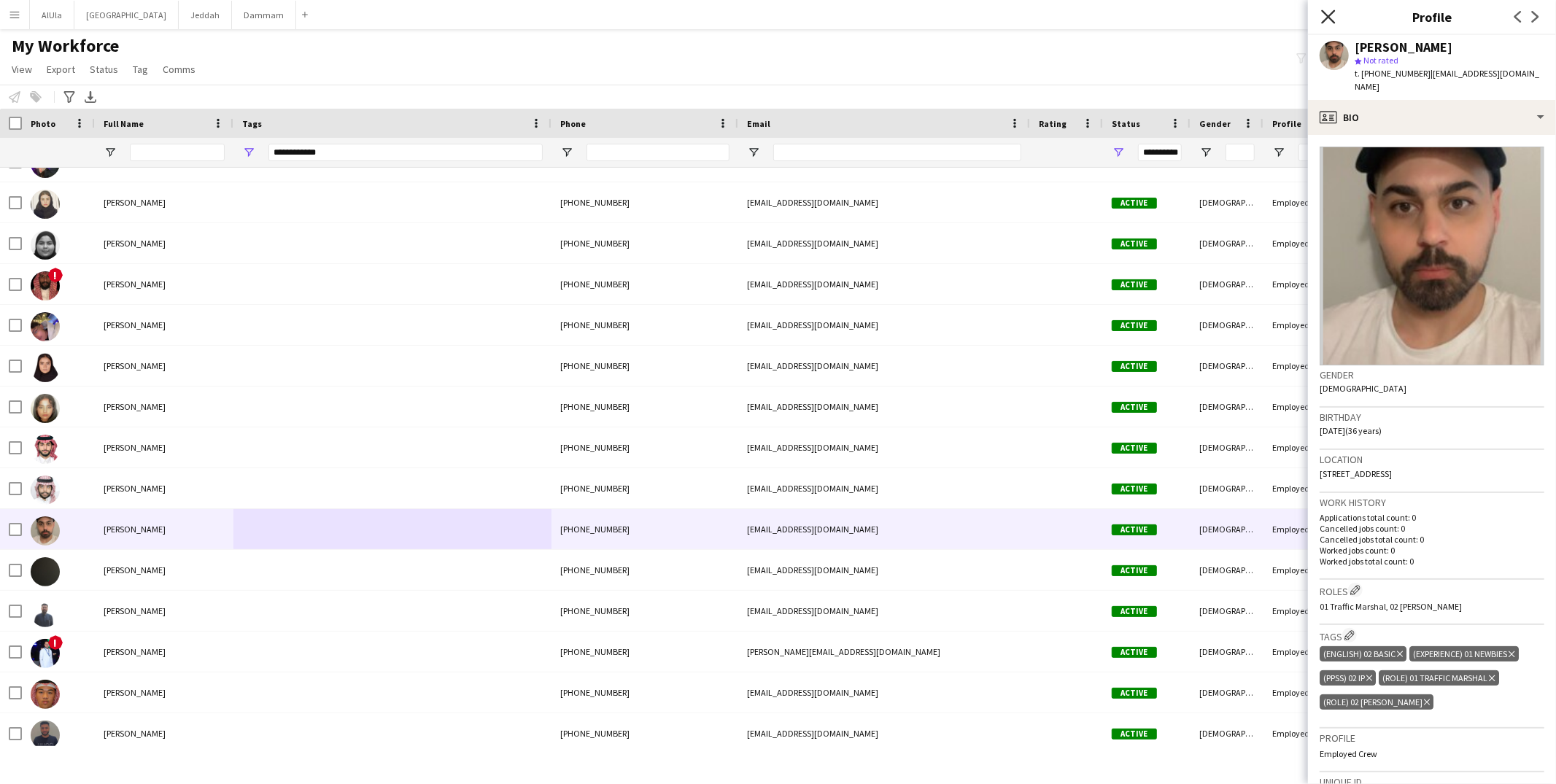
click at [1332, 11] on icon "Close pop-in" at bounding box center [1328, 16] width 14 height 14
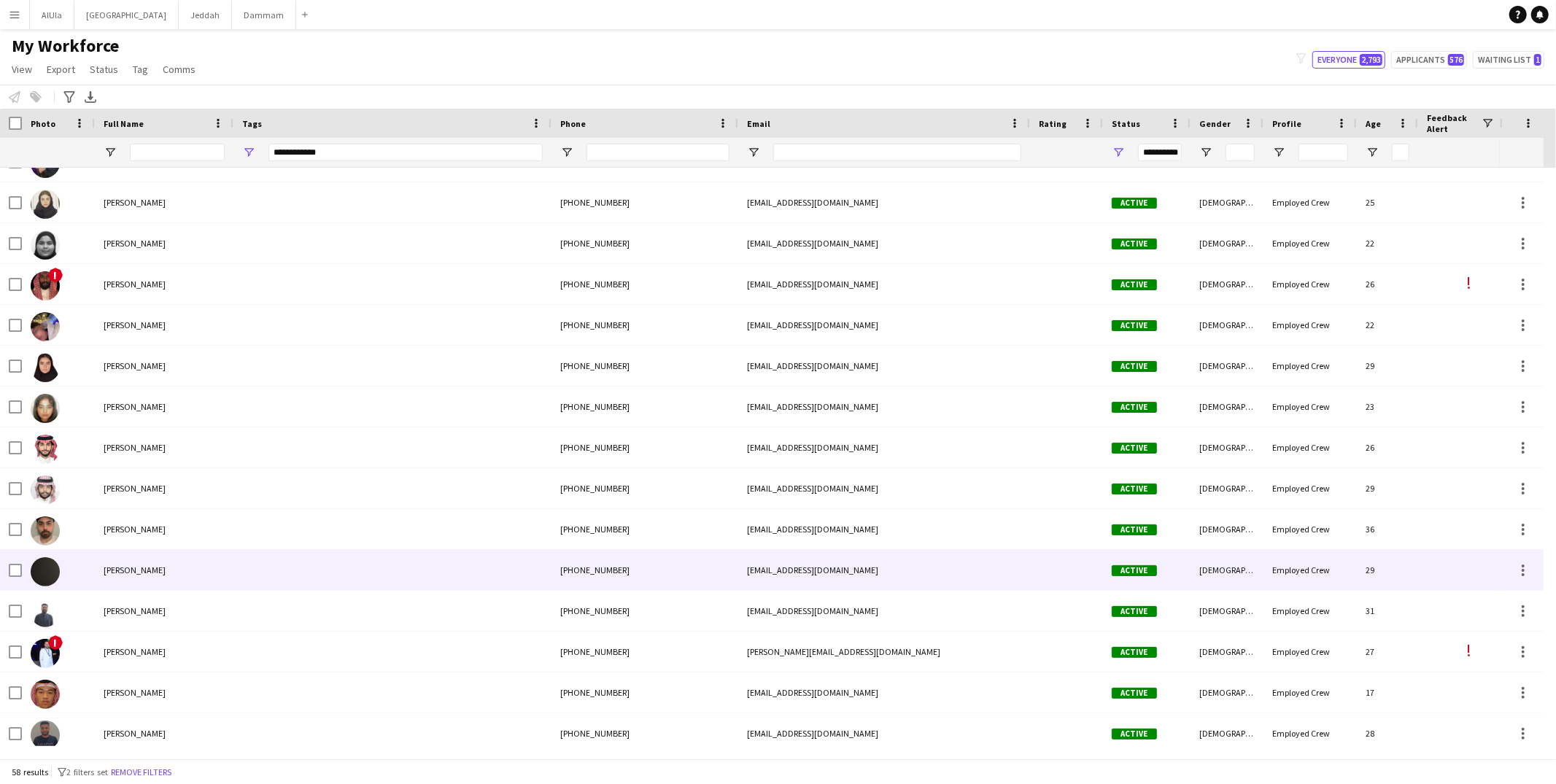
click at [371, 567] on div at bounding box center [392, 570] width 318 height 40
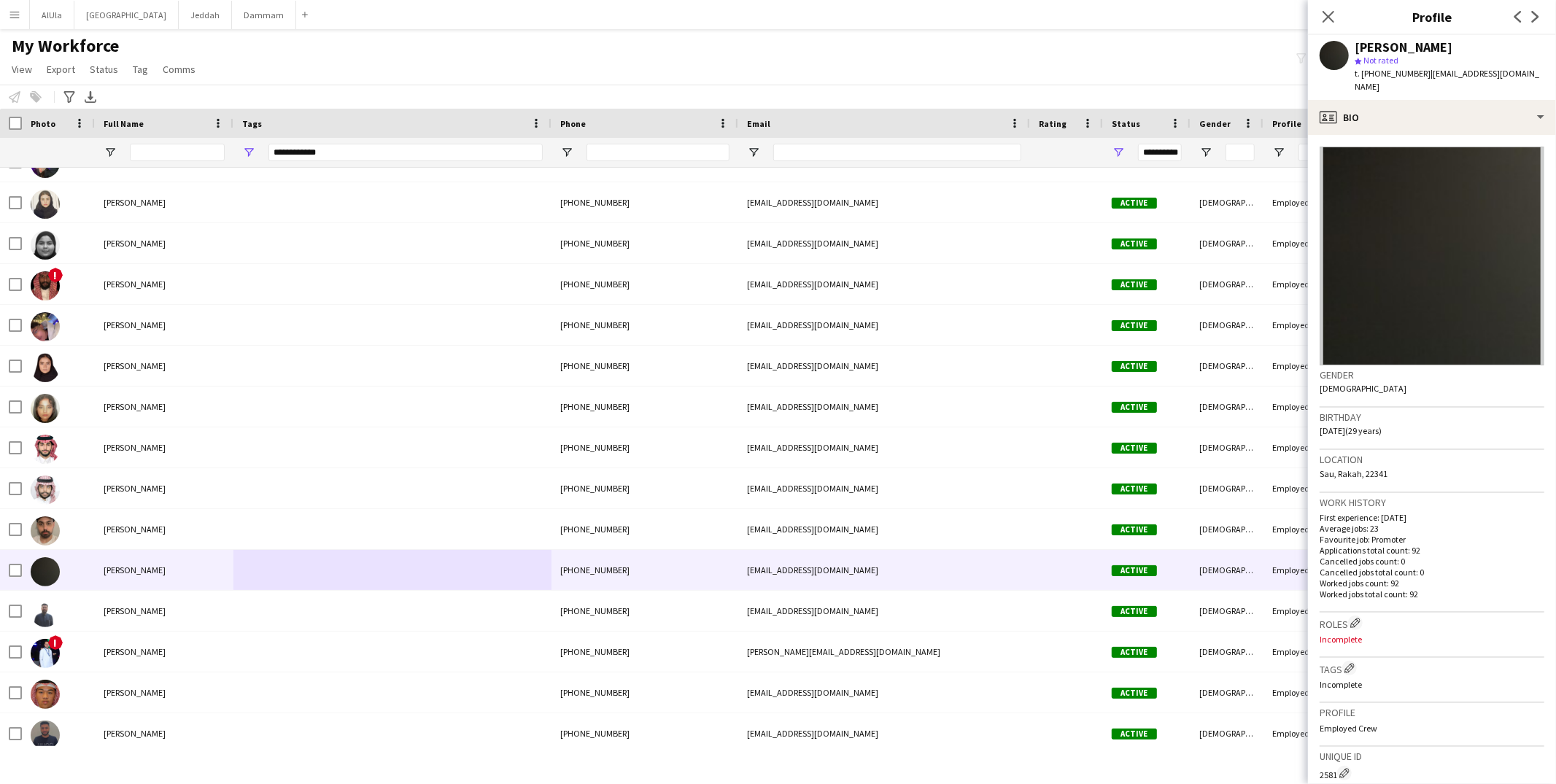
click at [1396, 47] on div "[PERSON_NAME]" at bounding box center [1403, 48] width 98 height 13
copy div "[PERSON_NAME]"
click at [1390, 111] on div "profile Bio" at bounding box center [1432, 117] width 248 height 35
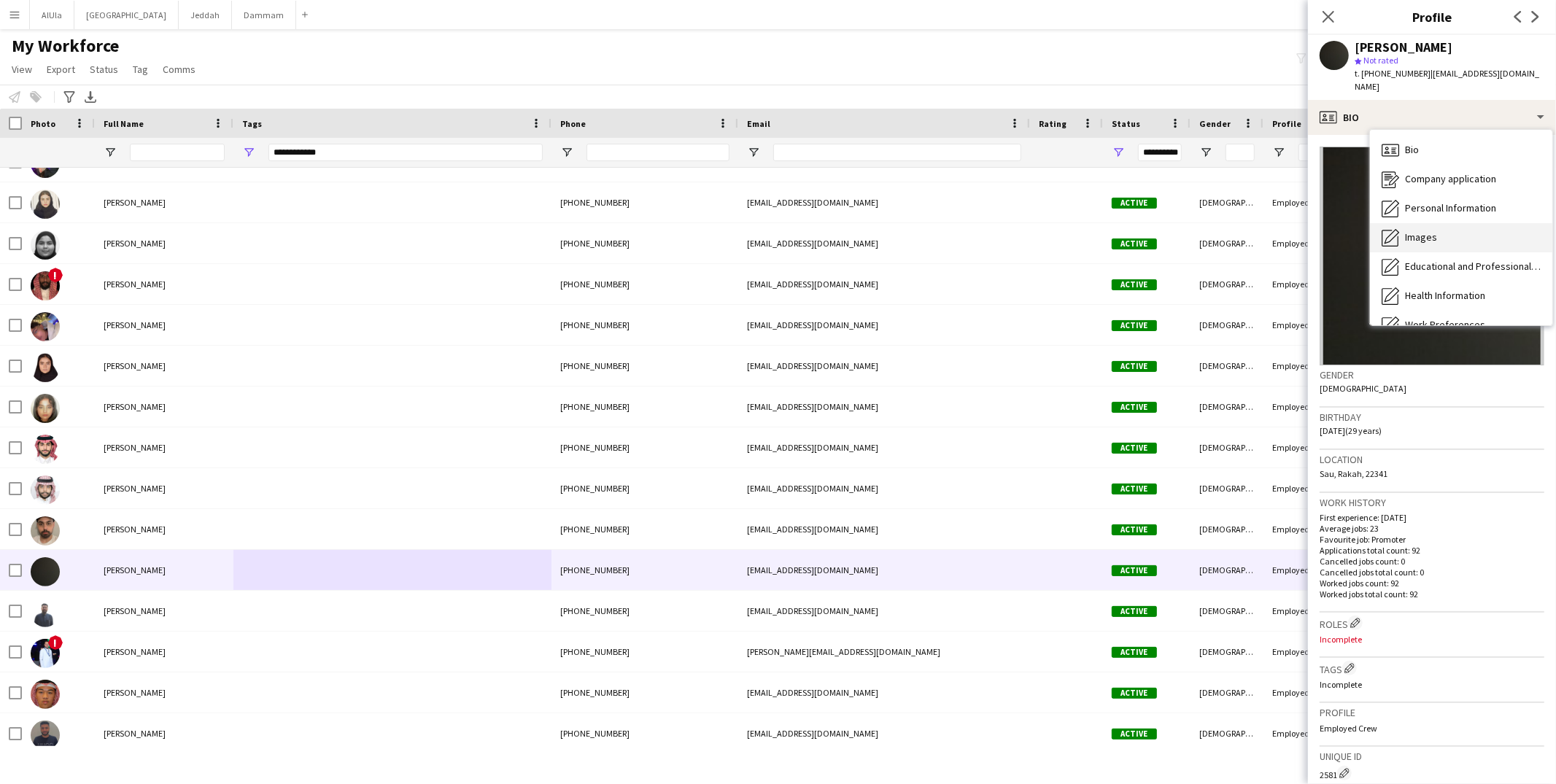
click at [1428, 223] on div "Images Images" at bounding box center [1461, 237] width 183 height 29
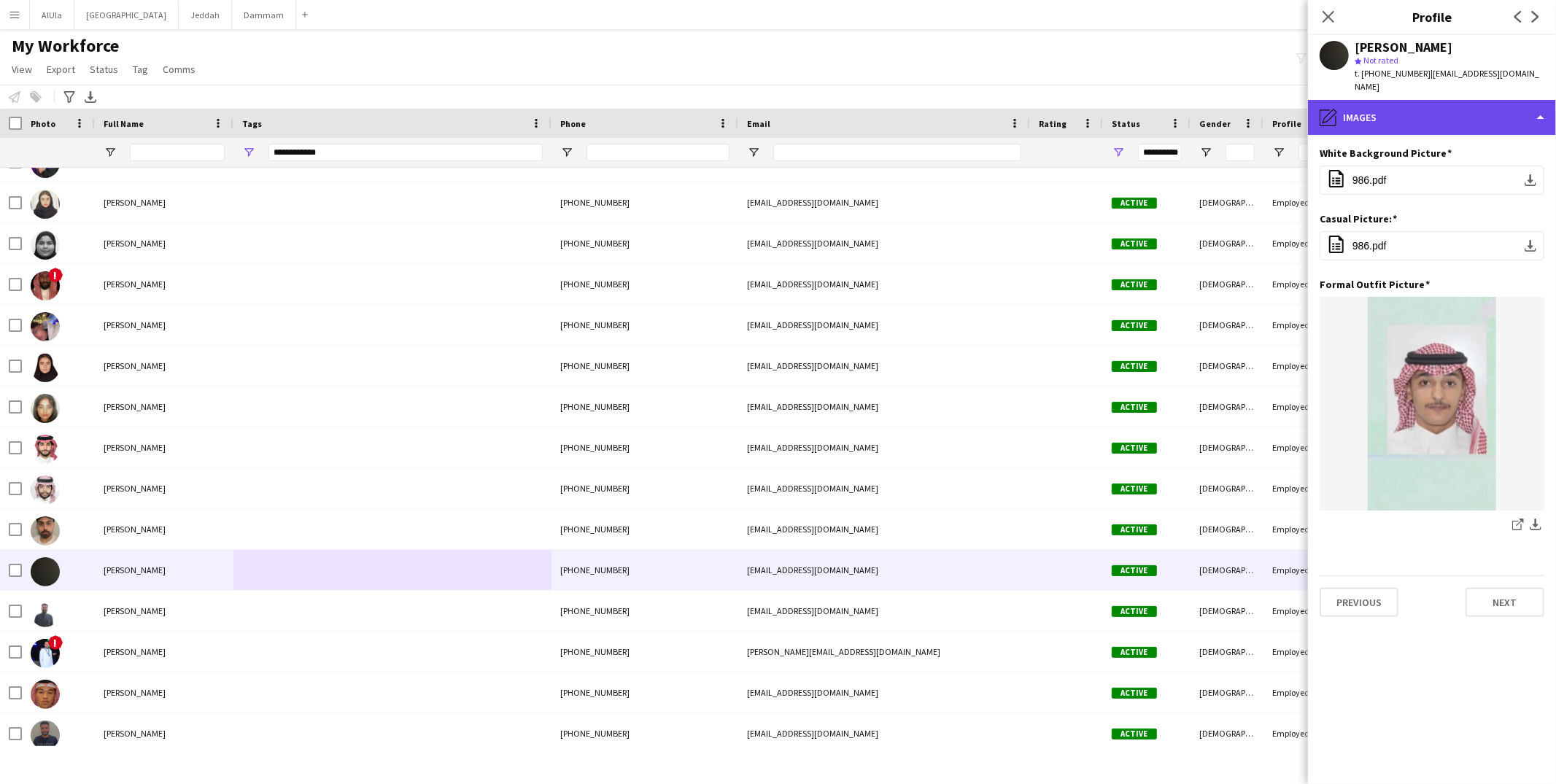
click at [1411, 107] on div "pencil4 Images" at bounding box center [1432, 117] width 248 height 35
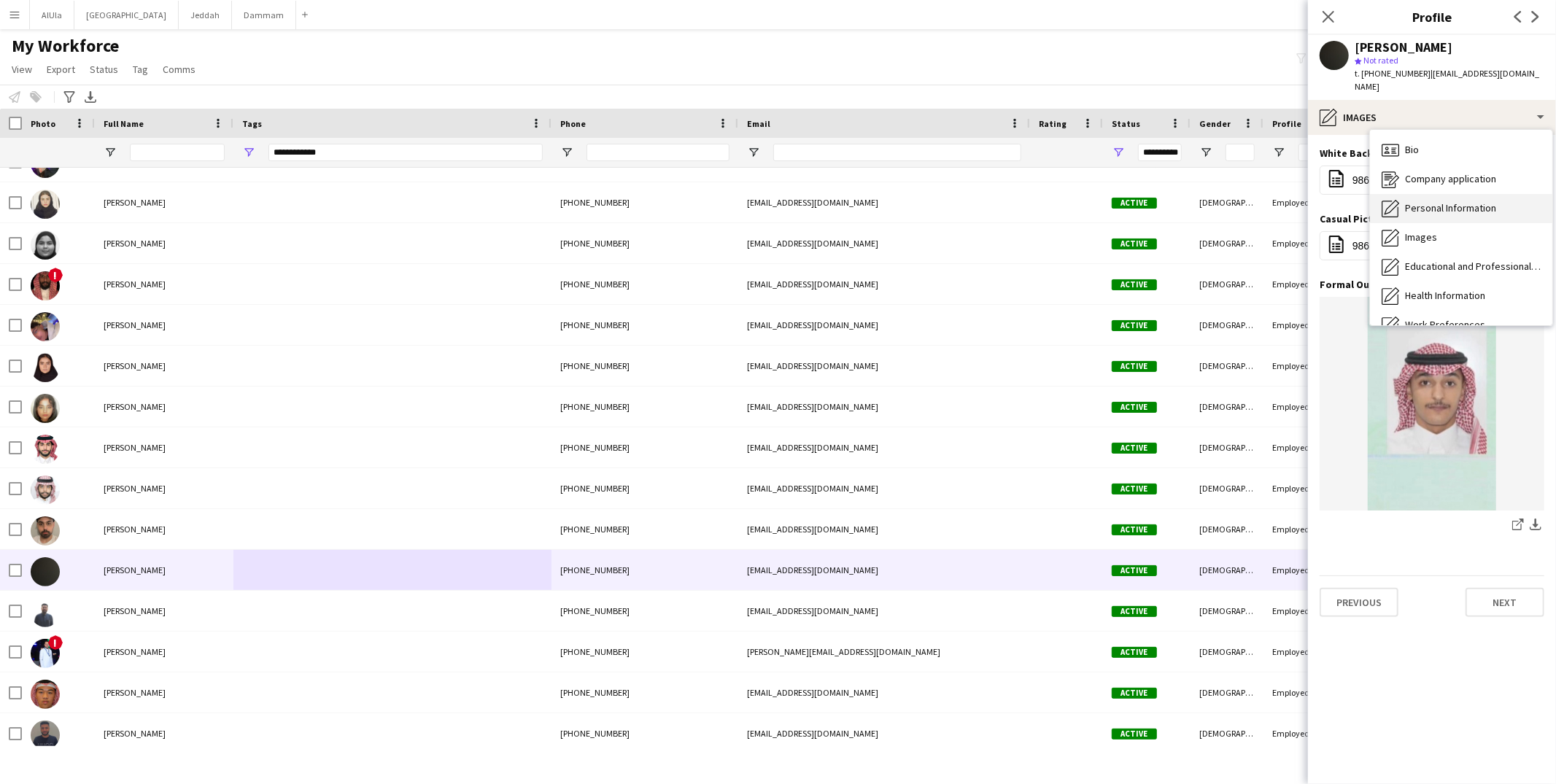
click at [1447, 202] on div "Personal Information Personal Information" at bounding box center [1461, 208] width 183 height 29
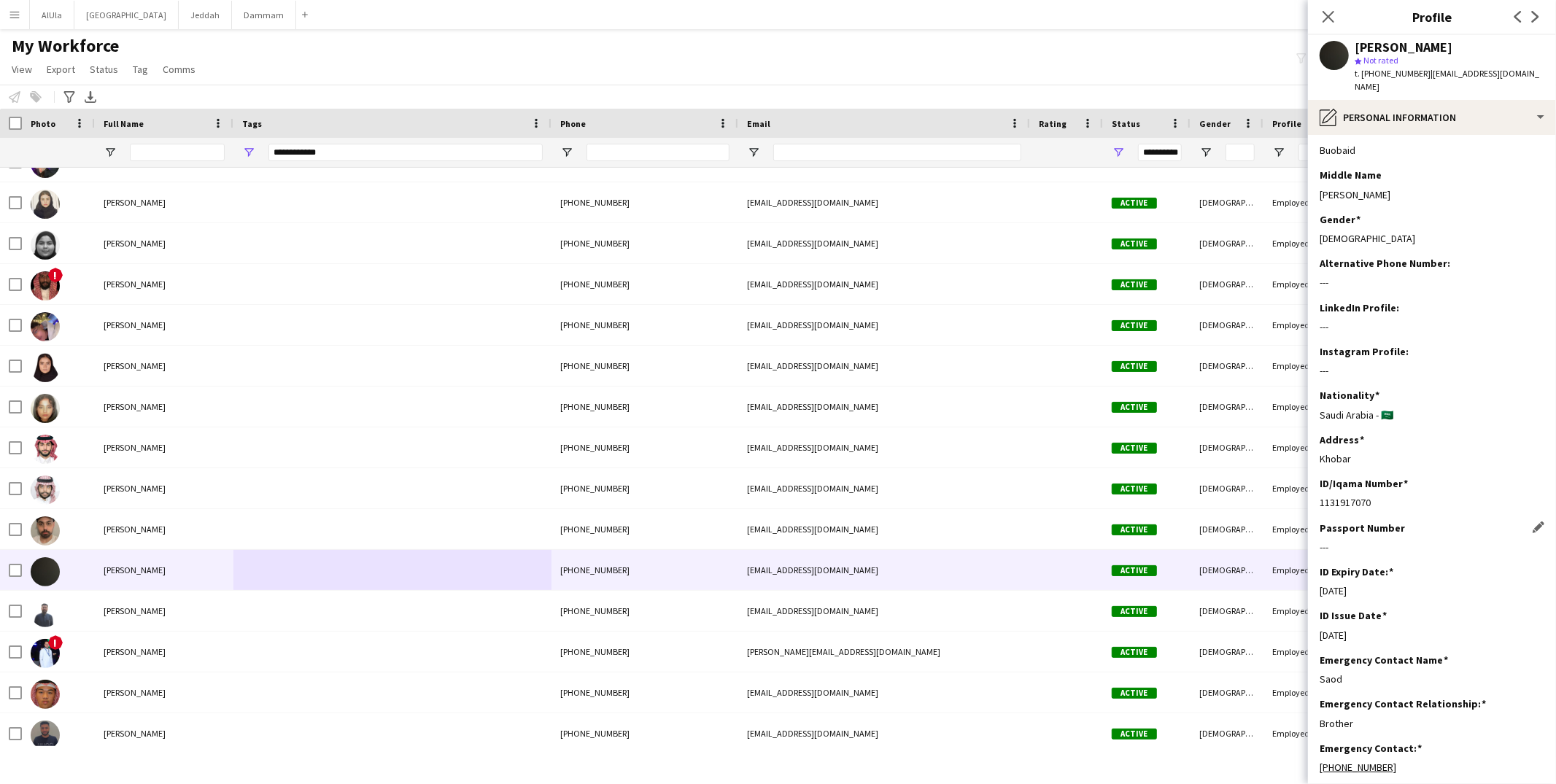
scroll to position [0, 0]
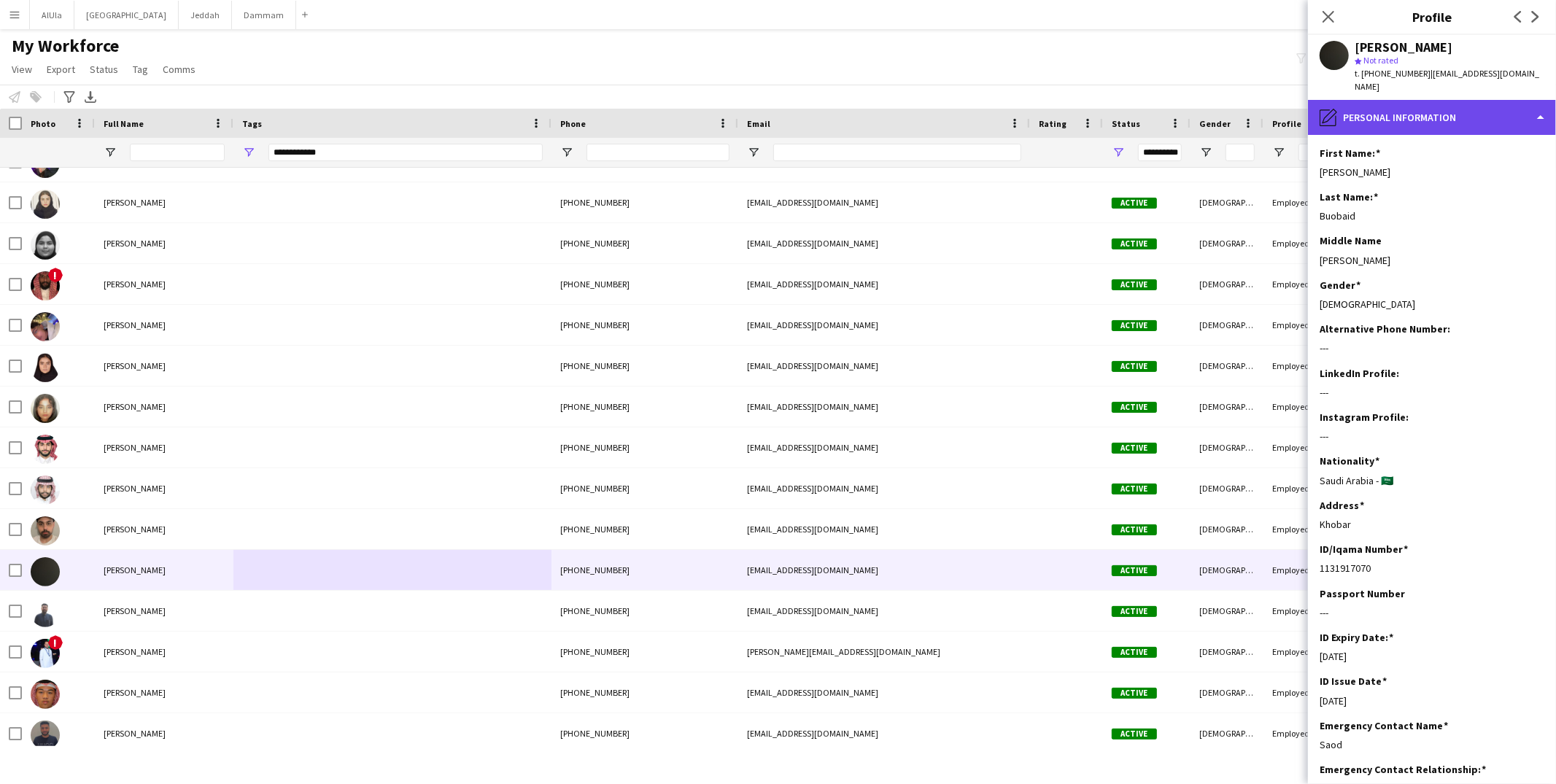
drag, startPoint x: 1401, startPoint y: 102, endPoint x: 1399, endPoint y: 115, distance: 13.2
click at [1402, 102] on div "pencil4 Personal Information" at bounding box center [1432, 117] width 248 height 35
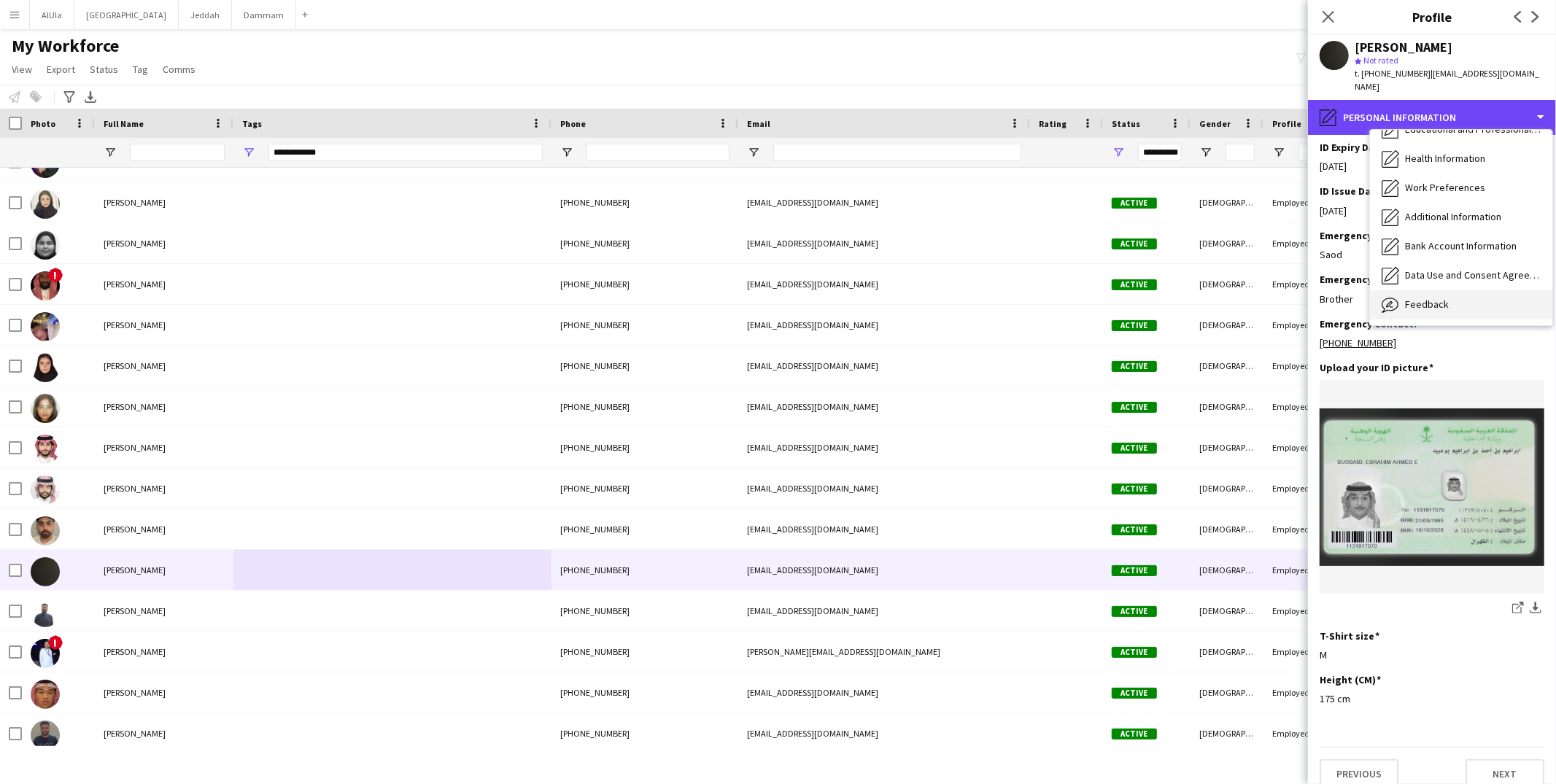
scroll to position [165, 0]
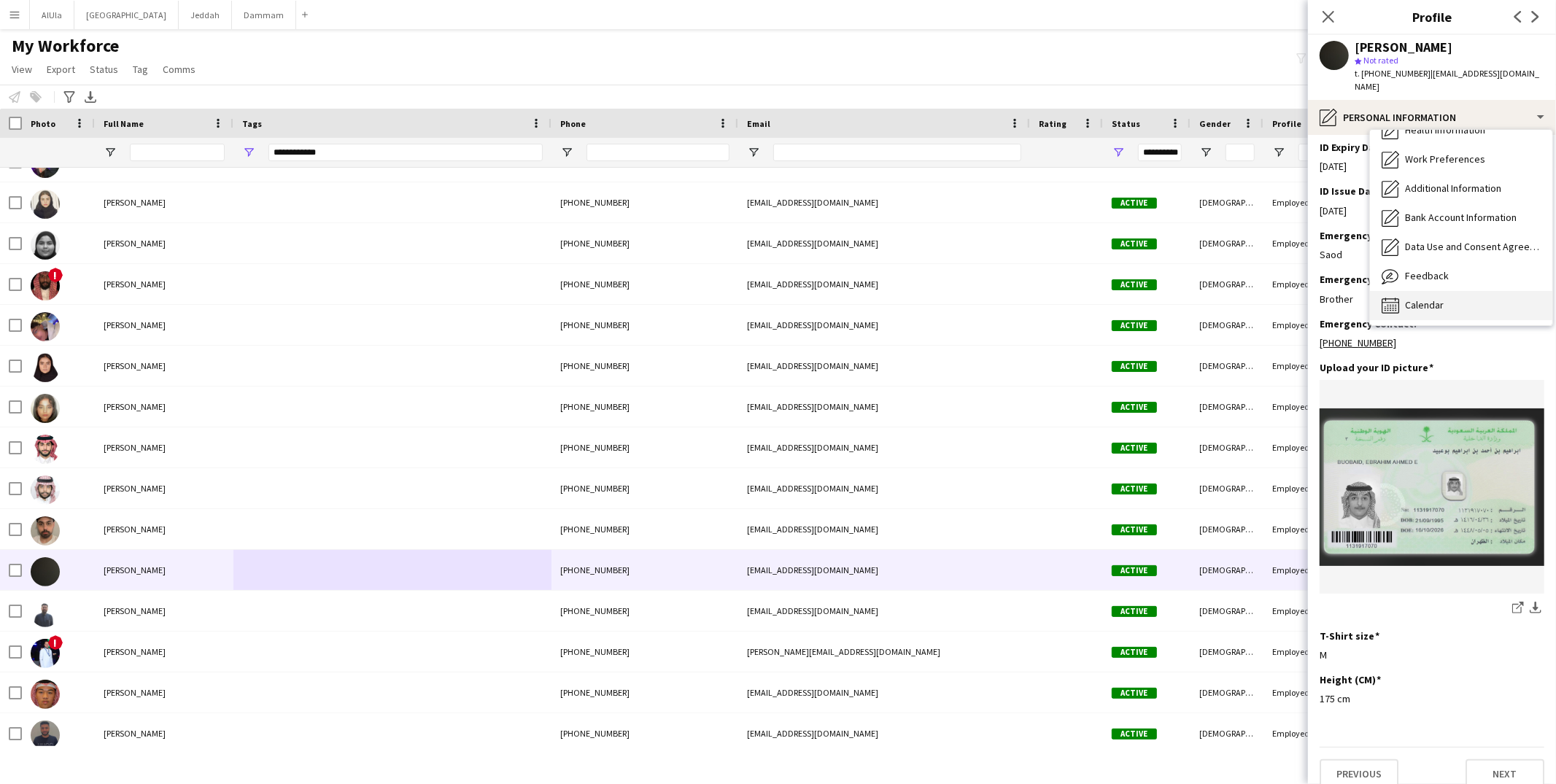
click at [1443, 298] on span "Calendar" at bounding box center [1425, 305] width 39 height 13
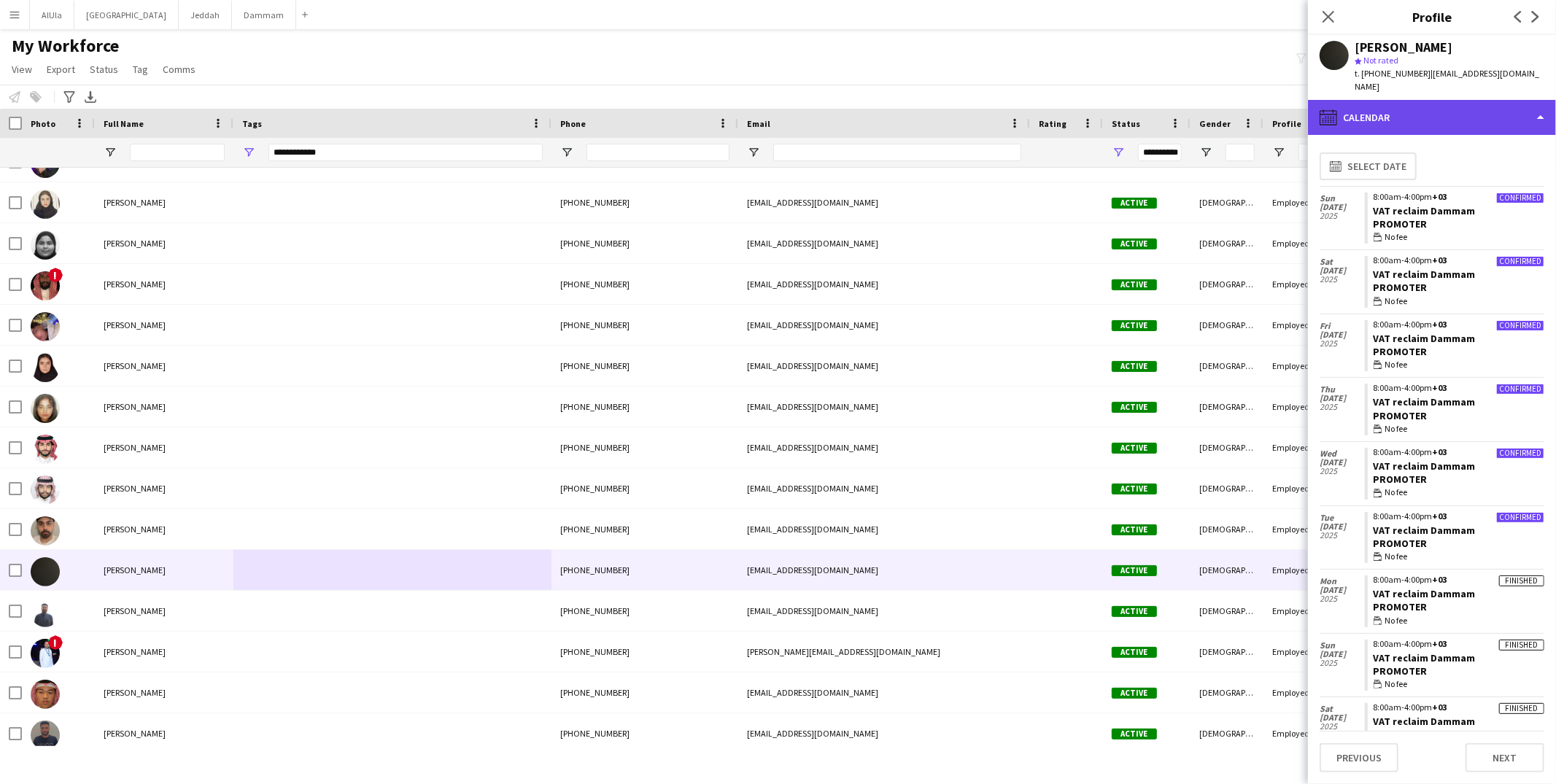
click at [1415, 101] on div "calendar-full Calendar" at bounding box center [1432, 117] width 248 height 35
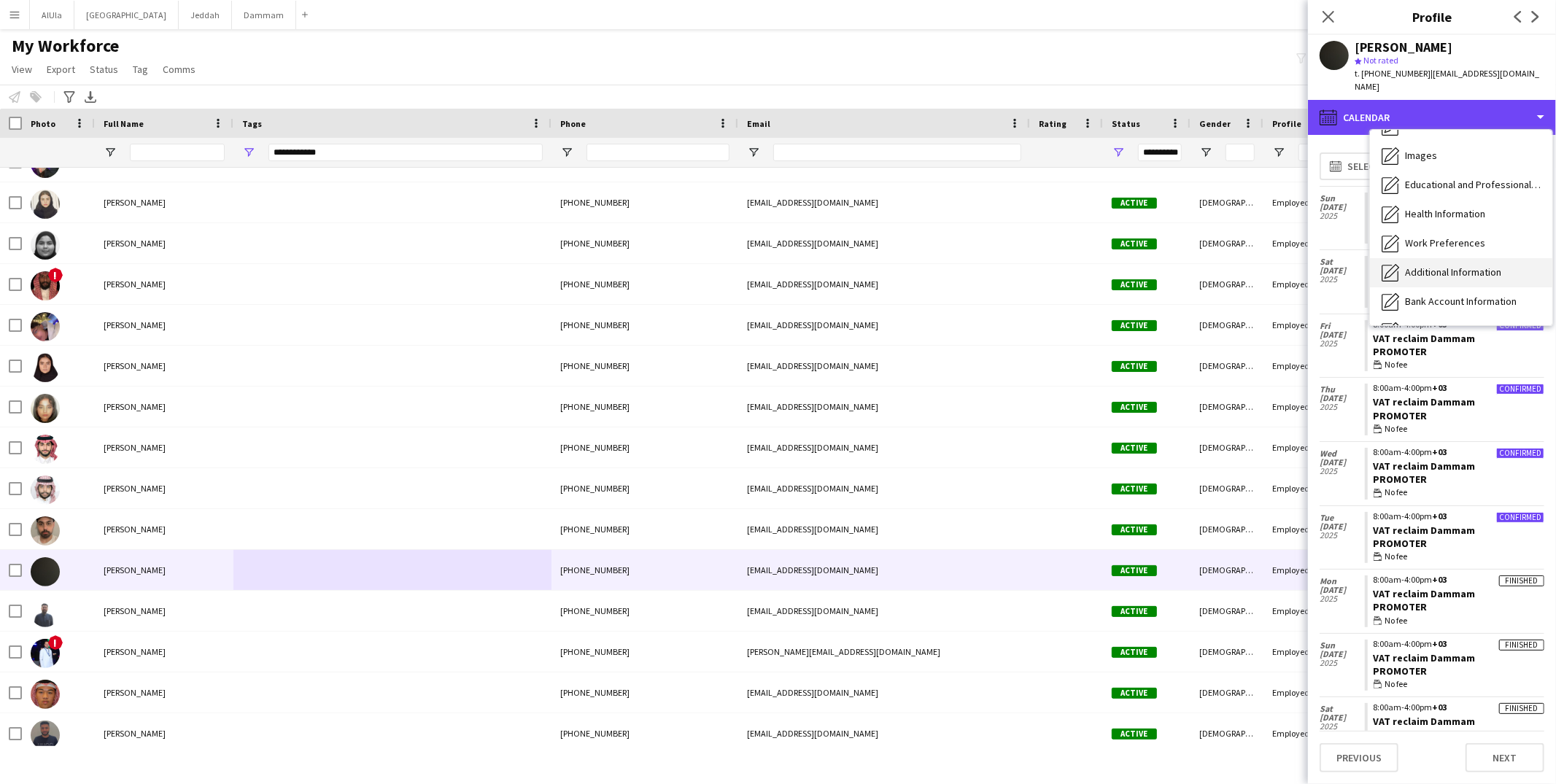
scroll to position [0, 0]
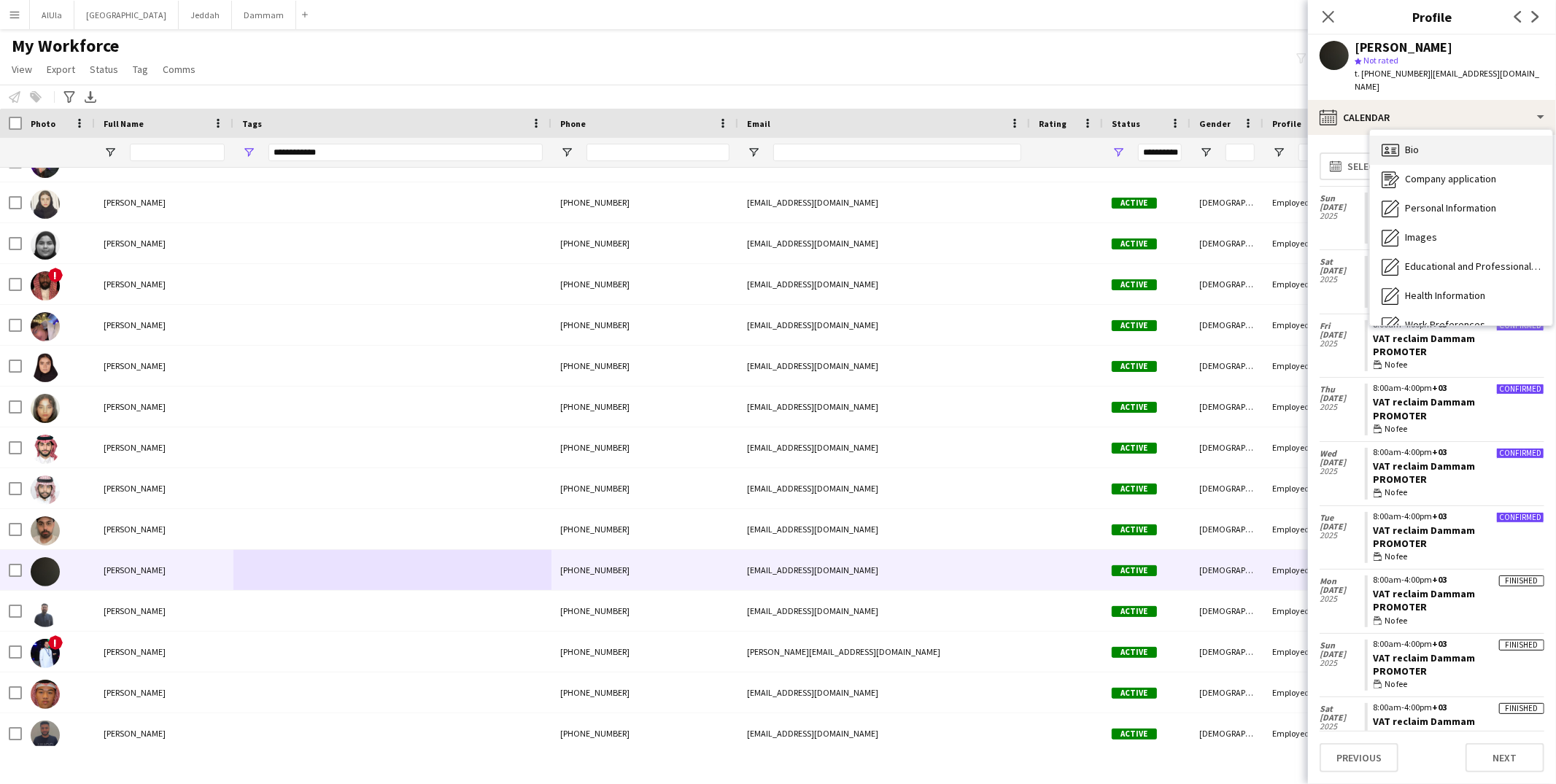
click at [1410, 143] on span "Bio" at bounding box center [1412, 150] width 14 height 13
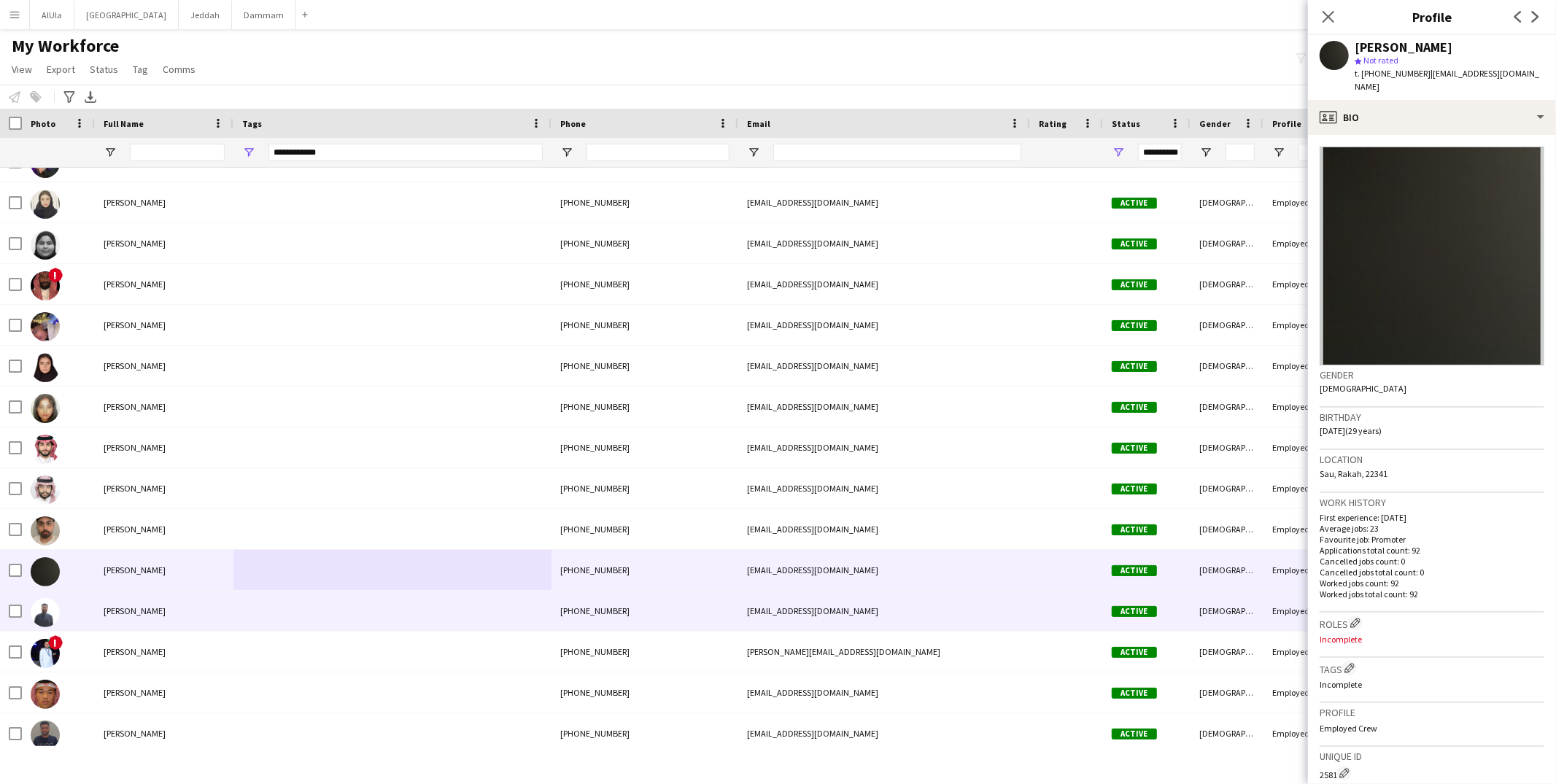
click at [299, 624] on div at bounding box center [392, 611] width 318 height 40
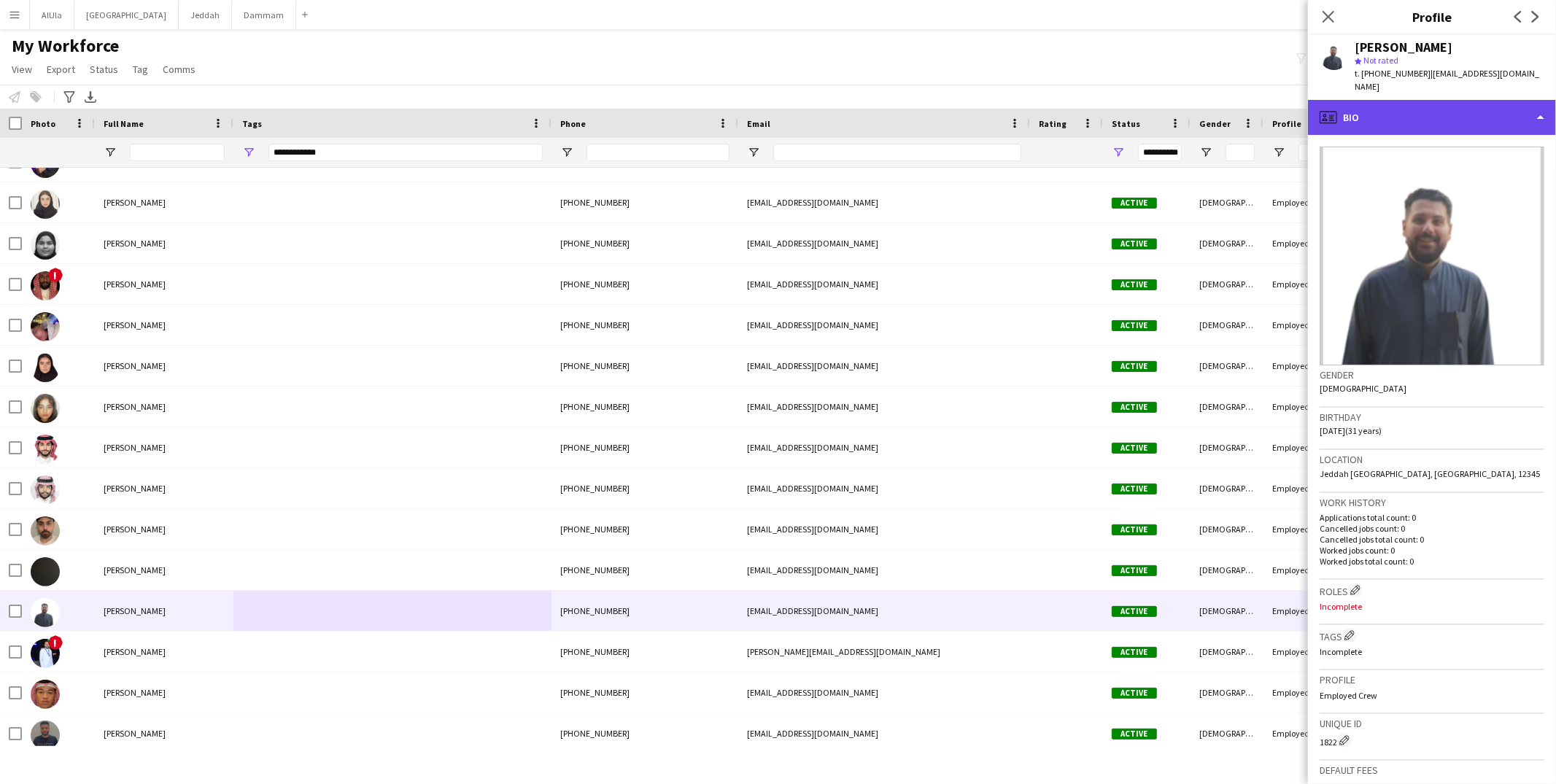
click at [1398, 113] on div "profile Bio" at bounding box center [1432, 117] width 248 height 35
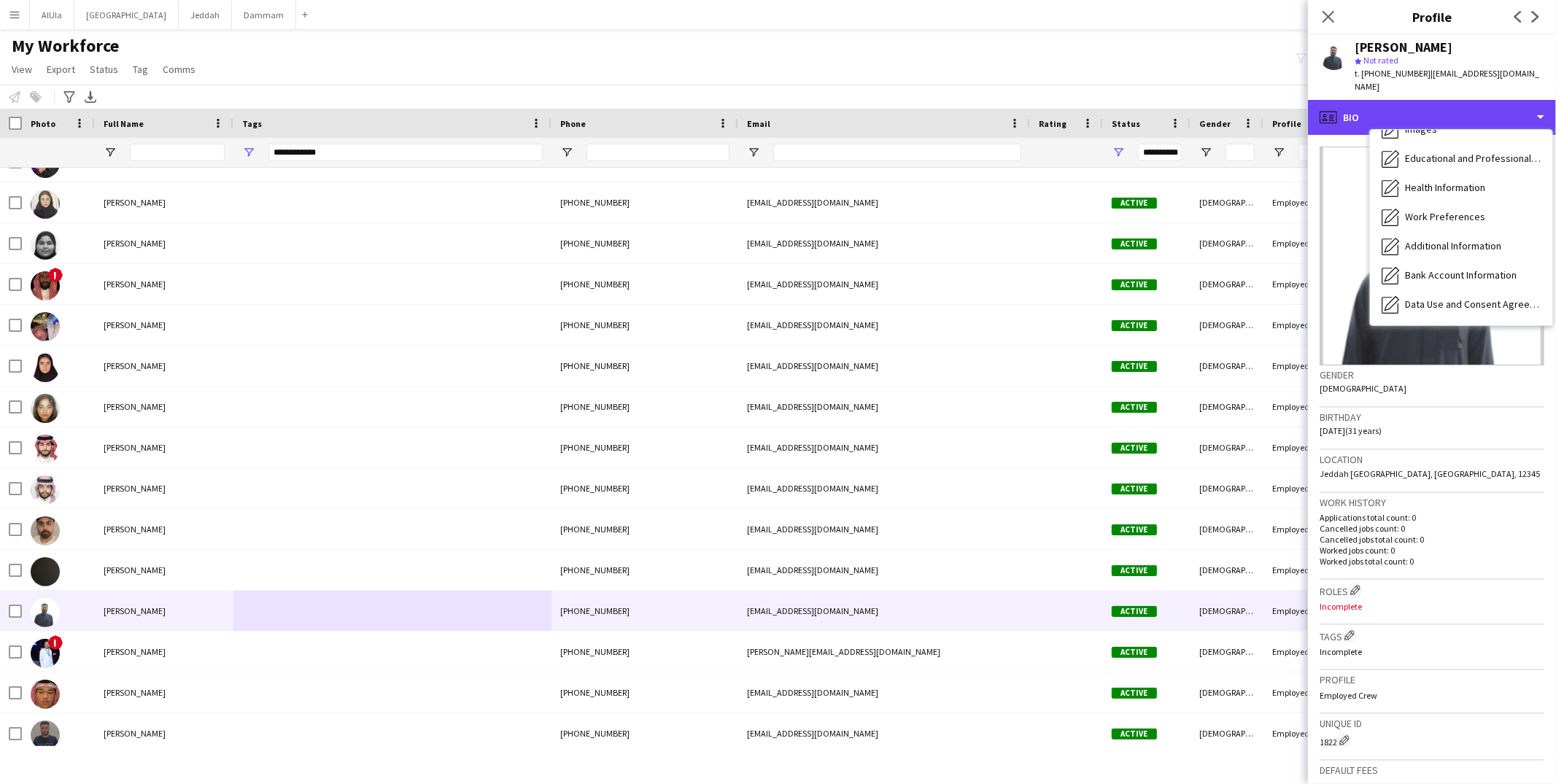
scroll to position [165, 0]
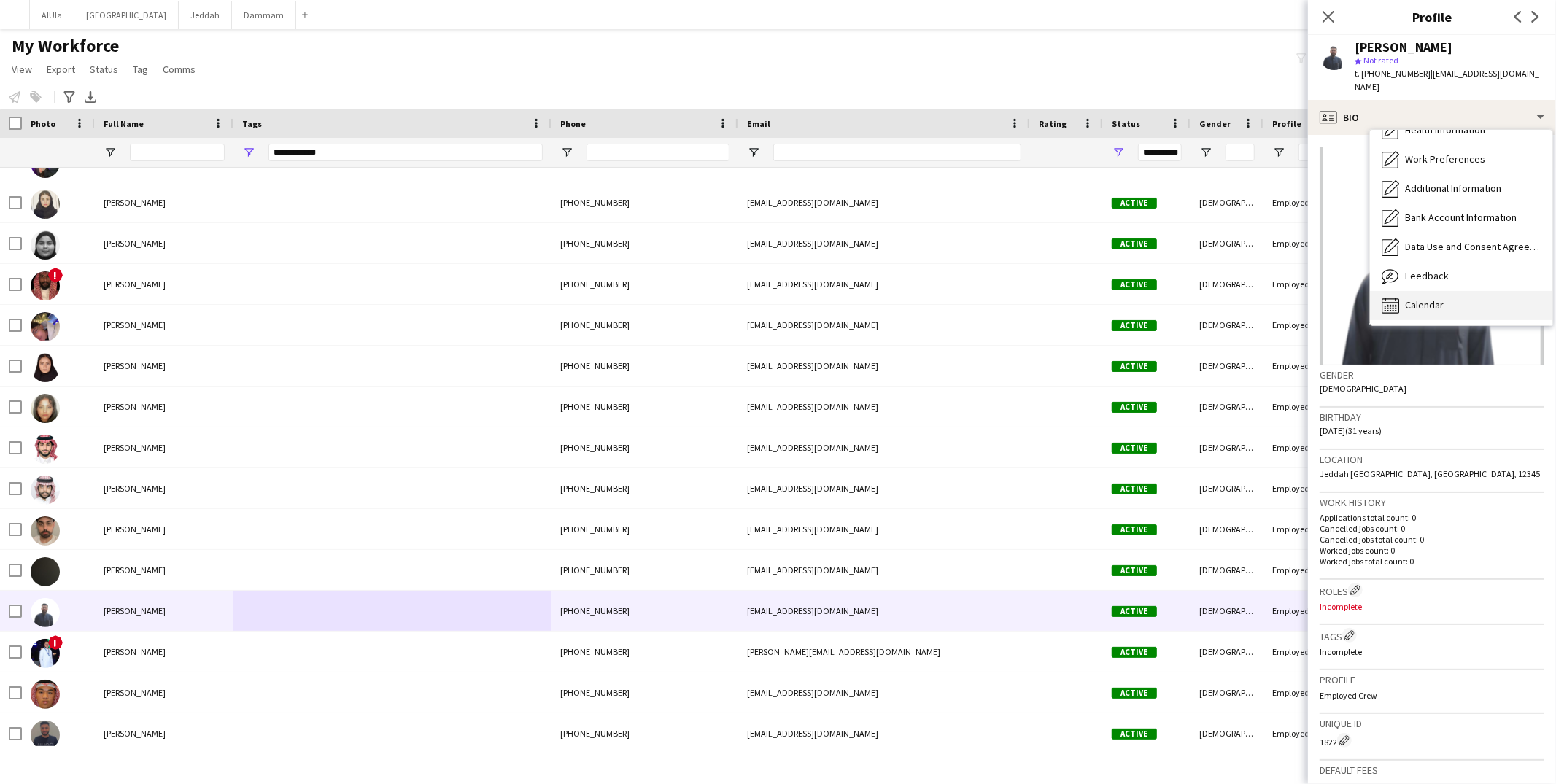
click at [1414, 291] on div "Calendar Calendar" at bounding box center [1461, 305] width 183 height 29
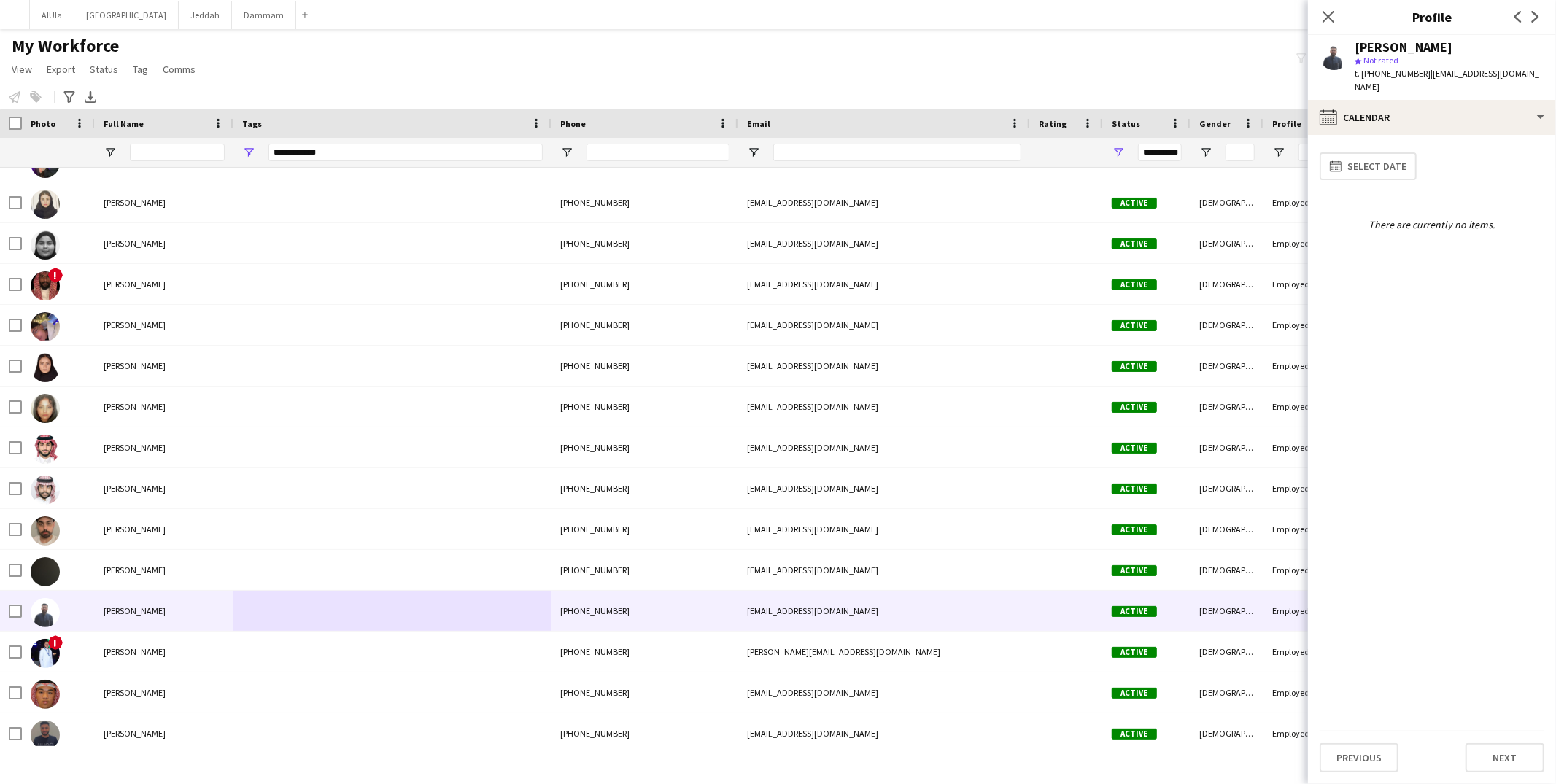
click at [1394, 45] on div "[PERSON_NAME]" at bounding box center [1403, 48] width 98 height 13
click at [1380, 71] on span "t. +966540348241" at bounding box center [1393, 73] width 76 height 11
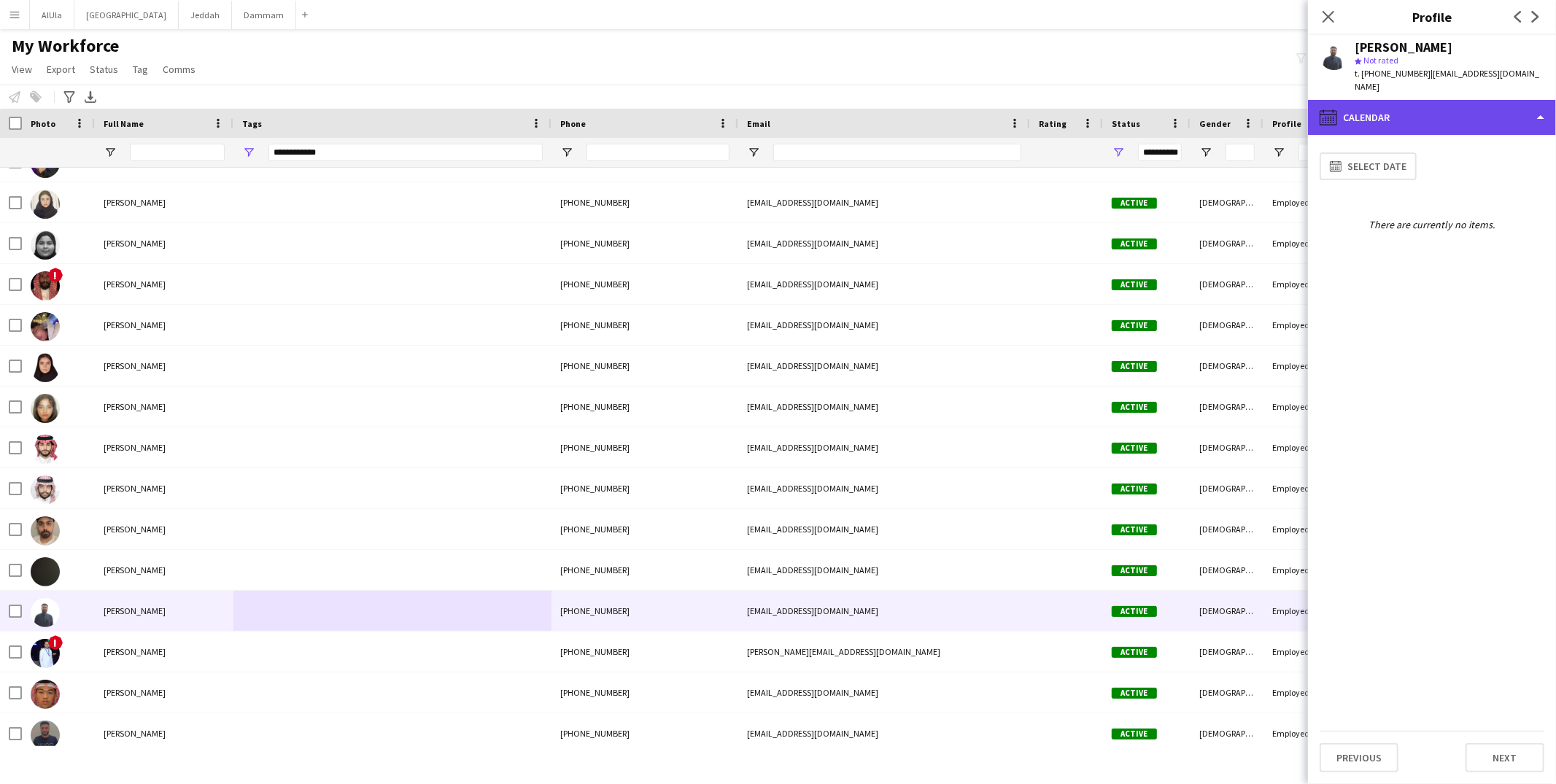
click at [1376, 111] on div "calendar-full Calendar" at bounding box center [1432, 117] width 248 height 35
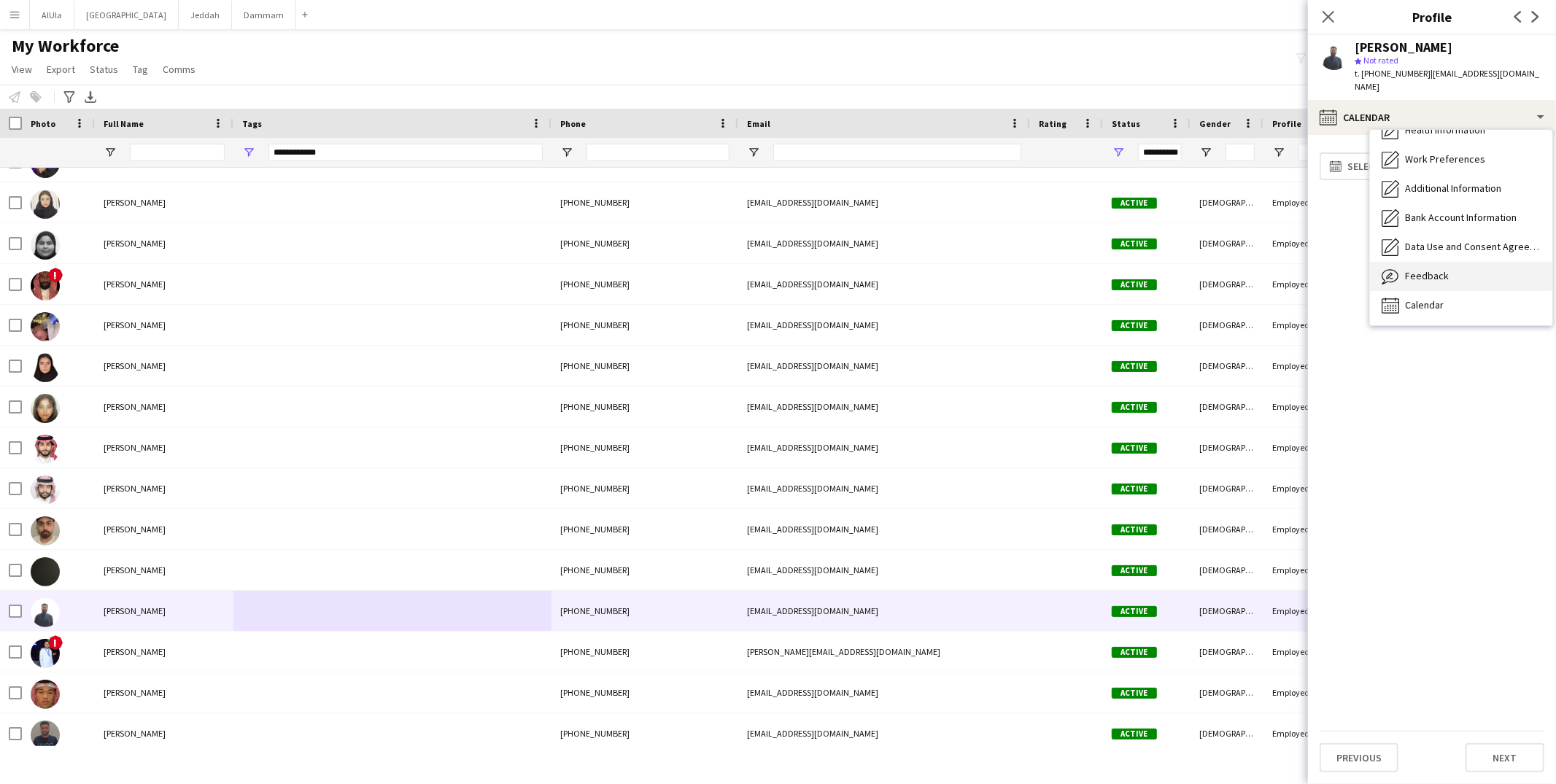
click at [1420, 269] on span "Feedback" at bounding box center [1427, 276] width 44 height 13
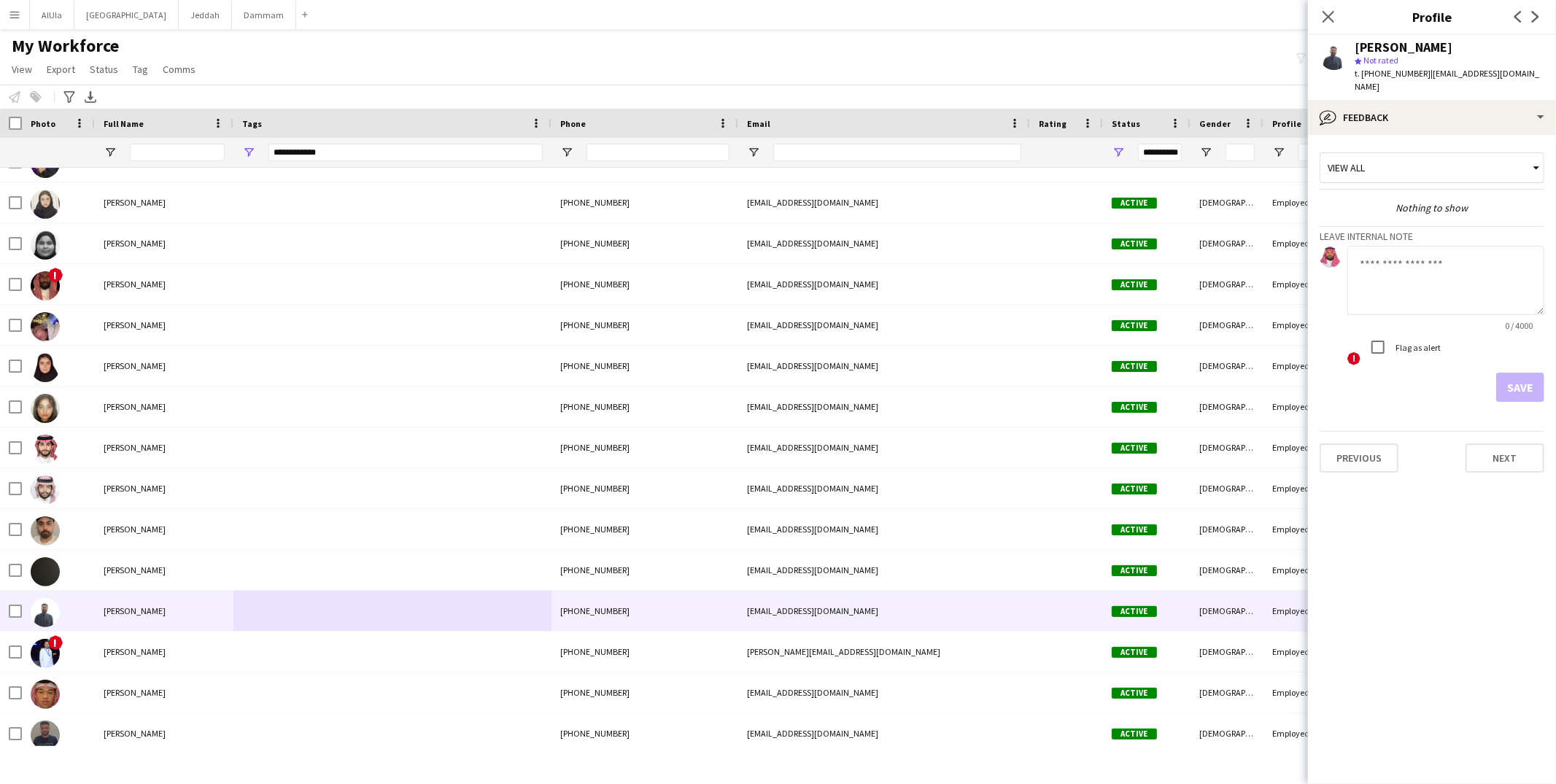
click at [1385, 268] on textarea at bounding box center [1446, 280] width 197 height 69
type textarea "**********"
click at [1393, 339] on div at bounding box center [1378, 347] width 35 height 35
click at [1525, 377] on button "Save" at bounding box center [1520, 387] width 48 height 29
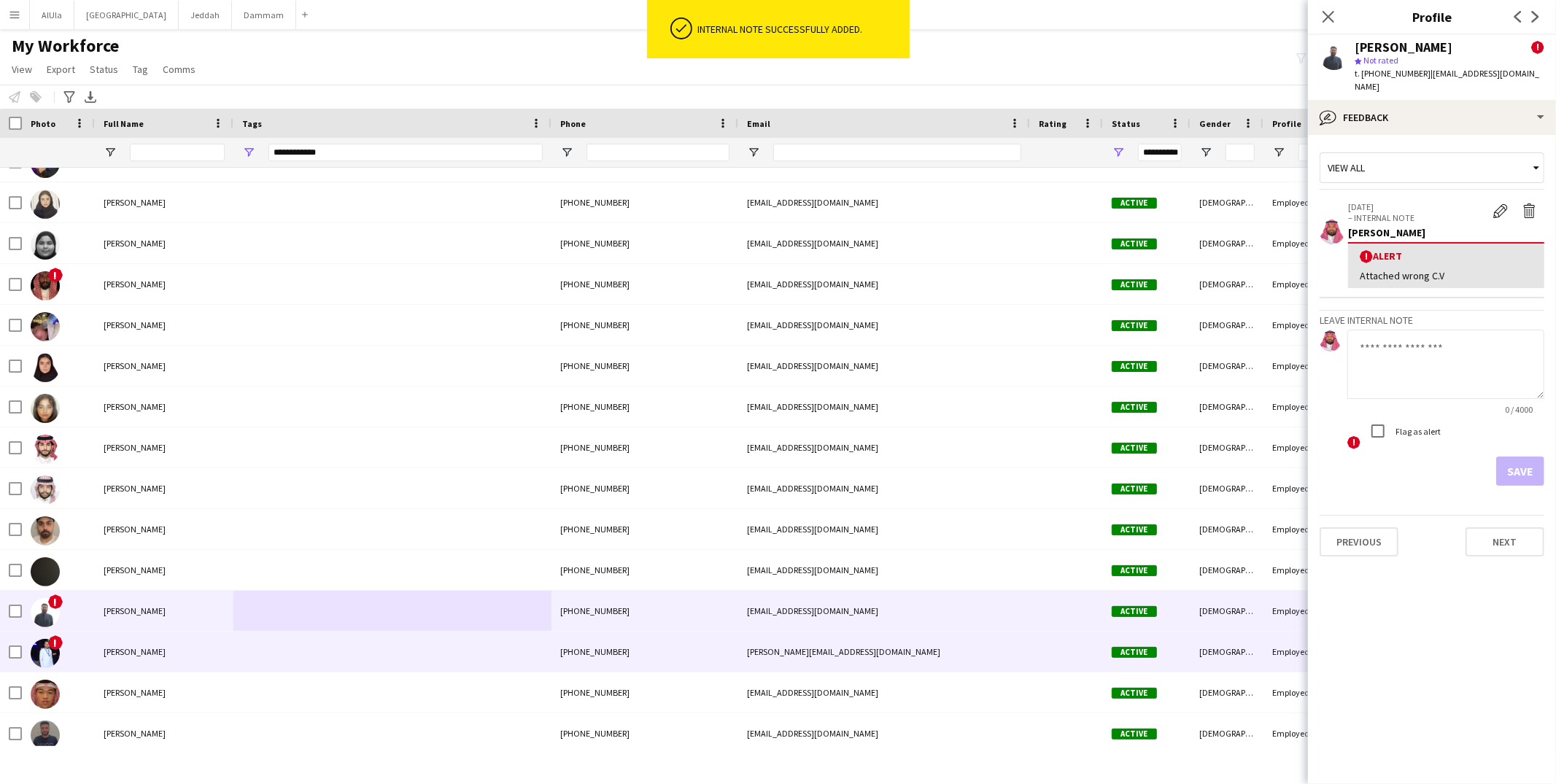
click at [227, 654] on div "[PERSON_NAME]" at bounding box center [164, 651] width 139 height 40
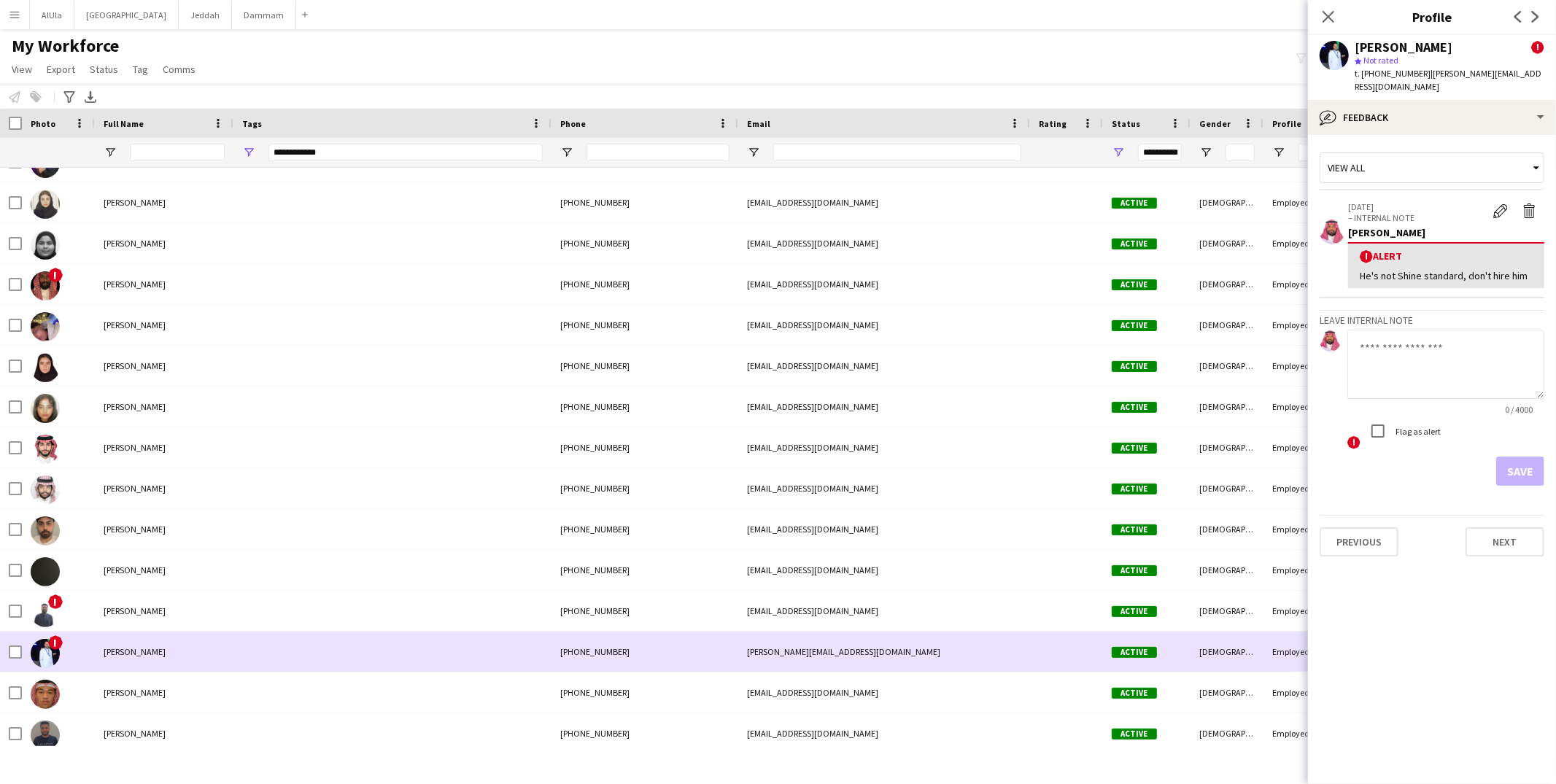
scroll to position [838, 0]
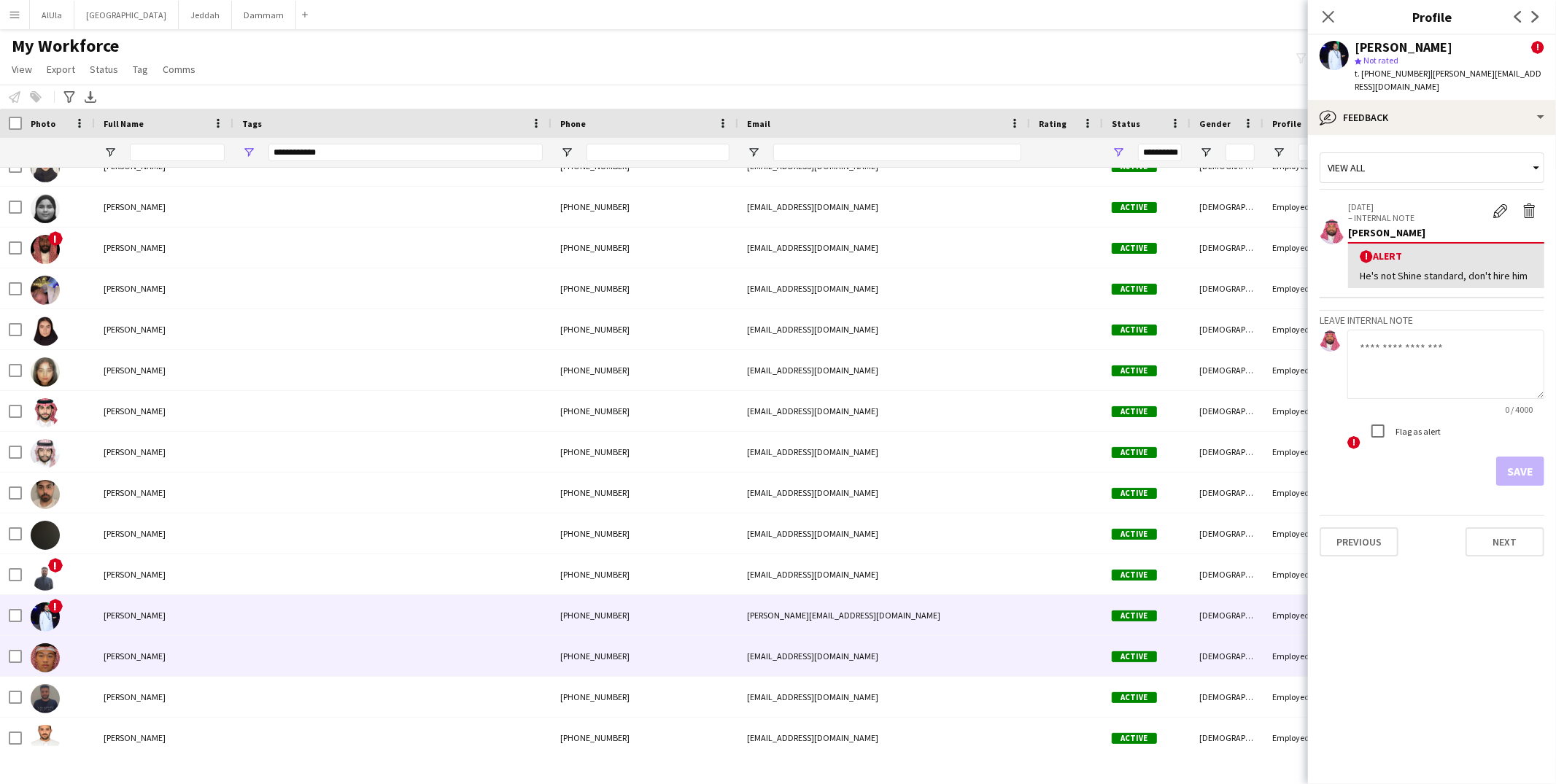
click at [218, 652] on div "Amer Qasem" at bounding box center [164, 656] width 139 height 40
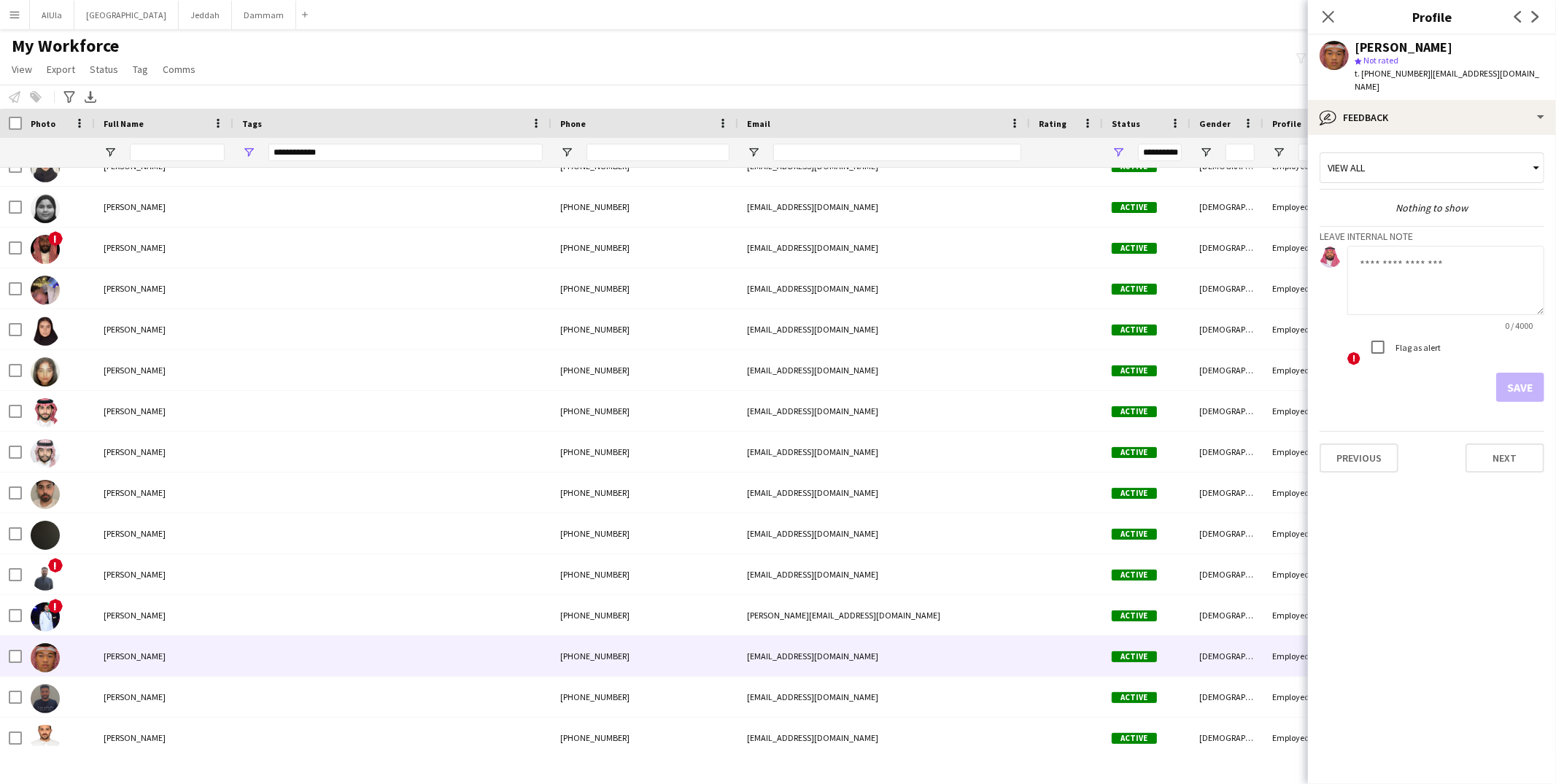
click at [1395, 49] on div "Amer Qasem" at bounding box center [1403, 48] width 98 height 13
click at [1396, 75] on span "t. +966543214670" at bounding box center [1393, 73] width 76 height 11
click at [1397, 75] on span "t. +966543214670" at bounding box center [1393, 73] width 76 height 11
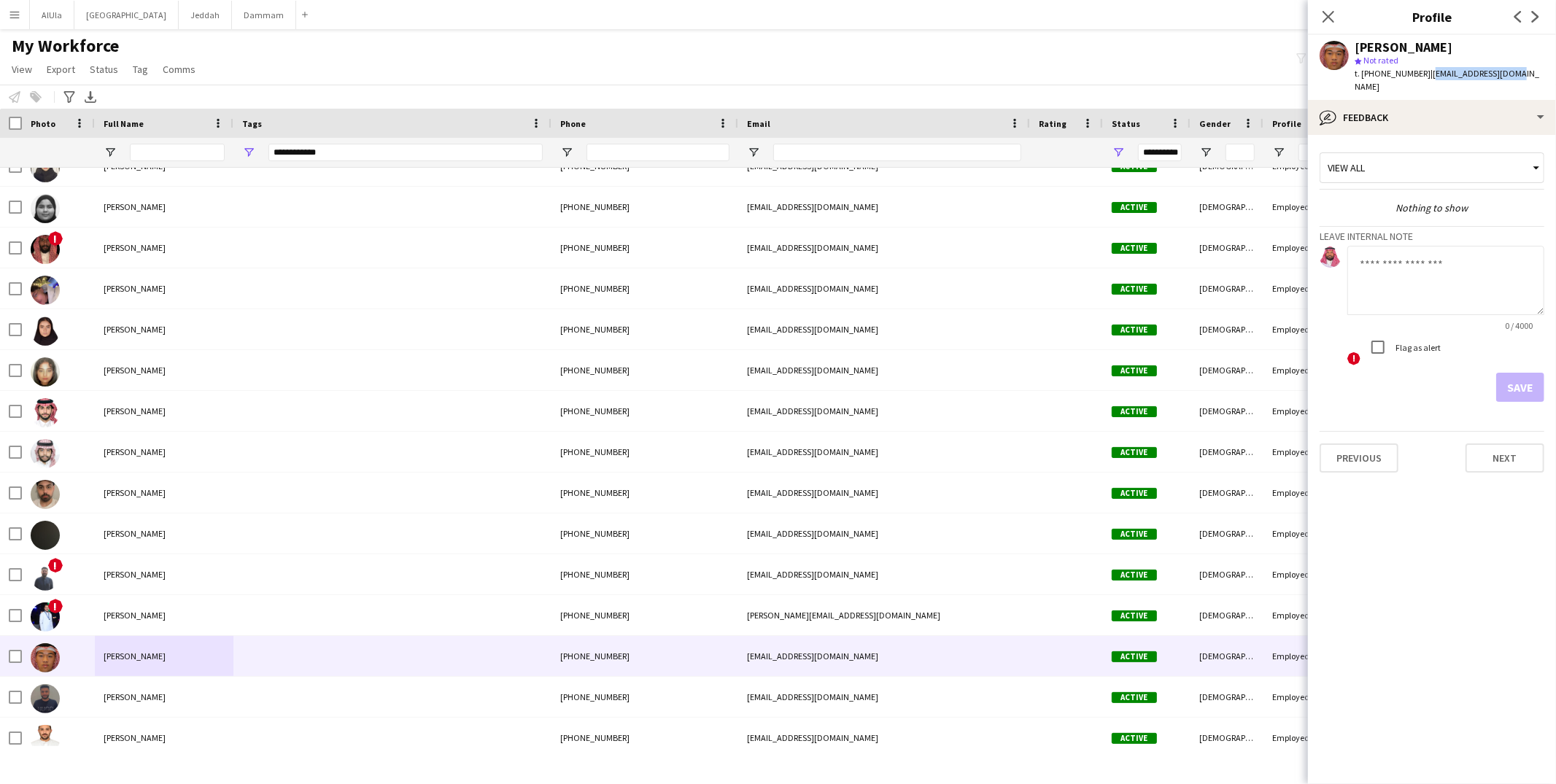
drag, startPoint x: 1535, startPoint y: 74, endPoint x: 1425, endPoint y: 75, distance: 110.0
click at [1425, 75] on app-profile-header "Amer Qasem star Not rated t. +966543214670 | aqasm5610@gmail.com" at bounding box center [1432, 67] width 248 height 65
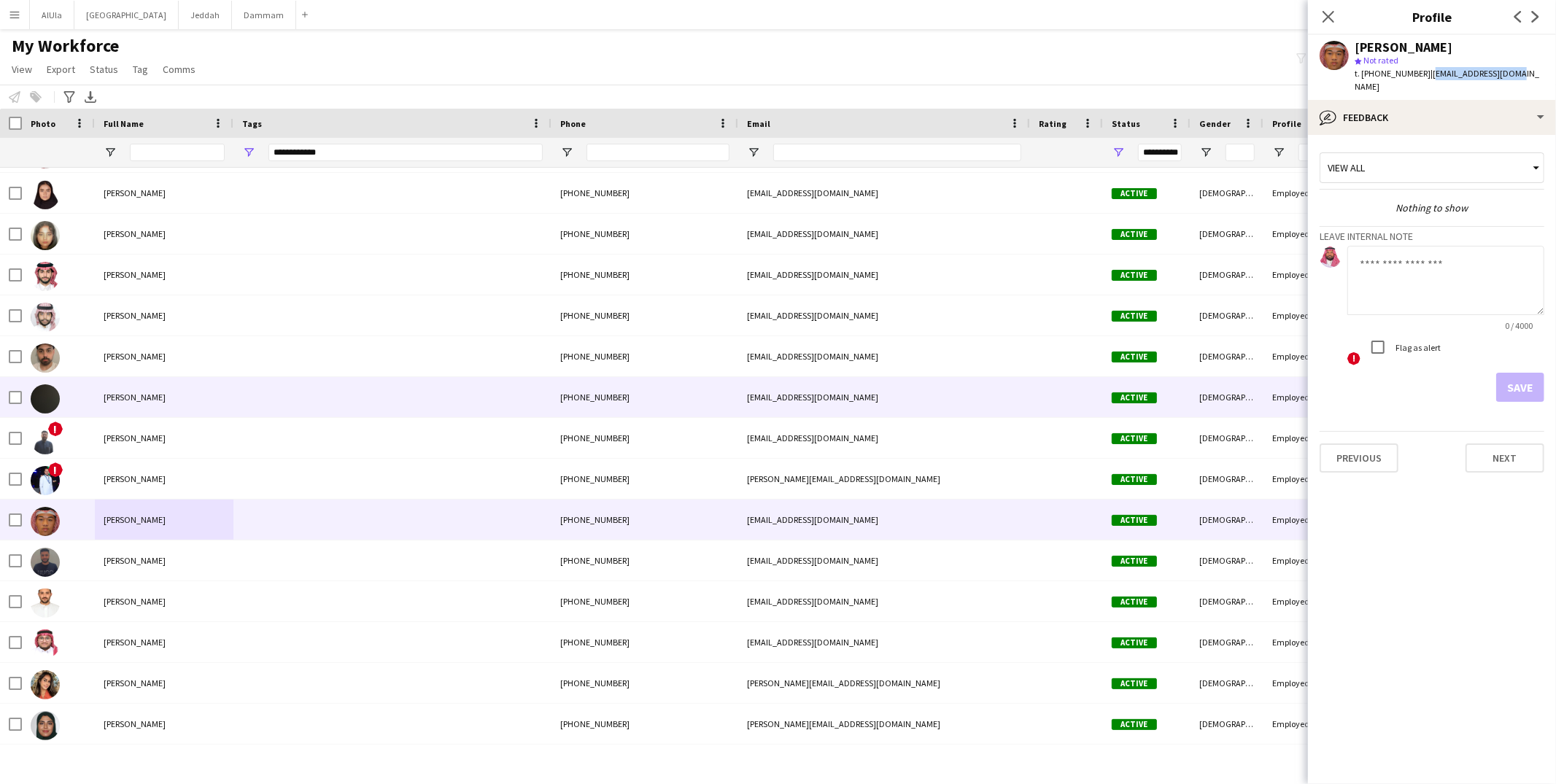
scroll to position [1000, 0]
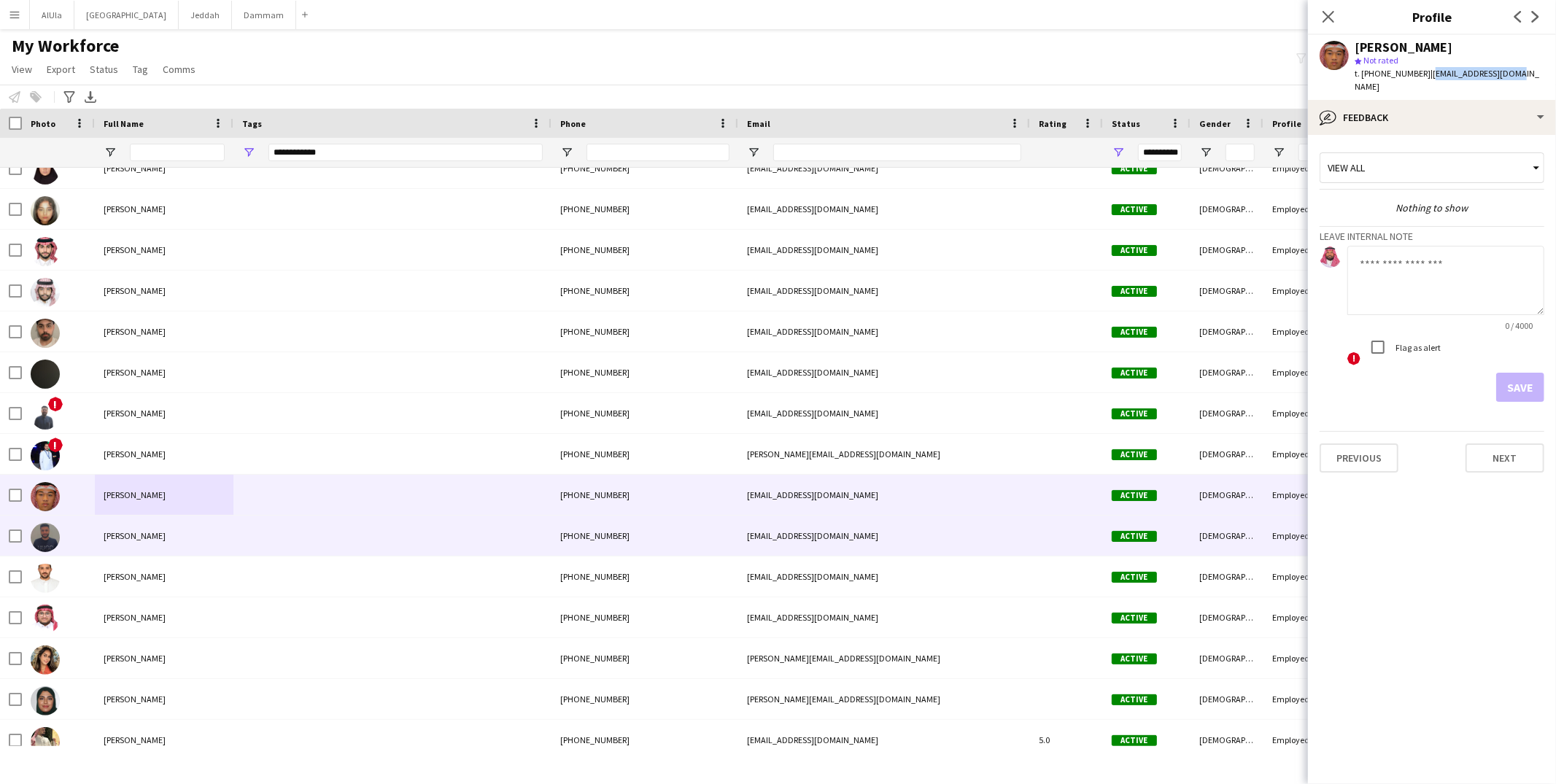
click at [183, 530] on div "Moutasem Alattas" at bounding box center [164, 536] width 139 height 40
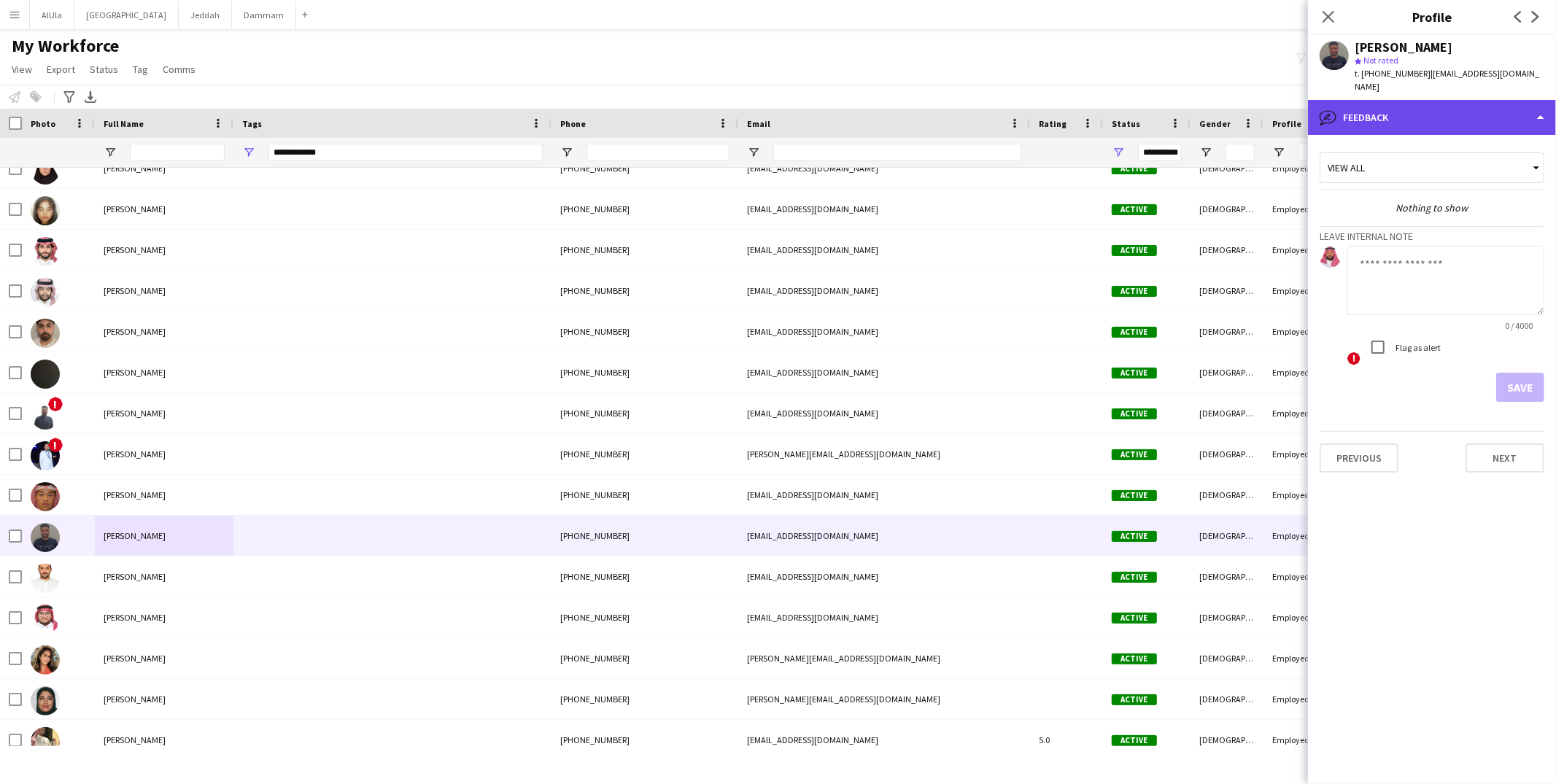
click at [1348, 100] on div "bubble-pencil Feedback" at bounding box center [1432, 117] width 248 height 35
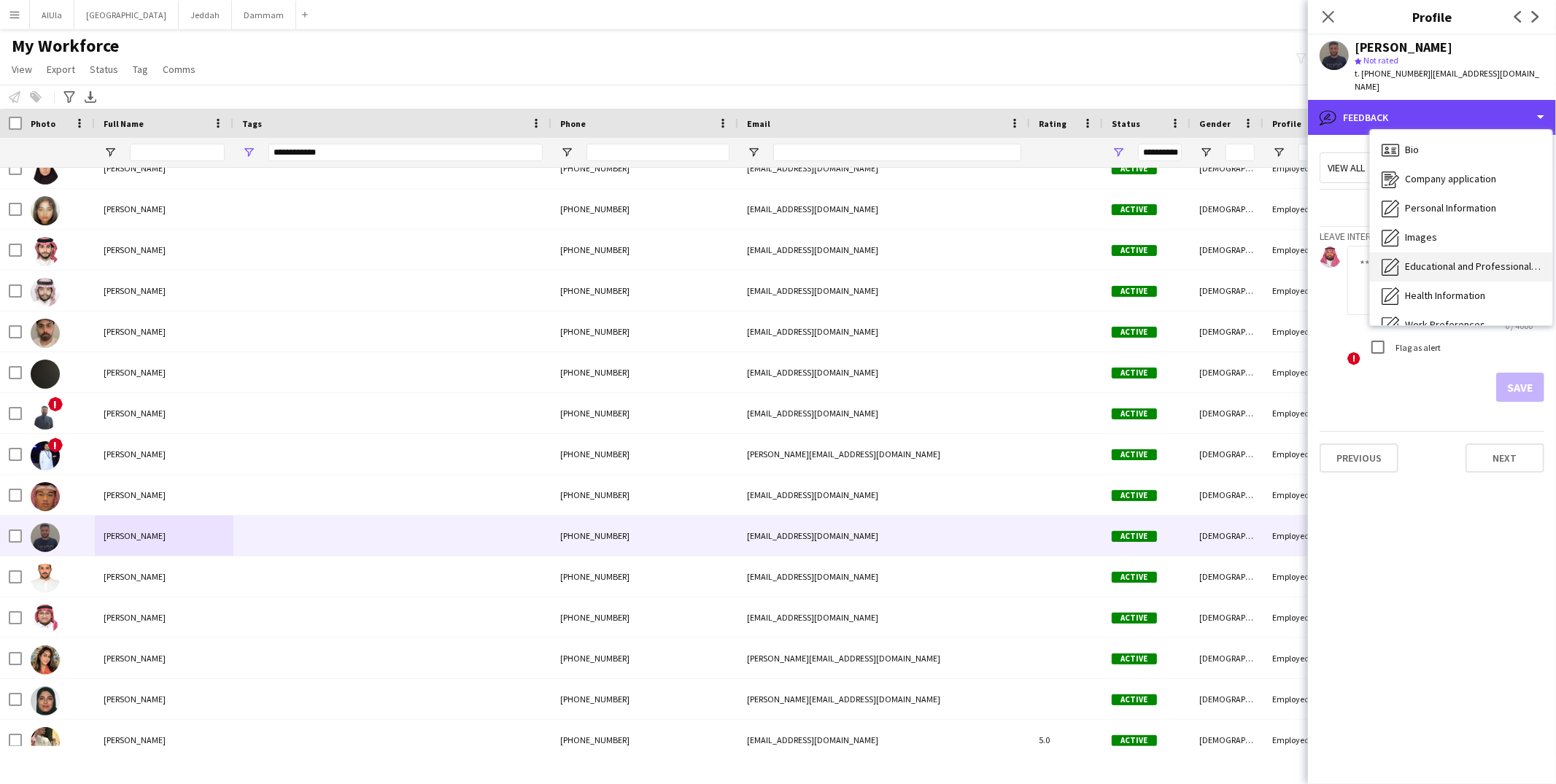
scroll to position [165, 0]
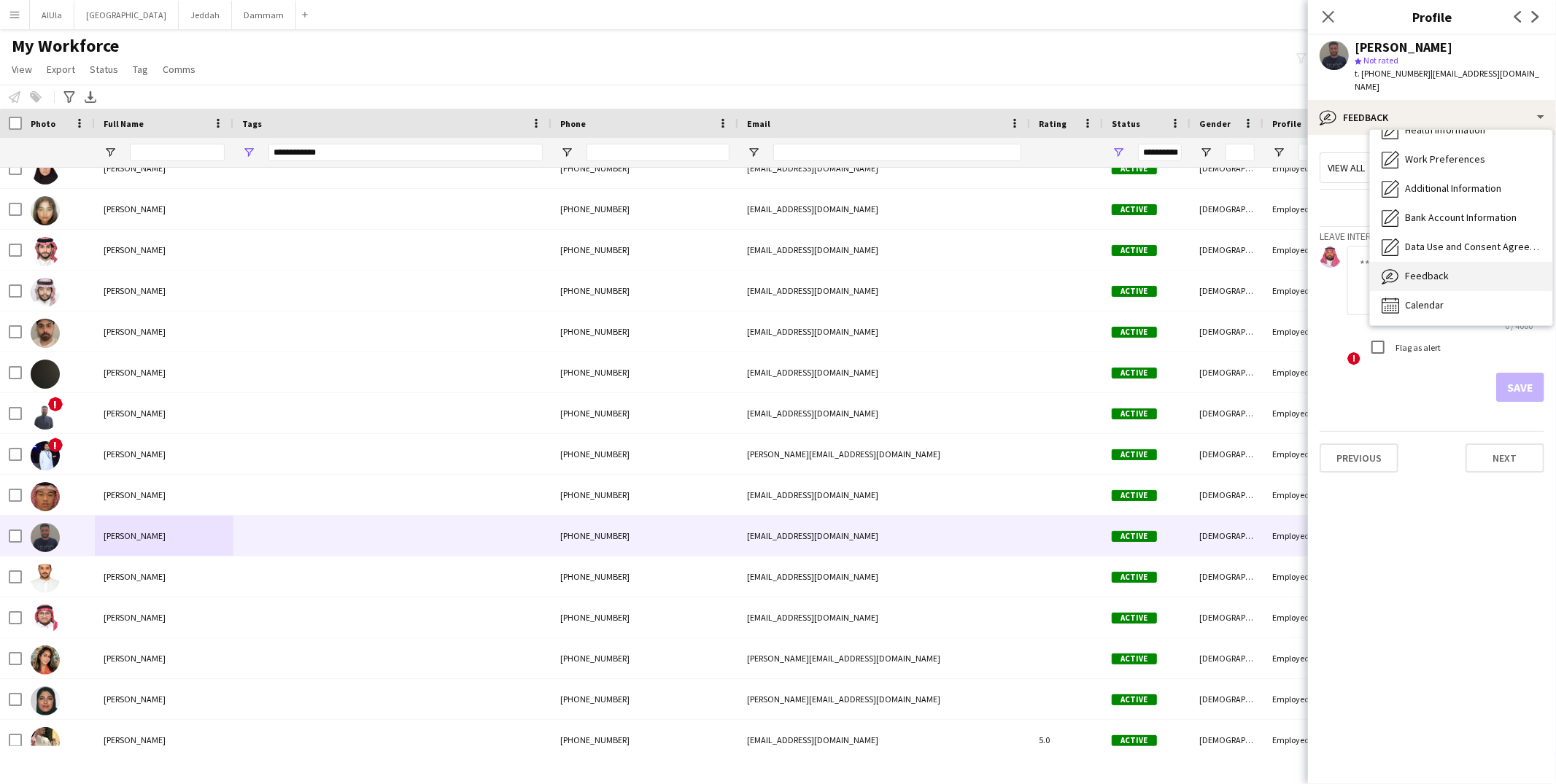
click at [1421, 269] on span "Feedback" at bounding box center [1427, 276] width 44 height 13
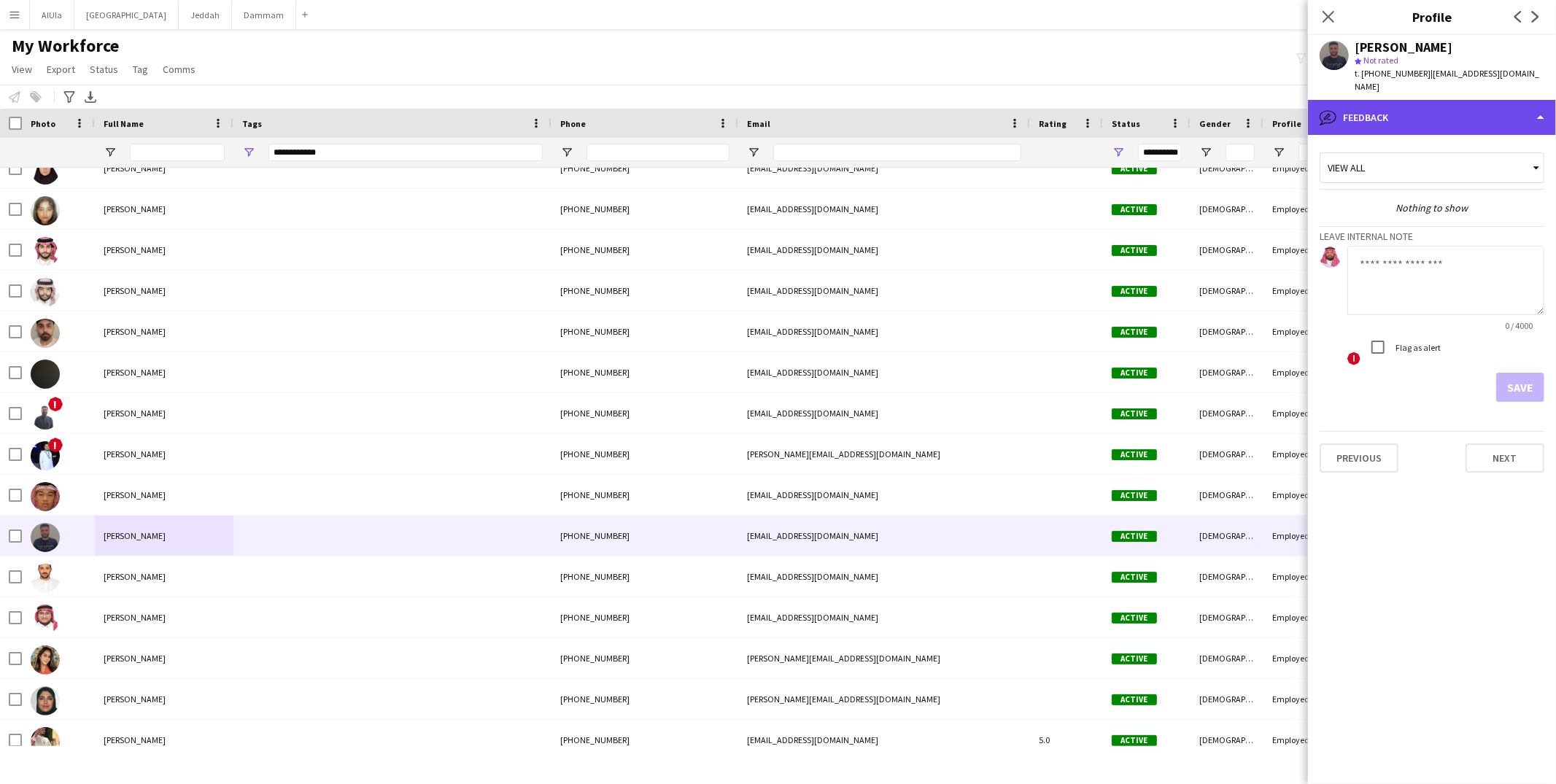
click at [1443, 110] on div "bubble-pencil Feedback" at bounding box center [1432, 117] width 248 height 35
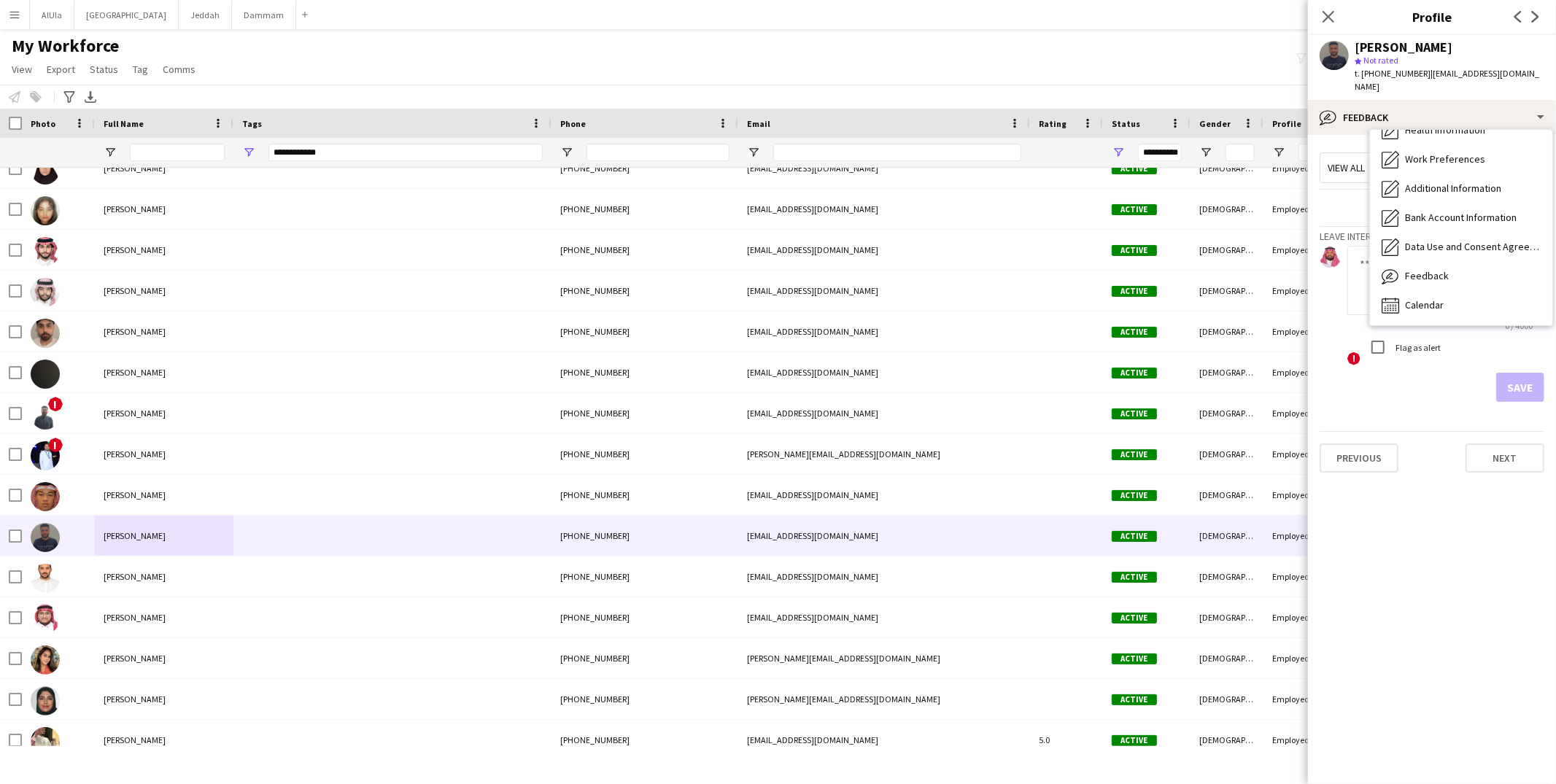
click at [1406, 49] on div "Moutasem Alattas" at bounding box center [1403, 48] width 98 height 13
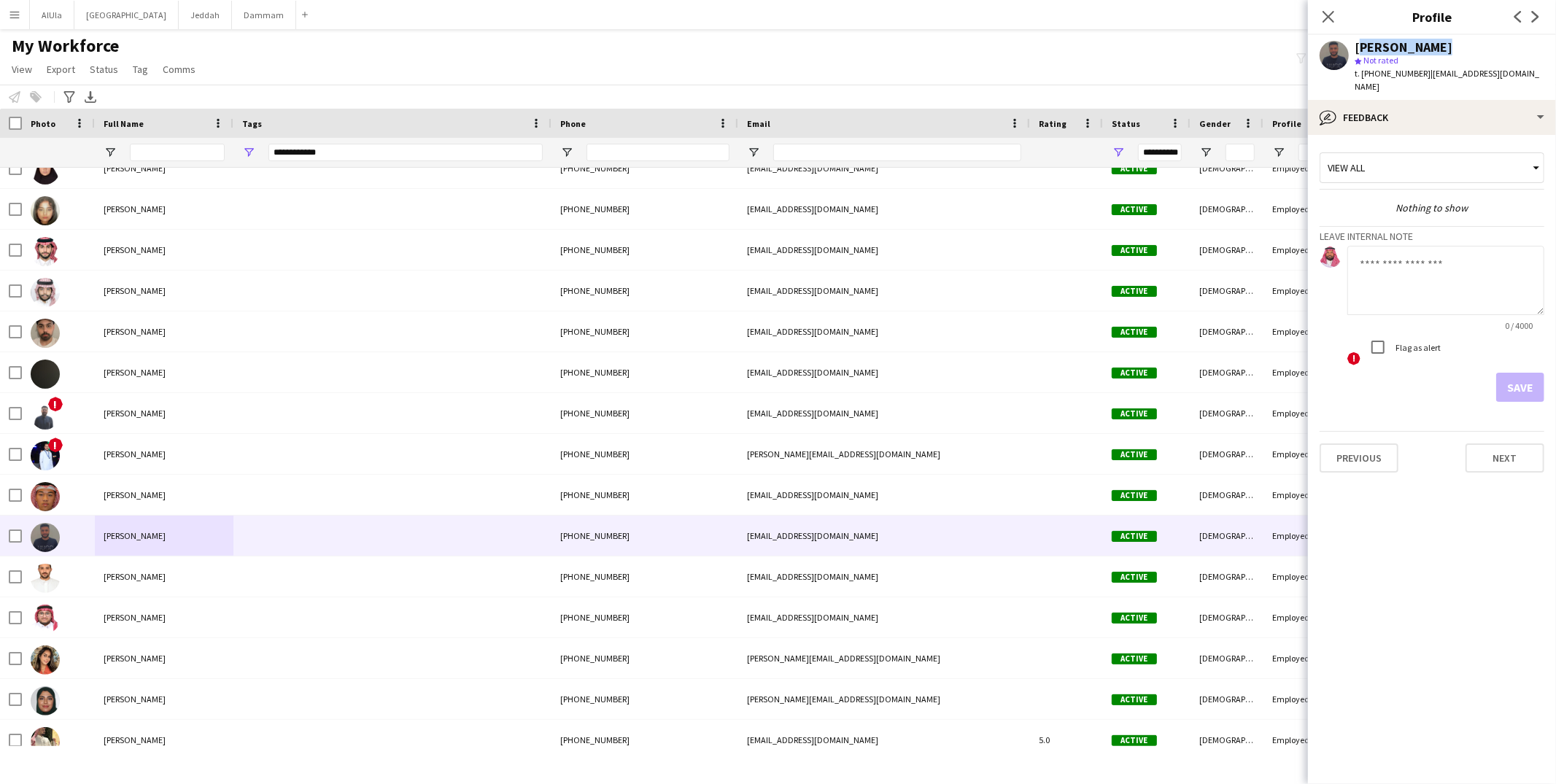
click at [1406, 49] on div "Moutasem Alattas" at bounding box center [1403, 48] width 98 height 13
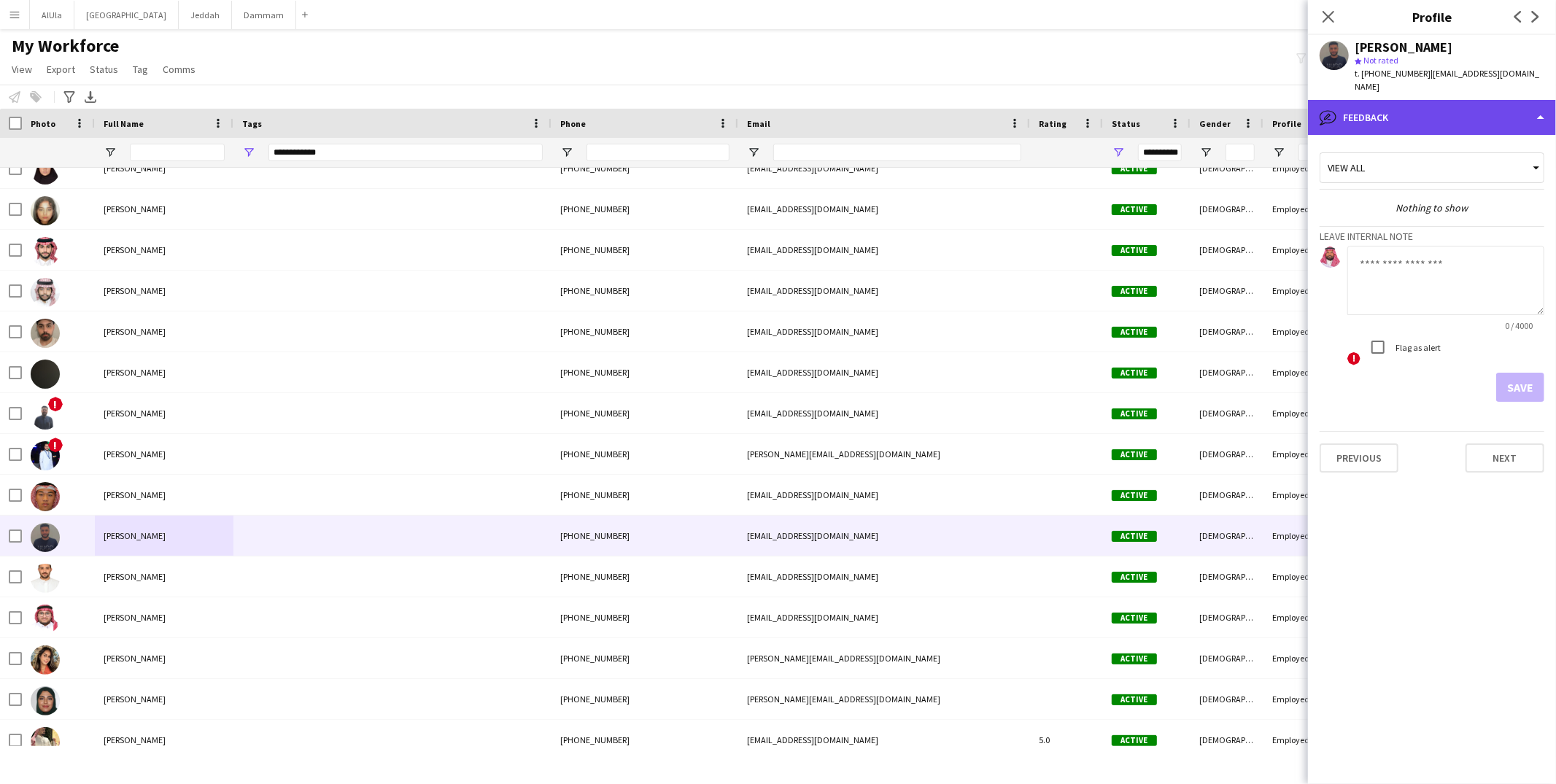
click at [1416, 101] on div "bubble-pencil Feedback" at bounding box center [1432, 117] width 248 height 35
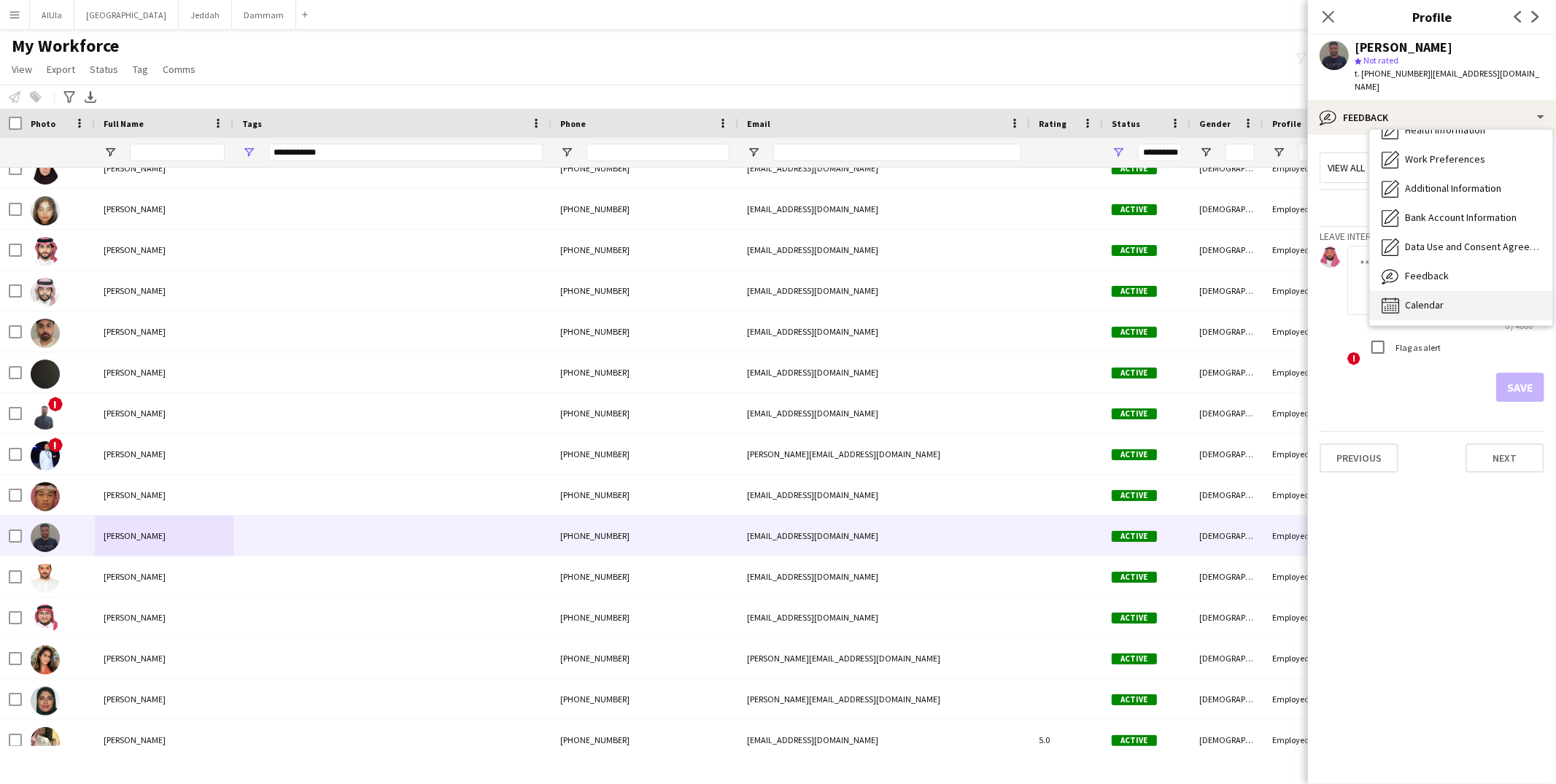
click at [1446, 291] on div "Calendar Calendar" at bounding box center [1461, 305] width 183 height 29
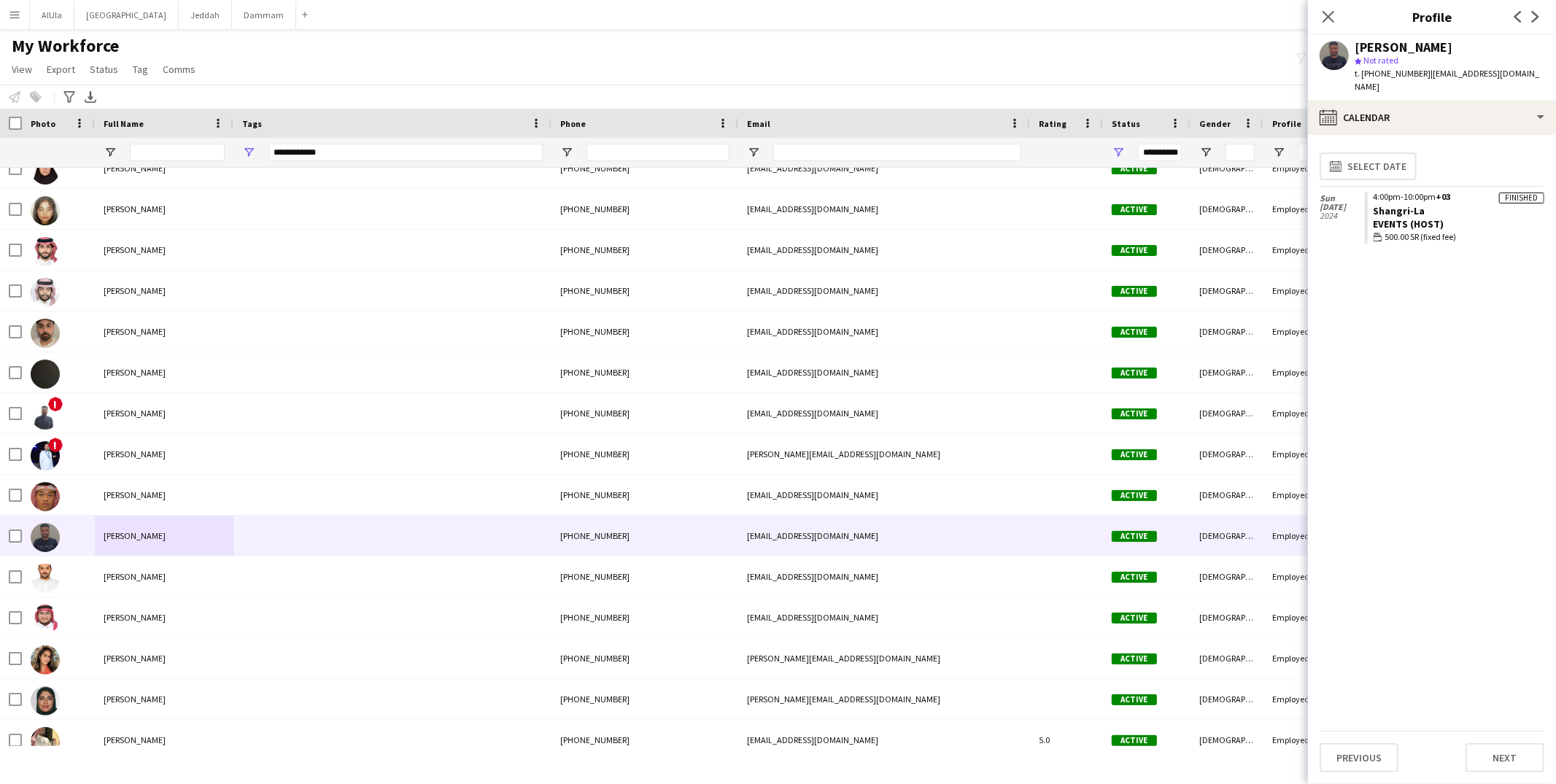
click at [1364, 423] on div "calendar-full Select date Sun 24 Nov 2024 Finished 4:00pm-10:00pm +03 Shangri-L…" at bounding box center [1431, 439] width 224 height 584
click at [1411, 100] on div "calendar-full Calendar" at bounding box center [1432, 117] width 248 height 35
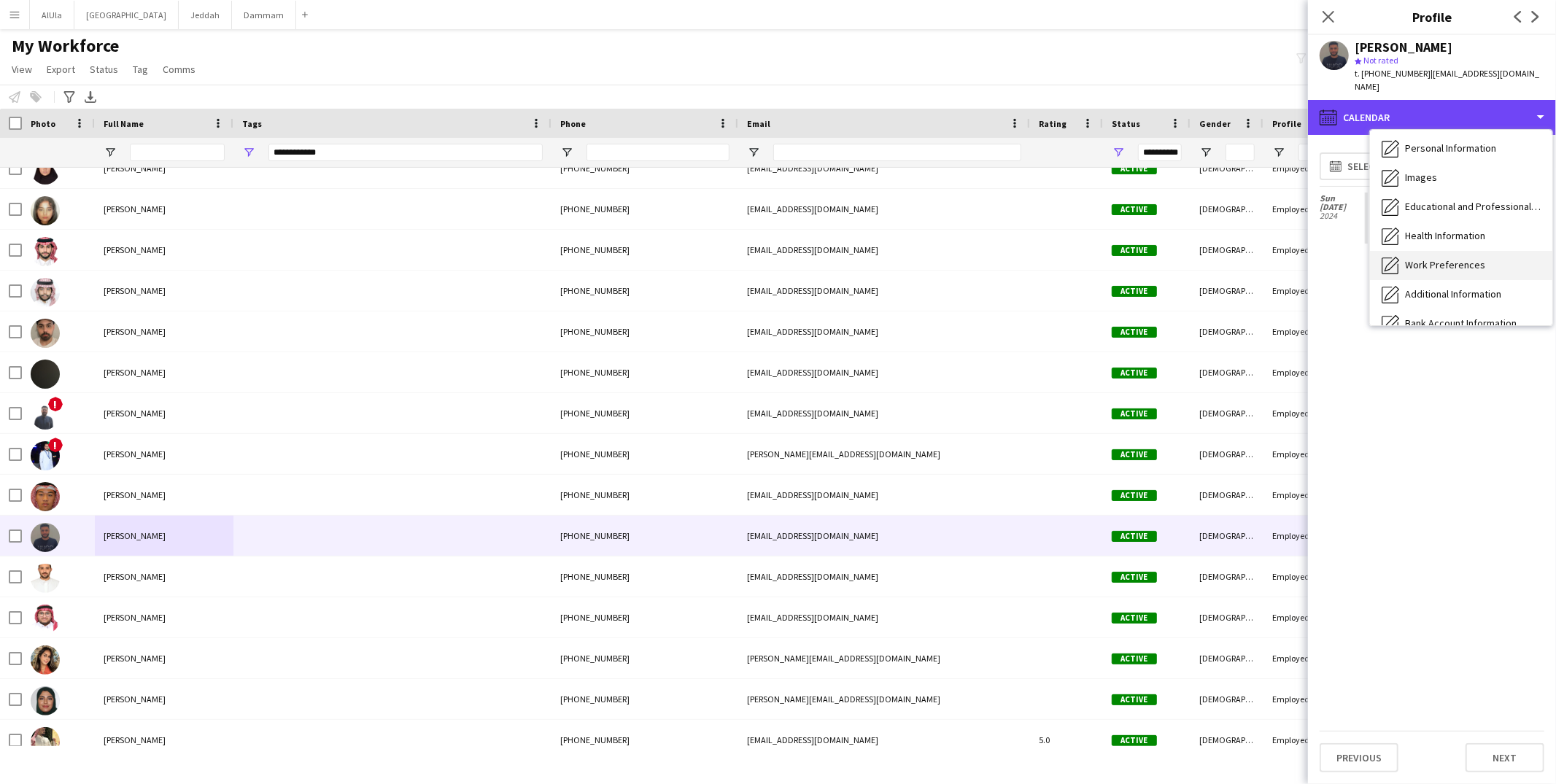
scroll to position [0, 0]
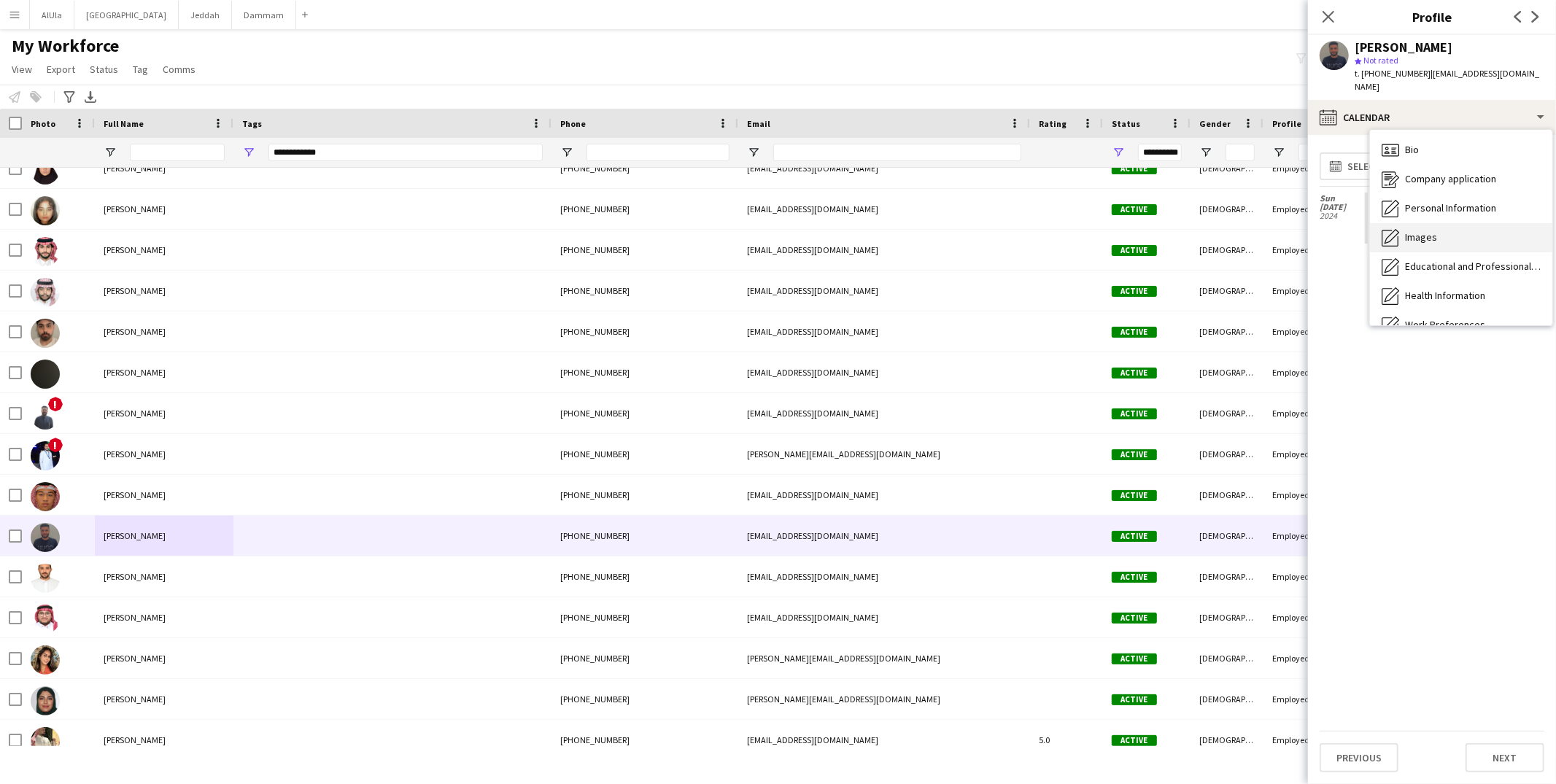
click at [1423, 230] on span "Images" at bounding box center [1421, 237] width 32 height 13
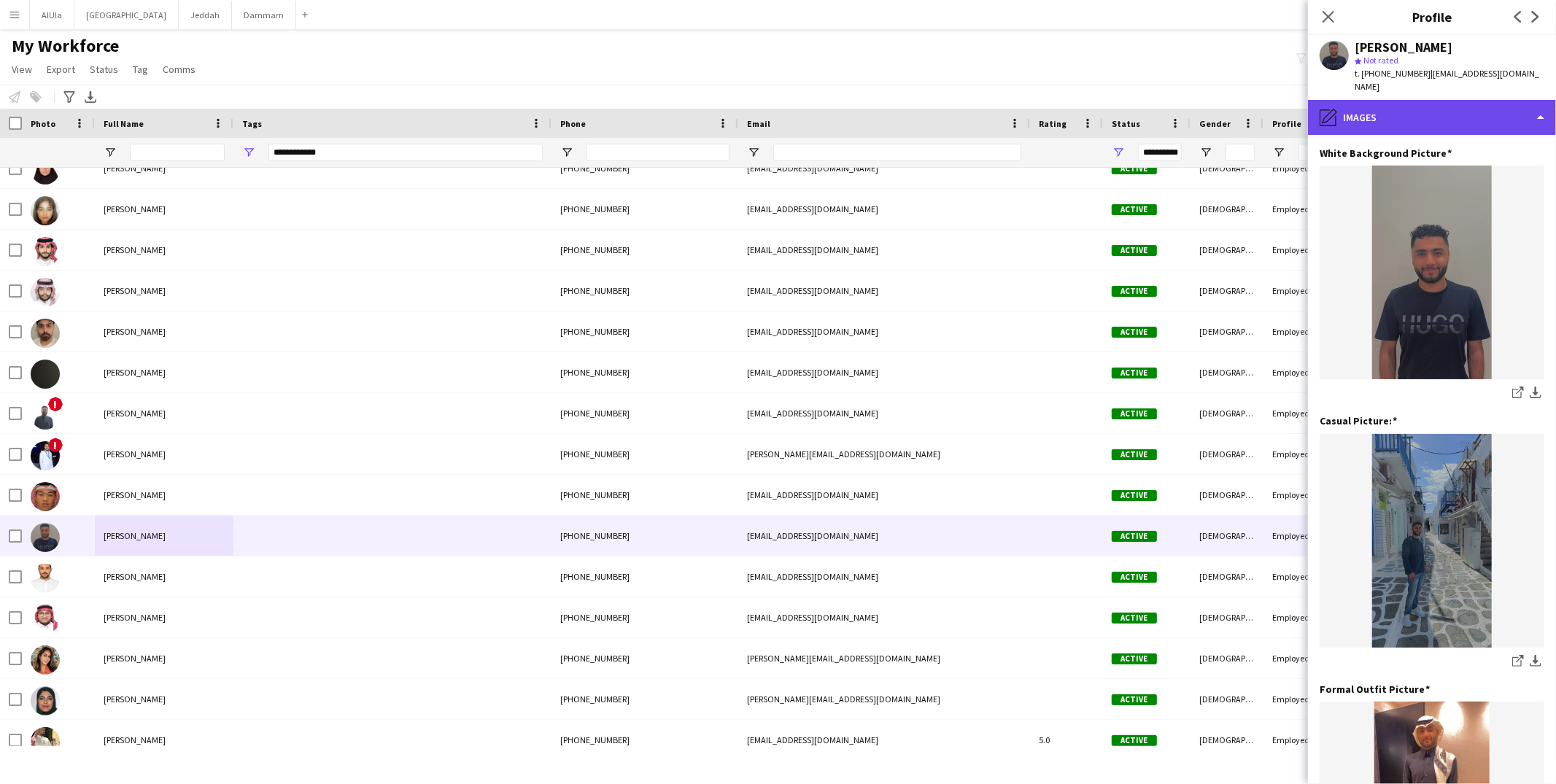
click at [1405, 106] on div "pencil4 Images" at bounding box center [1432, 117] width 248 height 35
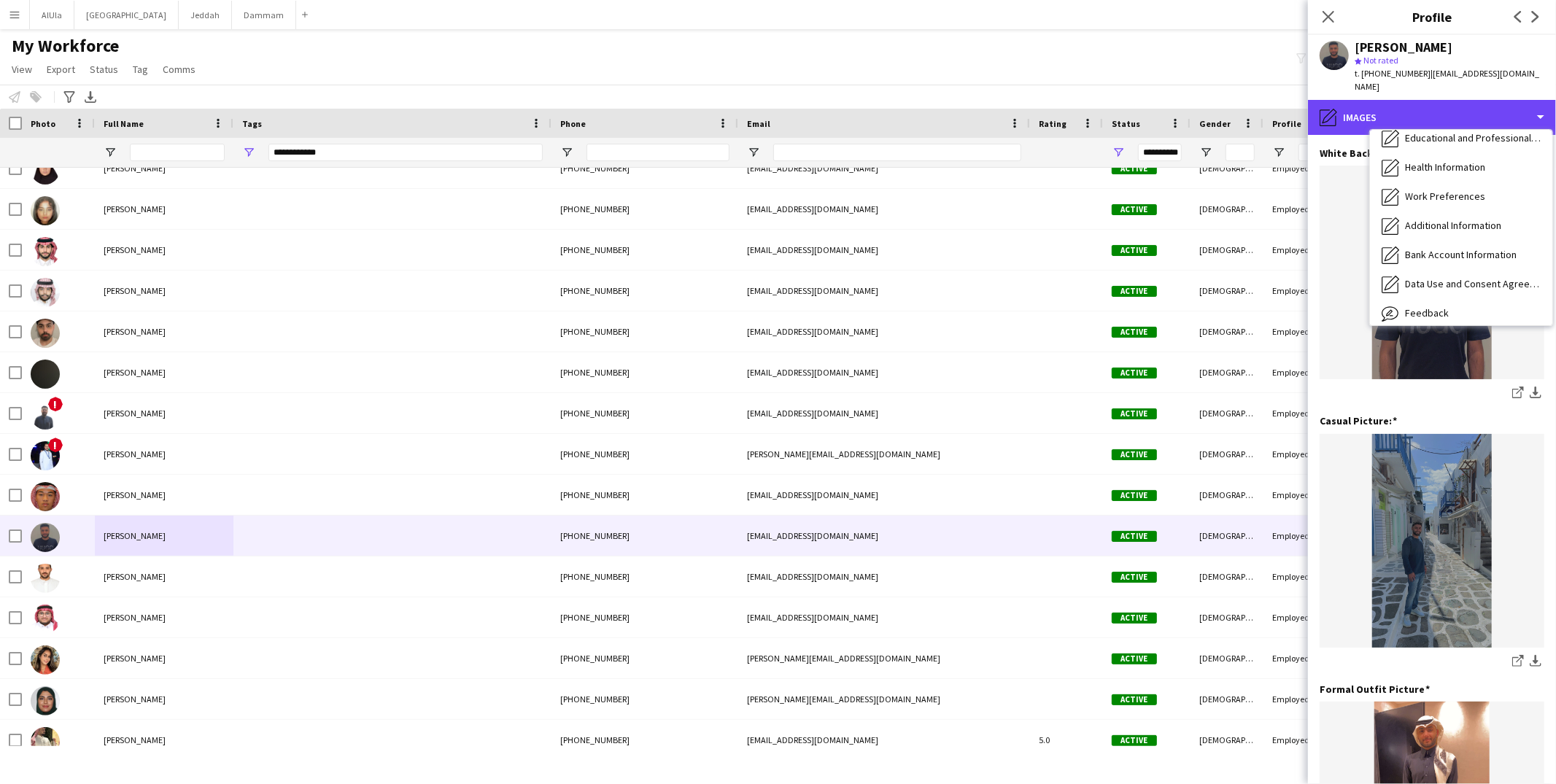
scroll to position [165, 0]
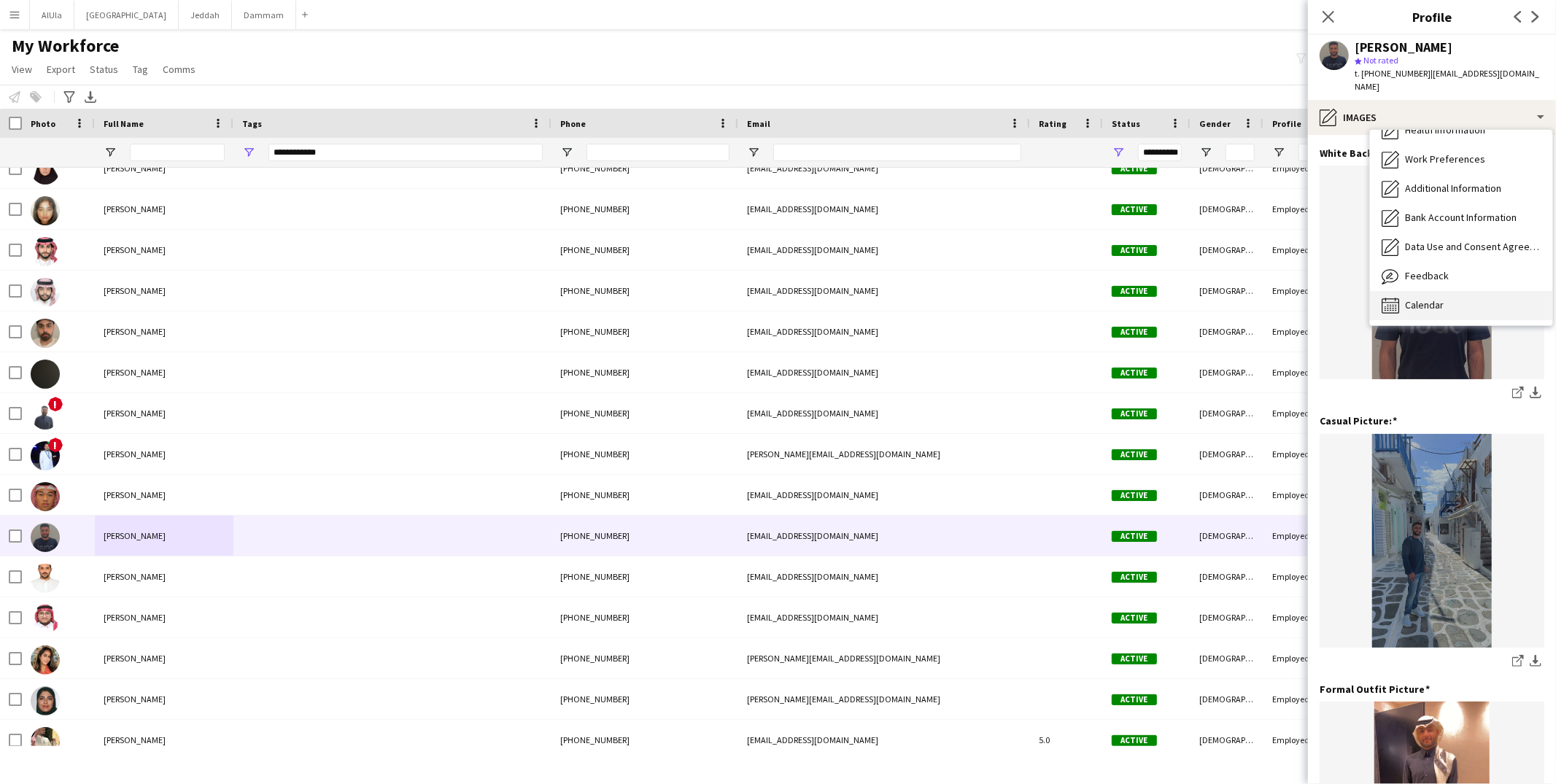
click at [1400, 291] on div "Calendar Calendar" at bounding box center [1461, 305] width 183 height 29
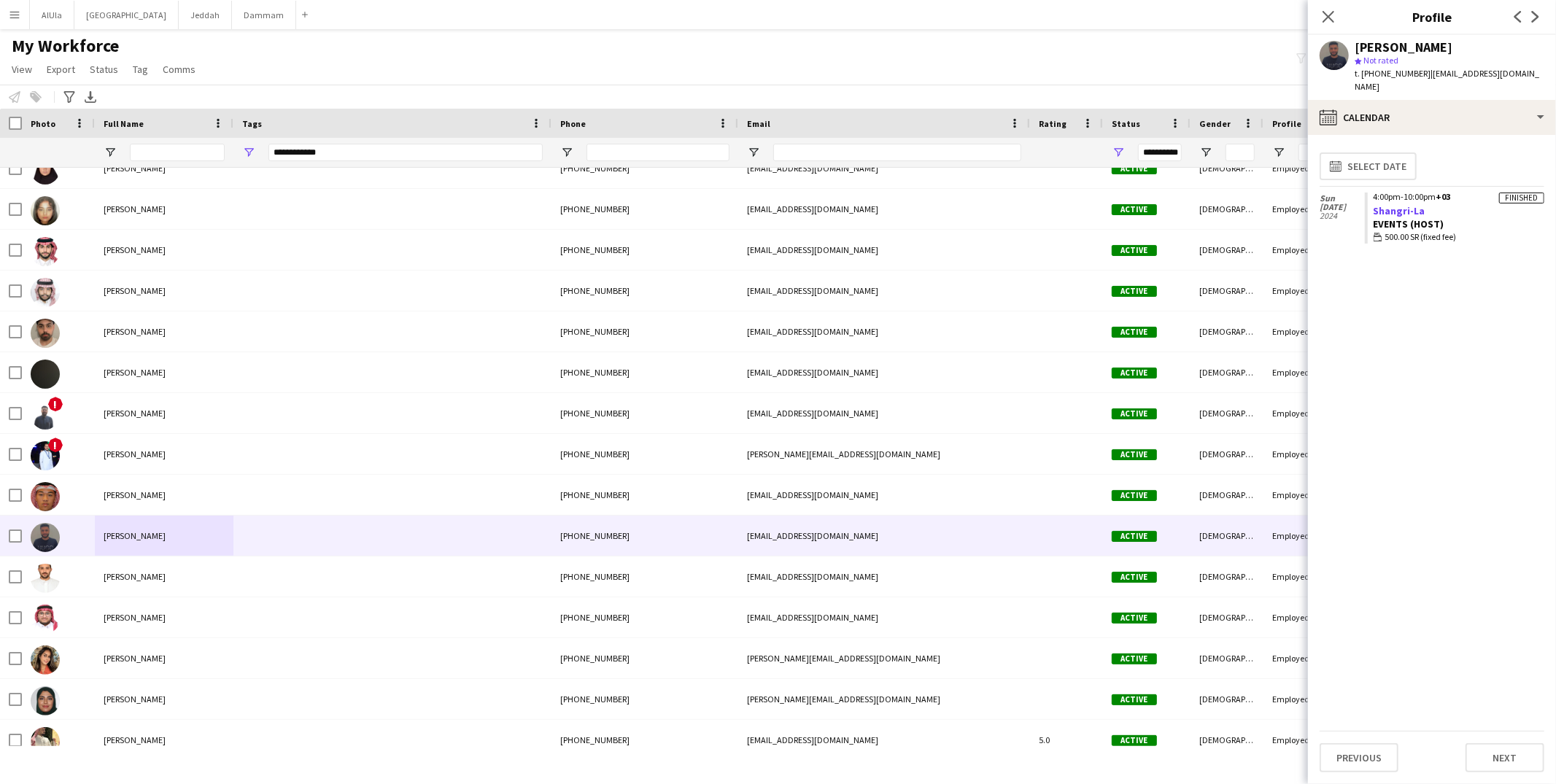
drag, startPoint x: 1471, startPoint y: 212, endPoint x: 1373, endPoint y: 196, distance: 99.3
click at [1373, 196] on app-crew-calendar-job-card "Finished 4:00pm-10:00pm +03 Shangri-La Events (Host) wallet 500.00 SR (fixed fe…" at bounding box center [1455, 218] width 180 height 51
click at [1397, 71] on span "t. +966562055991" at bounding box center [1393, 73] width 76 height 11
click at [1410, 42] on div "Moutasem Alattas" at bounding box center [1403, 48] width 98 height 13
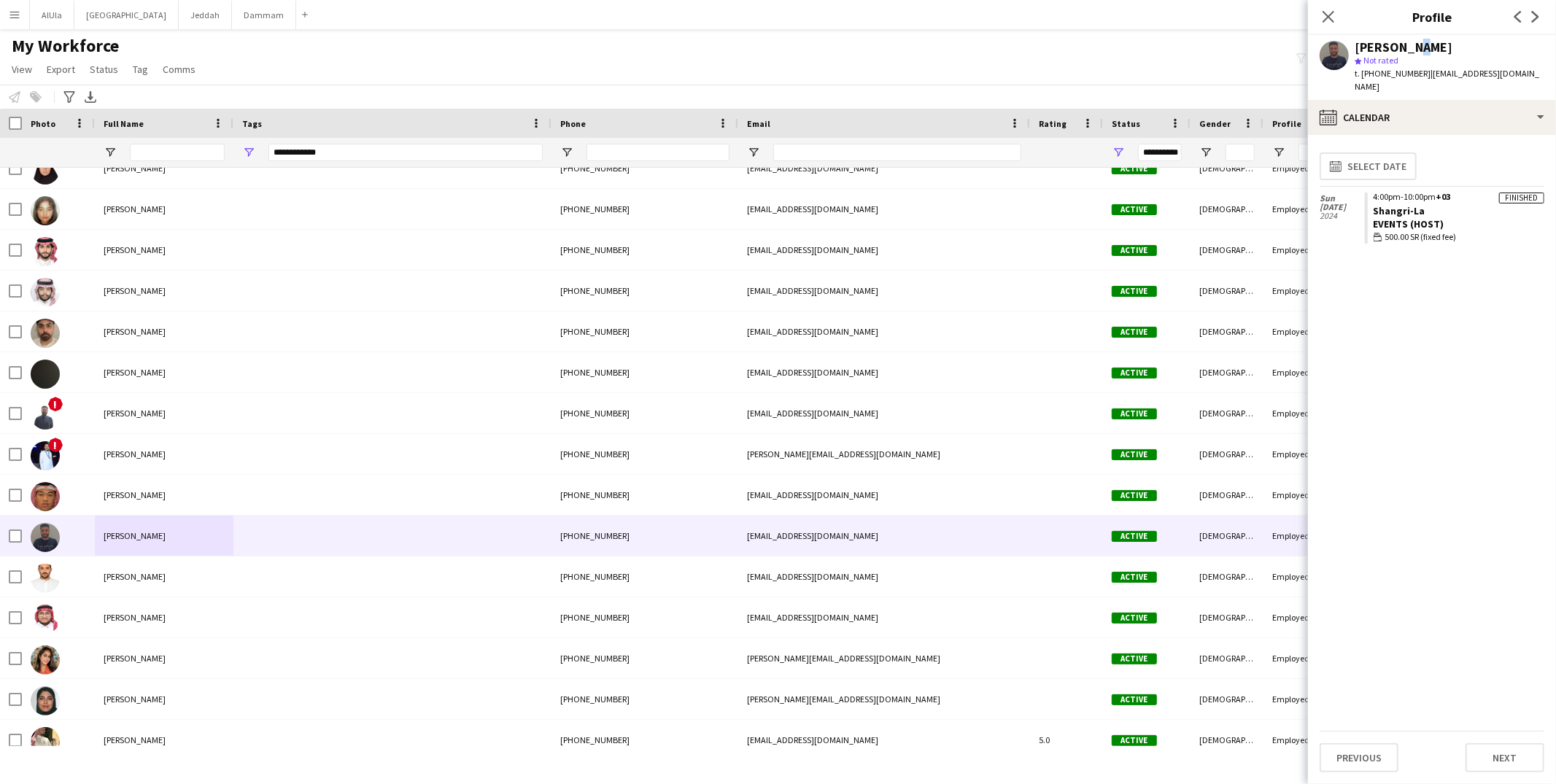
click at [1410, 42] on div "Moutasem Alattas" at bounding box center [1403, 48] width 98 height 13
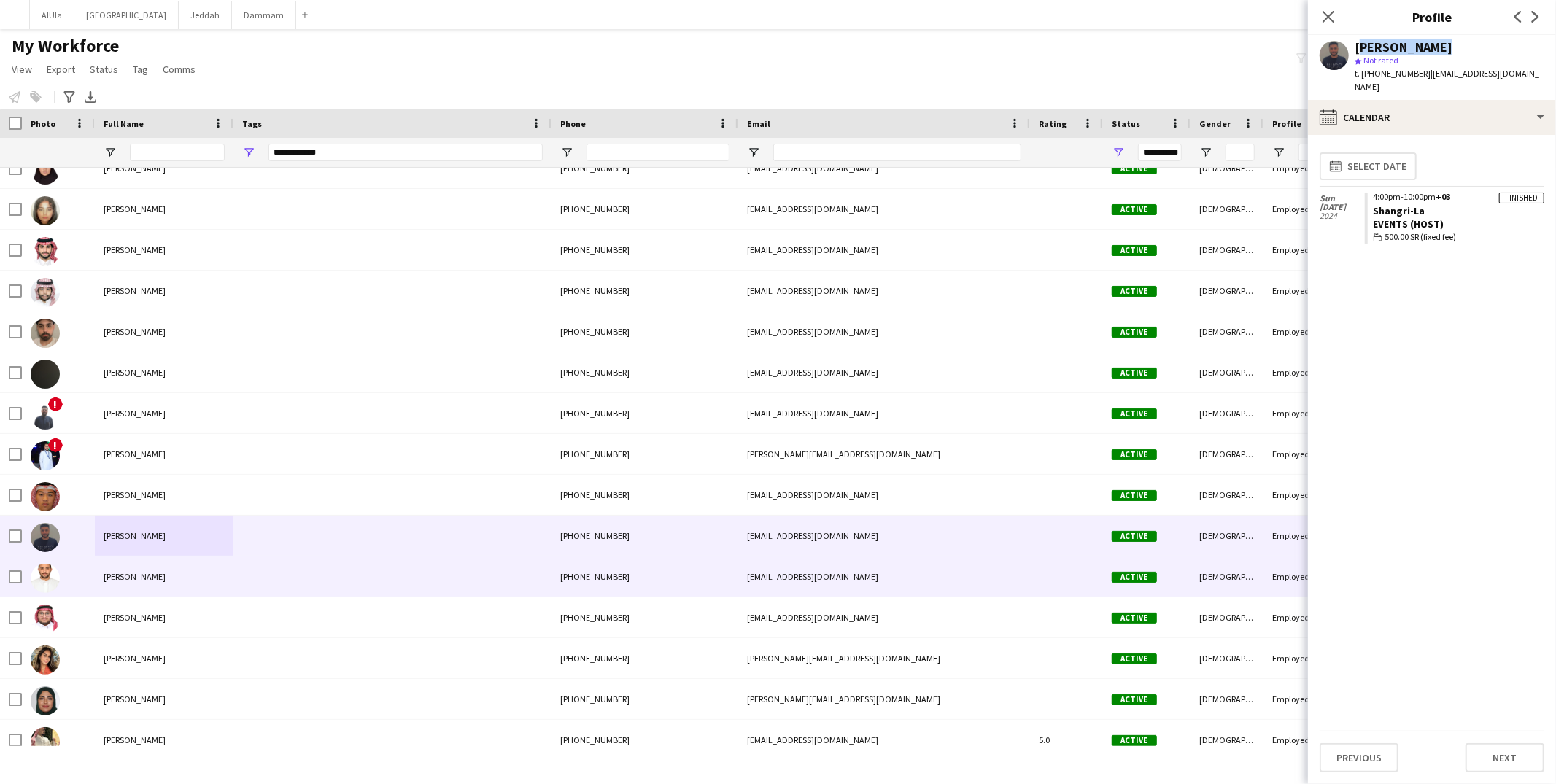
click at [116, 582] on div "Omar Hanbazazah" at bounding box center [164, 577] width 139 height 40
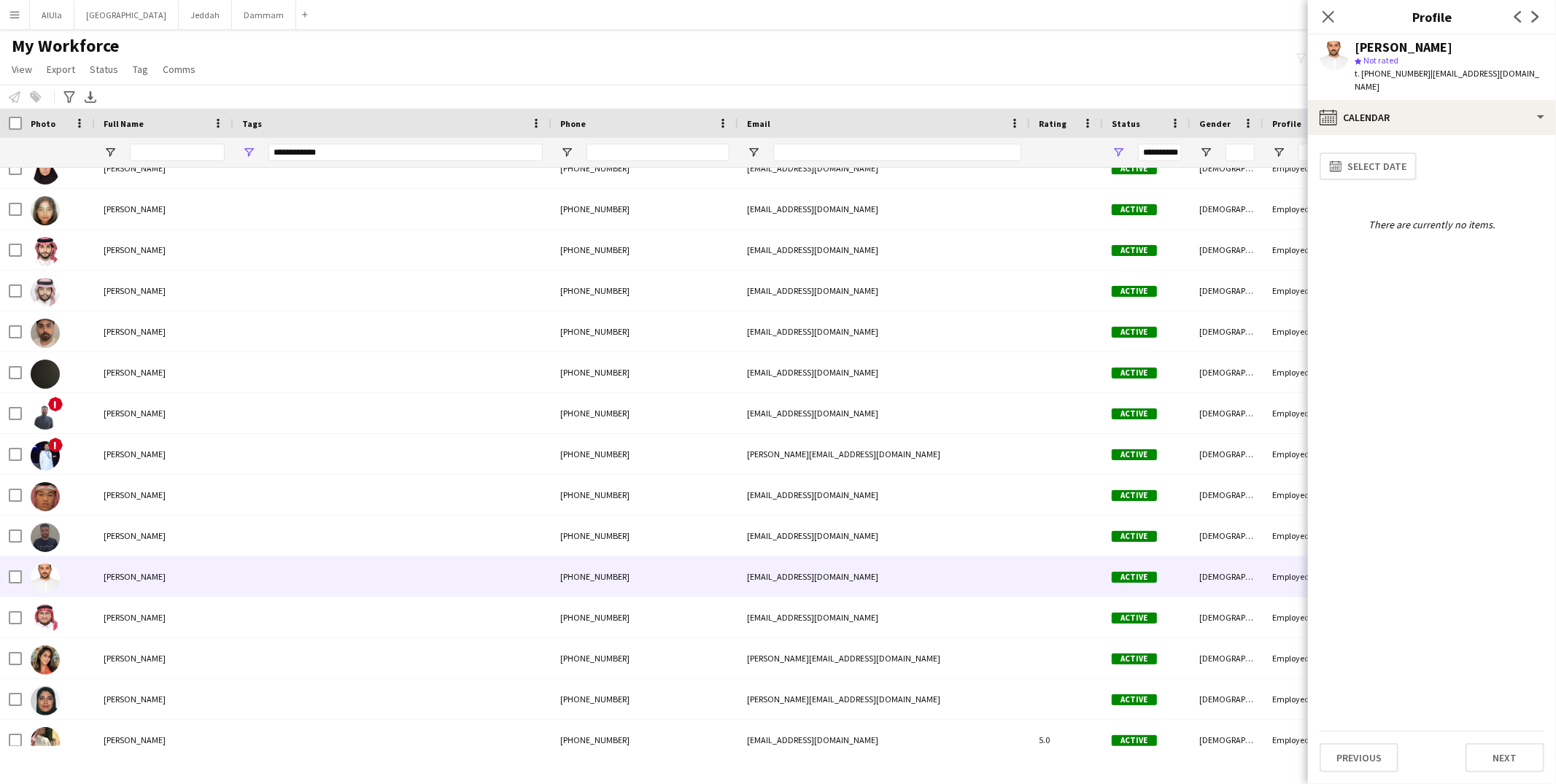
click at [1376, 48] on div "Omar Hanbazazah" at bounding box center [1403, 48] width 98 height 13
click at [1393, 68] on span "t. +966563773109" at bounding box center [1393, 73] width 76 height 11
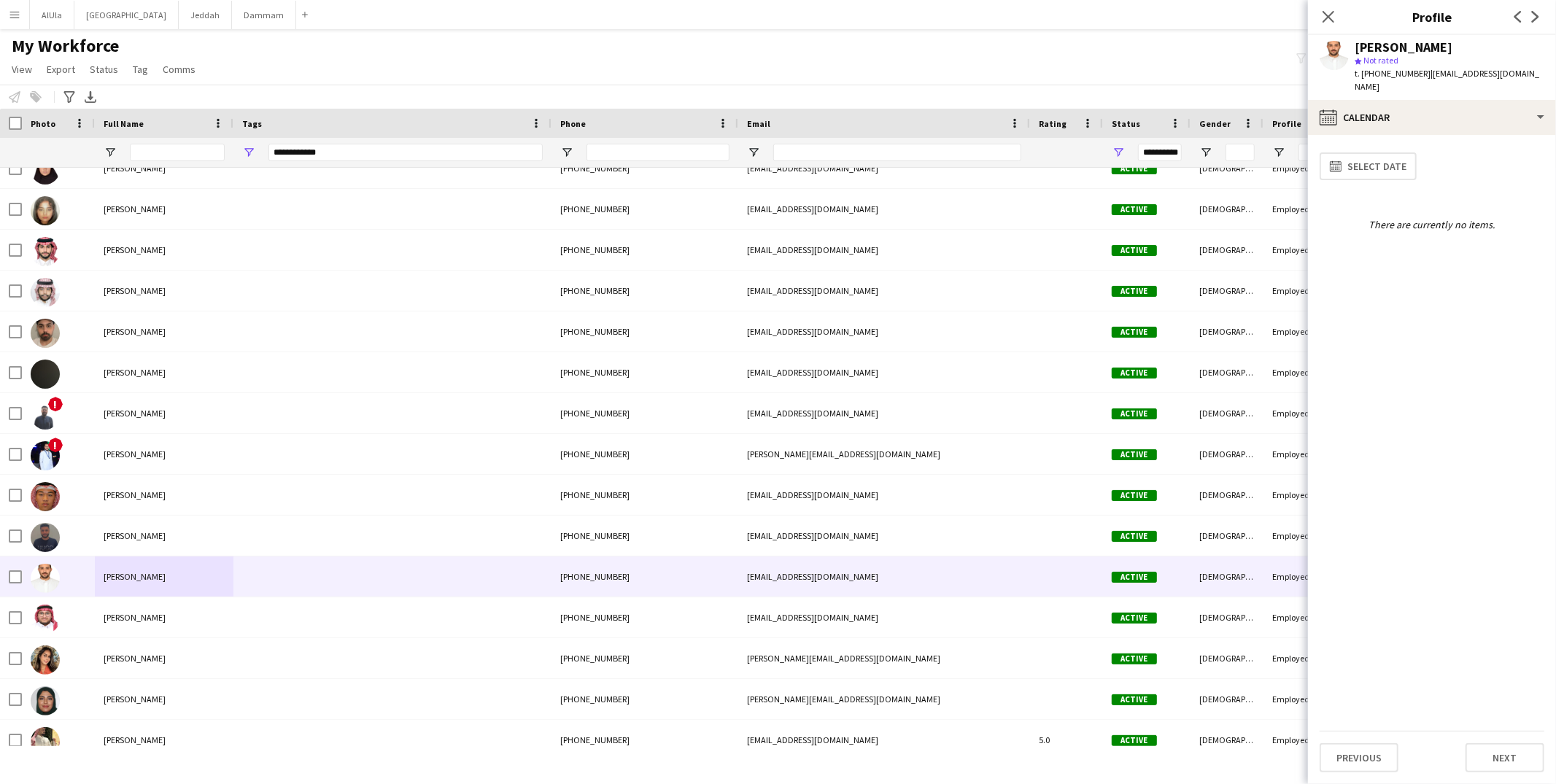
click at [1379, 42] on div "Omar Hanbazazah" at bounding box center [1403, 48] width 98 height 13
click at [1377, 100] on div "calendar-full Calendar" at bounding box center [1432, 117] width 248 height 35
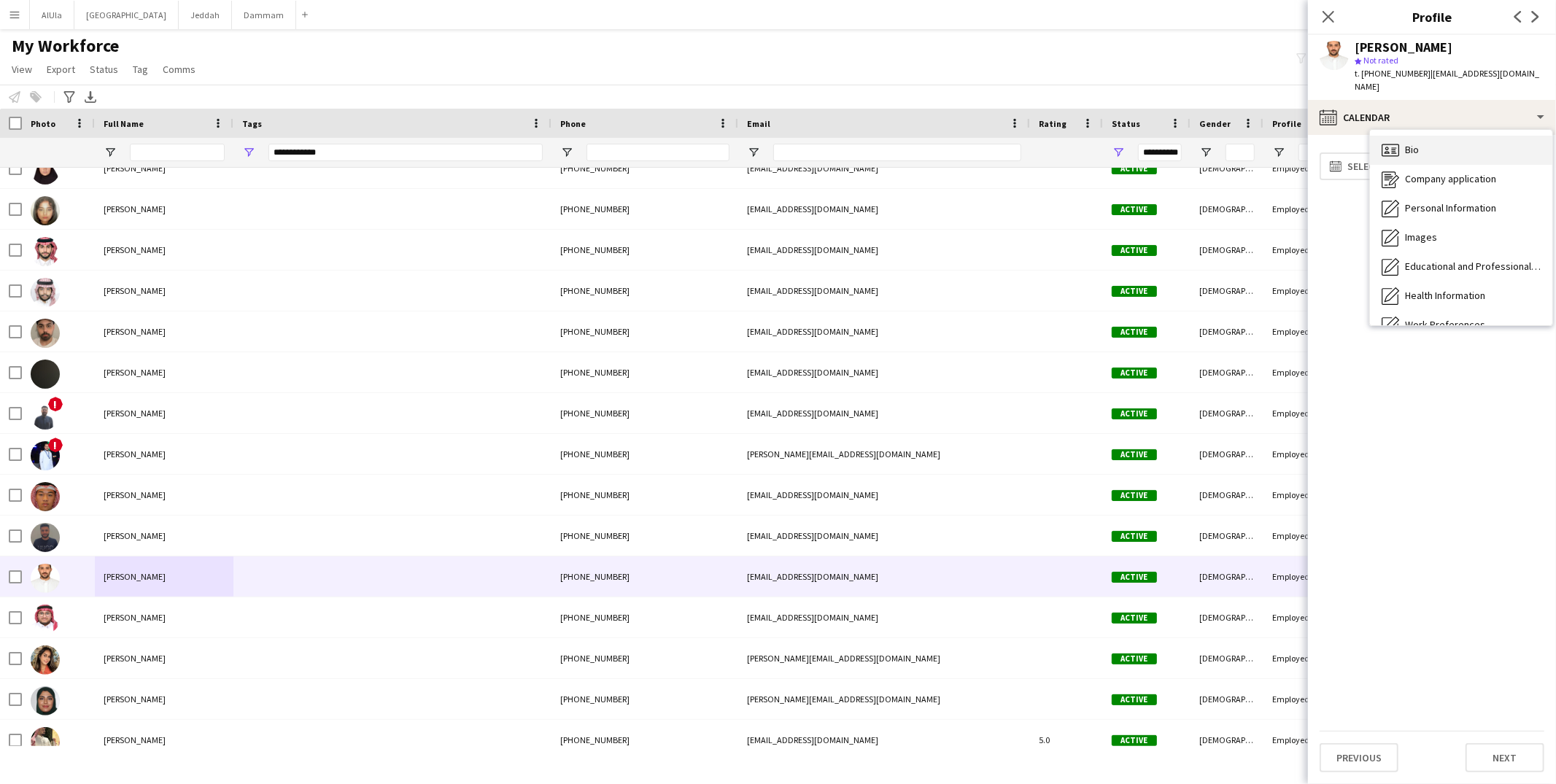
click at [1398, 142] on icon "Bio" at bounding box center [1390, 150] width 17 height 17
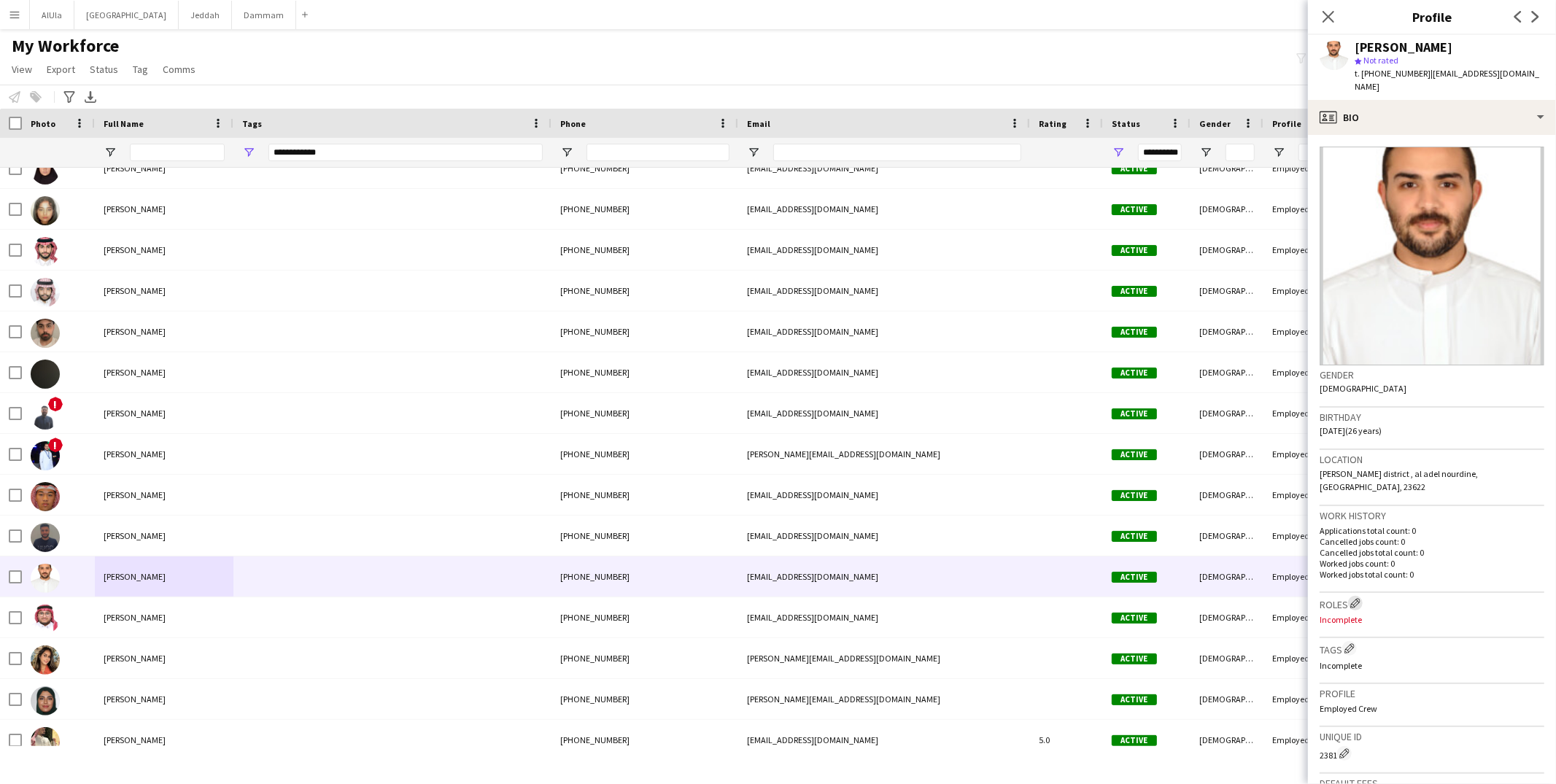
click at [1354, 595] on button "Edit crew company roles" at bounding box center [1355, 603] width 15 height 15
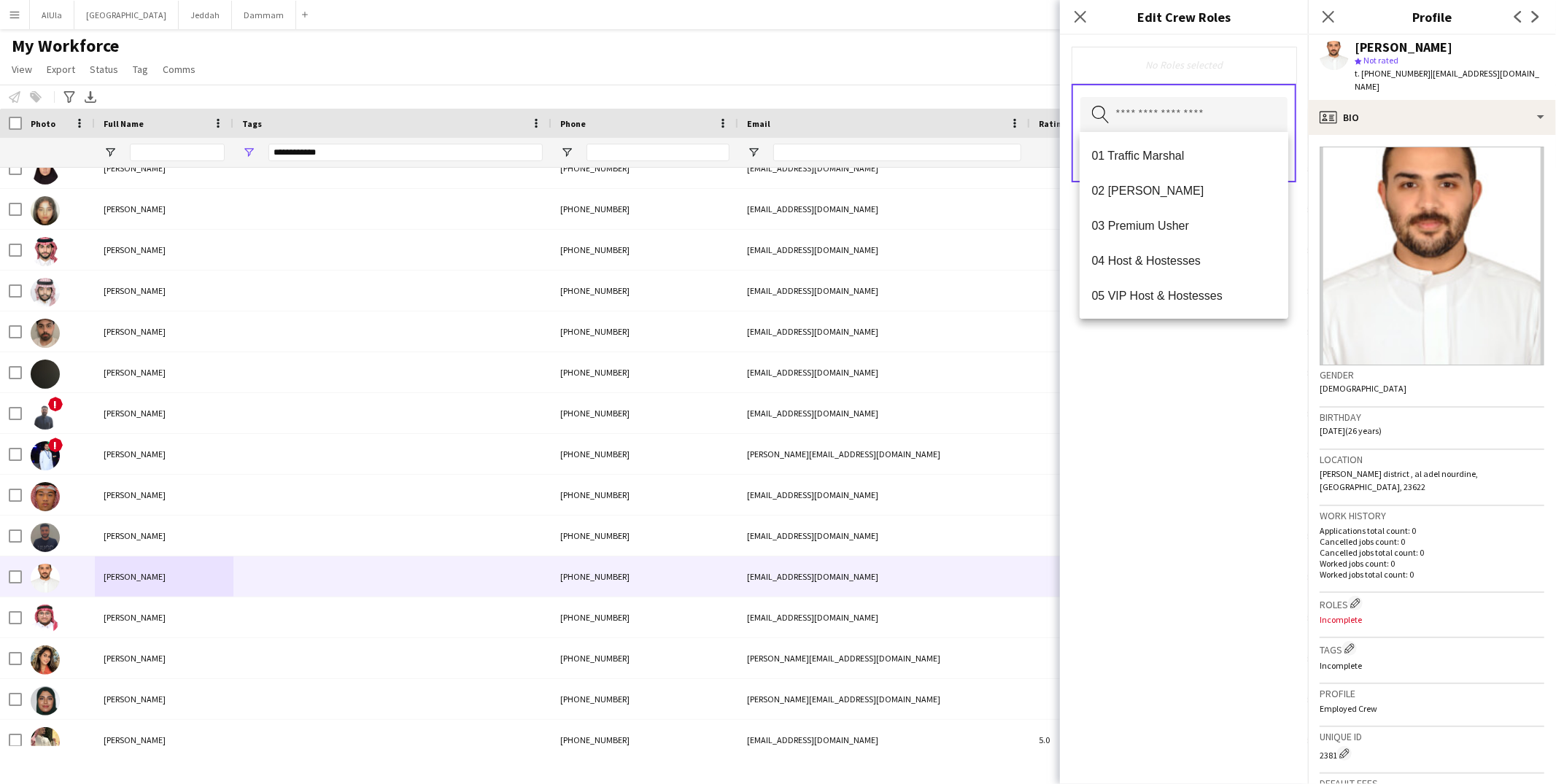
click at [1151, 107] on input "text" at bounding box center [1184, 115] width 207 height 37
drag, startPoint x: 1120, startPoint y: 294, endPoint x: 1352, endPoint y: 198, distance: 251.1
click at [1121, 294] on span "05 VIP Host & Hostesses" at bounding box center [1184, 296] width 186 height 14
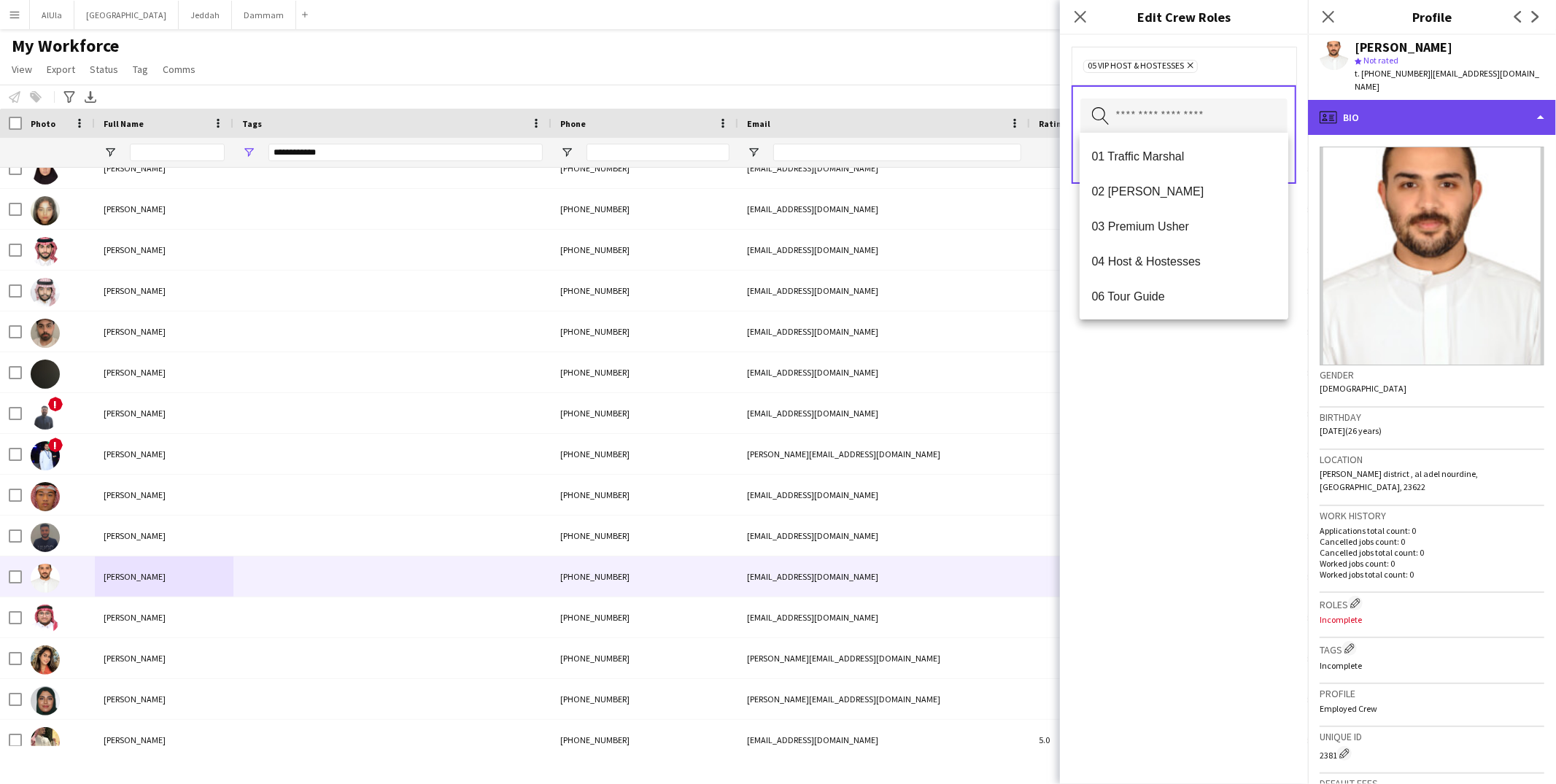
click at [1458, 100] on div "profile Bio" at bounding box center [1432, 117] width 248 height 35
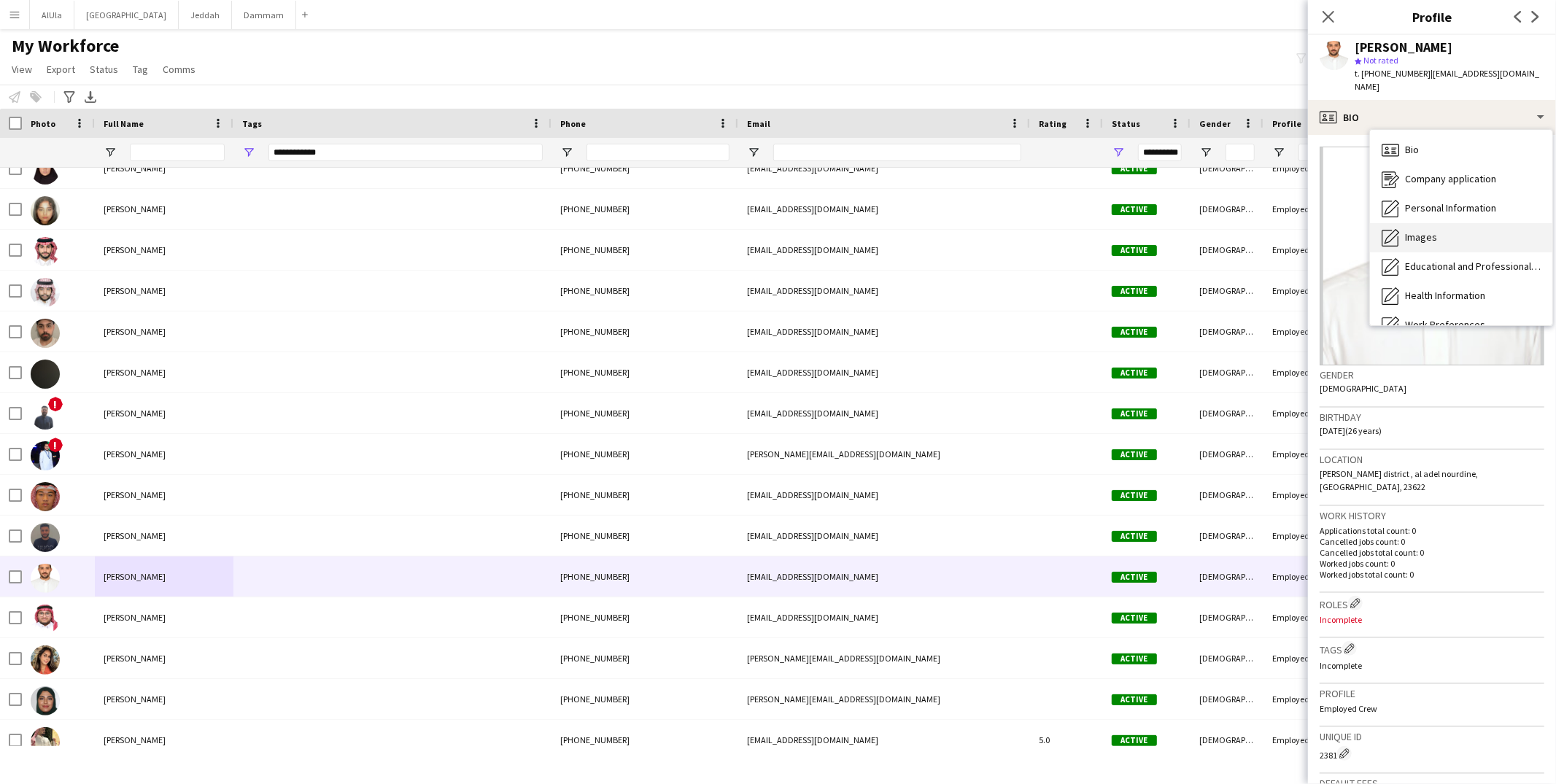
click at [1427, 230] on span "Images" at bounding box center [1421, 237] width 32 height 13
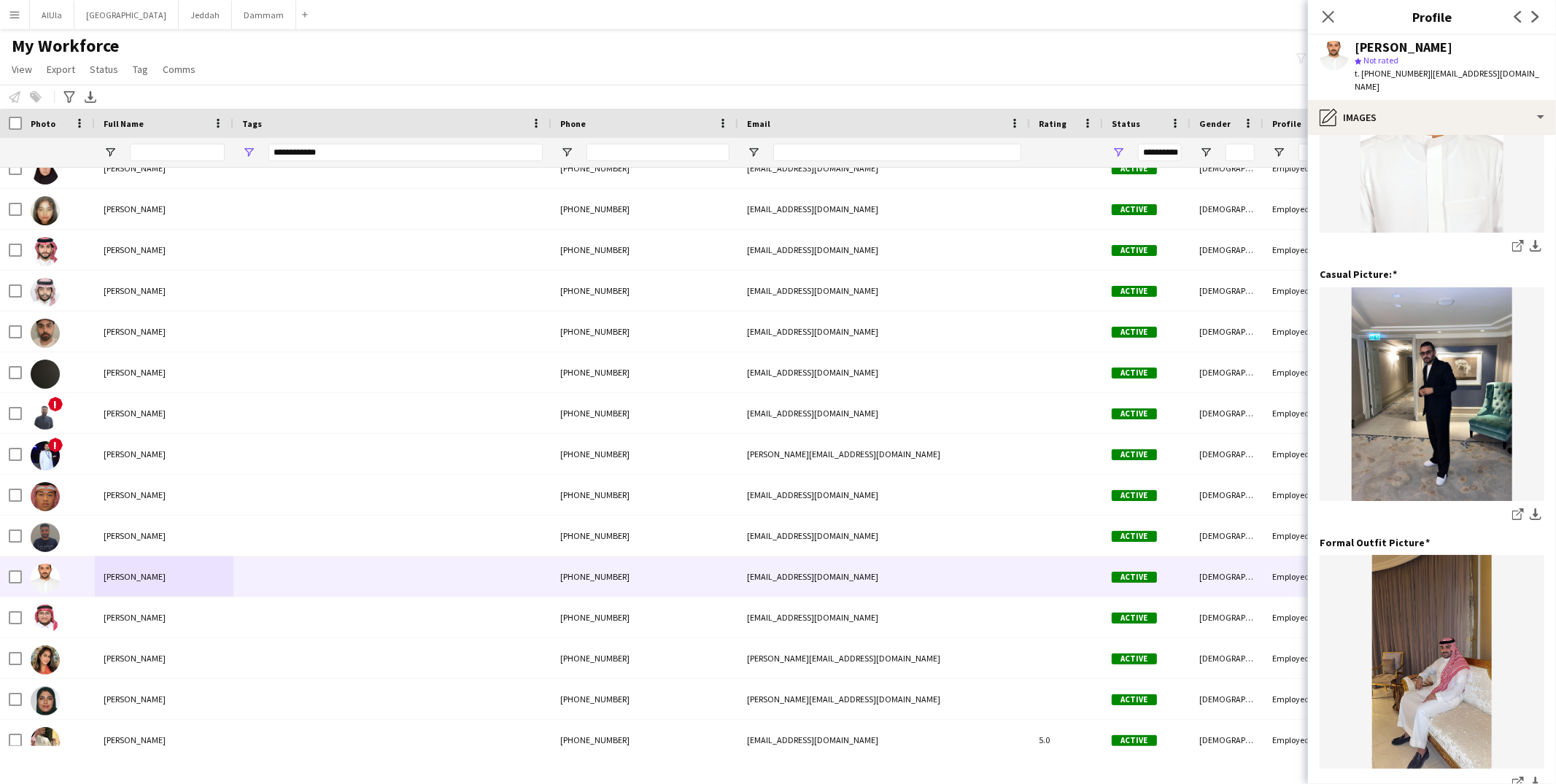
scroll to position [234, 0]
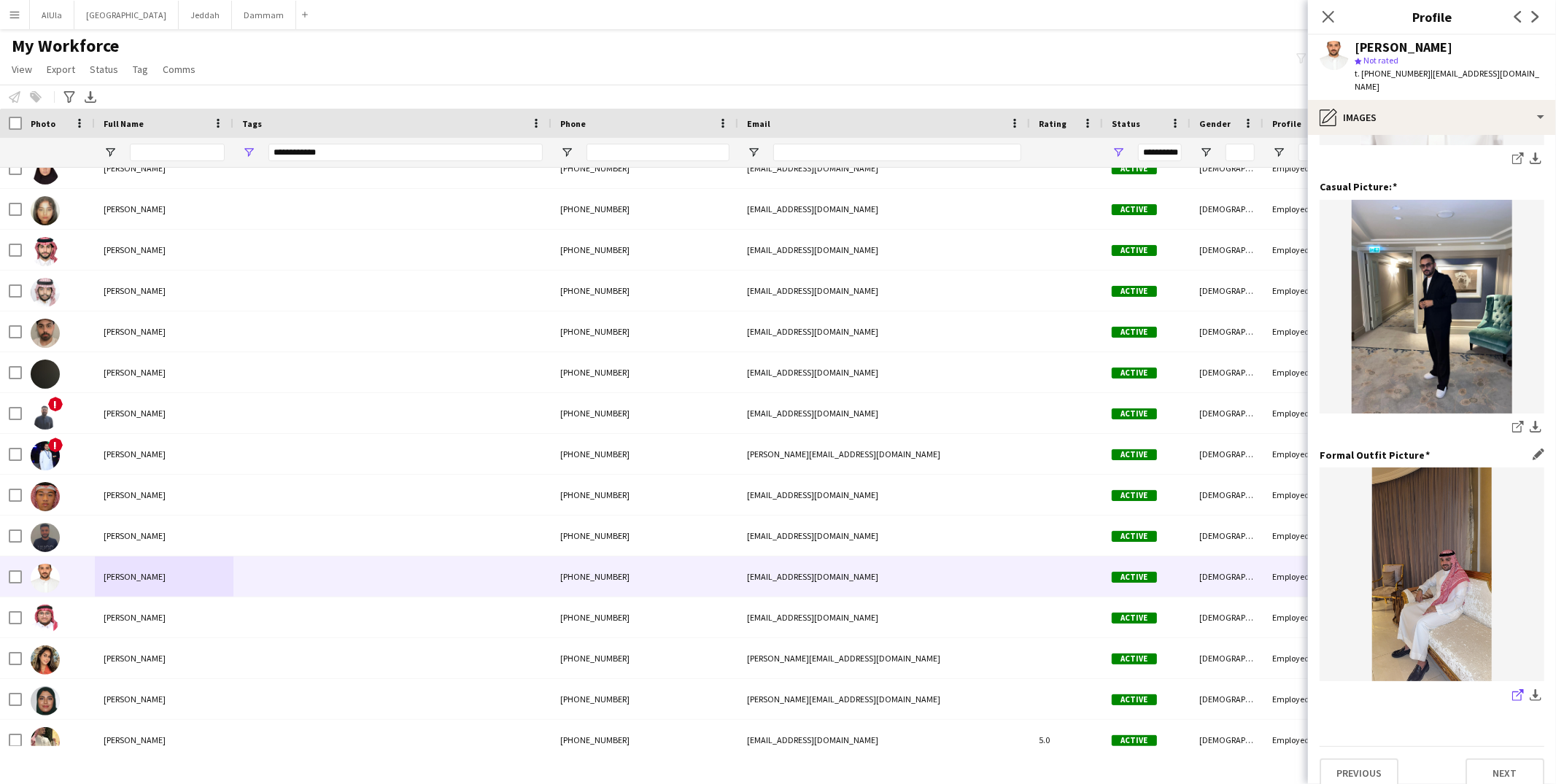
click at [1513, 689] on icon "share-external-link-1" at bounding box center [1519, 695] width 12 height 12
click at [1513, 421] on icon "share-external-link-1" at bounding box center [1519, 427] width 12 height 12
click at [1377, 45] on div "Omar Hanbazazah" at bounding box center [1403, 48] width 98 height 13
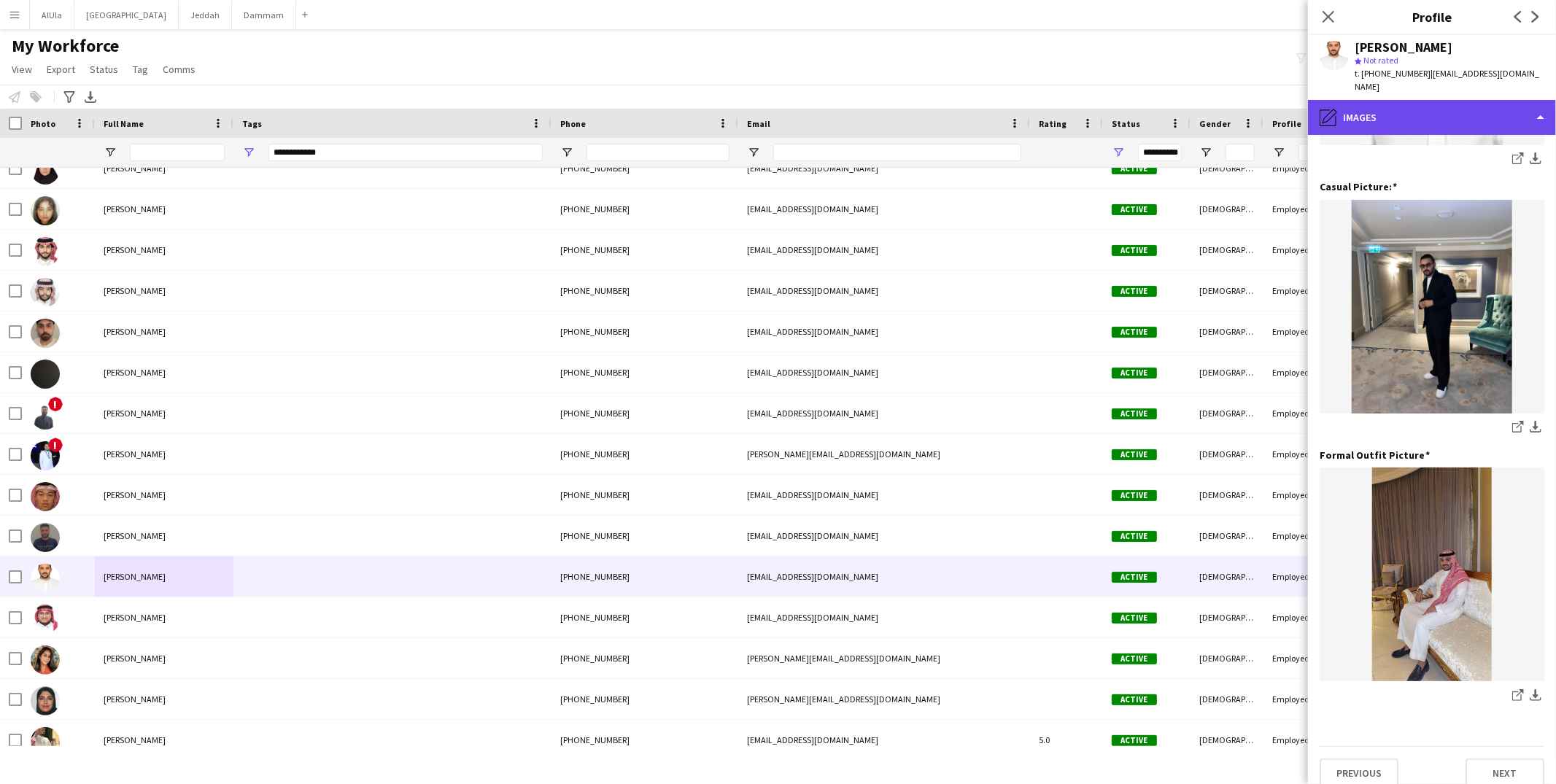
click at [1389, 100] on div "pencil4 Images" at bounding box center [1432, 117] width 248 height 35
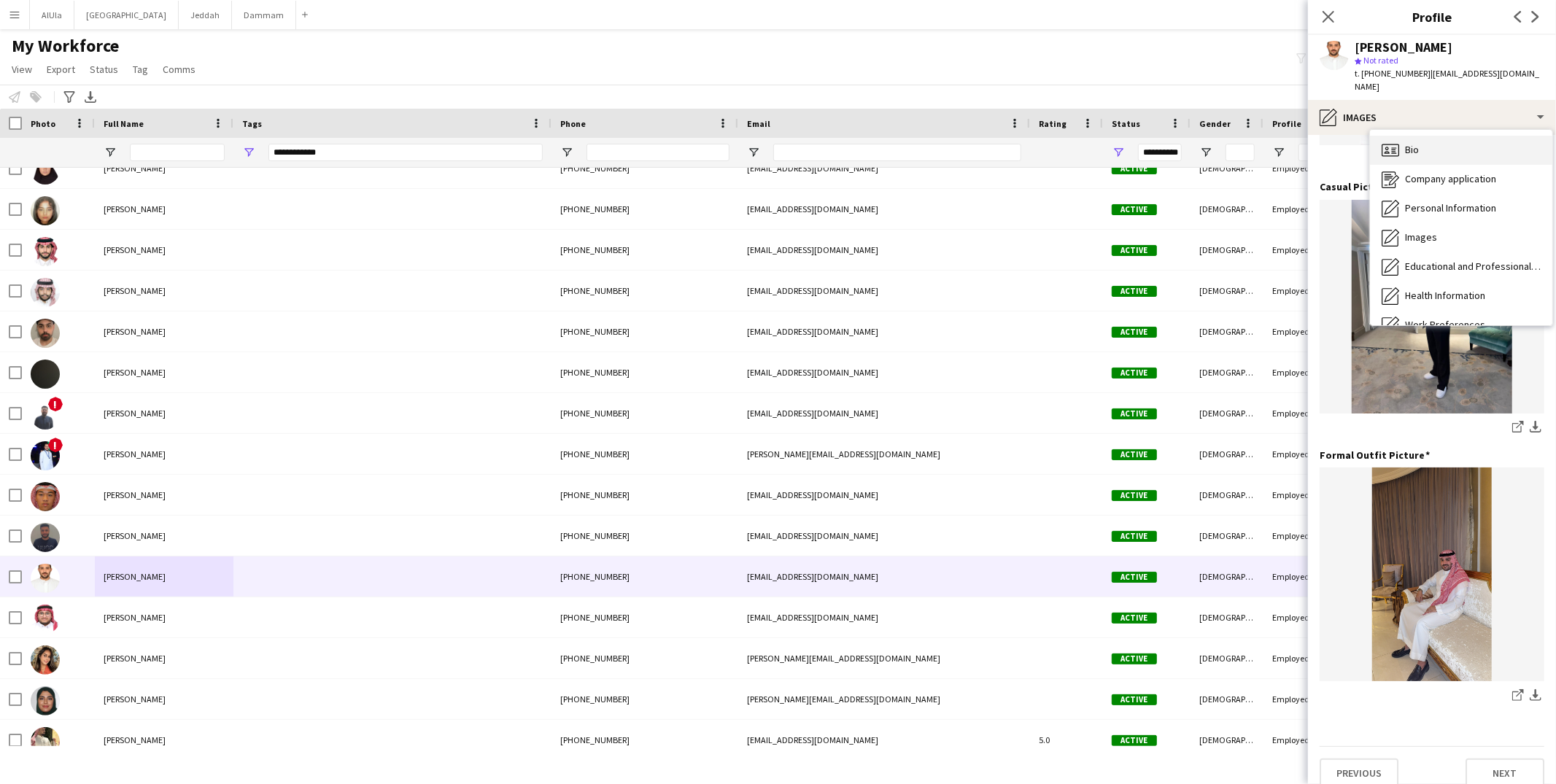
click at [1402, 136] on div "Bio Bio" at bounding box center [1461, 150] width 183 height 29
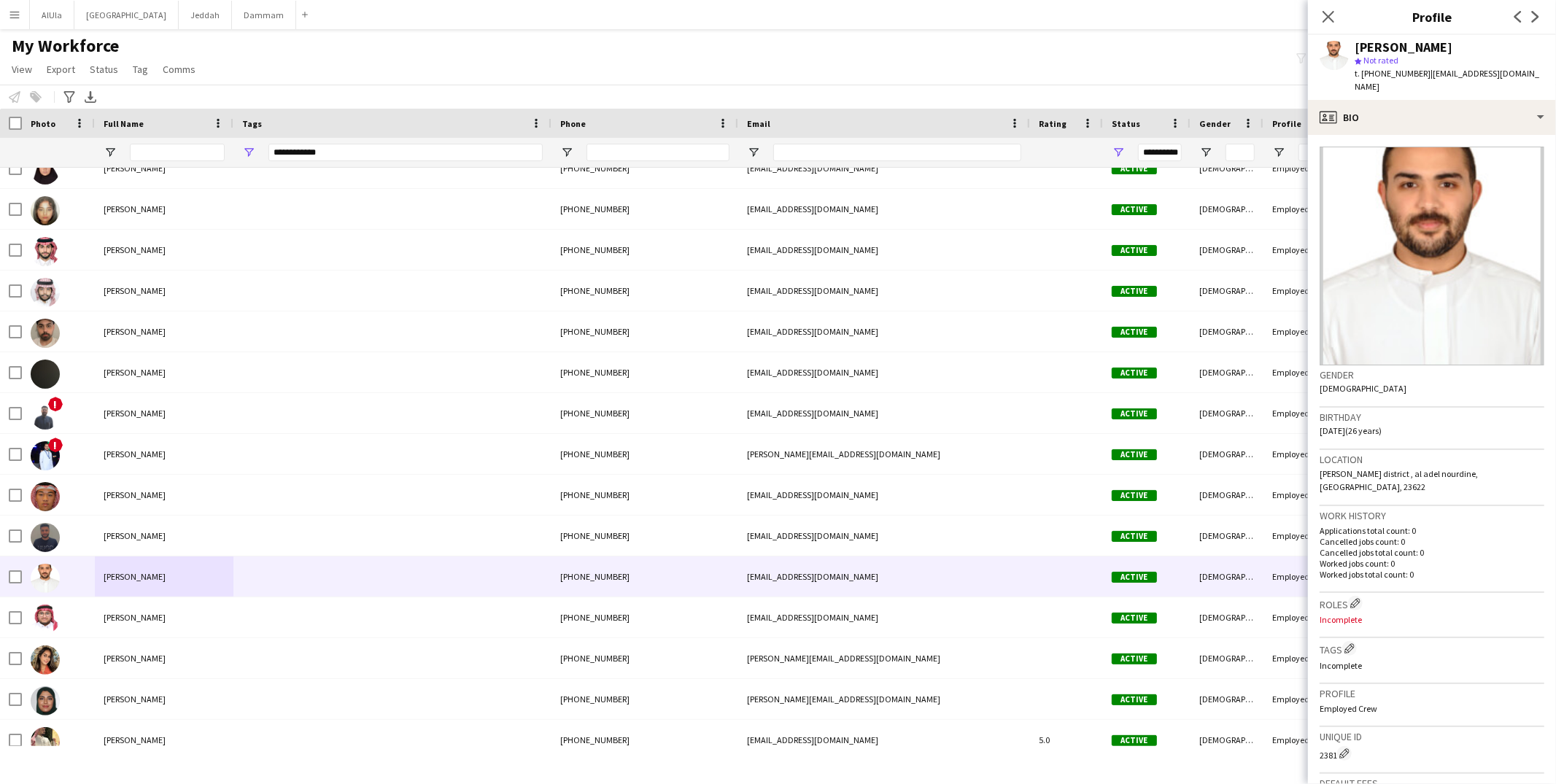
scroll to position [215, 0]
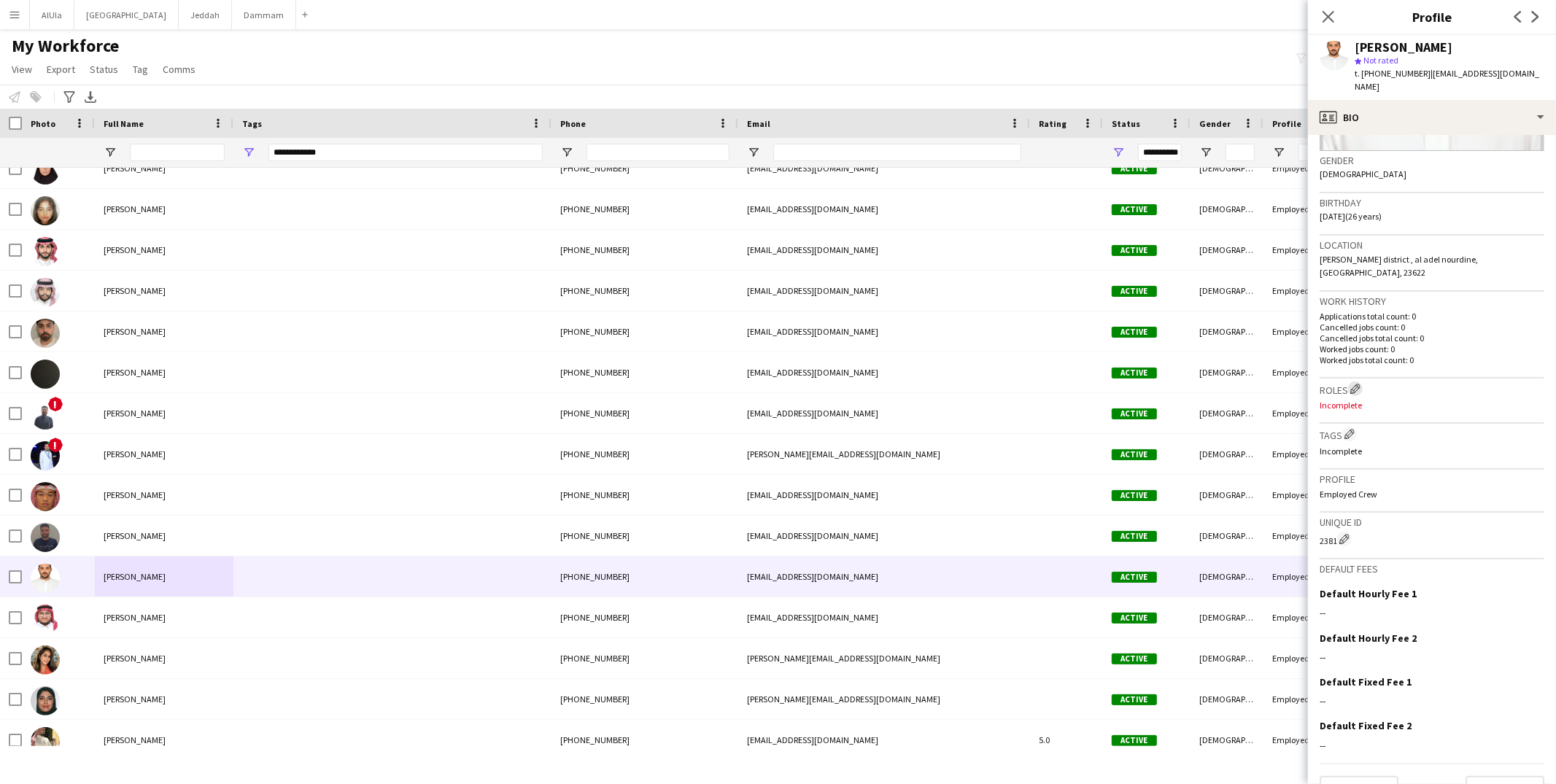
click at [1358, 384] on app-icon "Edit crew company roles" at bounding box center [1355, 389] width 10 height 10
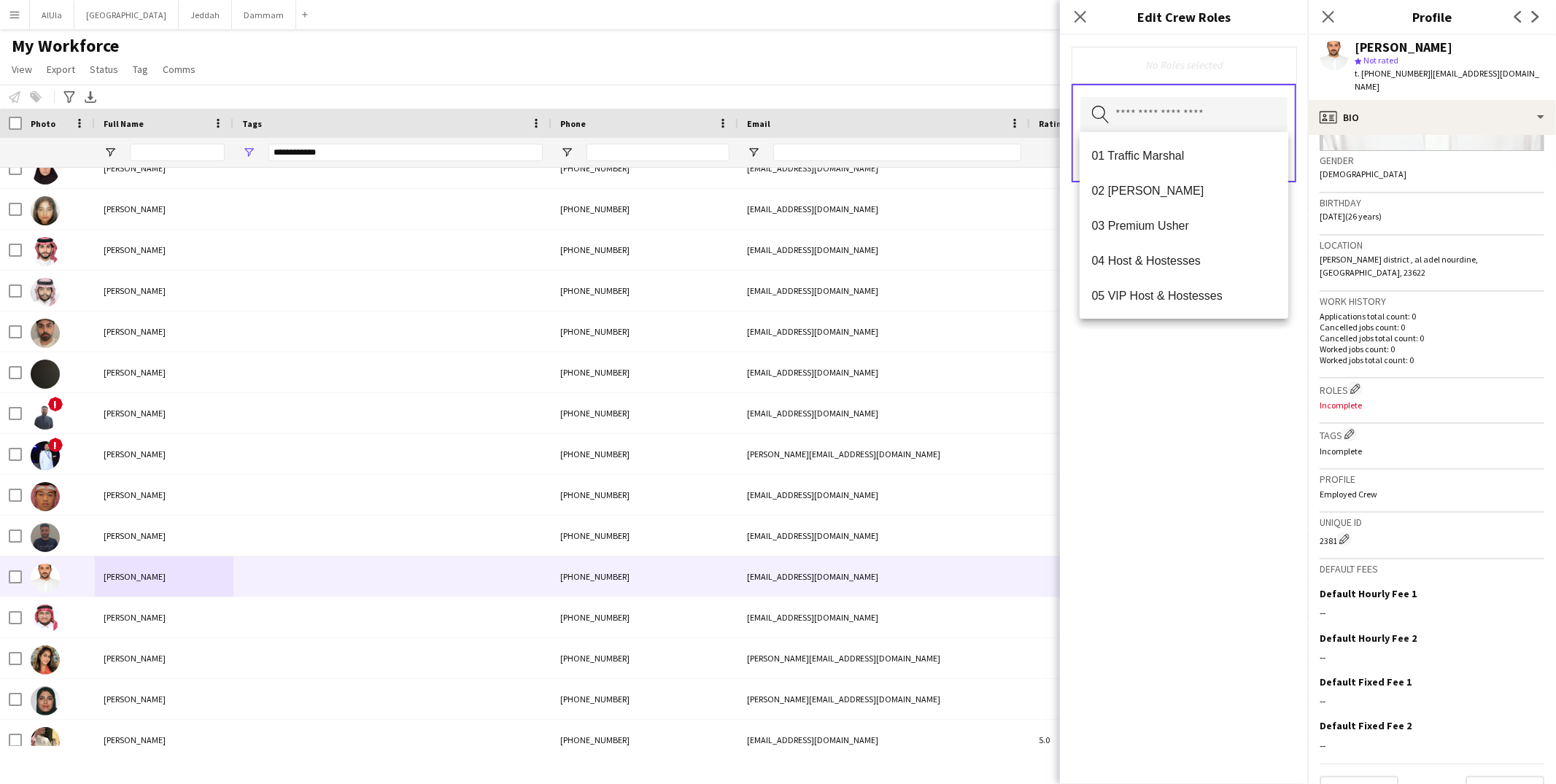
click at [1179, 118] on input "text" at bounding box center [1184, 115] width 207 height 37
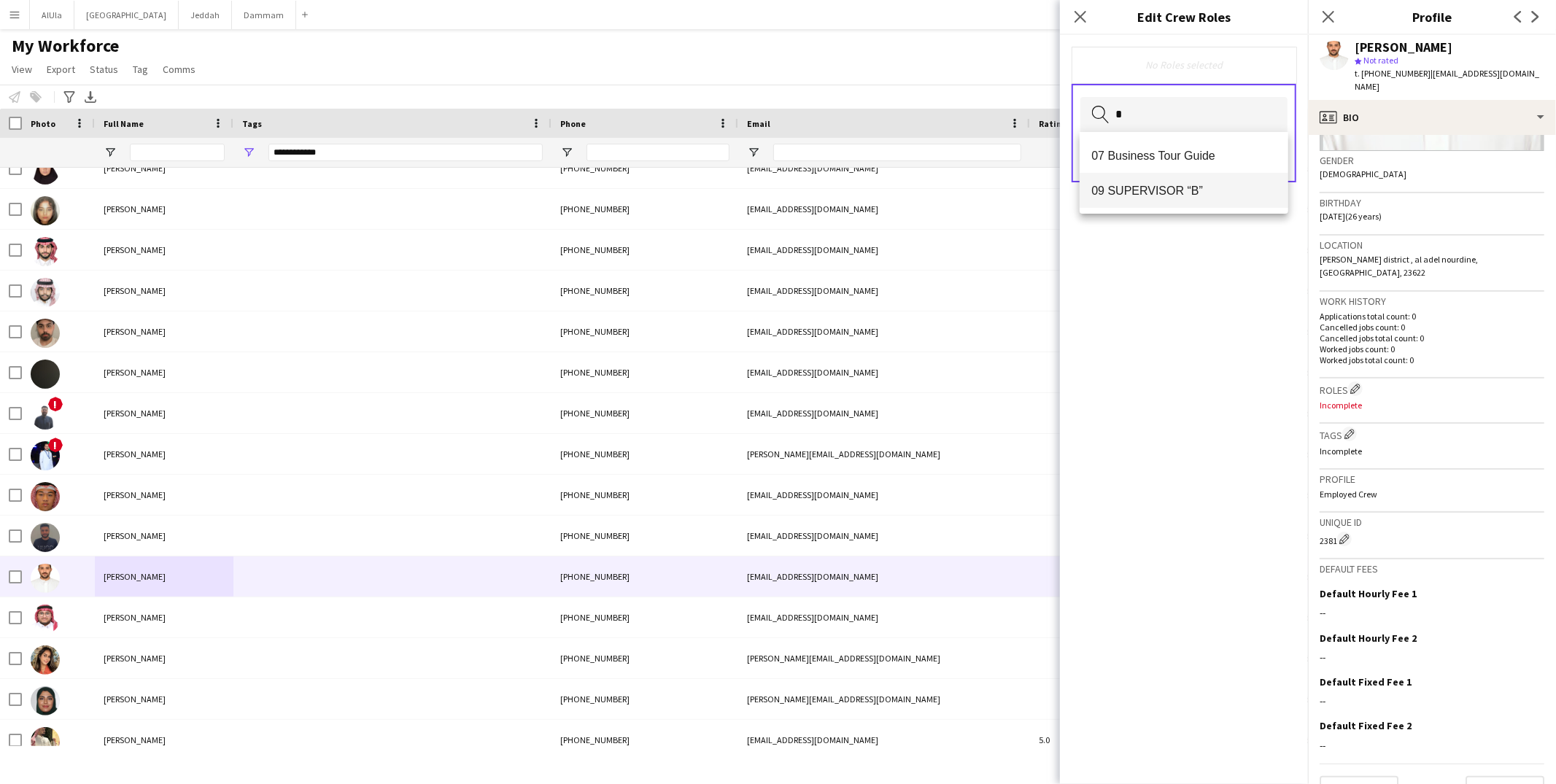
type input "*"
click at [1225, 180] on mat-option "09 SUPERVISOR “B”" at bounding box center [1184, 190] width 209 height 35
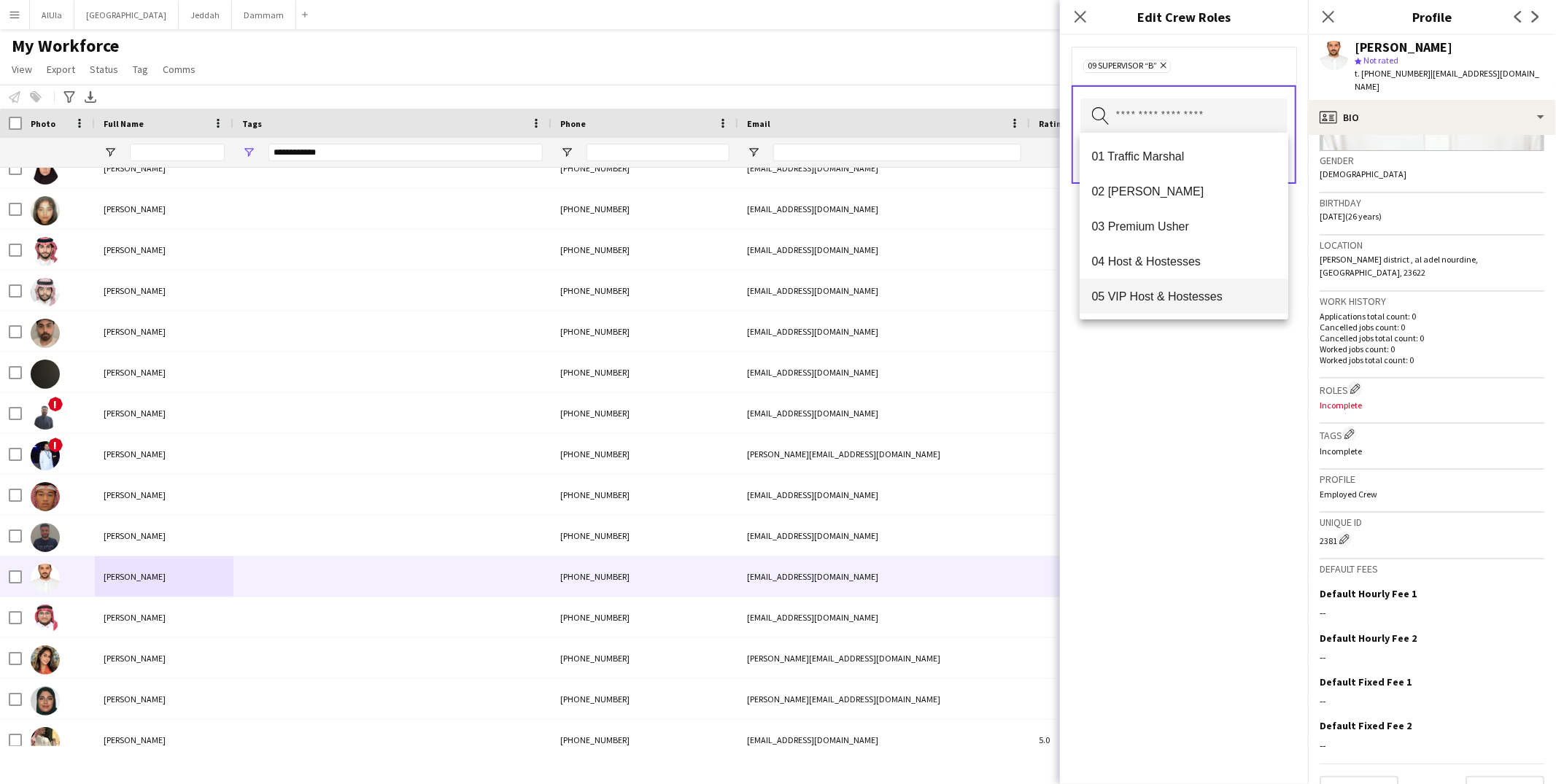
click at [1212, 300] on span "05 VIP Host & Hostesses" at bounding box center [1184, 296] width 186 height 14
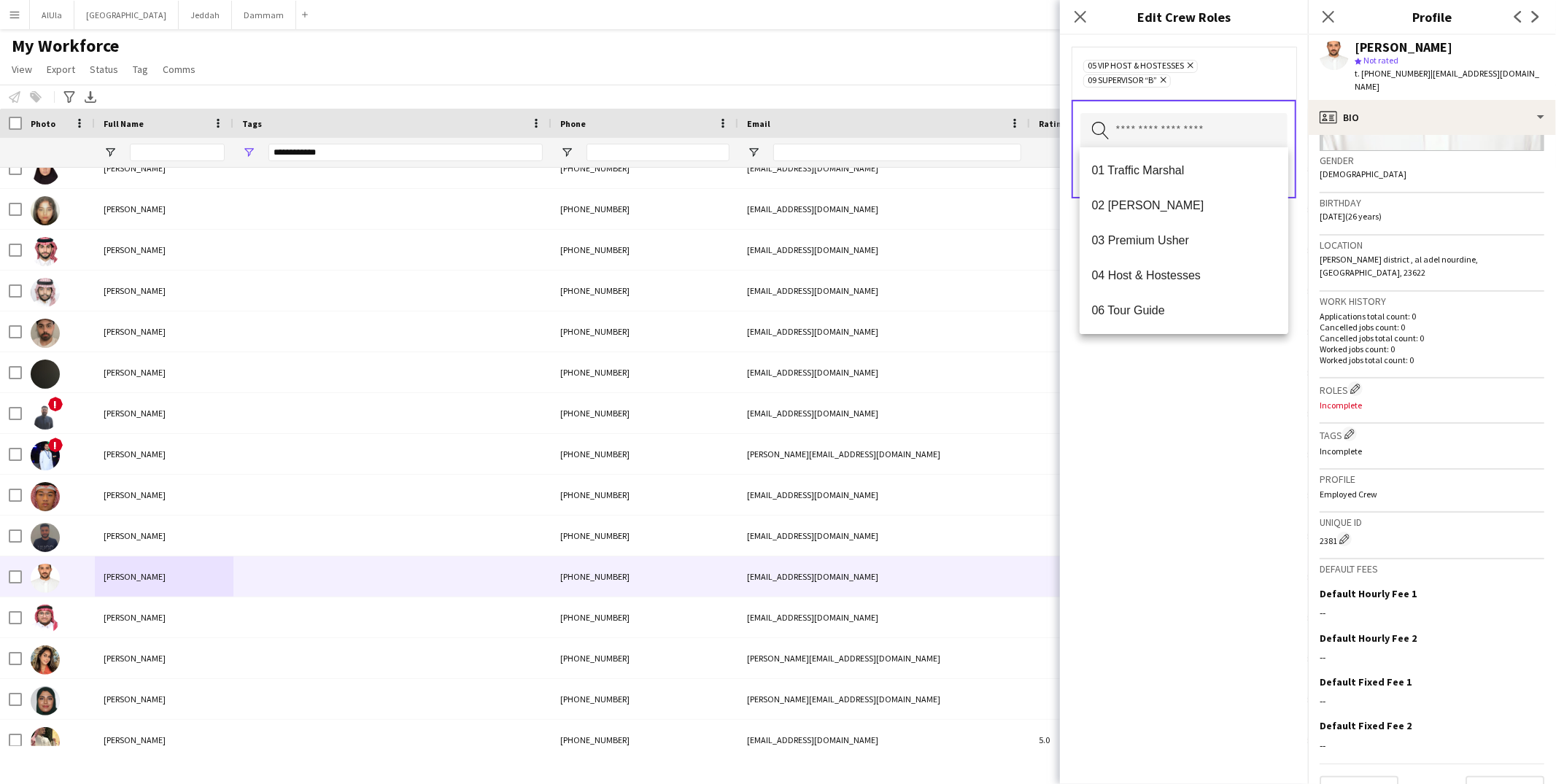
drag, startPoint x: 1238, startPoint y: 375, endPoint x: 1262, endPoint y: 326, distance: 54.6
click at [1238, 375] on div "05 VIP Host & Hostesses Remove 09 SUPERVISOR “B” Remove Search by role type Save" at bounding box center [1184, 409] width 248 height 749
click at [1273, 169] on button "Save" at bounding box center [1270, 174] width 34 height 23
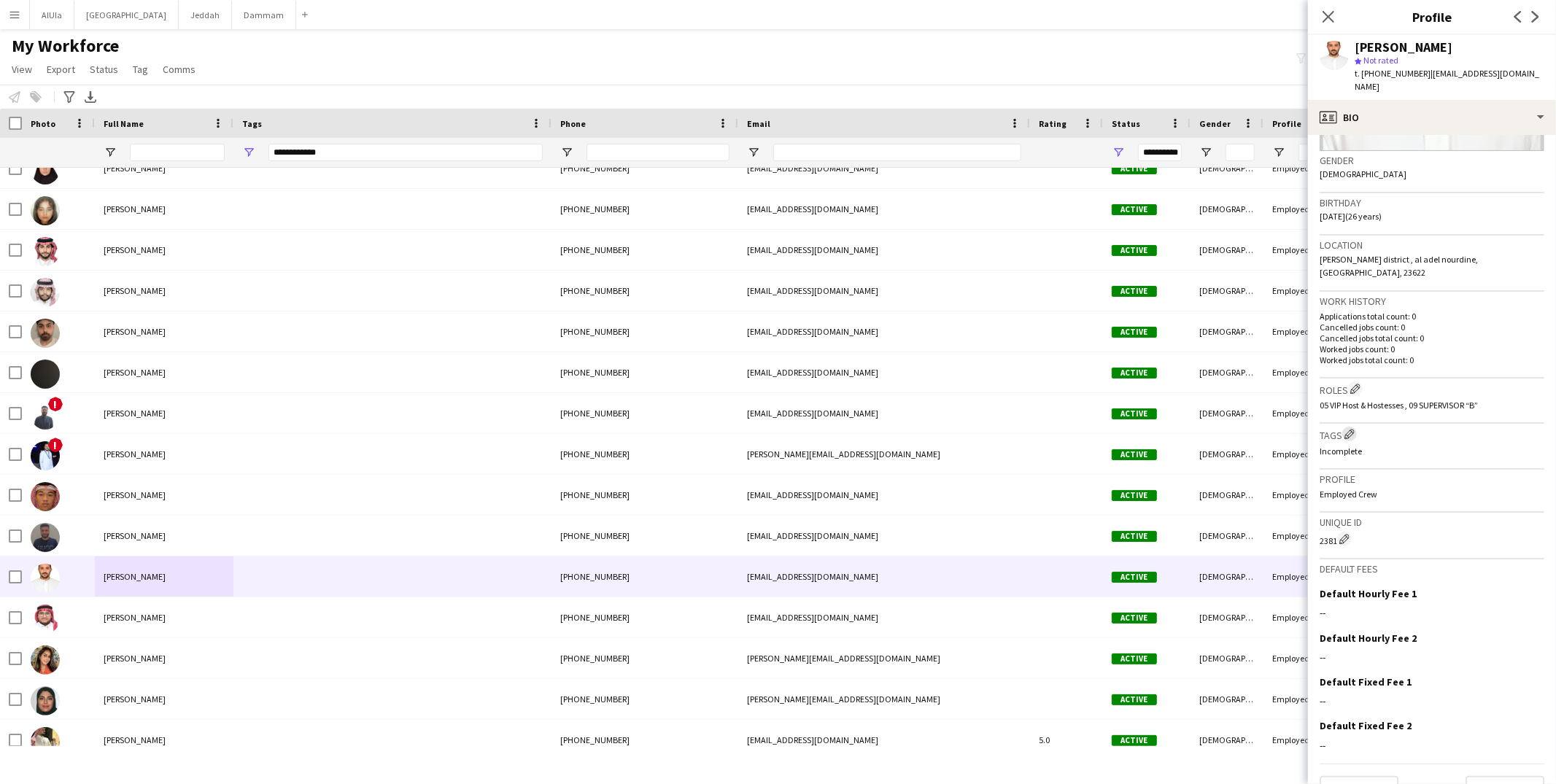
click at [1355, 429] on app-icon "Edit crew company tags" at bounding box center [1349, 434] width 10 height 10
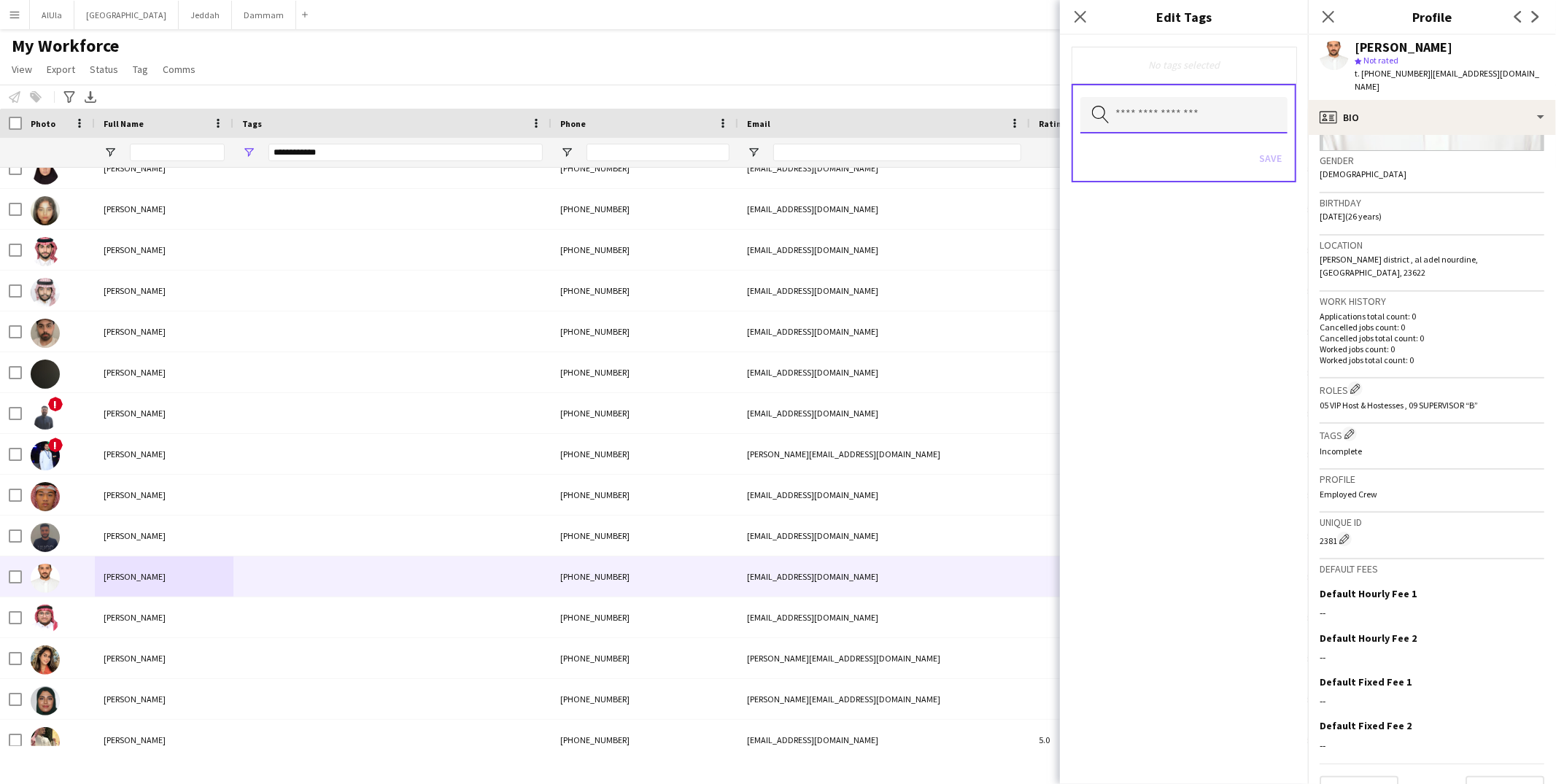
click at [1151, 113] on input "text" at bounding box center [1184, 115] width 207 height 37
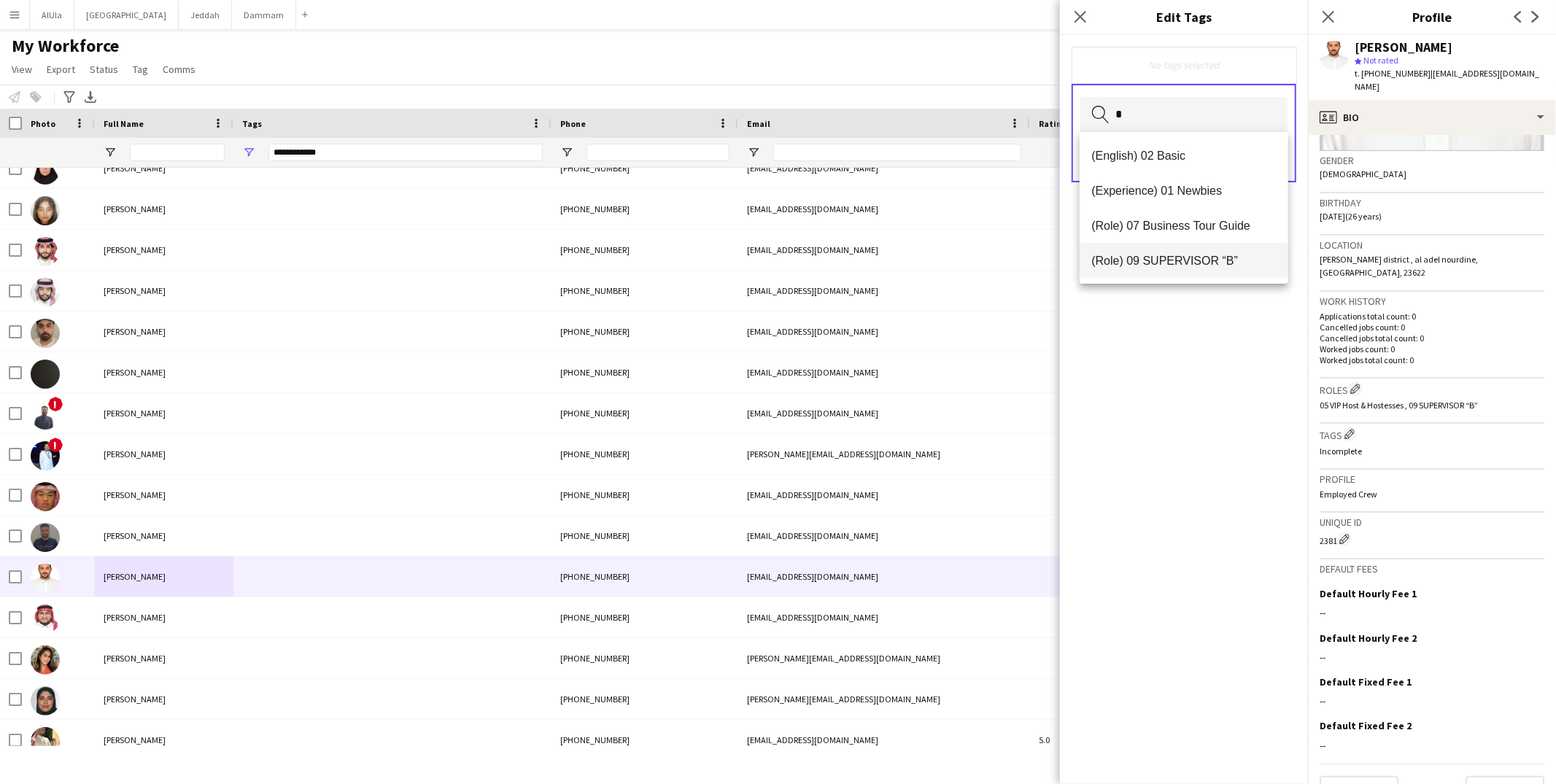
type input "*"
click at [1184, 259] on span "(Role) 09 SUPERVISOR “B”" at bounding box center [1184, 261] width 186 height 14
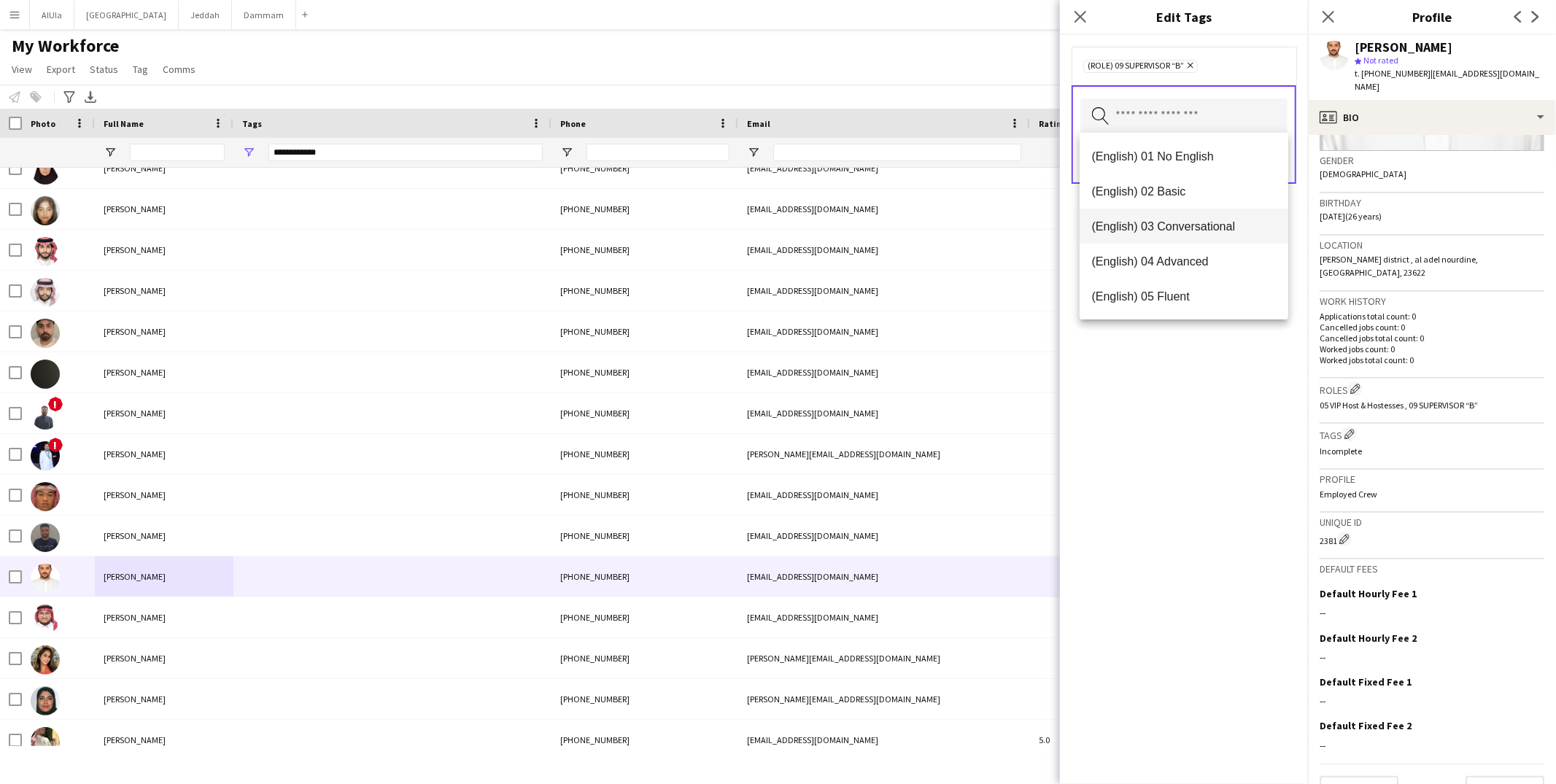
click at [1160, 230] on span "(English) 03 Conversational" at bounding box center [1184, 227] width 186 height 14
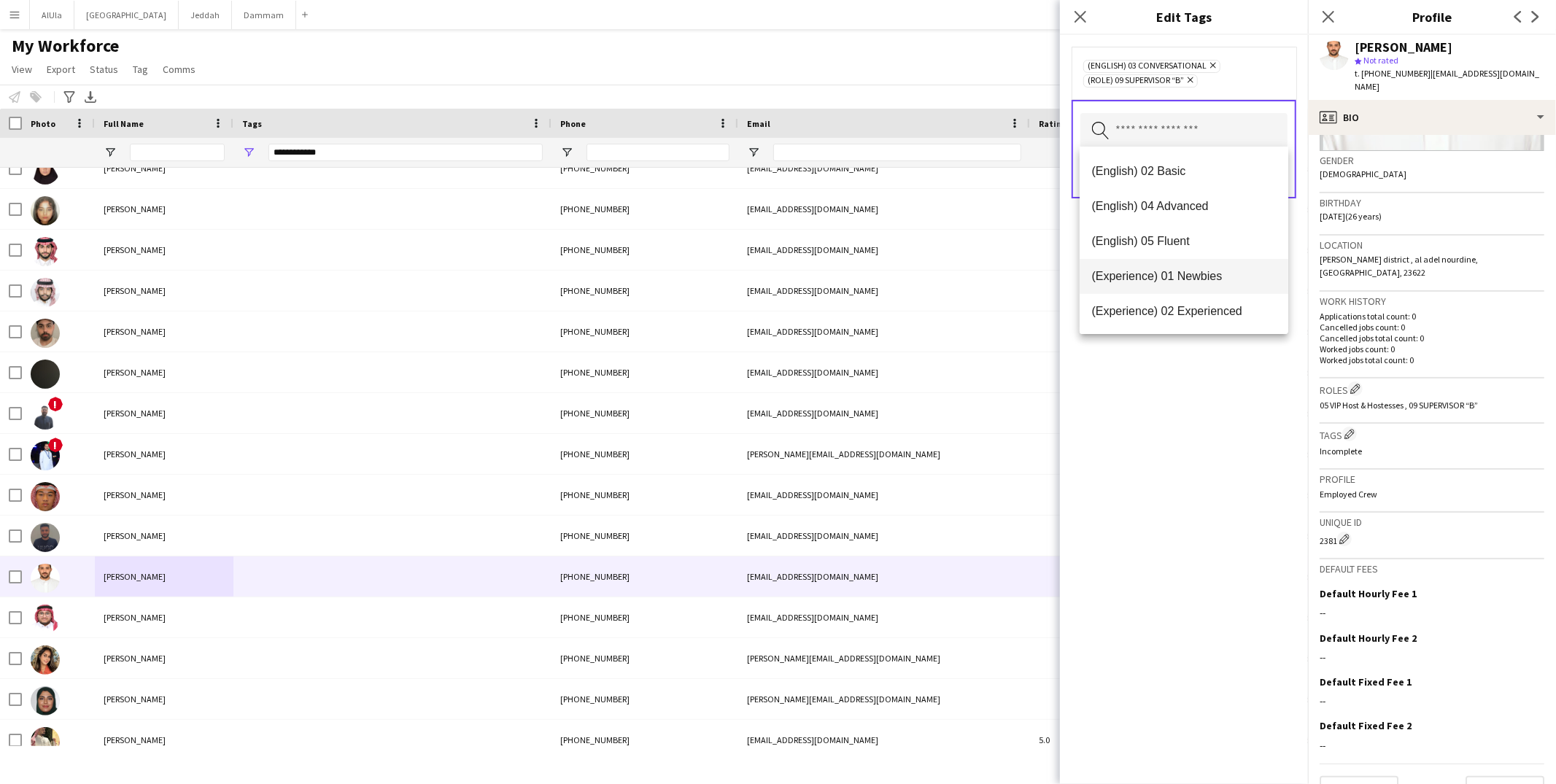
scroll to position [62, 0]
click at [1171, 292] on mat-option "(Experience) 02 Experienced" at bounding box center [1184, 283] width 209 height 35
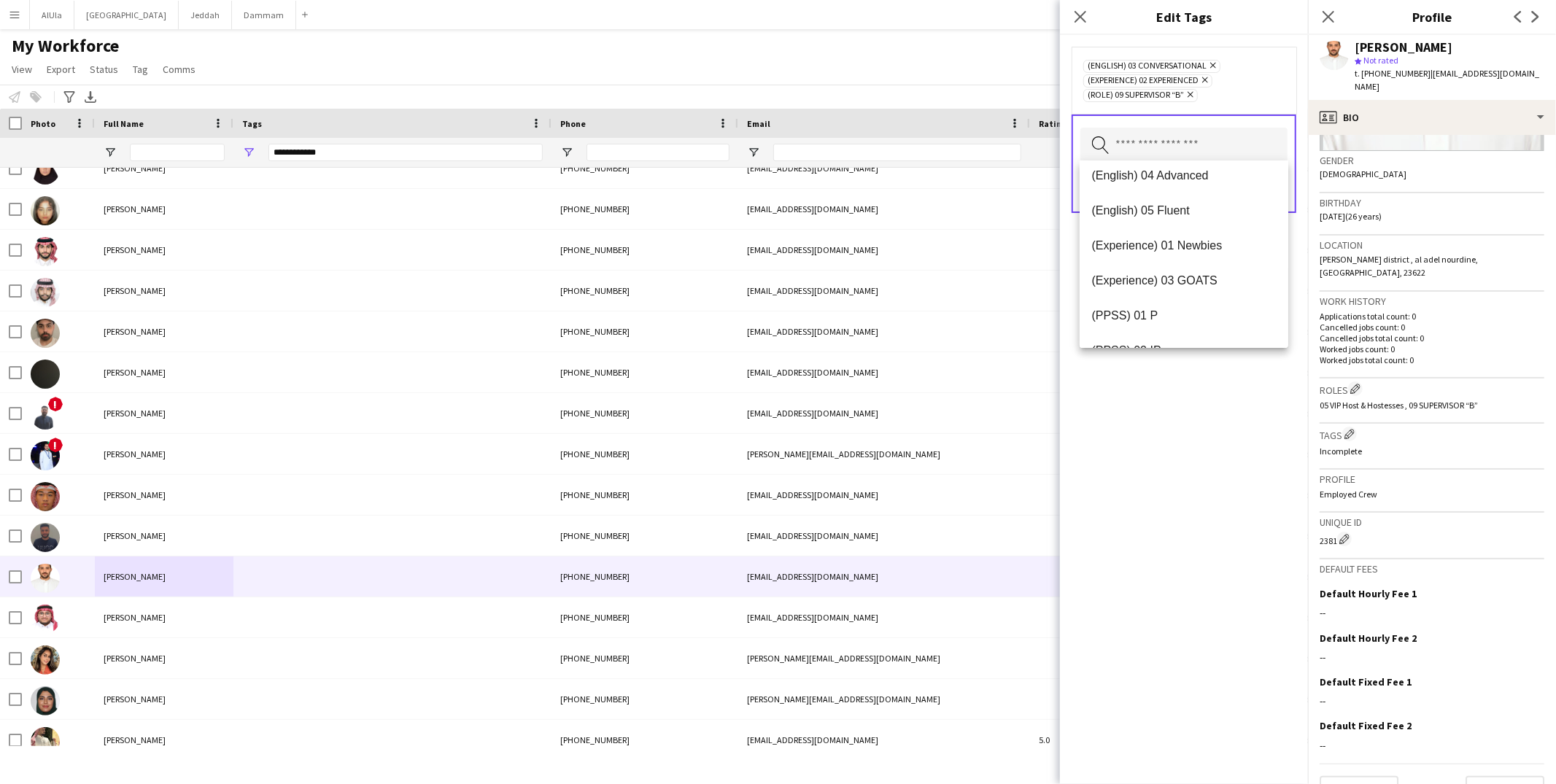
scroll to position [134, 0]
click at [1168, 285] on mat-option "(PPSS) 02 IP" at bounding box center [1184, 295] width 209 height 35
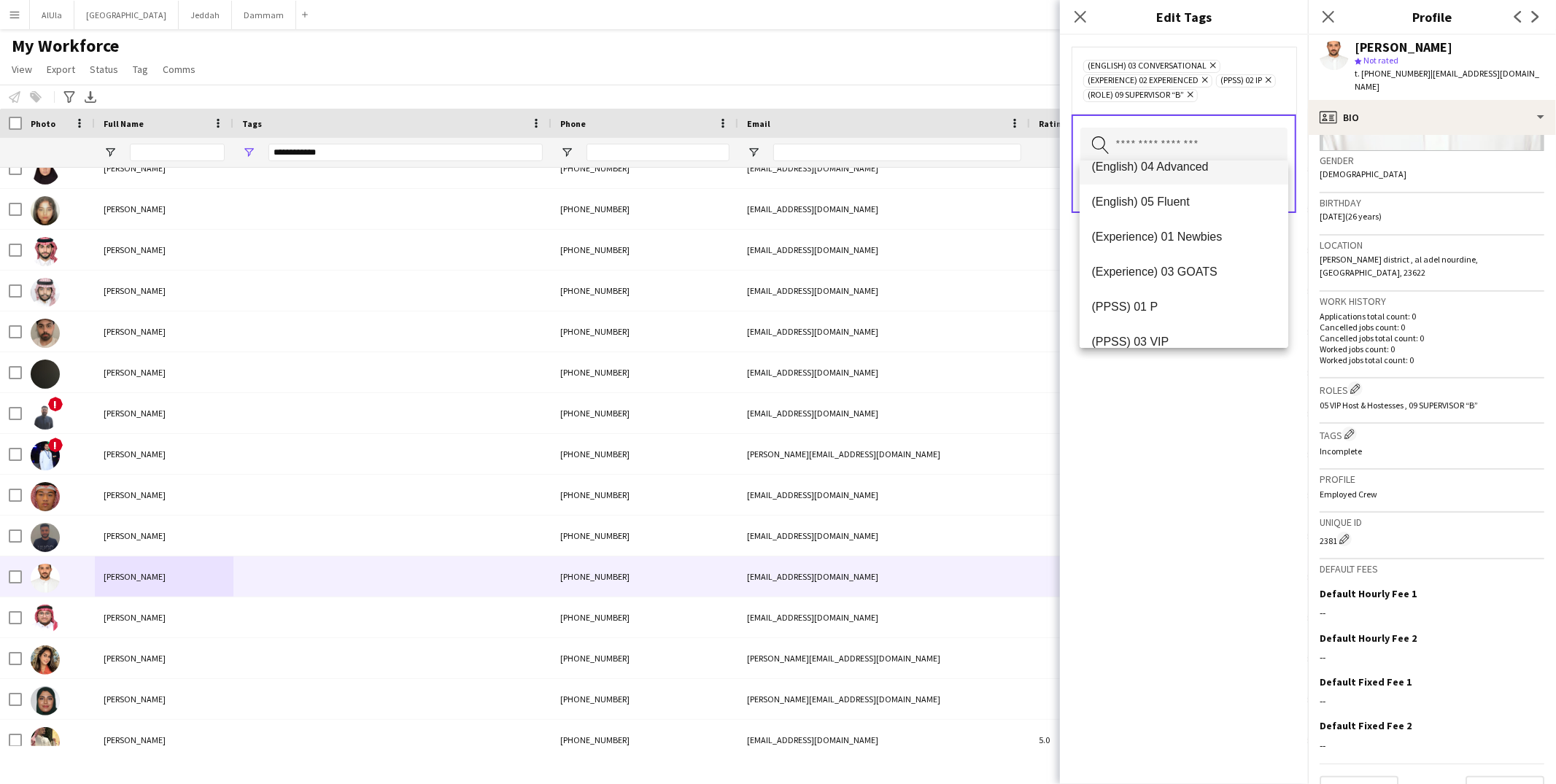
scroll to position [132, 0]
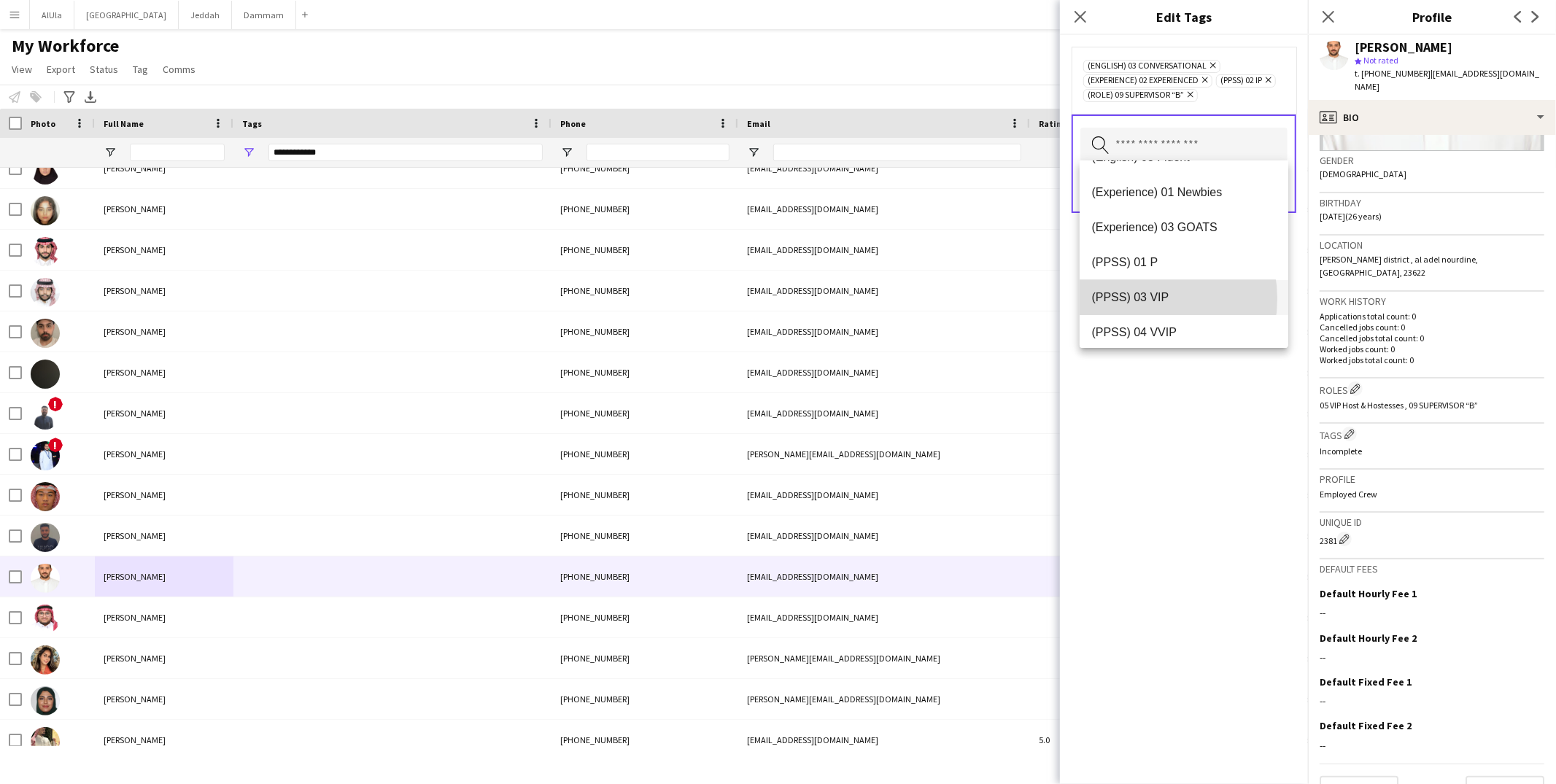
click at [1142, 298] on span "(PPSS) 03 VIP" at bounding box center [1184, 297] width 186 height 14
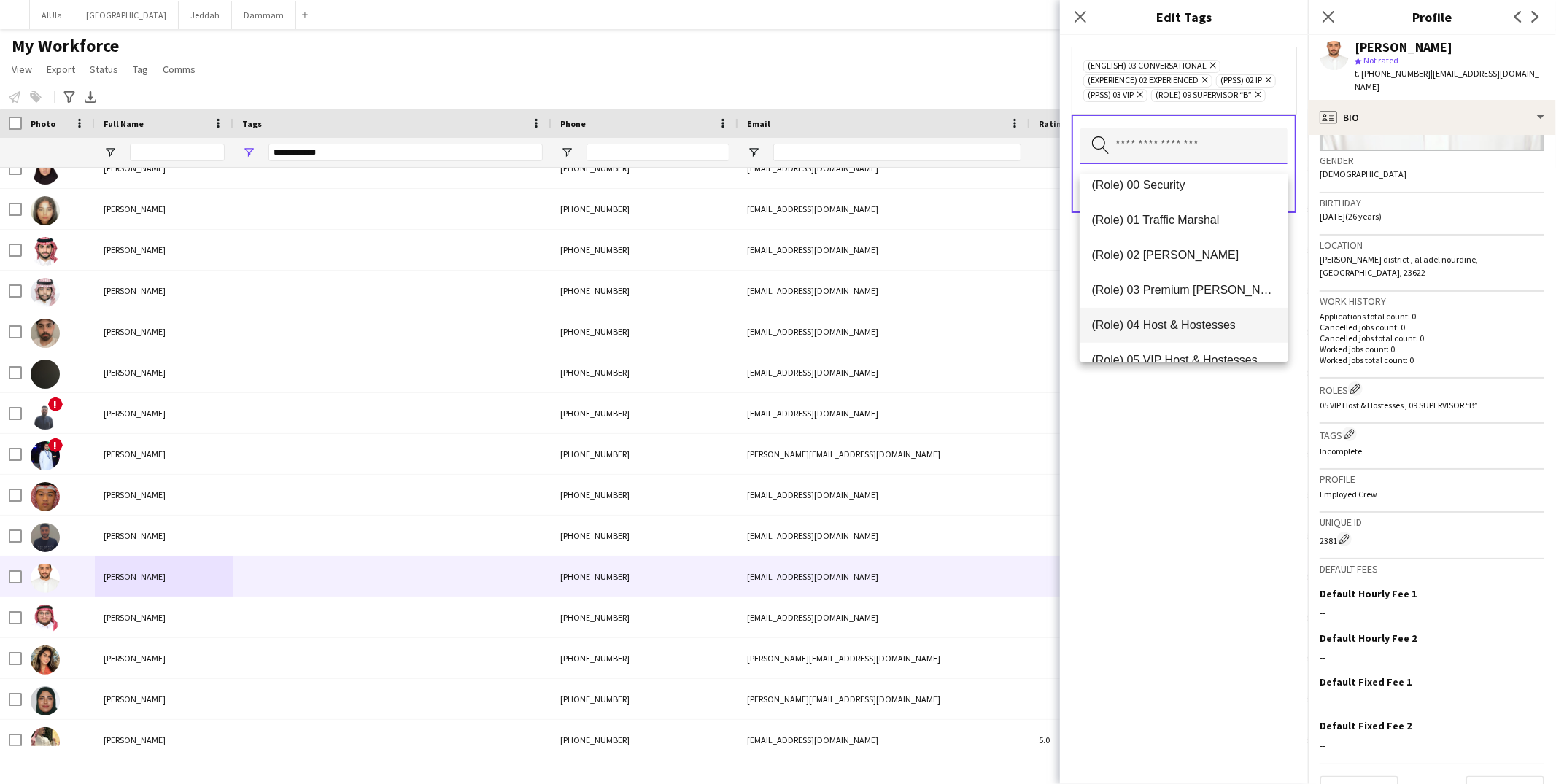
scroll to position [378, 0]
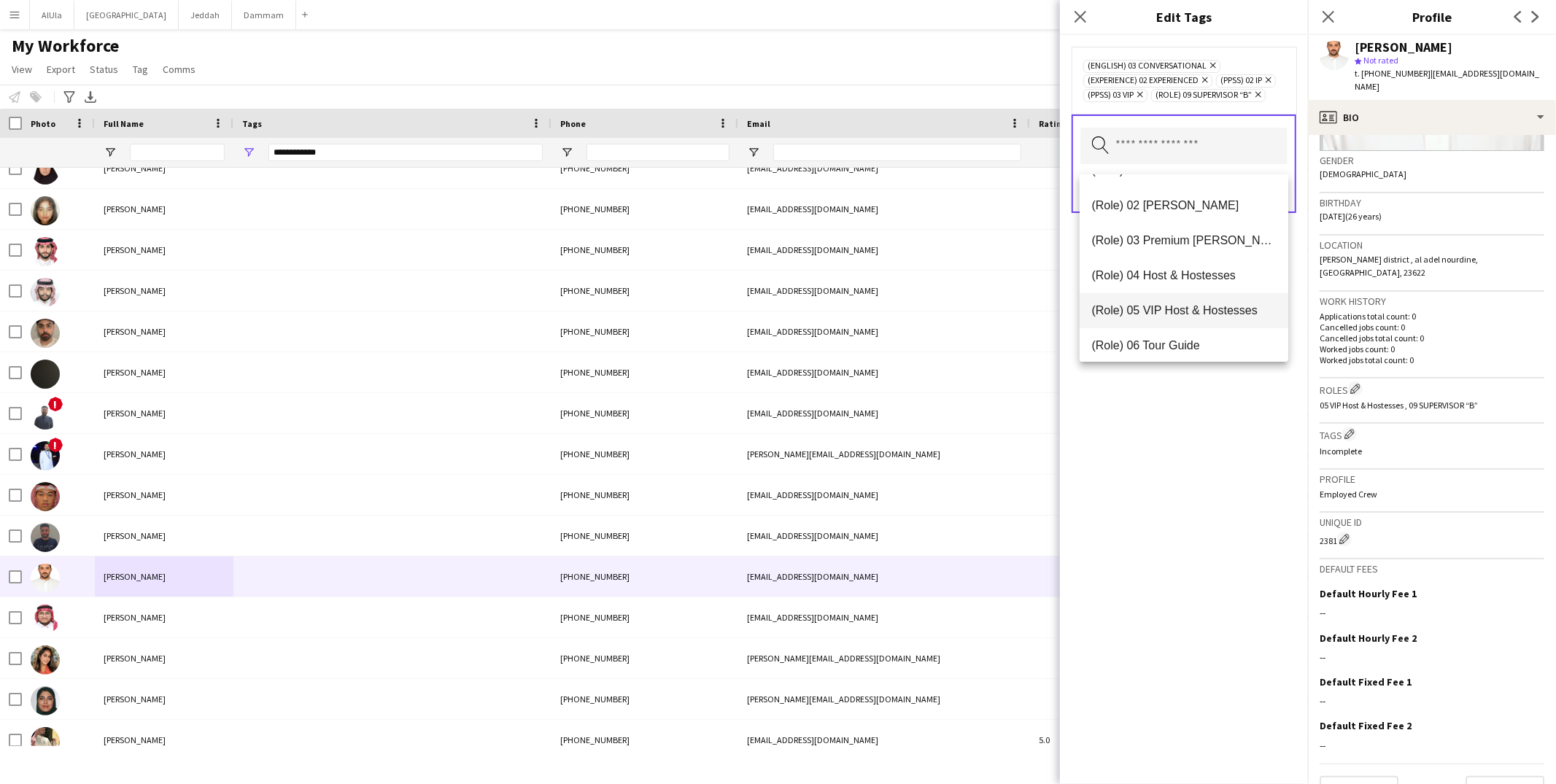
click at [1144, 305] on span "(Role) 05 VIP Host & Hostesses" at bounding box center [1184, 310] width 186 height 14
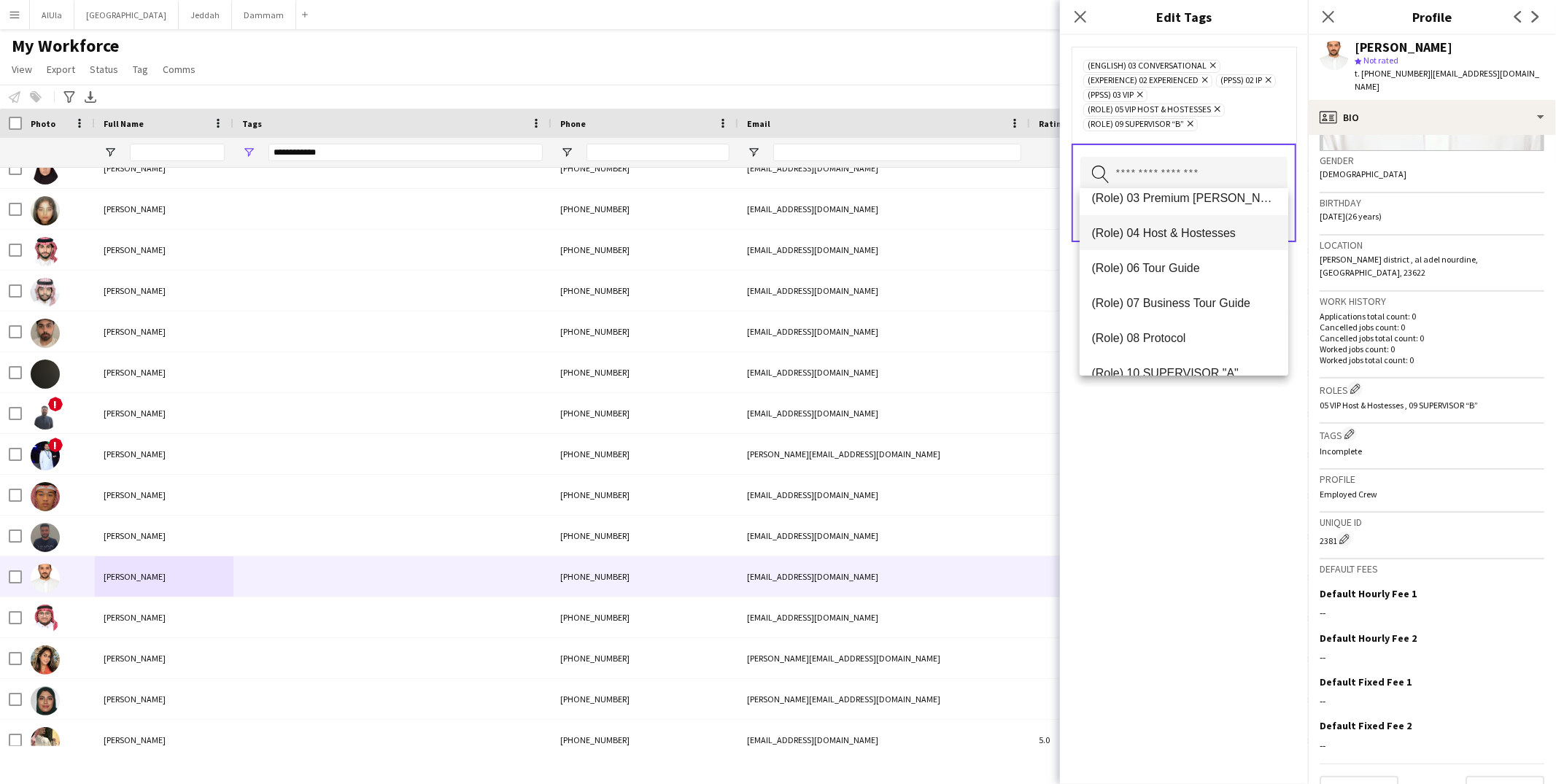
scroll to position [592, 0]
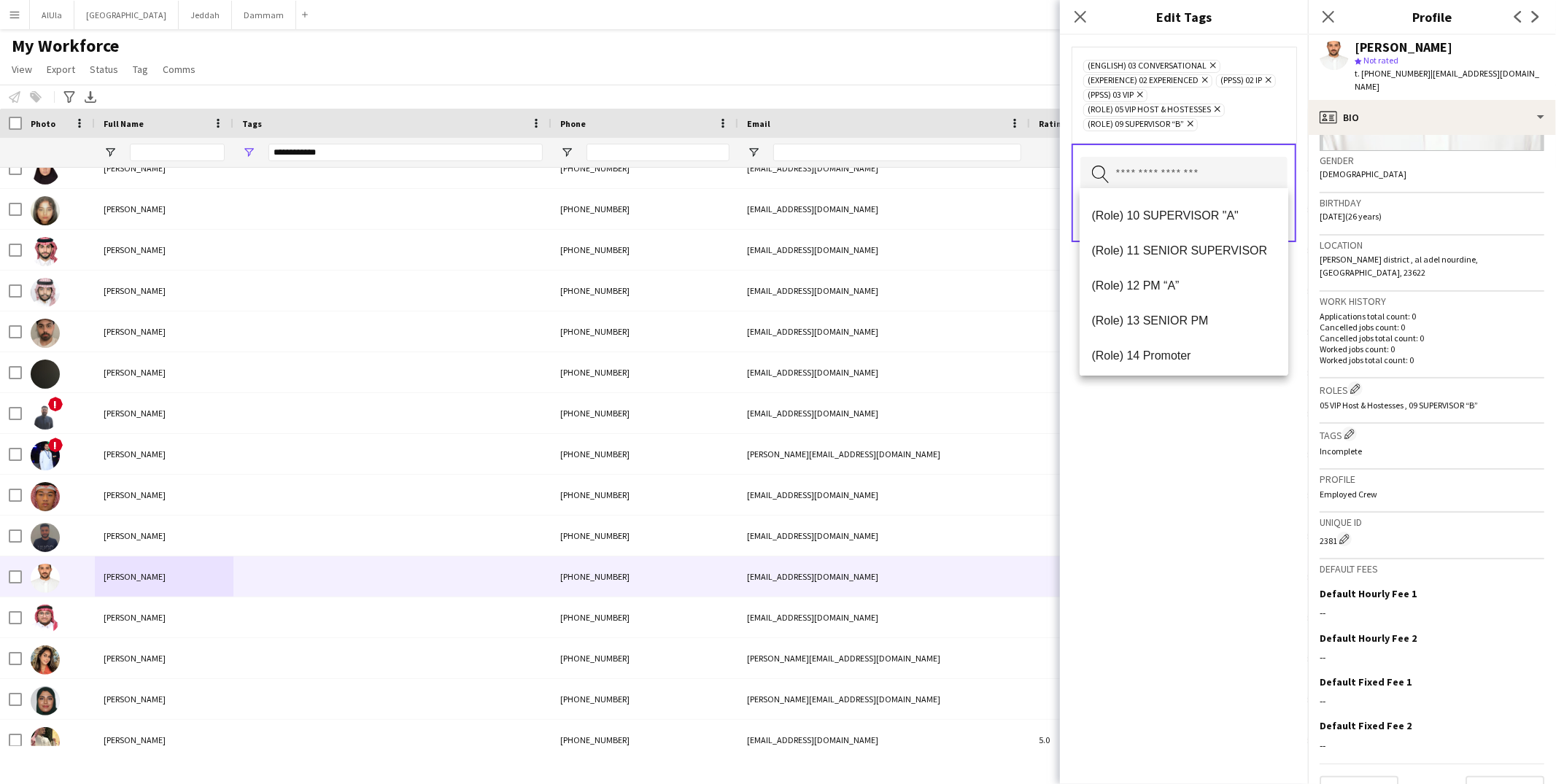
click at [1195, 425] on div "(English) 03 Conversational Remove (Experience) 02 Experienced Remove (PPSS) 02…" at bounding box center [1184, 409] width 248 height 749
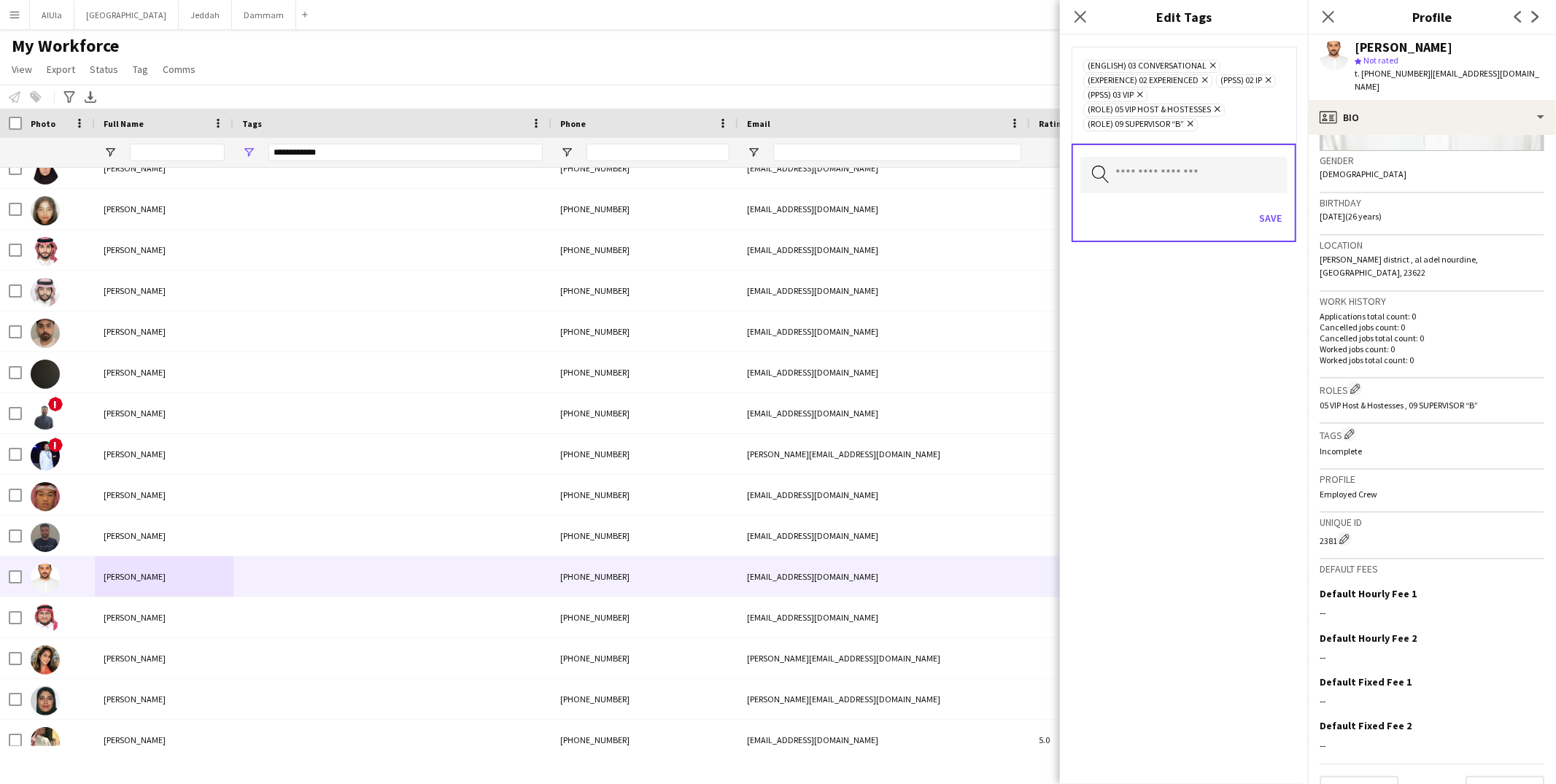
click at [1262, 85] on icon "Remove" at bounding box center [1267, 80] width 10 height 10
click at [1270, 214] on button "Save" at bounding box center [1270, 203] width 34 height 23
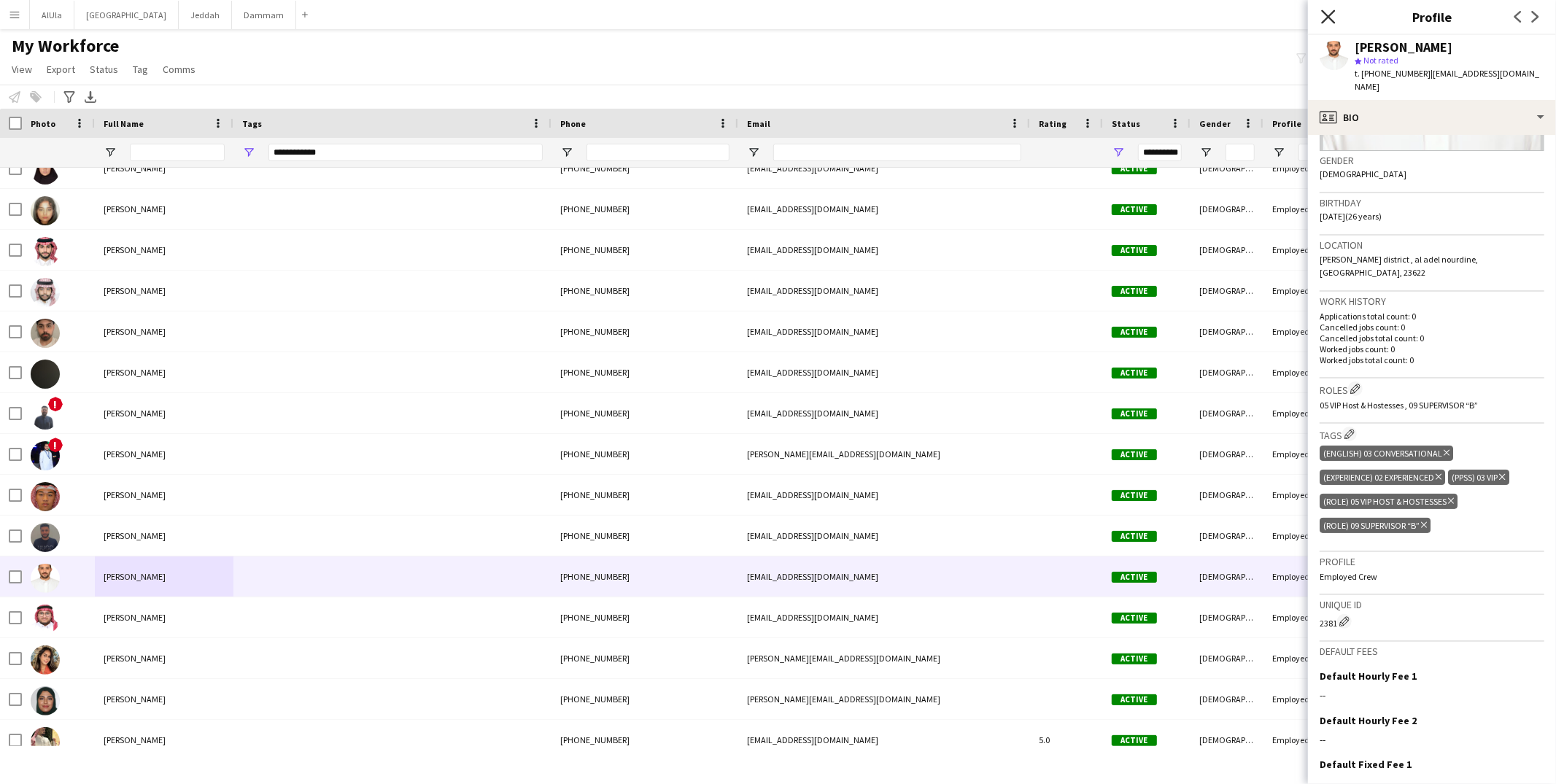
click at [1323, 18] on icon "Close pop-in" at bounding box center [1328, 16] width 14 height 14
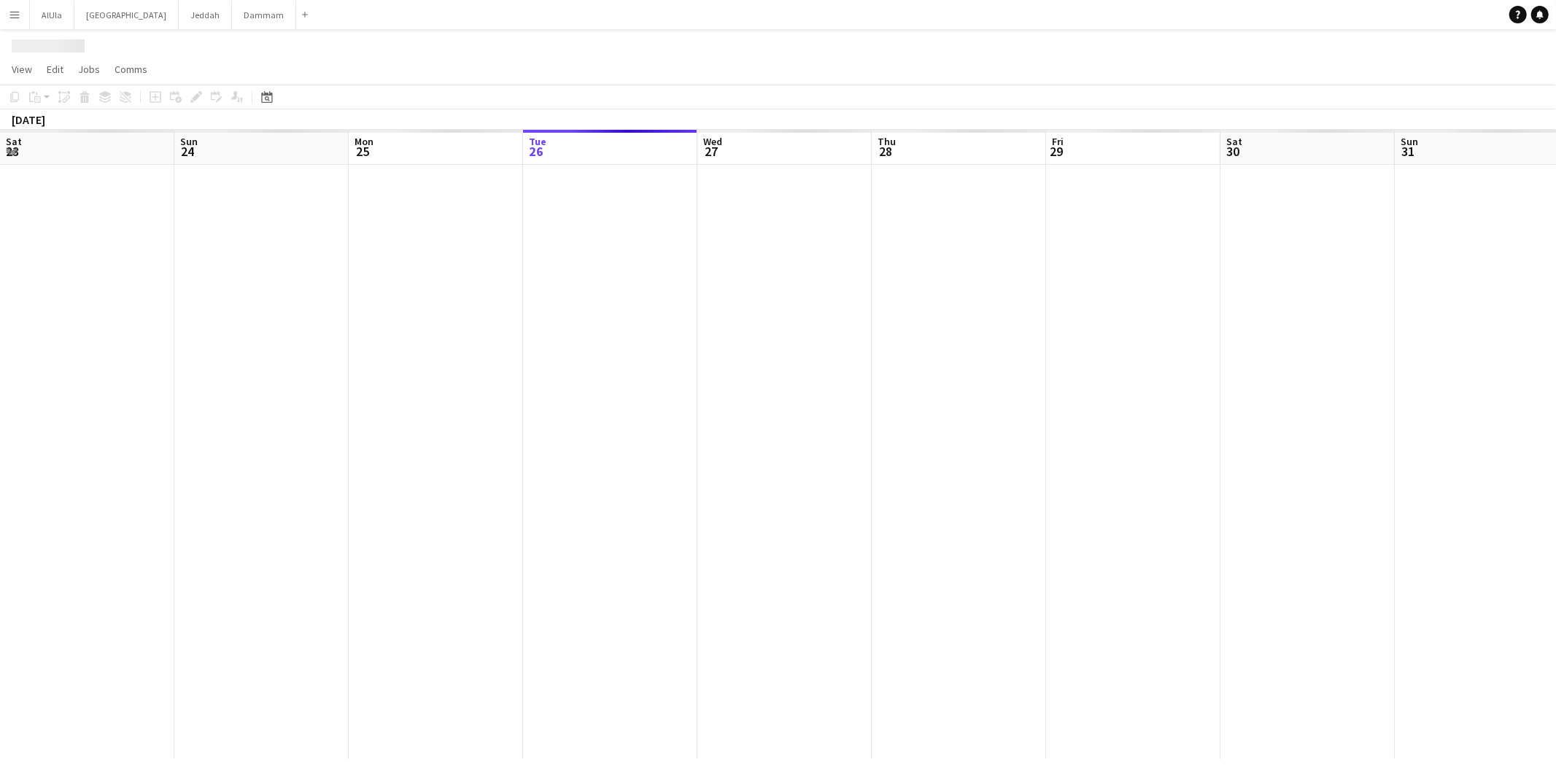
scroll to position [0, 348]
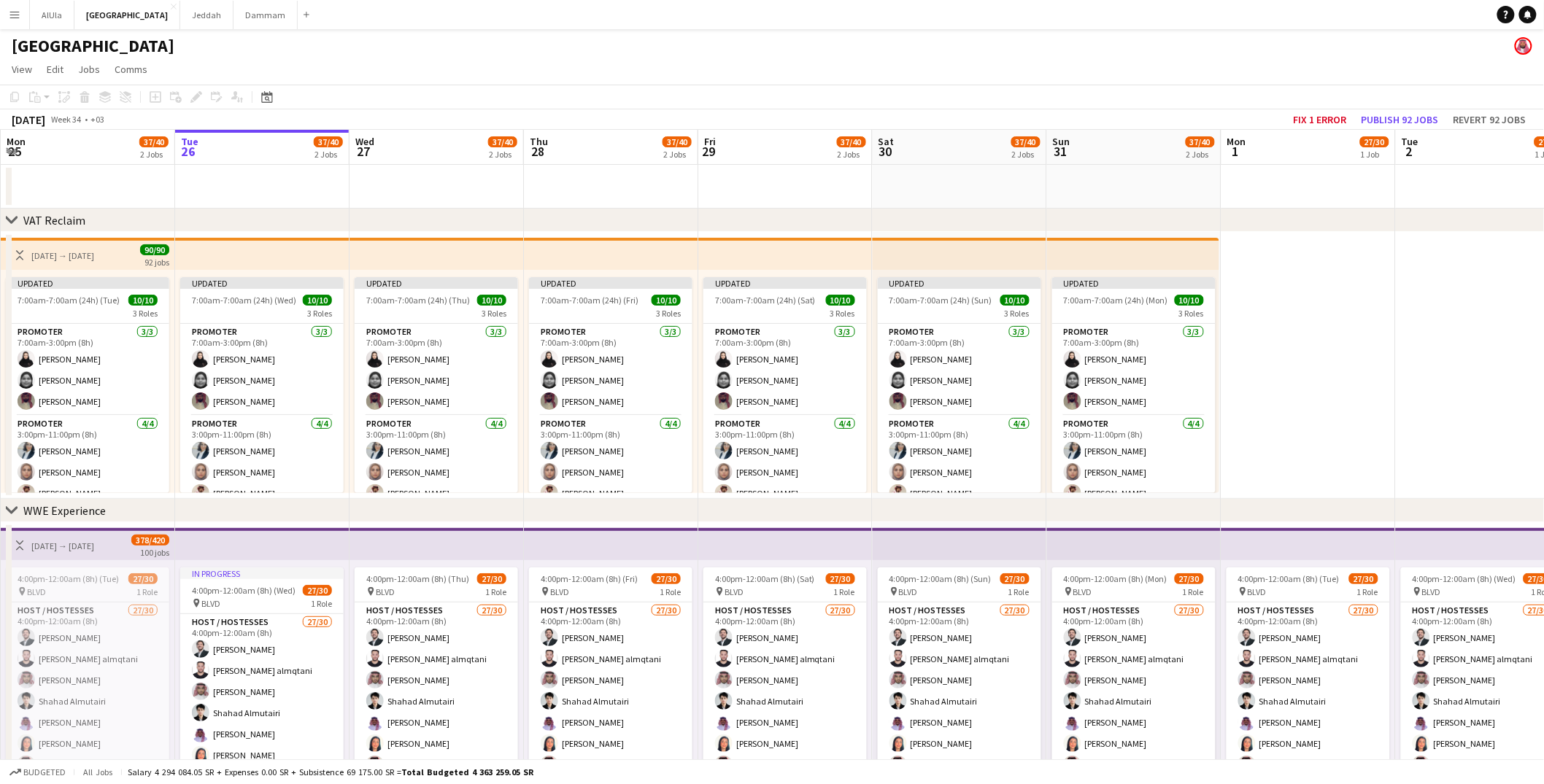
click at [13, 10] on app-icon "Menu" at bounding box center [15, 15] width 12 height 12
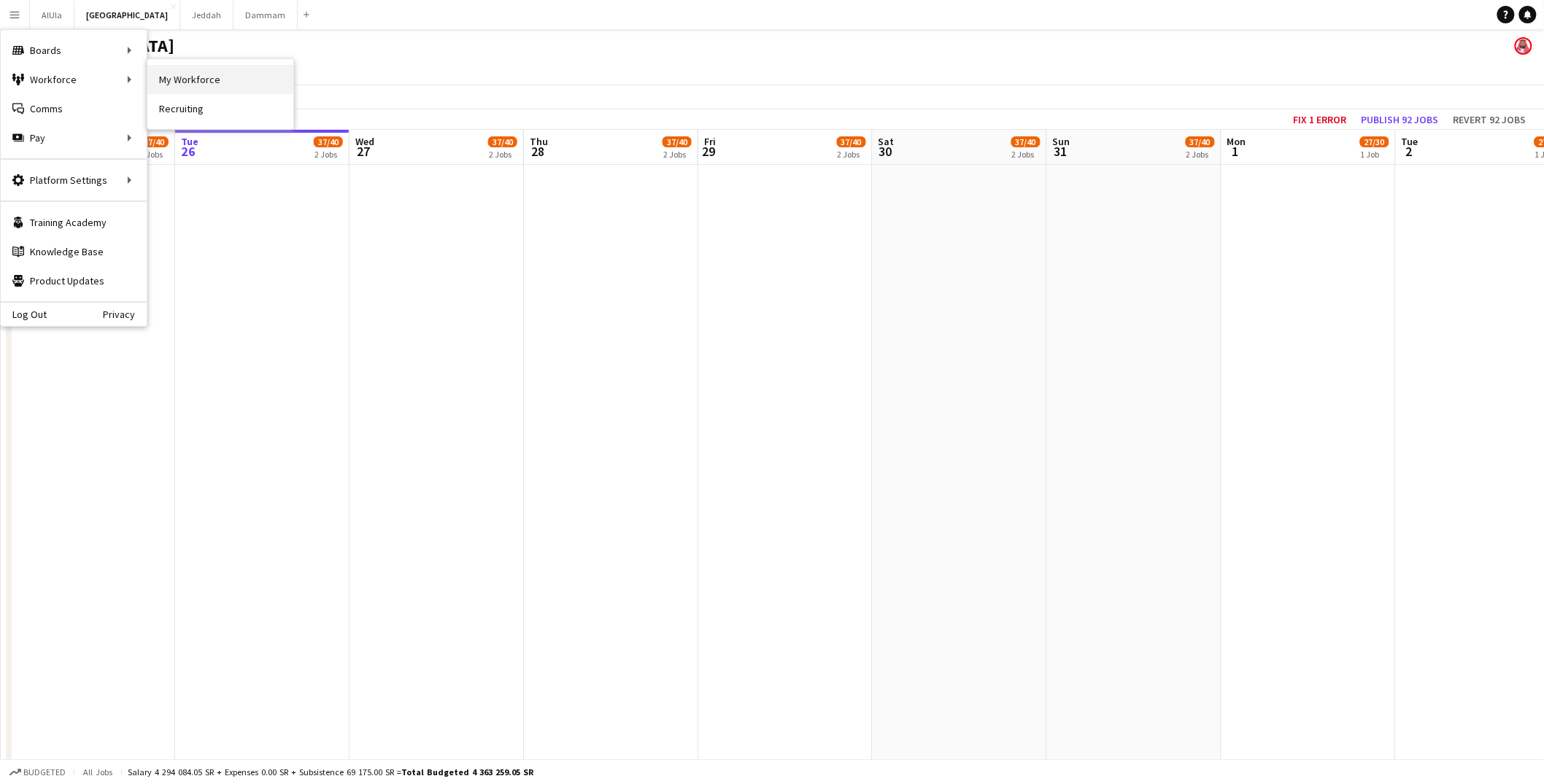
click at [183, 78] on link "My Workforce" at bounding box center [221, 79] width 146 height 29
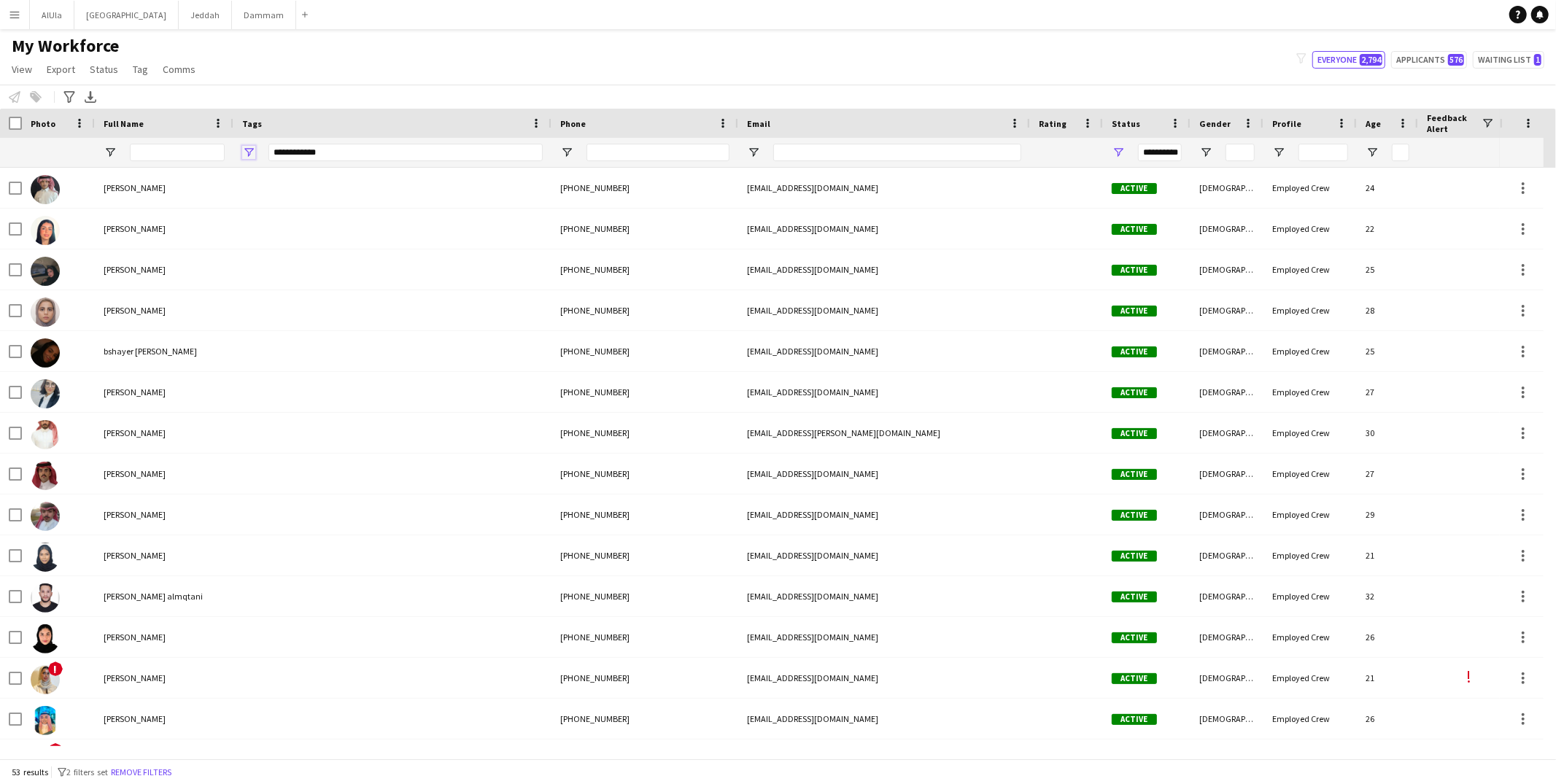
drag, startPoint x: 249, startPoint y: 150, endPoint x: 301, endPoint y: 135, distance: 54.1
click at [251, 150] on span "Open Filter Menu" at bounding box center [249, 153] width 13 height 13
click at [248, 152] on span "Open Filter Menu" at bounding box center [249, 153] width 13 height 13
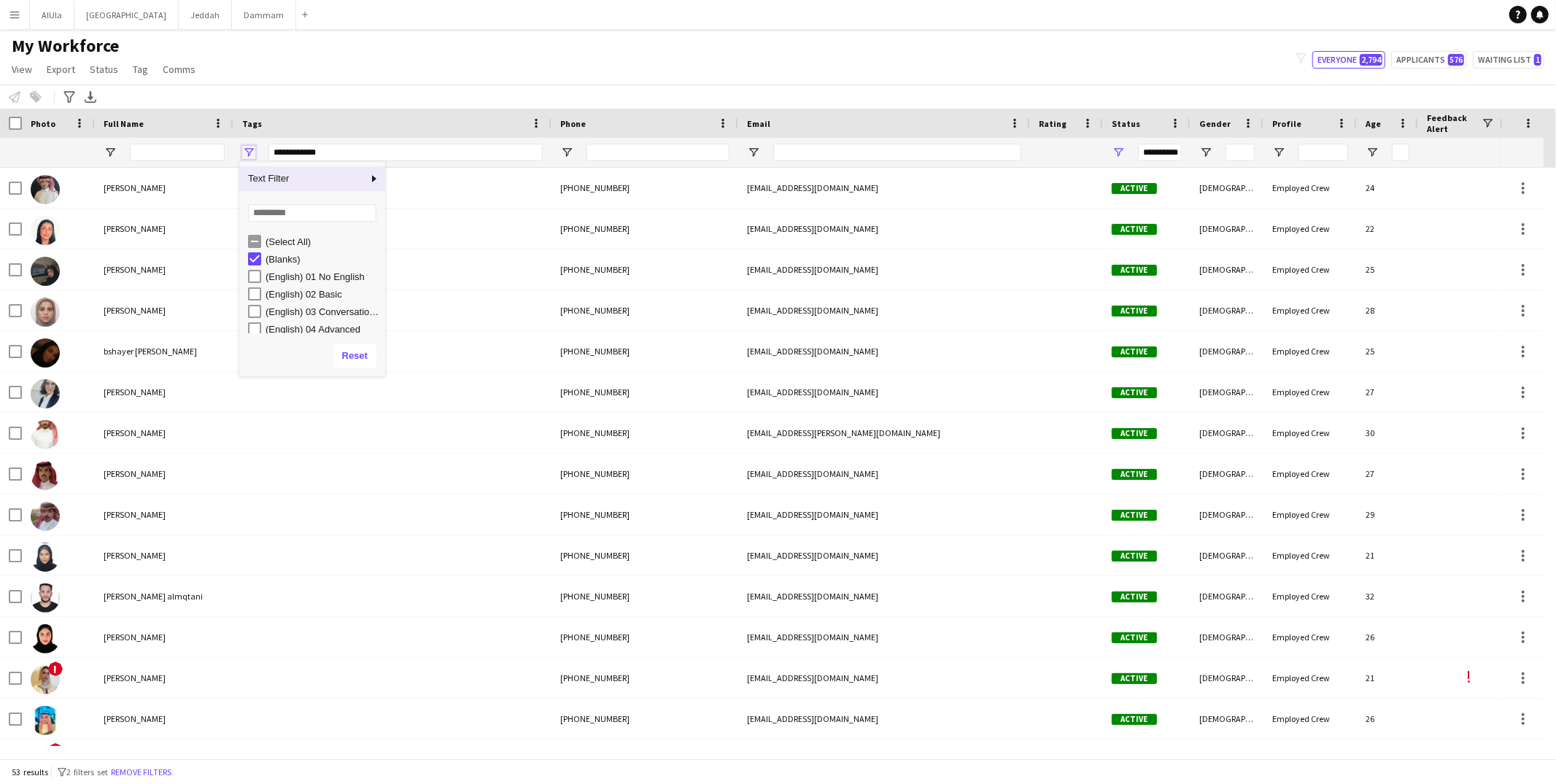
click at [248, 152] on span "Open Filter Menu" at bounding box center [249, 153] width 13 height 13
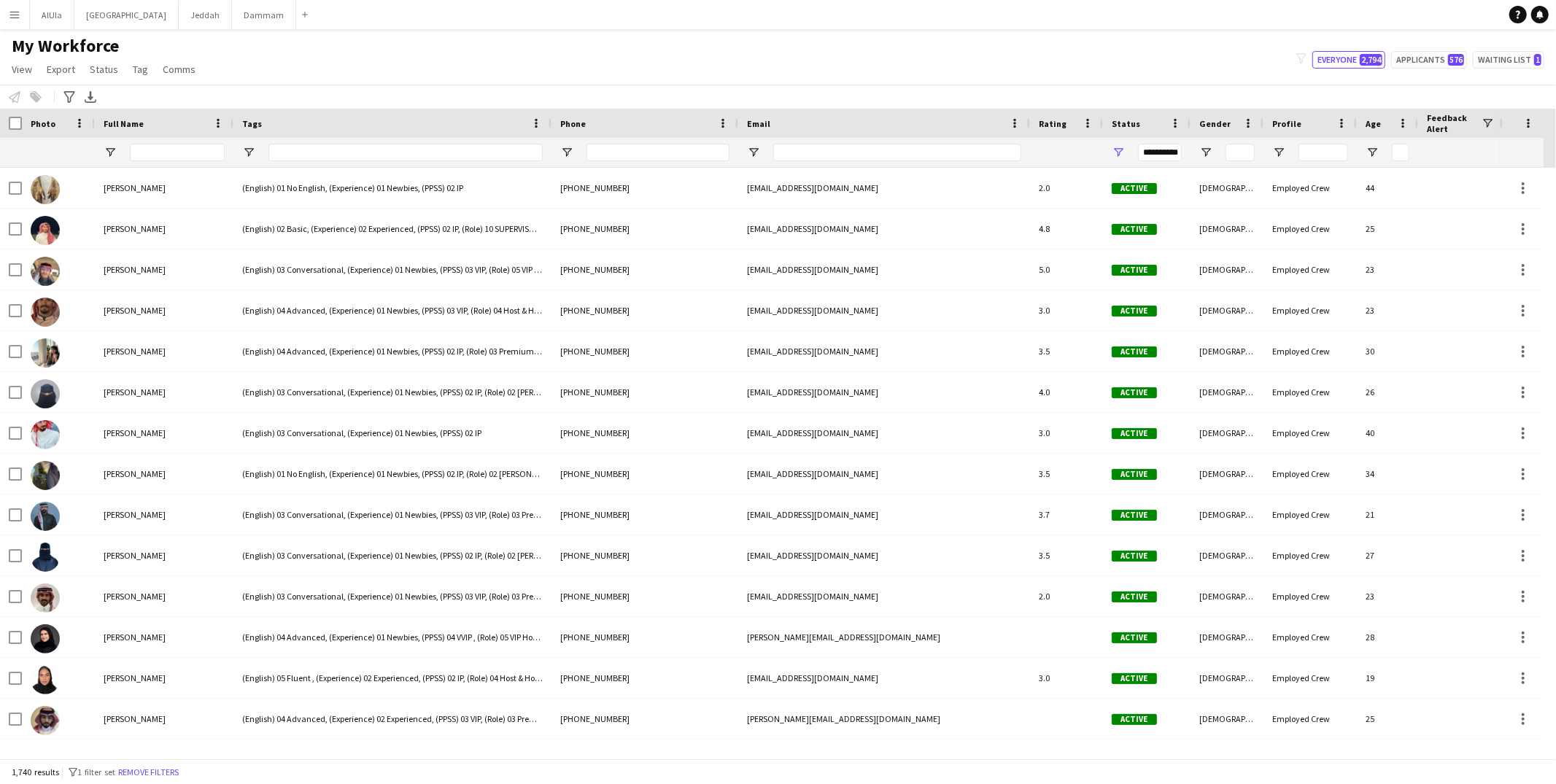
click at [319, 57] on div "My Workforce View Views Default view New view Update view Delete view Edit name…" at bounding box center [778, 60] width 1556 height 50
click at [191, 158] on input "Full Name Filter Input" at bounding box center [177, 152] width 95 height 17
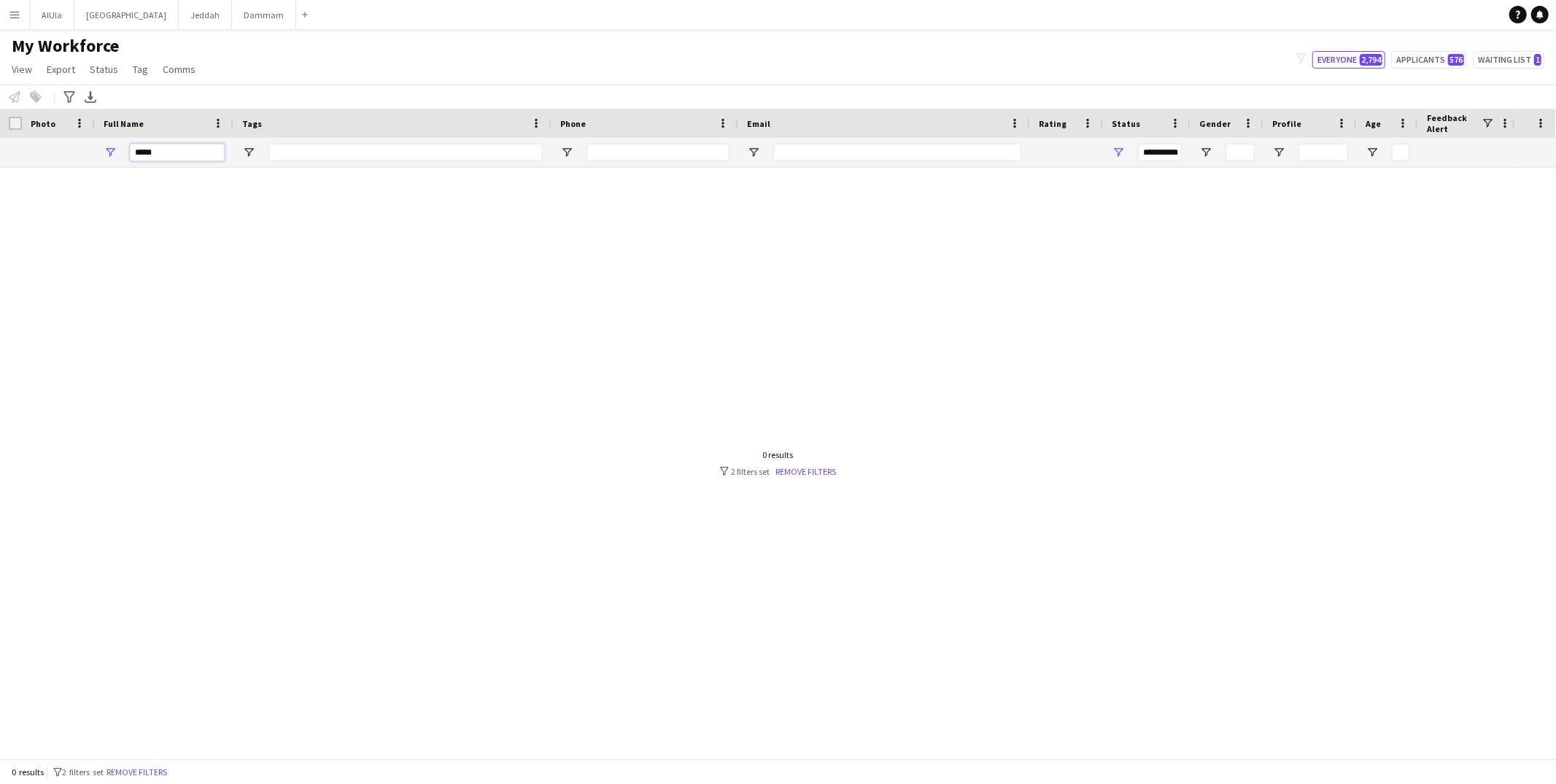
click at [146, 153] on input "*****" at bounding box center [177, 152] width 95 height 17
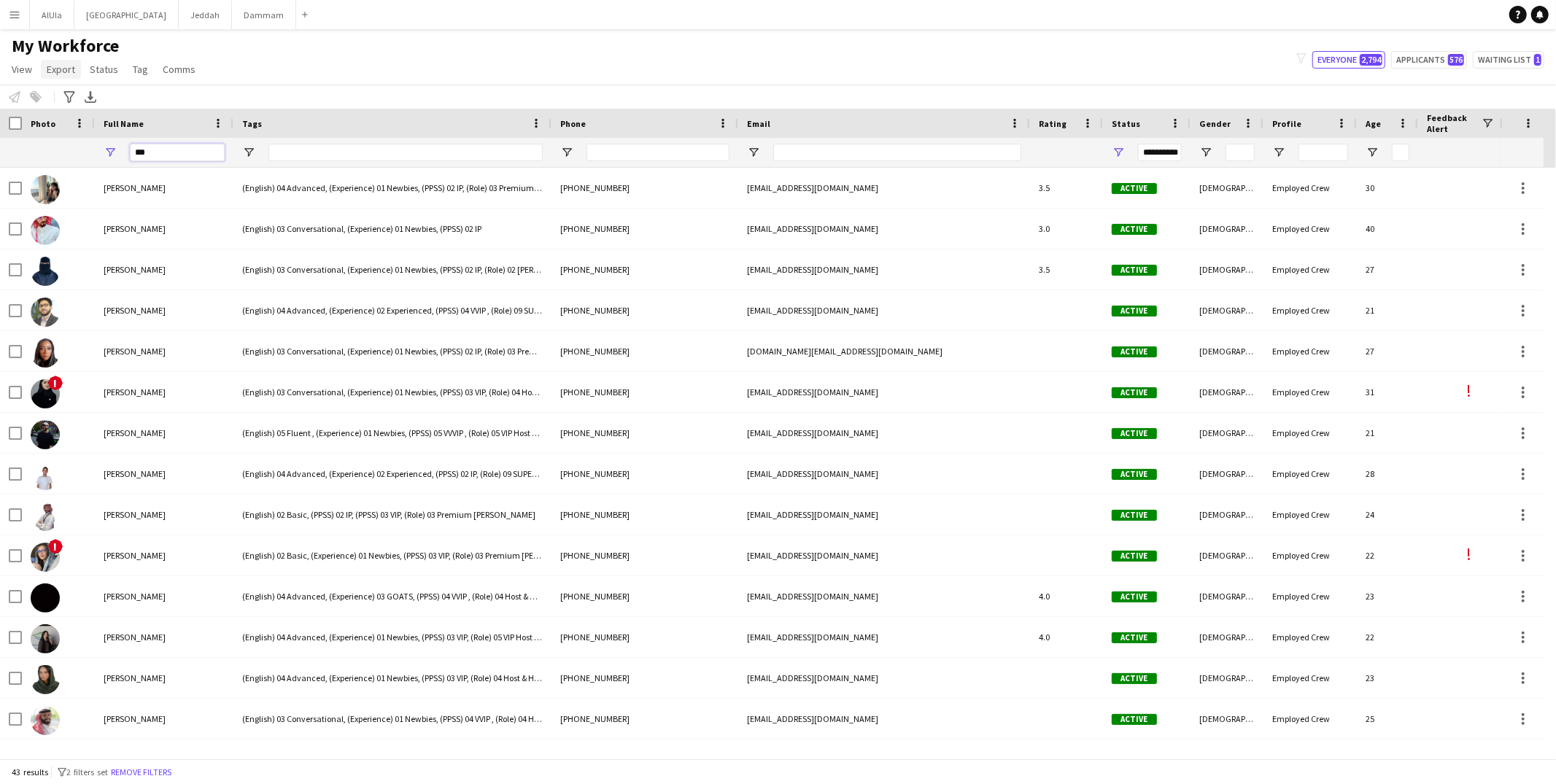
type input "***"
click at [688, 154] on input "Phone Filter Input" at bounding box center [658, 152] width 143 height 17
paste input "**********"
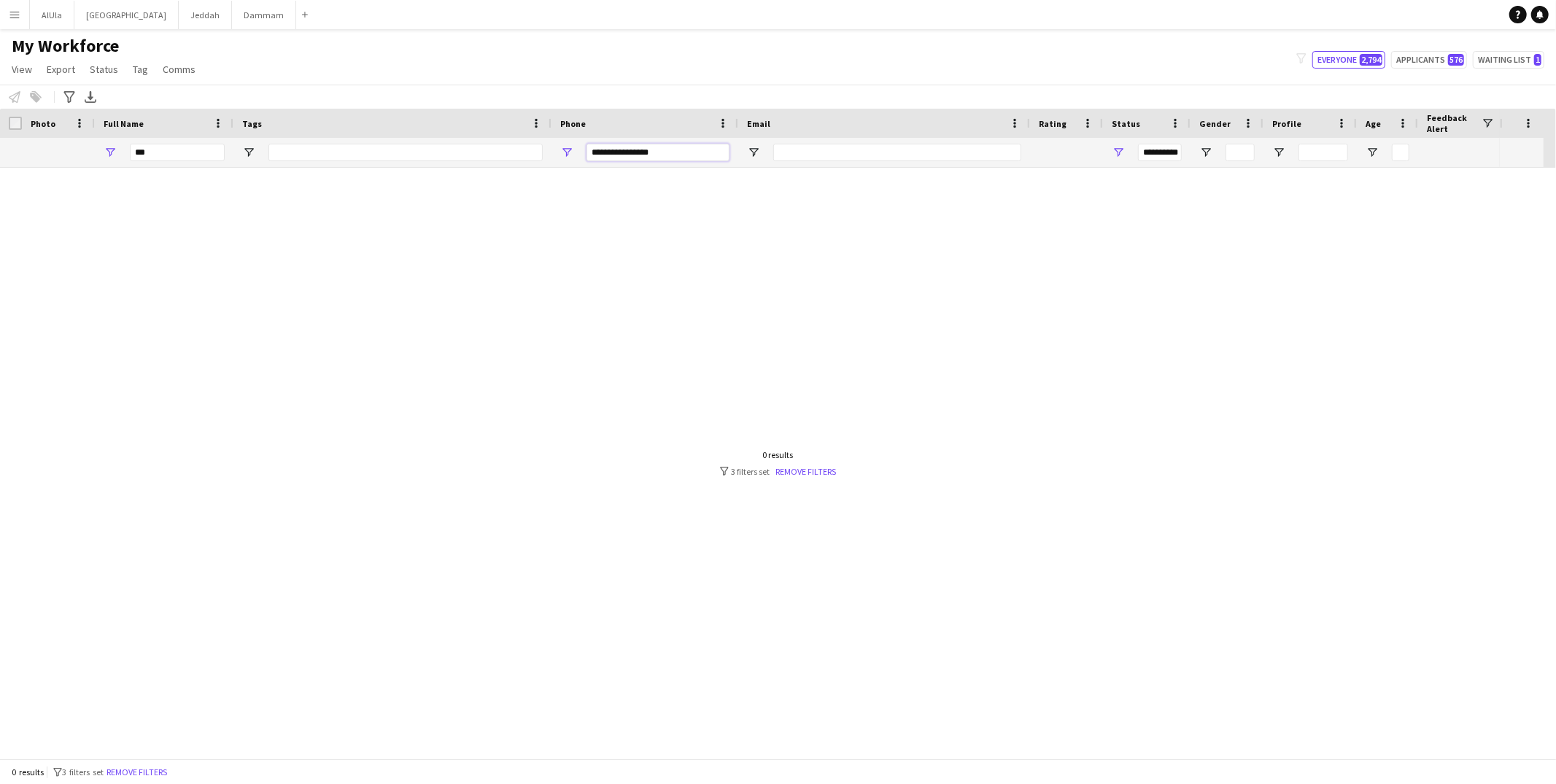
type input "**********"
click at [146, 162] on div "***" at bounding box center [177, 152] width 95 height 29
click at [146, 160] on input "***" at bounding box center [177, 152] width 95 height 17
click at [635, 148] on input "**********" at bounding box center [658, 152] width 143 height 17
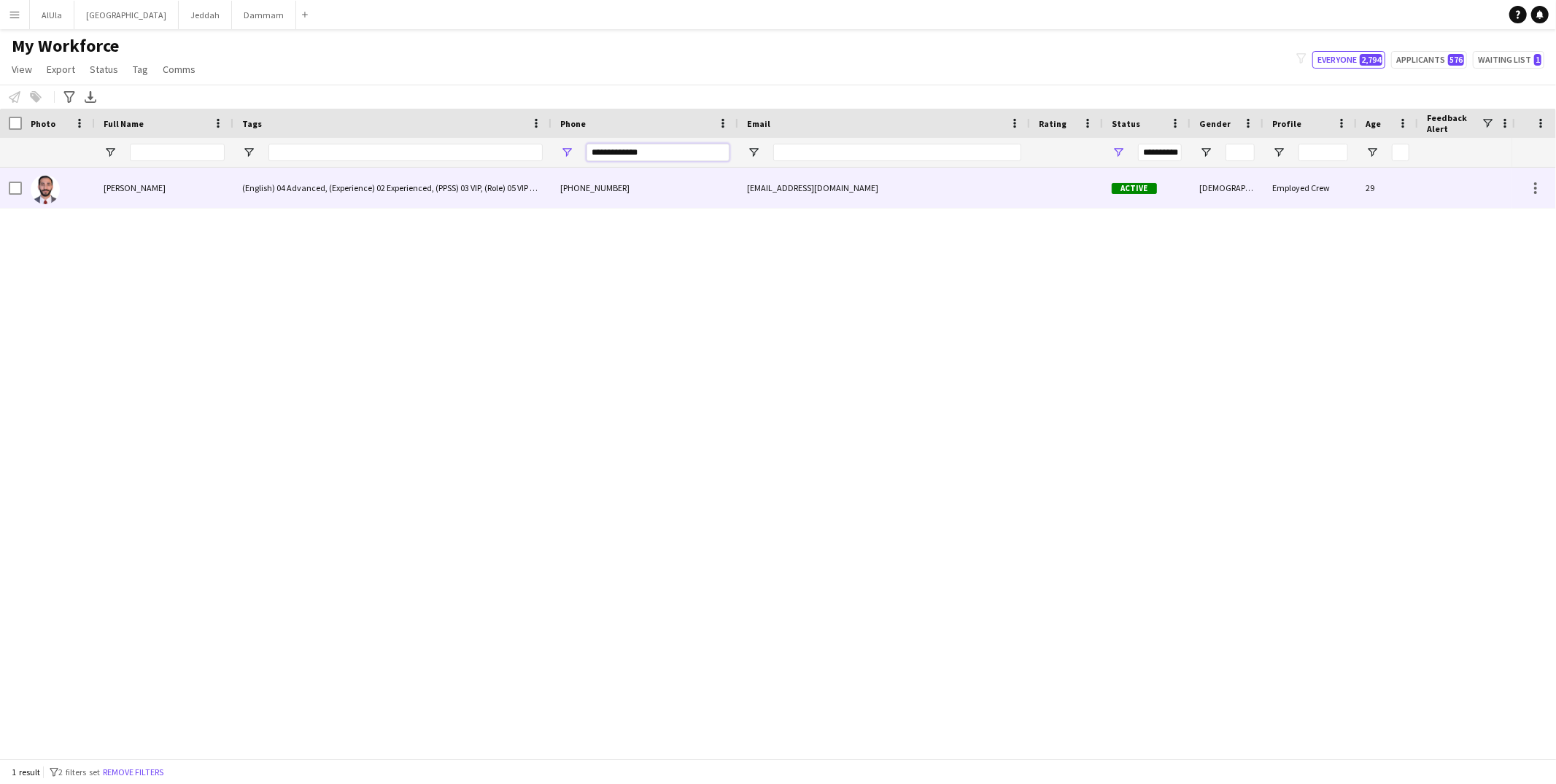
type input "**********"
click at [164, 195] on div "[PERSON_NAME]" at bounding box center [164, 188] width 139 height 40
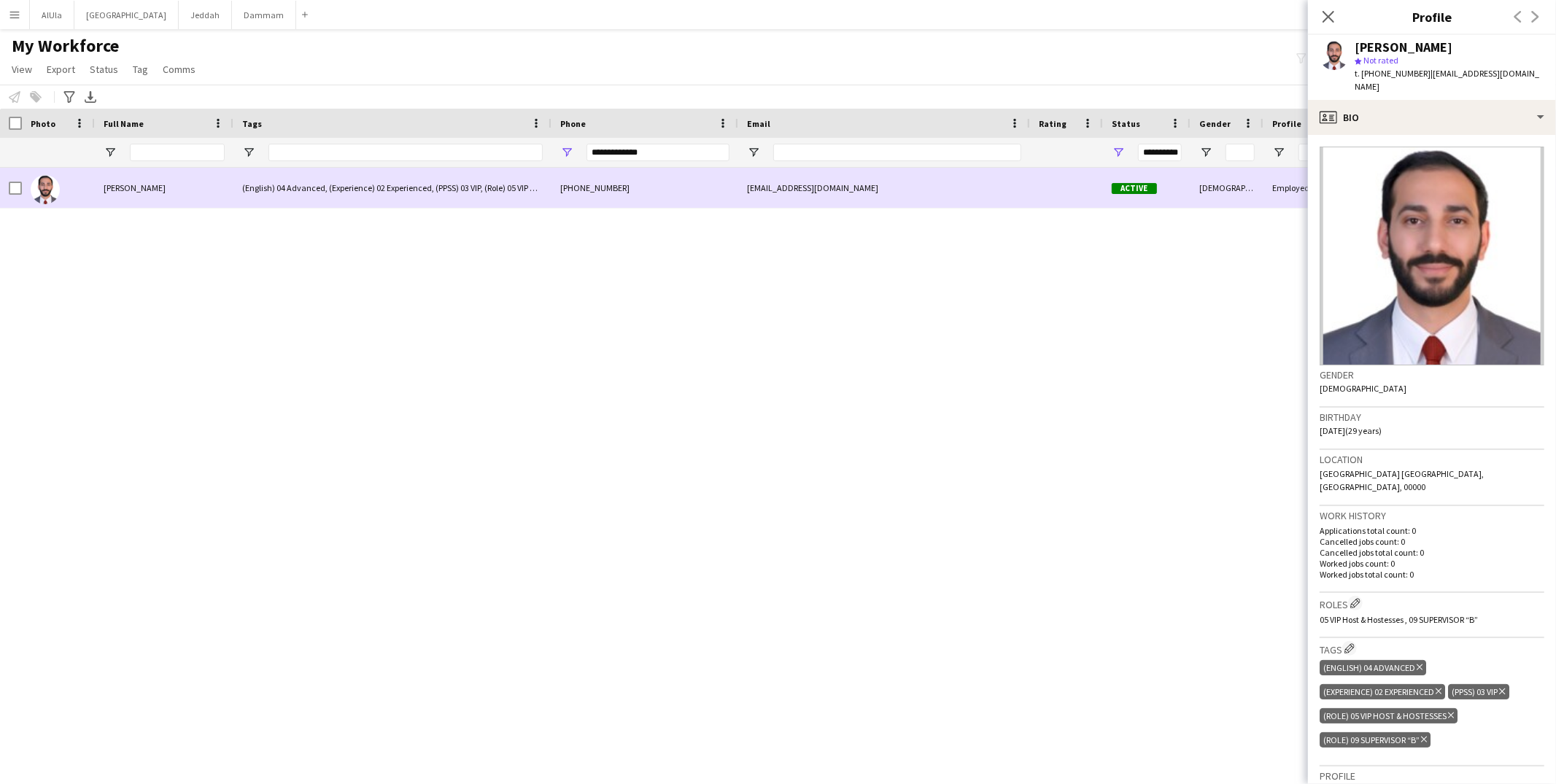
click at [124, 185] on span "[PERSON_NAME]" at bounding box center [134, 188] width 62 height 11
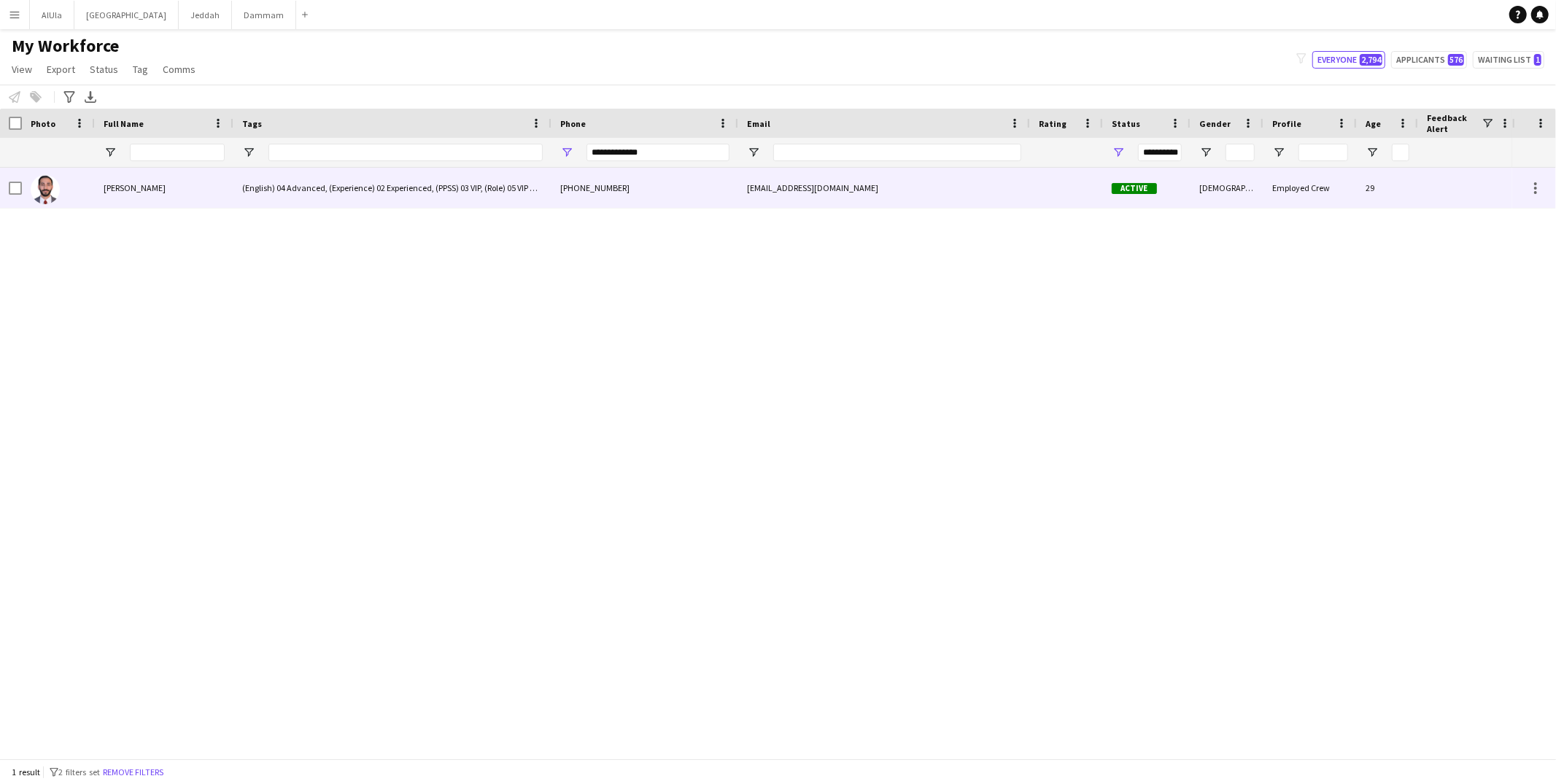
click at [415, 183] on div "(English) 04 Advanced, (Experience) 02 Experienced, (PPSS) 03 VIP, (Role) 05 VI…" at bounding box center [392, 188] width 318 height 40
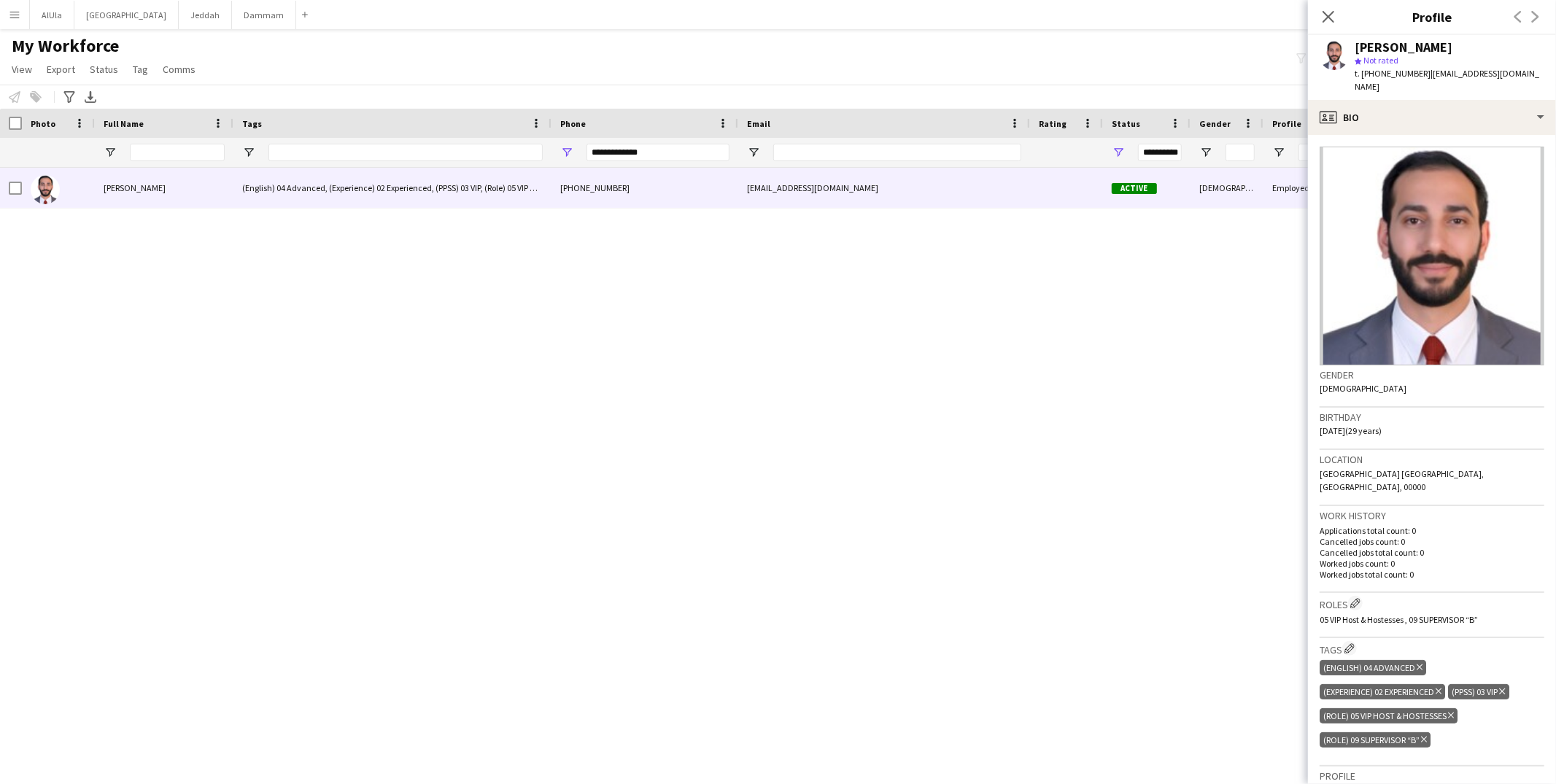
scroll to position [297, 0]
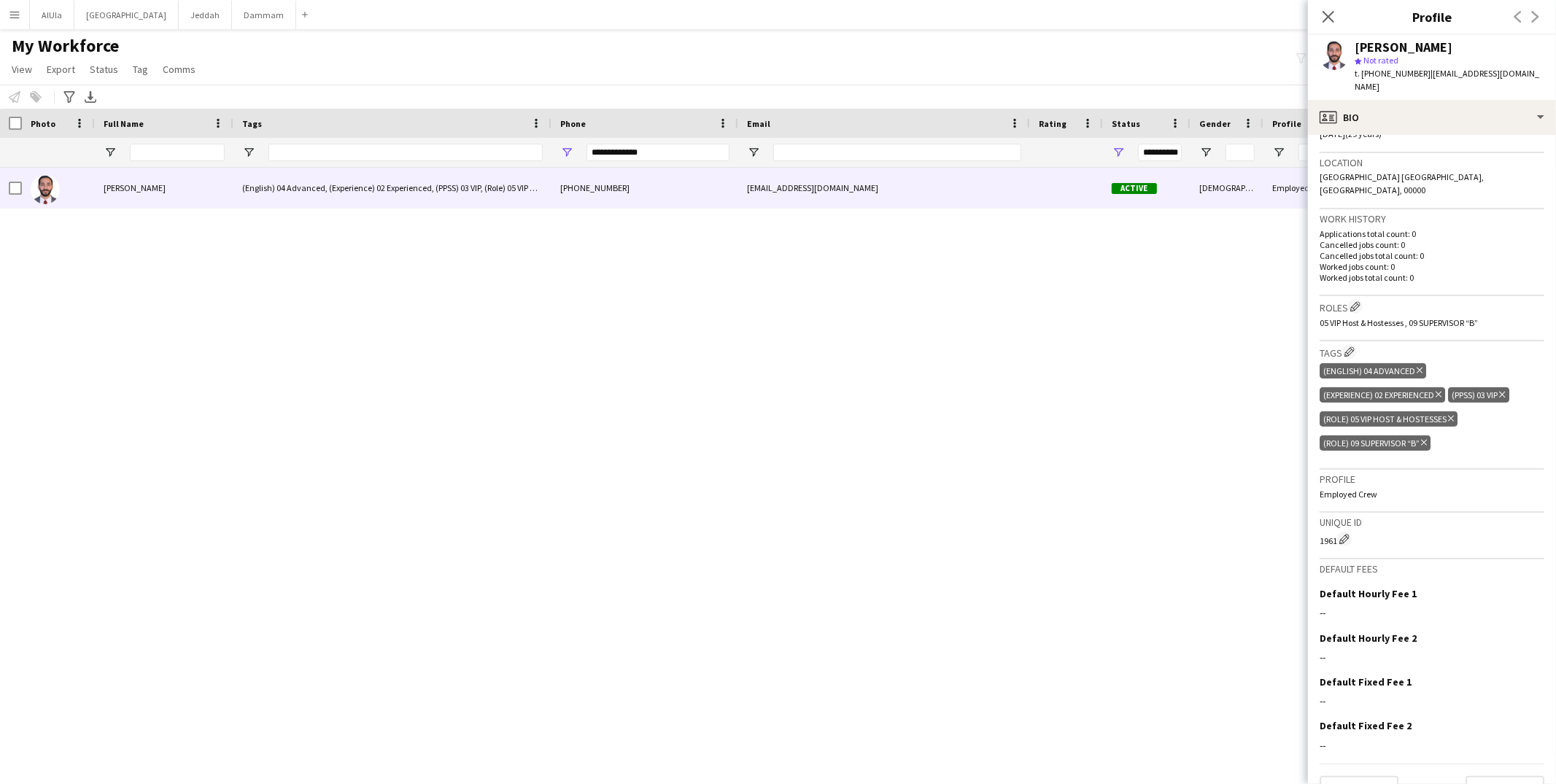
click at [1423, 402] on div "(English) 04 Advanced Delete tag (Experience) 02 Experienced Delete tag (PPSS) …" at bounding box center [1431, 408] width 224 height 96
click at [1426, 440] on icon at bounding box center [1424, 443] width 6 height 6
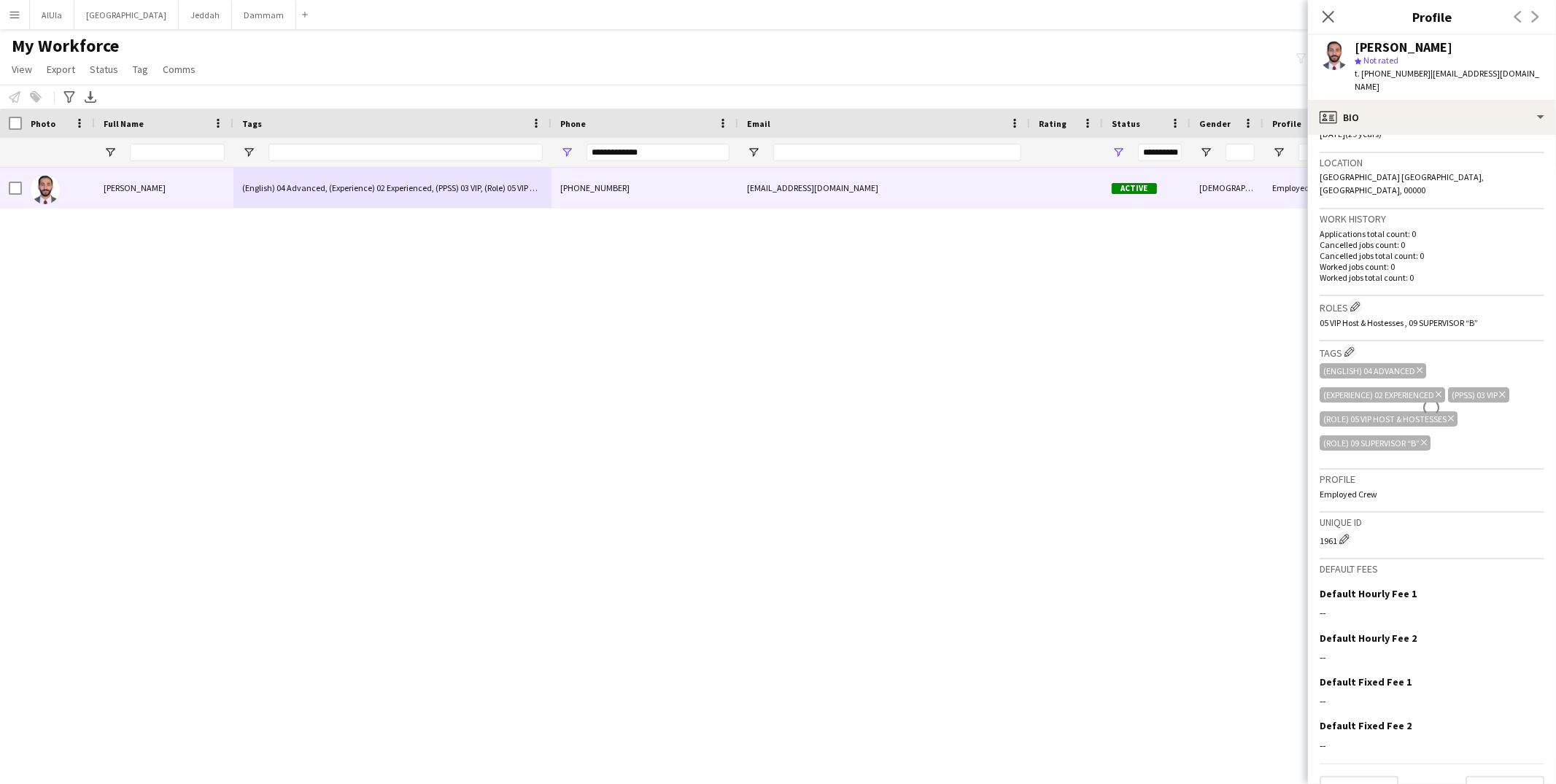
scroll to position [274, 0]
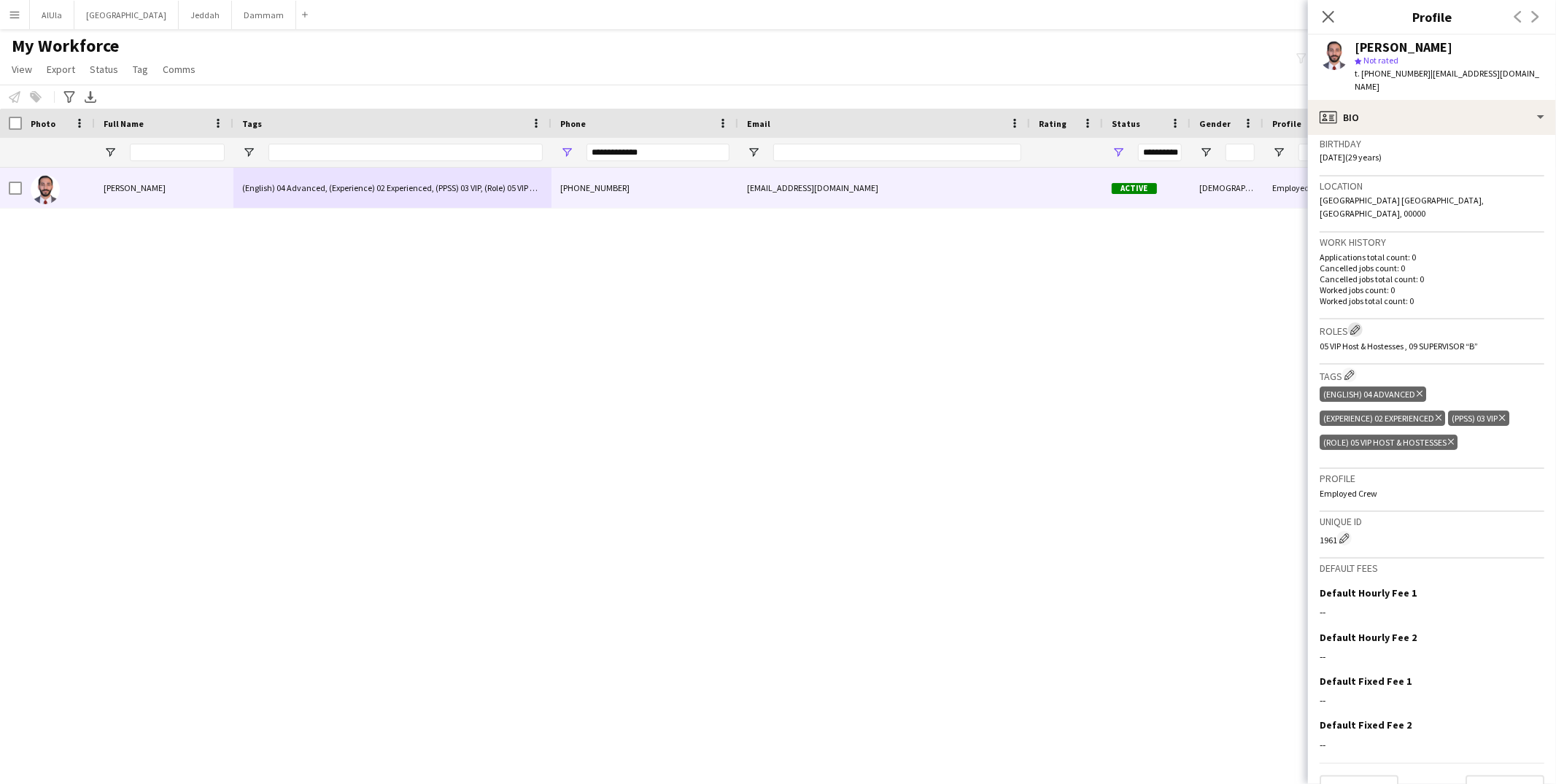
click at [1356, 324] on app-icon "Edit crew company roles" at bounding box center [1355, 329] width 10 height 10
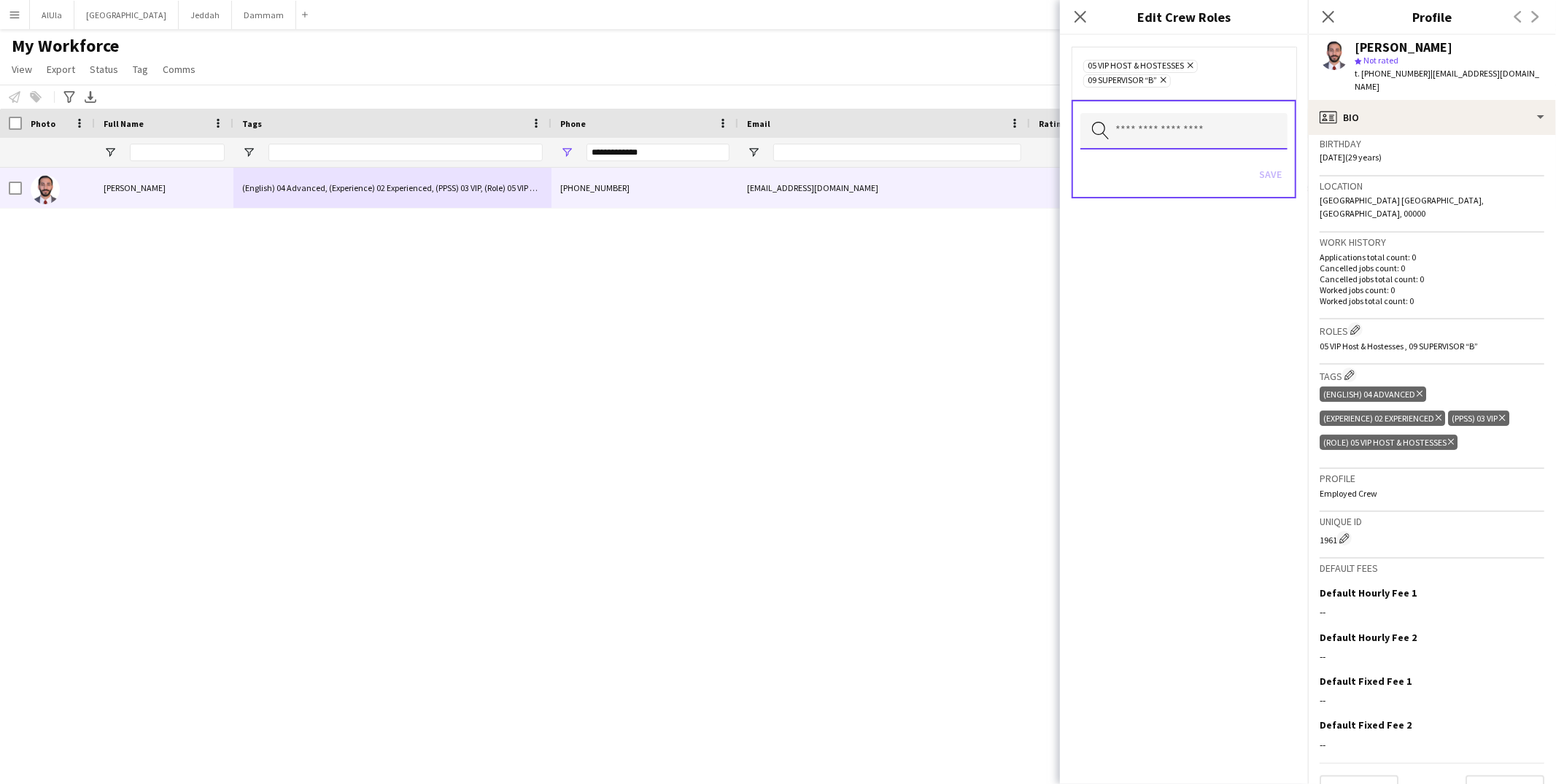
click at [1221, 126] on input "text" at bounding box center [1184, 131] width 207 height 37
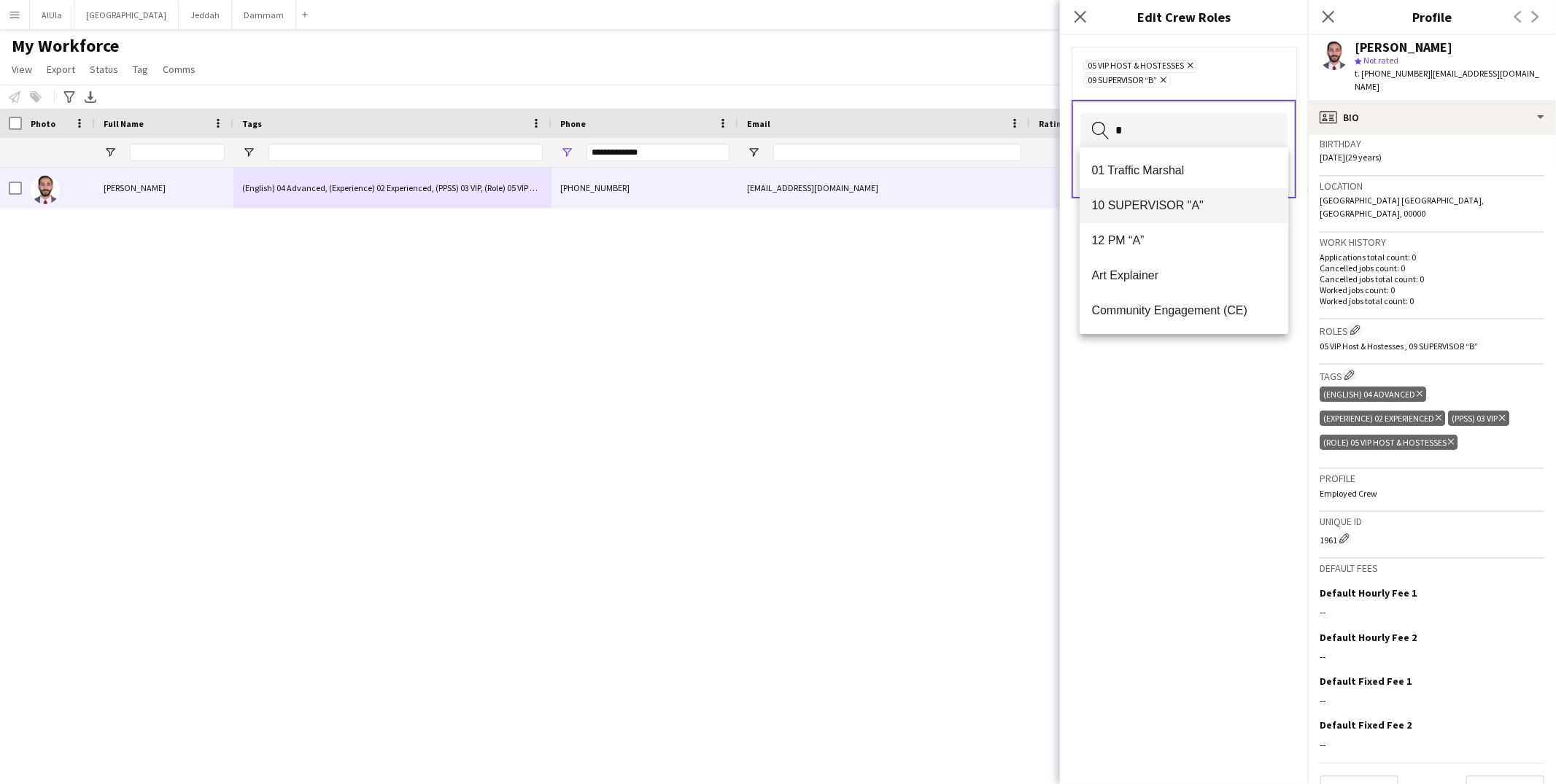
type input "*"
click at [1227, 205] on span "10 SUPERVISOR "A"" at bounding box center [1184, 205] width 186 height 14
click at [1167, 76] on icon "Remove" at bounding box center [1162, 80] width 10 height 10
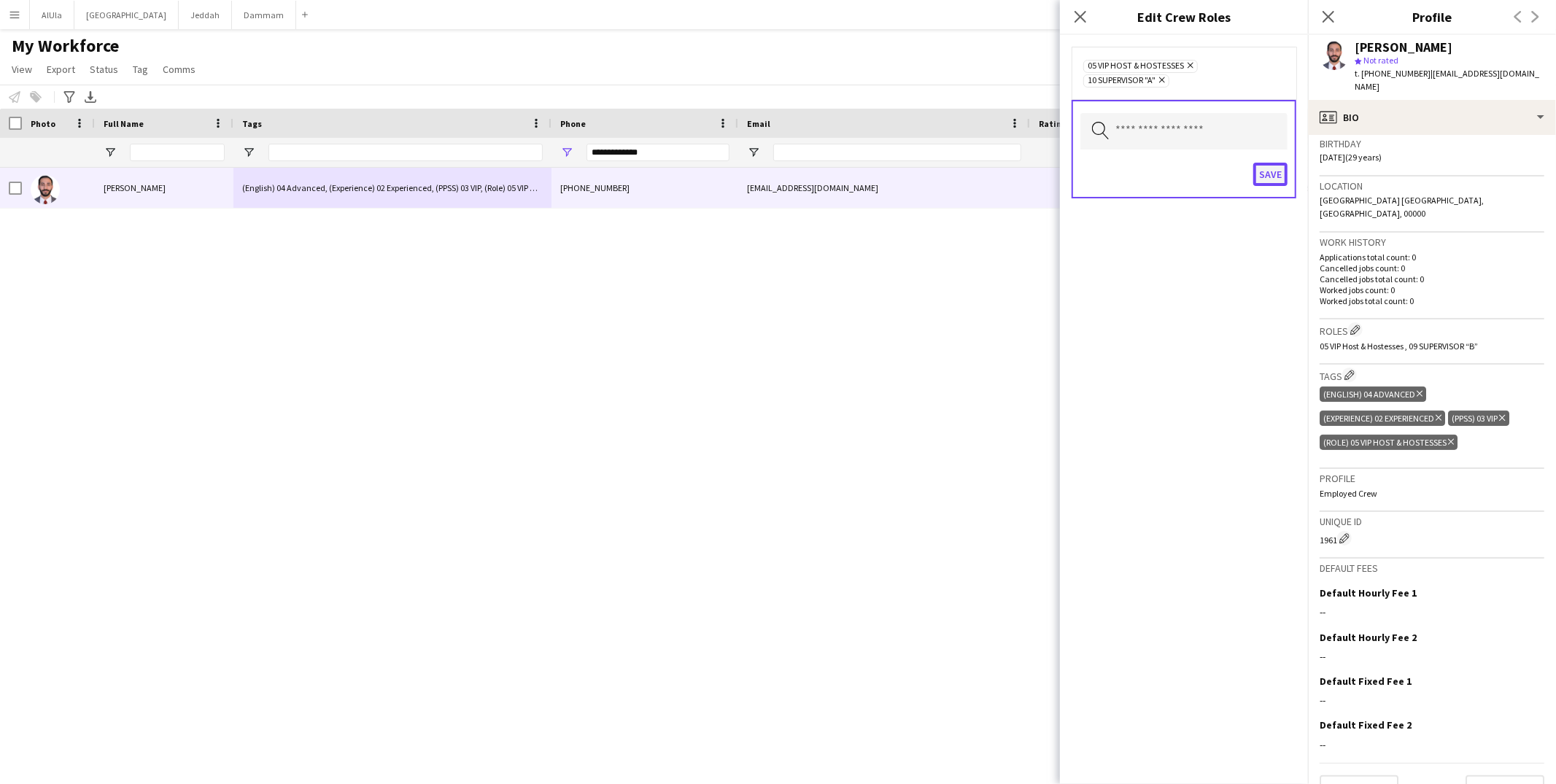
click at [1286, 169] on button "Save" at bounding box center [1270, 174] width 34 height 23
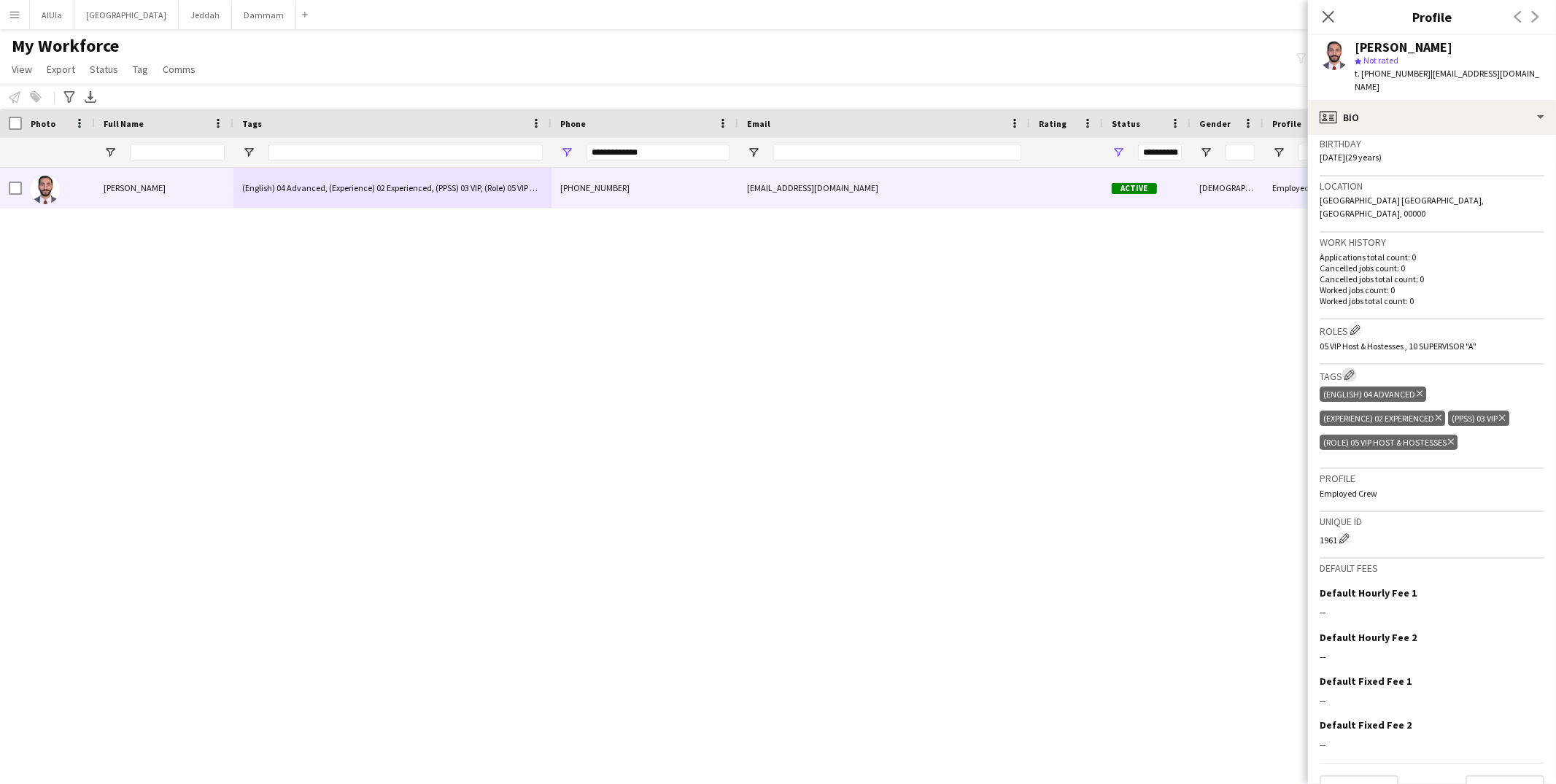
click at [1347, 370] on app-icon "Edit crew company tags" at bounding box center [1349, 375] width 10 height 10
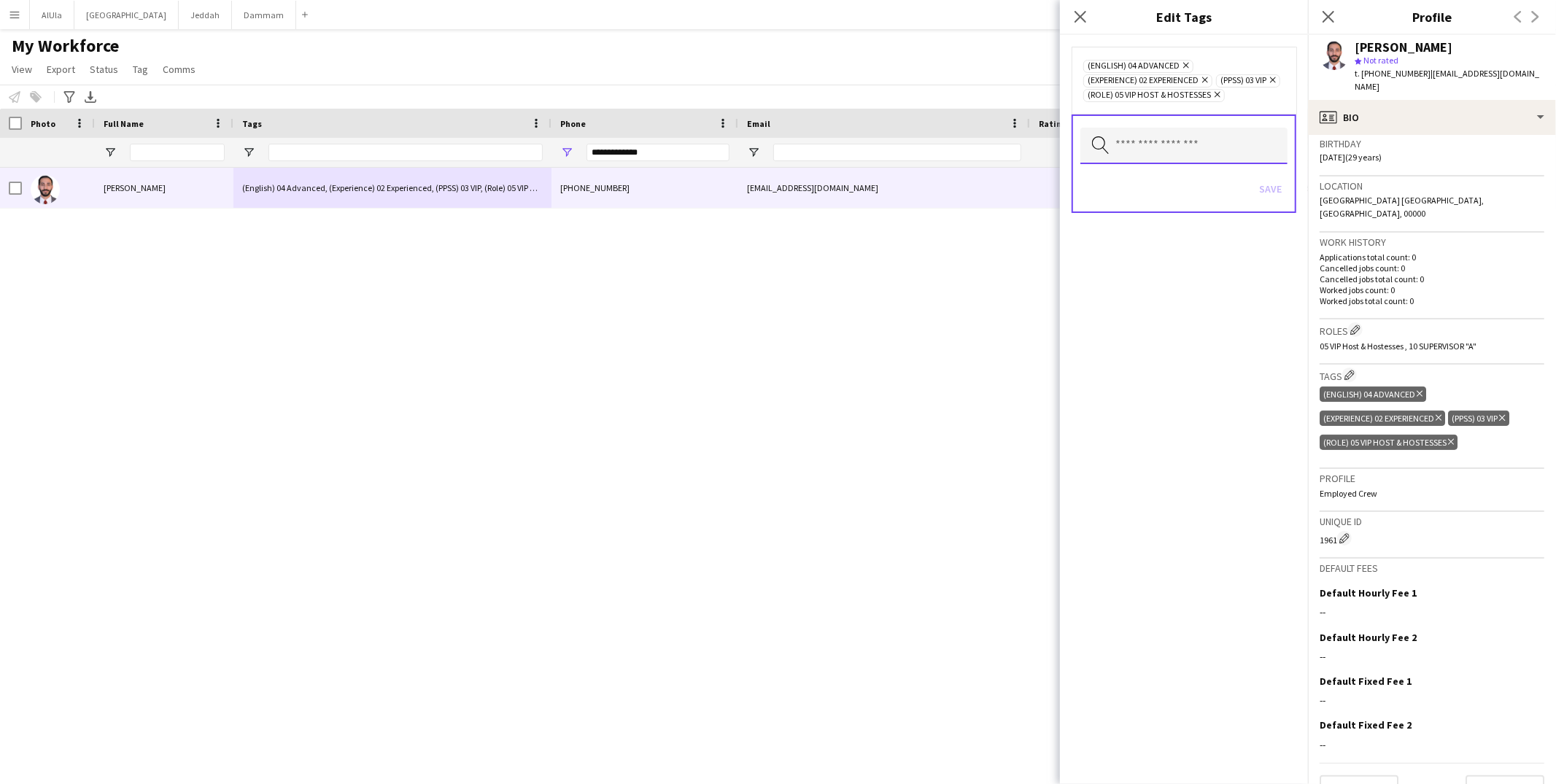
click at [1175, 159] on input "text" at bounding box center [1184, 145] width 207 height 37
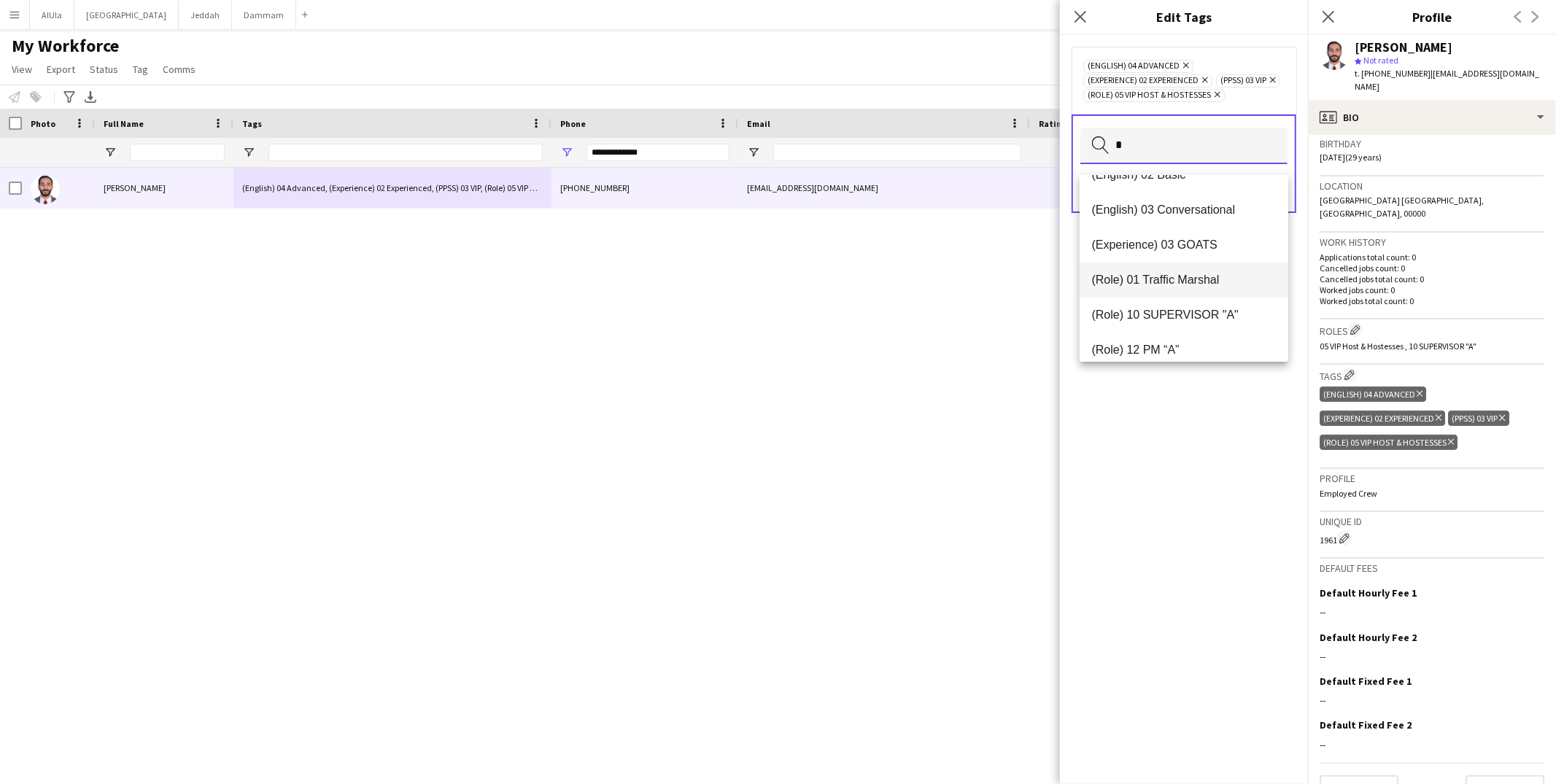
scroll to position [34, 0]
type input "*"
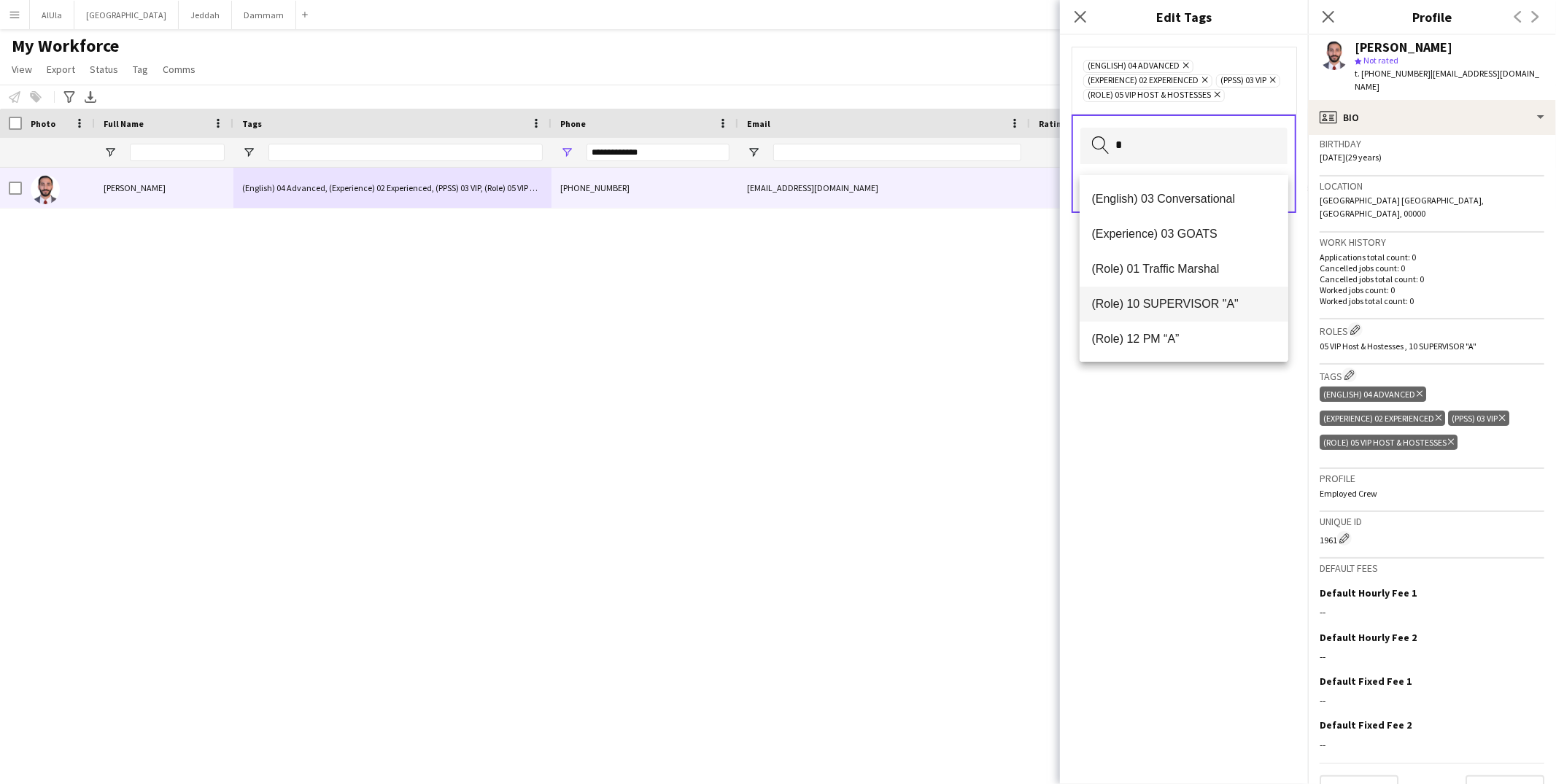
click at [1171, 297] on span "(Role) 10 SUPERVISOR "A"" at bounding box center [1184, 303] width 186 height 14
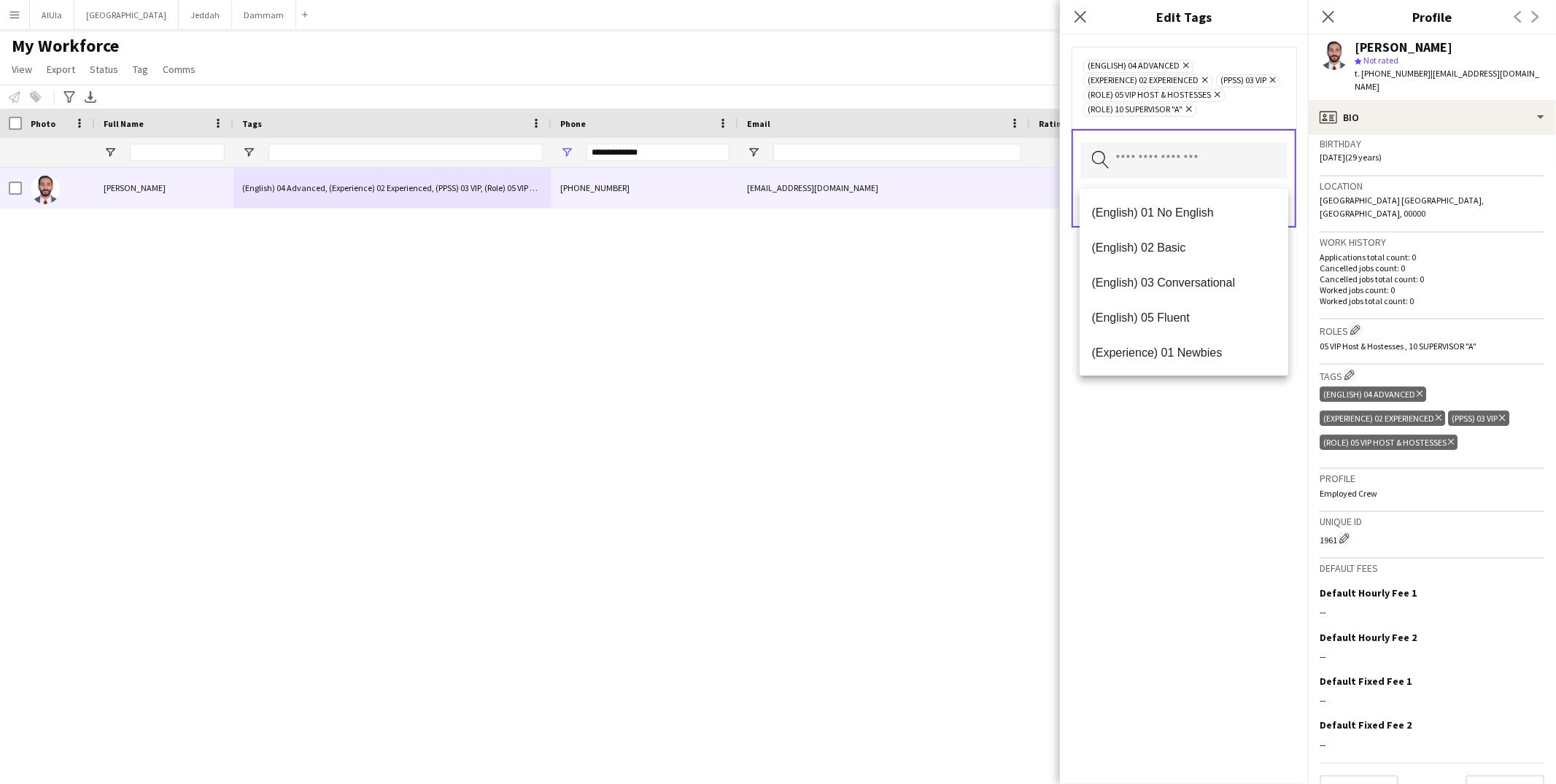
click at [1207, 452] on div "(English) 04 Advanced Remove (Experience) 02 Experienced Remove (PPSS) 03 VIP R…" at bounding box center [1184, 409] width 248 height 749
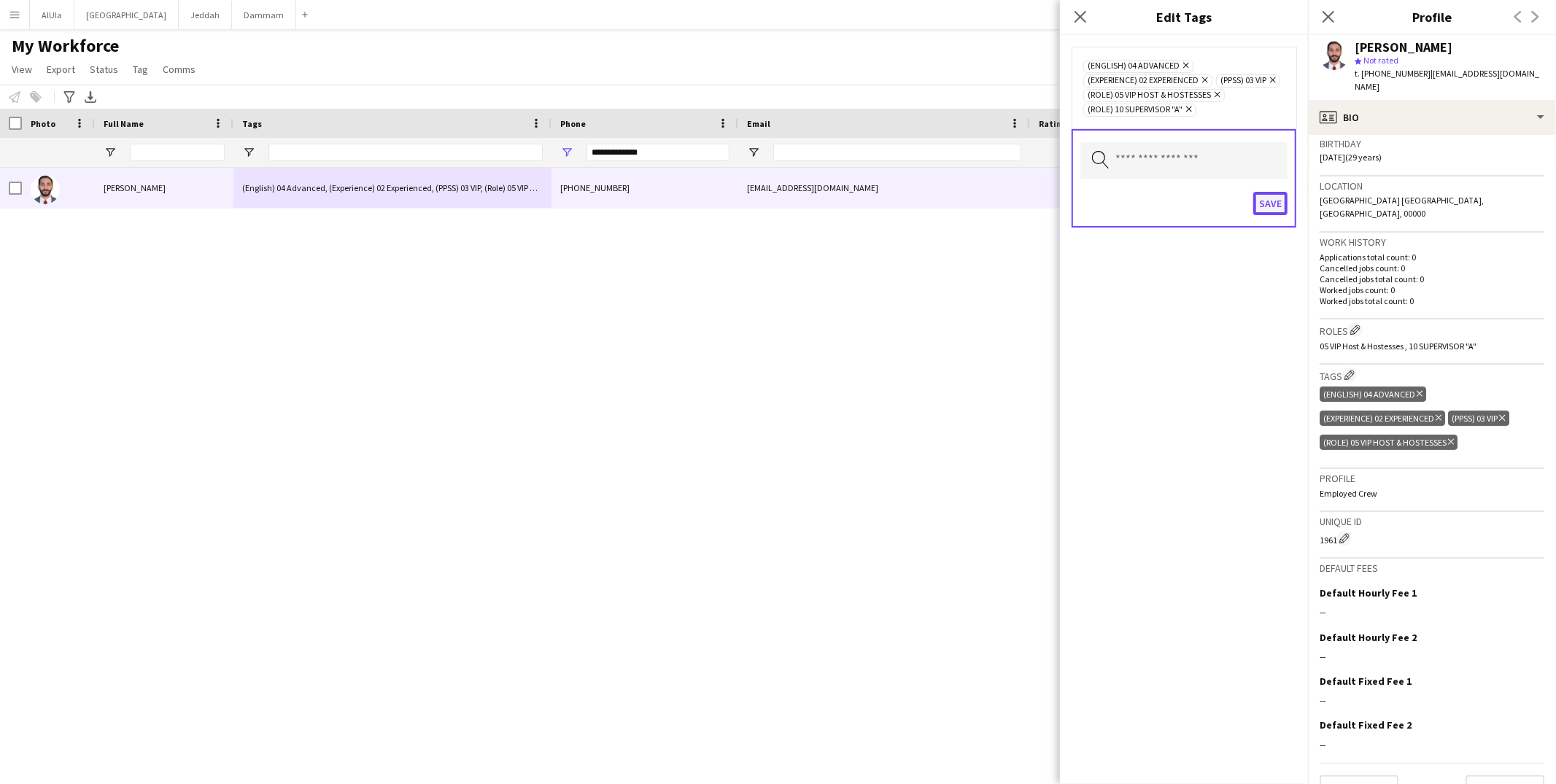
click at [1266, 209] on button "Save" at bounding box center [1270, 203] width 34 height 23
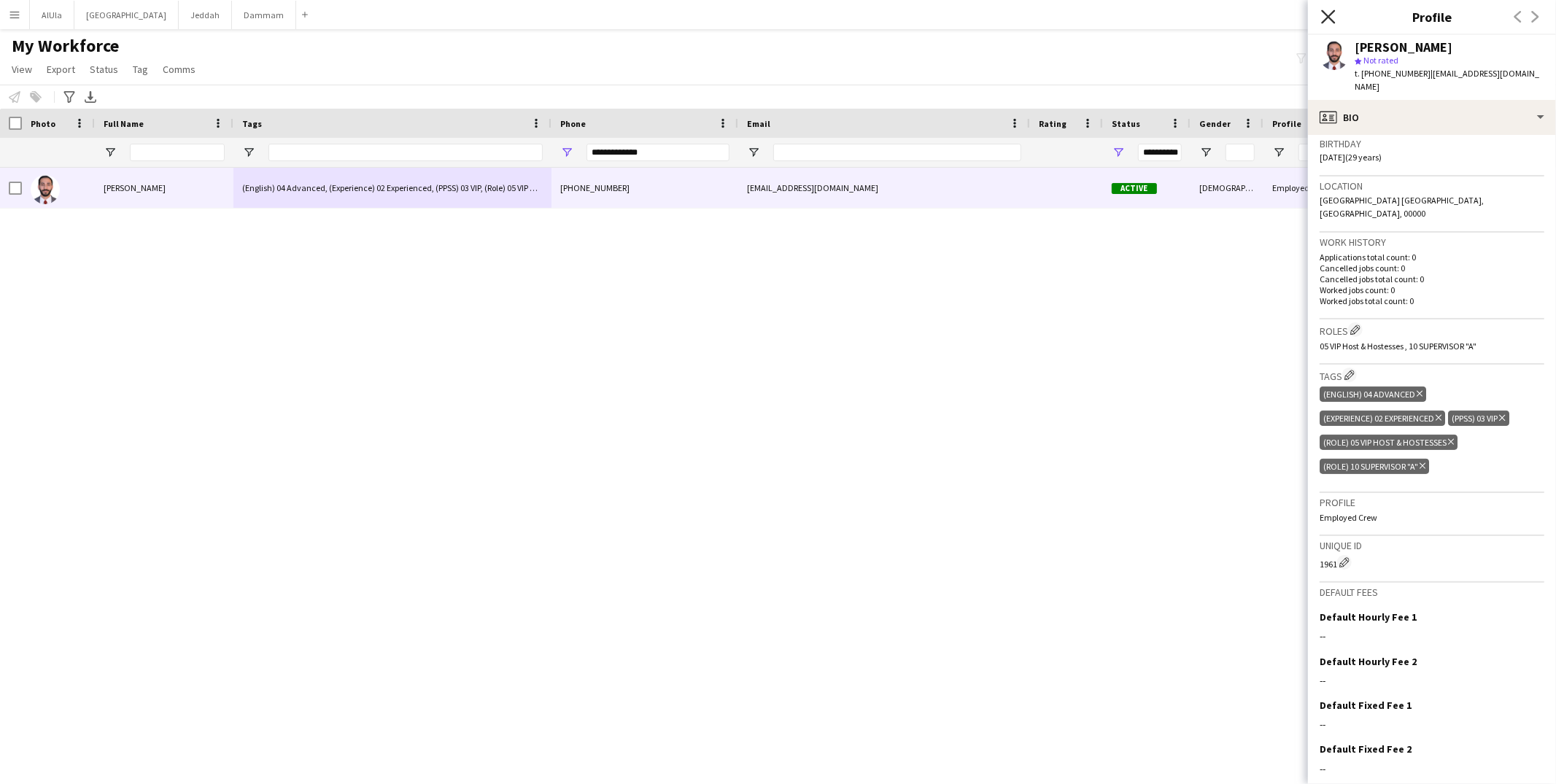
click at [1333, 11] on icon at bounding box center [1328, 16] width 14 height 14
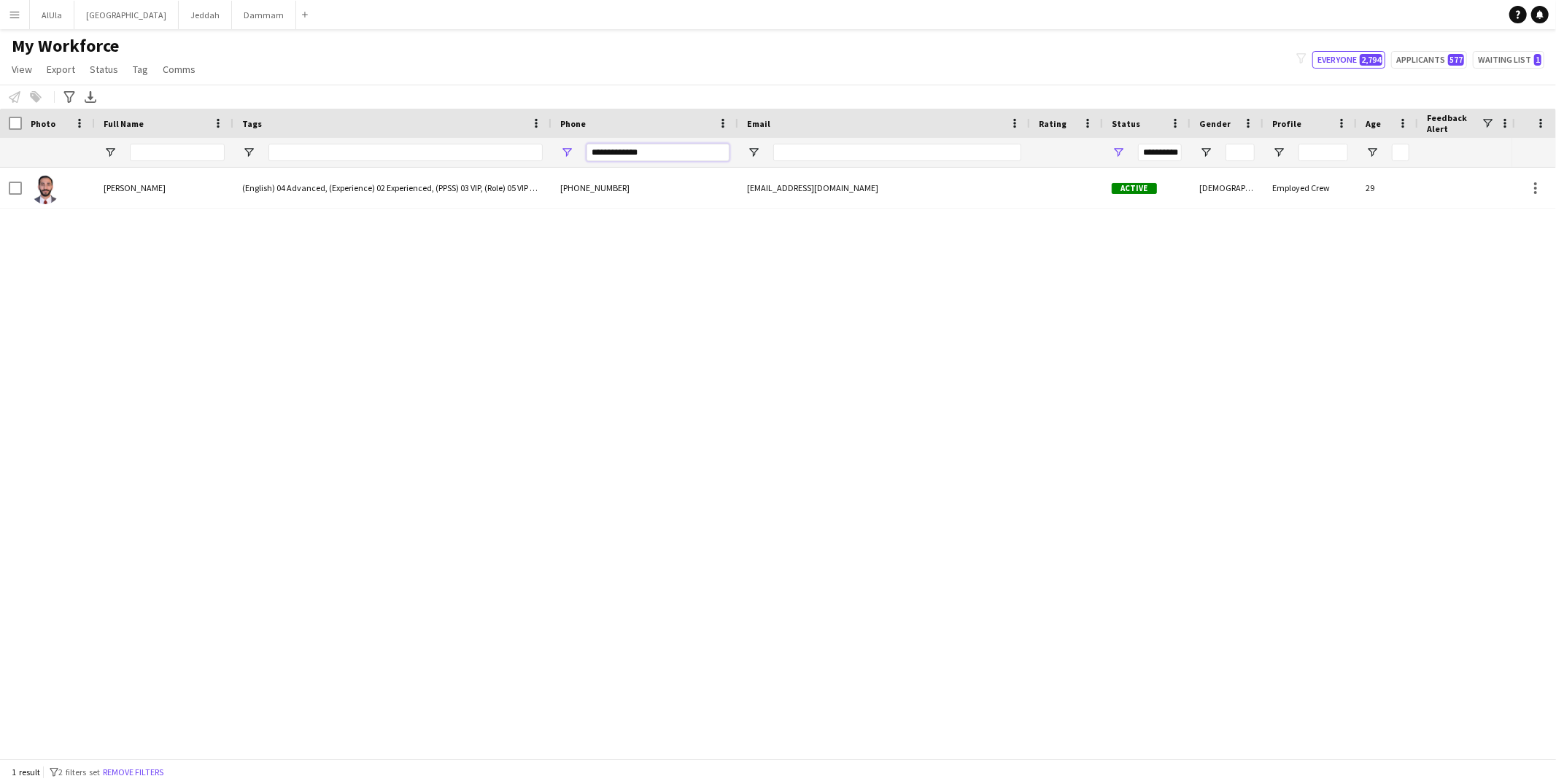
click at [620, 151] on input "**********" at bounding box center [658, 152] width 143 height 17
click at [620, 151] on input "**********" at bounding box center [658, 152] width 143 height 17
type input "*"
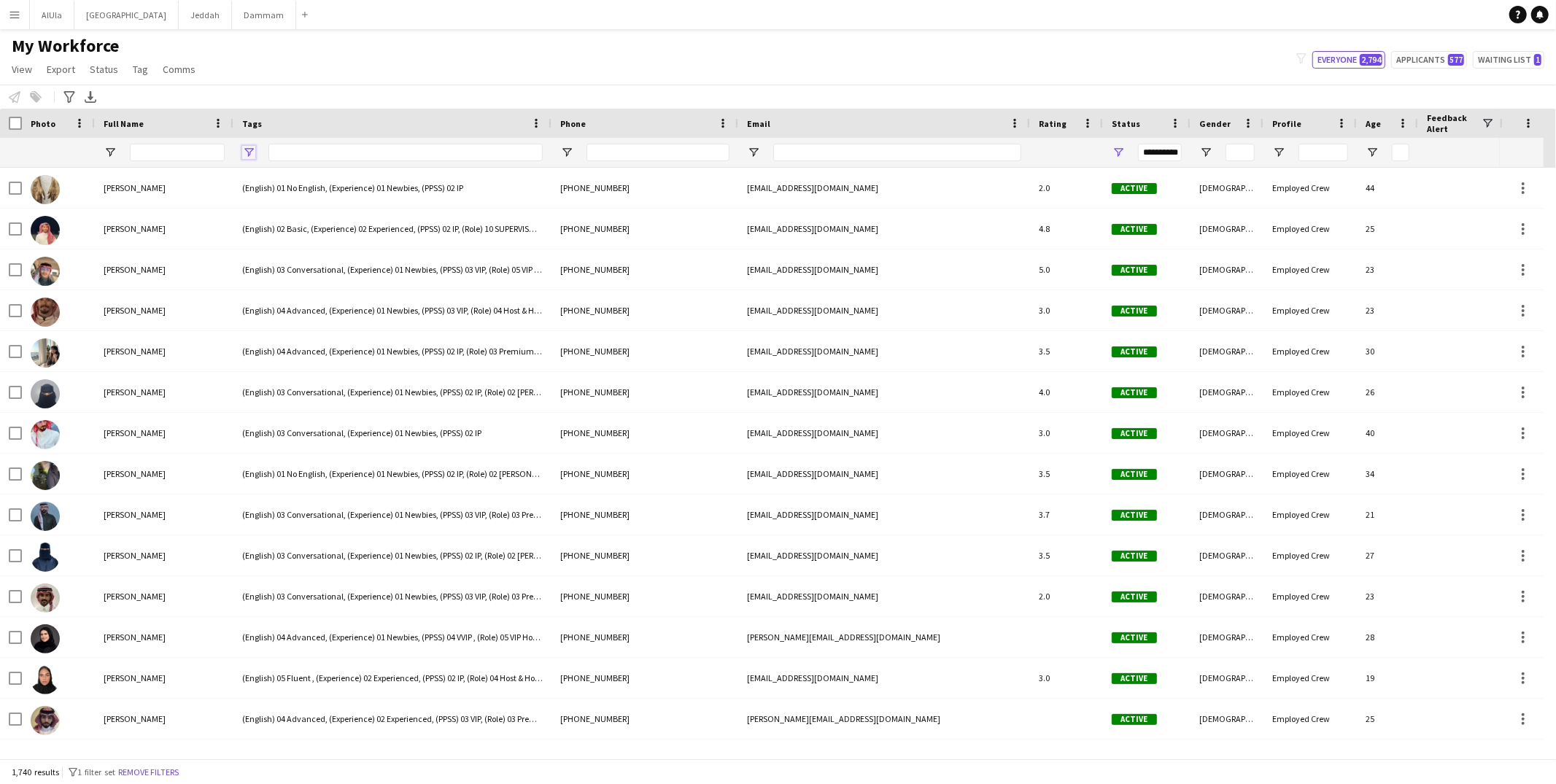
click at [244, 156] on span "Open Filter Menu" at bounding box center [249, 153] width 13 height 13
type input "**********"
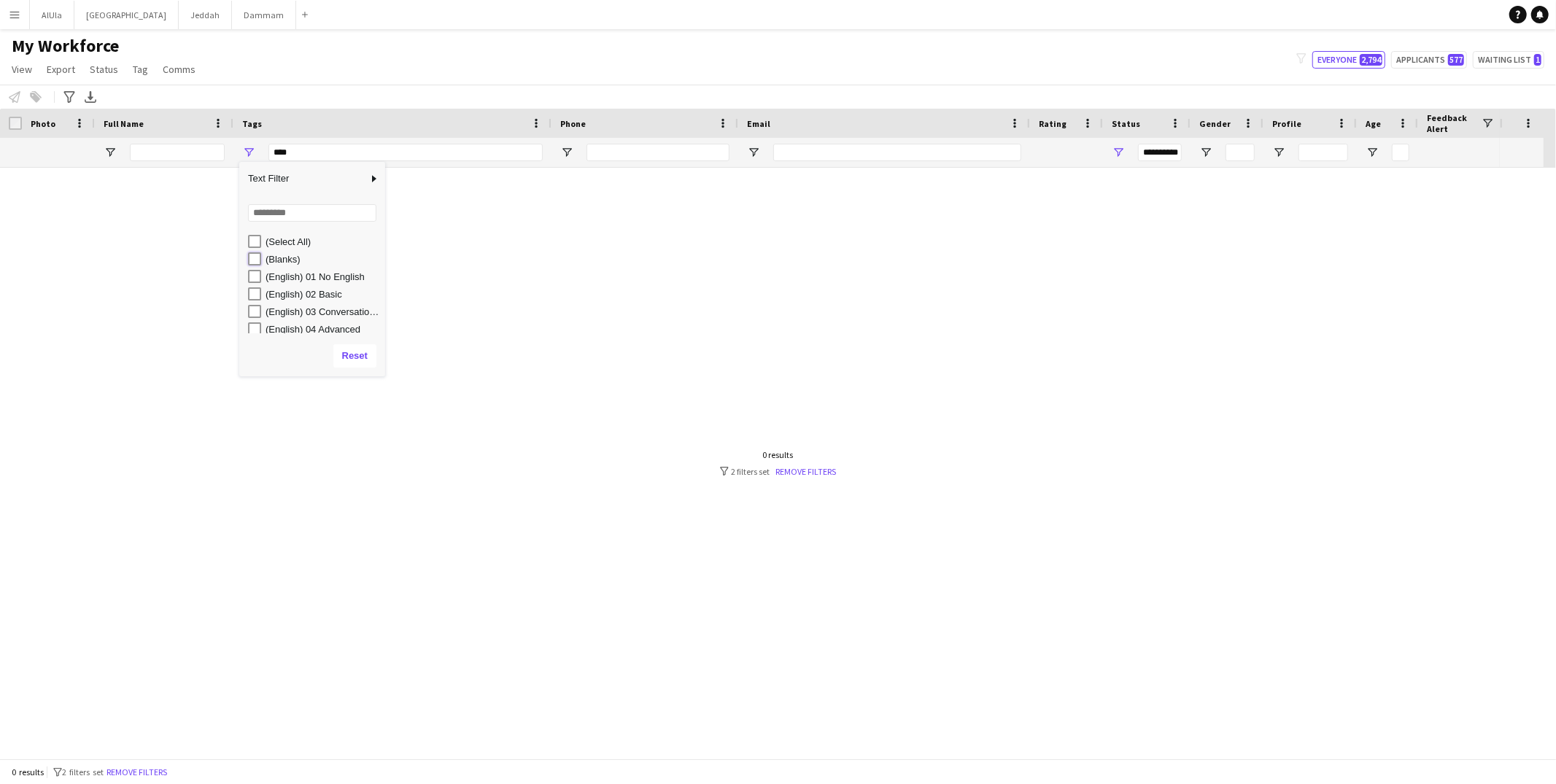
type input "**********"
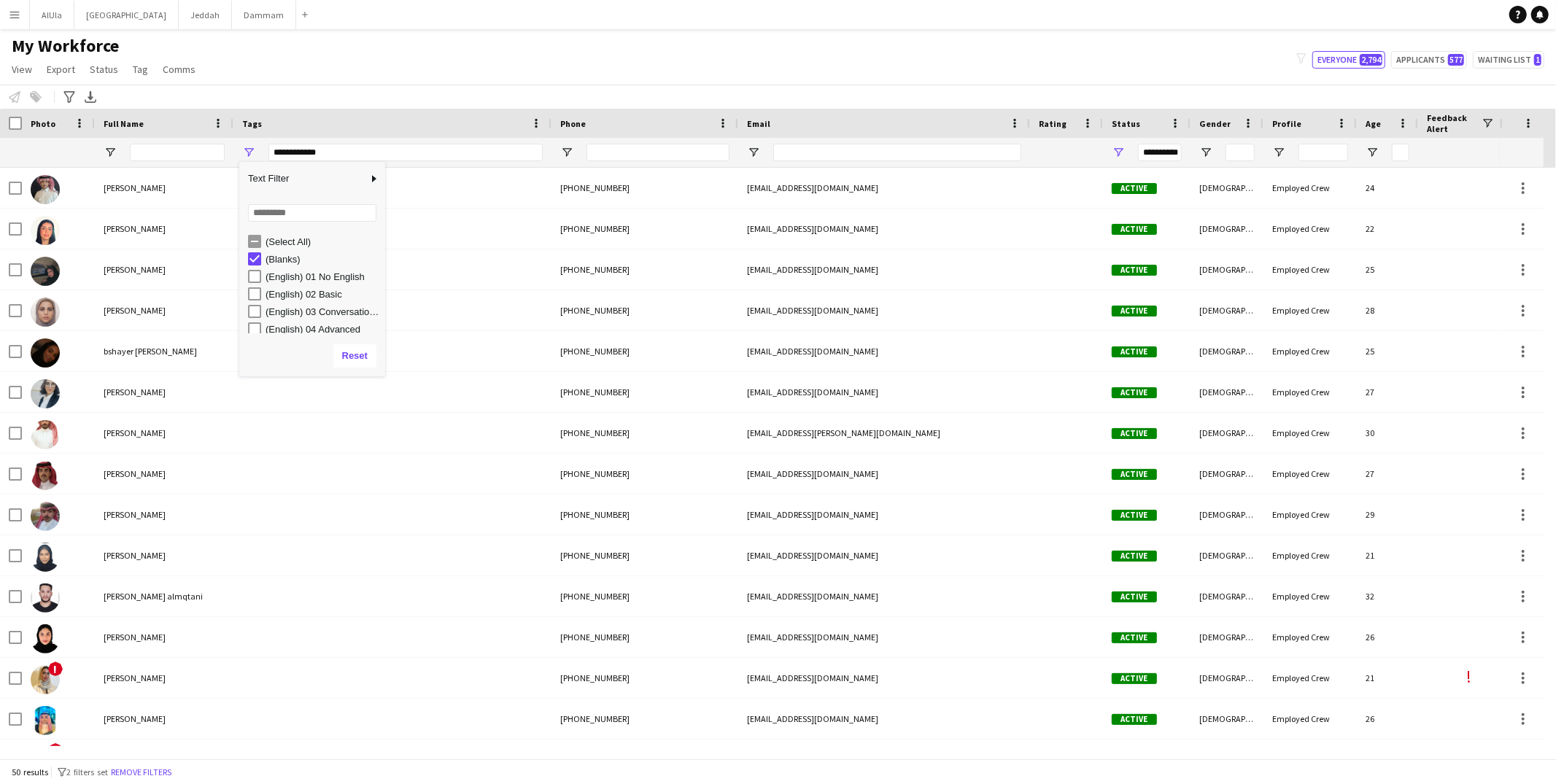
click at [418, 104] on div "Notify workforce Add to tag Select at least one crew to tag him or her. Advance…" at bounding box center [778, 97] width 1556 height 24
